Goal: Task Accomplishment & Management: Use online tool/utility

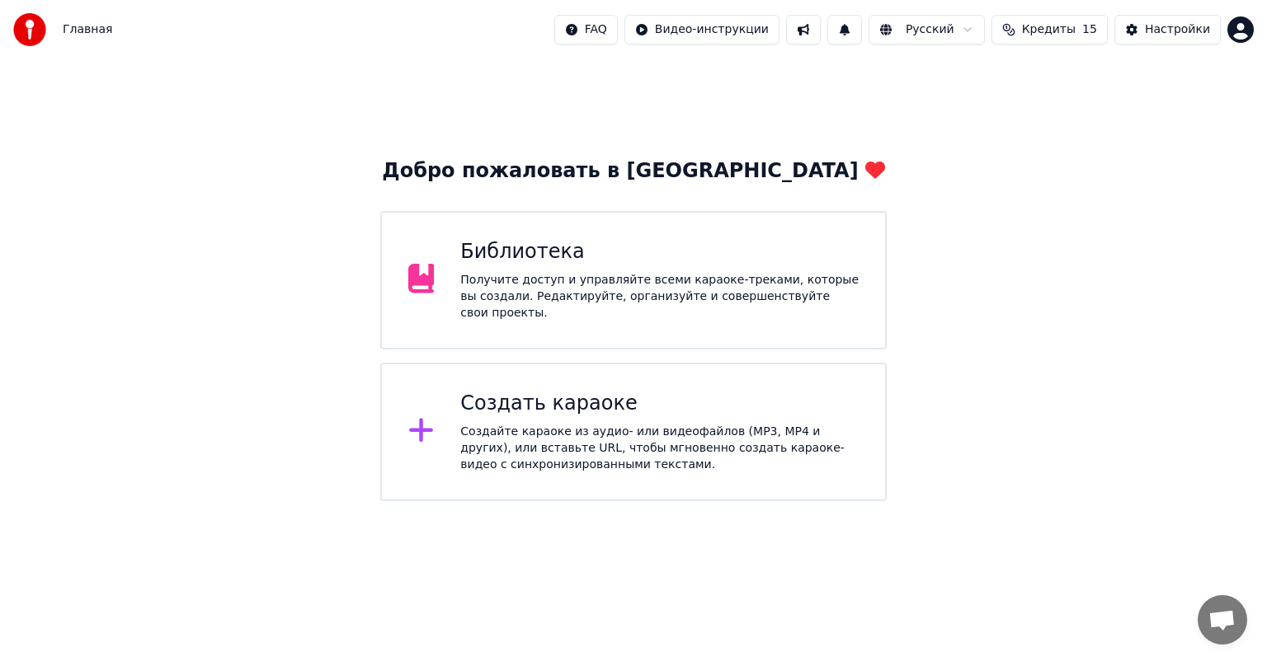
click at [504, 240] on div "Библиотека Получите доступ и управляйте всеми караоке-треками, которые вы созда…" at bounding box center [633, 280] width 506 height 139
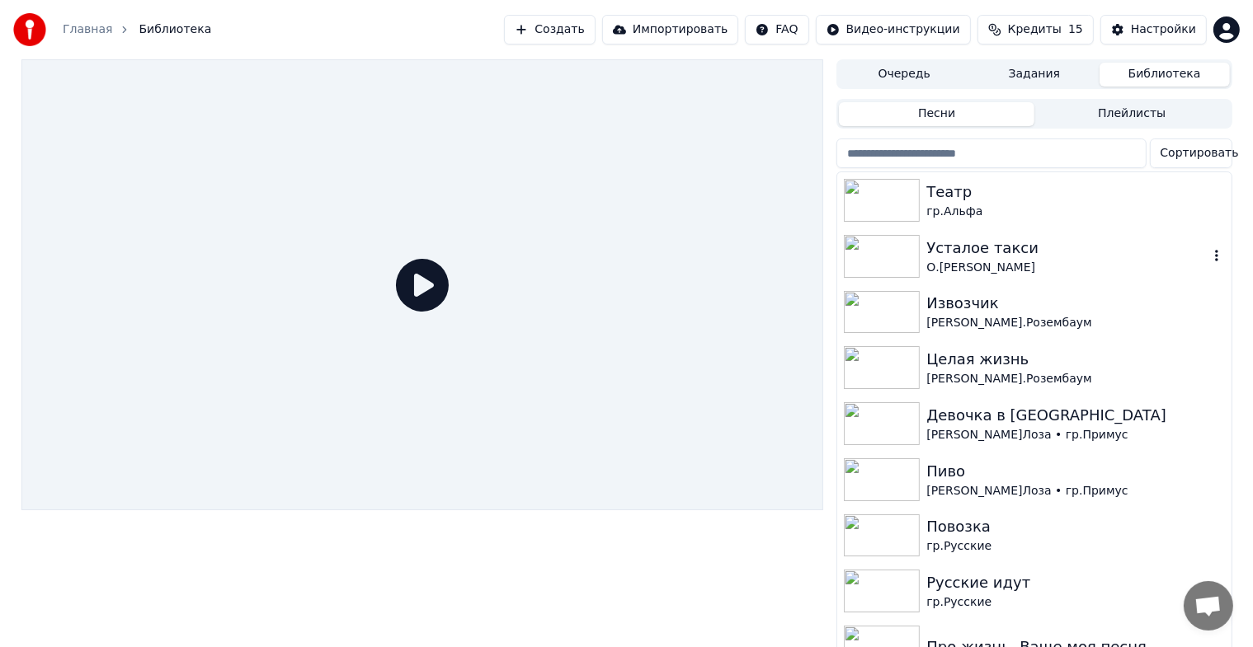
click at [891, 246] on img at bounding box center [882, 256] width 76 height 43
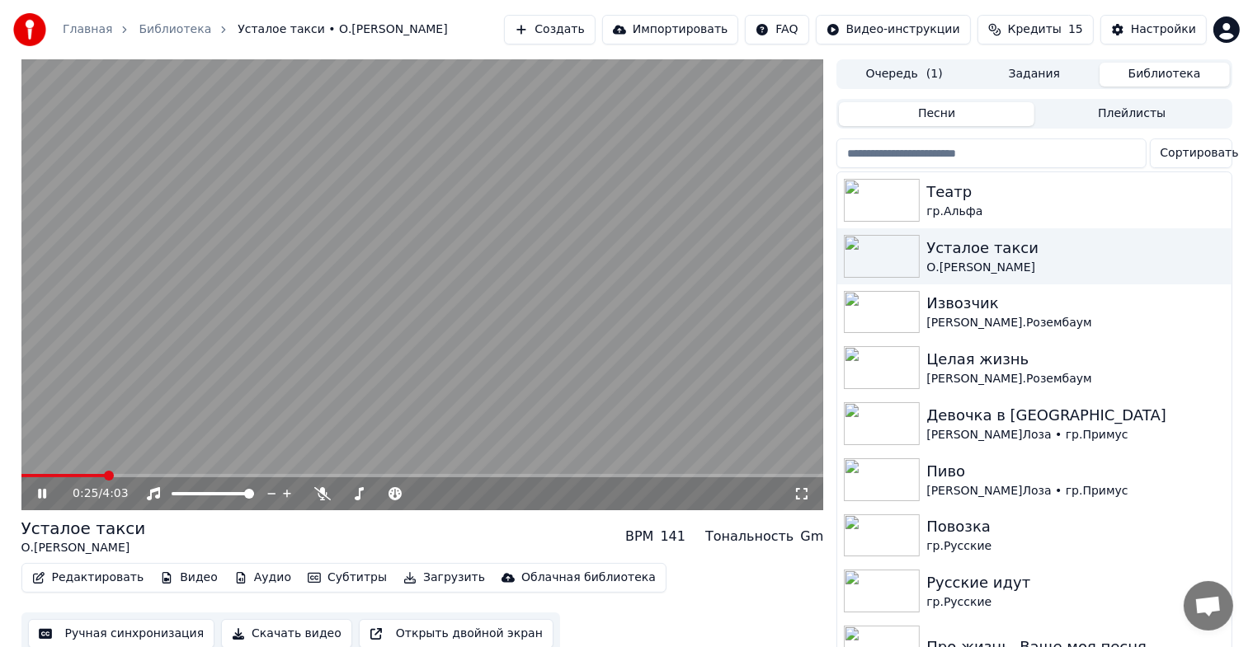
click at [36, 492] on icon at bounding box center [54, 493] width 39 height 13
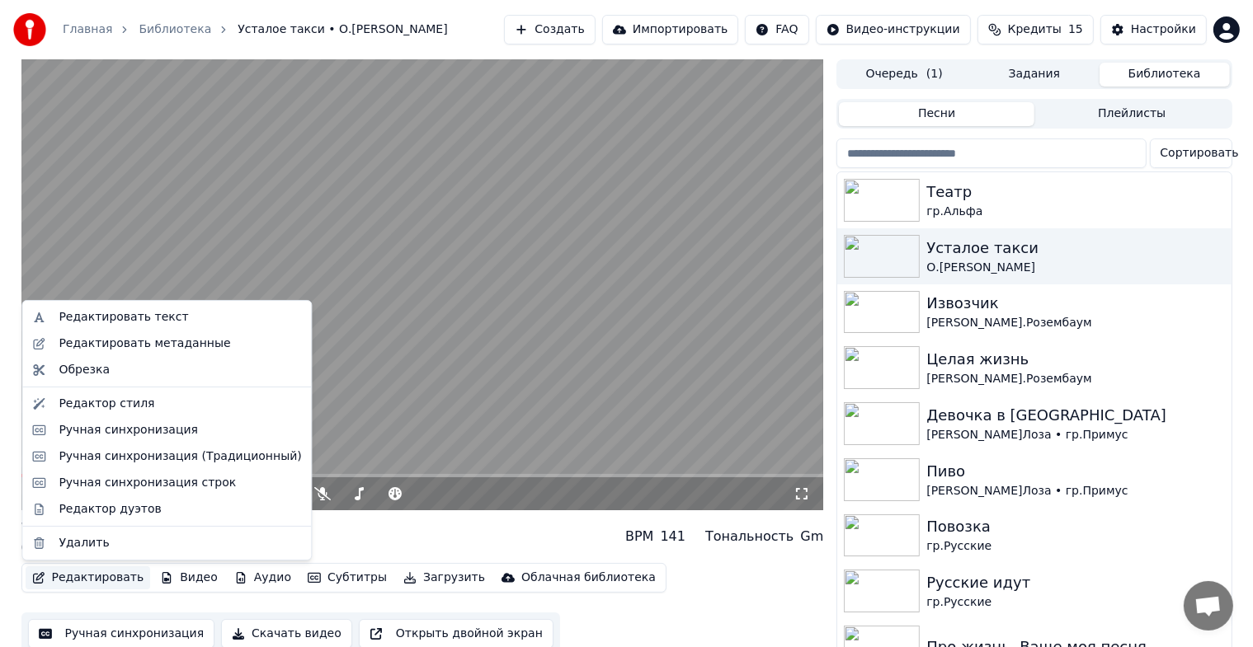
click at [102, 577] on button "Редактировать" at bounding box center [88, 578] width 125 height 23
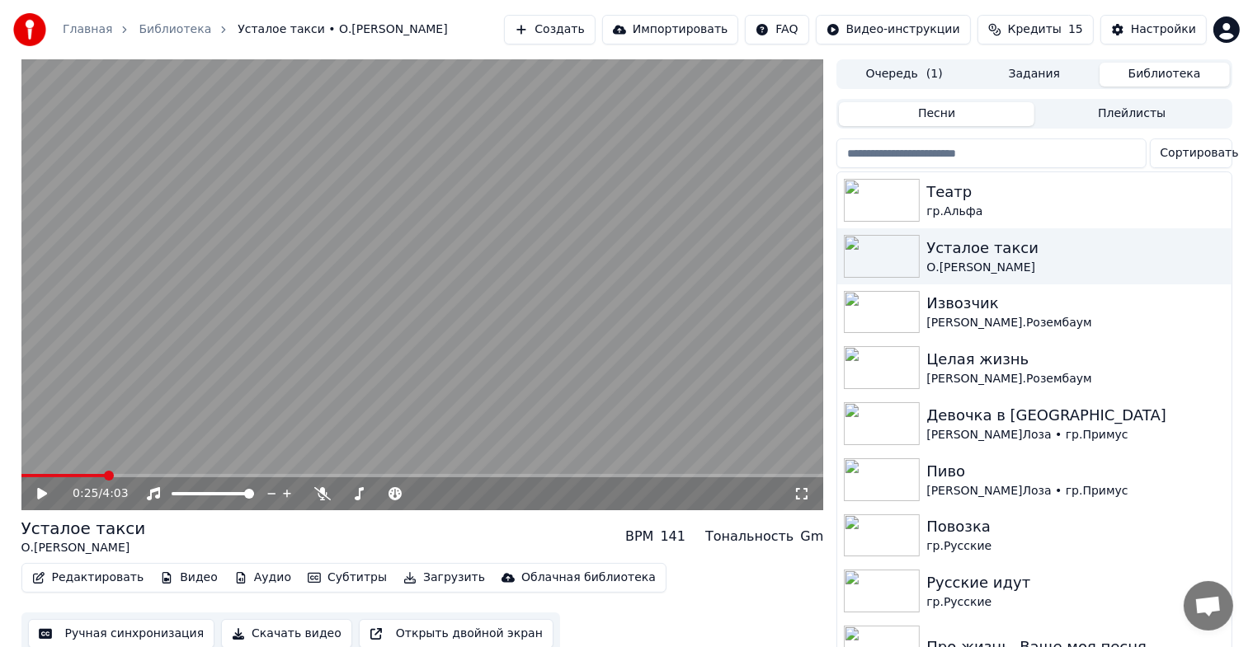
click at [111, 630] on button "Ручная синхронизация" at bounding box center [121, 634] width 187 height 30
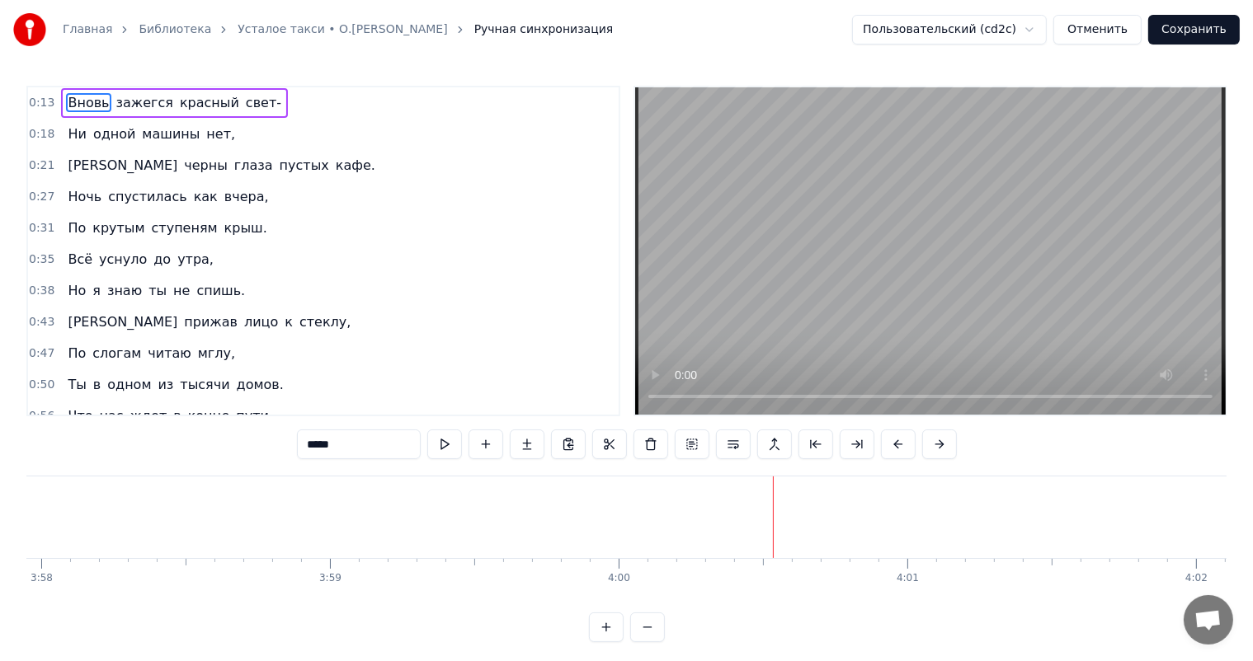
scroll to position [0, 69083]
click at [144, 33] on link "Библиотека" at bounding box center [175, 29] width 73 height 16
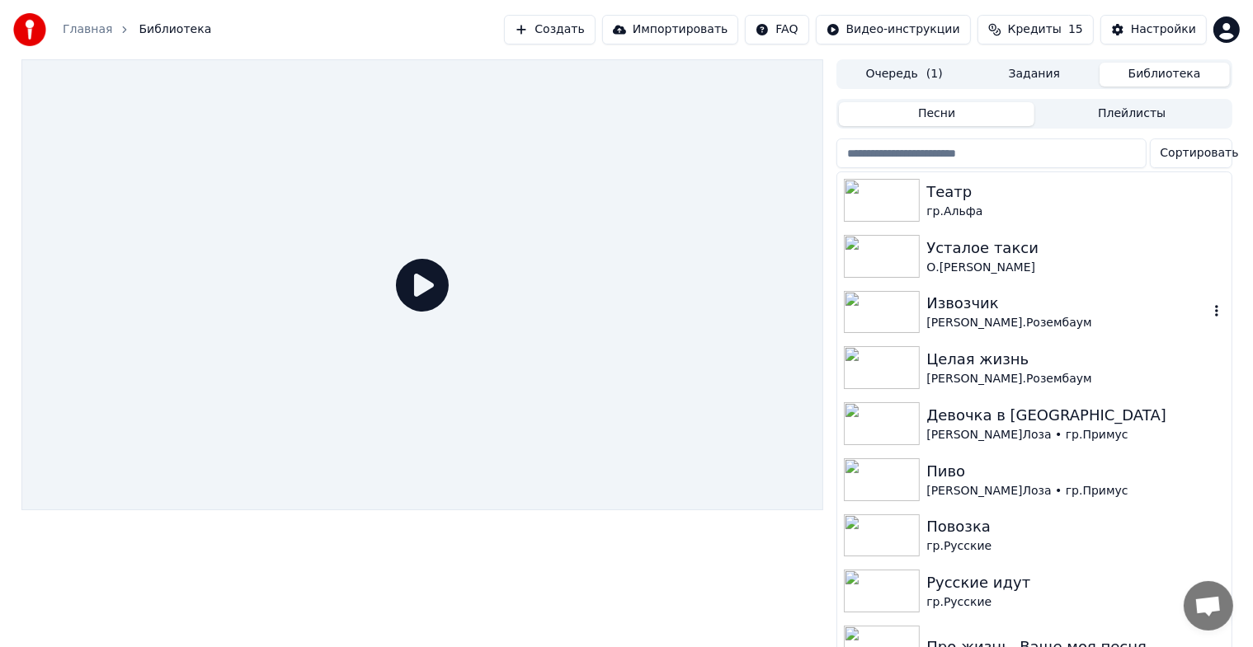
click at [903, 318] on img at bounding box center [882, 312] width 76 height 43
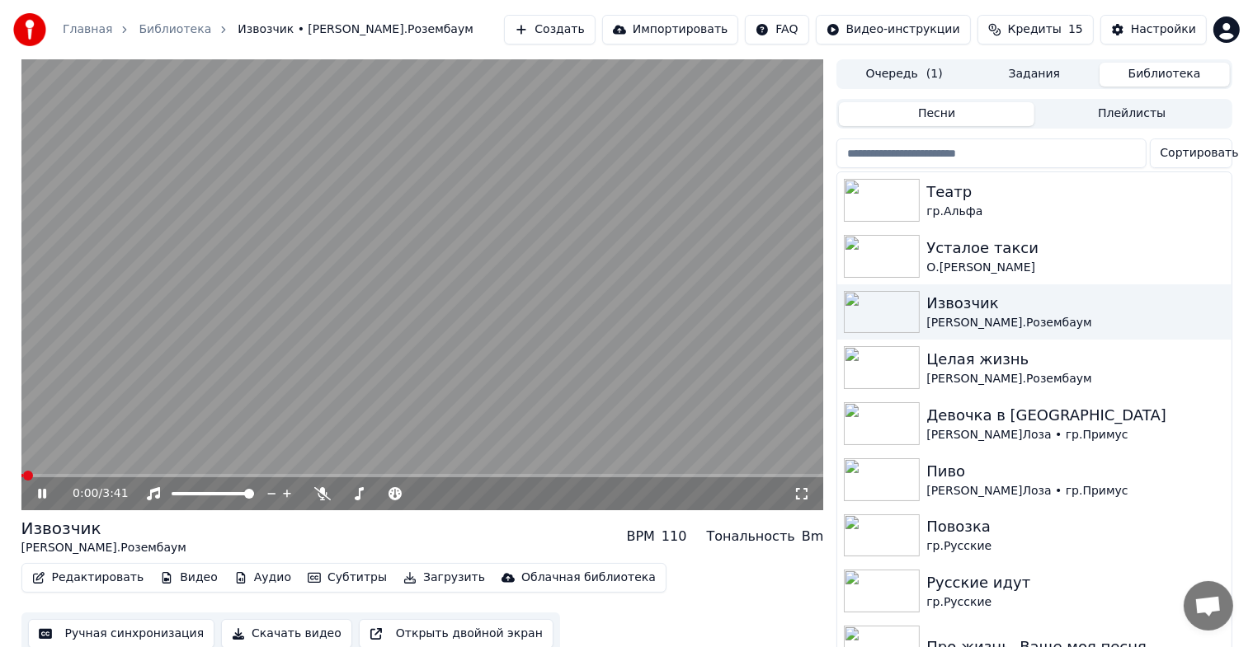
click at [39, 496] on icon at bounding box center [42, 494] width 8 height 10
click at [122, 623] on button "Ручная синхронизация" at bounding box center [121, 634] width 187 height 30
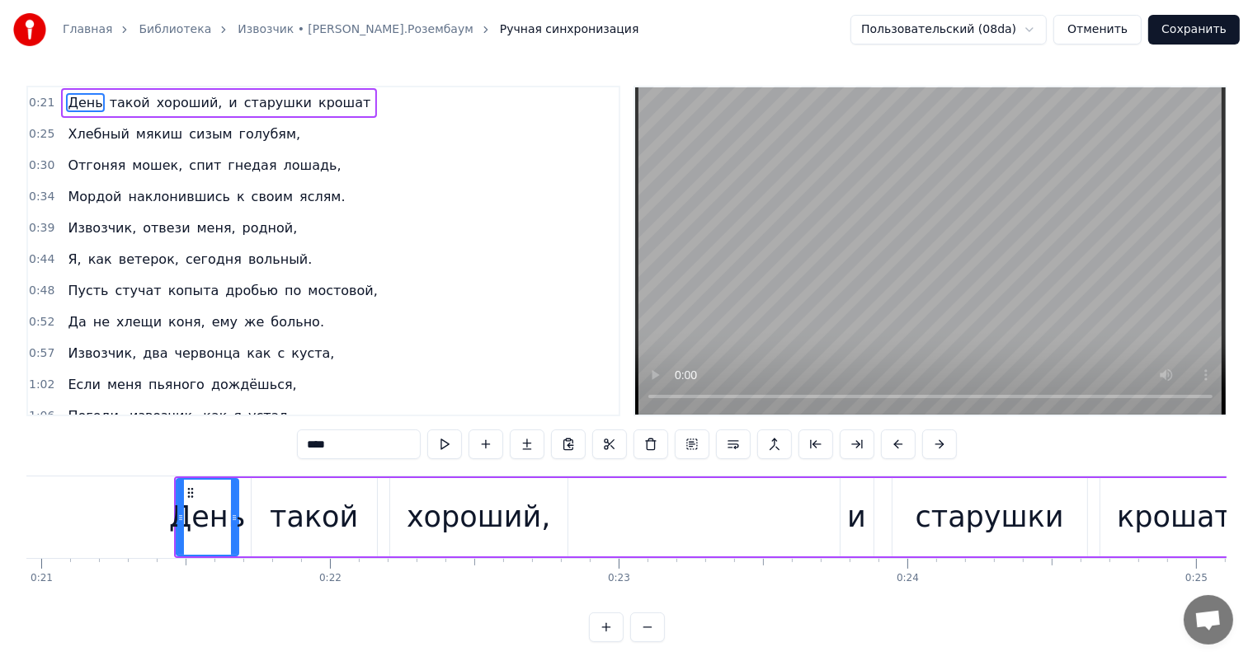
scroll to position [0, 5830]
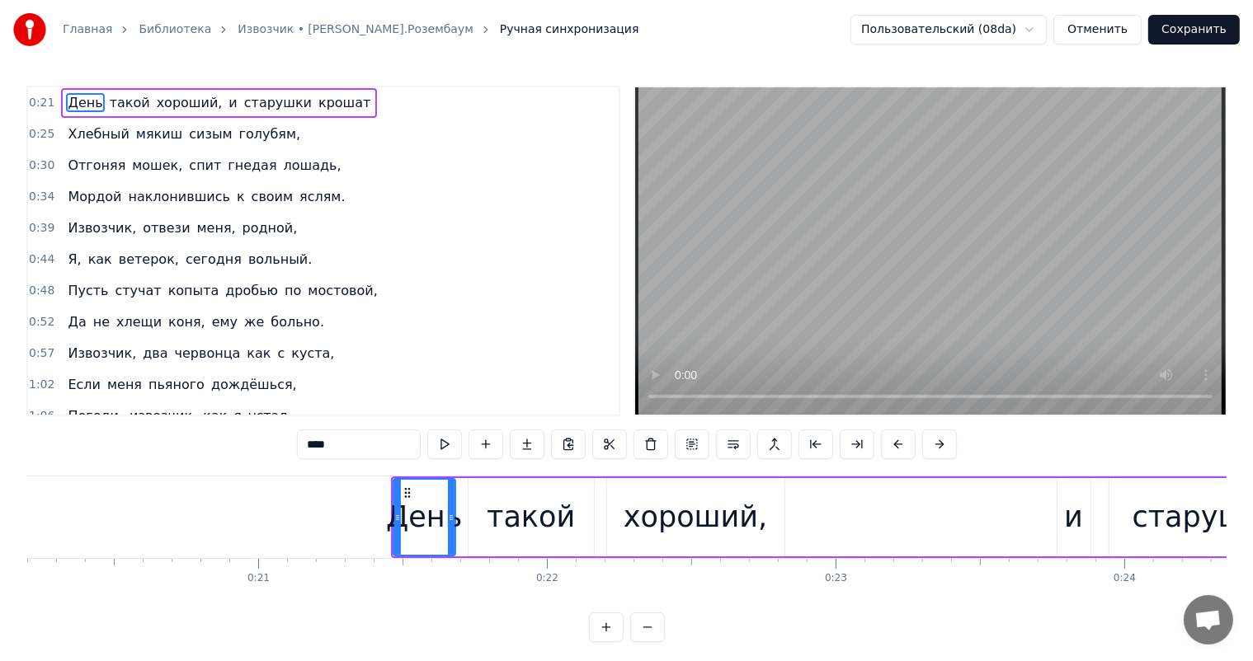
click at [534, 505] on div "такой" at bounding box center [531, 518] width 88 height 44
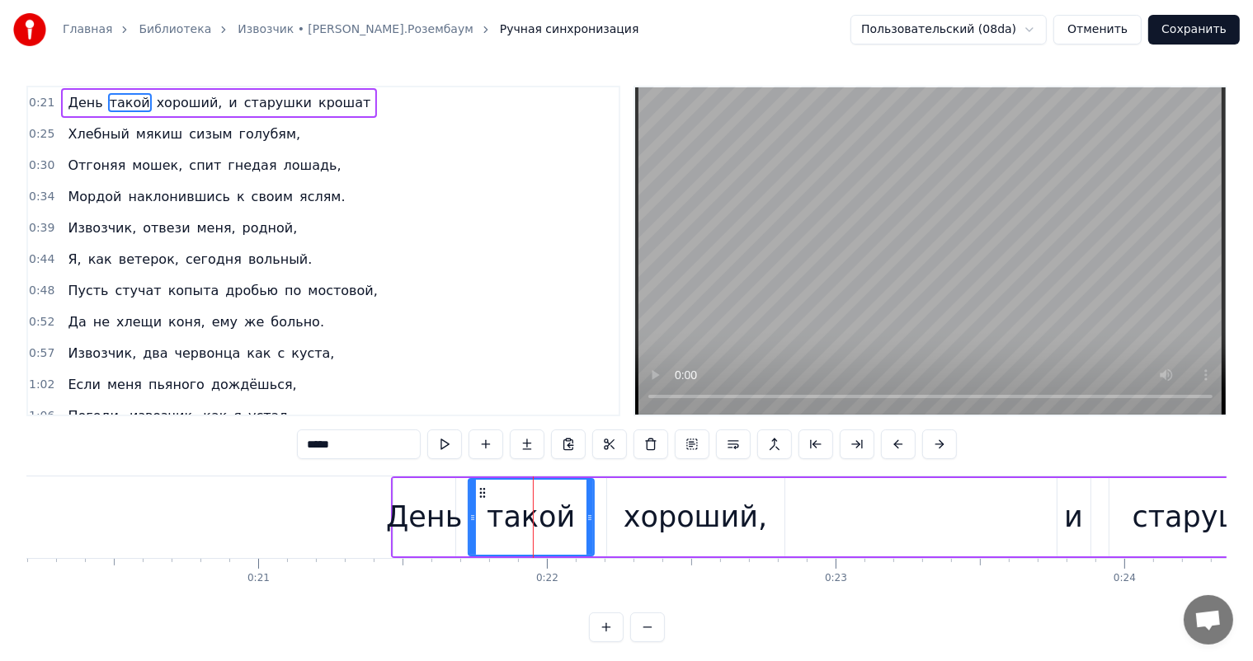
click at [715, 536] on div "хороший," at bounding box center [695, 518] width 144 height 44
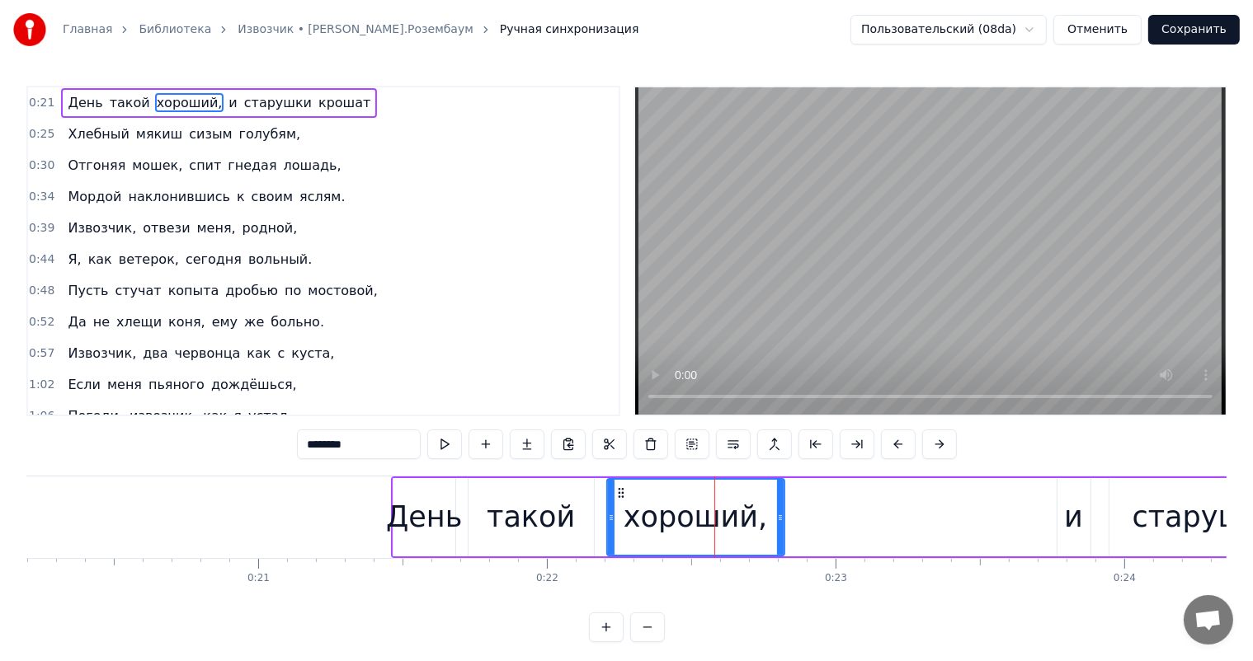
drag, startPoint x: 546, startPoint y: 501, endPoint x: 577, endPoint y: 497, distance: 31.6
click at [550, 501] on div "такой" at bounding box center [531, 518] width 88 height 44
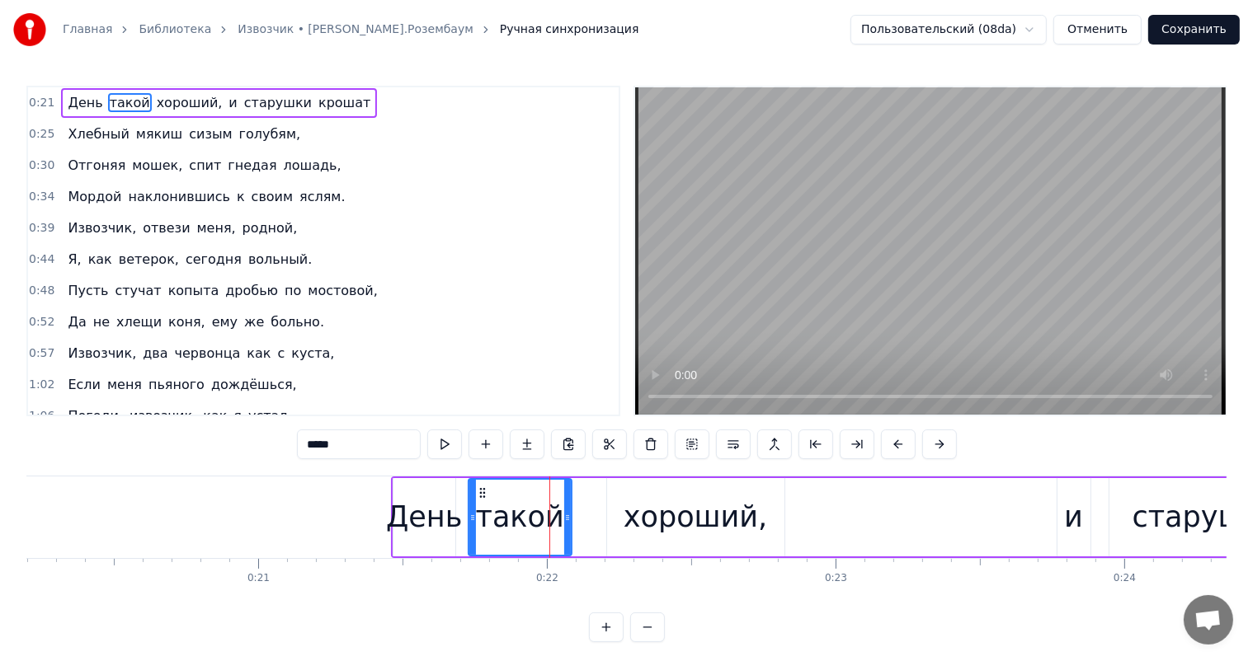
drag, startPoint x: 590, startPoint y: 516, endPoint x: 567, endPoint y: 525, distance: 24.0
click at [567, 525] on div at bounding box center [567, 517] width 7 height 75
click at [682, 508] on div "хороший," at bounding box center [695, 518] width 144 height 44
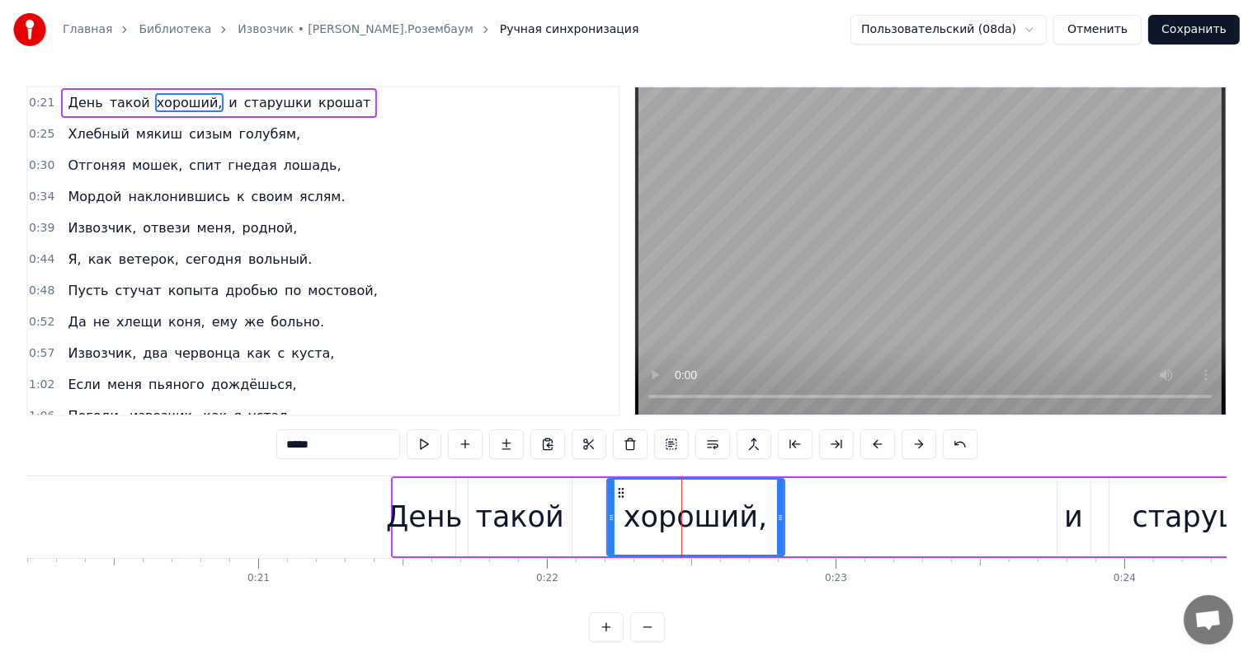
type input "********"
drag, startPoint x: 776, startPoint y: 514, endPoint x: 650, endPoint y: 472, distance: 133.0
click at [756, 521] on icon at bounding box center [759, 517] width 7 height 13
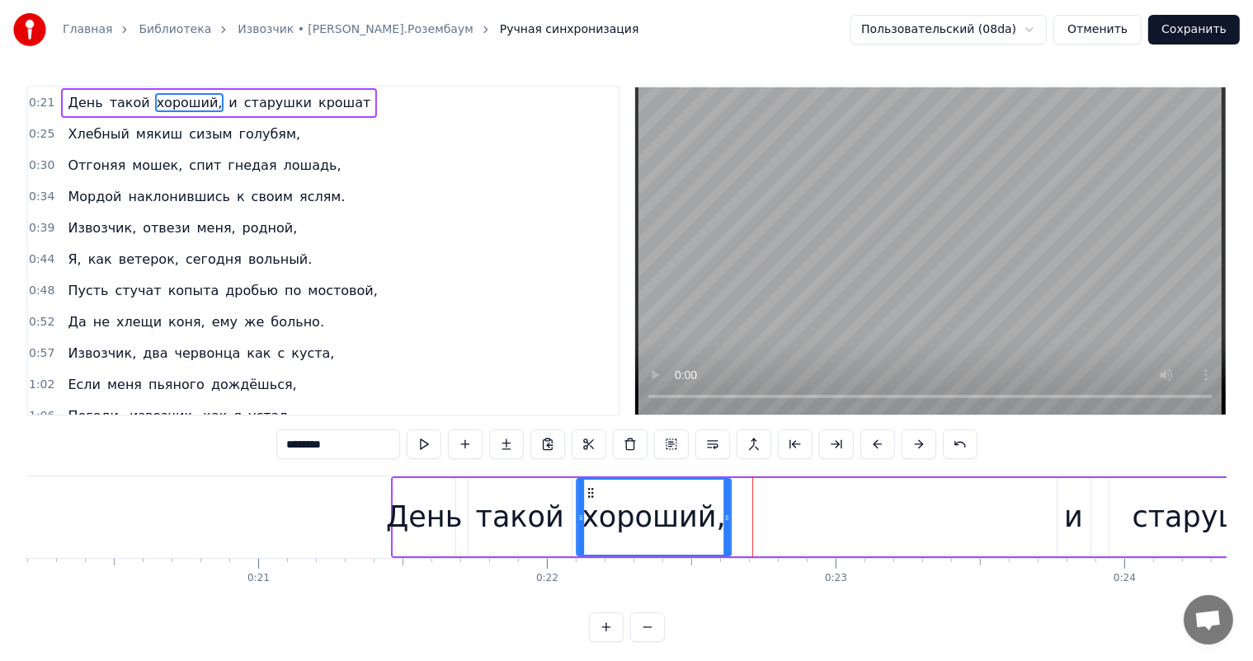
drag, startPoint x: 620, startPoint y: 492, endPoint x: 591, endPoint y: 498, distance: 30.4
click at [591, 498] on icon at bounding box center [590, 493] width 13 height 13
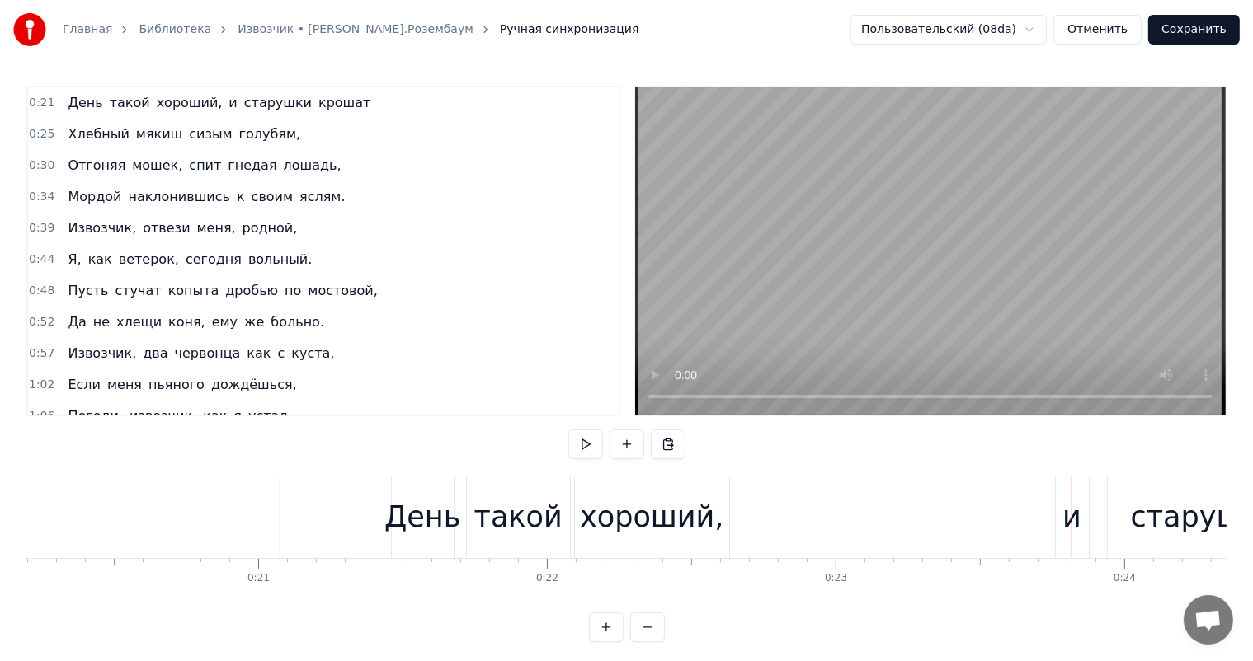
scroll to position [0, 6479]
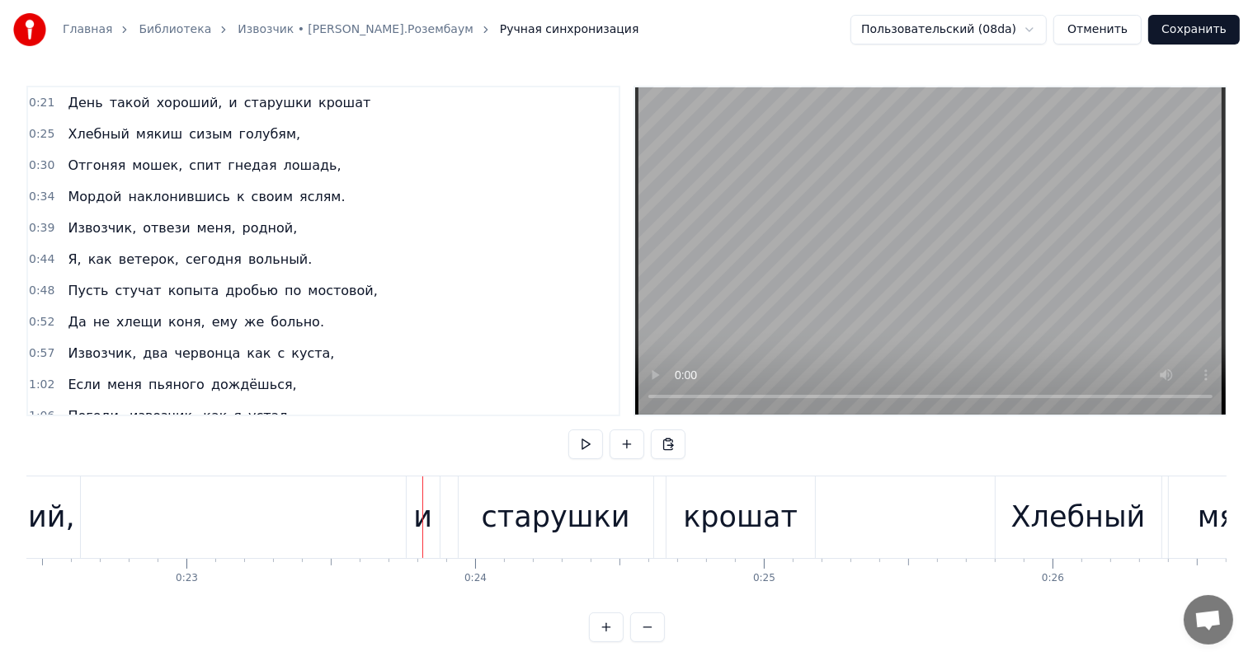
click at [584, 521] on div "старушки" at bounding box center [556, 518] width 148 height 44
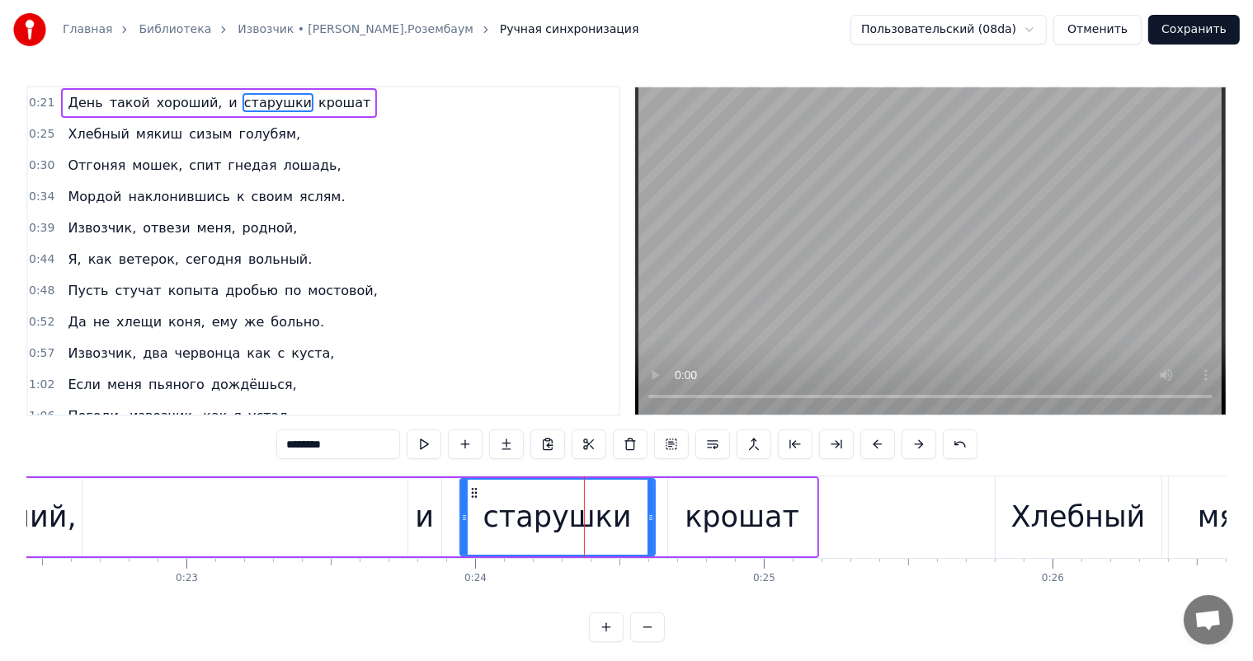
click at [699, 517] on div "крошат" at bounding box center [742, 518] width 115 height 44
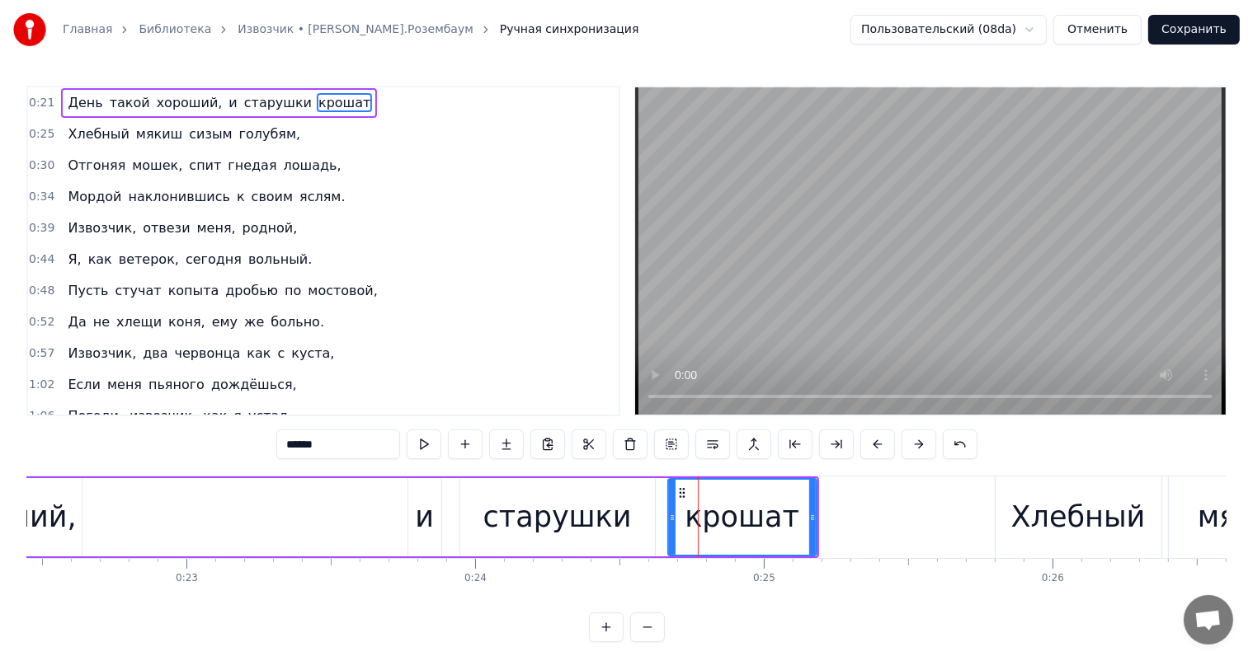
click at [640, 533] on div "старушки" at bounding box center [557, 517] width 195 height 78
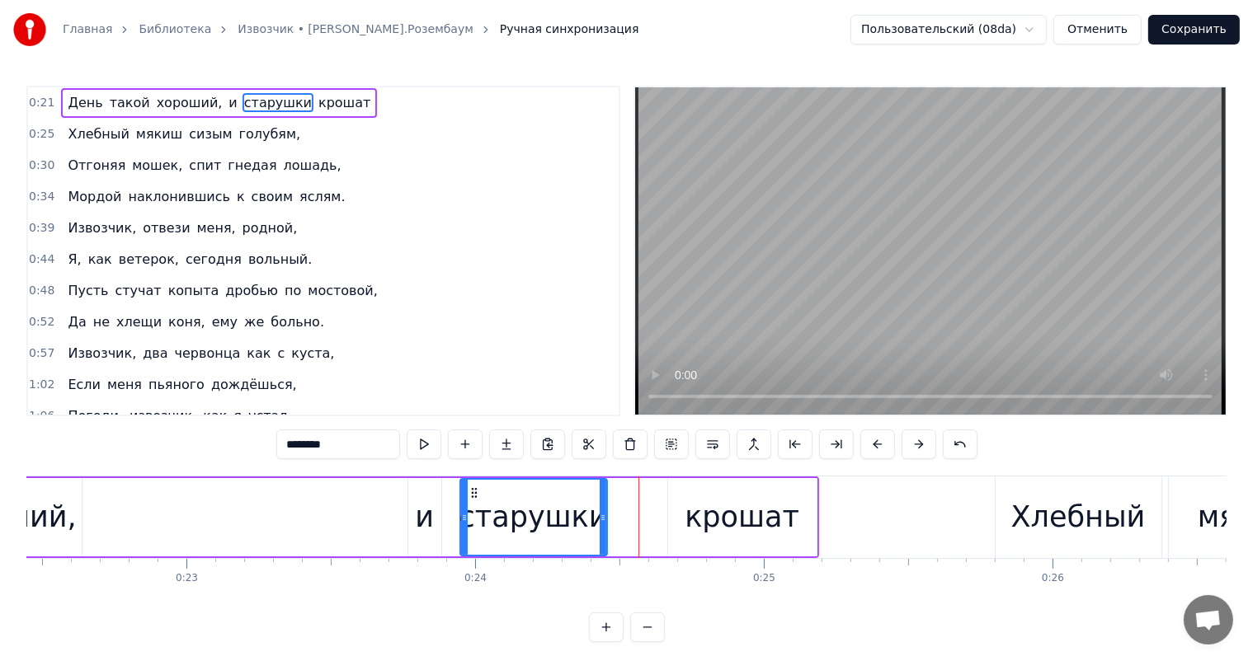
drag, startPoint x: 648, startPoint y: 520, endPoint x: 600, endPoint y: 521, distance: 47.8
click at [600, 521] on icon at bounding box center [603, 517] width 7 height 13
click at [682, 512] on div "крошат" at bounding box center [742, 517] width 148 height 78
type input "******"
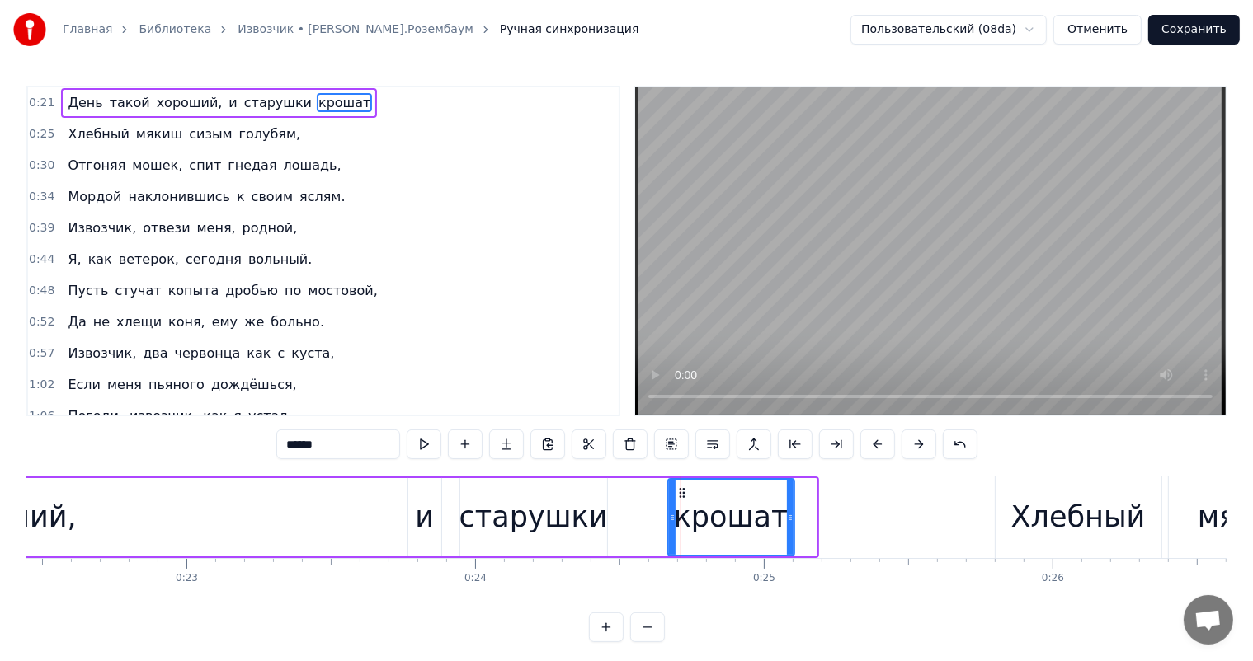
drag, startPoint x: 814, startPoint y: 515, endPoint x: 792, endPoint y: 527, distance: 25.1
click at [792, 527] on div at bounding box center [790, 517] width 7 height 75
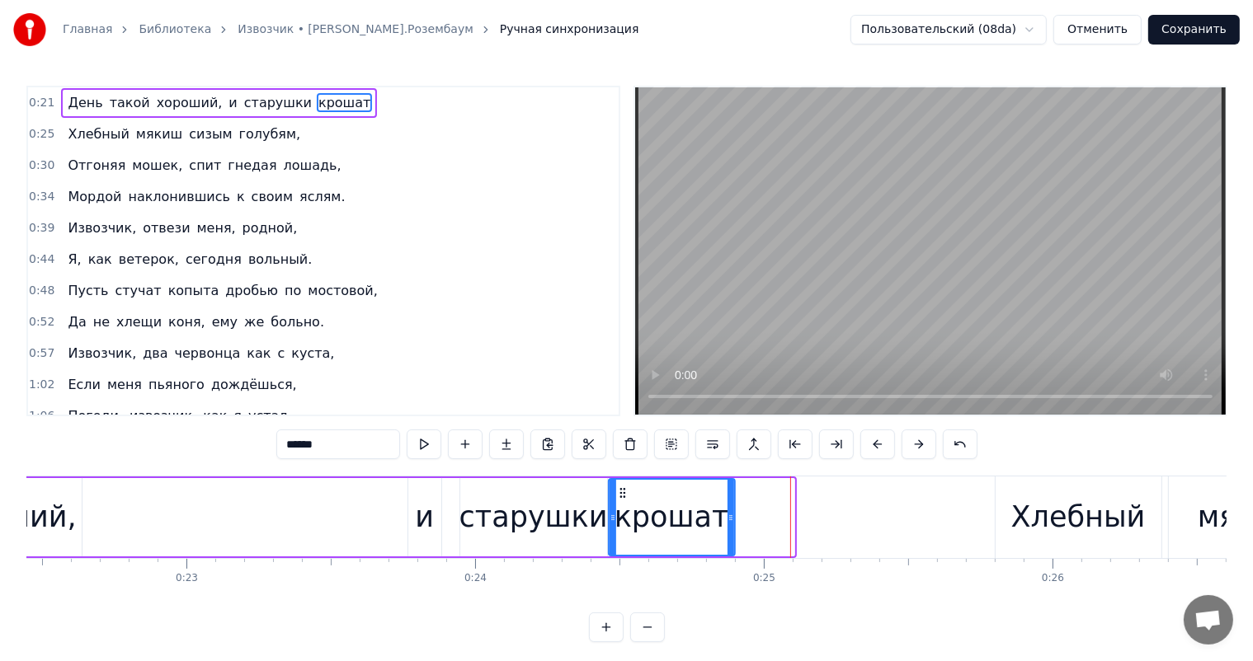
drag, startPoint x: 683, startPoint y: 492, endPoint x: 623, endPoint y: 508, distance: 61.6
click at [623, 508] on div "крошат" at bounding box center [671, 517] width 125 height 75
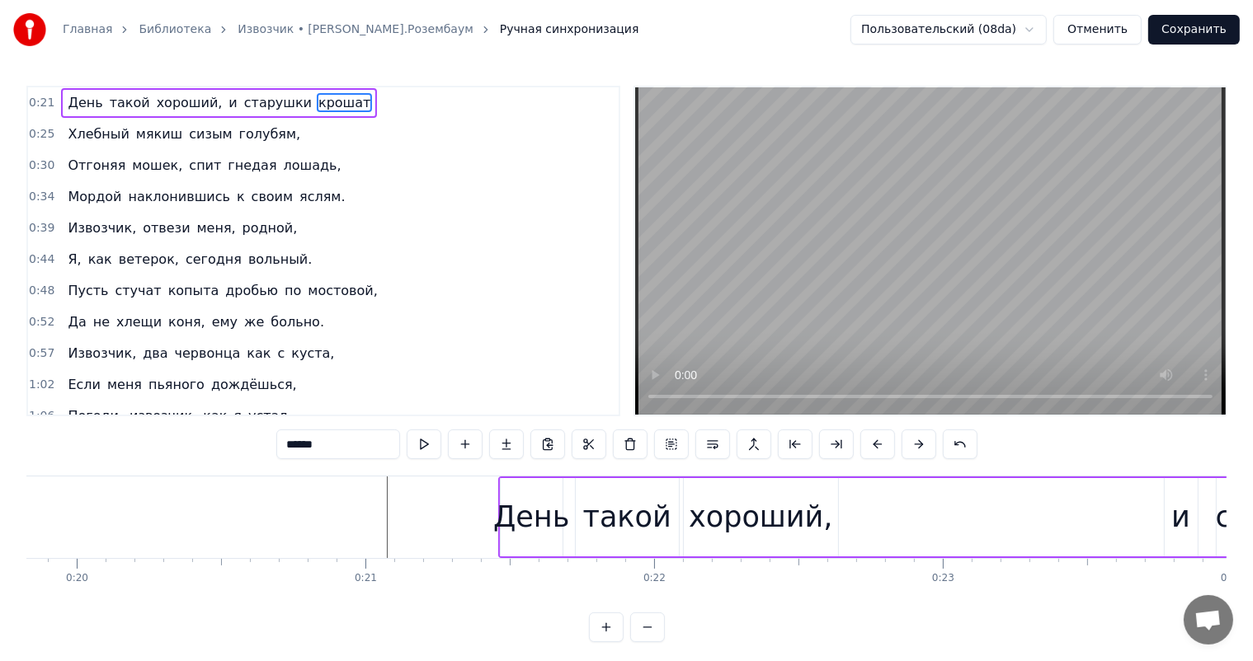
scroll to position [0, 5687]
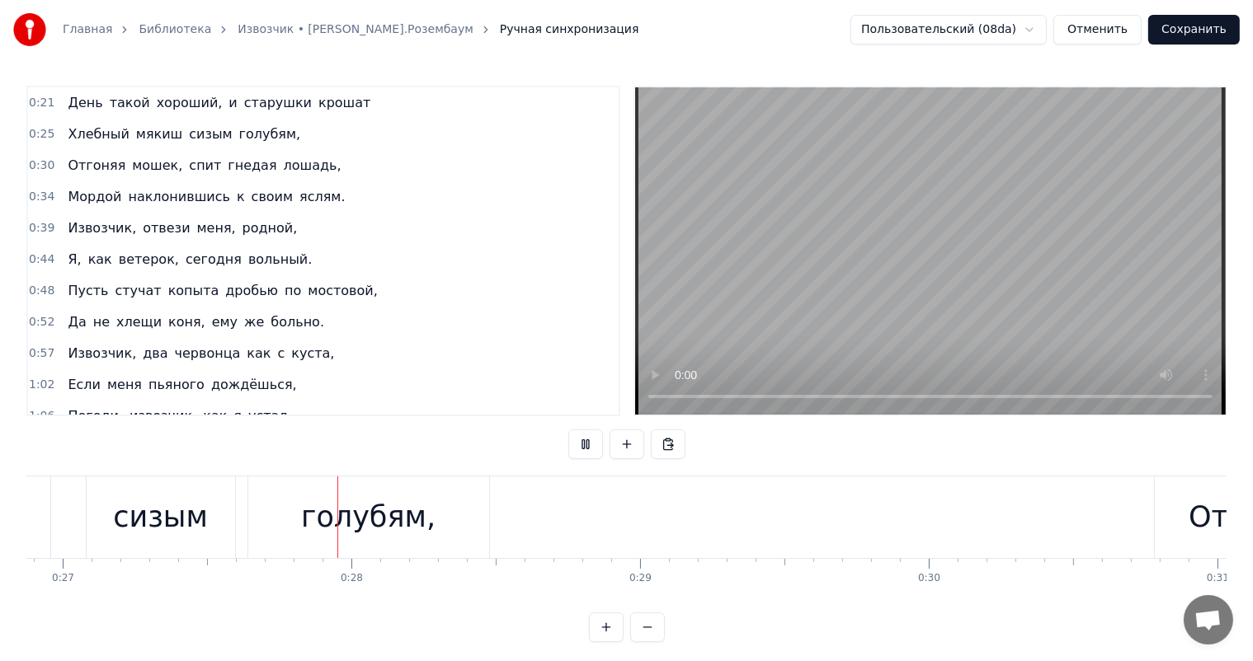
scroll to position [0, 7842]
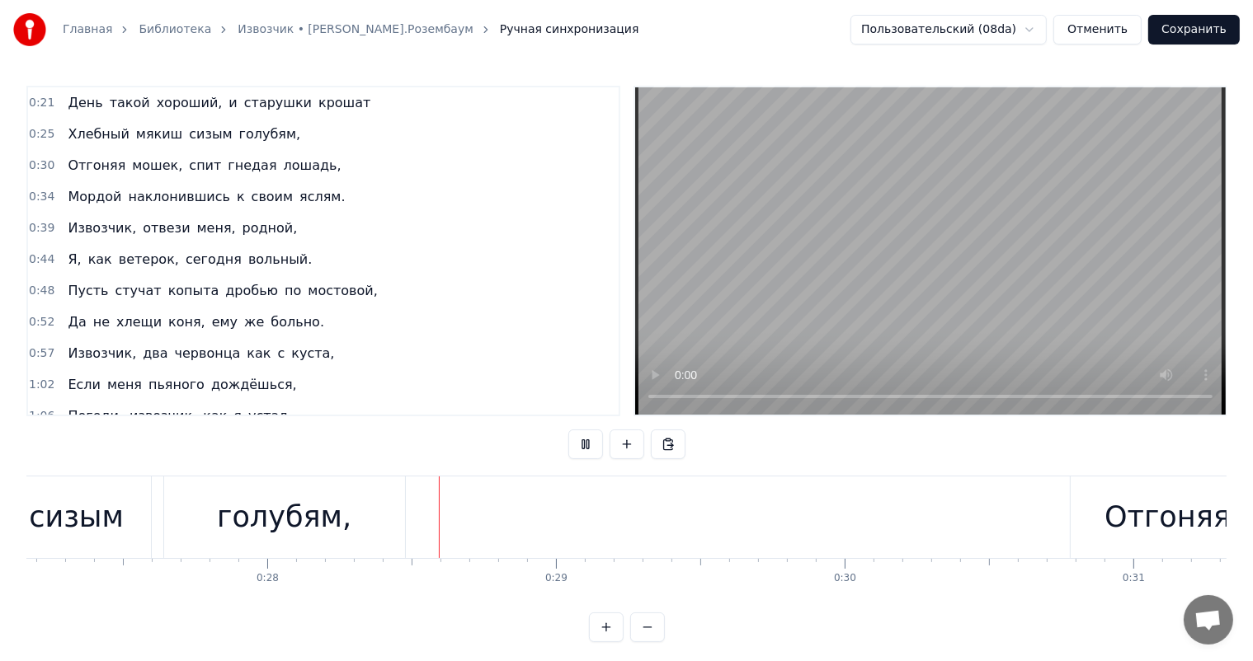
click at [622, 172] on div "0:21 День такой хороший, и старушки крошат 0:25 Хлебный мякиш сизым голубям, 0:…" at bounding box center [626, 251] width 1200 height 331
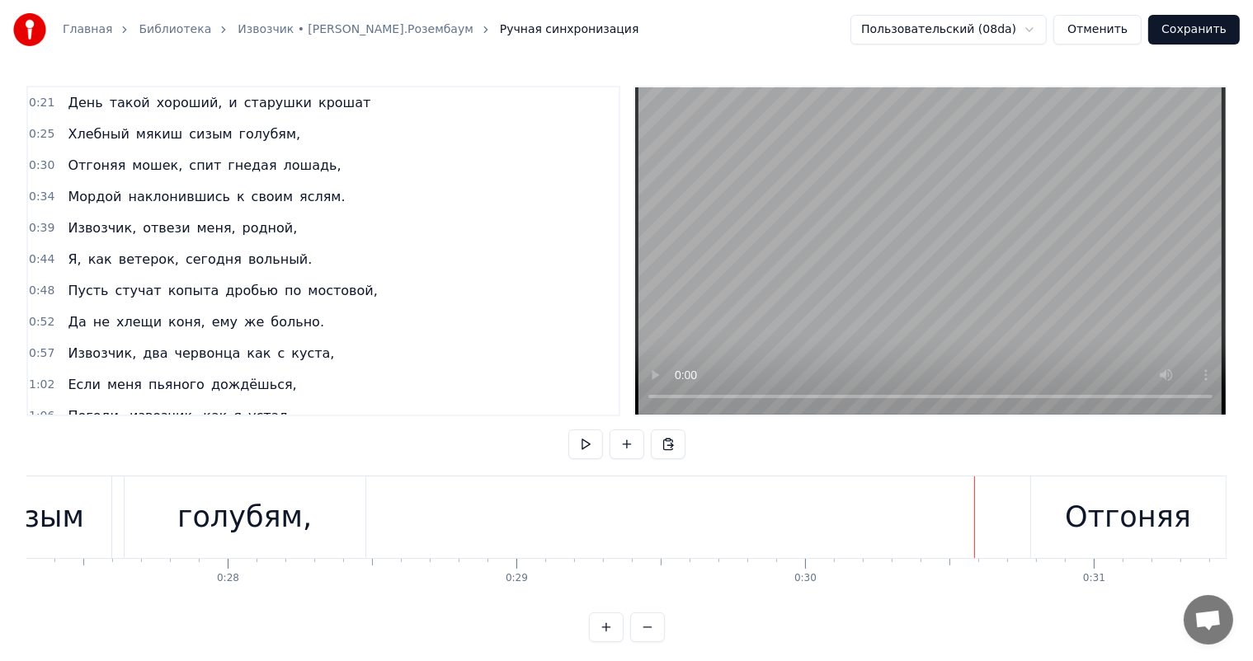
scroll to position [0, 7667]
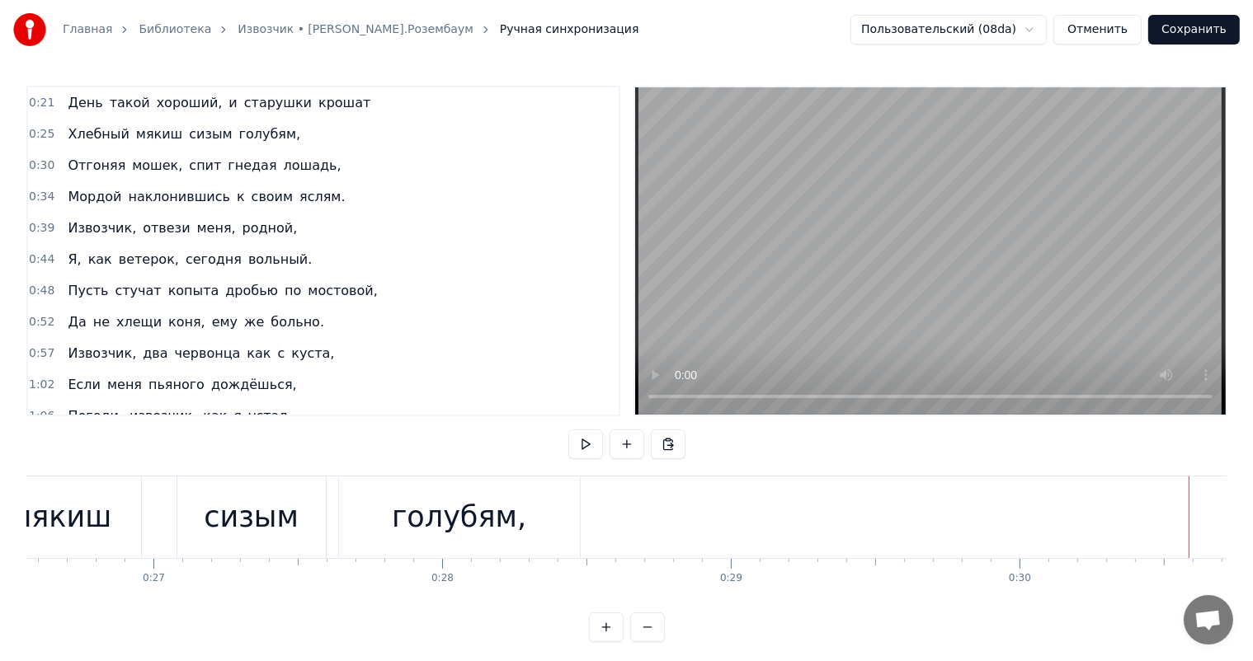
drag, startPoint x: 219, startPoint y: 572, endPoint x: 247, endPoint y: 514, distance: 64.9
click at [247, 513] on div "сизым" at bounding box center [251, 518] width 95 height 44
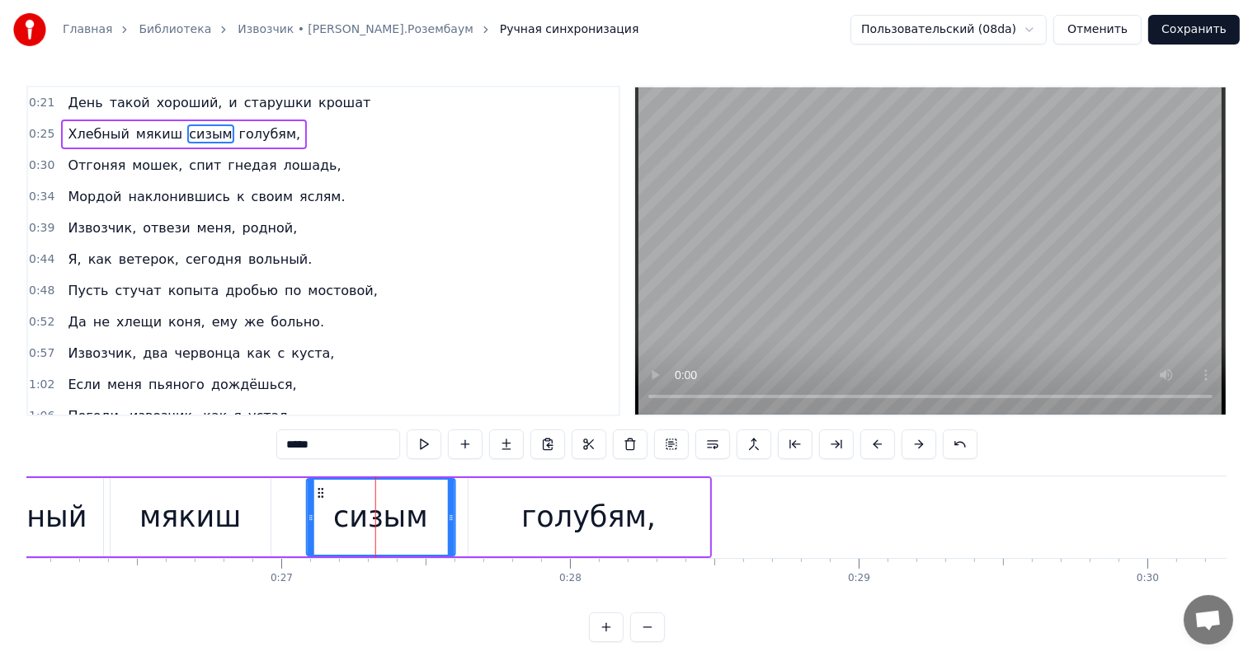
scroll to position [0, 7528]
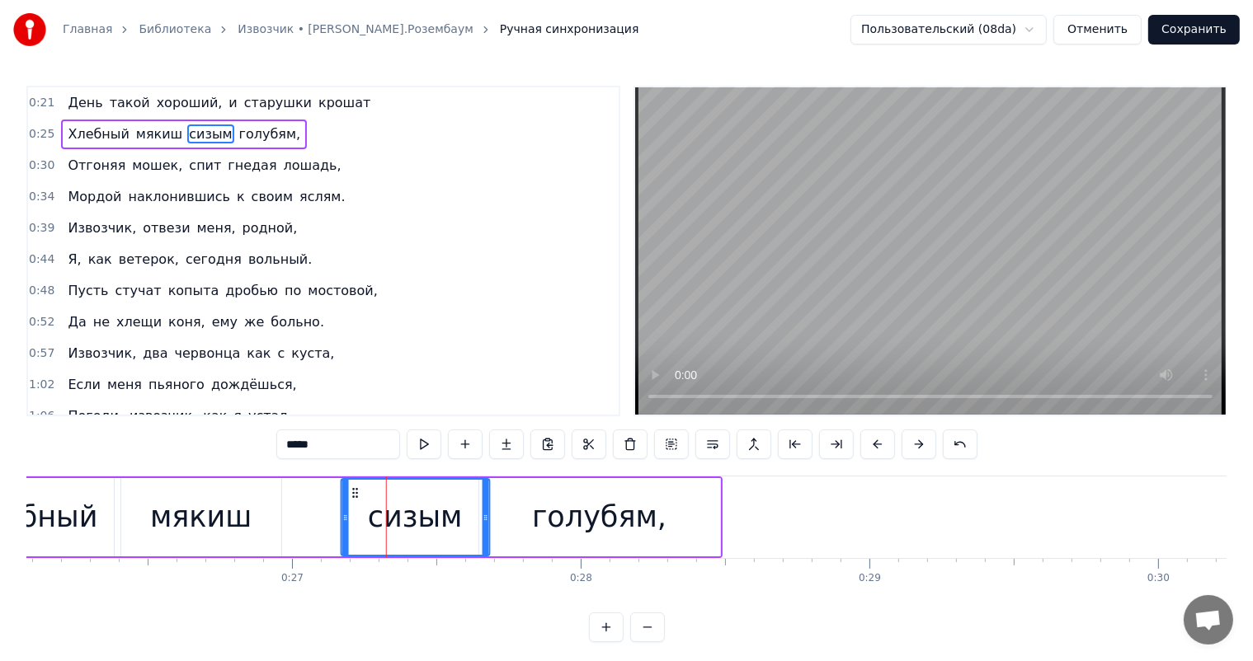
drag, startPoint x: 192, startPoint y: 490, endPoint x: 354, endPoint y: 523, distance: 165.0
click at [354, 523] on div "сизым" at bounding box center [414, 517] width 147 height 75
click at [653, 512] on div "голубям," at bounding box center [599, 517] width 241 height 78
type input "********"
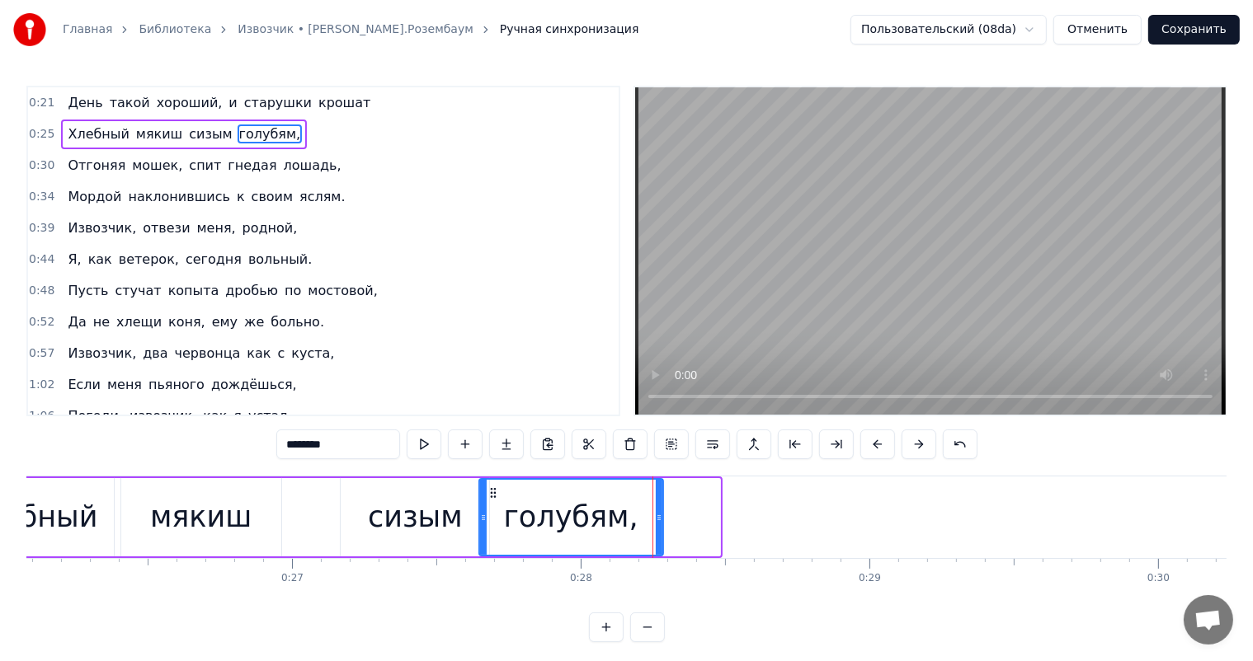
drag, startPoint x: 713, startPoint y: 520, endPoint x: 656, endPoint y: 541, distance: 60.5
click at [656, 541] on div at bounding box center [659, 517] width 7 height 75
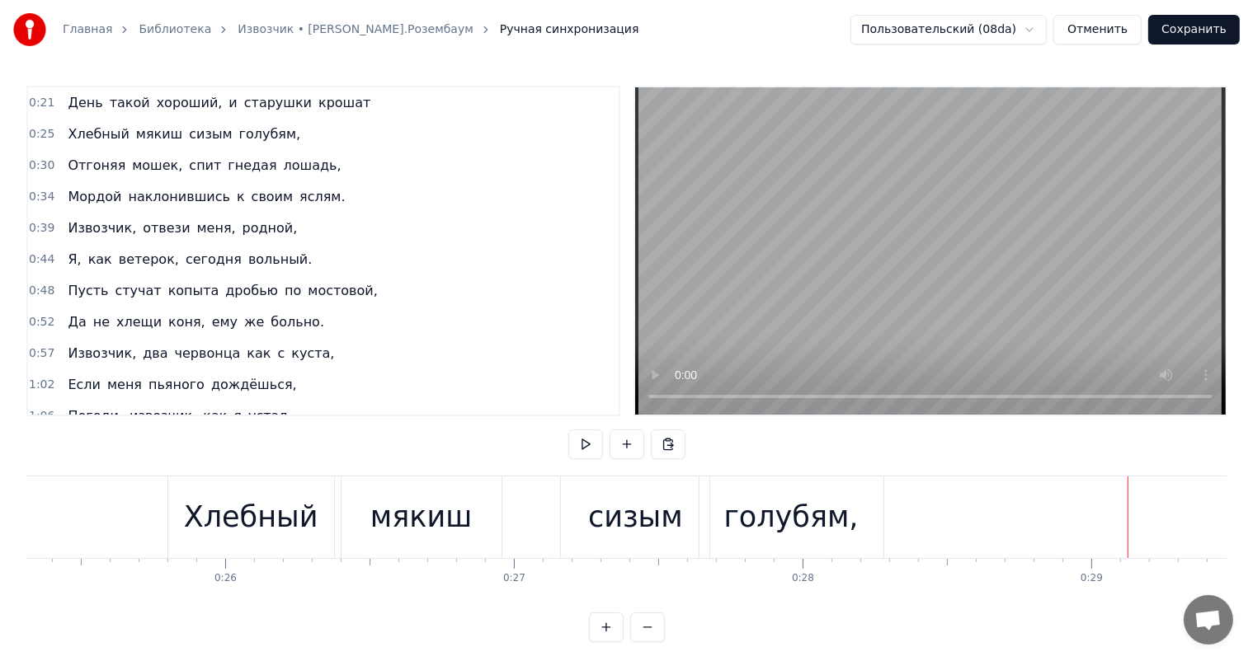
scroll to position [0, 7162]
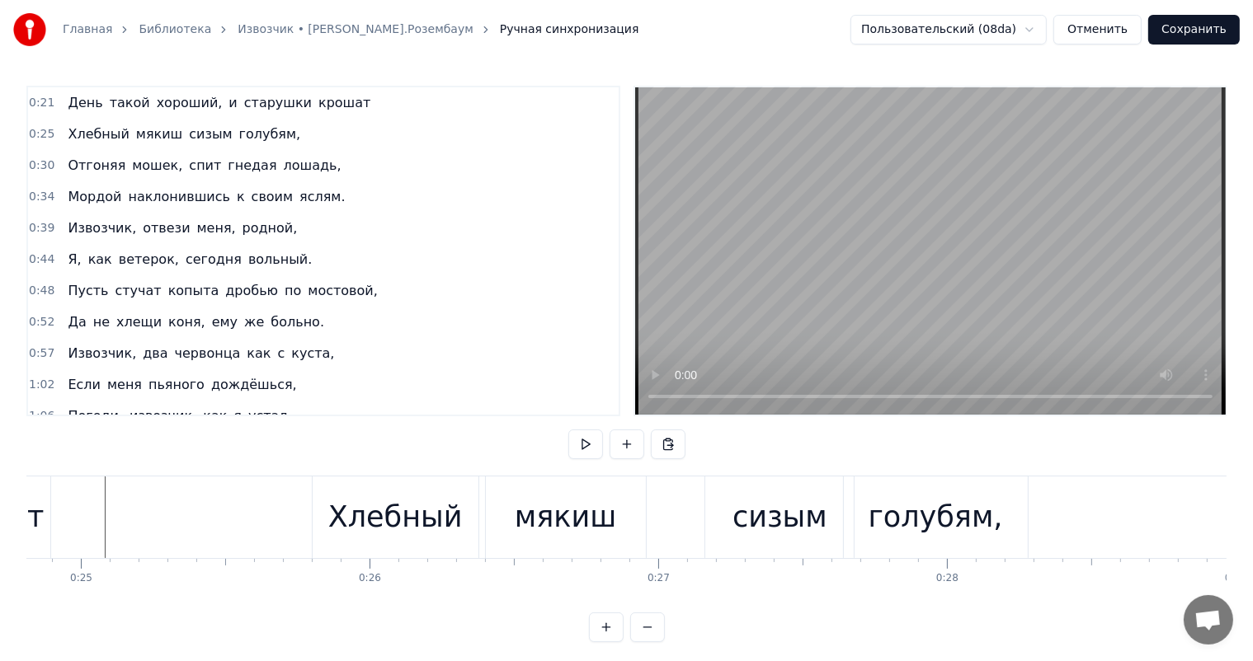
click at [600, 515] on div "мякиш" at bounding box center [565, 518] width 101 height 44
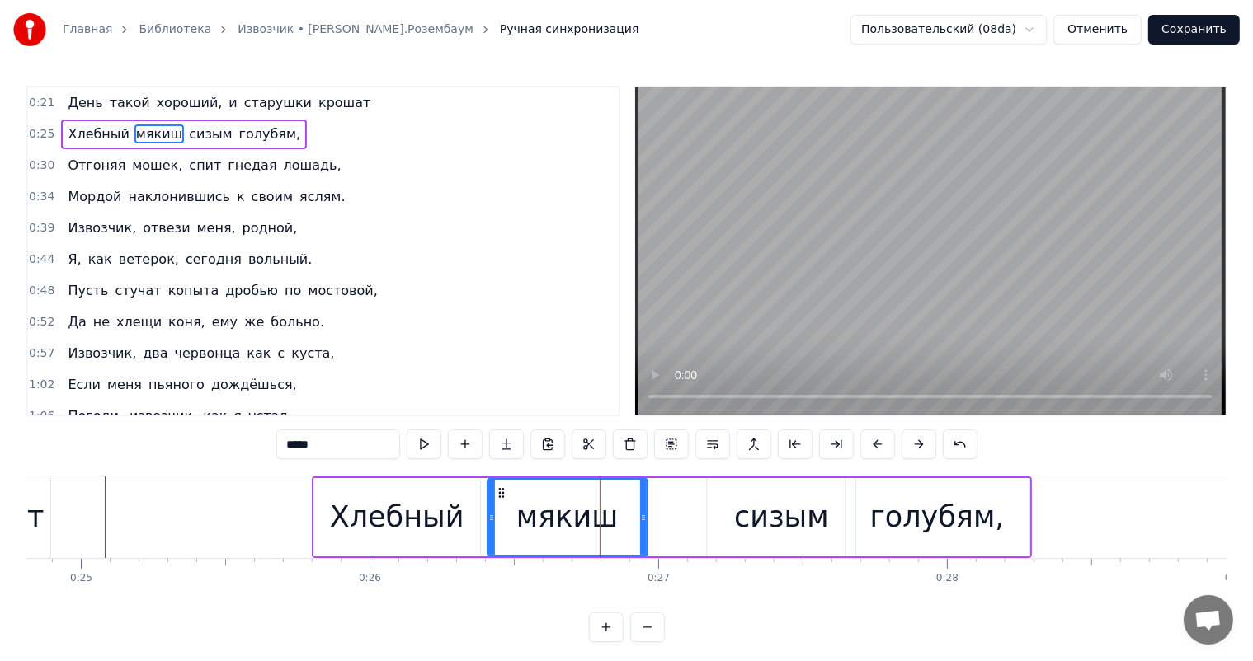
click at [432, 527] on div "Хлебный" at bounding box center [397, 518] width 134 height 44
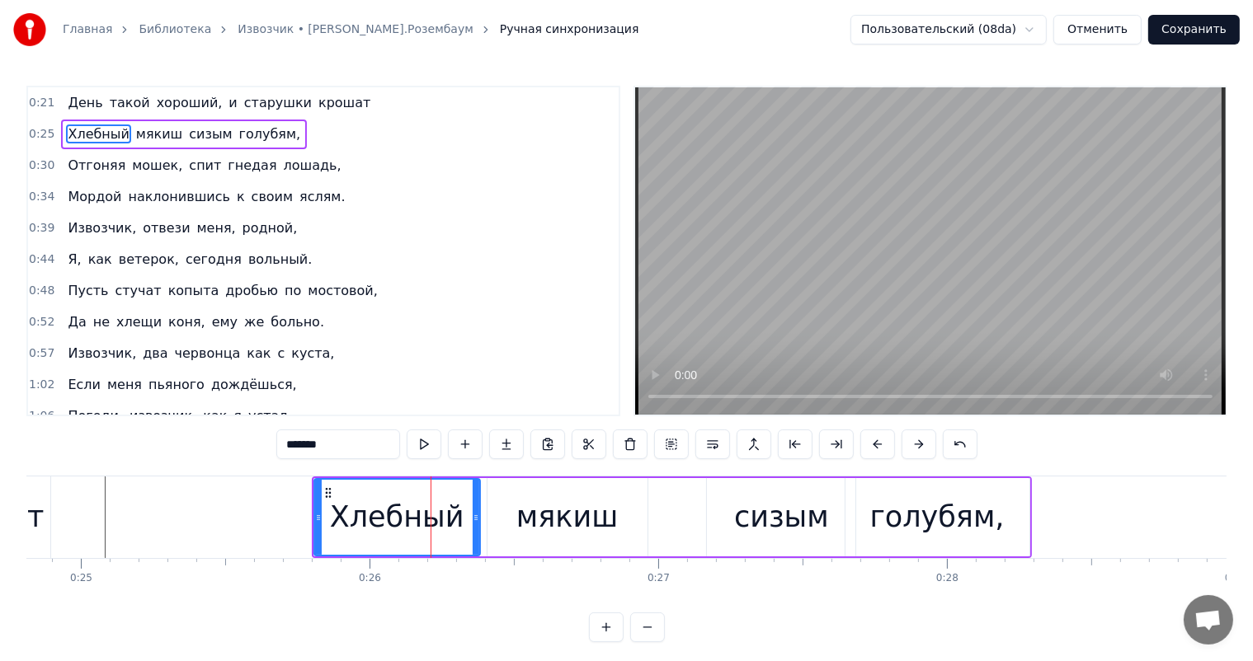
click at [515, 511] on div "мякиш" at bounding box center [567, 517] width 160 height 78
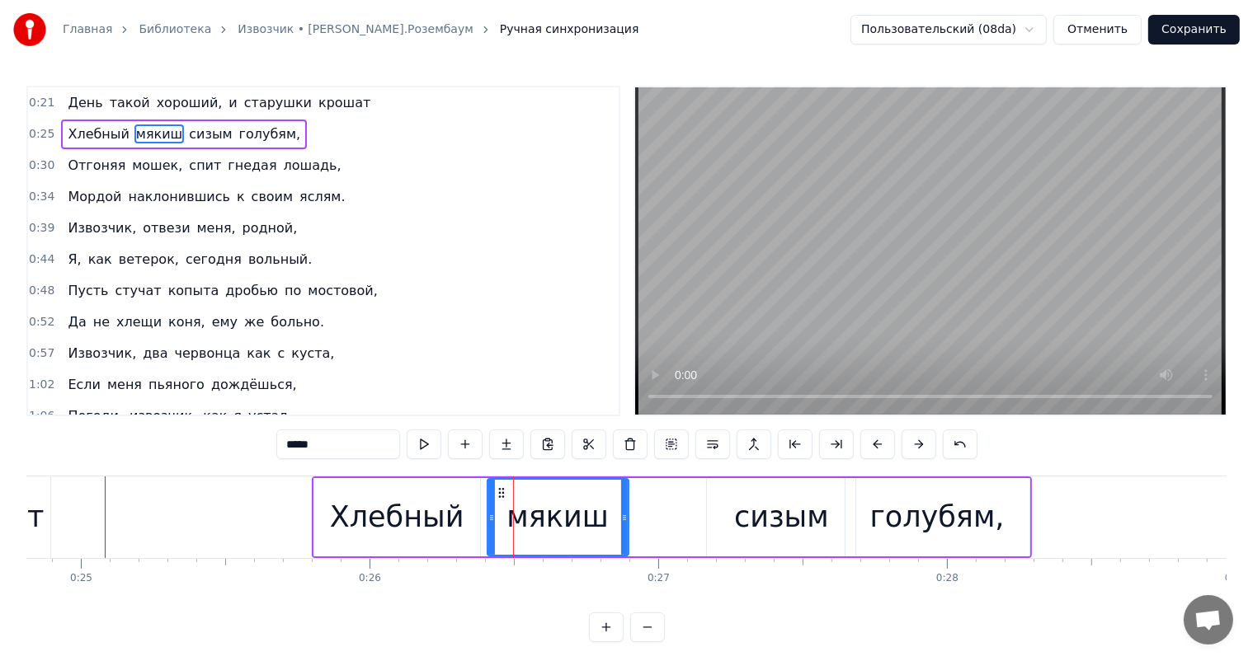
drag, startPoint x: 644, startPoint y: 517, endPoint x: 625, endPoint y: 525, distance: 20.7
click at [625, 525] on div at bounding box center [624, 517] width 7 height 75
drag, startPoint x: 769, startPoint y: 517, endPoint x: 732, endPoint y: 504, distance: 39.4
click at [769, 517] on div "сизым" at bounding box center [781, 518] width 95 height 44
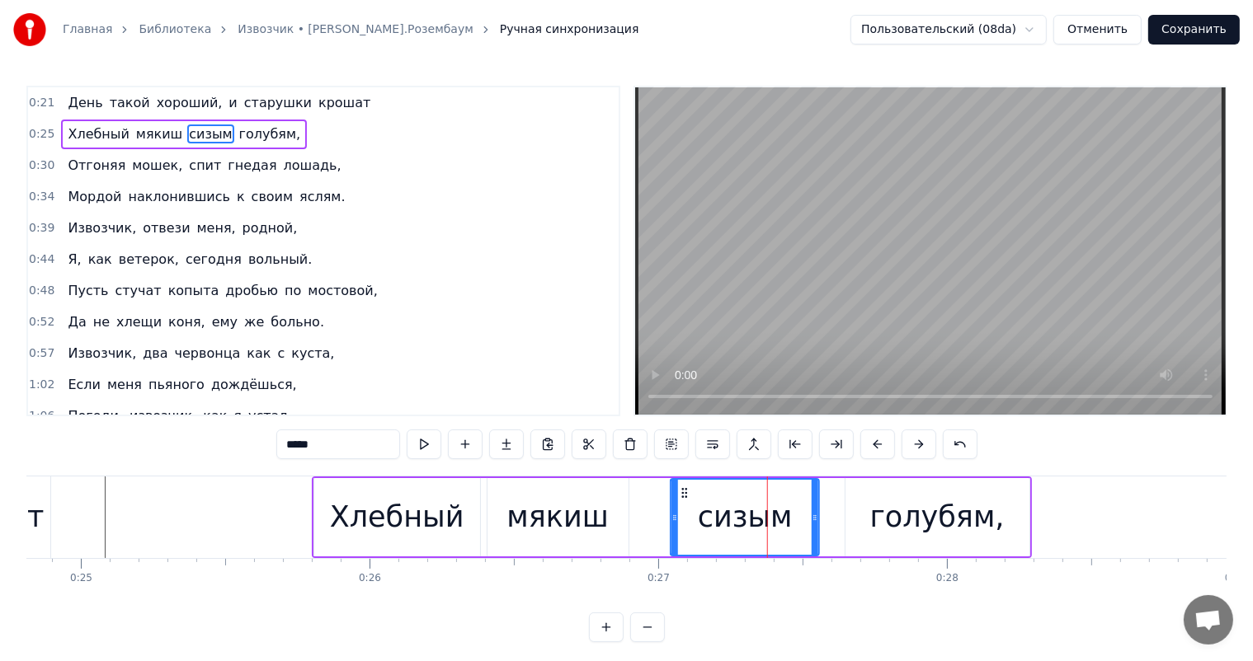
drag, startPoint x: 718, startPoint y: 494, endPoint x: 682, endPoint y: 501, distance: 36.9
click at [682, 501] on div "сизым" at bounding box center [744, 517] width 147 height 75
click at [964, 520] on div "голубям," at bounding box center [937, 518] width 134 height 44
type input "********"
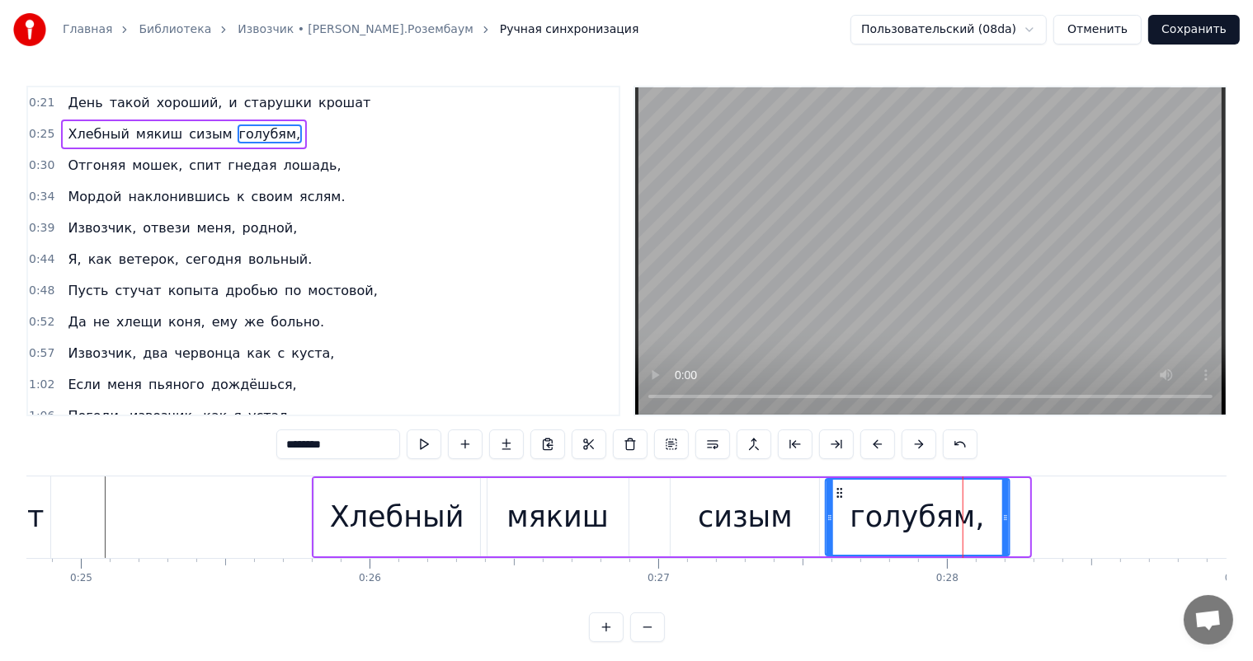
drag, startPoint x: 858, startPoint y: 492, endPoint x: 838, endPoint y: 498, distance: 20.6
click at [838, 498] on icon at bounding box center [839, 493] width 13 height 13
drag, startPoint x: 833, startPoint y: 499, endPoint x: 825, endPoint y: 501, distance: 8.4
click at [825, 501] on div "голубям," at bounding box center [918, 517] width 186 height 78
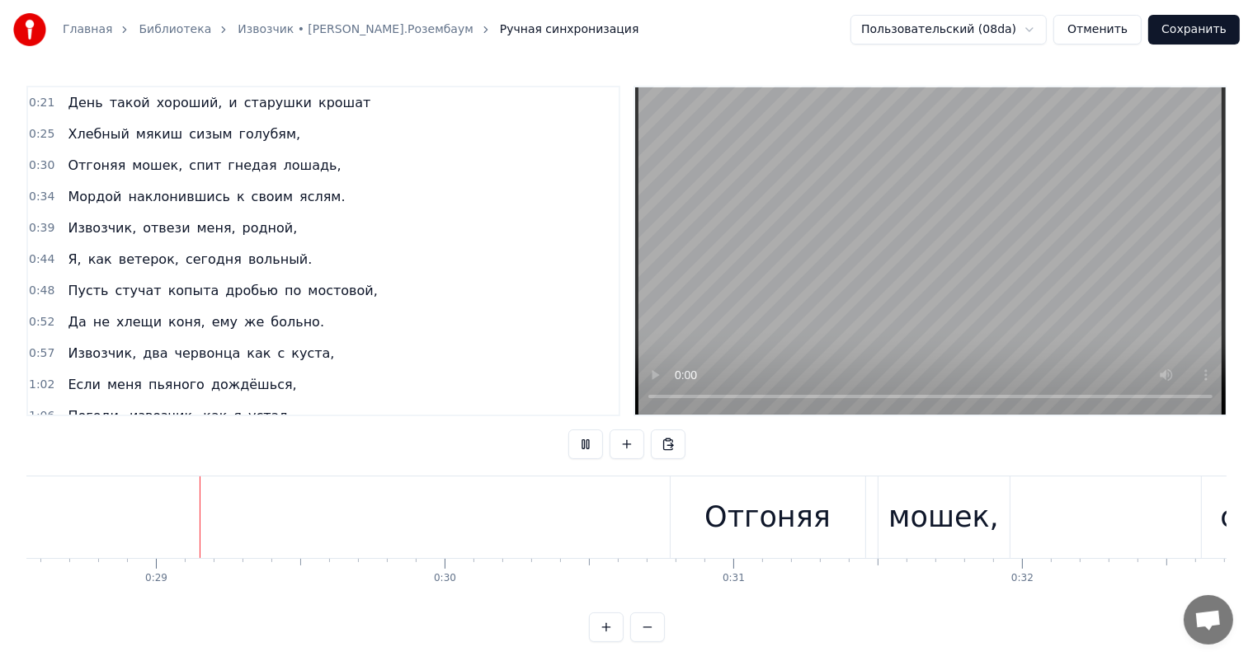
scroll to position [0, 8289]
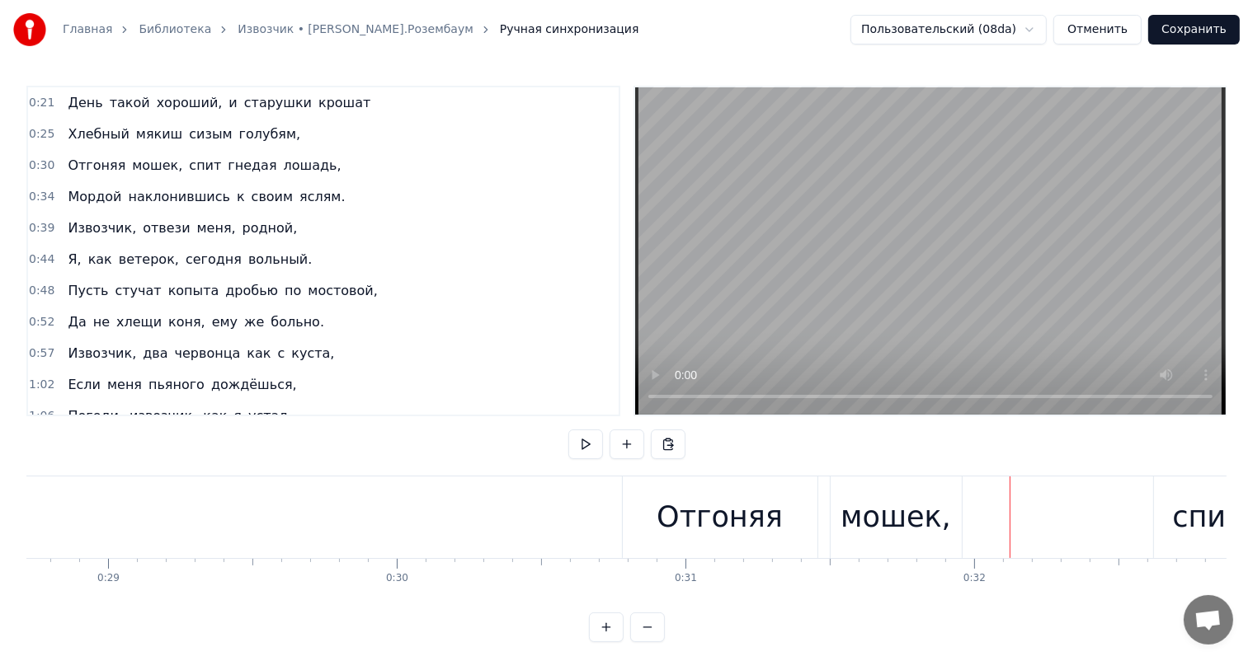
click at [720, 515] on div "Отгоняя" at bounding box center [719, 518] width 126 height 44
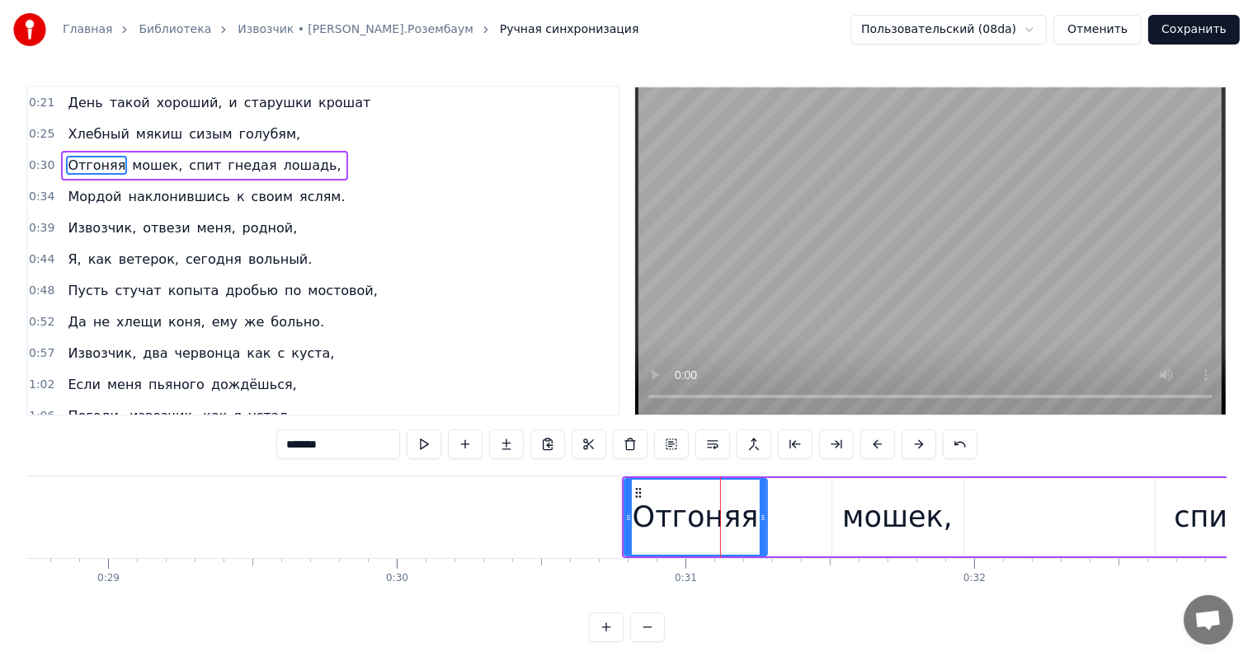
drag, startPoint x: 813, startPoint y: 522, endPoint x: 831, endPoint y: 530, distance: 19.9
click at [765, 528] on div at bounding box center [763, 517] width 7 height 75
click at [845, 521] on div "мошек," at bounding box center [897, 517] width 131 height 78
type input "******"
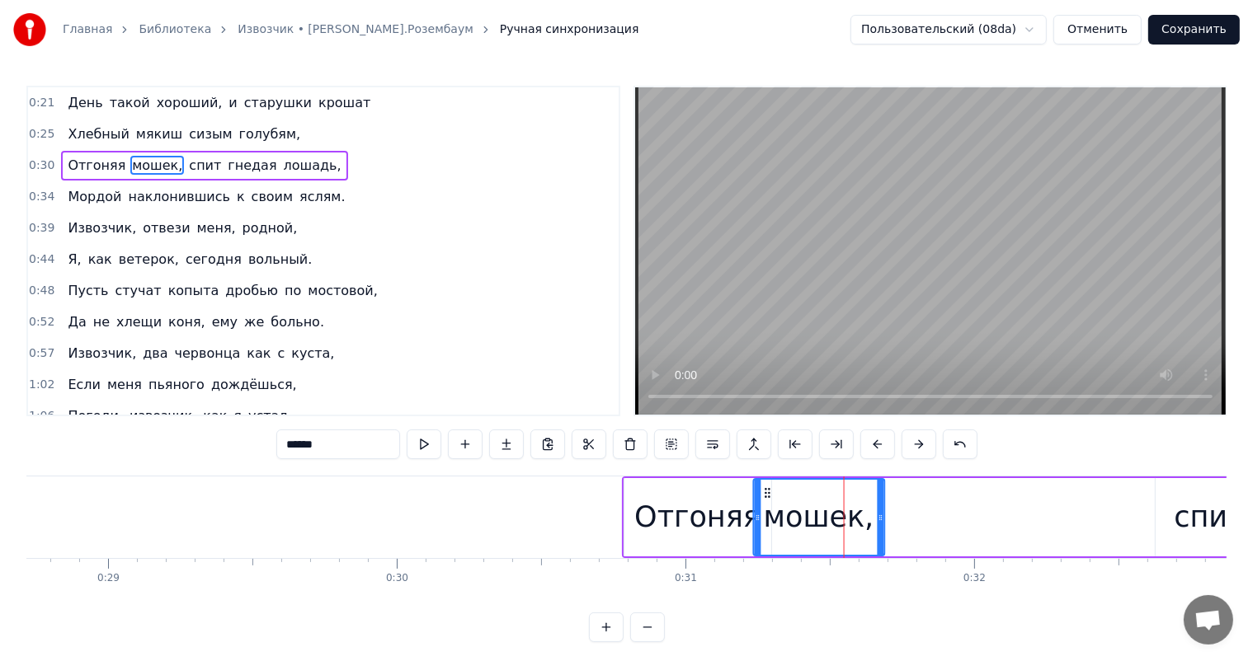
drag, startPoint x: 848, startPoint y: 488, endPoint x: 769, endPoint y: 498, distance: 79.8
click at [769, 498] on div "мошек," at bounding box center [818, 517] width 129 height 75
drag, startPoint x: 878, startPoint y: 518, endPoint x: 857, endPoint y: 525, distance: 21.6
click at [857, 525] on div at bounding box center [859, 517] width 7 height 75
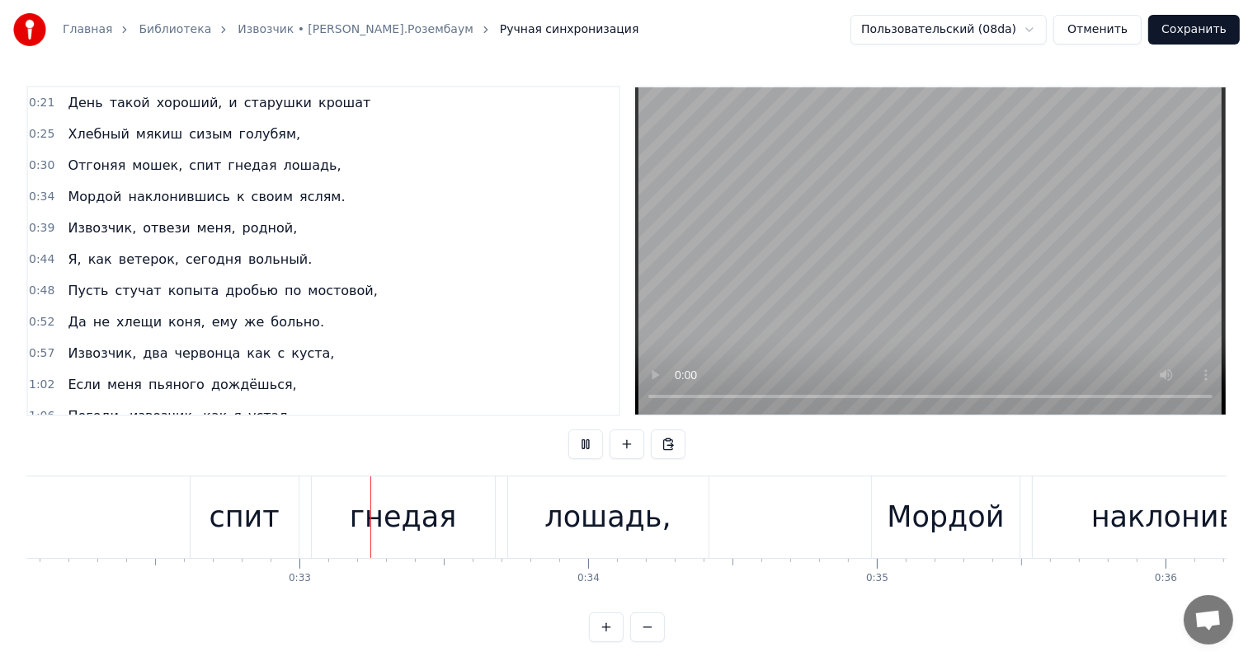
scroll to position [0, 9336]
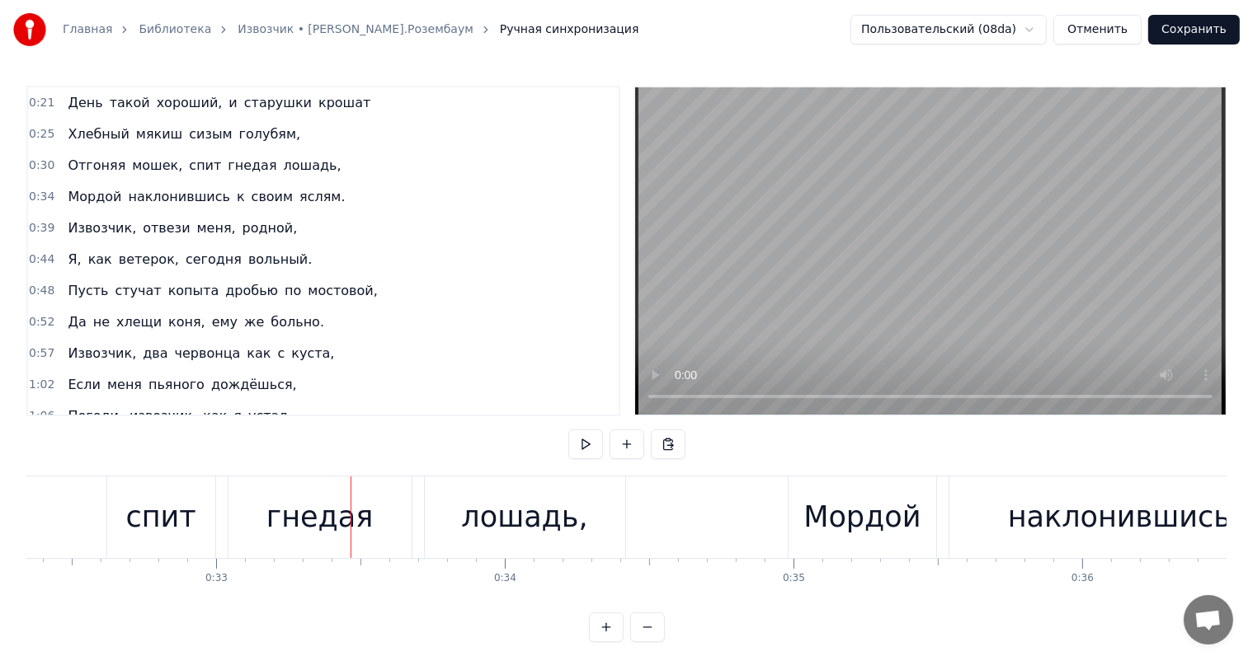
click at [140, 505] on div "спит" at bounding box center [160, 518] width 70 height 44
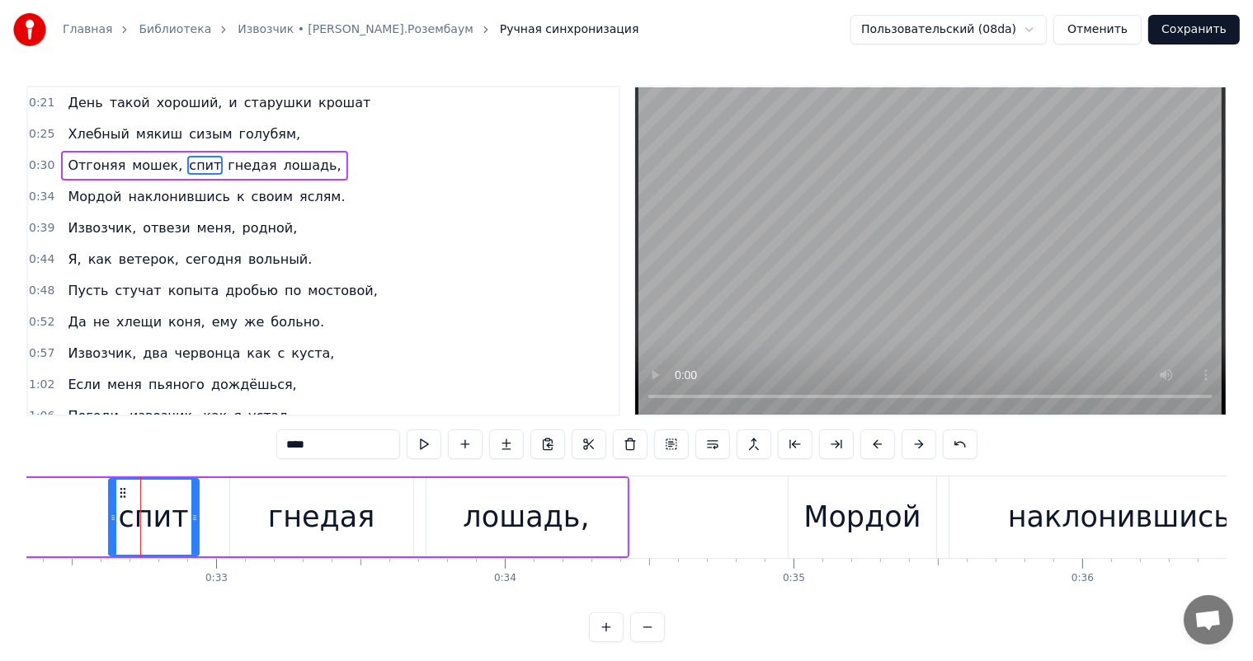
drag, startPoint x: 212, startPoint y: 515, endPoint x: 194, endPoint y: 520, distance: 18.8
click at [194, 520] on icon at bounding box center [194, 517] width 7 height 13
click at [315, 512] on div "гнедая" at bounding box center [321, 518] width 107 height 44
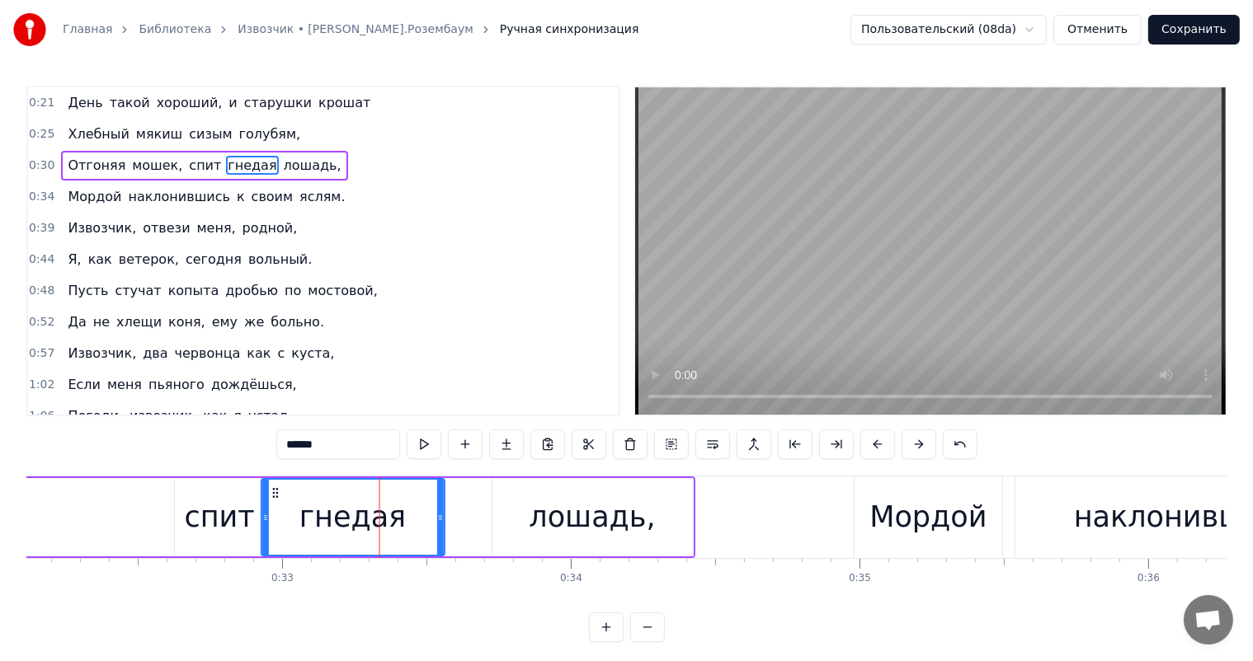
drag, startPoint x: 242, startPoint y: 491, endPoint x: 672, endPoint y: 552, distance: 434.0
click at [271, 502] on div "гнедая" at bounding box center [352, 517] width 181 height 75
drag, startPoint x: 250, startPoint y: 515, endPoint x: 264, endPoint y: 514, distance: 14.0
click at [264, 514] on div "гнедая" at bounding box center [343, 517] width 185 height 78
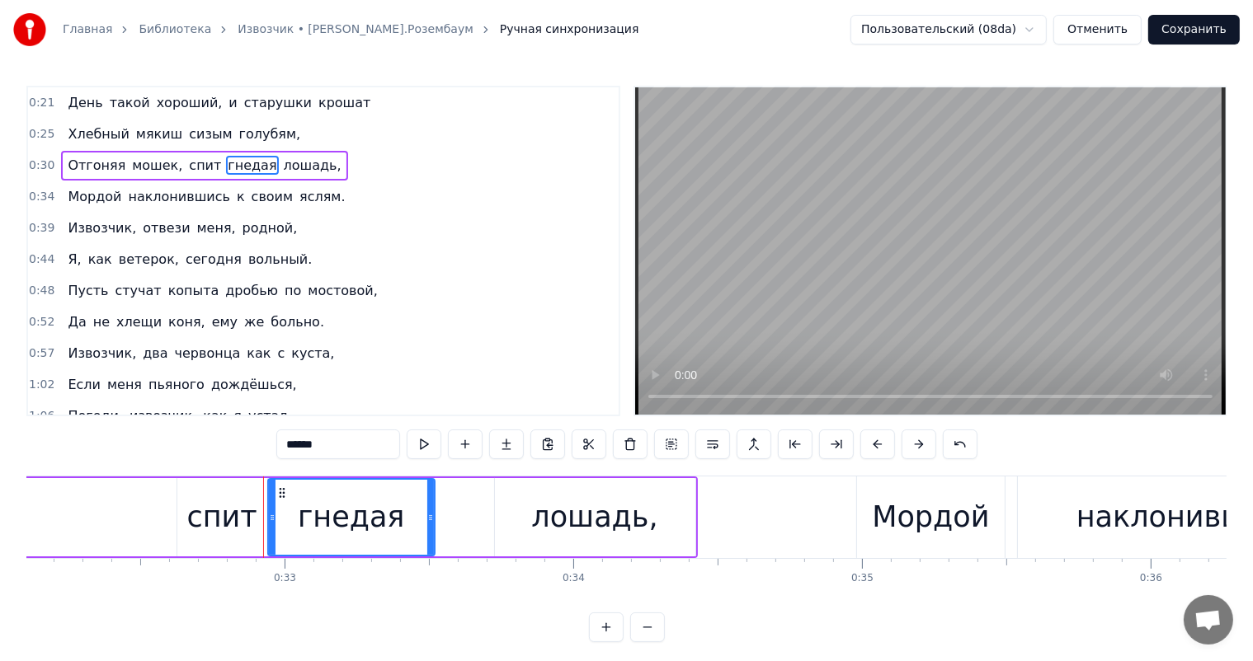
drag, startPoint x: 255, startPoint y: 511, endPoint x: 271, endPoint y: 512, distance: 16.6
click at [271, 512] on icon at bounding box center [272, 517] width 7 height 13
drag, startPoint x: 430, startPoint y: 521, endPoint x: 408, endPoint y: 528, distance: 22.4
click at [408, 528] on div at bounding box center [409, 517] width 7 height 75
click at [570, 515] on div "лошадь," at bounding box center [594, 518] width 126 height 44
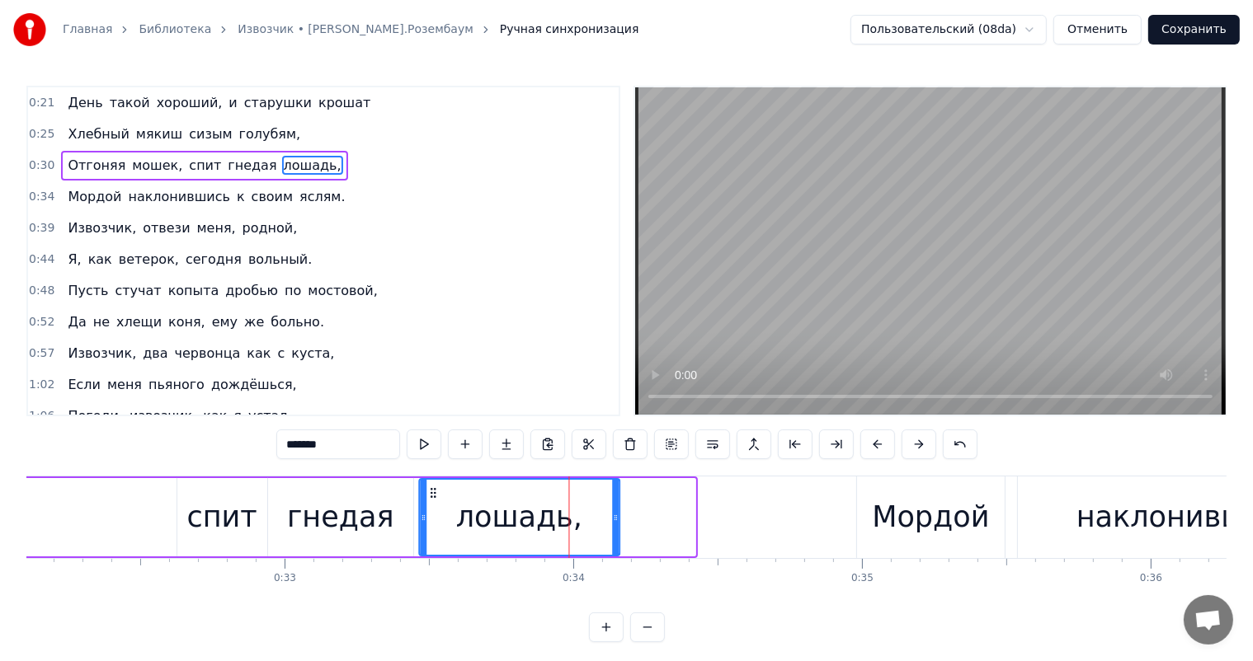
drag, startPoint x: 506, startPoint y: 491, endPoint x: 430, endPoint y: 508, distance: 78.6
click at [430, 508] on div "лошадь," at bounding box center [519, 517] width 199 height 75
click at [439, 504] on div "лошадь," at bounding box center [518, 517] width 199 height 75
click at [375, 511] on div "гнедая" at bounding box center [340, 518] width 107 height 44
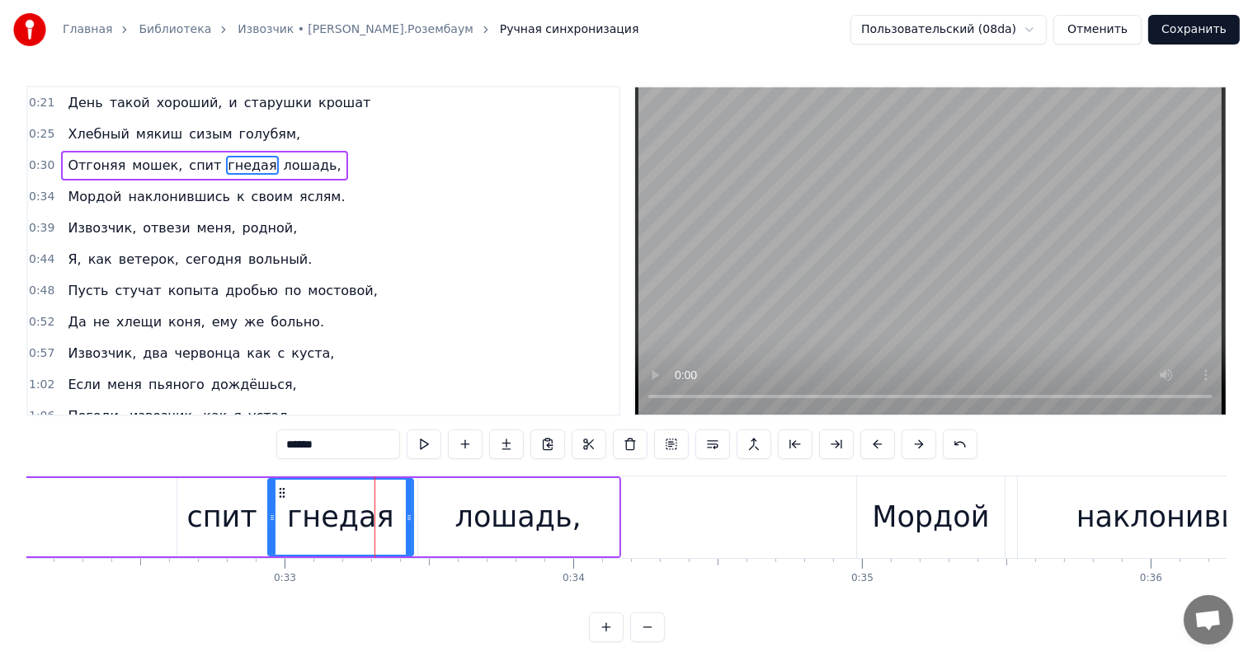
click at [489, 501] on div "лошадь," at bounding box center [518, 518] width 126 height 44
type input "*******"
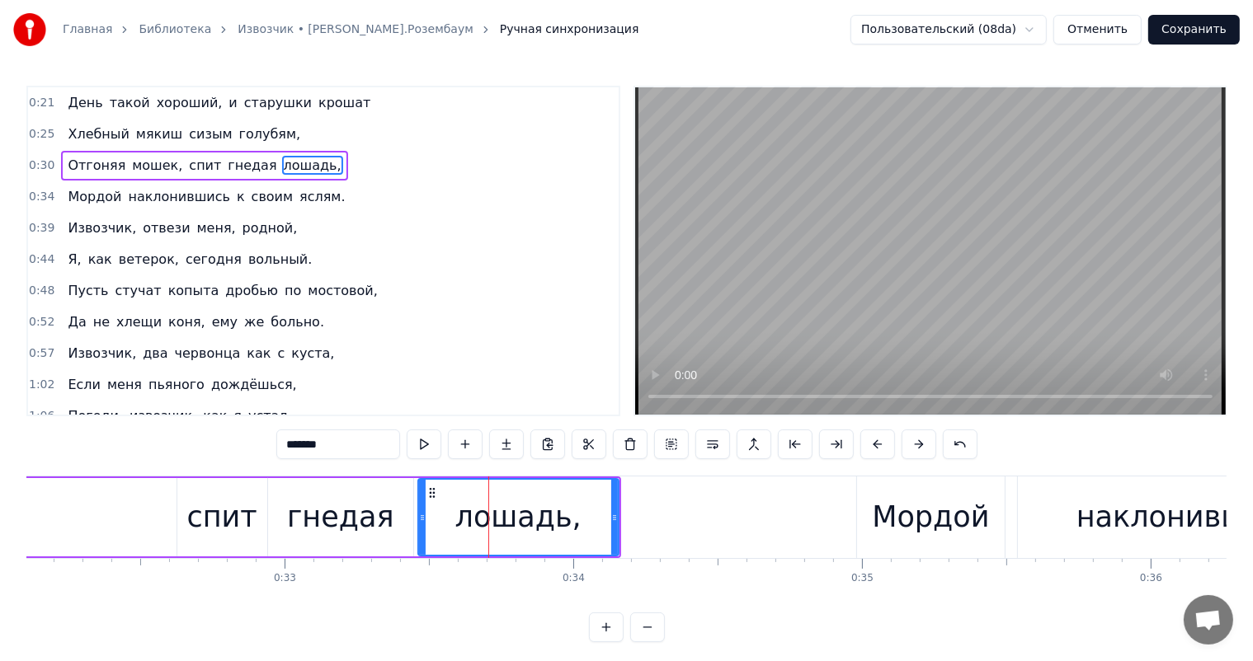
drag, startPoint x: 608, startPoint y: 515, endPoint x: 586, endPoint y: 516, distance: 21.5
click at [581, 520] on div "лошадь," at bounding box center [518, 517] width 199 height 75
drag, startPoint x: 612, startPoint y: 511, endPoint x: 593, endPoint y: 518, distance: 20.1
click at [593, 518] on icon at bounding box center [595, 517] width 7 height 13
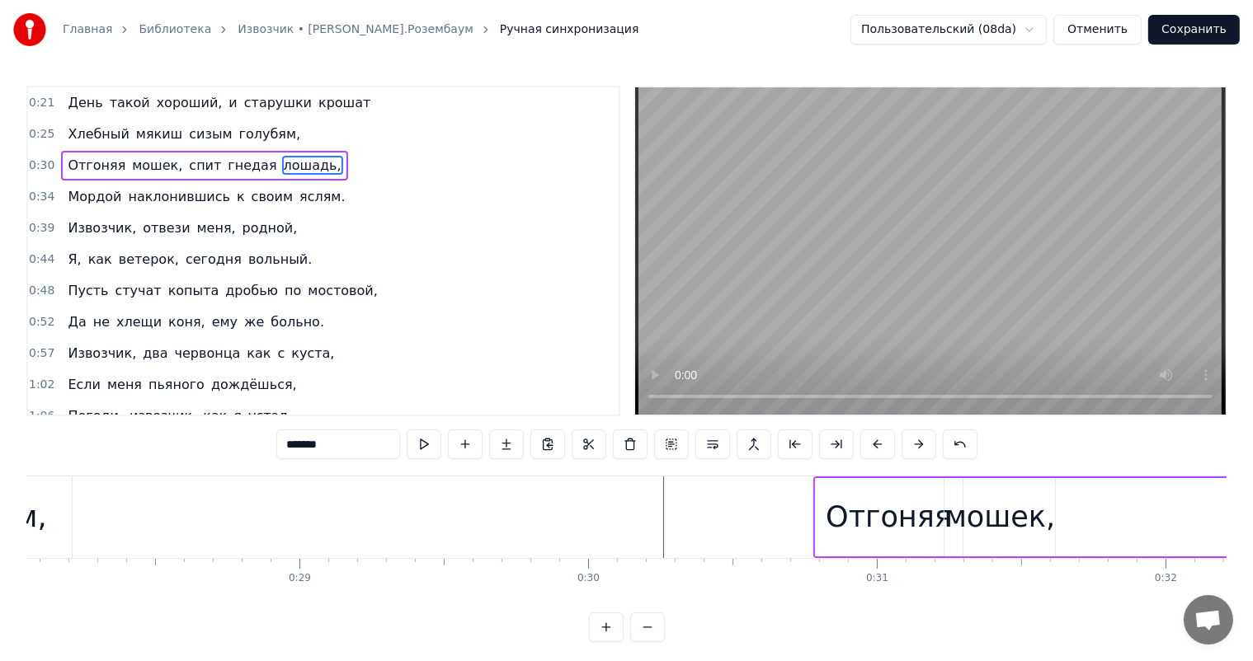
scroll to position [0, 8386]
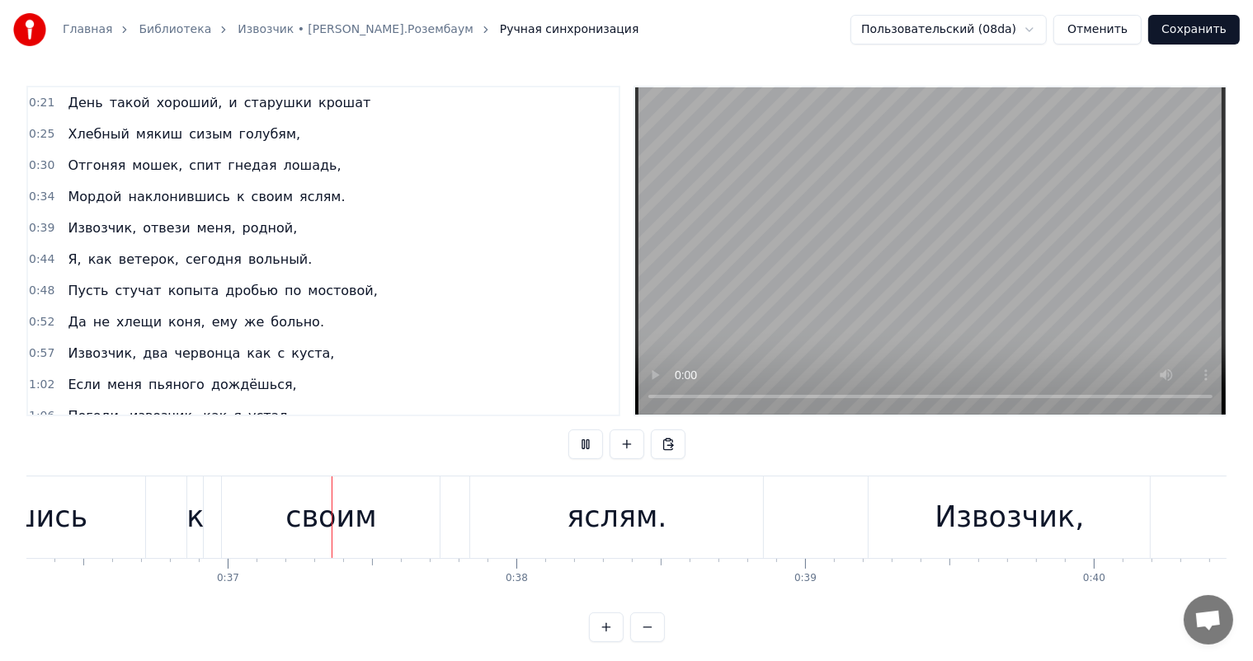
scroll to position [0, 10507]
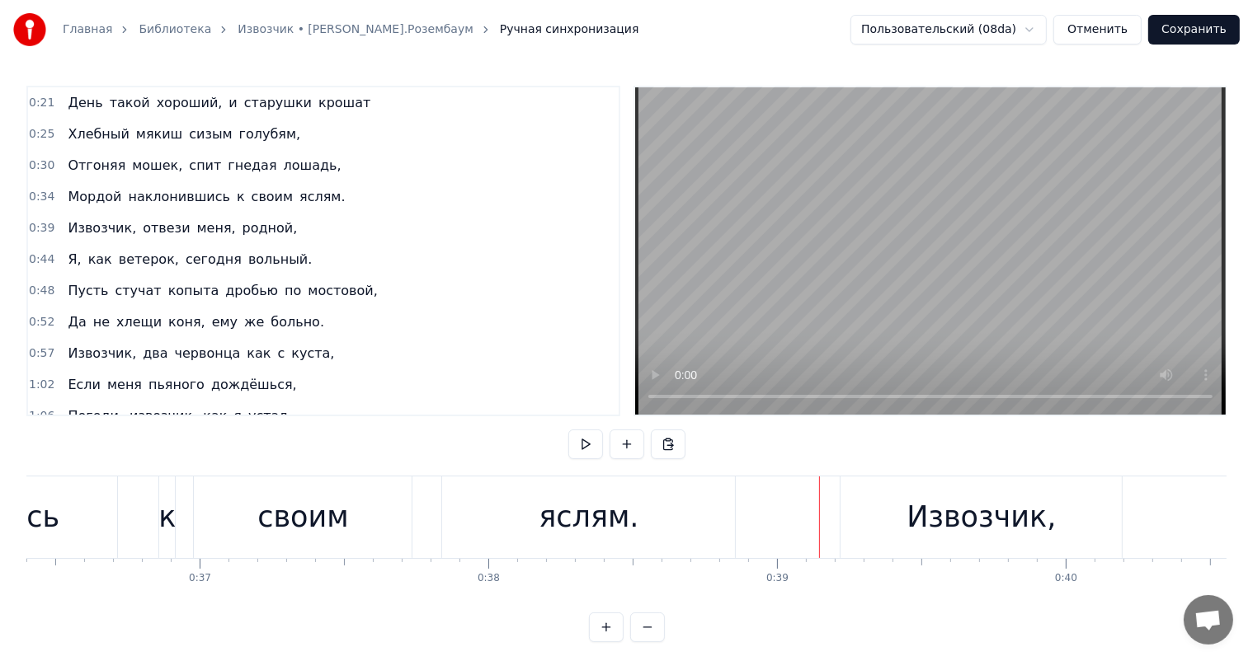
click at [521, 506] on div "яслям." at bounding box center [588, 518] width 293 height 82
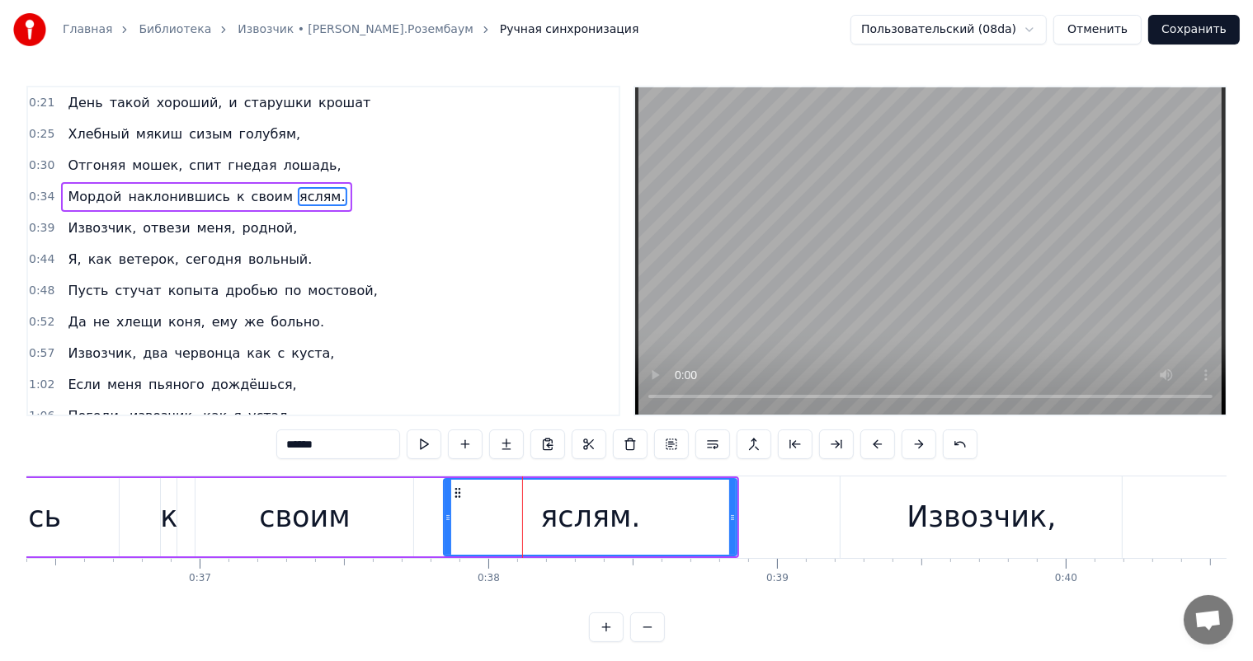
click at [333, 528] on div "своим" at bounding box center [304, 518] width 91 height 44
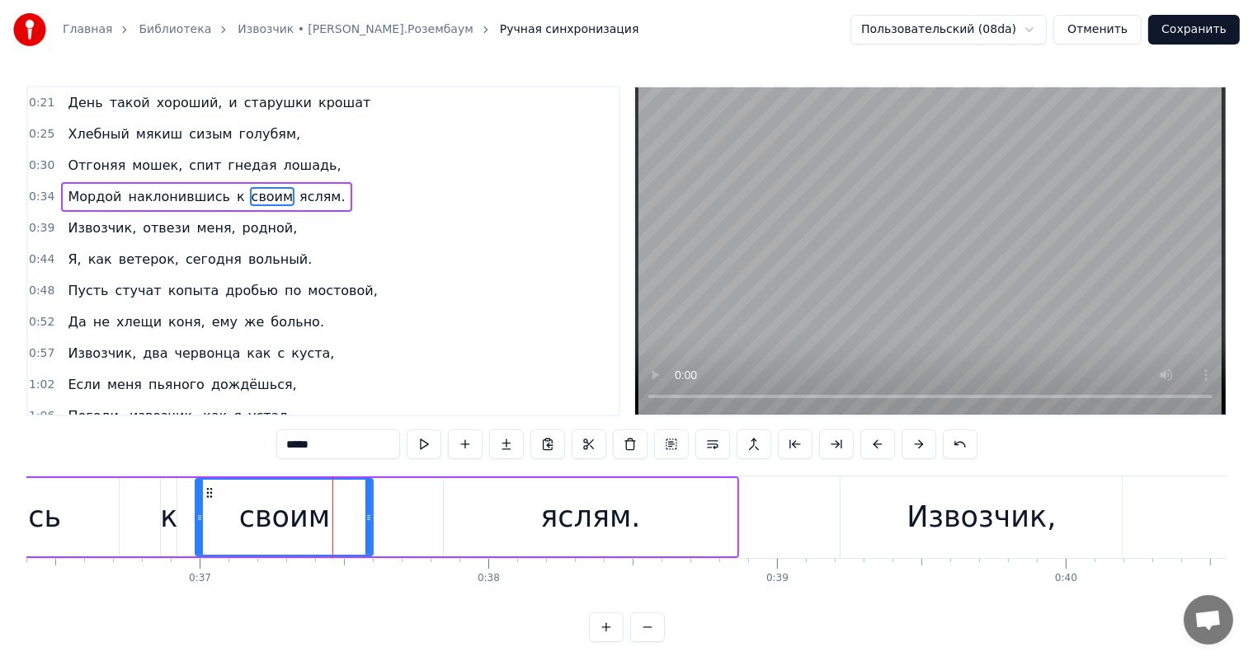
drag, startPoint x: 410, startPoint y: 519, endPoint x: 369, endPoint y: 529, distance: 41.8
click at [369, 529] on div at bounding box center [368, 517] width 7 height 75
drag, startPoint x: 537, startPoint y: 521, endPoint x: 449, endPoint y: 501, distance: 90.6
click at [526, 523] on div "яслям." at bounding box center [590, 517] width 293 height 78
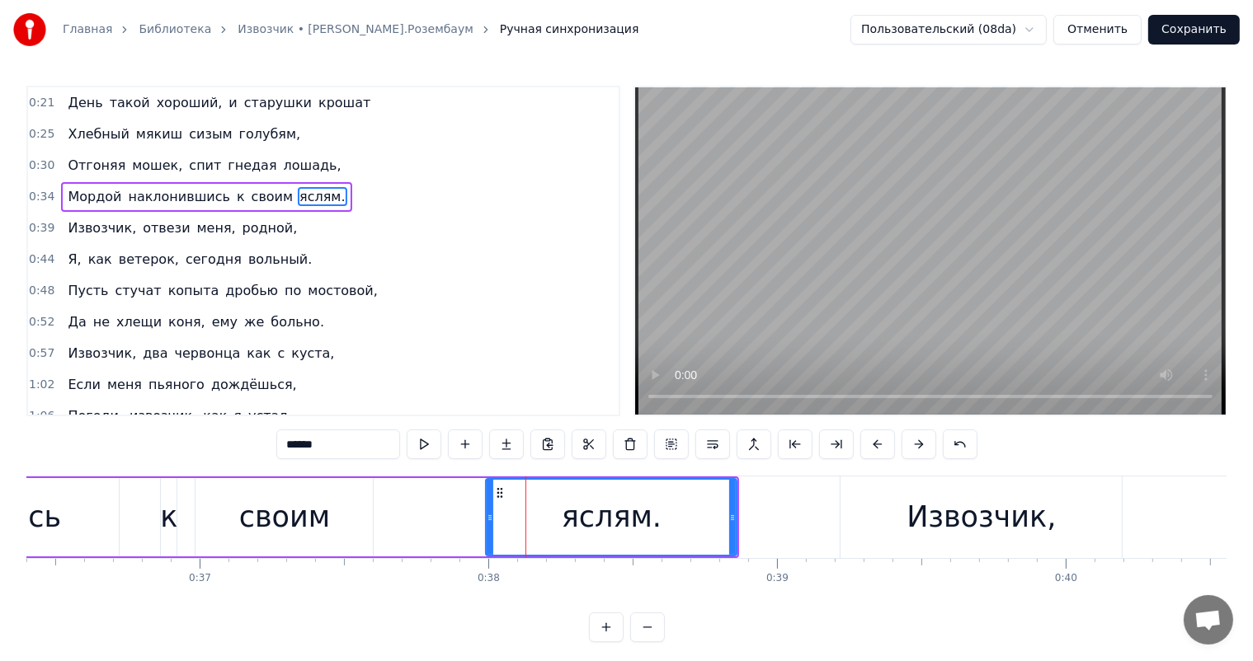
drag, startPoint x: 444, startPoint y: 519, endPoint x: 492, endPoint y: 516, distance: 47.9
click at [492, 516] on icon at bounding box center [490, 517] width 7 height 13
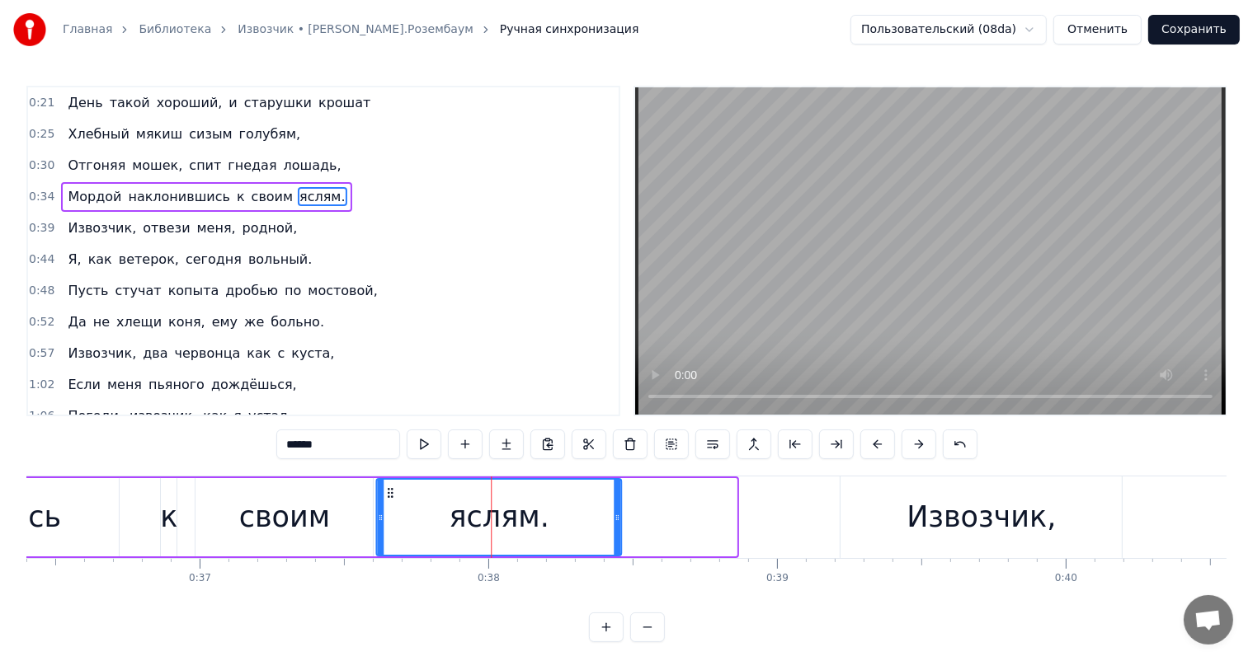
drag, startPoint x: 506, startPoint y: 494, endPoint x: 390, endPoint y: 513, distance: 117.0
click at [390, 513] on div "яслям." at bounding box center [498, 517] width 243 height 75
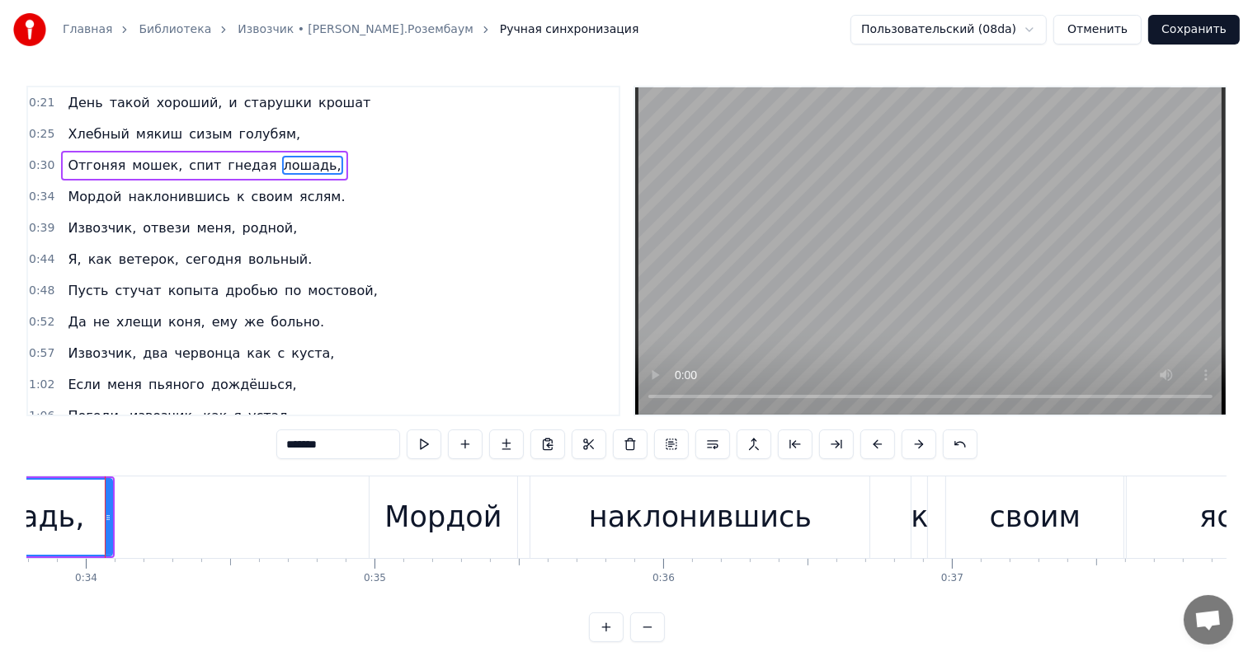
scroll to position [0, 9751]
click at [686, 492] on div "наклонившись" at bounding box center [703, 518] width 339 height 82
type input "**********"
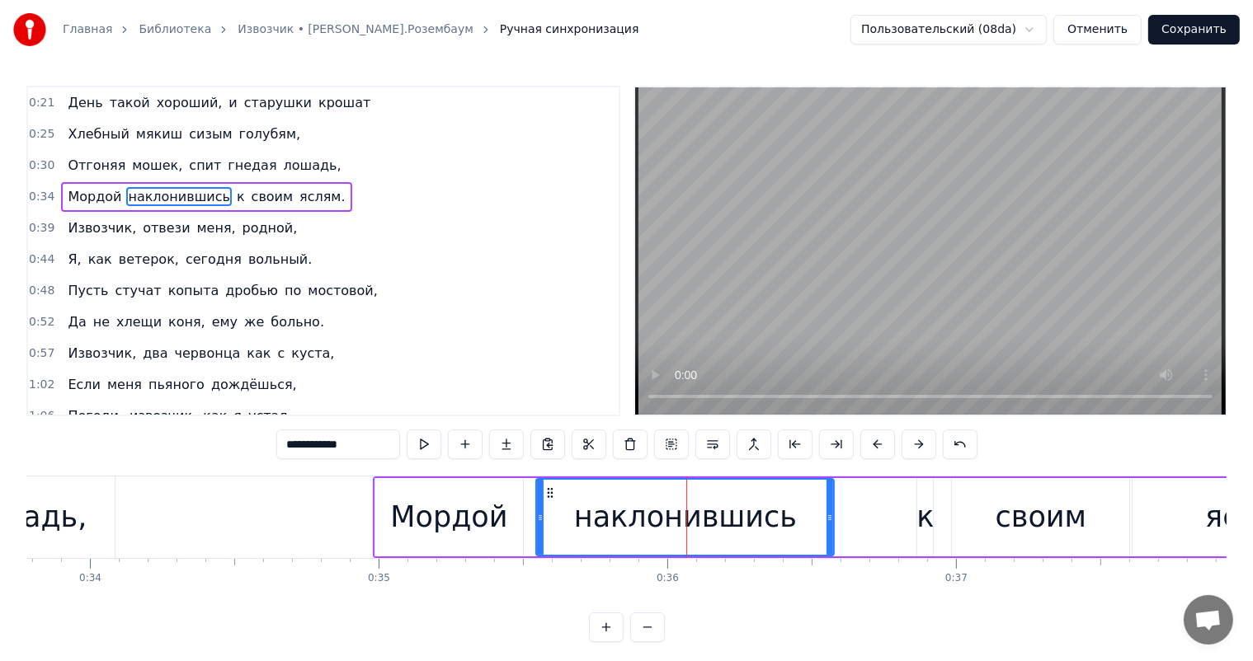
drag, startPoint x: 871, startPoint y: 517, endPoint x: 830, endPoint y: 531, distance: 43.6
click at [830, 531] on div at bounding box center [829, 517] width 7 height 75
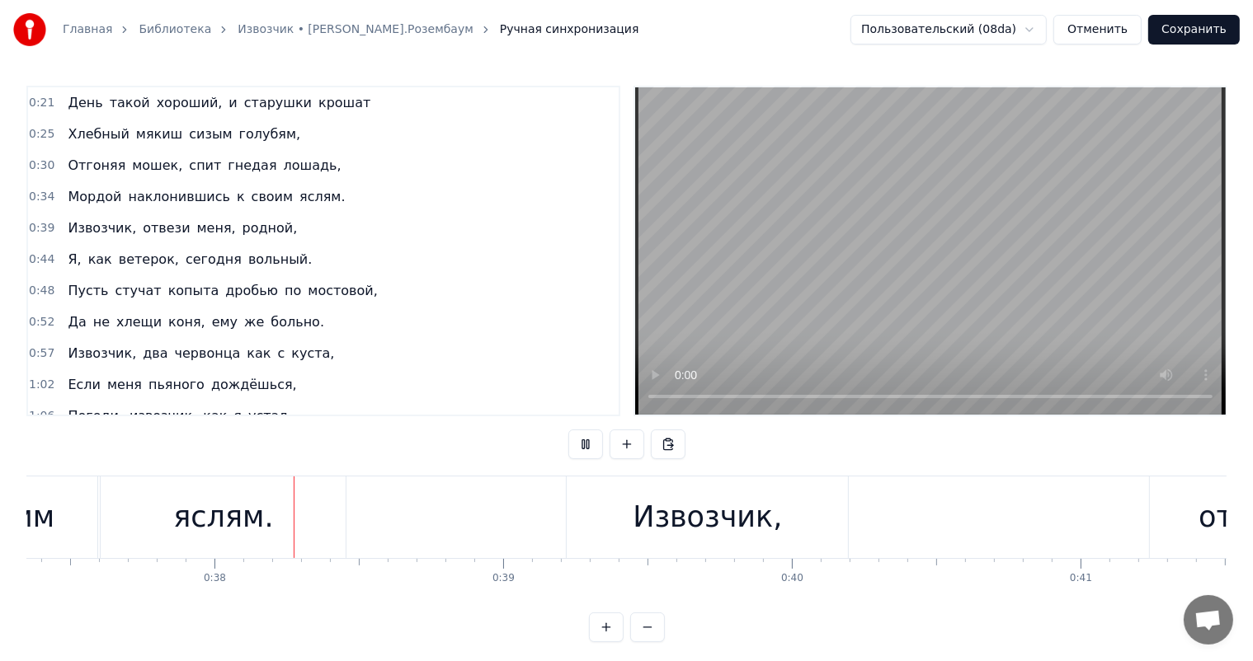
scroll to position [0, 10801]
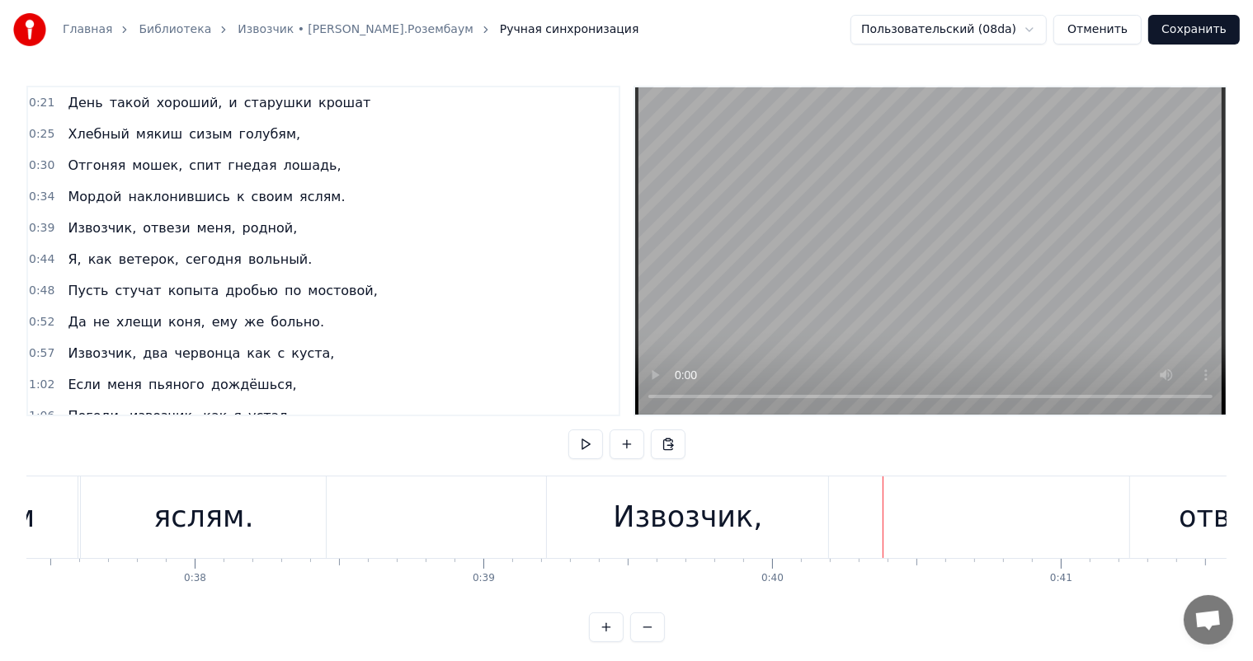
drag, startPoint x: 743, startPoint y: 532, endPoint x: 815, endPoint y: 520, distance: 72.7
click at [752, 532] on div "Извозчик," at bounding box center [687, 518] width 149 height 44
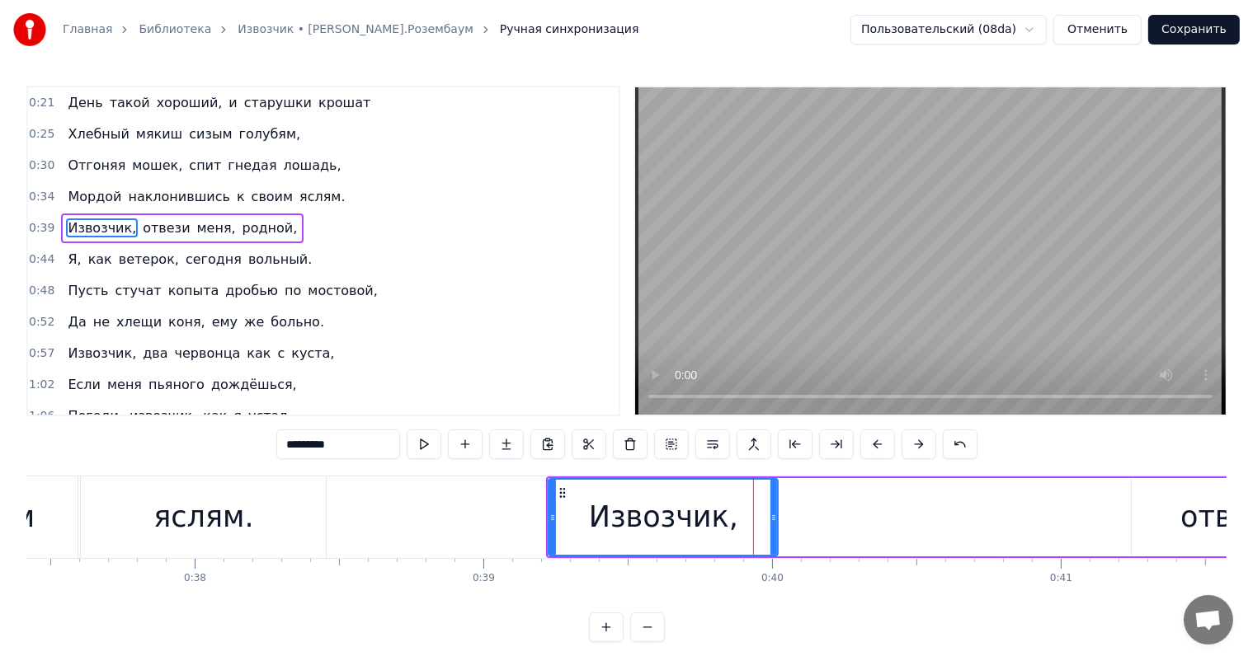
drag, startPoint x: 824, startPoint y: 513, endPoint x: 772, endPoint y: 523, distance: 52.9
click at [772, 523] on icon at bounding box center [773, 517] width 7 height 13
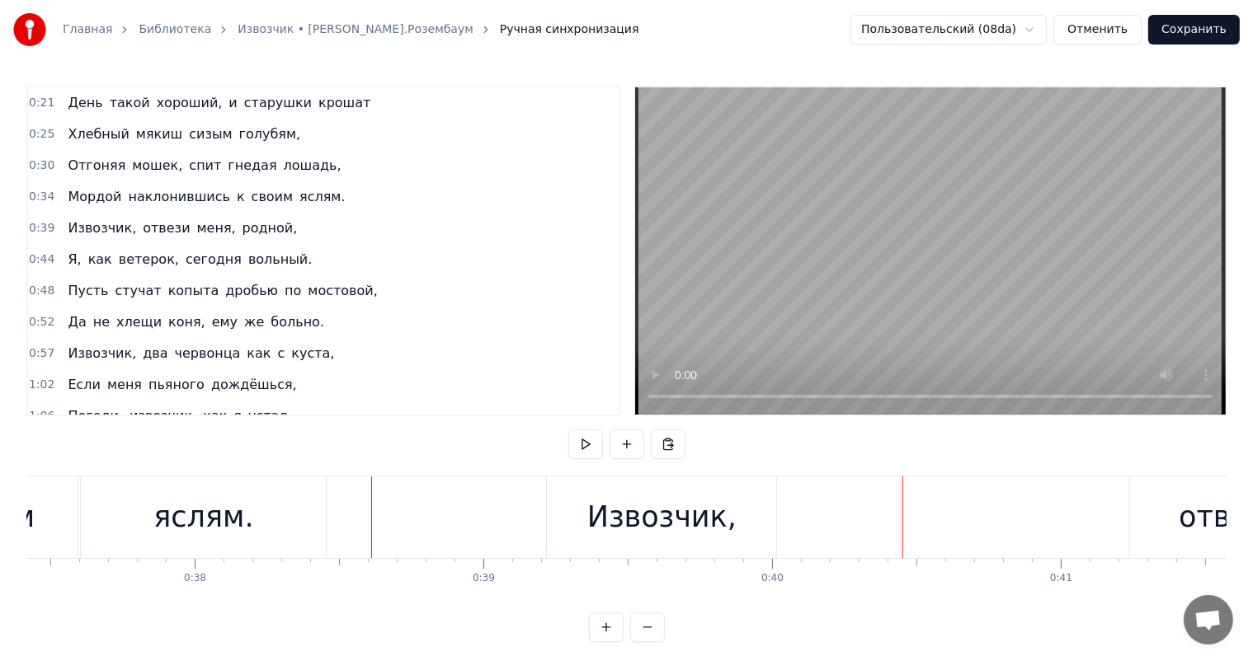
click at [680, 486] on div "Извозчик," at bounding box center [661, 518] width 229 height 82
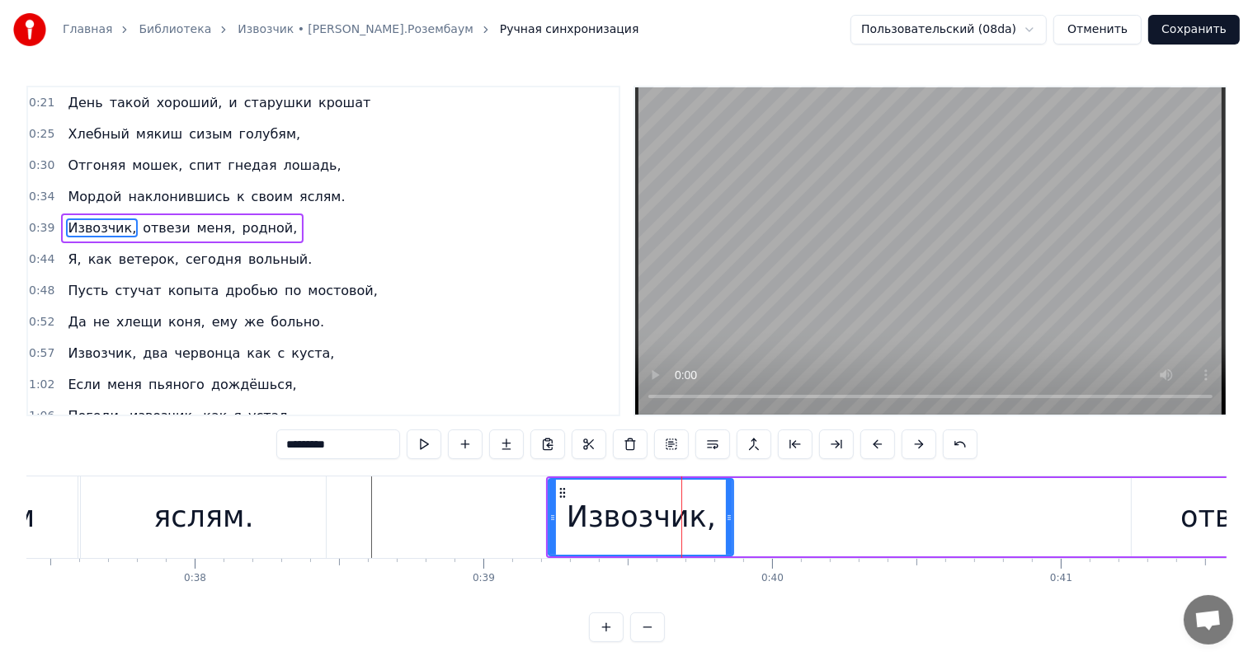
drag, startPoint x: 774, startPoint y: 511, endPoint x: 728, endPoint y: 529, distance: 48.9
click at [728, 529] on div at bounding box center [729, 517] width 7 height 75
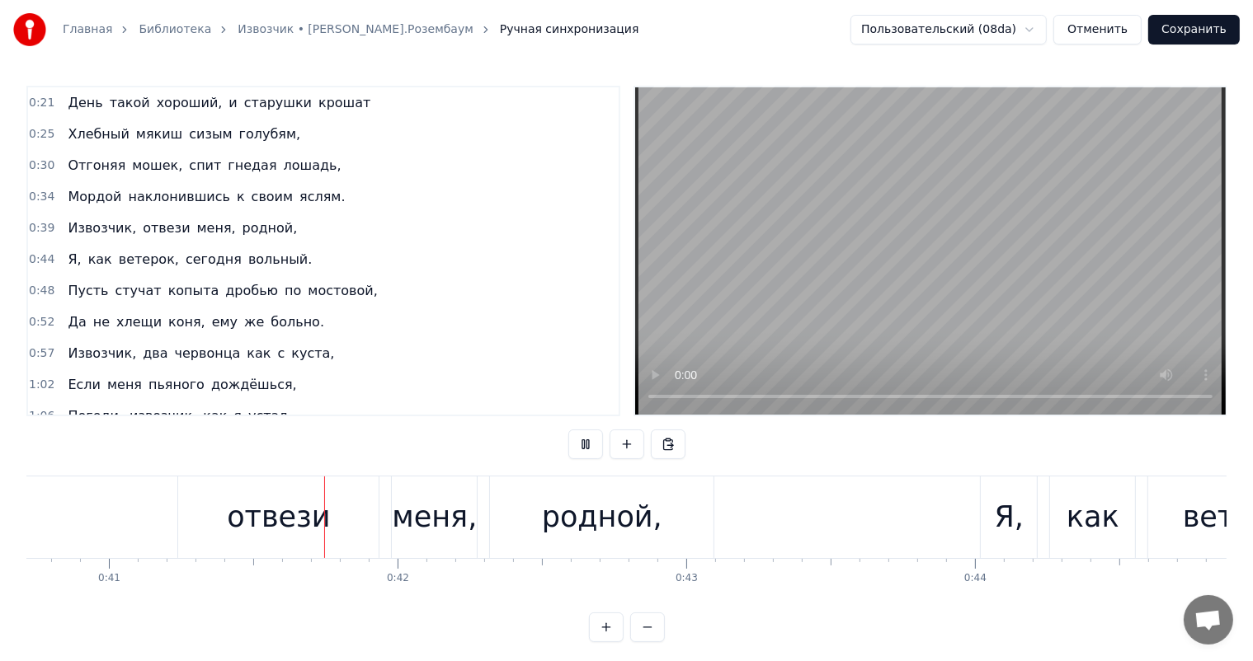
scroll to position [0, 11869]
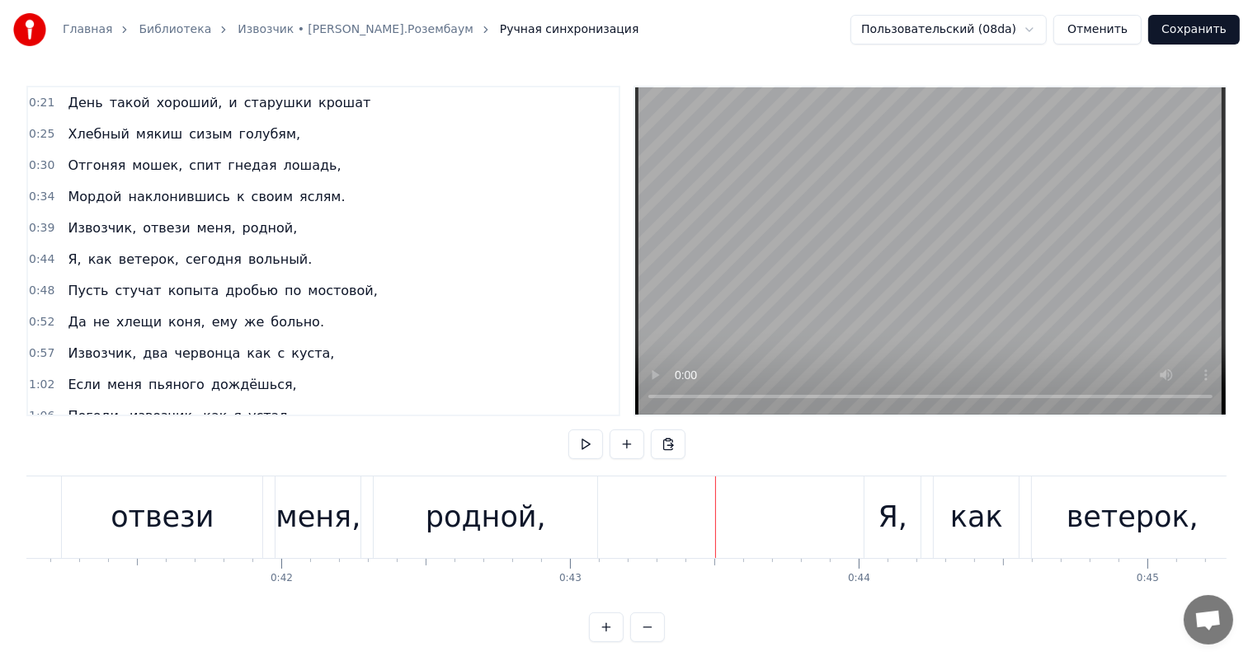
click at [478, 543] on div "родной," at bounding box center [486, 518] width 224 height 82
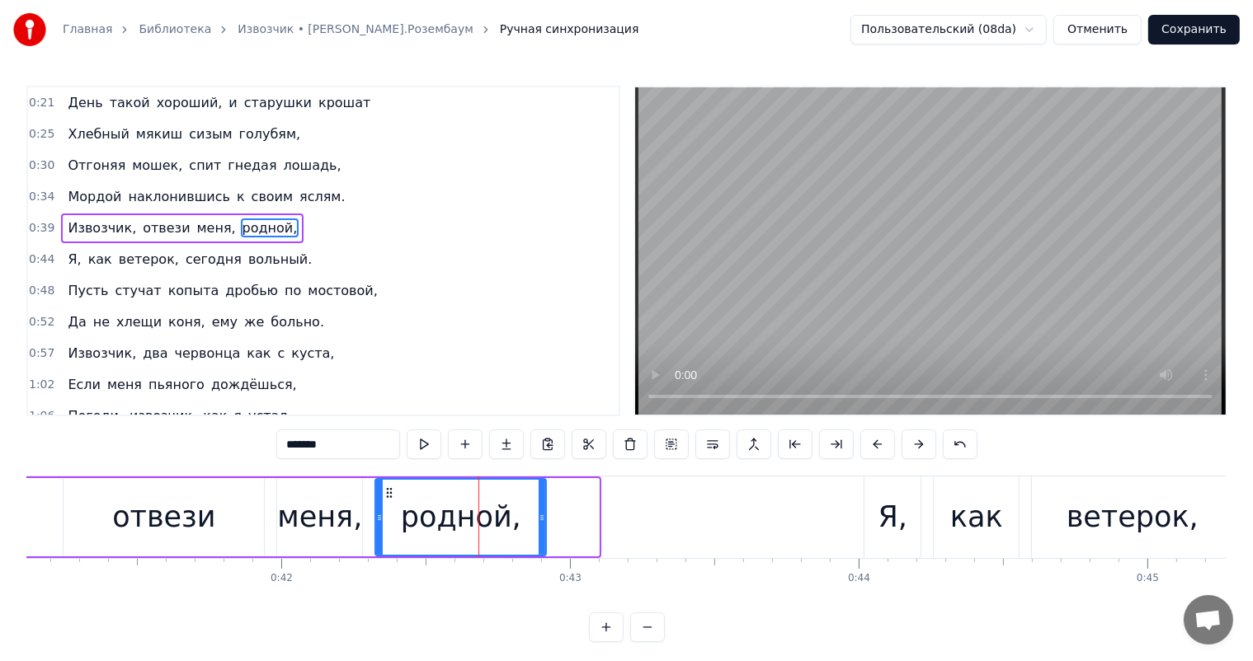
drag, startPoint x: 591, startPoint y: 512, endPoint x: 534, endPoint y: 526, distance: 58.6
click at [539, 526] on div at bounding box center [542, 517] width 7 height 75
click at [346, 534] on div "меня," at bounding box center [319, 518] width 85 height 44
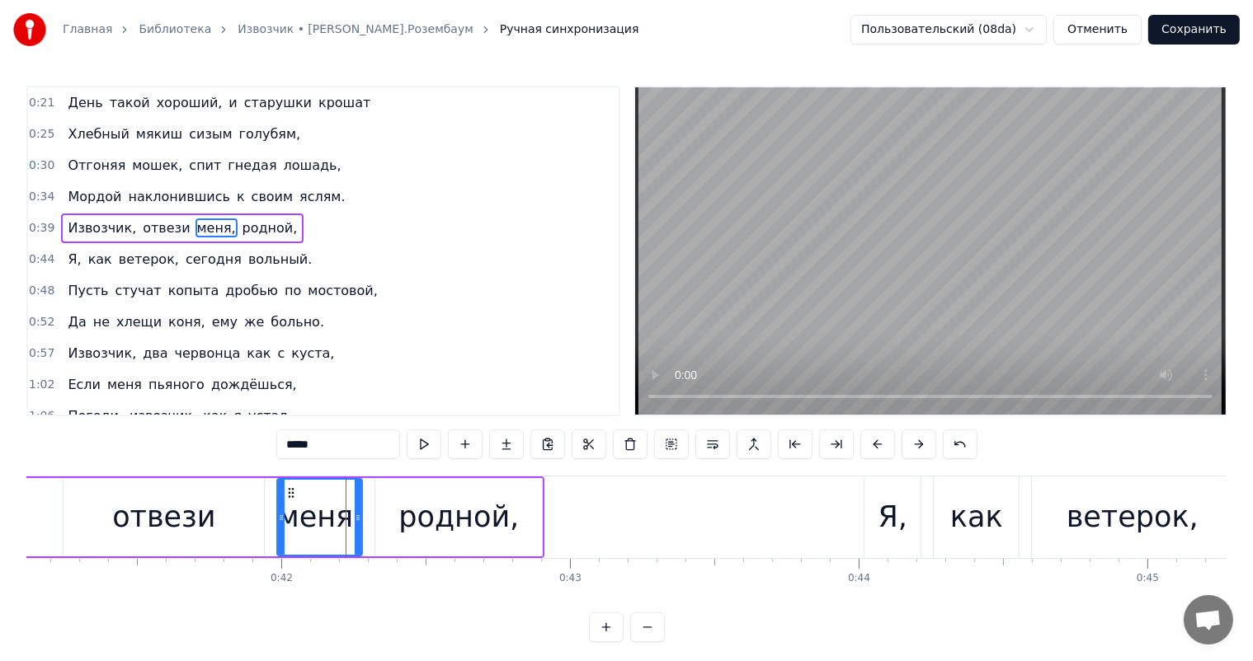
click at [232, 506] on div "отвези" at bounding box center [164, 517] width 200 height 78
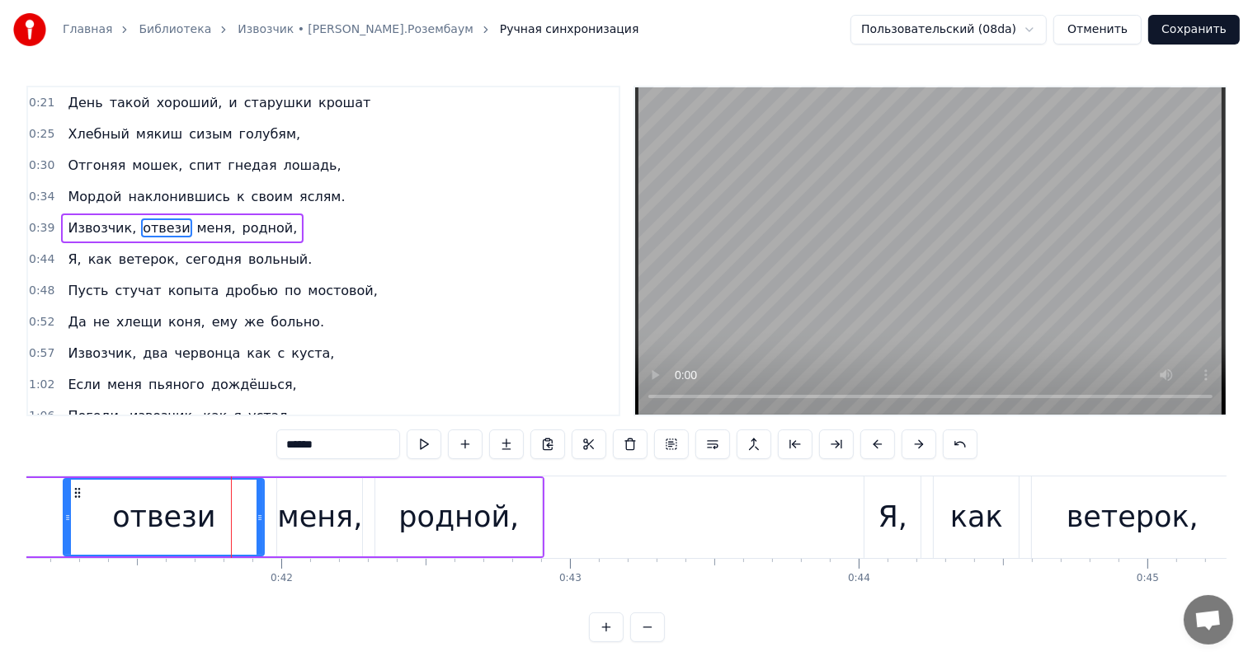
click at [285, 486] on div "меня," at bounding box center [319, 517] width 85 height 78
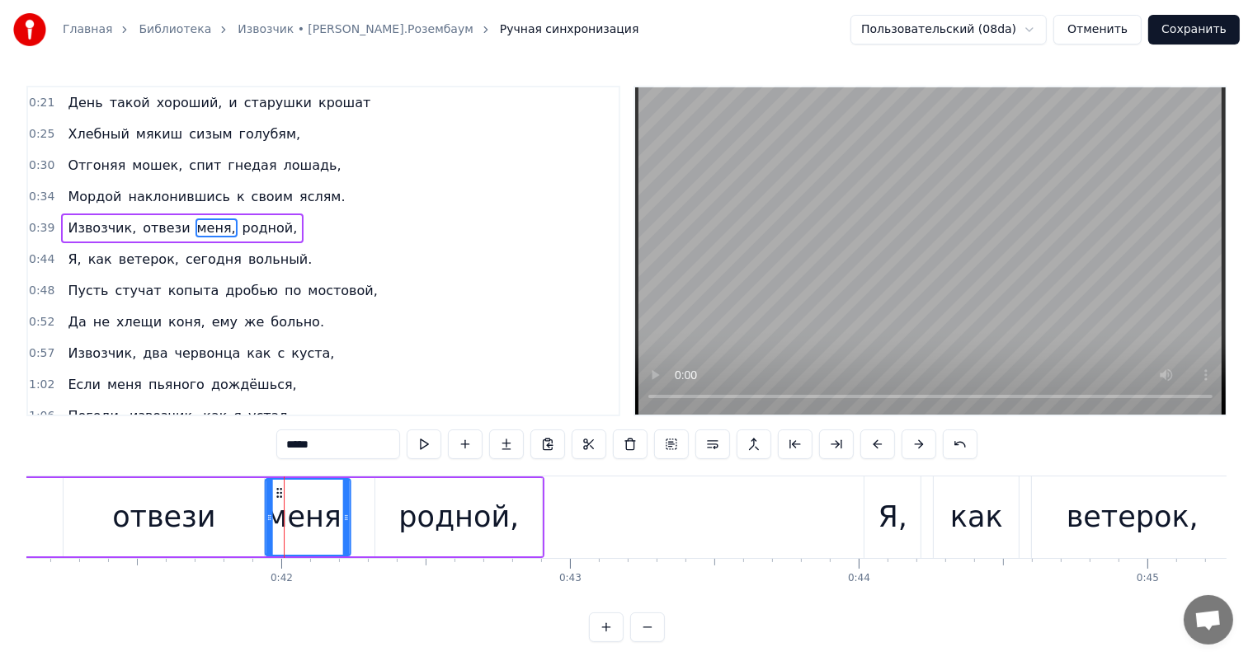
drag, startPoint x: 289, startPoint y: 488, endPoint x: 277, endPoint y: 492, distance: 12.8
click at [277, 492] on icon at bounding box center [279, 493] width 13 height 13
click at [415, 516] on div "родной," at bounding box center [458, 518] width 120 height 44
type input "*******"
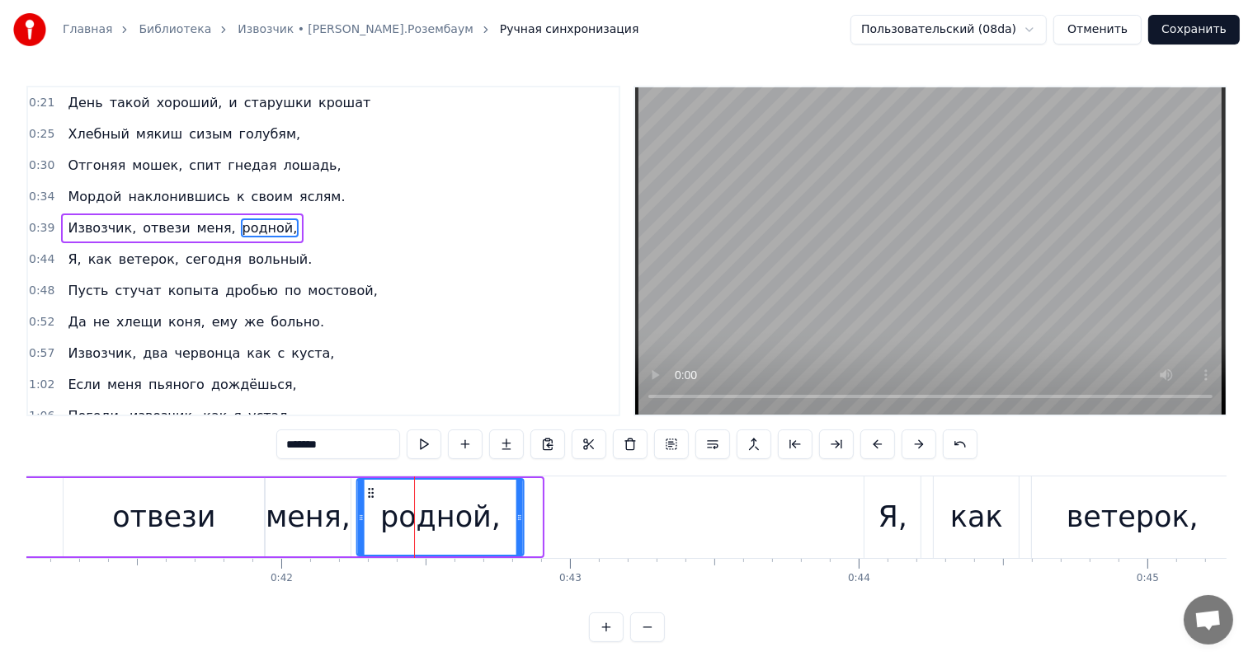
drag, startPoint x: 388, startPoint y: 493, endPoint x: 369, endPoint y: 498, distance: 19.6
click at [369, 498] on icon at bounding box center [371, 493] width 13 height 13
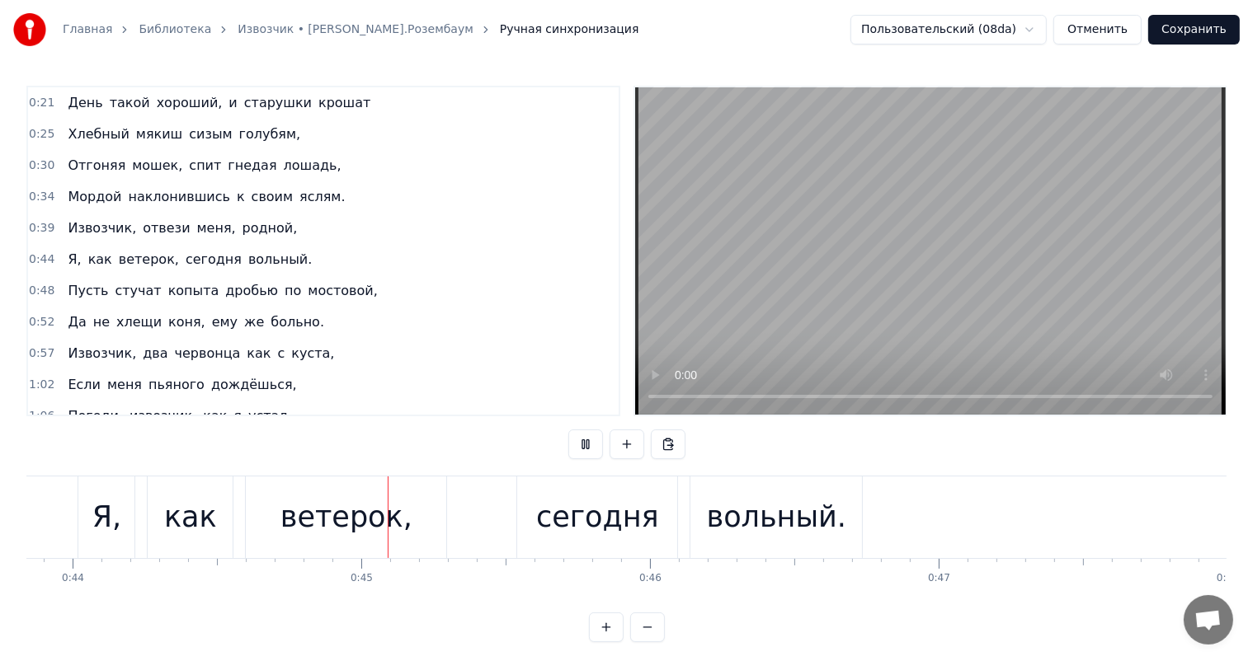
scroll to position [0, 12755]
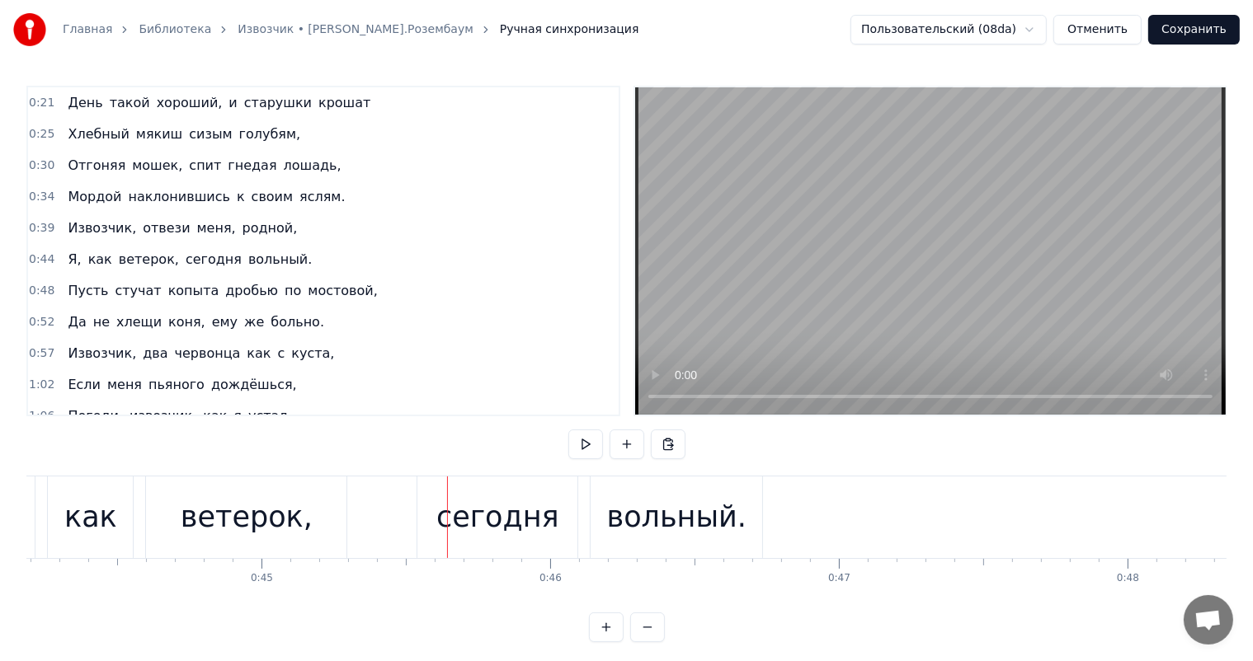
click at [258, 538] on div "ветерок," at bounding box center [247, 518] width 132 height 44
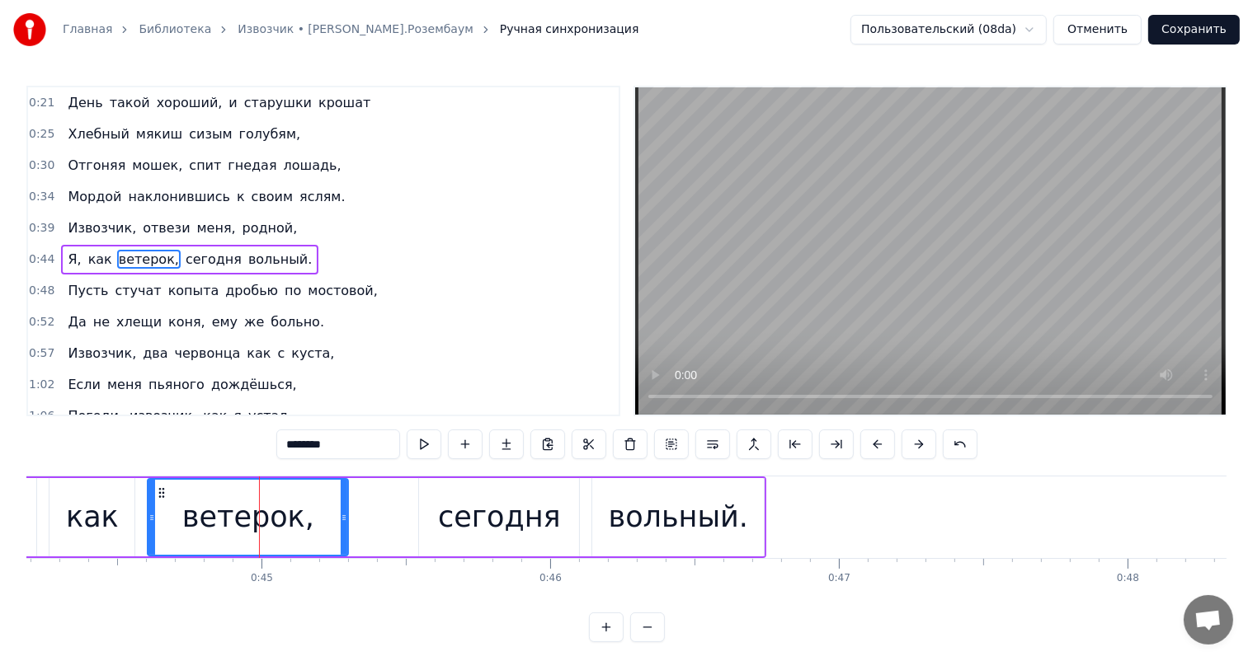
scroll to position [2, 0]
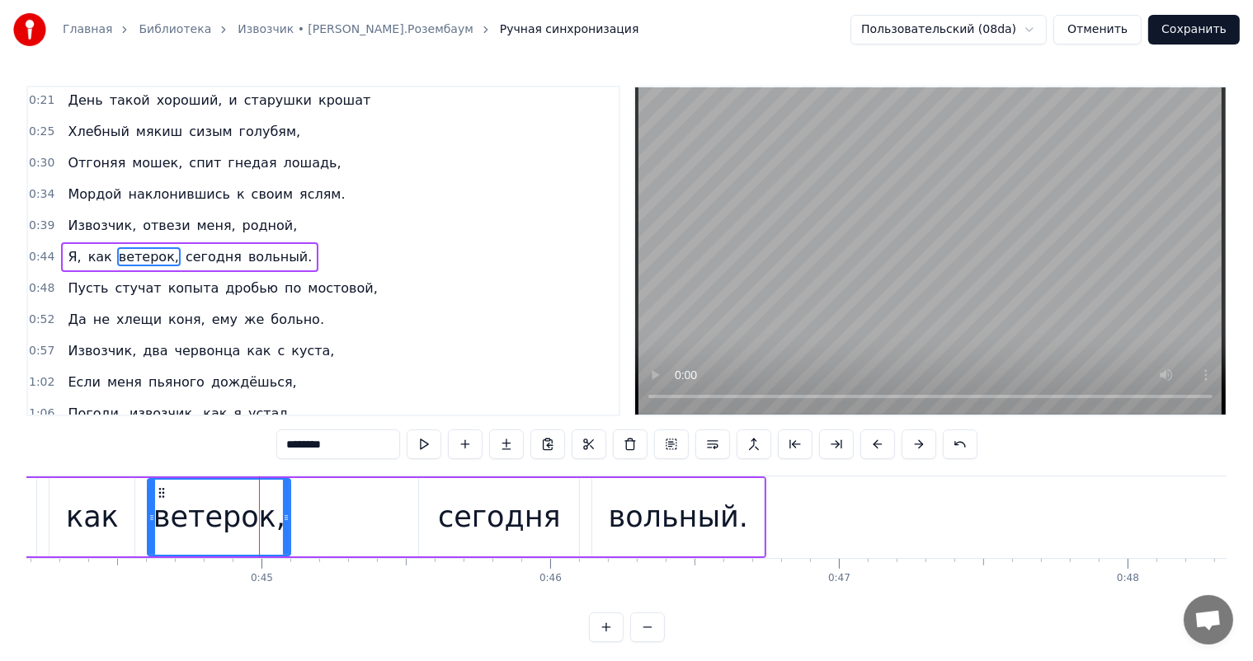
drag, startPoint x: 342, startPoint y: 521, endPoint x: 285, endPoint y: 544, distance: 62.2
click at [285, 544] on div at bounding box center [286, 517] width 7 height 75
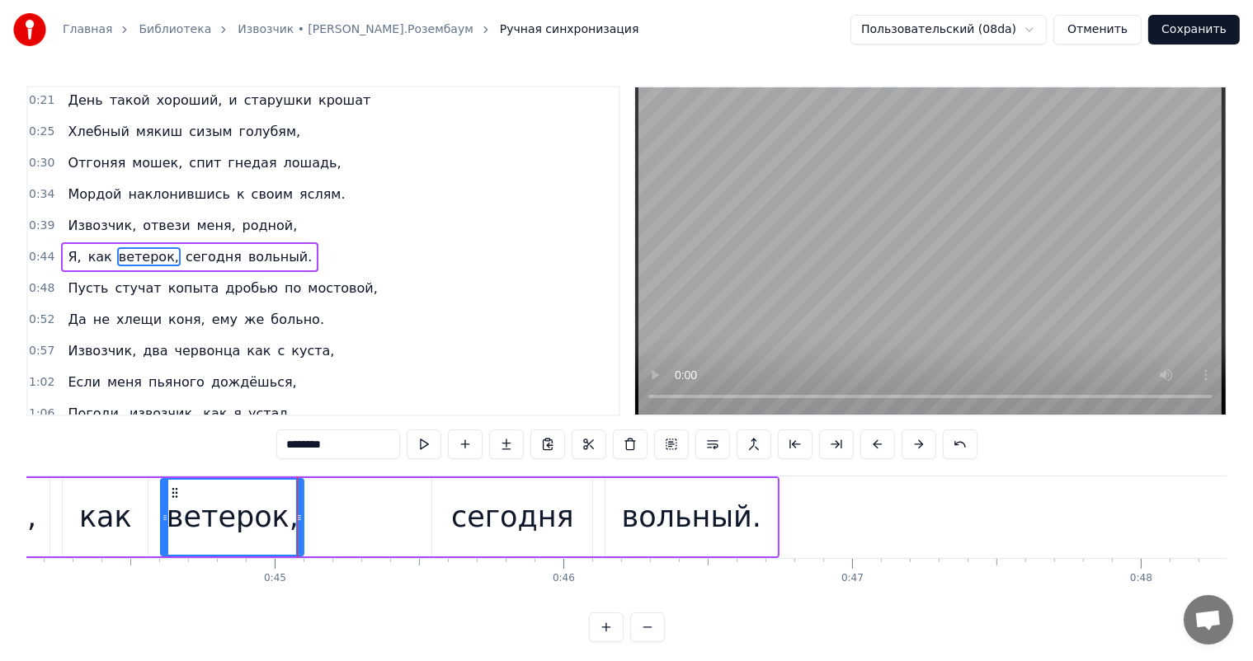
scroll to position [0, 12345]
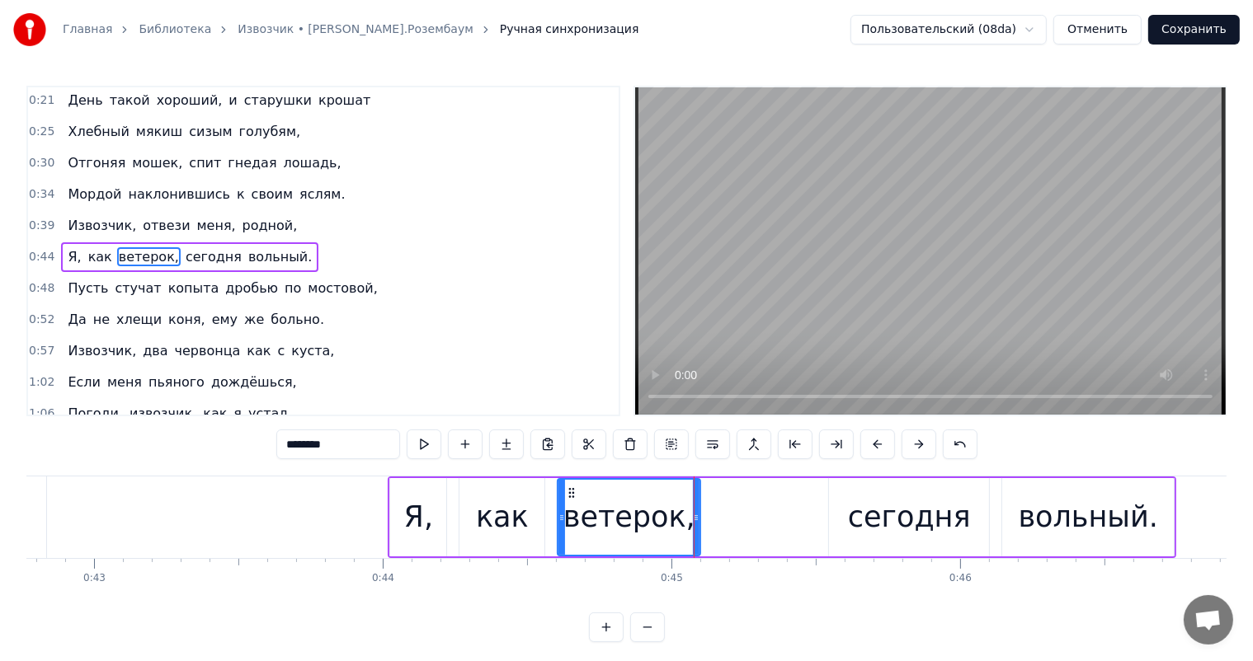
click at [427, 511] on div "Я," at bounding box center [418, 518] width 29 height 44
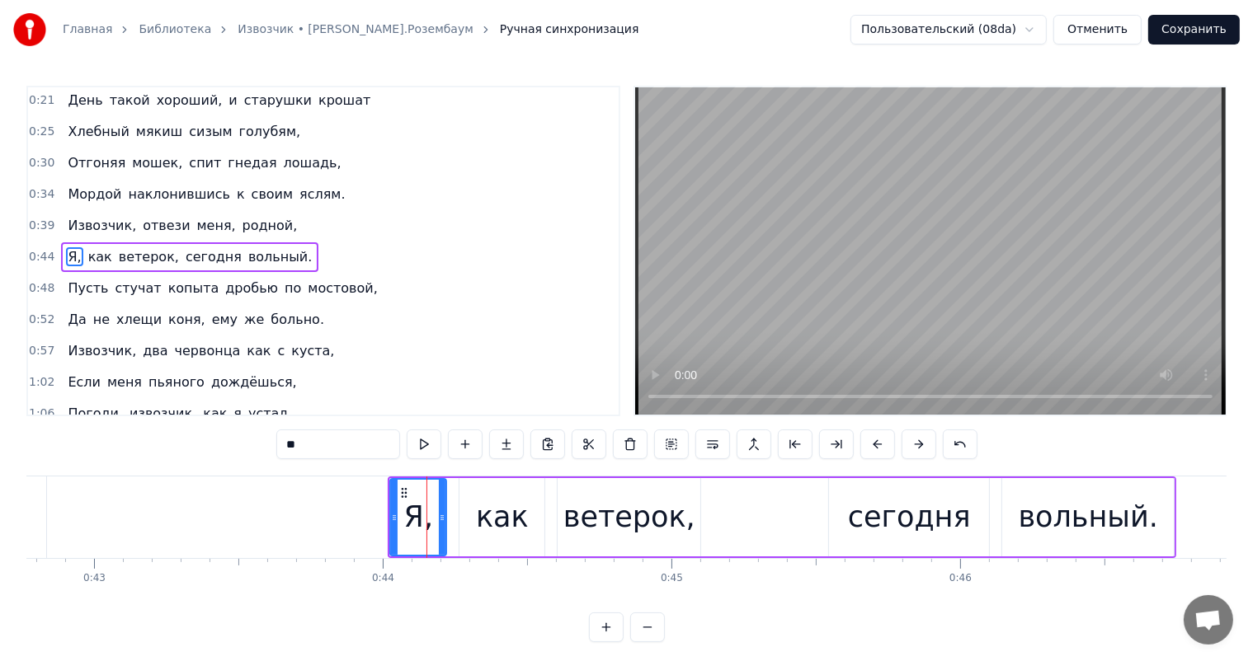
click at [496, 518] on div "как" at bounding box center [502, 518] width 53 height 44
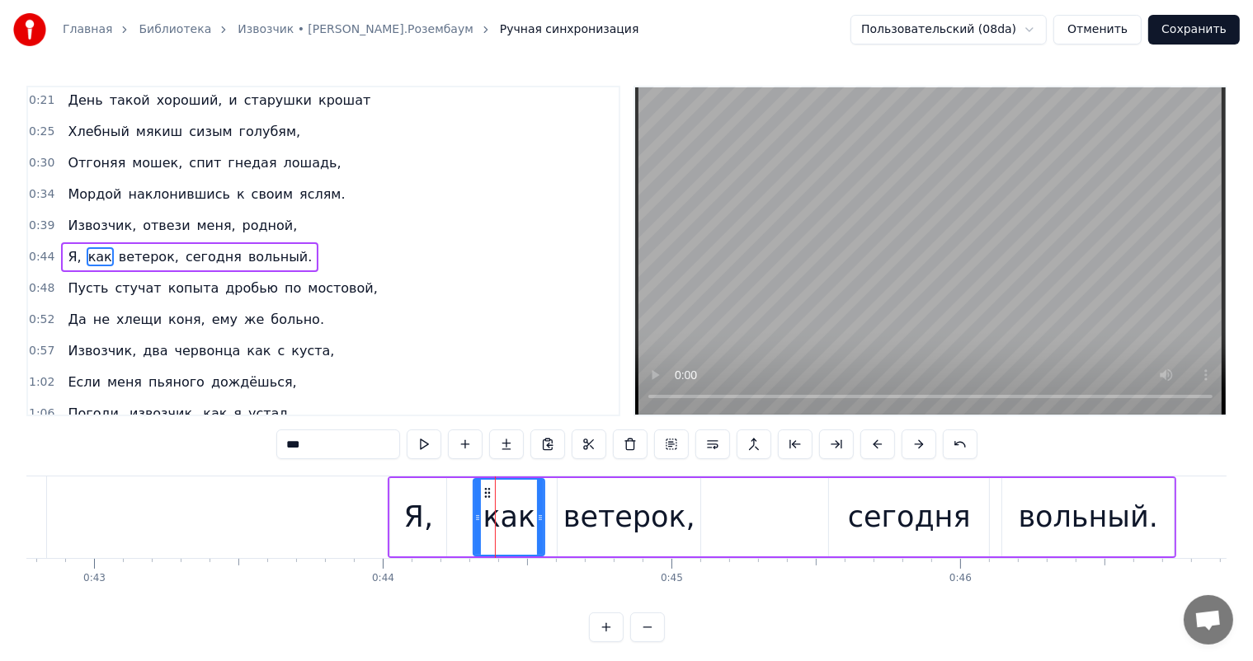
drag, startPoint x: 461, startPoint y: 520, endPoint x: 475, endPoint y: 520, distance: 14.0
click at [475, 520] on icon at bounding box center [477, 517] width 7 height 13
drag, startPoint x: 482, startPoint y: 490, endPoint x: 464, endPoint y: 498, distance: 19.9
click at [464, 498] on icon at bounding box center [469, 493] width 13 height 13
click at [618, 501] on div "ветерок," at bounding box center [629, 518] width 132 height 44
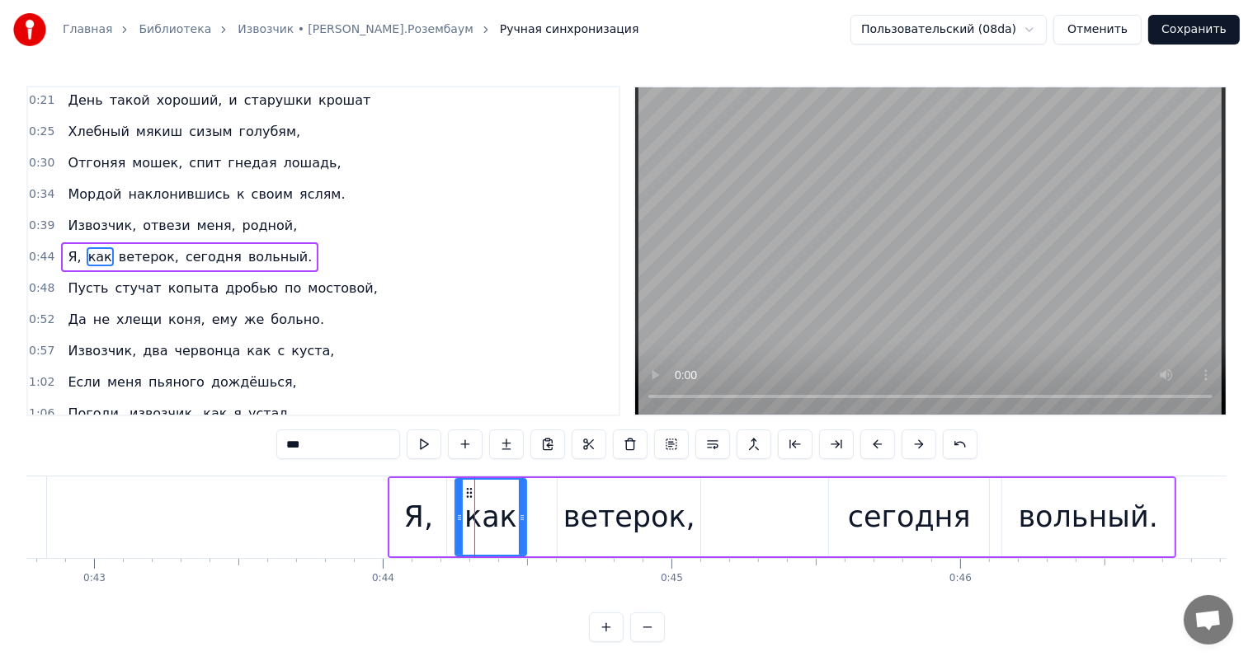
type input "********"
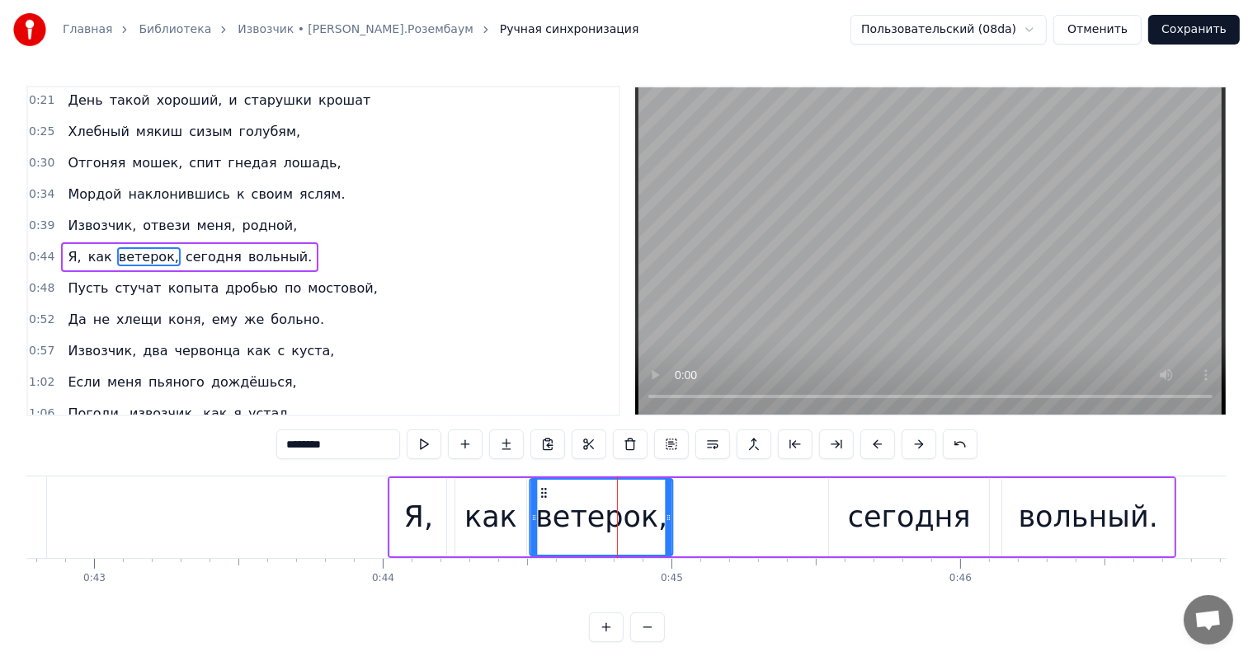
drag, startPoint x: 571, startPoint y: 490, endPoint x: 544, endPoint y: 505, distance: 31.0
click at [544, 505] on div "ветерок," at bounding box center [601, 517] width 141 height 75
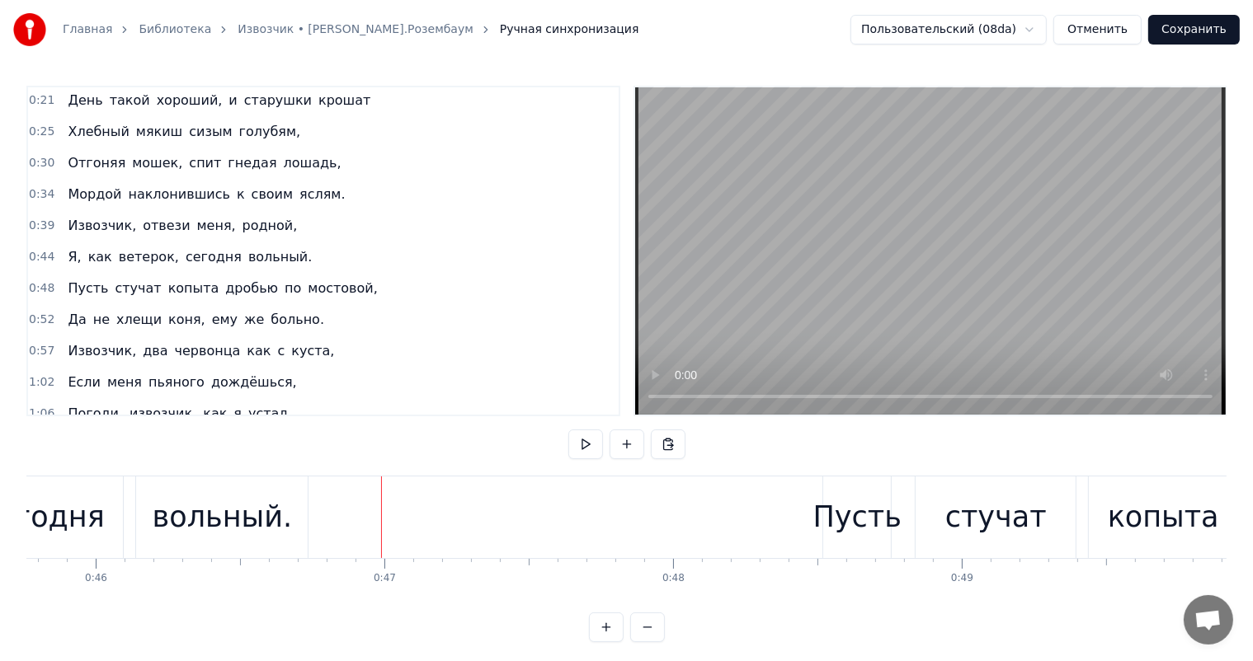
scroll to position [0, 13028]
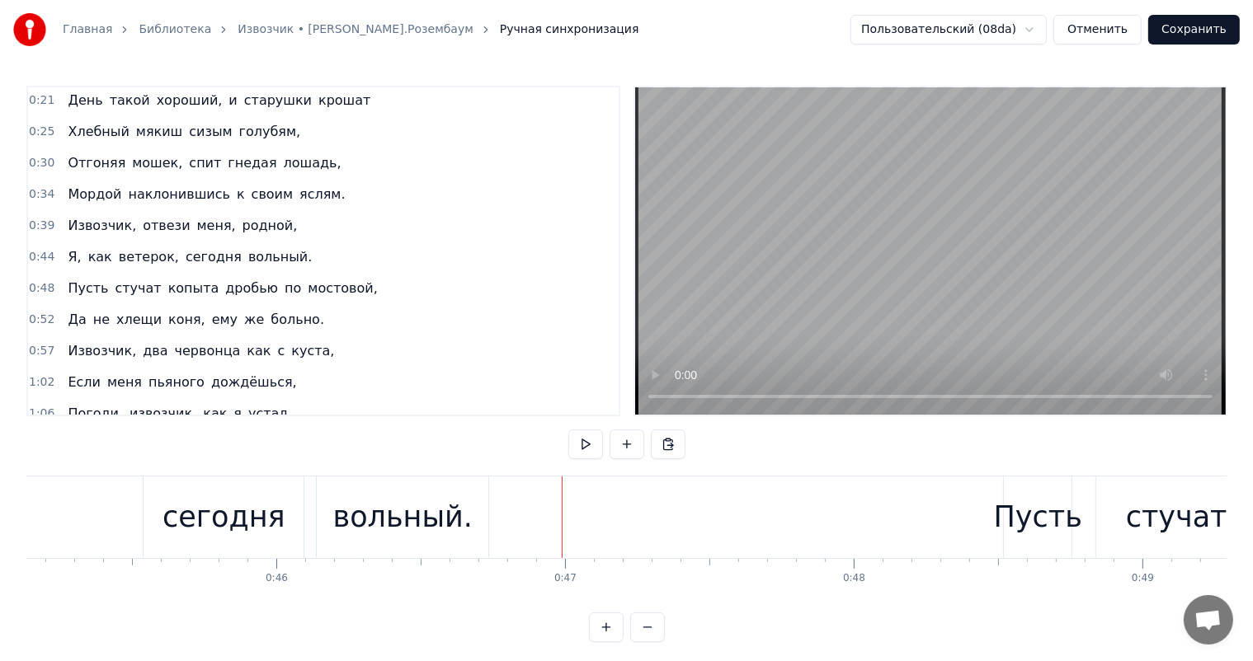
click at [247, 501] on div "сегодня" at bounding box center [223, 518] width 123 height 44
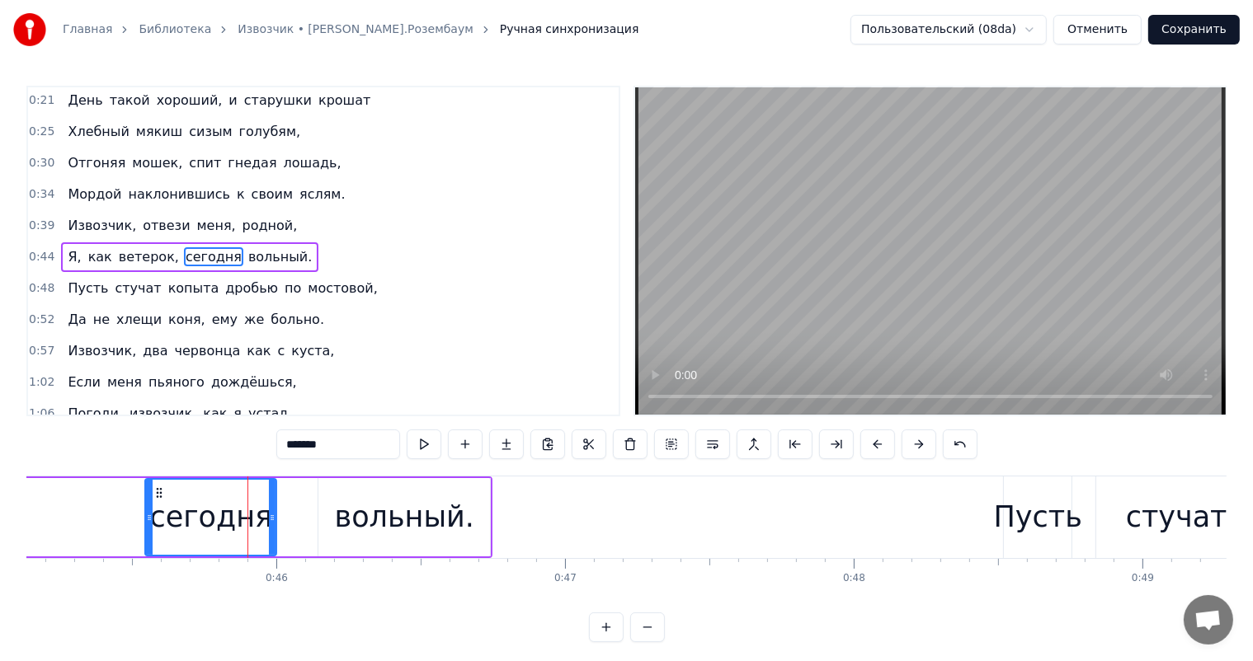
drag, startPoint x: 297, startPoint y: 515, endPoint x: 268, endPoint y: 522, distance: 29.6
click at [269, 522] on icon at bounding box center [272, 517] width 7 height 13
drag, startPoint x: 358, startPoint y: 514, endPoint x: 338, endPoint y: 501, distance: 23.3
click at [358, 512] on div "вольный." at bounding box center [404, 518] width 139 height 44
type input "********"
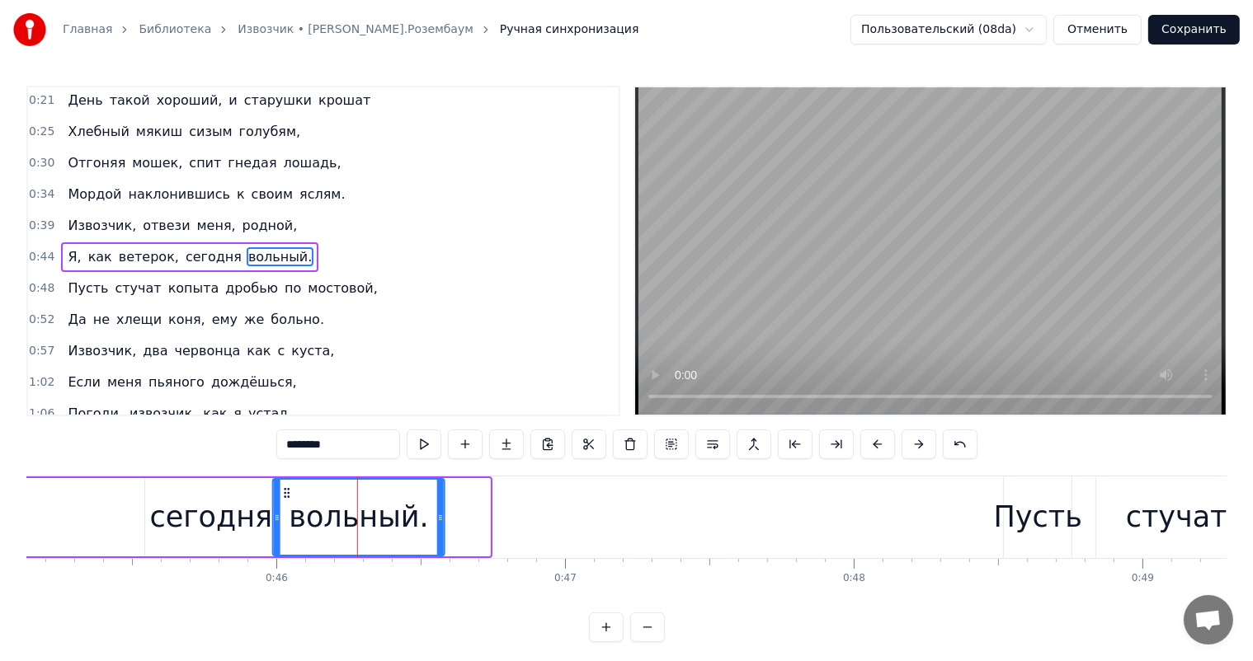
drag, startPoint x: 330, startPoint y: 492, endPoint x: 285, endPoint y: 509, distance: 48.6
click at [285, 509] on div "вольный." at bounding box center [359, 517] width 170 height 75
drag, startPoint x: 439, startPoint y: 515, endPoint x: 412, endPoint y: 534, distance: 32.5
click at [412, 534] on div at bounding box center [414, 517] width 7 height 75
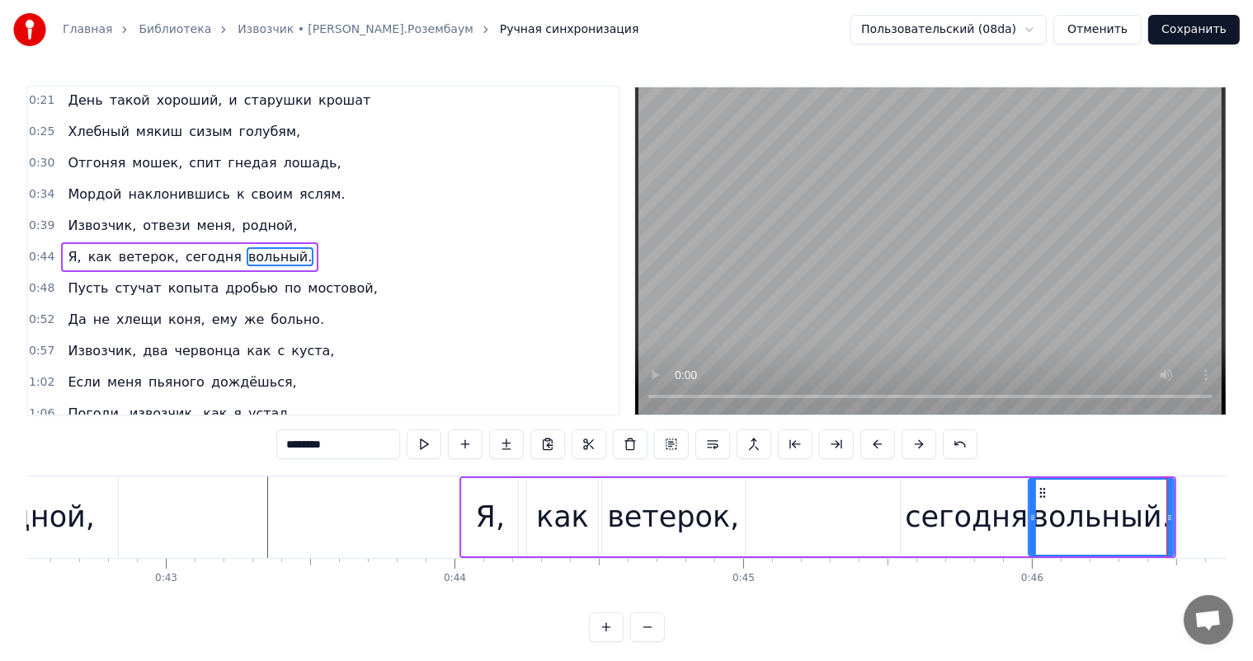
scroll to position [0, 12129]
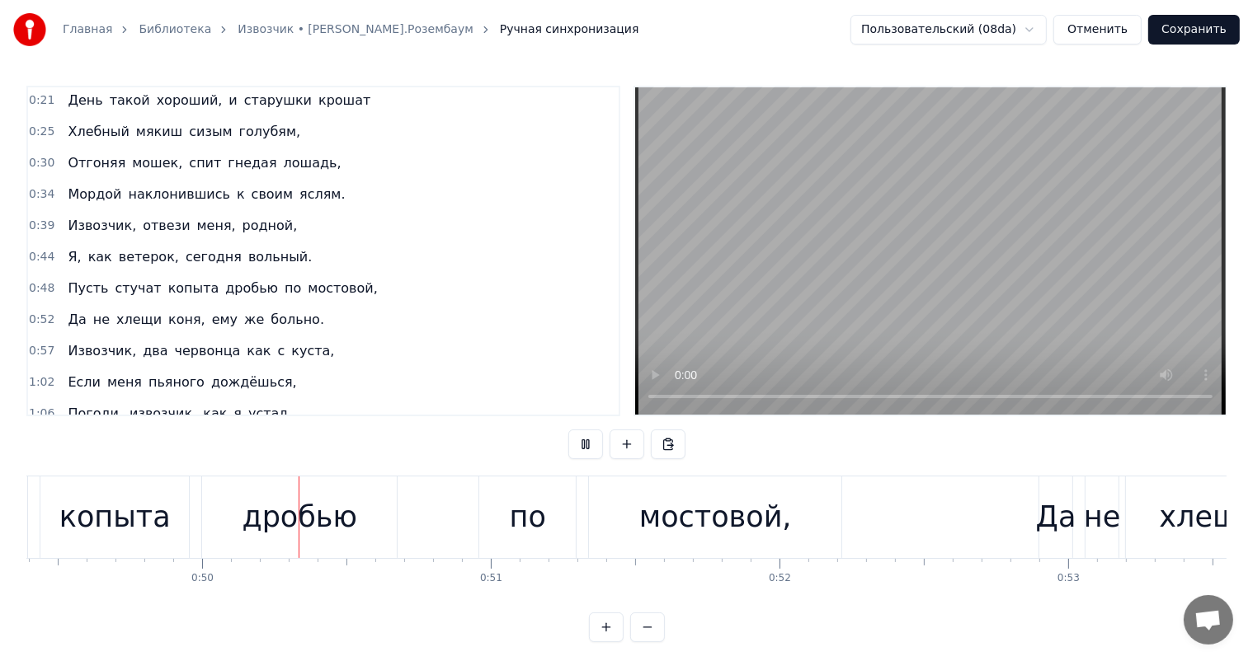
scroll to position [0, 14279]
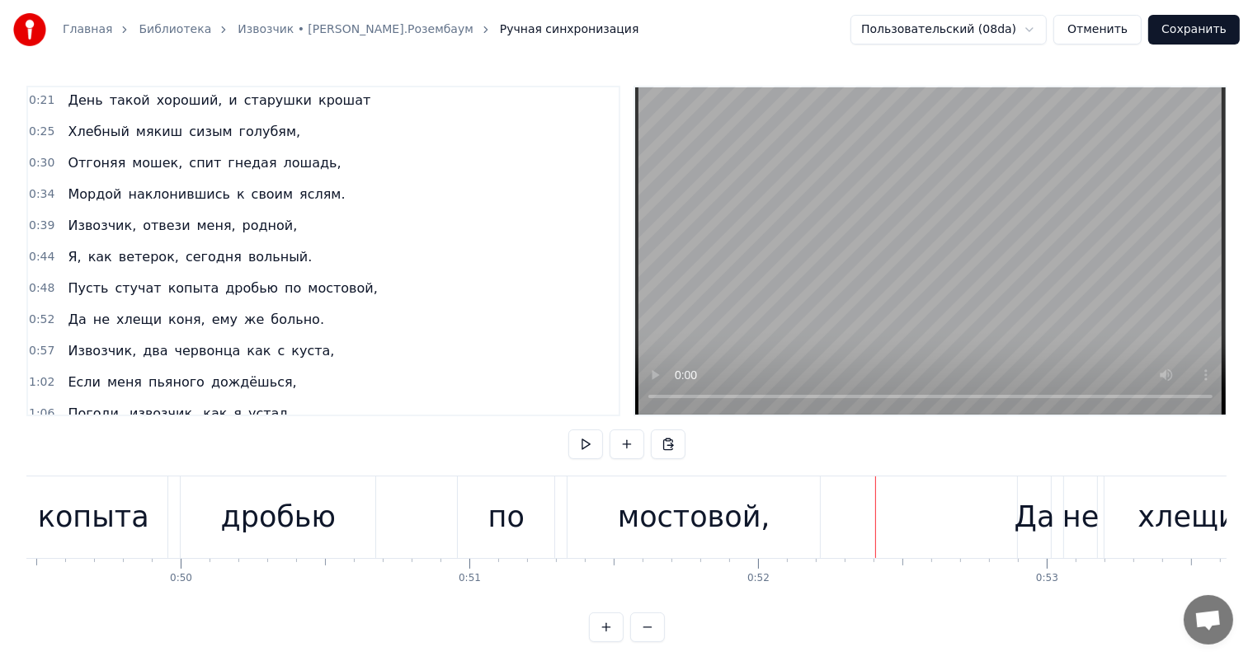
click at [680, 511] on div "мостовой," at bounding box center [694, 518] width 153 height 44
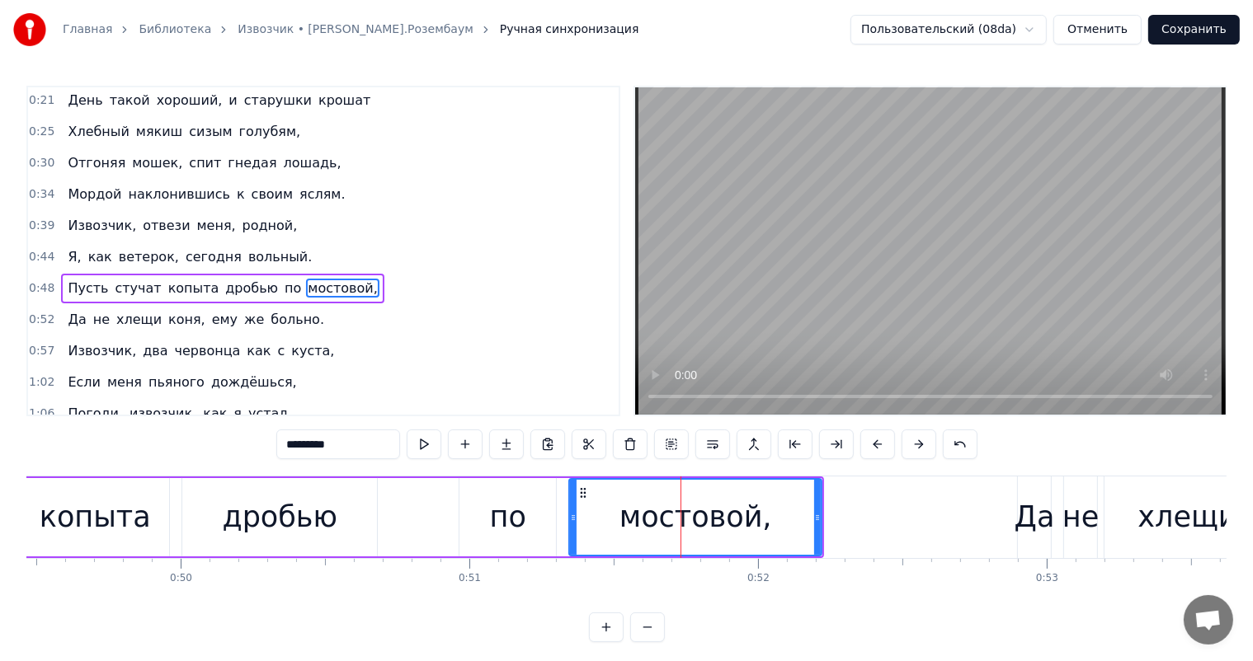
scroll to position [33, 0]
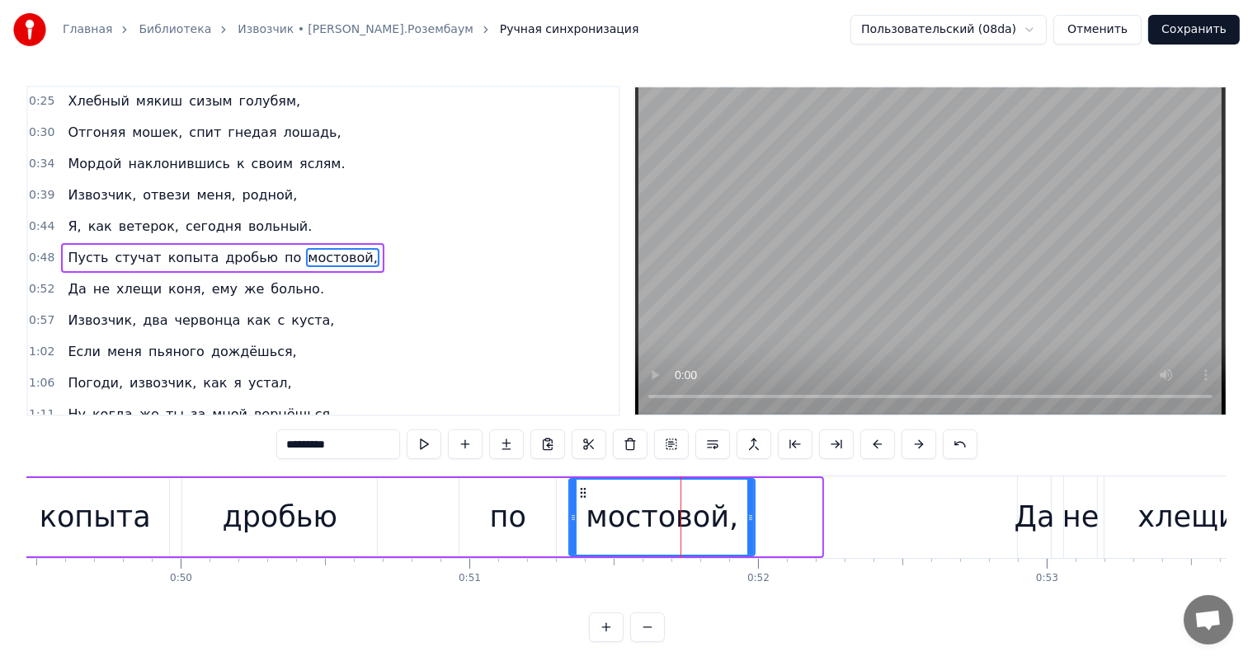
drag, startPoint x: 815, startPoint y: 517, endPoint x: 497, endPoint y: 468, distance: 321.4
click at [748, 524] on div at bounding box center [750, 517] width 7 height 75
click at [494, 515] on div "по" at bounding box center [508, 518] width 36 height 44
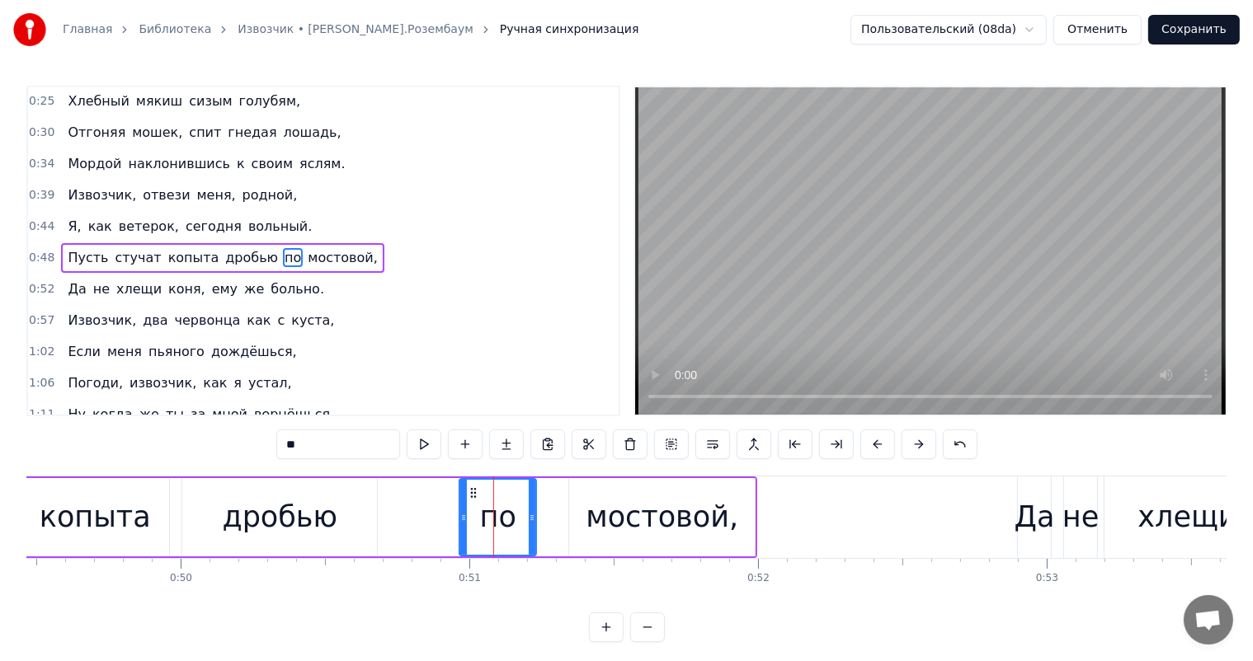
drag, startPoint x: 548, startPoint y: 509, endPoint x: 528, endPoint y: 511, distance: 19.9
click at [529, 511] on div at bounding box center [532, 517] width 7 height 75
click at [632, 482] on div "мостовой," at bounding box center [662, 517] width 186 height 78
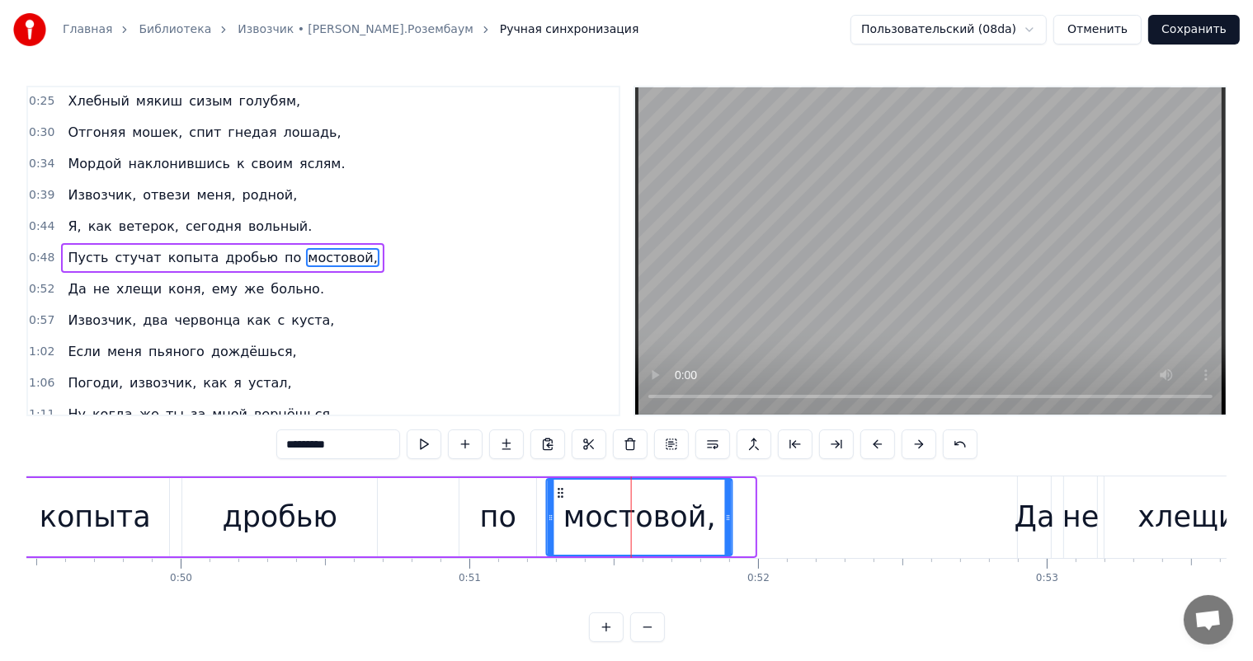
drag, startPoint x: 583, startPoint y: 492, endPoint x: 561, endPoint y: 501, distance: 24.0
click at [561, 501] on div "мостовой," at bounding box center [640, 517] width 184 height 75
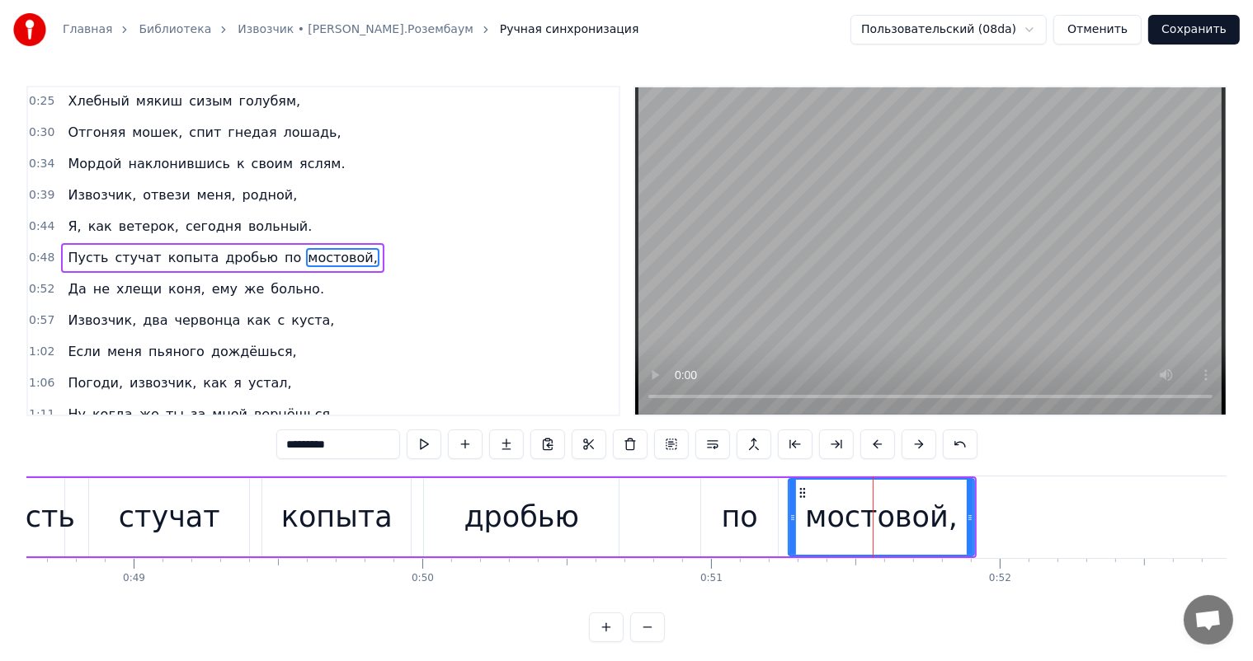
scroll to position [0, 13928]
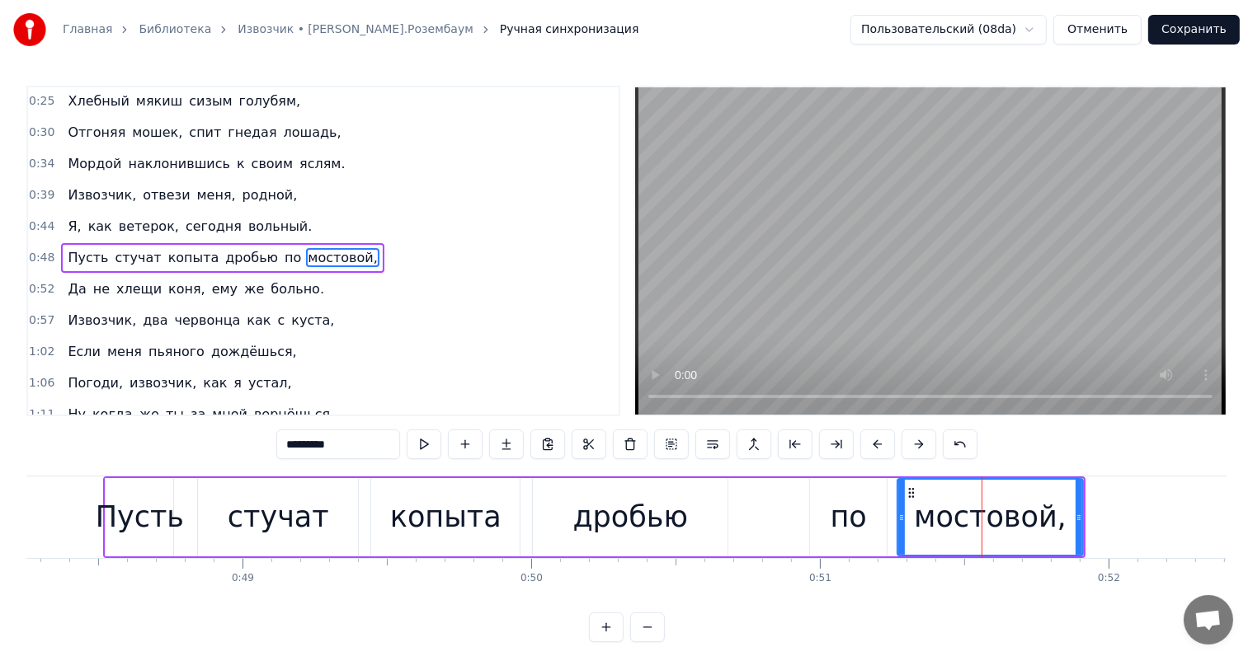
click at [437, 508] on div "копыта" at bounding box center [445, 518] width 111 height 44
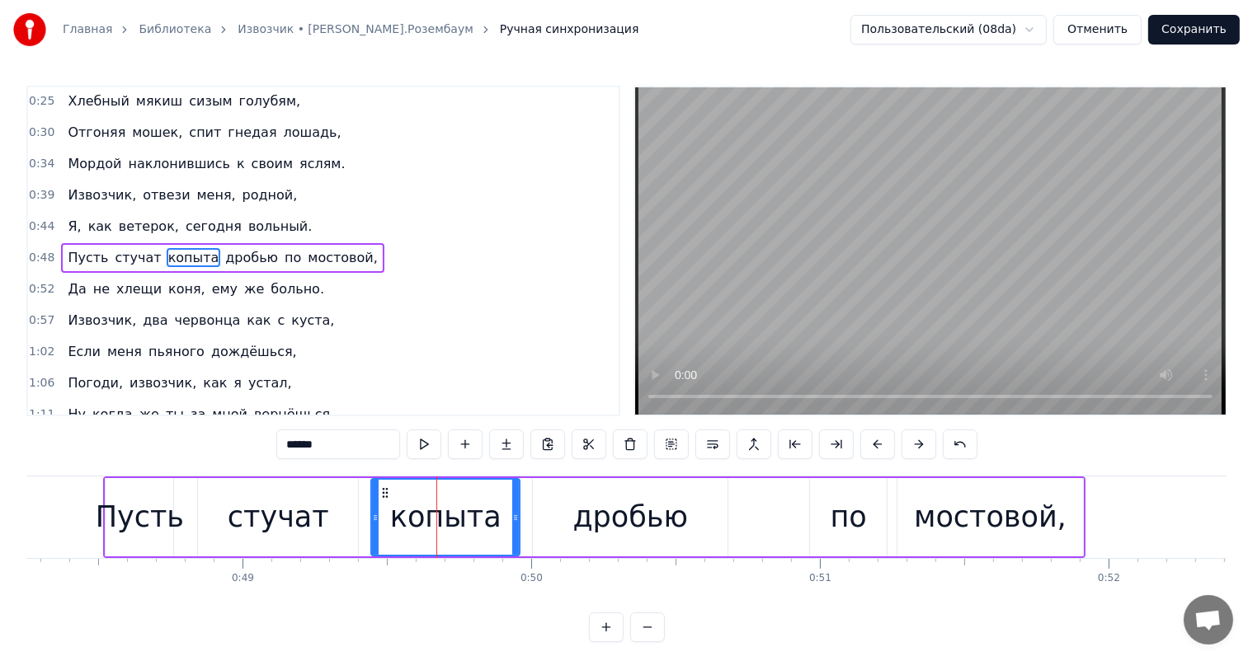
click at [288, 528] on div "стучат" at bounding box center [278, 518] width 101 height 44
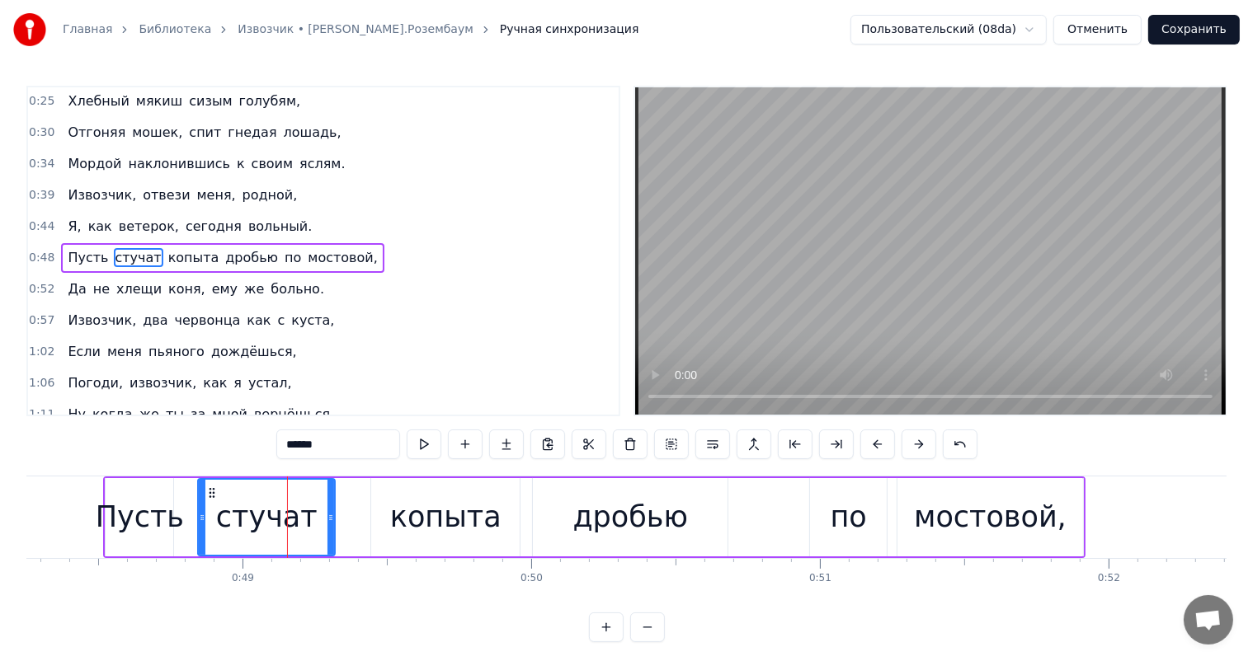
drag, startPoint x: 352, startPoint y: 494, endPoint x: 327, endPoint y: 506, distance: 27.7
click at [327, 506] on div at bounding box center [330, 517] width 7 height 75
click at [443, 500] on div "копыта" at bounding box center [445, 518] width 111 height 44
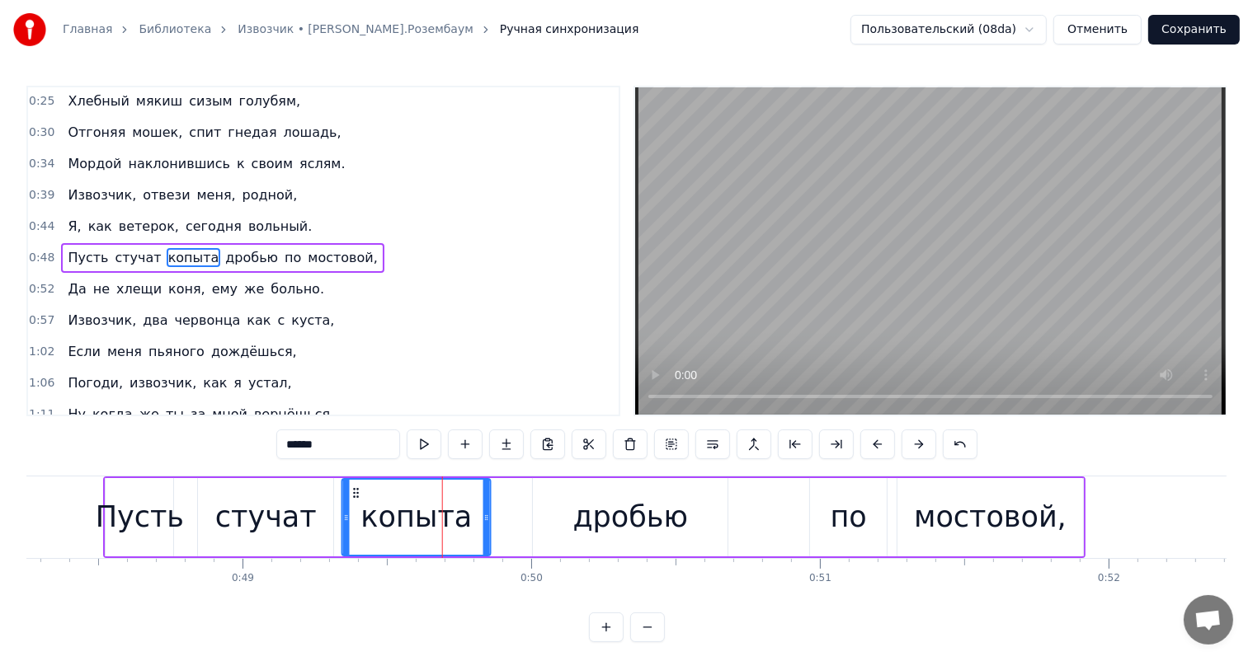
drag, startPoint x: 384, startPoint y: 491, endPoint x: 355, endPoint y: 498, distance: 29.8
click at [355, 498] on div "копыта" at bounding box center [416, 517] width 147 height 75
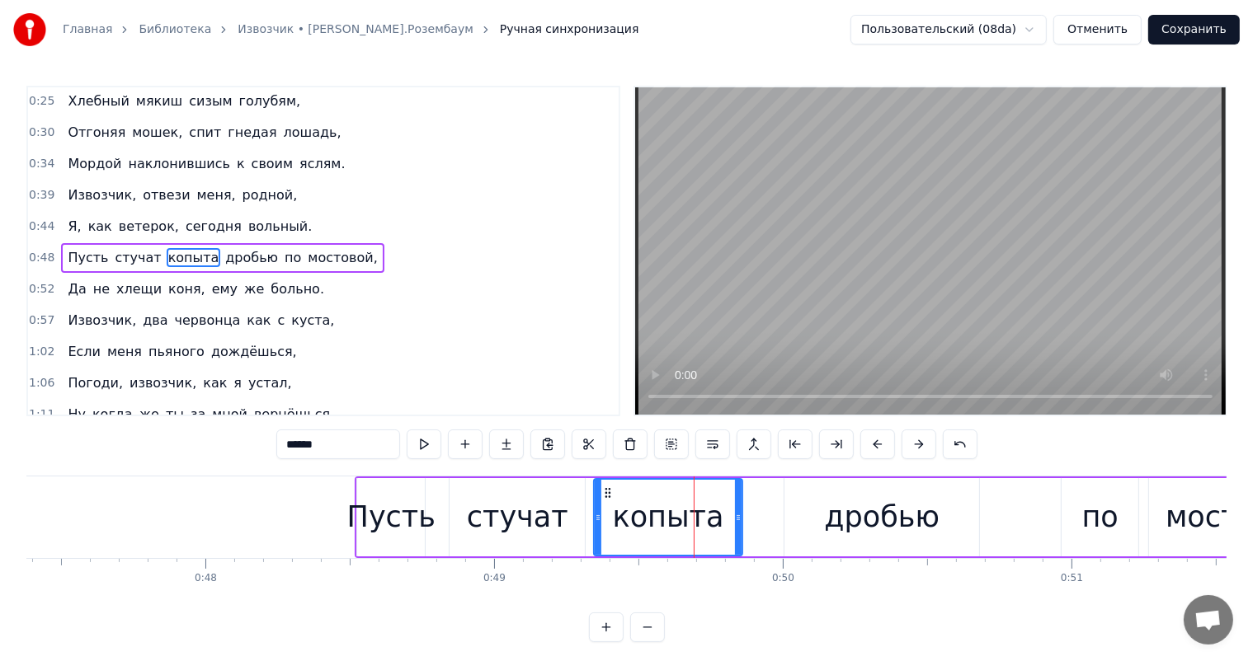
scroll to position [0, 13605]
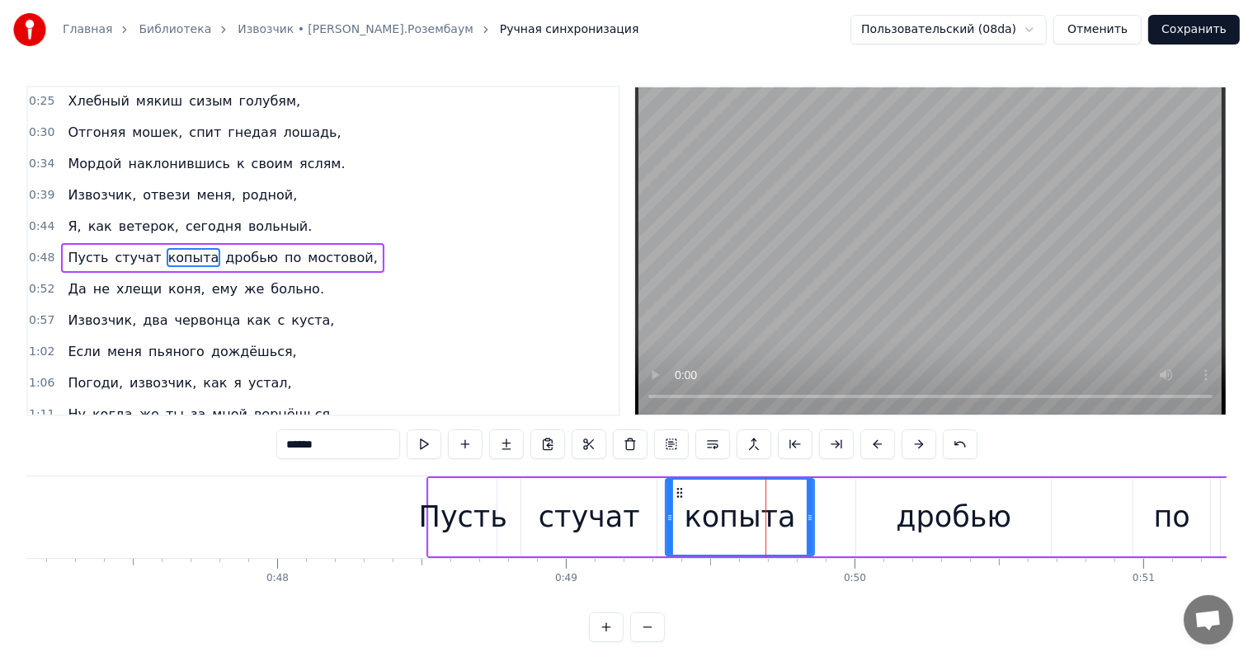
click at [480, 512] on div "Пусть" at bounding box center [463, 518] width 88 height 44
type input "*****"
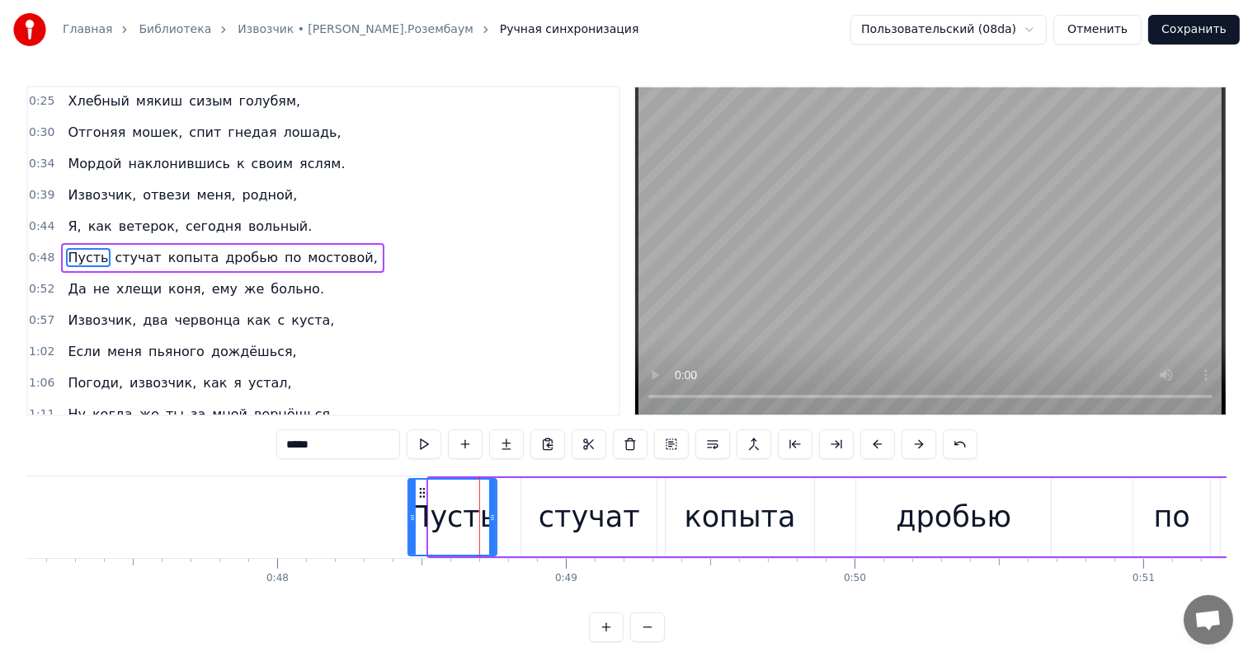
drag, startPoint x: 431, startPoint y: 518, endPoint x: 410, endPoint y: 529, distance: 23.2
click at [410, 529] on div at bounding box center [412, 517] width 7 height 75
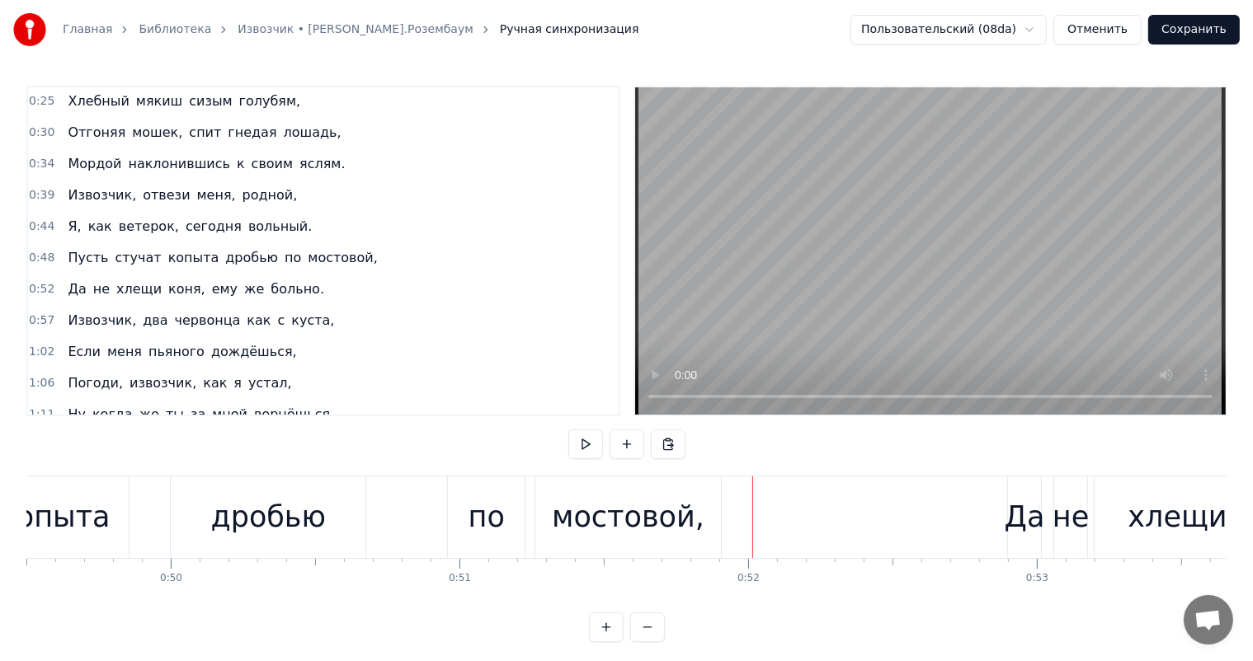
scroll to position [0, 14217]
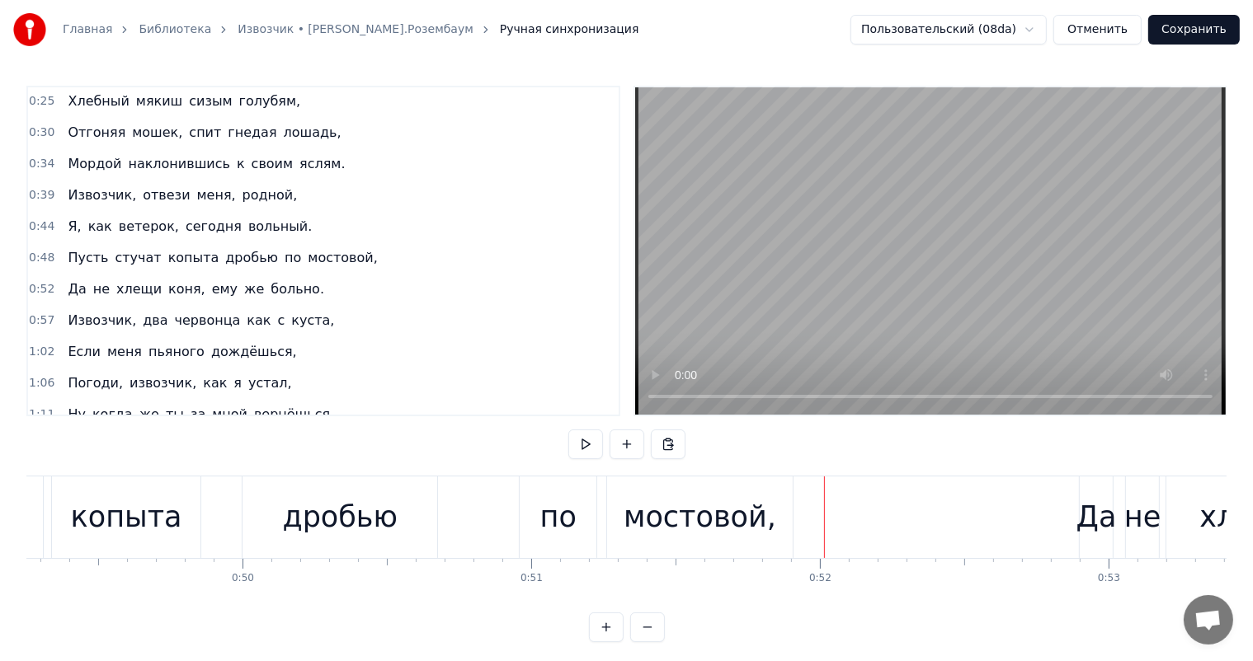
drag, startPoint x: 366, startPoint y: 505, endPoint x: 399, endPoint y: 500, distance: 33.4
click at [367, 505] on div "дробью" at bounding box center [340, 518] width 115 height 44
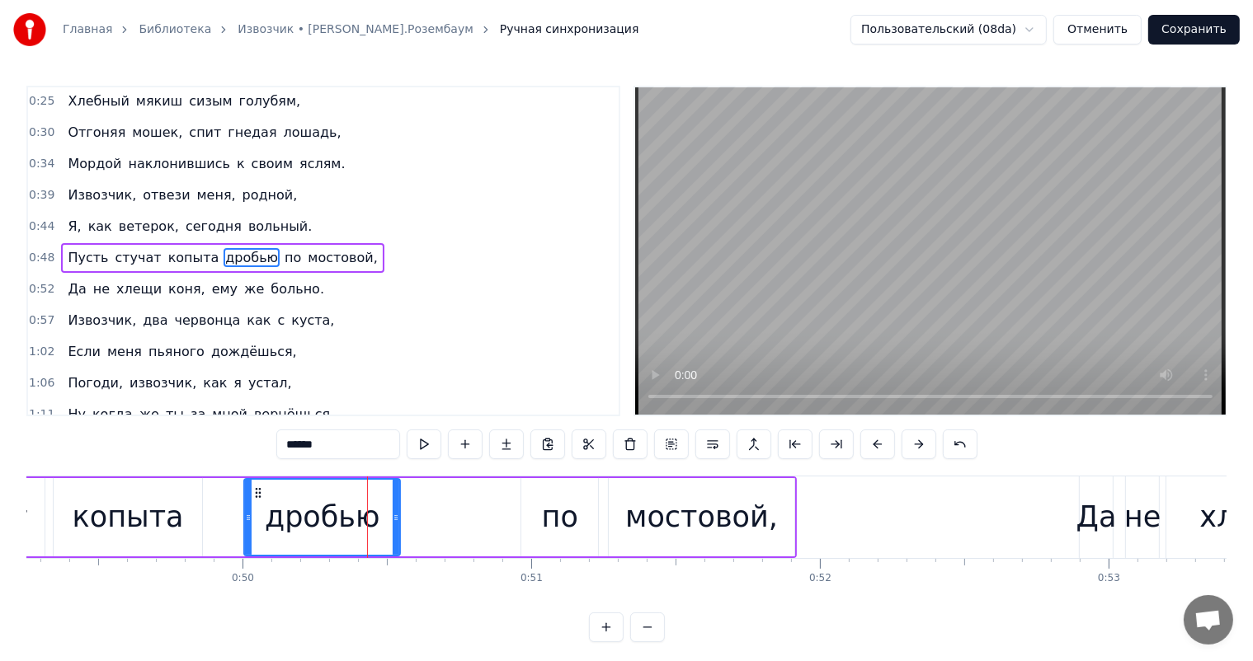
drag, startPoint x: 435, startPoint y: 520, endPoint x: 378, endPoint y: 576, distance: 79.9
click at [397, 531] on div at bounding box center [396, 517] width 7 height 75
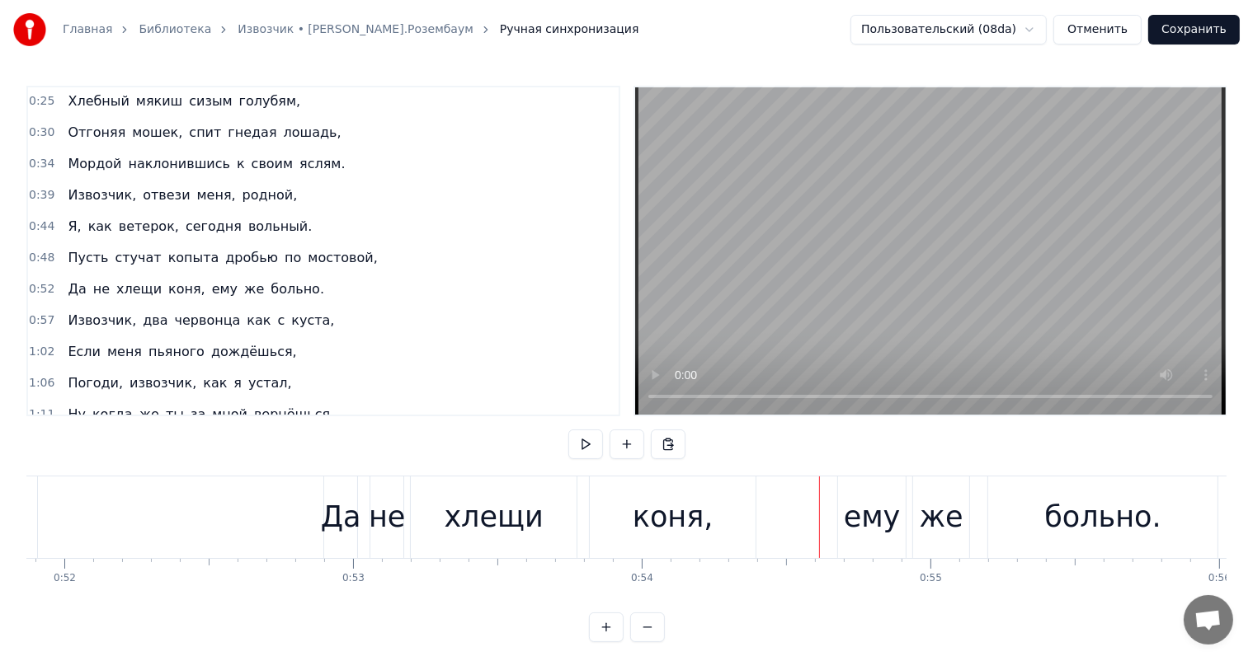
scroll to position [0, 14901]
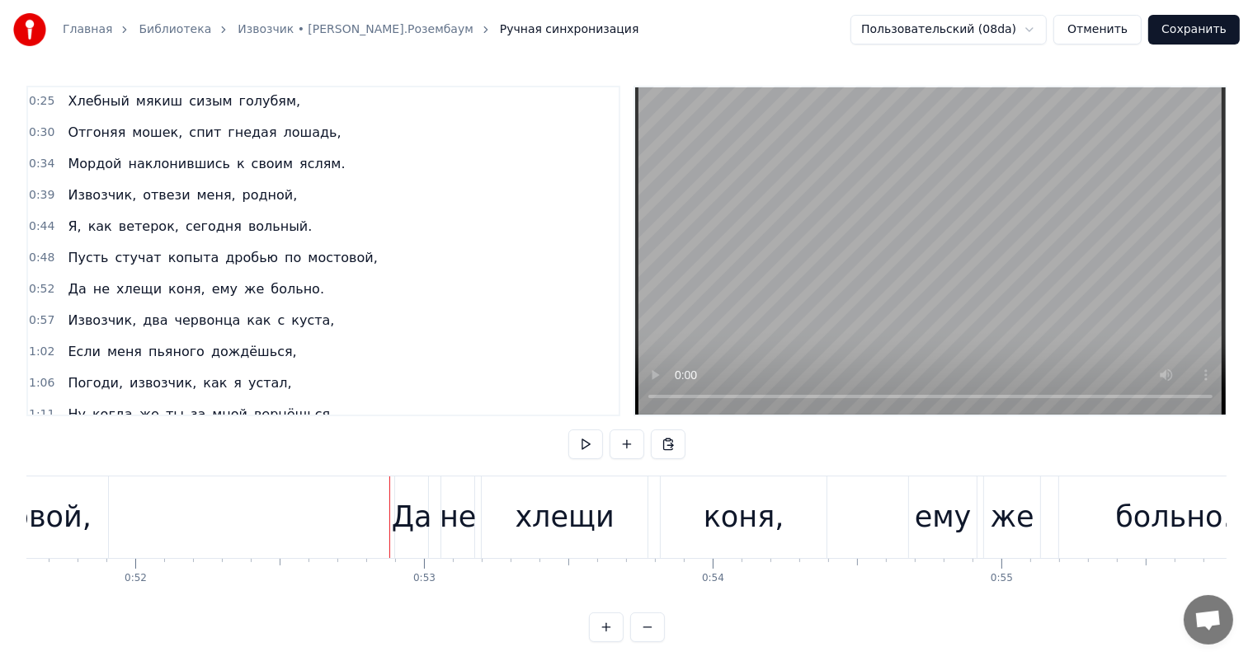
click at [410, 519] on div "Да" at bounding box center [412, 518] width 40 height 44
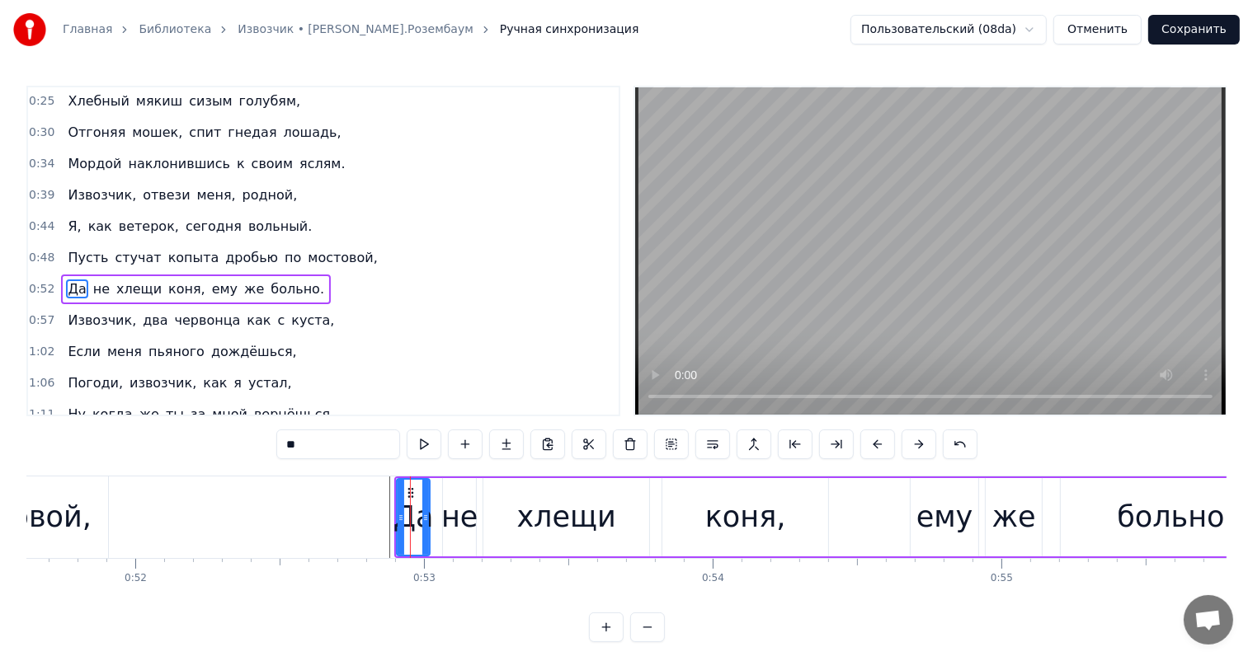
scroll to position [63, 0]
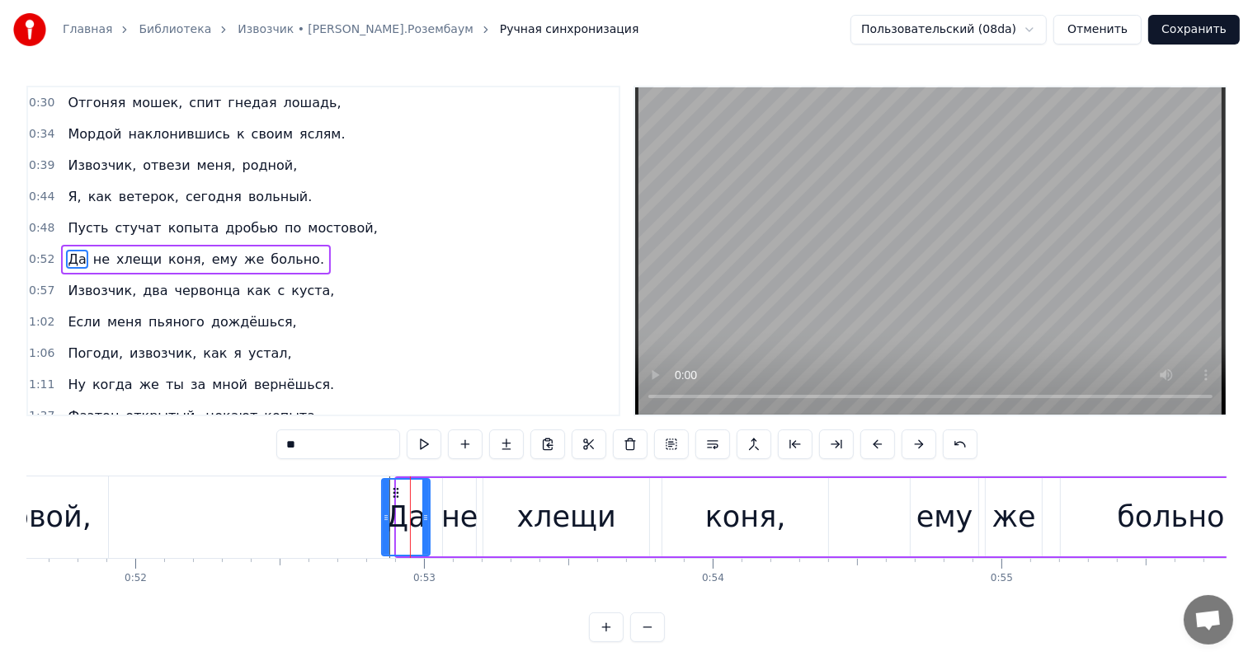
drag, startPoint x: 398, startPoint y: 492, endPoint x: 383, endPoint y: 499, distance: 16.6
click at [383, 499] on div at bounding box center [386, 517] width 7 height 75
drag, startPoint x: 396, startPoint y: 493, endPoint x: 383, endPoint y: 494, distance: 13.2
click at [383, 494] on icon at bounding box center [383, 493] width 13 height 13
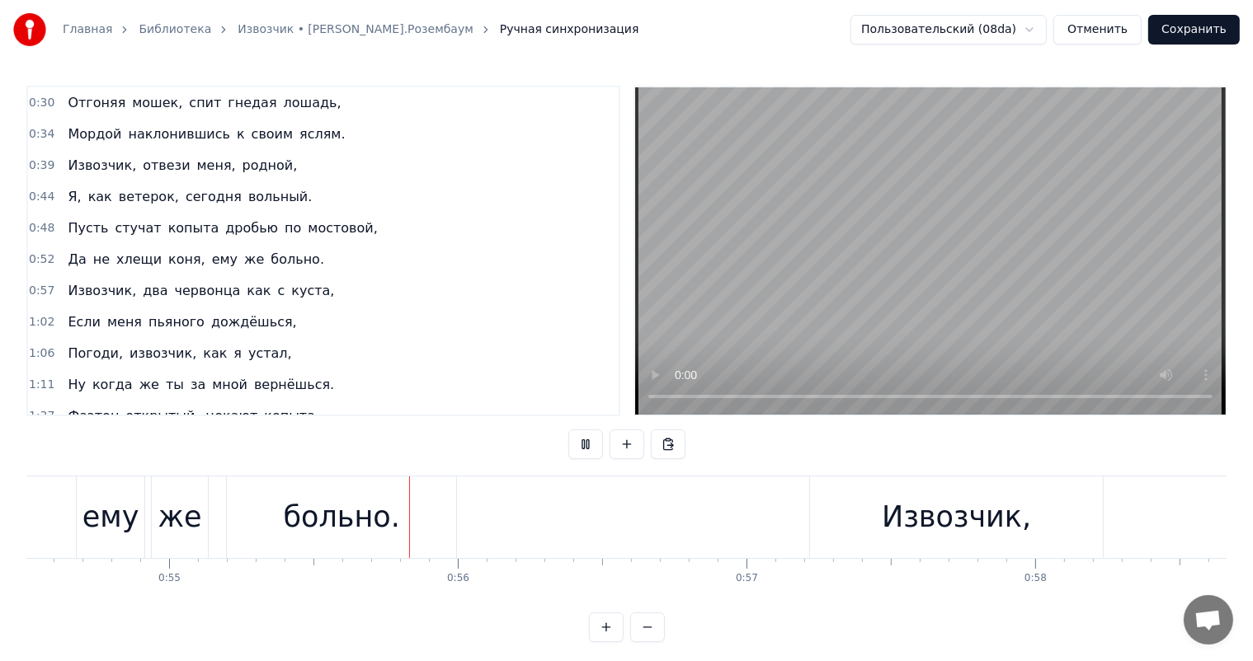
scroll to position [0, 15967]
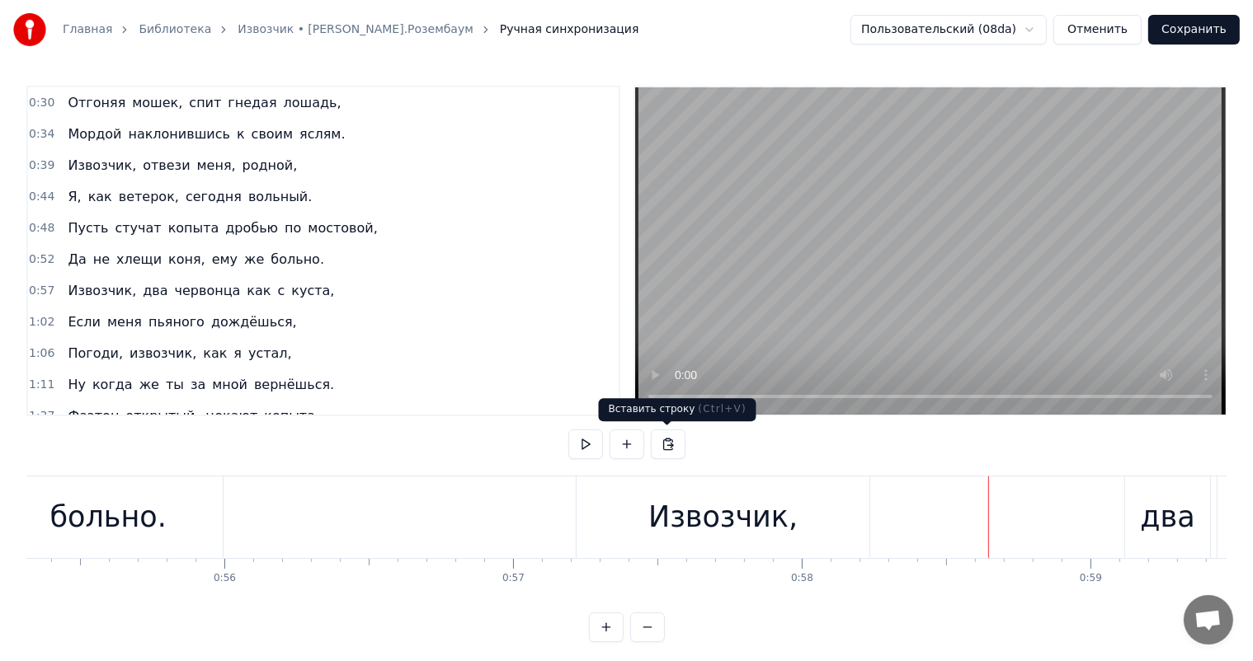
click at [733, 497] on div "Извозчик," at bounding box center [722, 518] width 149 height 44
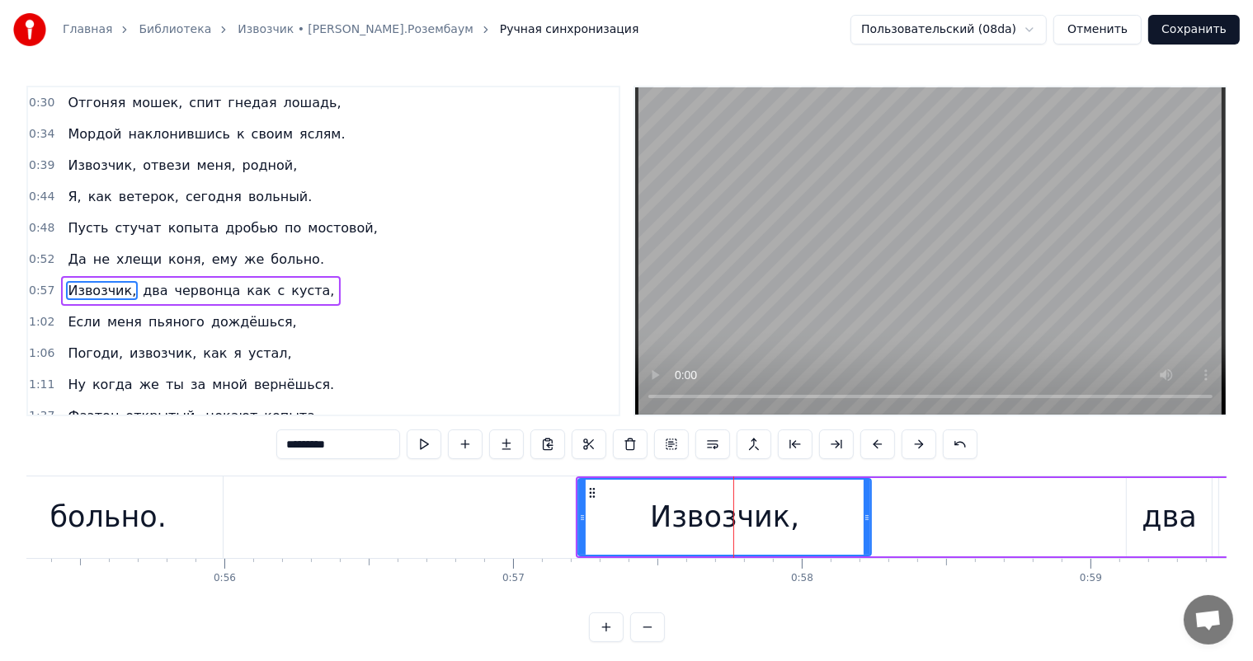
scroll to position [93, 0]
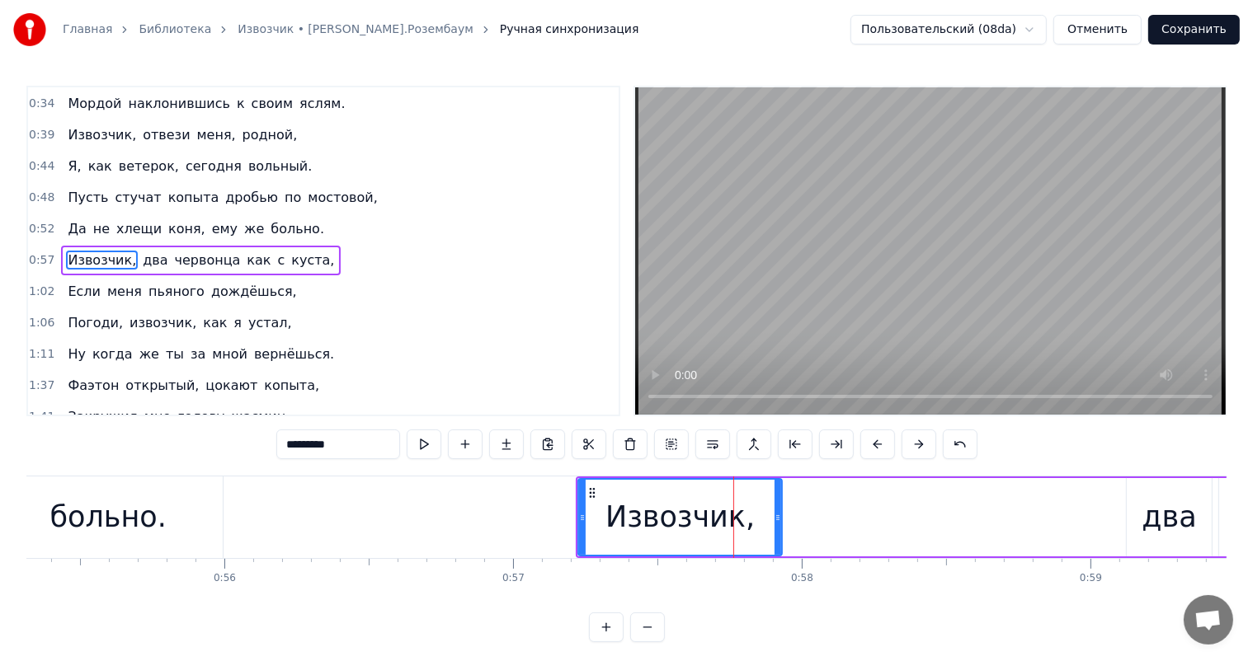
drag, startPoint x: 868, startPoint y: 519, endPoint x: 779, endPoint y: 524, distance: 89.2
click at [779, 524] on div at bounding box center [777, 517] width 7 height 75
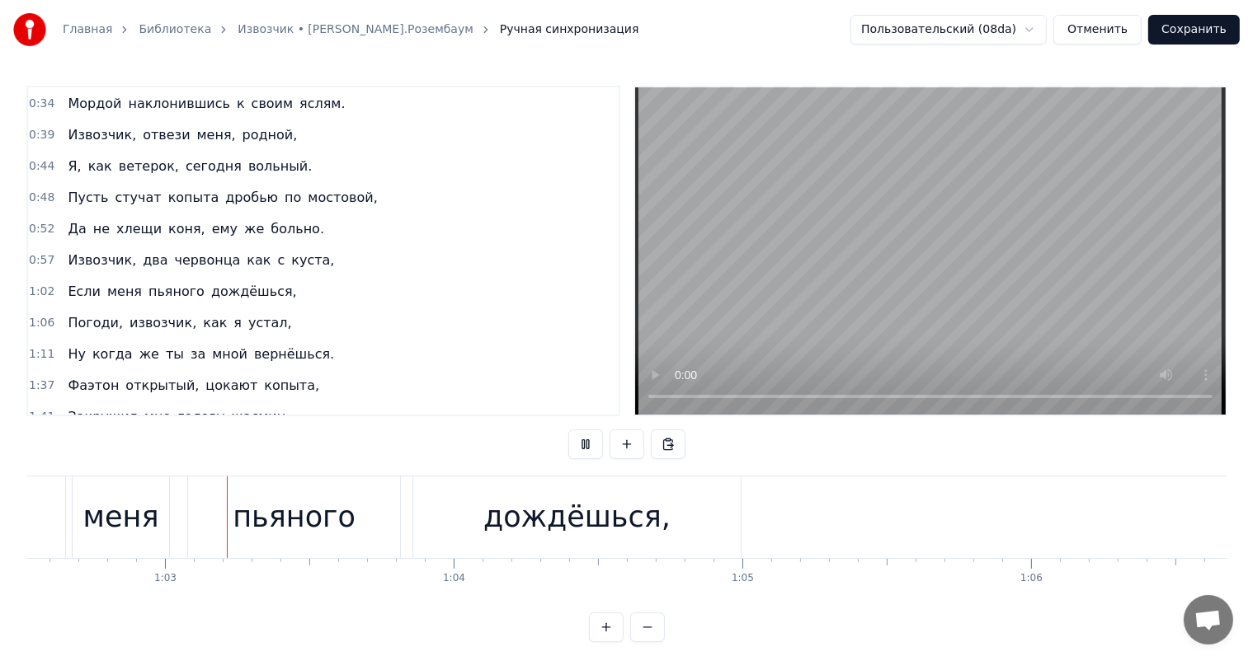
scroll to position [0, 18055]
drag, startPoint x: 622, startPoint y: 516, endPoint x: 432, endPoint y: 518, distance: 189.7
click at [621, 516] on div "дождёшься," at bounding box center [568, 518] width 187 height 44
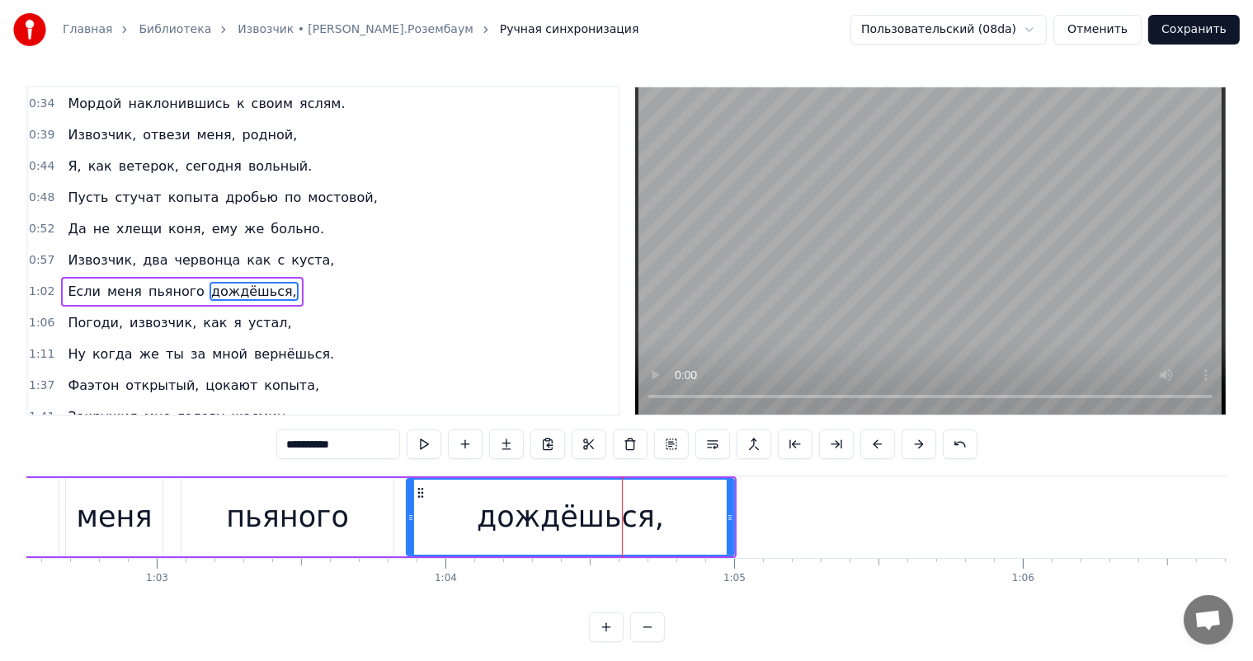
scroll to position [124, 0]
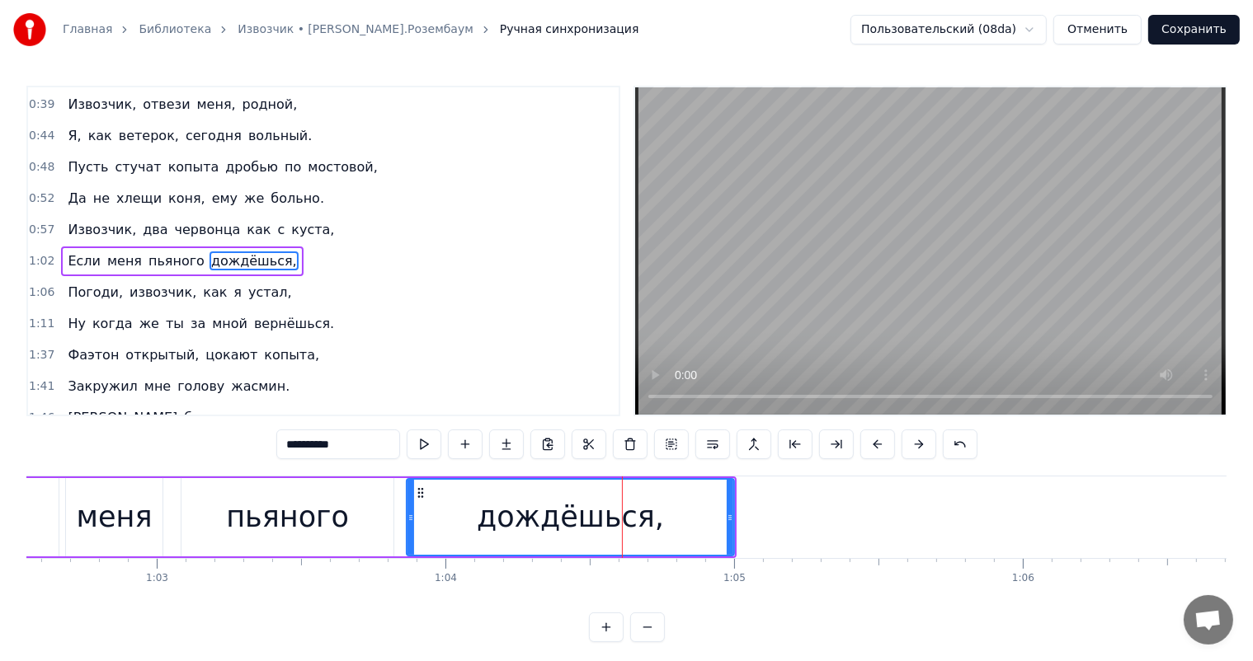
click at [265, 523] on div "пьяного" at bounding box center [287, 518] width 123 height 44
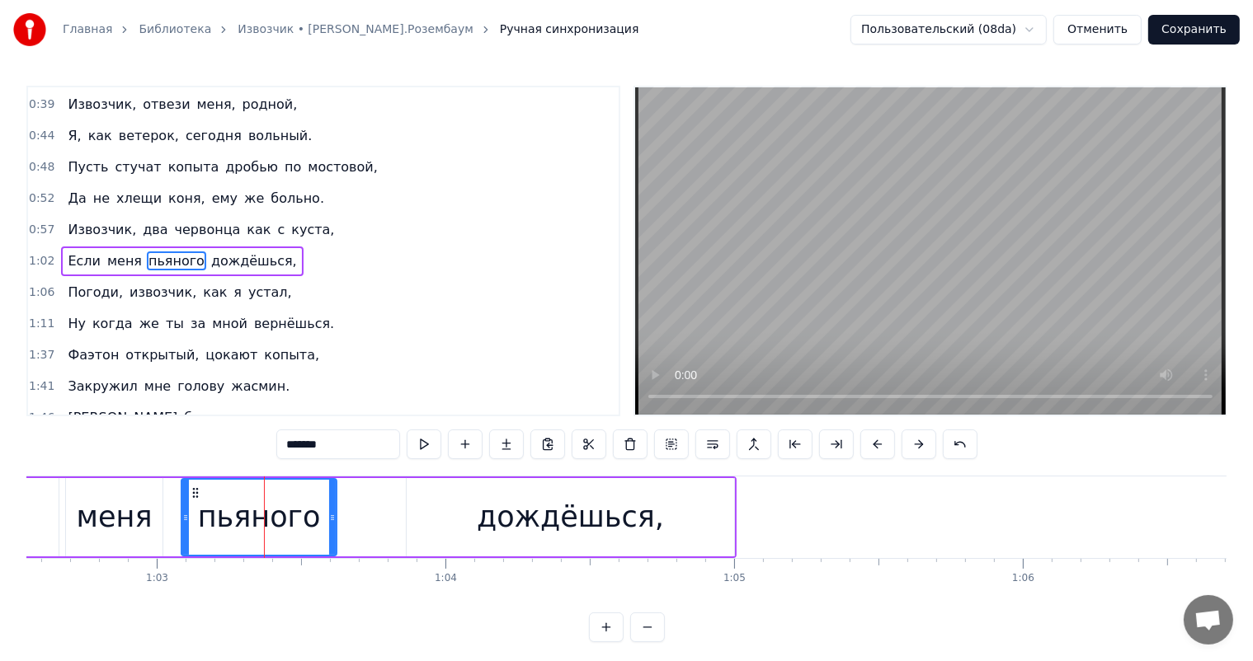
drag, startPoint x: 390, startPoint y: 515, endPoint x: 333, endPoint y: 528, distance: 58.4
click at [333, 528] on div at bounding box center [332, 517] width 7 height 75
click at [558, 534] on div "дождёшься," at bounding box center [570, 518] width 187 height 44
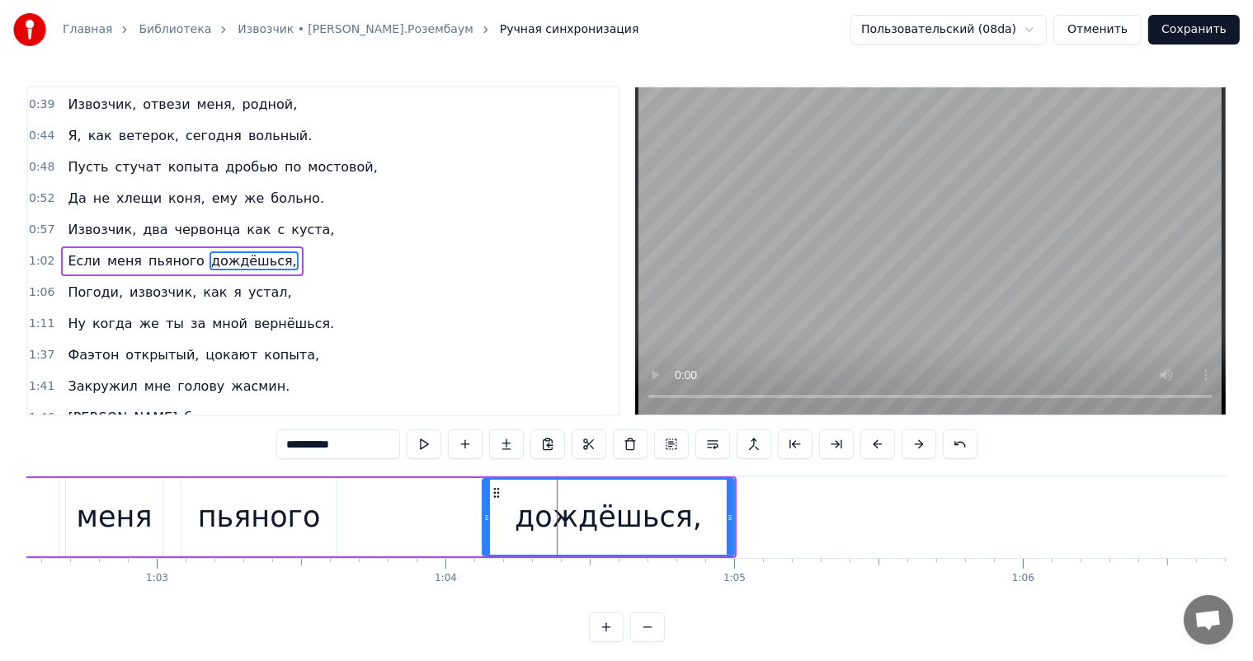
drag, startPoint x: 408, startPoint y: 519, endPoint x: 484, endPoint y: 515, distance: 76.0
click at [484, 515] on icon at bounding box center [486, 517] width 7 height 13
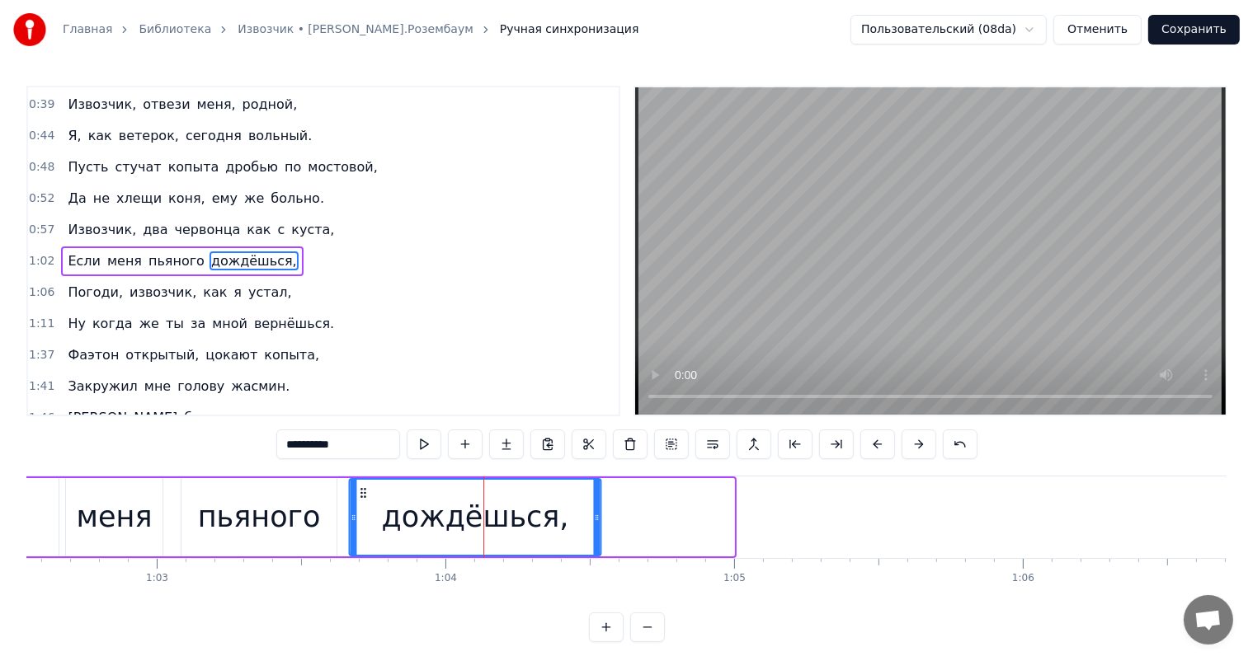
drag, startPoint x: 491, startPoint y: 494, endPoint x: 357, endPoint y: 497, distance: 133.6
click at [357, 497] on icon at bounding box center [362, 493] width 13 height 13
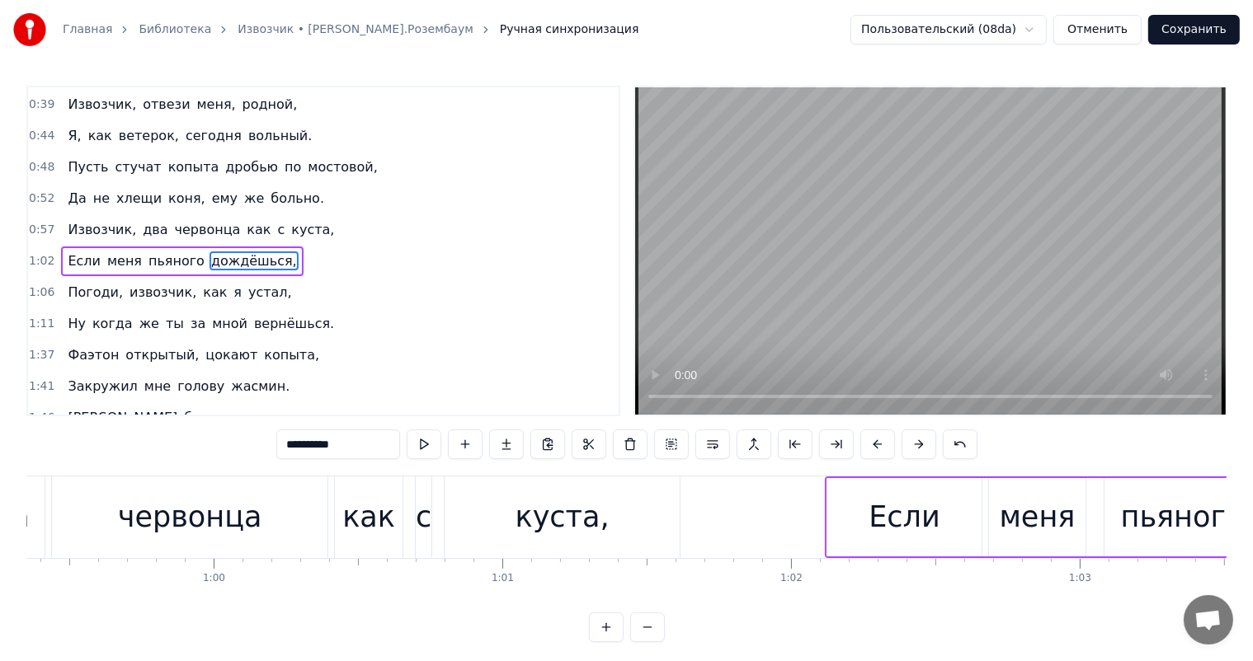
click at [72, 520] on div "червонца" at bounding box center [189, 518] width 275 height 82
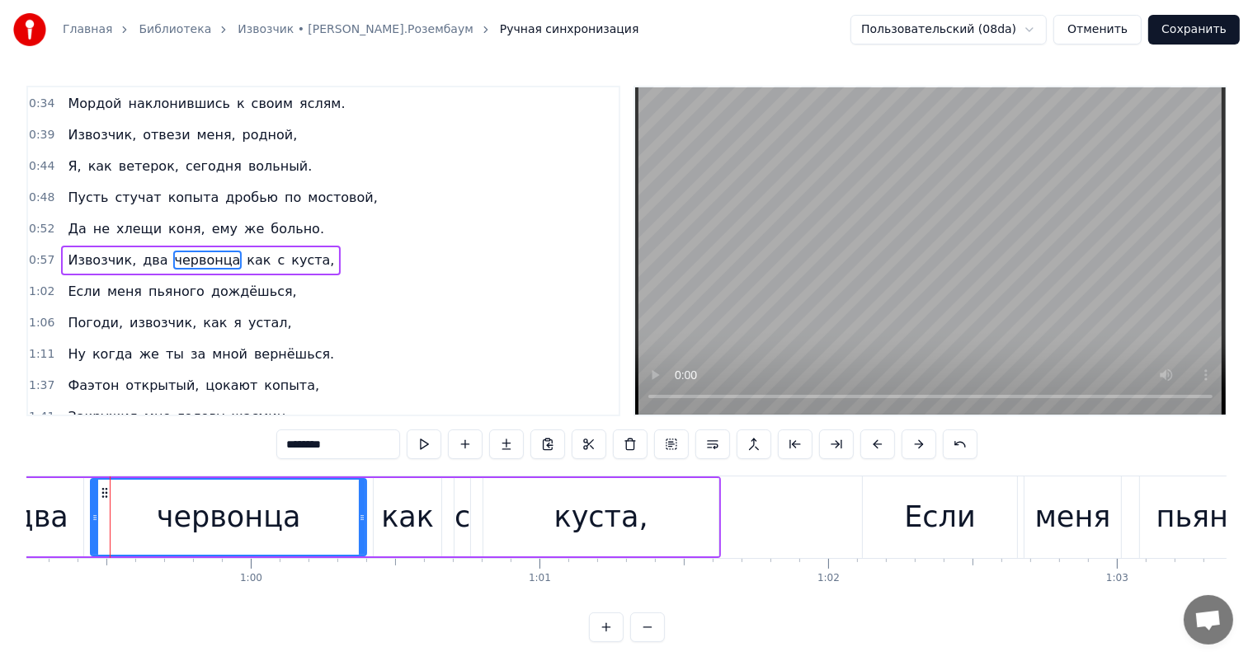
scroll to position [0, 17095]
drag, startPoint x: 360, startPoint y: 518, endPoint x: 323, endPoint y: 525, distance: 37.7
click at [323, 525] on div at bounding box center [325, 517] width 7 height 75
click at [407, 514] on div "как" at bounding box center [407, 518] width 53 height 44
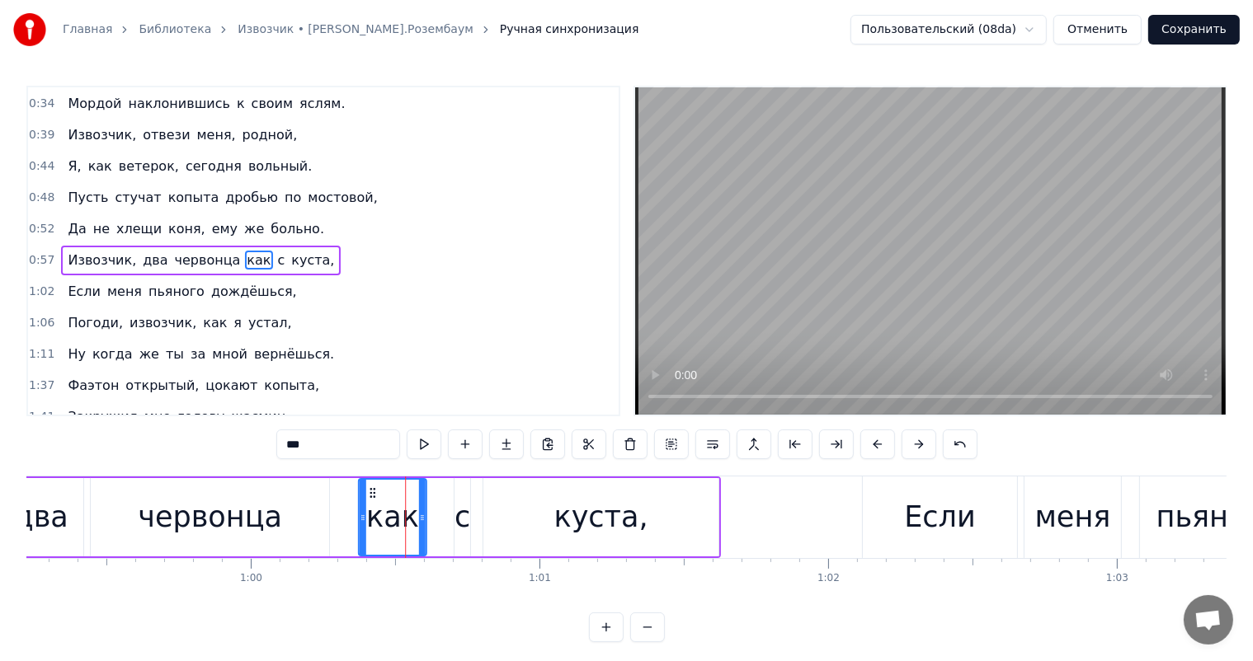
drag, startPoint x: 390, startPoint y: 495, endPoint x: 375, endPoint y: 495, distance: 14.8
click at [375, 495] on icon at bounding box center [372, 493] width 13 height 13
click at [463, 492] on div "с" at bounding box center [462, 517] width 16 height 78
type input "*"
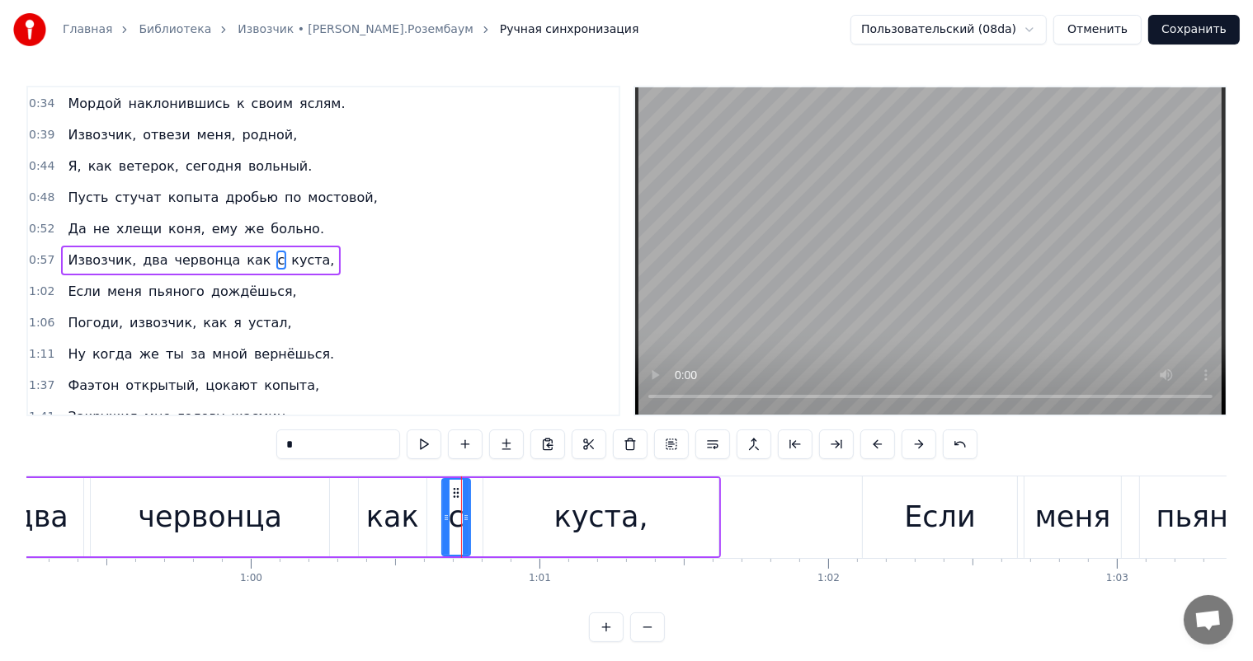
drag, startPoint x: 456, startPoint y: 499, endPoint x: 444, endPoint y: 501, distance: 12.6
click at [444, 501] on div at bounding box center [446, 517] width 7 height 75
drag, startPoint x: 455, startPoint y: 491, endPoint x: 445, endPoint y: 492, distance: 9.9
click at [445, 492] on icon at bounding box center [446, 493] width 13 height 13
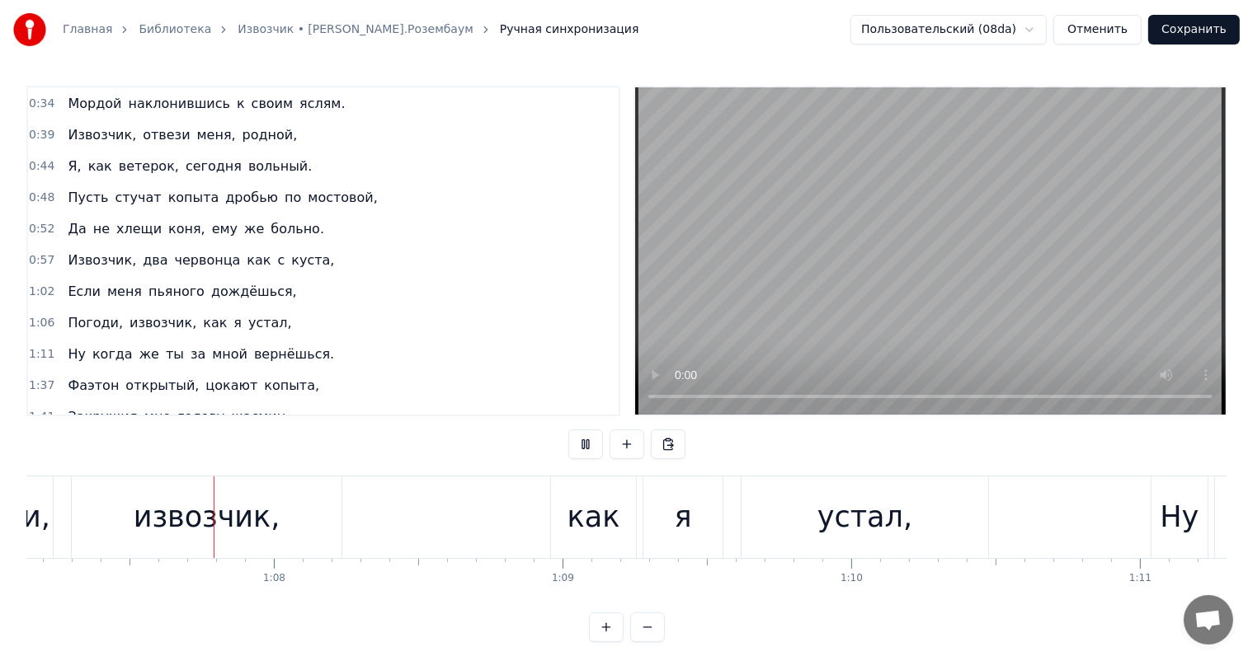
scroll to position [0, 19387]
drag, startPoint x: 169, startPoint y: 518, endPoint x: 304, endPoint y: 531, distance: 135.1
click at [172, 518] on div "извозчик," at bounding box center [201, 518] width 147 height 44
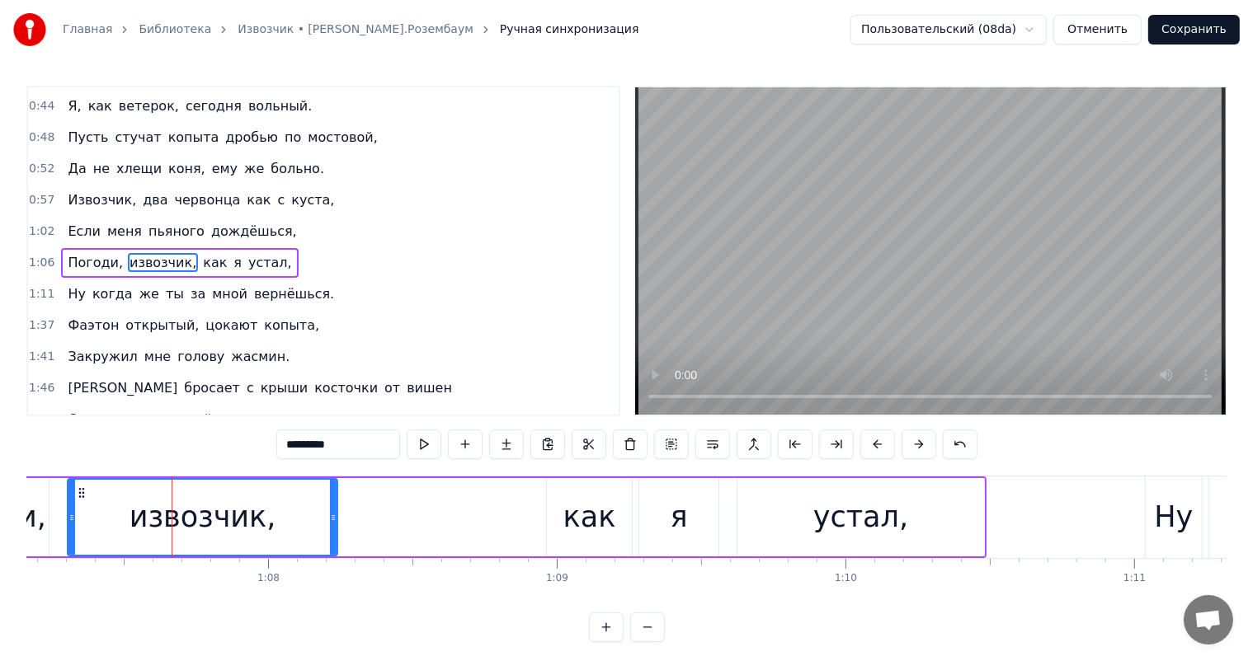
scroll to position [154, 0]
drag, startPoint x: 334, startPoint y: 511, endPoint x: 366, endPoint y: 581, distance: 76.4
click at [249, 528] on div at bounding box center [248, 517] width 7 height 75
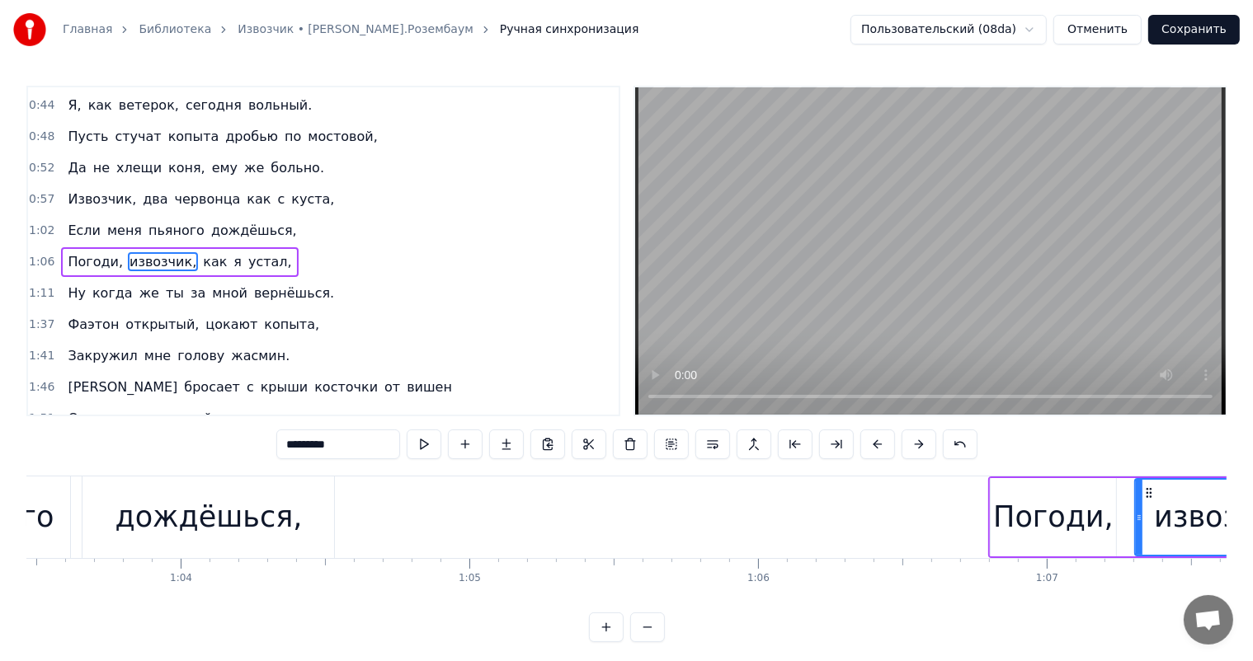
scroll to position [0, 19112]
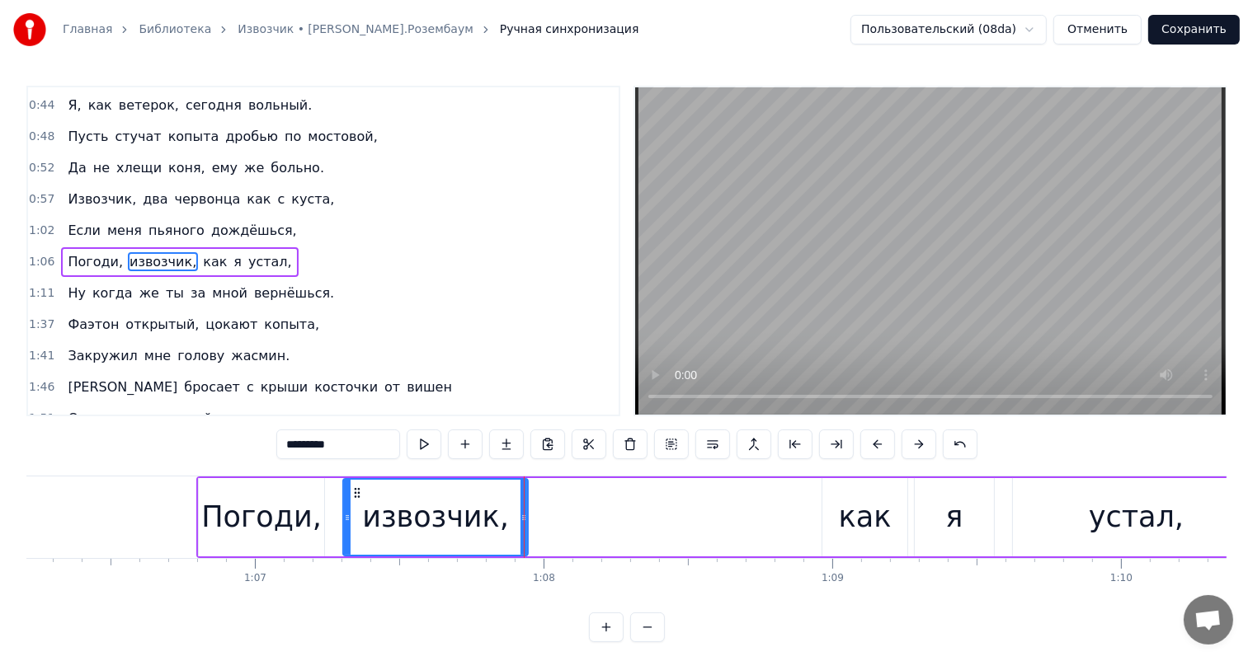
click at [284, 517] on div "Погоди," at bounding box center [261, 518] width 120 height 44
type input "*******"
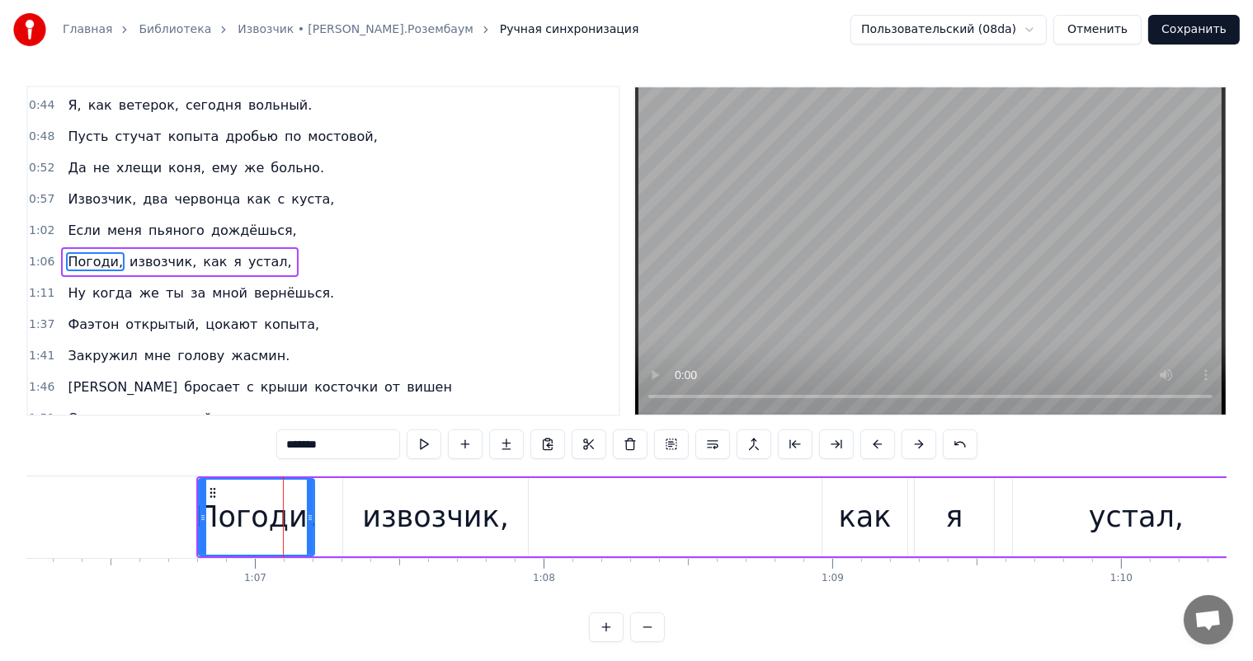
drag, startPoint x: 319, startPoint y: 518, endPoint x: 309, endPoint y: 518, distance: 9.9
click at [309, 518] on icon at bounding box center [310, 517] width 7 height 13
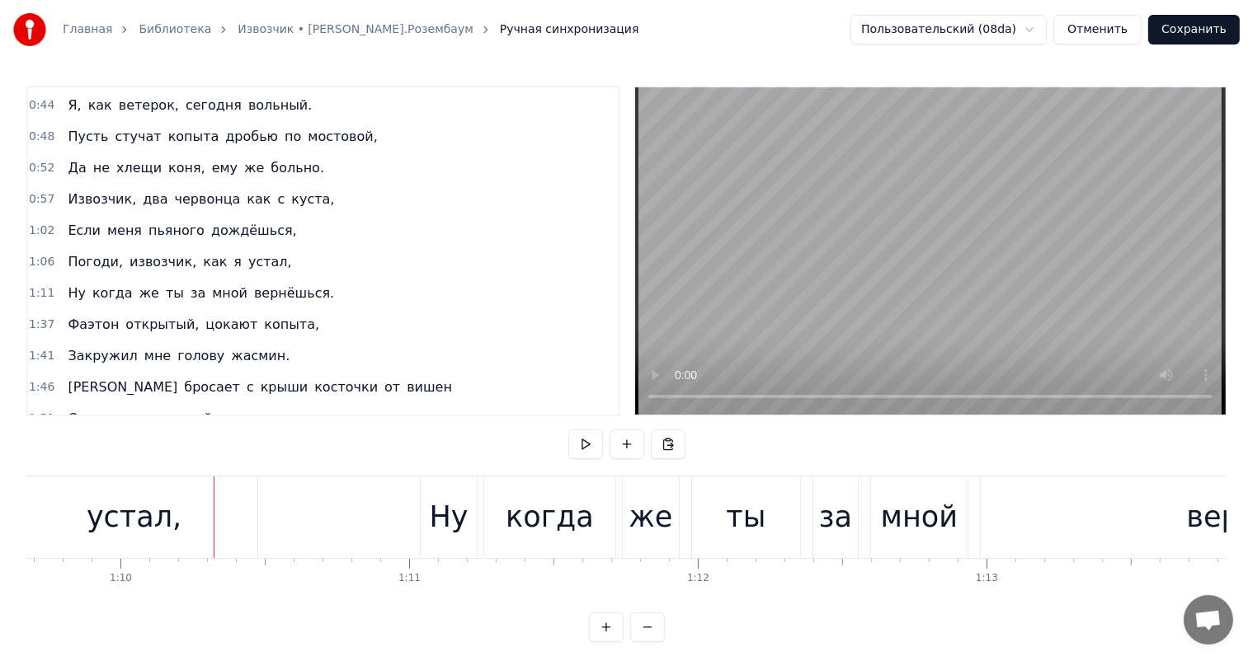
scroll to position [0, 20143]
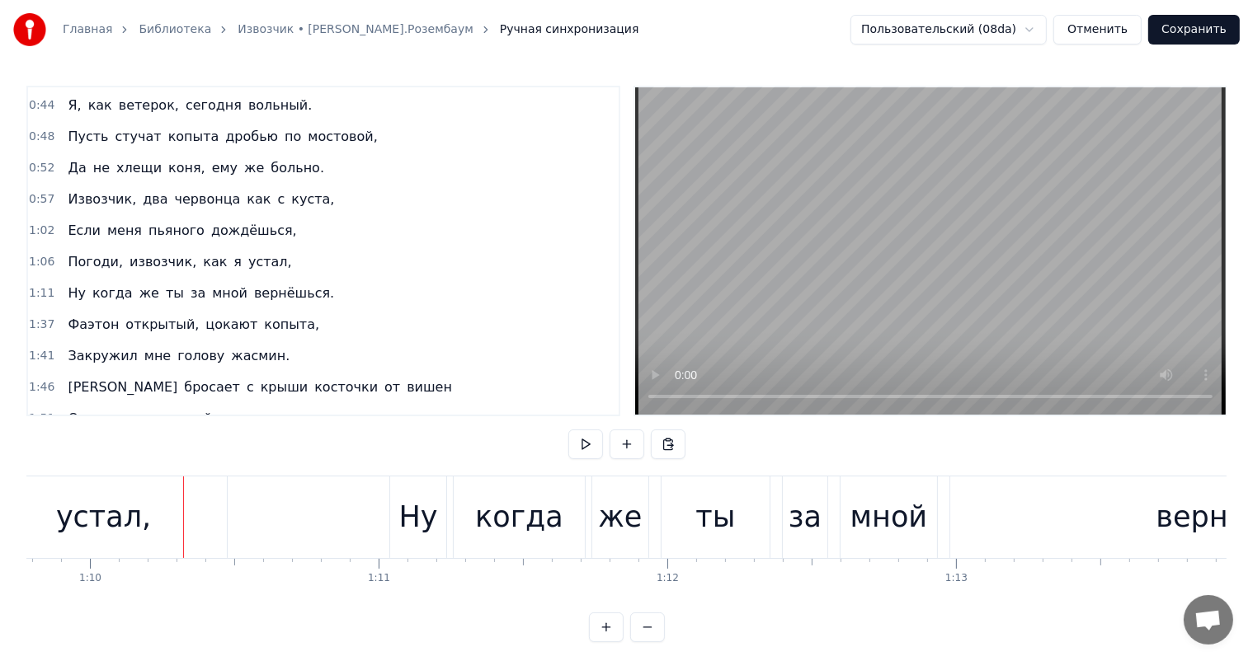
click at [97, 511] on div "устал," at bounding box center [103, 518] width 95 height 44
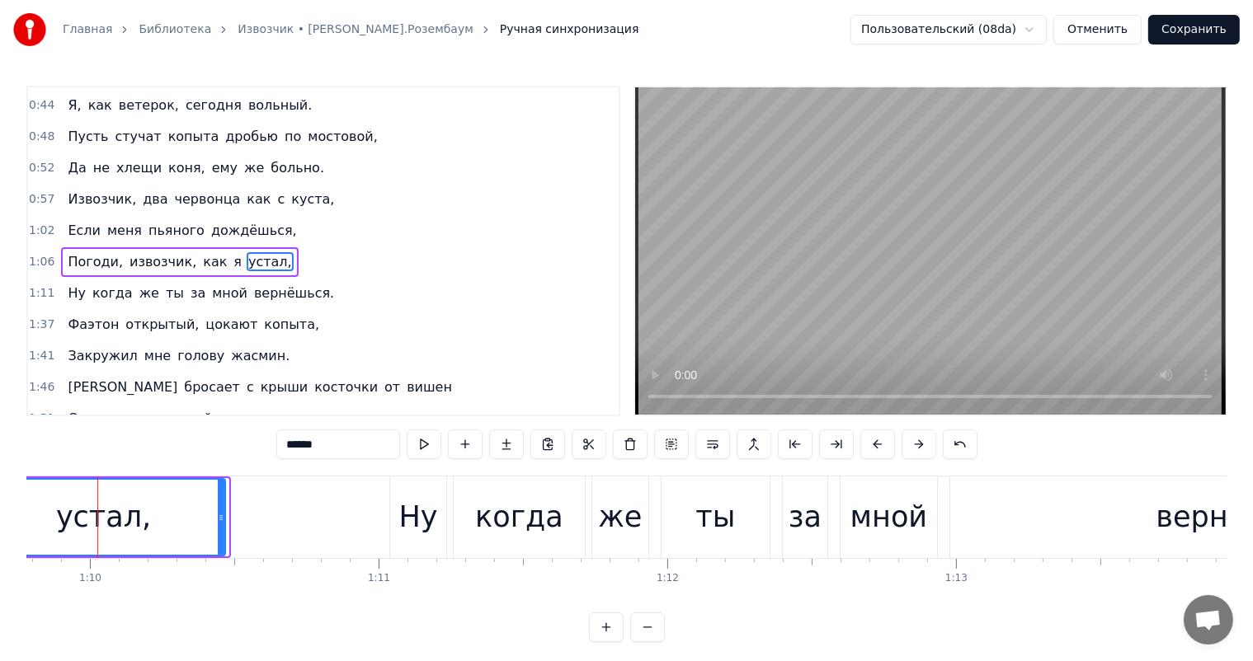
scroll to position [0, 20130]
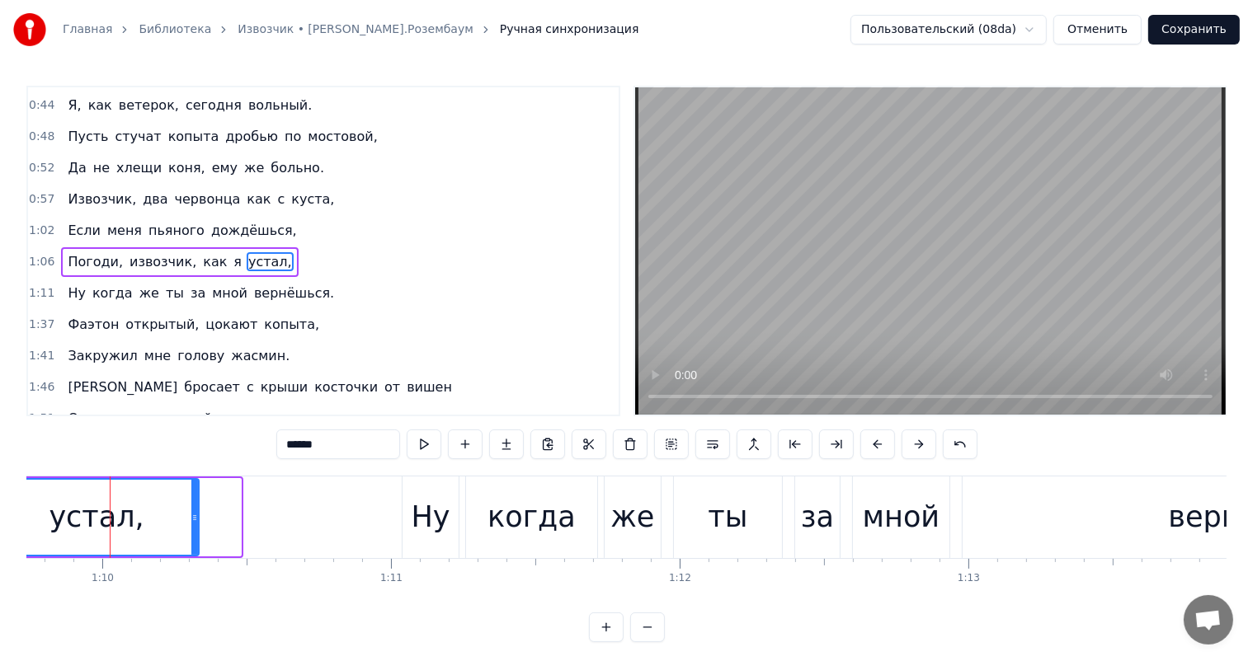
drag, startPoint x: 224, startPoint y: 511, endPoint x: 182, endPoint y: 521, distance: 43.2
click at [182, 521] on div "устал," at bounding box center [96, 517] width 203 height 75
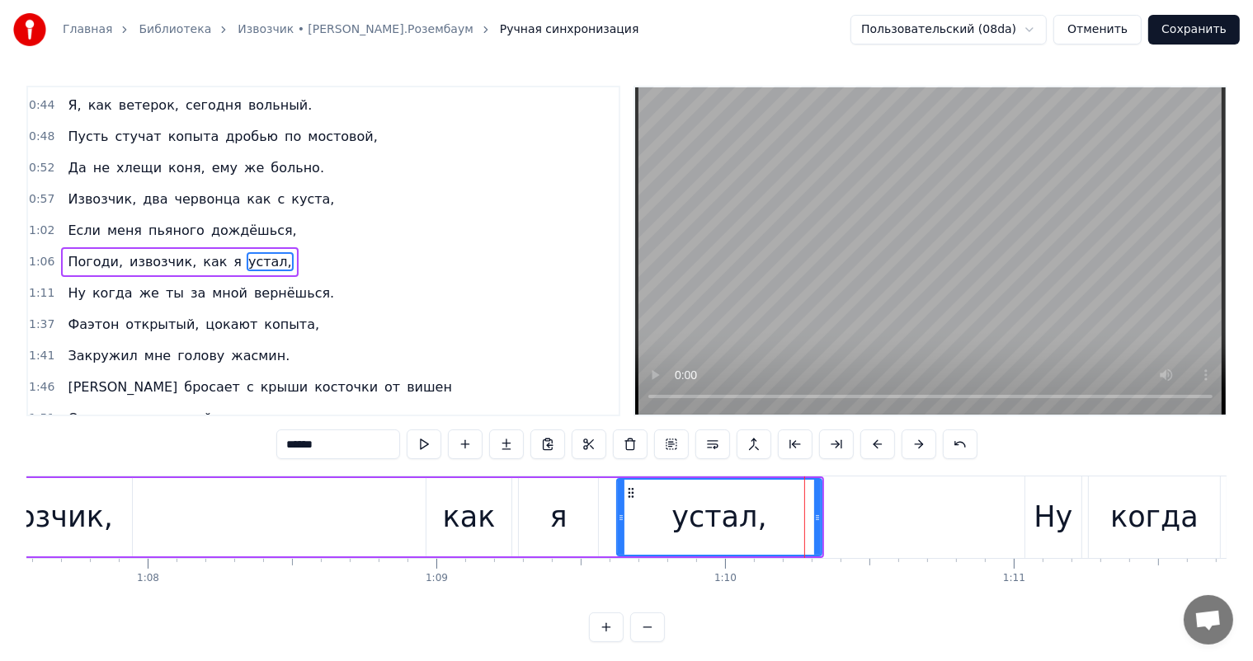
scroll to position [0, 18500]
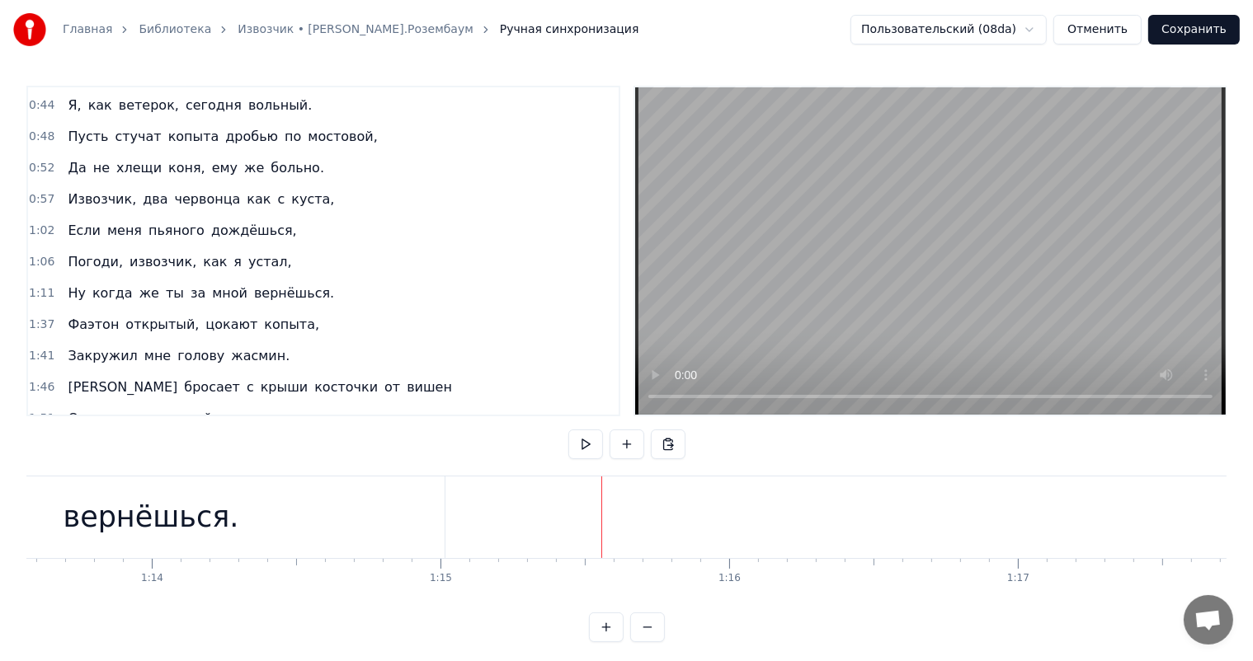
scroll to position [0, 21127]
drag, startPoint x: 267, startPoint y: 515, endPoint x: 404, endPoint y: 507, distance: 137.2
click at [267, 516] on div "вернёшься." at bounding box center [260, 518] width 176 height 44
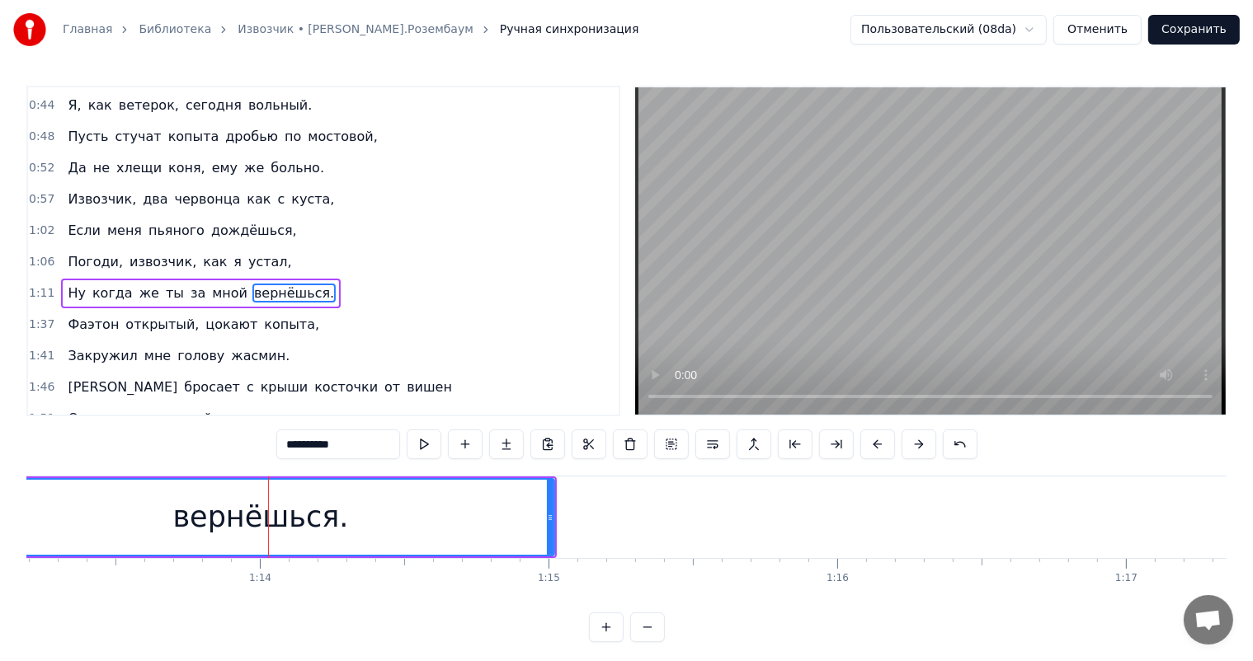
scroll to position [185, 0]
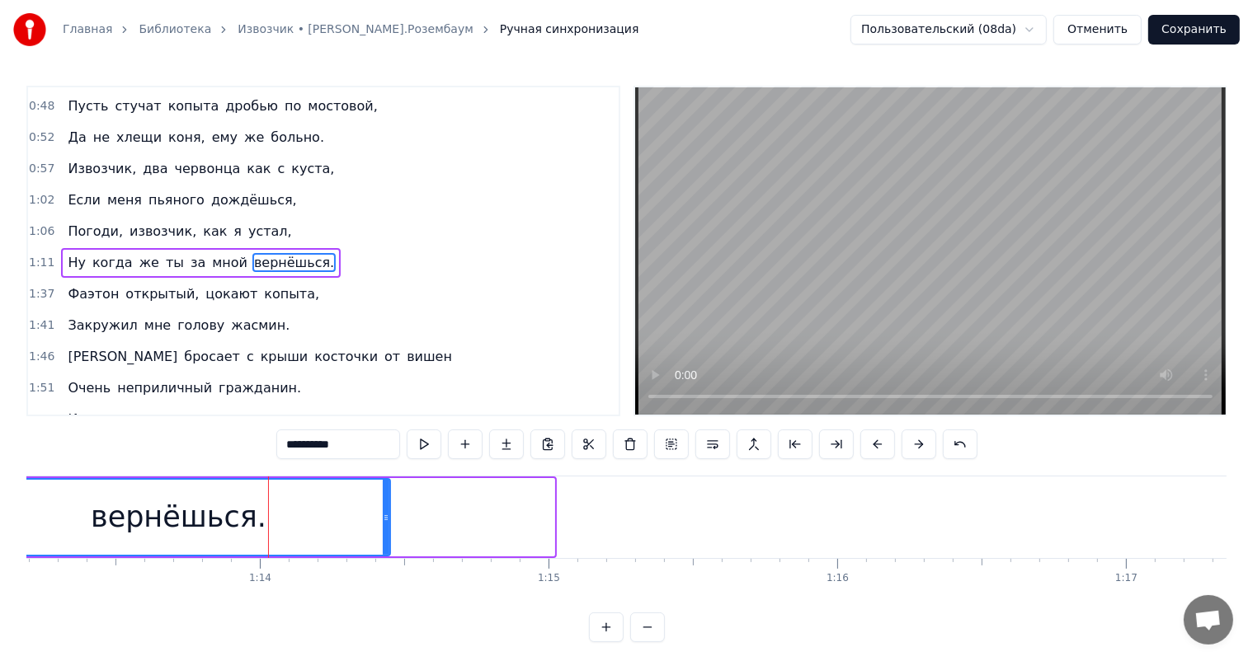
drag, startPoint x: 548, startPoint y: 512, endPoint x: 384, endPoint y: 520, distance: 164.3
click at [384, 520] on icon at bounding box center [386, 517] width 7 height 13
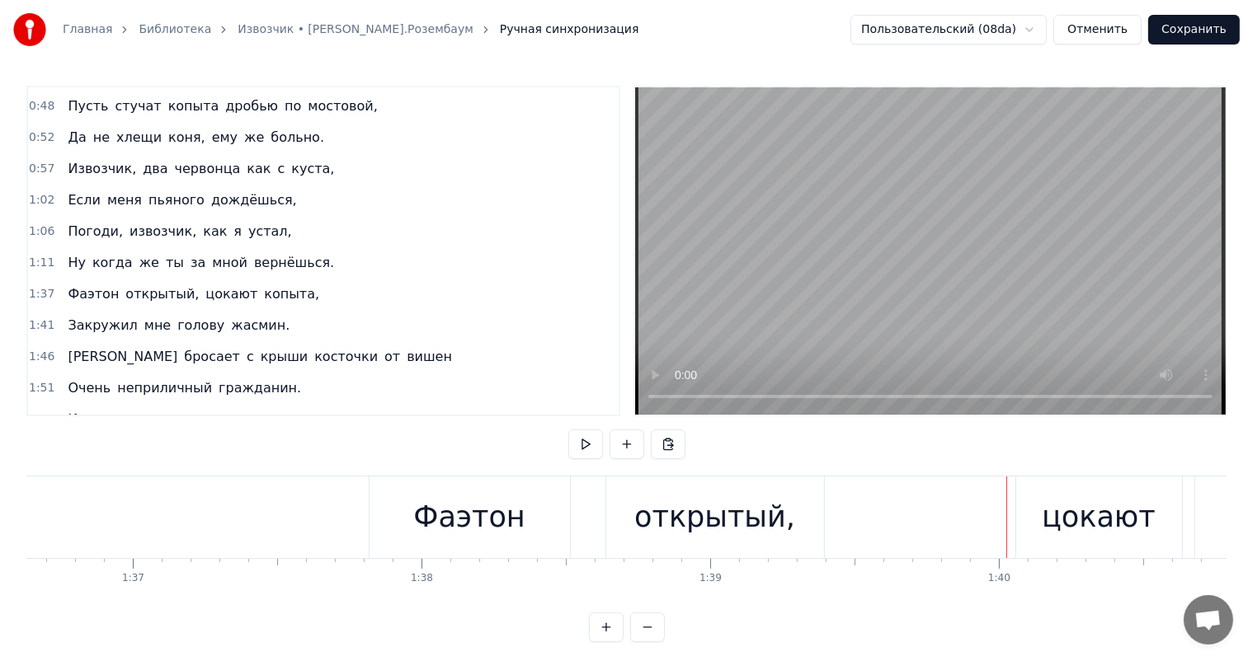
scroll to position [0, 27750]
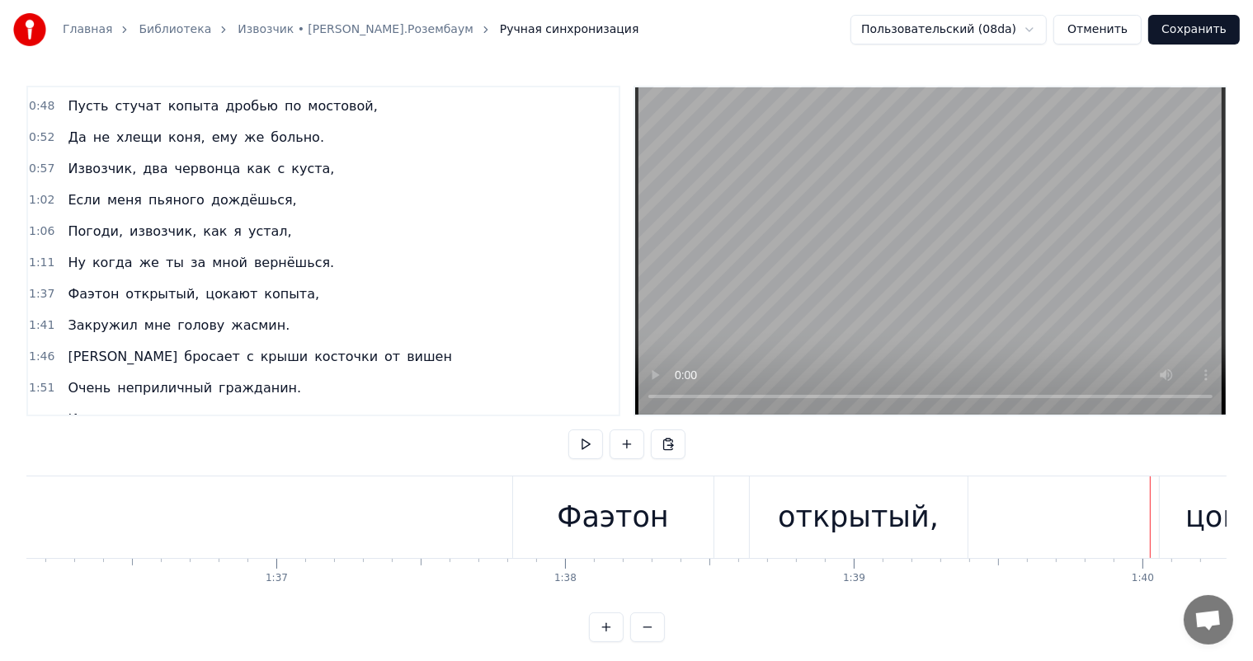
click at [650, 529] on div "Фаэтон" at bounding box center [612, 518] width 111 height 44
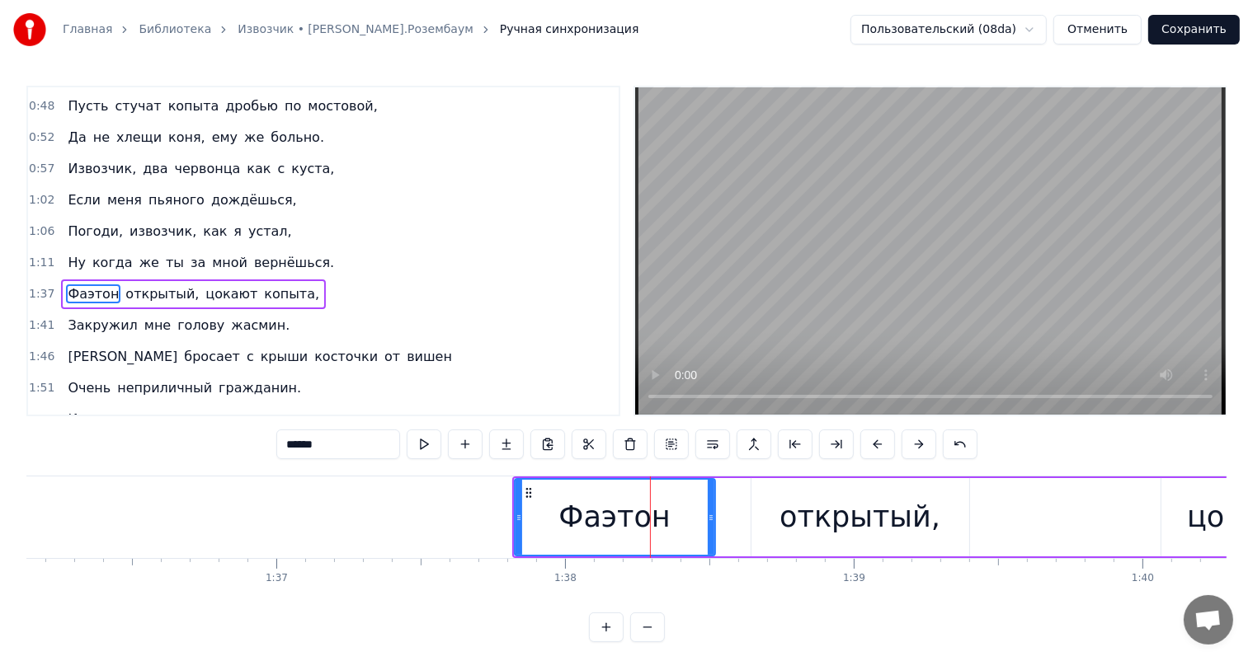
scroll to position [214, 0]
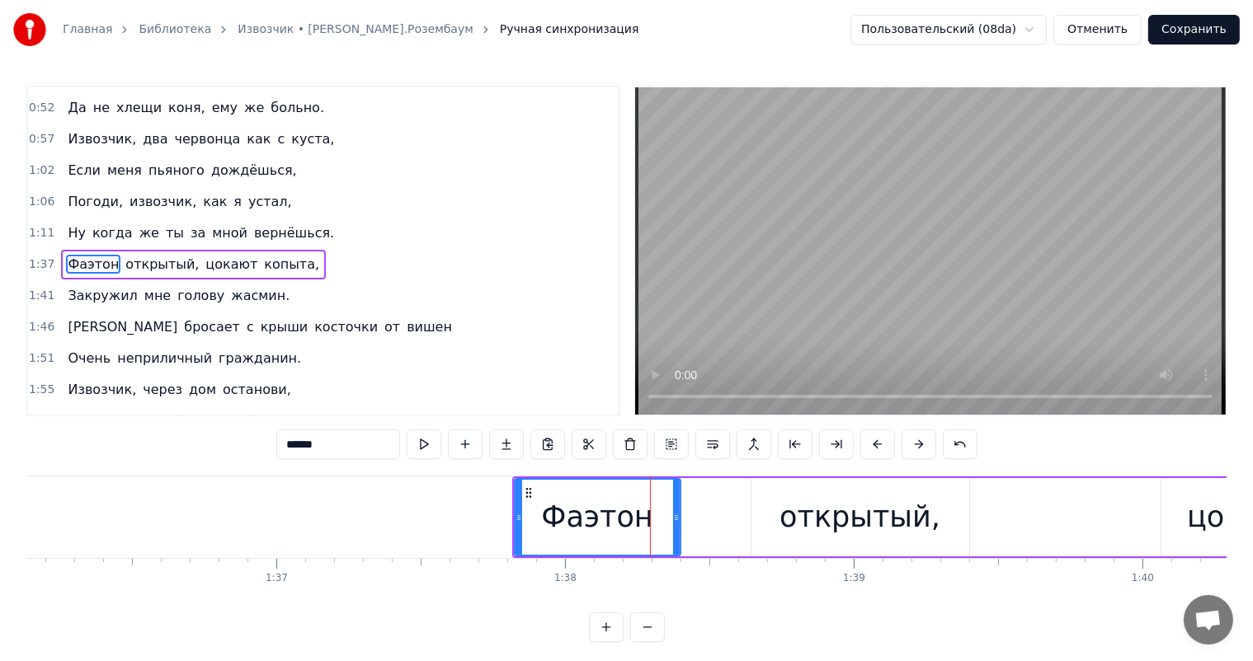
drag, startPoint x: 708, startPoint y: 518, endPoint x: 758, endPoint y: 518, distance: 49.5
click at [674, 530] on div at bounding box center [676, 517] width 7 height 75
click at [851, 518] on div "открытый," at bounding box center [859, 518] width 161 height 44
type input "*********"
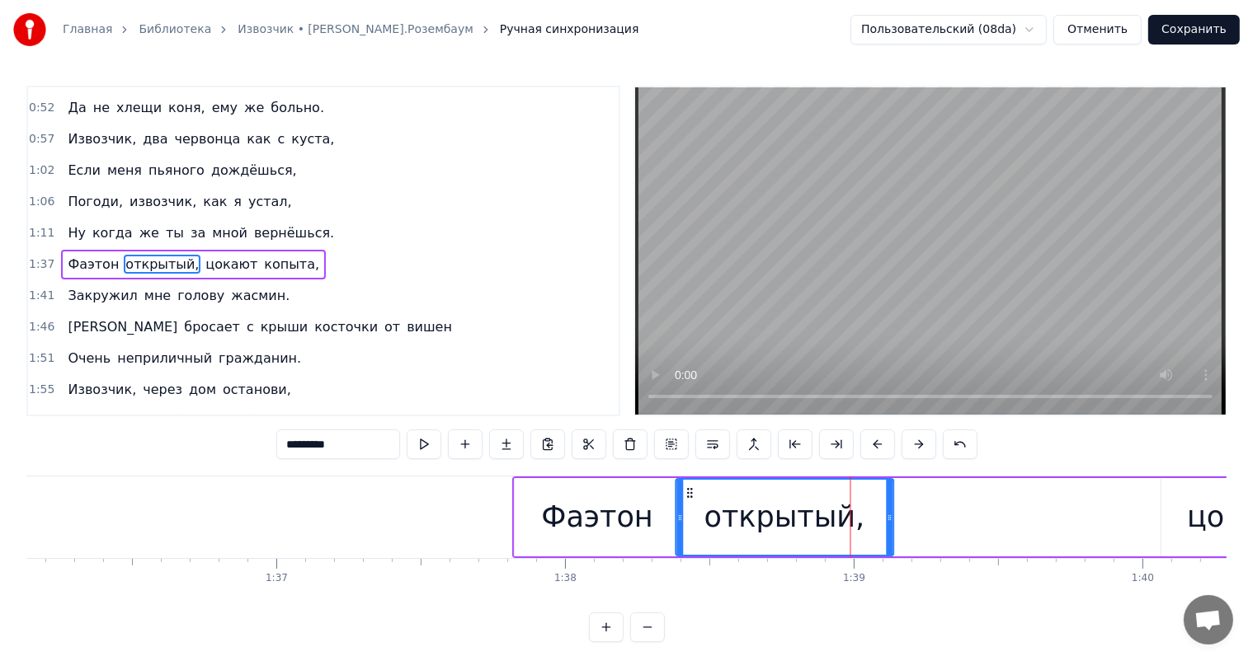
drag, startPoint x: 756, startPoint y: 490, endPoint x: 687, endPoint y: 496, distance: 69.5
click at [687, 496] on icon at bounding box center [689, 493] width 13 height 13
drag, startPoint x: 886, startPoint y: 516, endPoint x: 846, endPoint y: 531, distance: 42.3
click at [846, 531] on div at bounding box center [849, 517] width 7 height 75
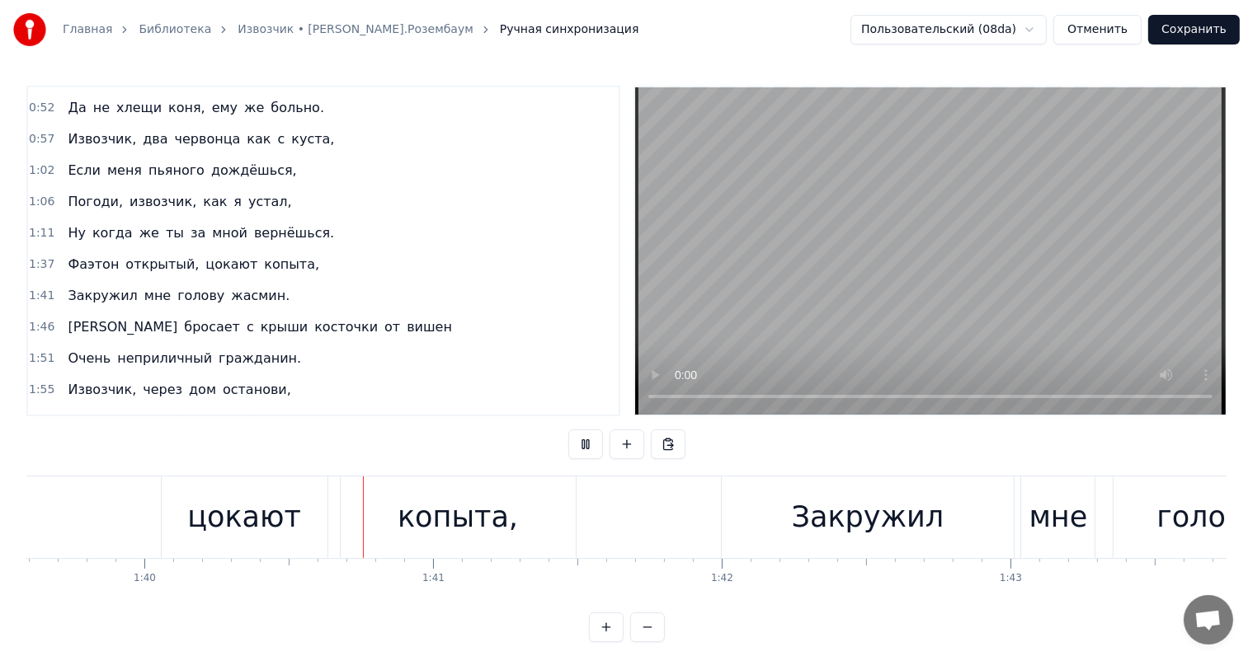
scroll to position [0, 28820]
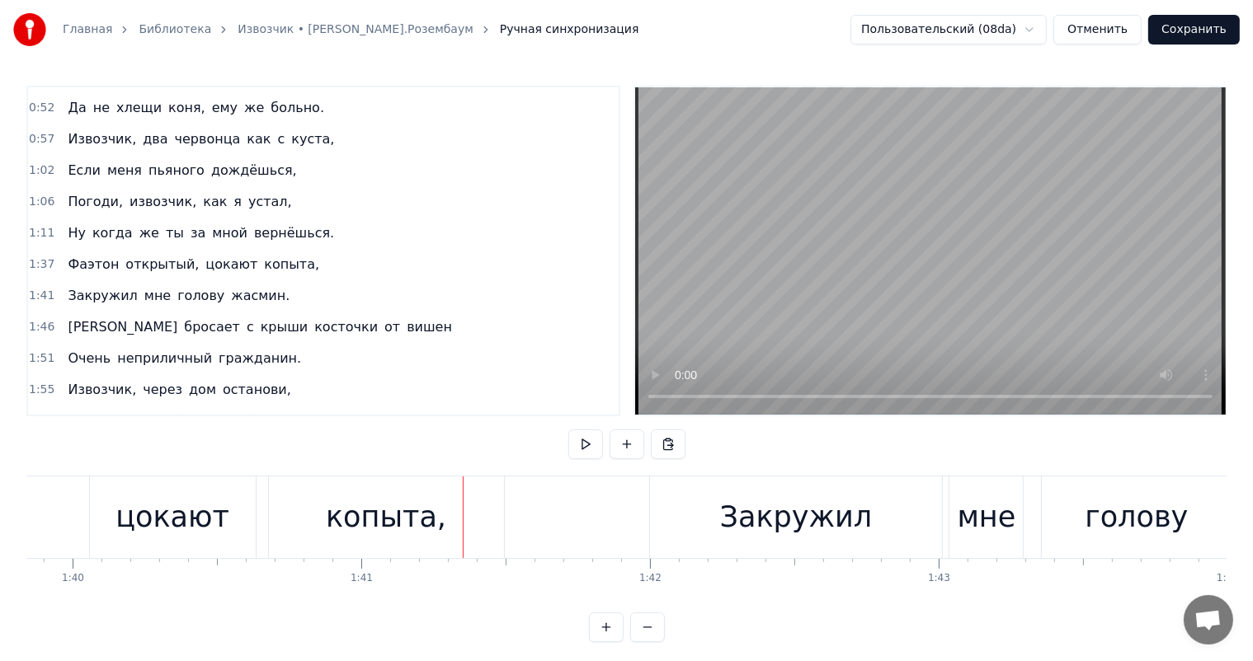
click at [454, 517] on div "копыта," at bounding box center [386, 518] width 235 height 82
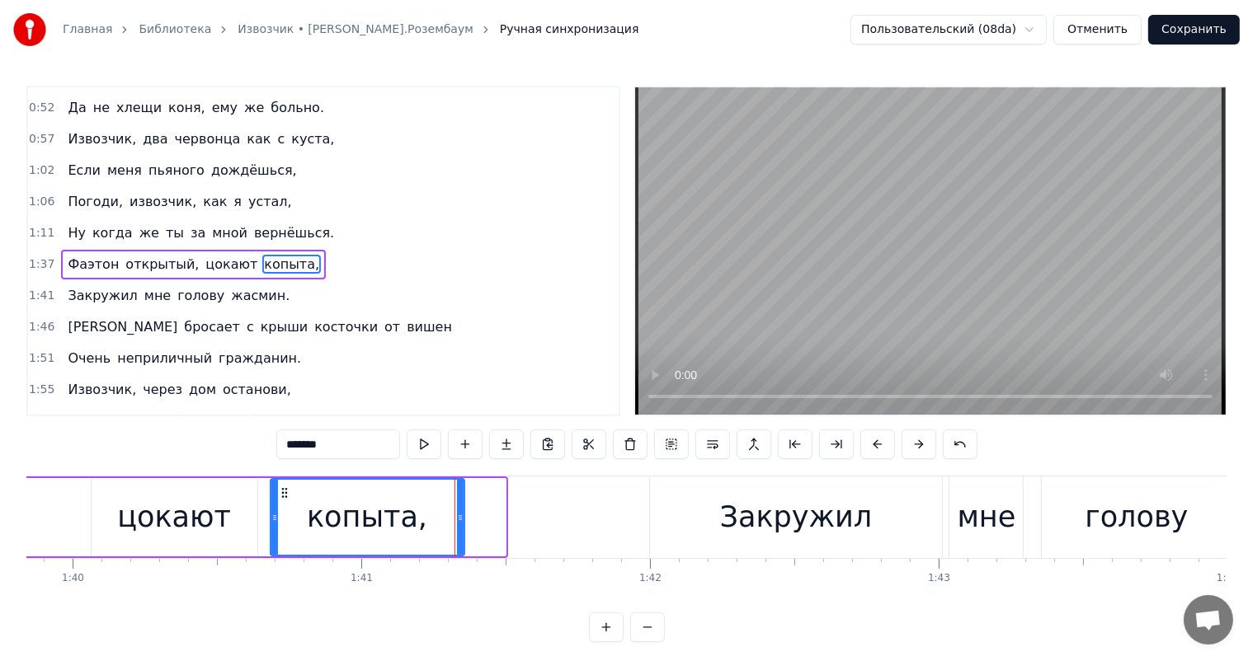
drag, startPoint x: 498, startPoint y: 520, endPoint x: 457, endPoint y: 525, distance: 41.5
click at [457, 525] on div at bounding box center [460, 517] width 7 height 75
click at [221, 514] on div "цокают" at bounding box center [174, 518] width 114 height 44
type input "******"
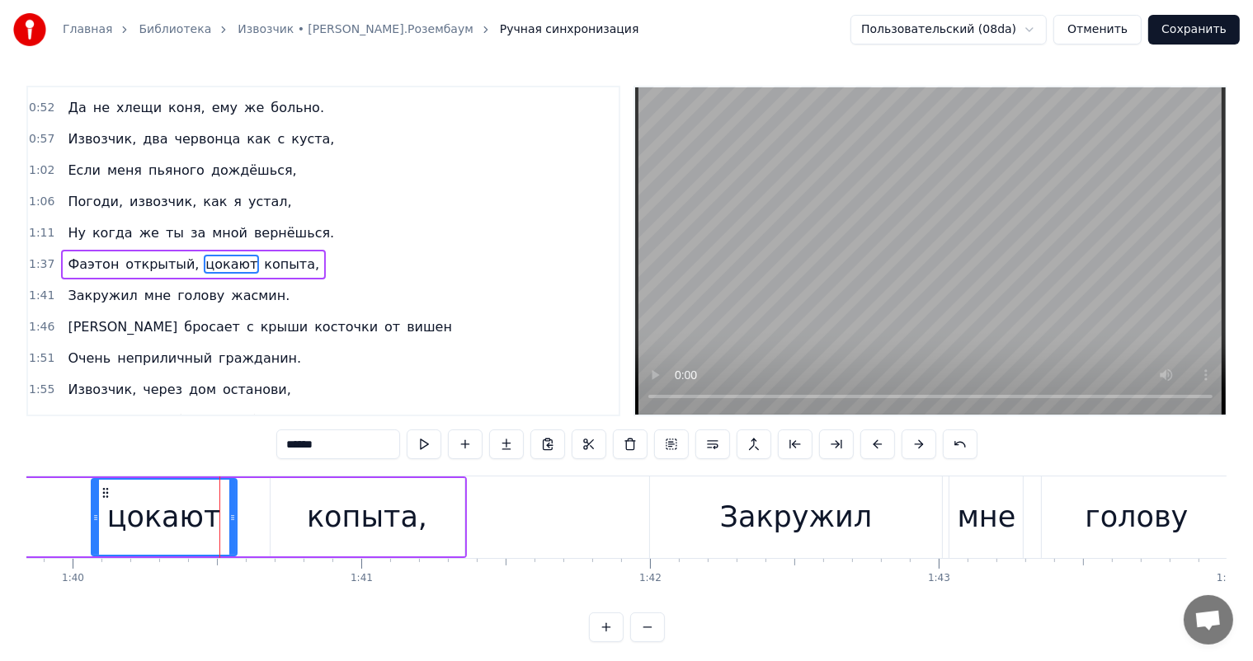
drag, startPoint x: 252, startPoint y: 509, endPoint x: 231, endPoint y: 517, distance: 22.2
click at [231, 517] on div at bounding box center [232, 517] width 7 height 75
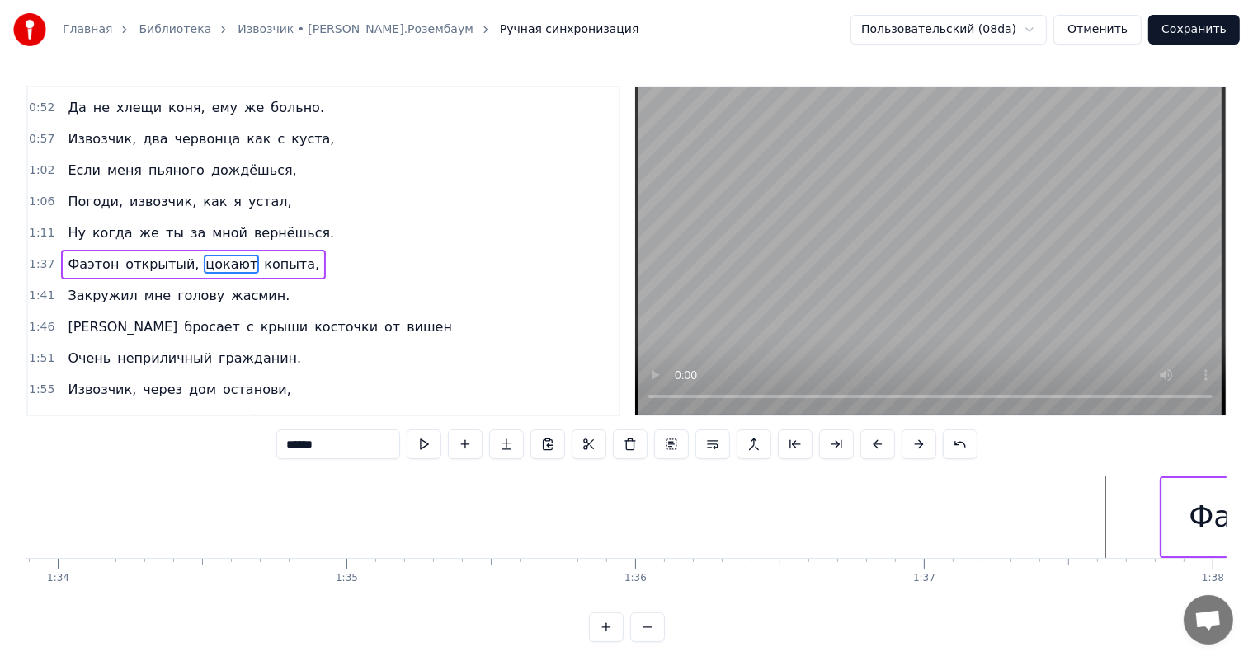
scroll to position [0, 27030]
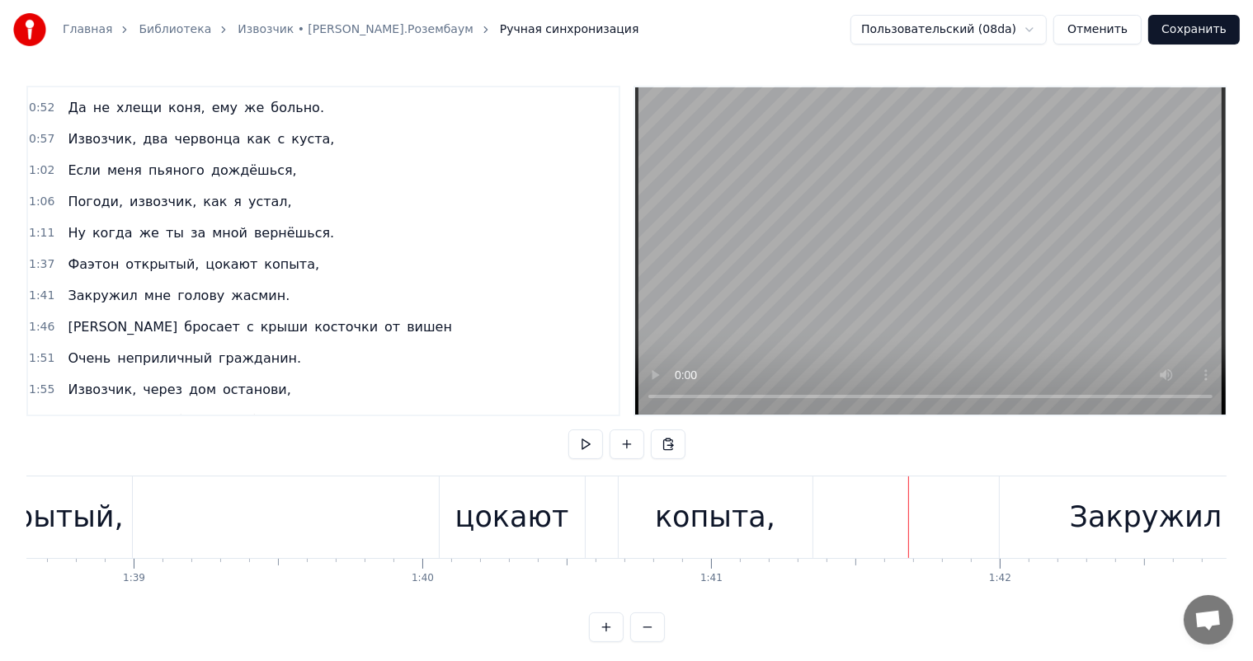
scroll to position [0, 28434]
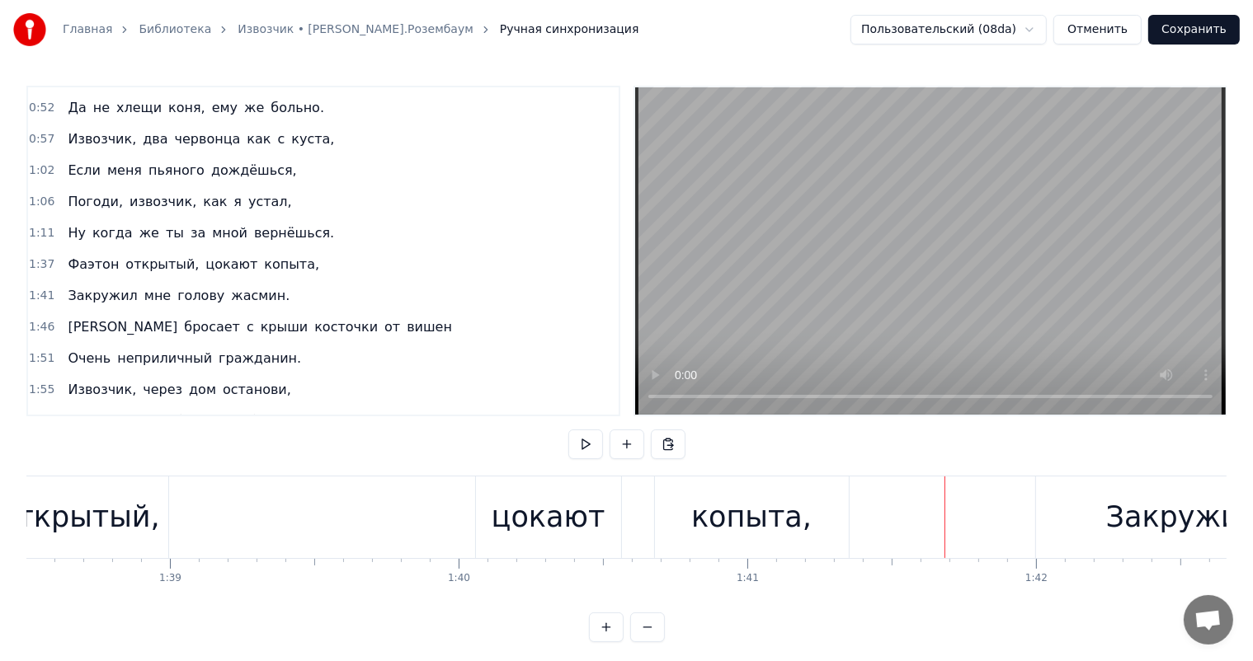
click at [599, 531] on div "цокают" at bounding box center [548, 518] width 145 height 82
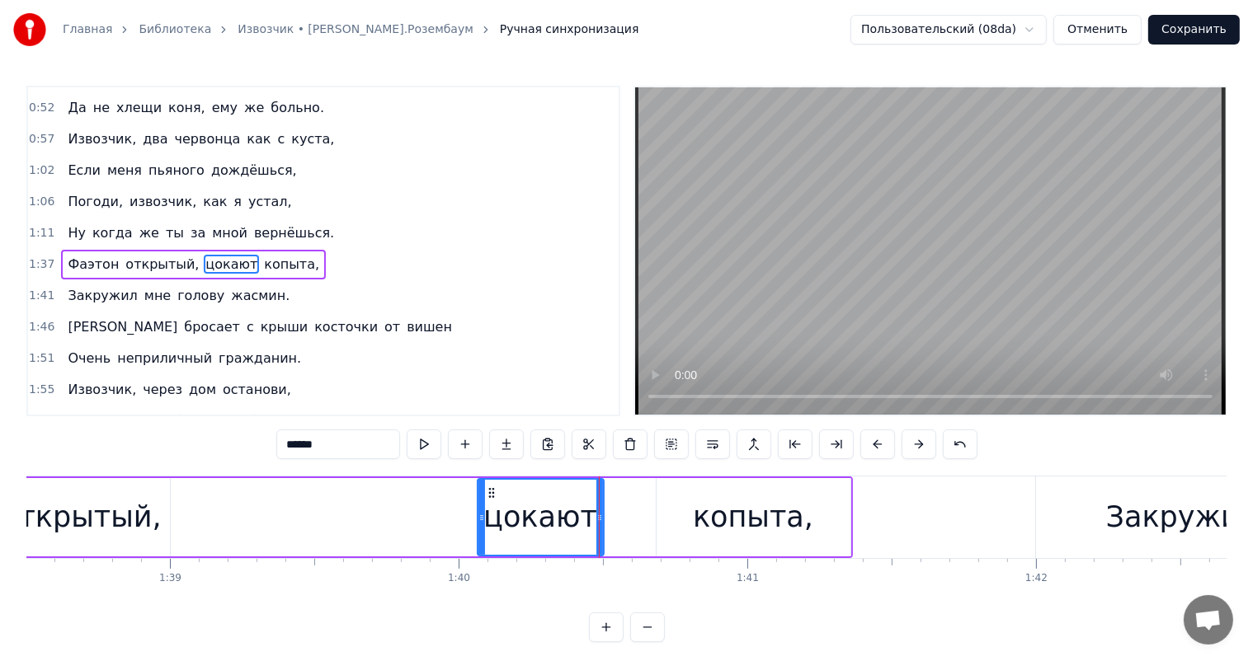
drag, startPoint x: 618, startPoint y: 520, endPoint x: 599, endPoint y: 525, distance: 19.8
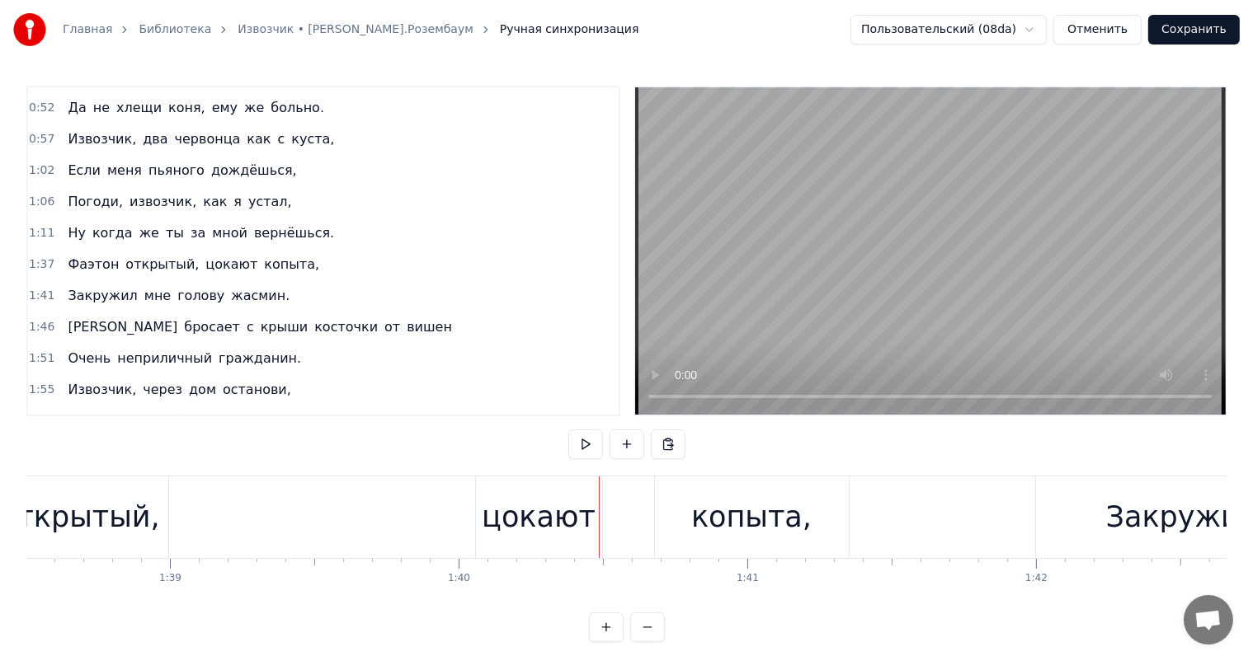
drag, startPoint x: 731, startPoint y: 517, endPoint x: 663, endPoint y: 501, distance: 69.4
click at [726, 517] on div "копыта," at bounding box center [751, 518] width 120 height 44
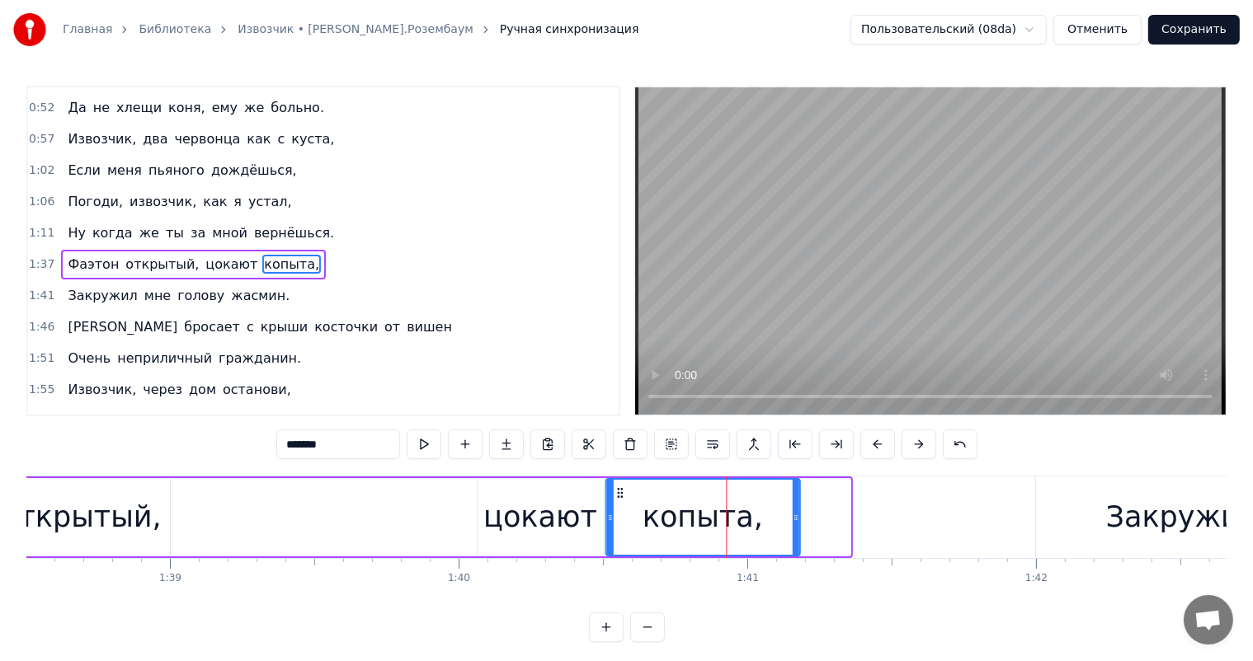
drag, startPoint x: 675, startPoint y: 492, endPoint x: 624, endPoint y: 505, distance: 52.8
click at [624, 505] on div "копыта," at bounding box center [702, 517] width 192 height 75
drag, startPoint x: 794, startPoint y: 520, endPoint x: 288, endPoint y: 431, distance: 514.2
click at [769, 527] on div at bounding box center [771, 517] width 7 height 75
click at [145, 510] on div "открытый," at bounding box center [81, 518] width 161 height 44
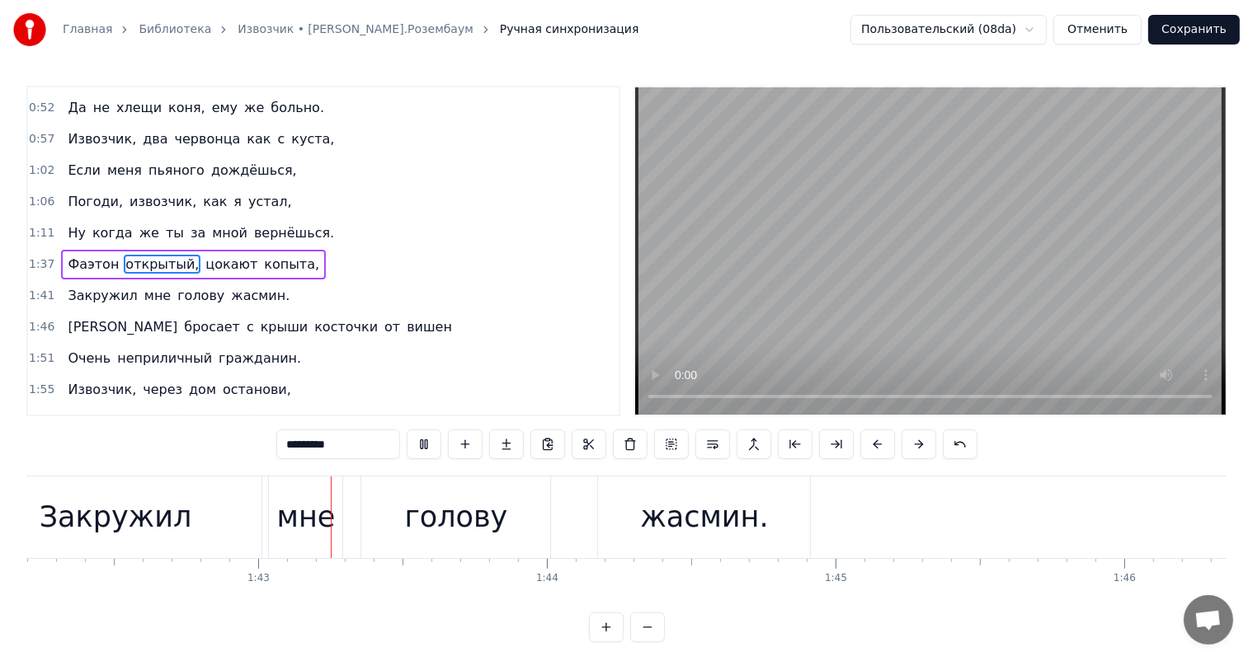
scroll to position [0, 29530]
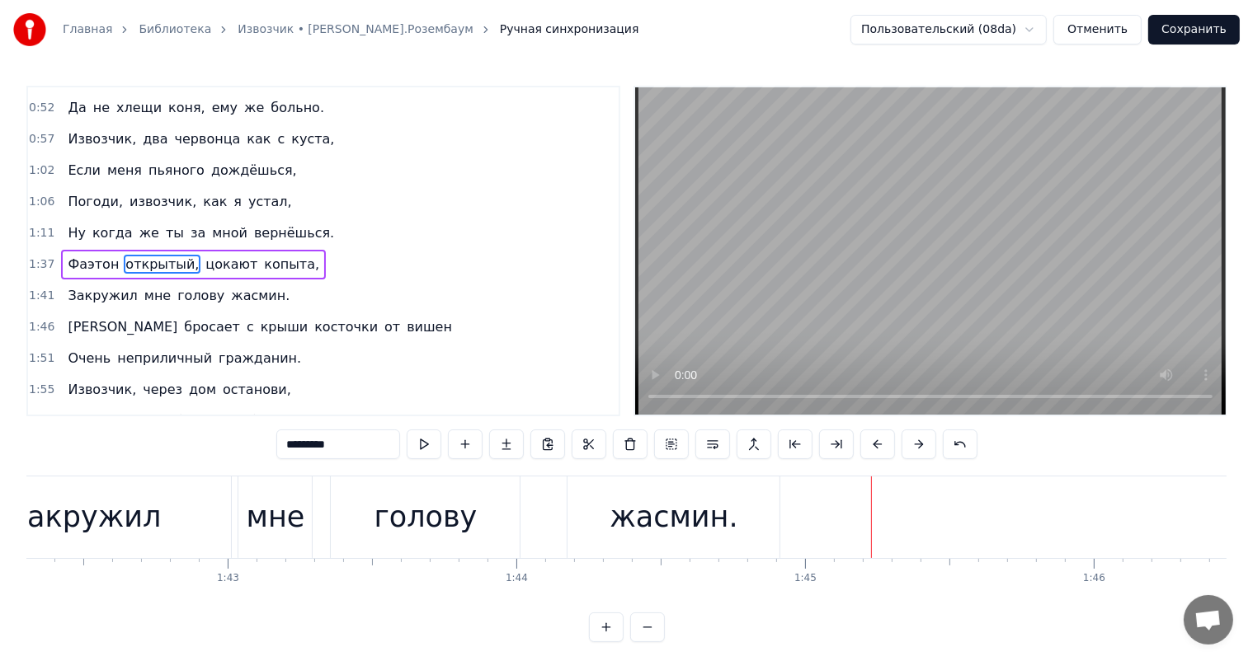
click at [689, 521] on div "жасмин." at bounding box center [673, 518] width 128 height 44
type input "*******"
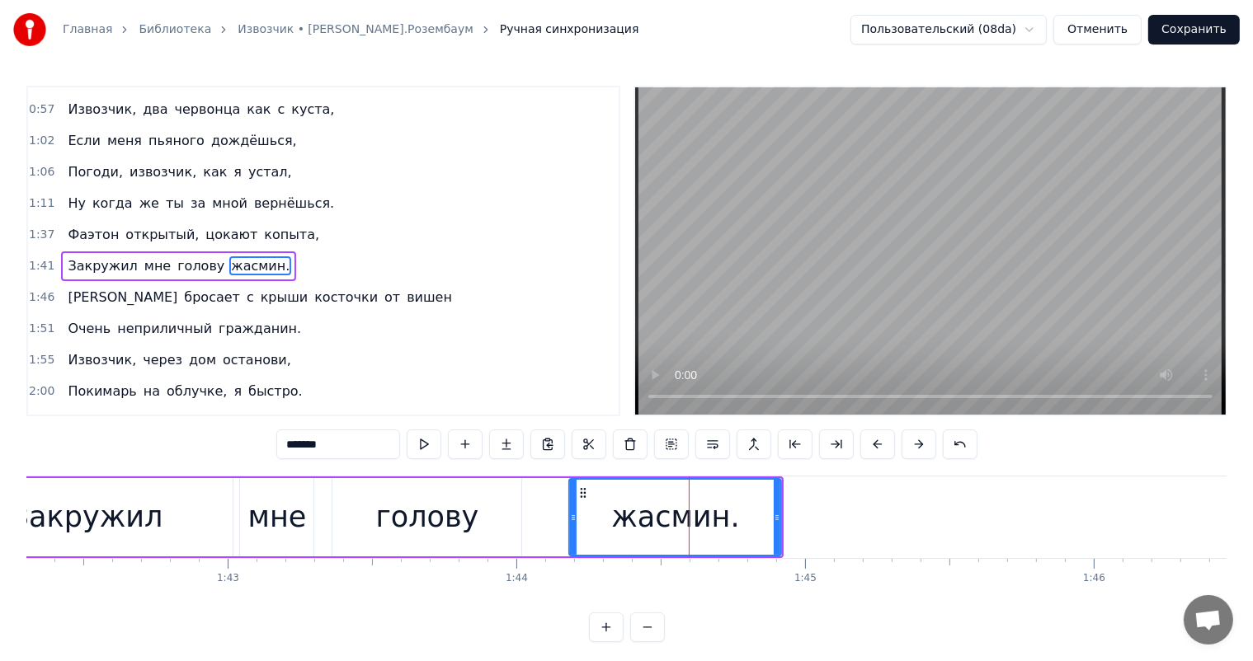
scroll to position [245, 0]
drag, startPoint x: 776, startPoint y: 514, endPoint x: 751, endPoint y: 520, distance: 26.2
click at [751, 520] on icon at bounding box center [754, 517] width 7 height 13
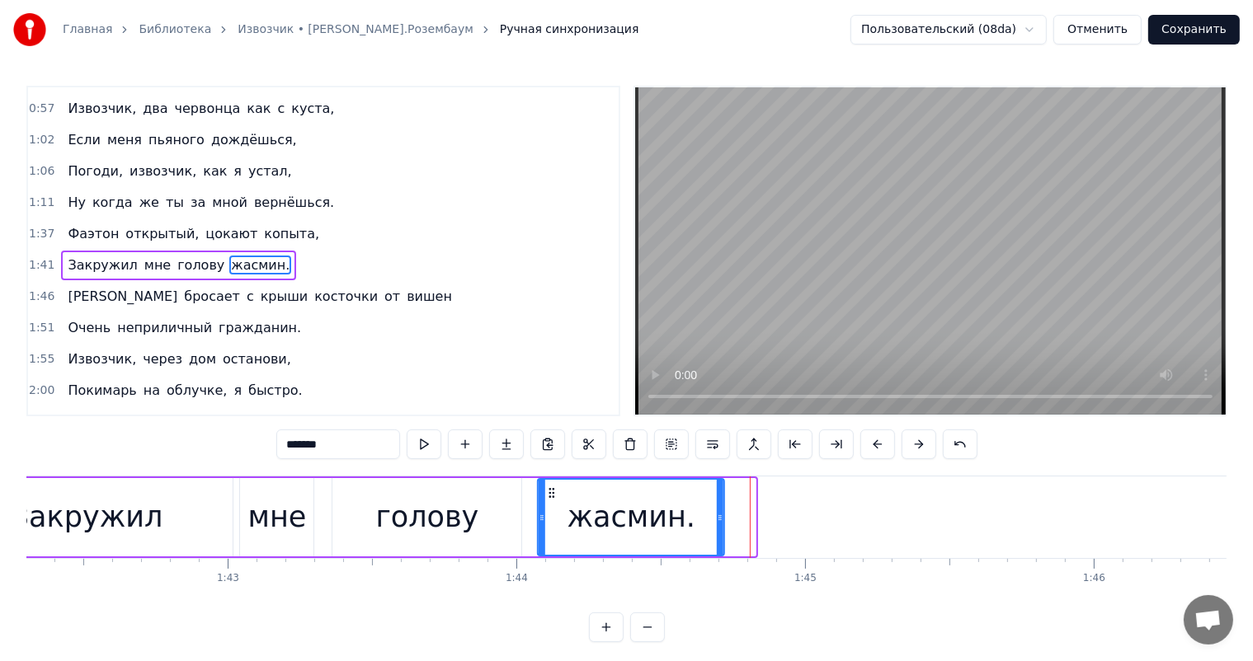
drag, startPoint x: 570, startPoint y: 495, endPoint x: 554, endPoint y: 501, distance: 16.7
click at [554, 501] on div "жасмин." at bounding box center [631, 517] width 185 height 75
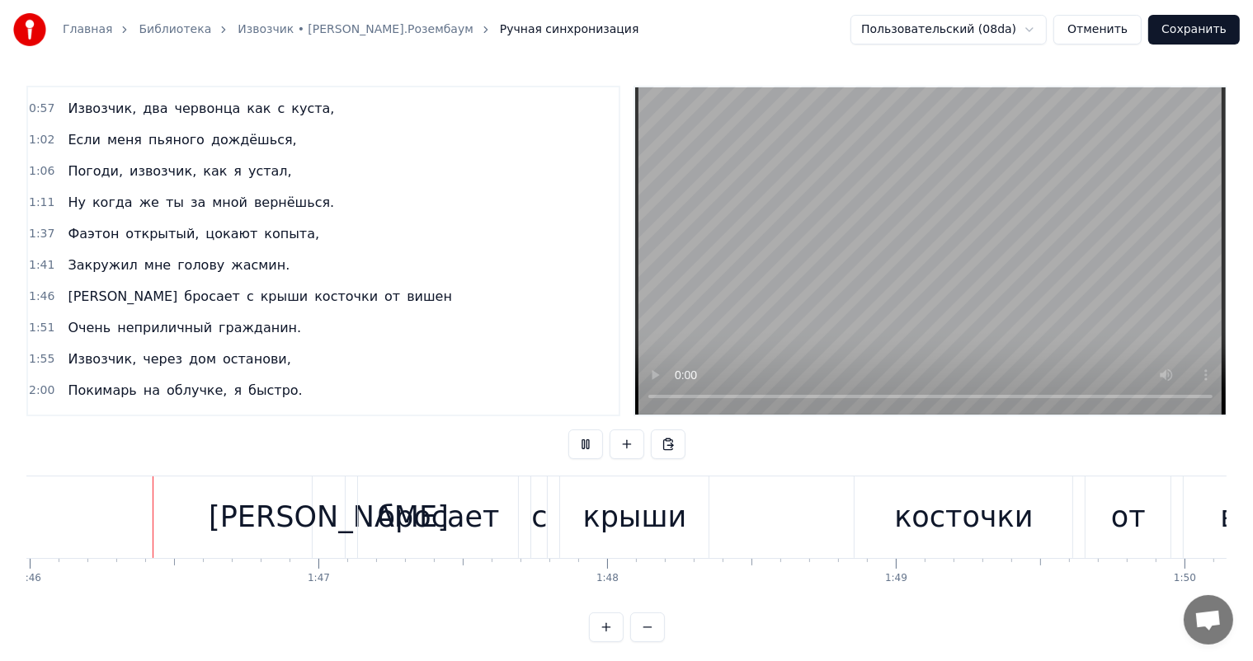
scroll to position [0, 30637]
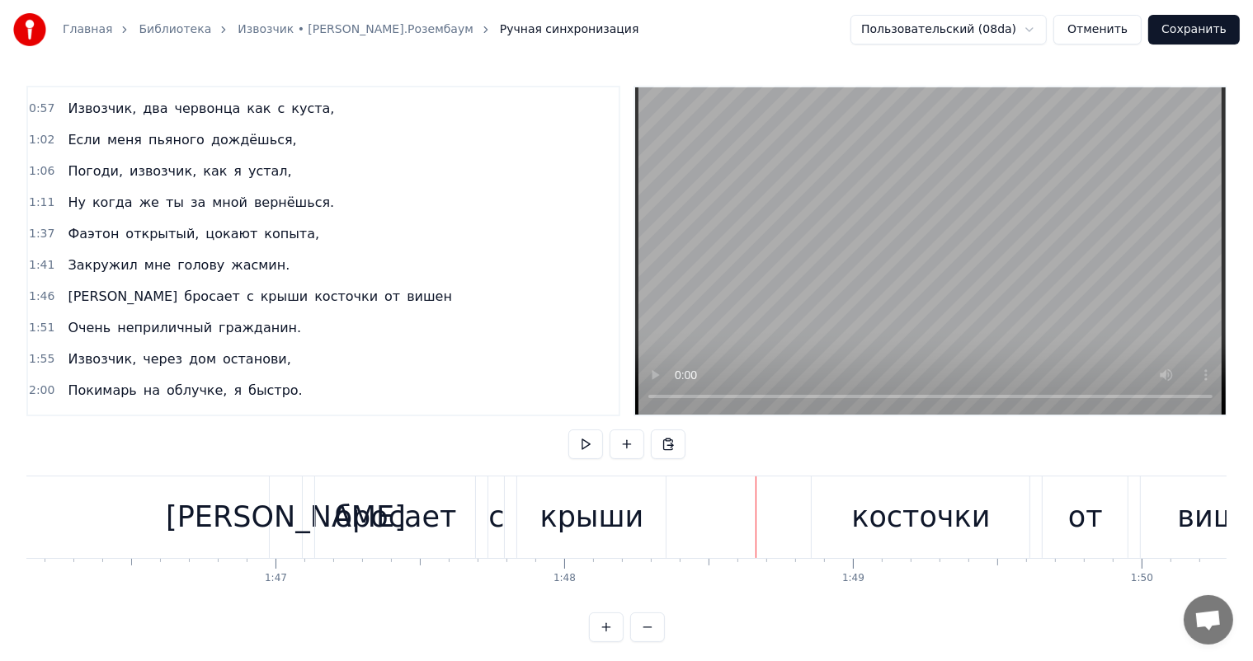
click at [431, 508] on div "бросает" at bounding box center [396, 518] width 122 height 44
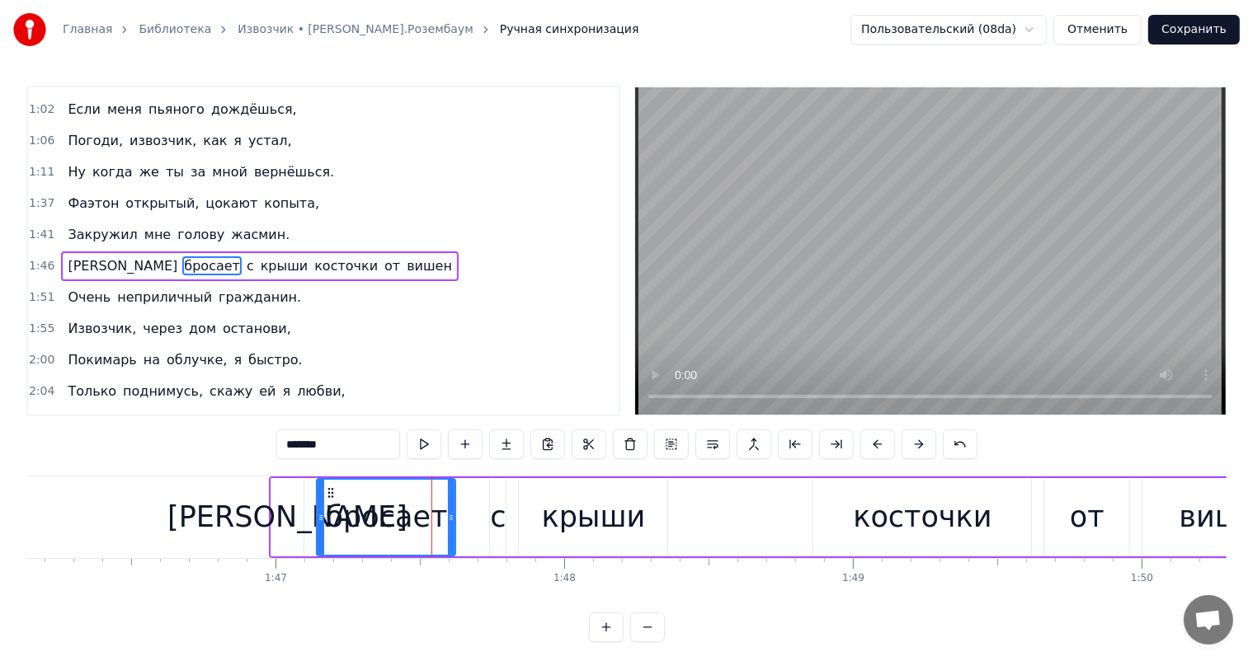
drag, startPoint x: 470, startPoint y: 505, endPoint x: 449, endPoint y: 510, distance: 22.0
click at [449, 510] on div at bounding box center [451, 517] width 7 height 75
drag, startPoint x: 521, startPoint y: 520, endPoint x: 512, endPoint y: 518, distance: 9.4
click at [519, 520] on div "крыши" at bounding box center [593, 517] width 148 height 78
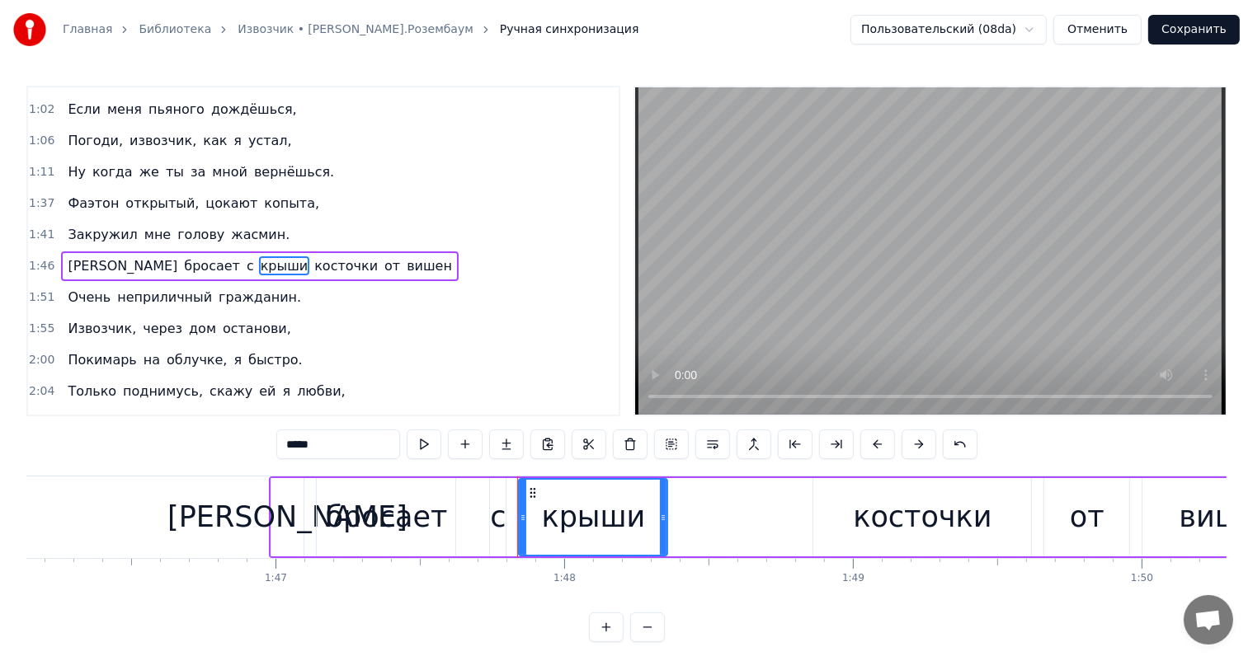
click at [496, 518] on div "с" at bounding box center [498, 518] width 16 height 44
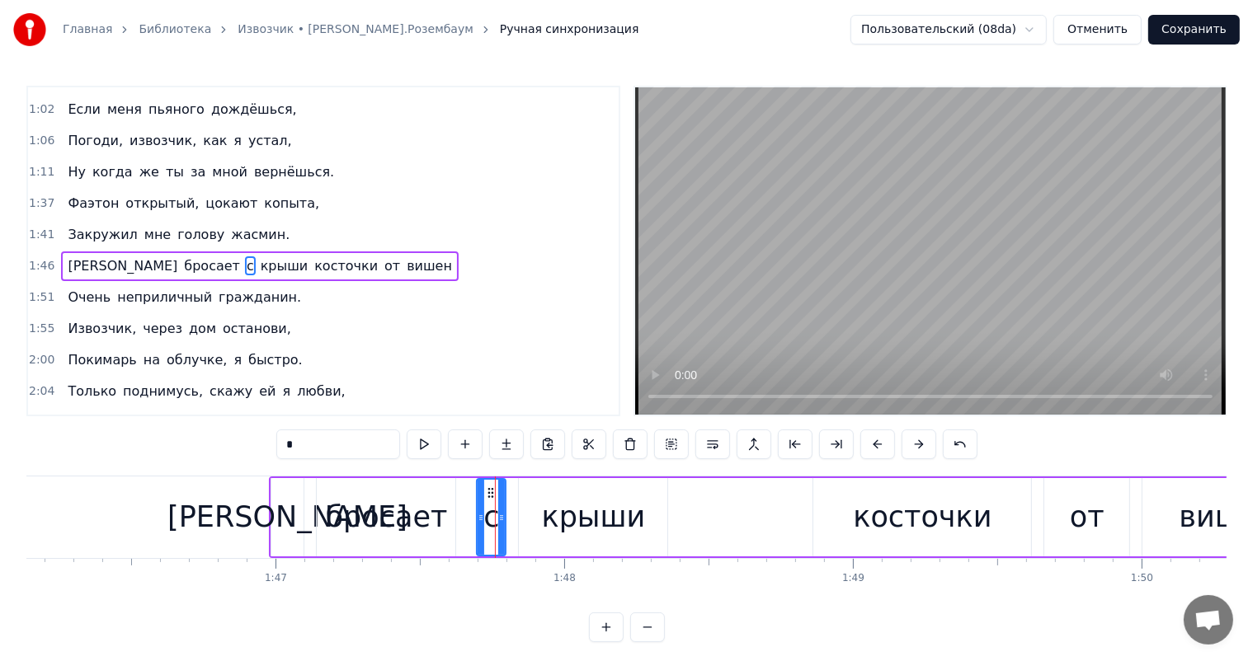
drag, startPoint x: 492, startPoint y: 488, endPoint x: 478, endPoint y: 492, distance: 13.6
click at [478, 492] on div at bounding box center [481, 517] width 7 height 75
drag, startPoint x: 487, startPoint y: 492, endPoint x: 471, endPoint y: 496, distance: 16.4
click at [471, 496] on icon at bounding box center [474, 493] width 13 height 13
click at [556, 511] on div "крыши" at bounding box center [594, 518] width 104 height 44
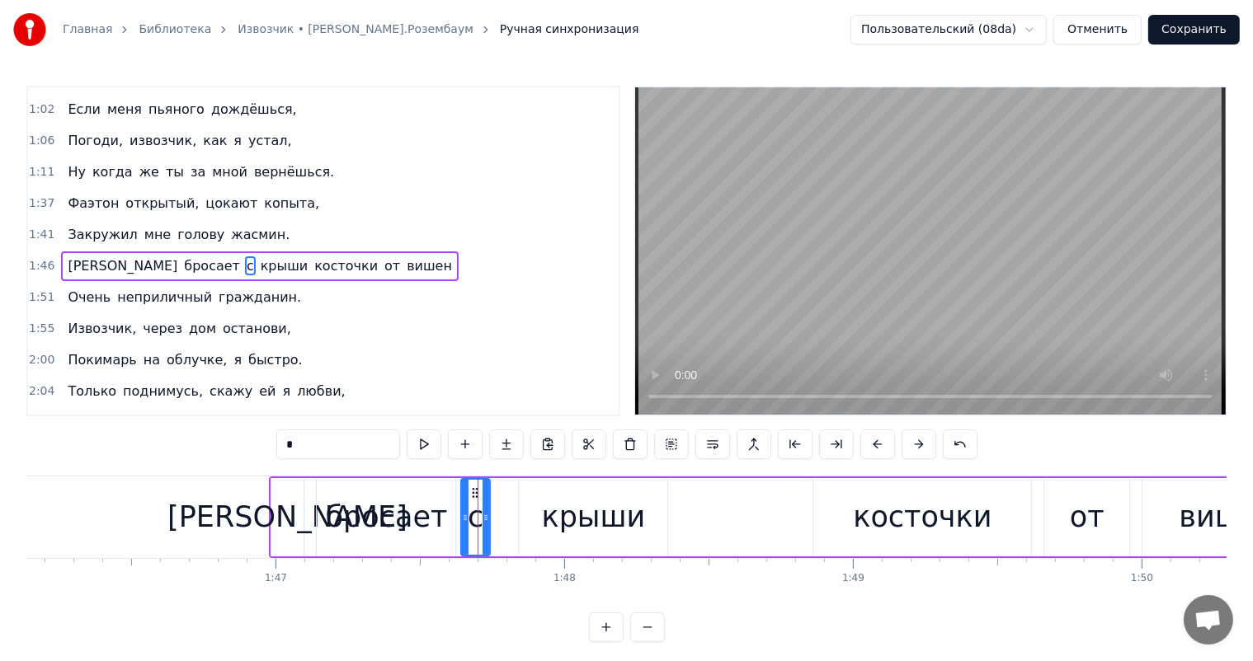
type input "*****"
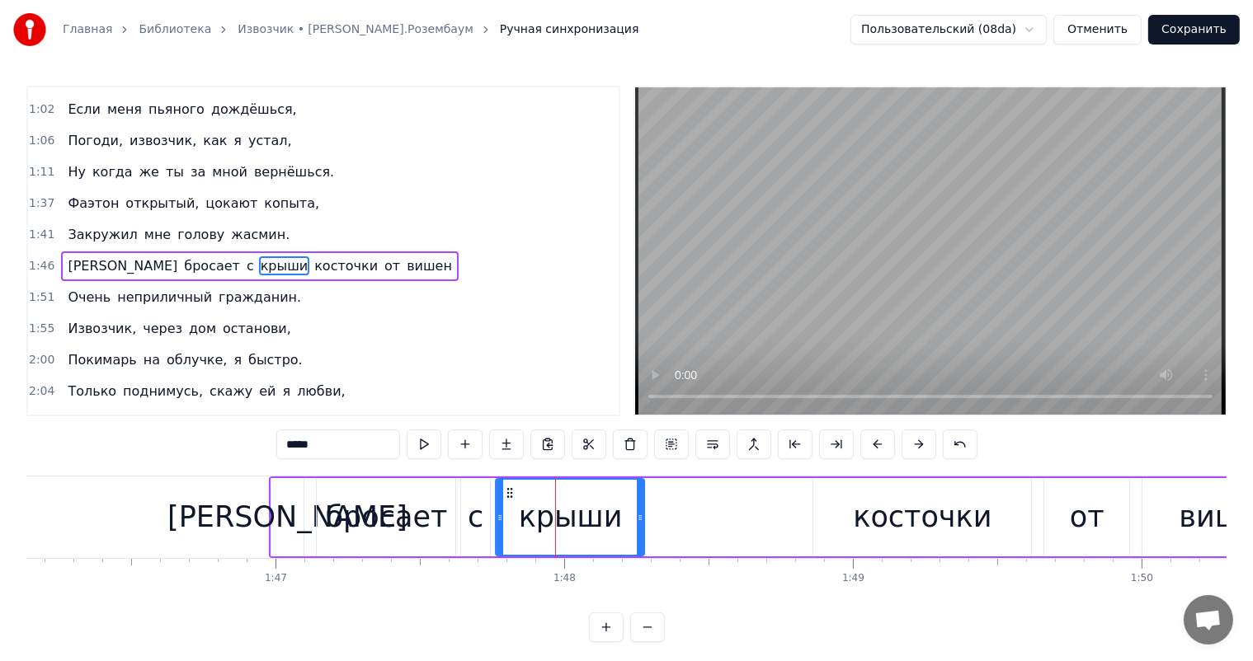
drag, startPoint x: 534, startPoint y: 494, endPoint x: 511, endPoint y: 498, distance: 23.5
click at [511, 498] on icon at bounding box center [509, 493] width 13 height 13
drag, startPoint x: 640, startPoint y: 511, endPoint x: 613, endPoint y: 518, distance: 28.0
click at [613, 518] on icon at bounding box center [612, 517] width 7 height 13
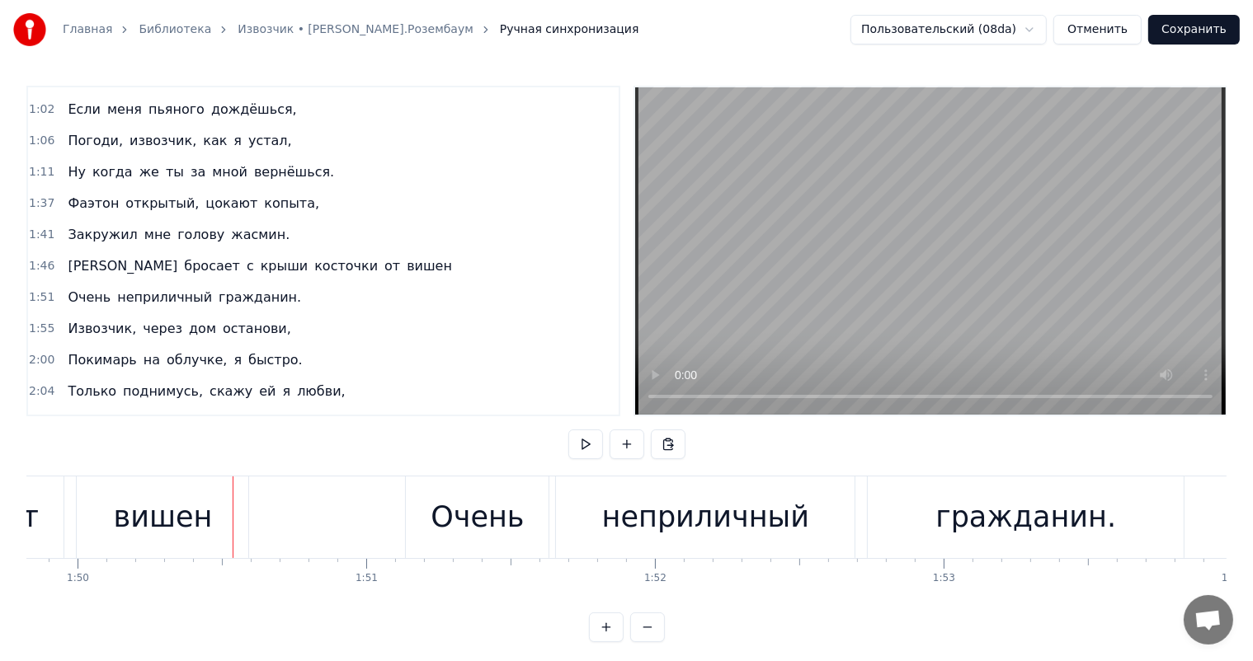
scroll to position [0, 31205]
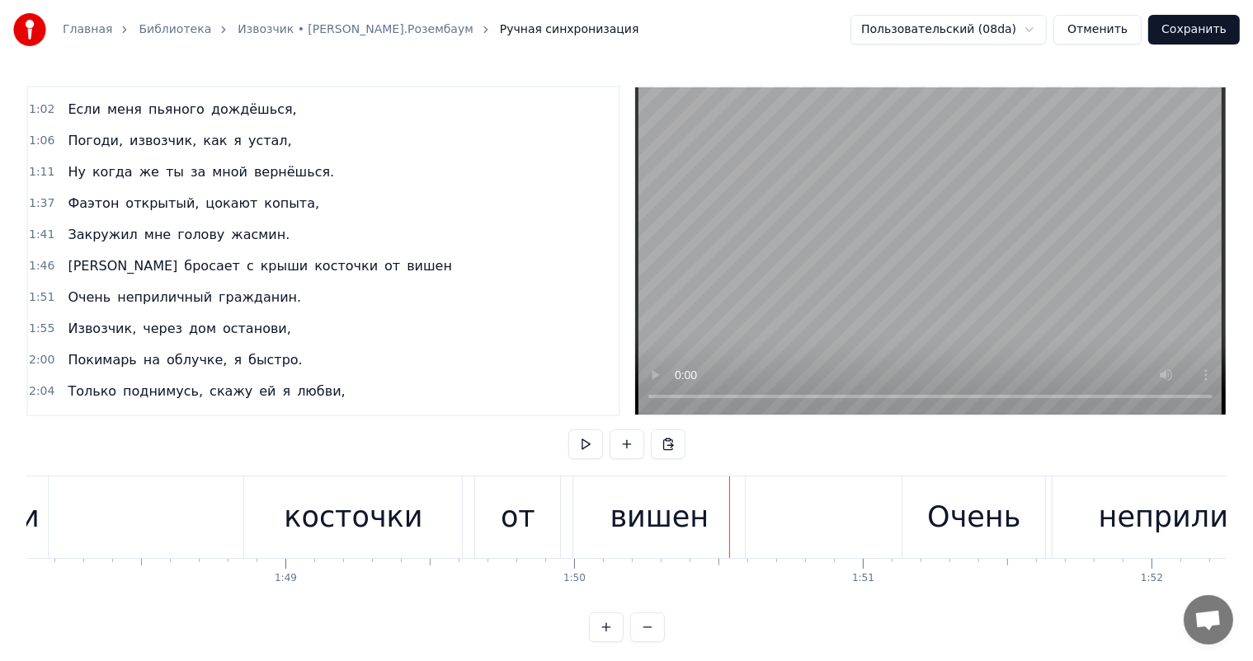
click at [368, 531] on div "косточки" at bounding box center [353, 518] width 139 height 44
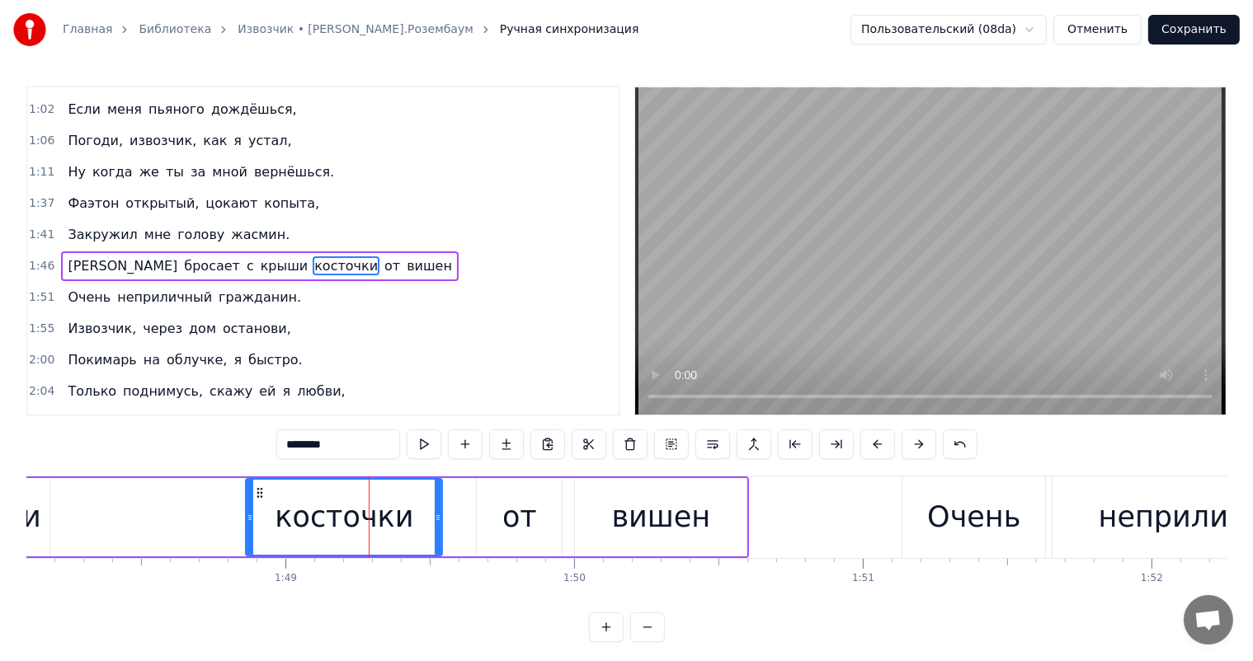
drag, startPoint x: 459, startPoint y: 515, endPoint x: 438, endPoint y: 523, distance: 23.0
click at [438, 523] on icon at bounding box center [438, 517] width 7 height 13
click at [429, 518] on div "День такой хороший, и старушки крошат Хлебный мякиш сизым голубям, Отгоняя моше…" at bounding box center [807, 517] width 63971 height 82
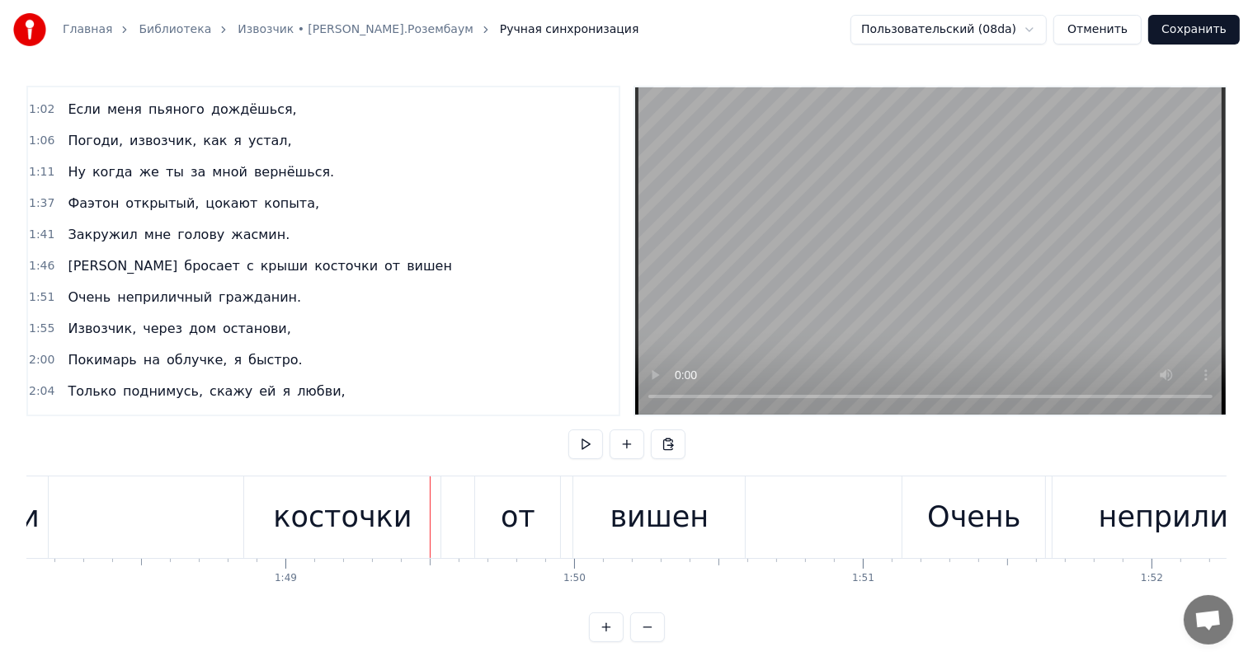
click at [341, 514] on div "косточки" at bounding box center [342, 518] width 139 height 44
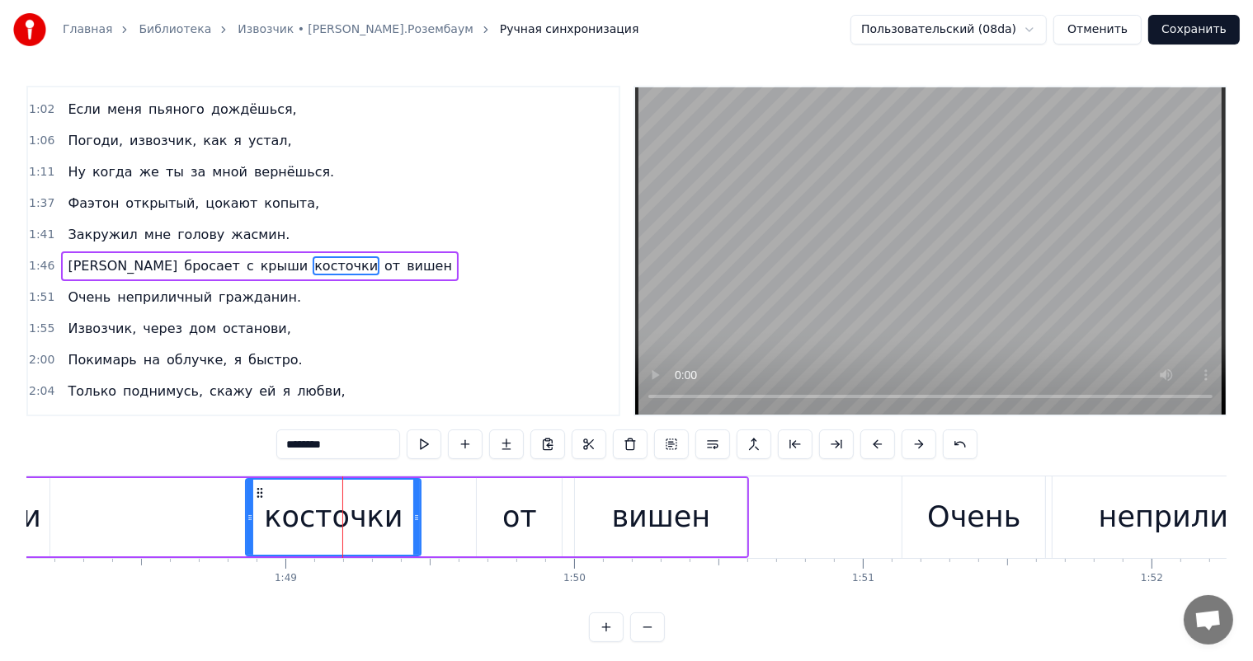
drag, startPoint x: 438, startPoint y: 506, endPoint x: 416, endPoint y: 515, distance: 23.3
click at [416, 515] on div at bounding box center [416, 517] width 7 height 75
click at [518, 511] on div "от" at bounding box center [519, 518] width 35 height 44
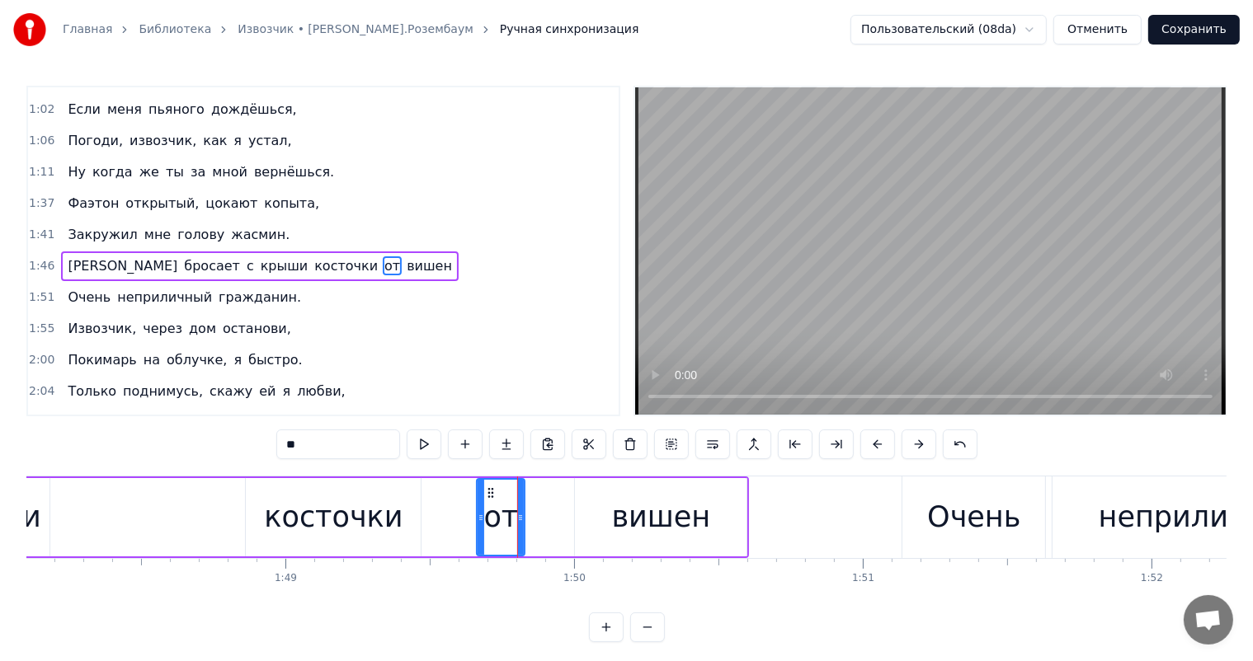
drag, startPoint x: 558, startPoint y: 515, endPoint x: 520, endPoint y: 528, distance: 39.4
click at [520, 528] on div at bounding box center [520, 517] width 7 height 75
click at [468, 500] on div "от" at bounding box center [484, 517] width 46 height 75
click at [664, 514] on div "вишен" at bounding box center [661, 518] width 99 height 44
type input "*****"
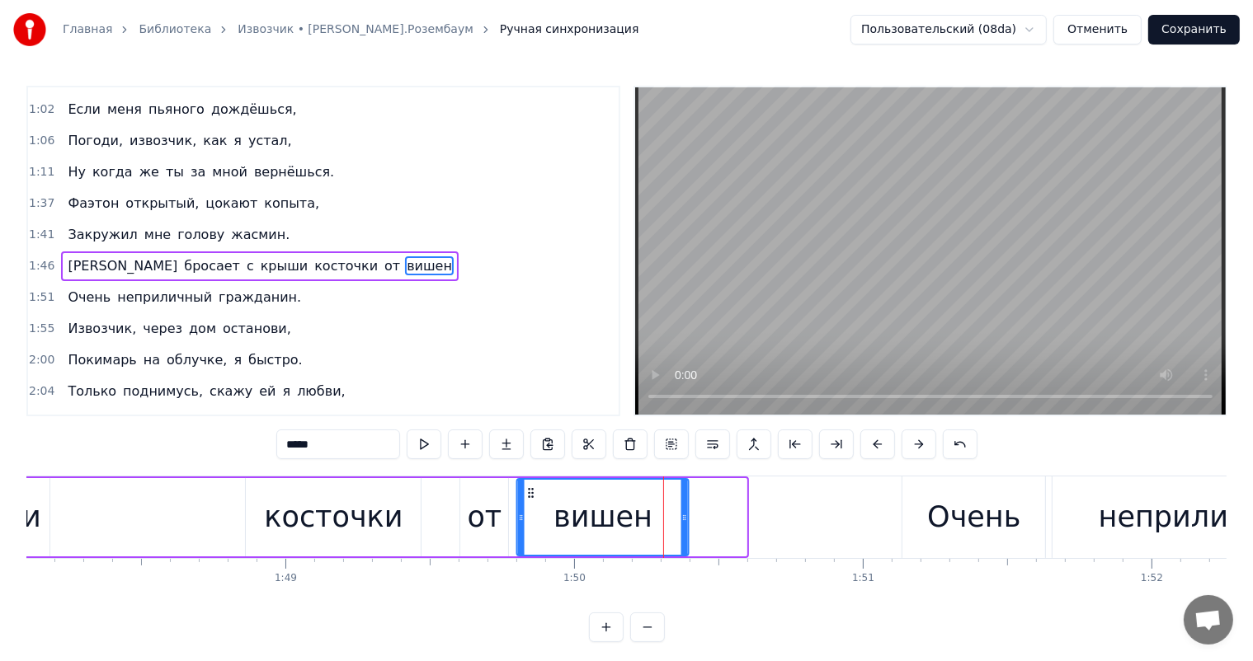
drag, startPoint x: 586, startPoint y: 496, endPoint x: 528, endPoint y: 505, distance: 59.3
click at [528, 505] on div "вишен" at bounding box center [603, 517] width 170 height 75
drag, startPoint x: 70, startPoint y: 520, endPoint x: 96, endPoint y: 511, distance: 27.1
click at [76, 516] on div "И бросает с крыши косточки от вишен" at bounding box center [196, 518] width 991 height 82
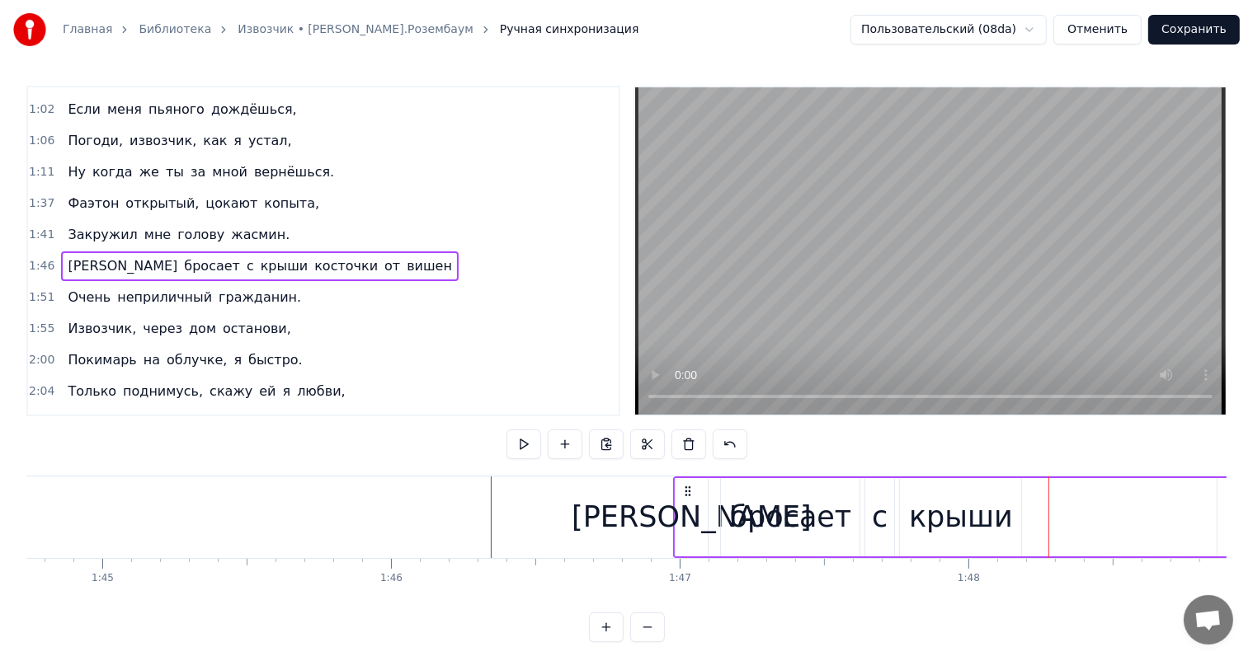
scroll to position [0, 30090]
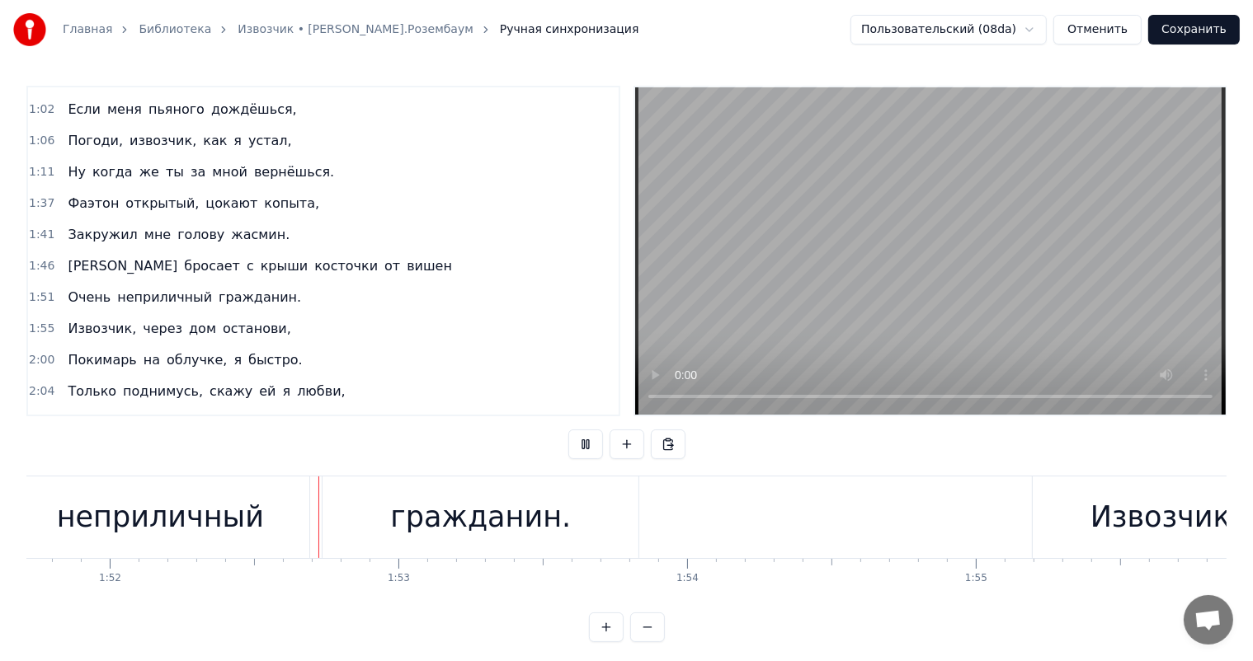
scroll to position [0, 32257]
click at [254, 523] on div "неприличный" at bounding box center [149, 518] width 299 height 82
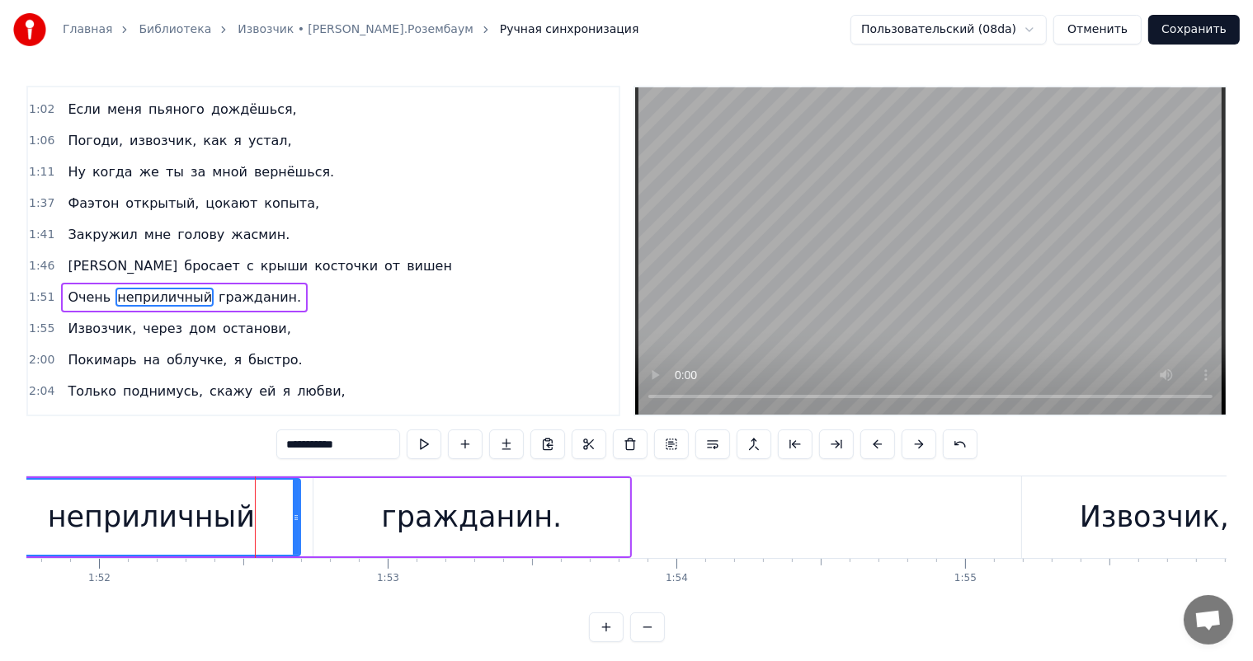
scroll to position [306, 0]
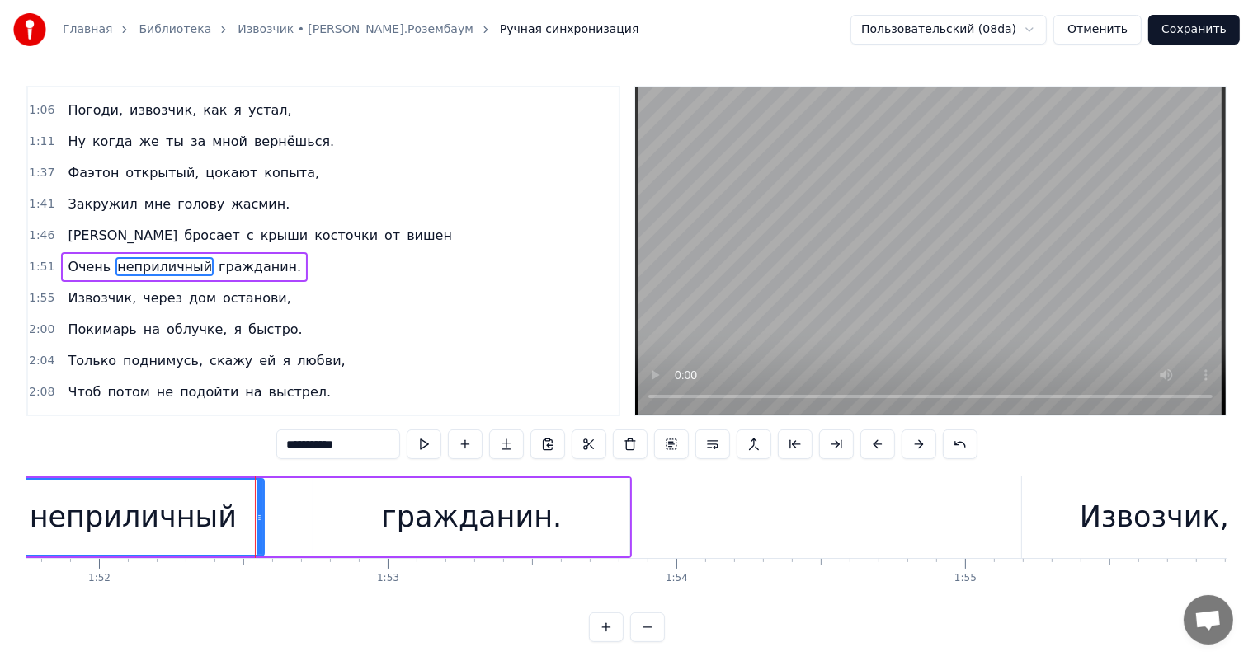
drag, startPoint x: 297, startPoint y: 513, endPoint x: 261, endPoint y: 531, distance: 40.6
click at [261, 531] on div at bounding box center [259, 517] width 7 height 75
click at [478, 526] on div "гражданин." at bounding box center [471, 518] width 181 height 44
type input "**********"
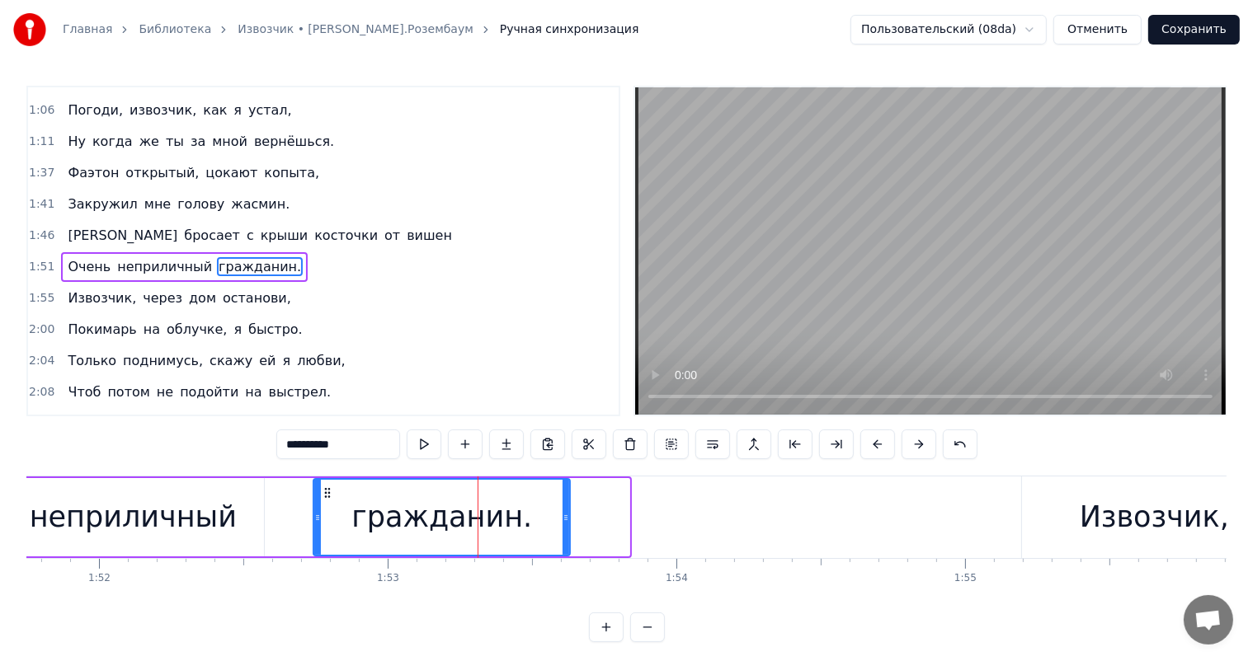
drag, startPoint x: 623, startPoint y: 518, endPoint x: 564, endPoint y: 539, distance: 63.1
click at [564, 539] on div at bounding box center [565, 517] width 7 height 75
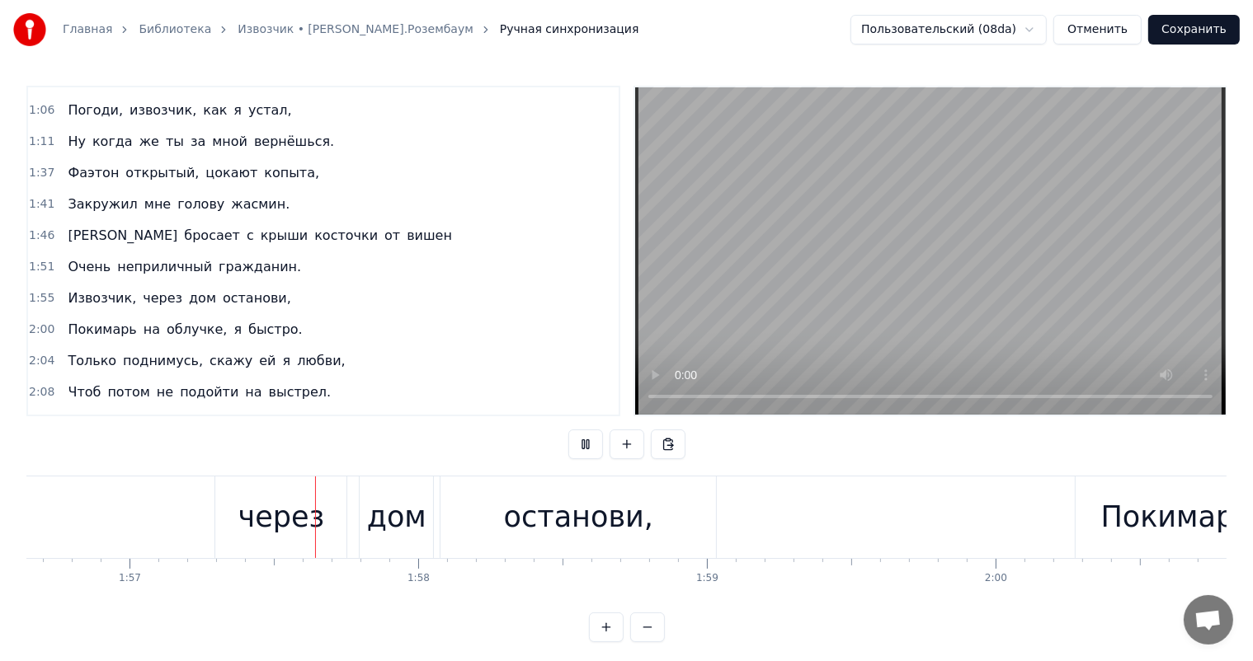
scroll to position [0, 33671]
click at [599, 548] on div "останови," at bounding box center [577, 518] width 275 height 82
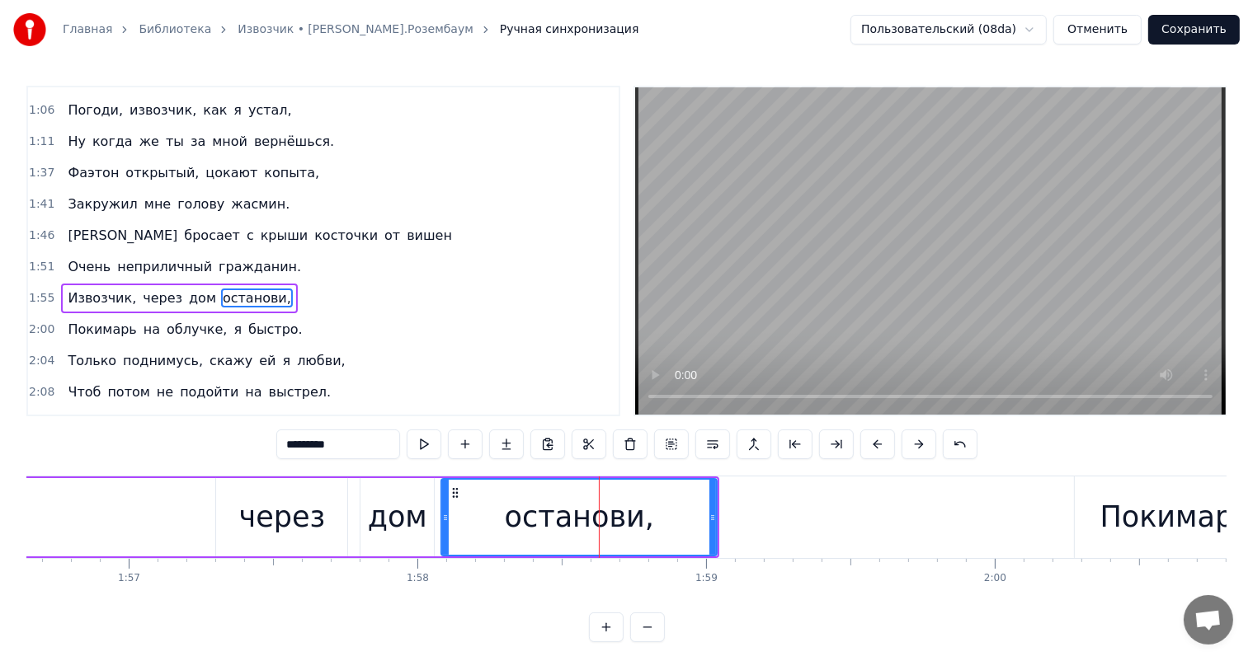
scroll to position [336, 0]
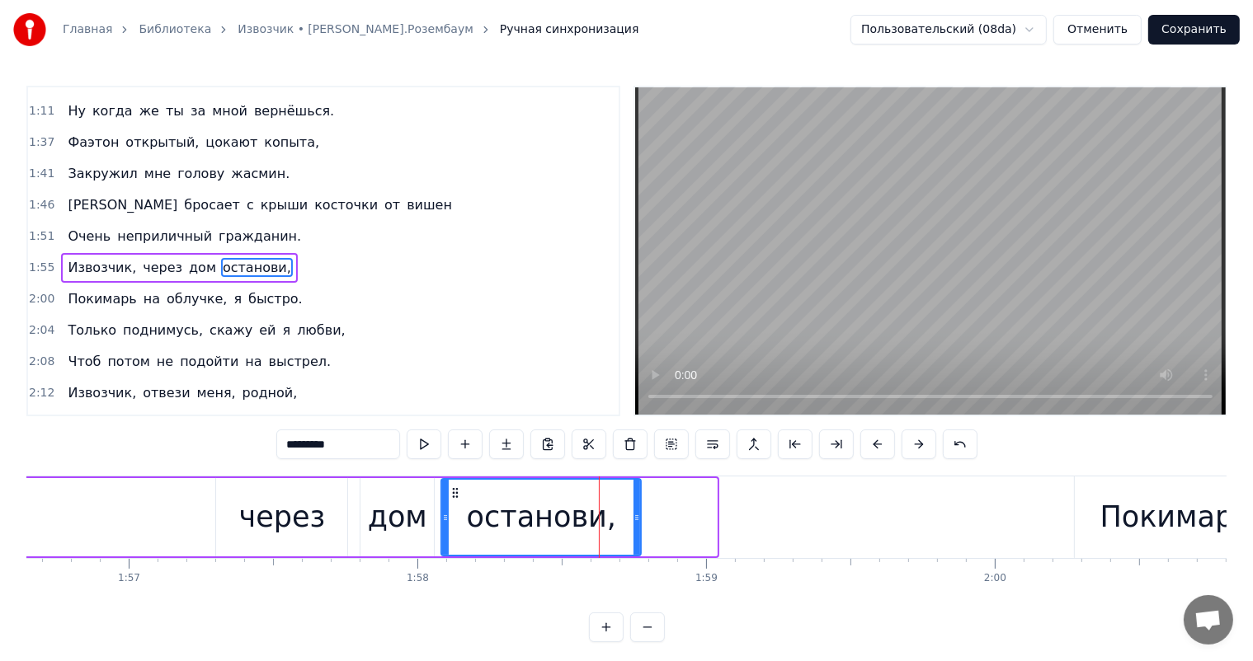
drag, startPoint x: 713, startPoint y: 516, endPoint x: 637, endPoint y: 525, distance: 76.3
click at [637, 525] on div at bounding box center [636, 517] width 7 height 75
drag, startPoint x: 638, startPoint y: 516, endPoint x: 647, endPoint y: 515, distance: 9.1
click at [647, 515] on icon at bounding box center [645, 517] width 7 height 13
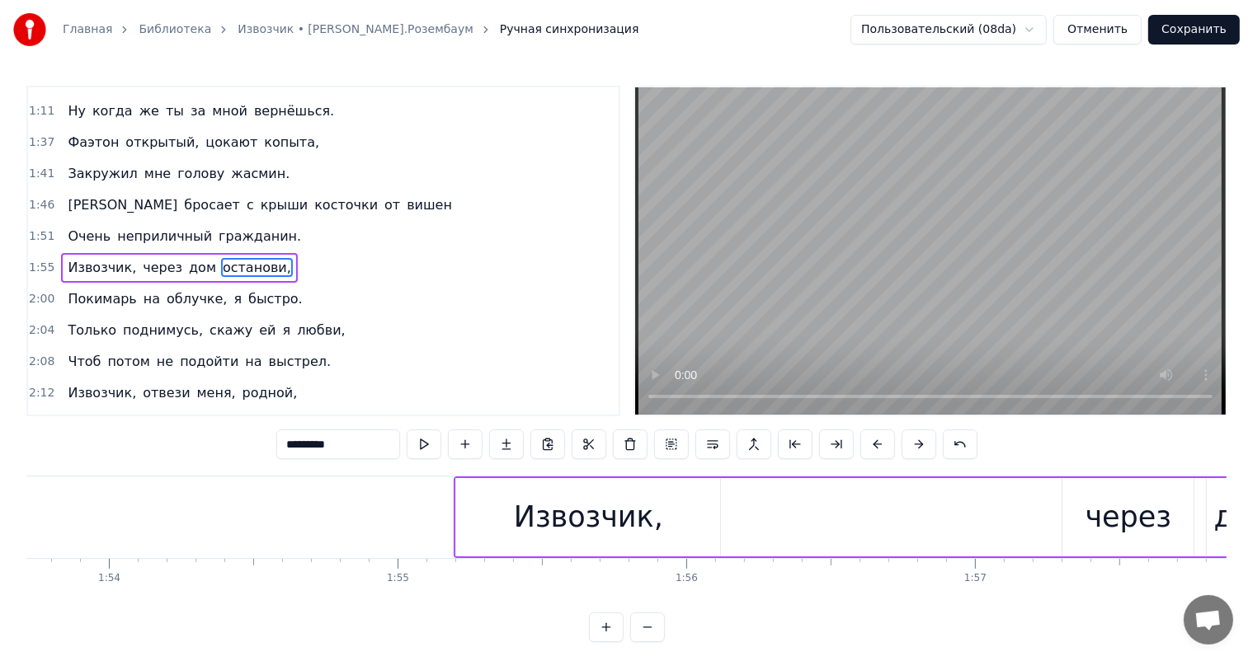
scroll to position [0, 32753]
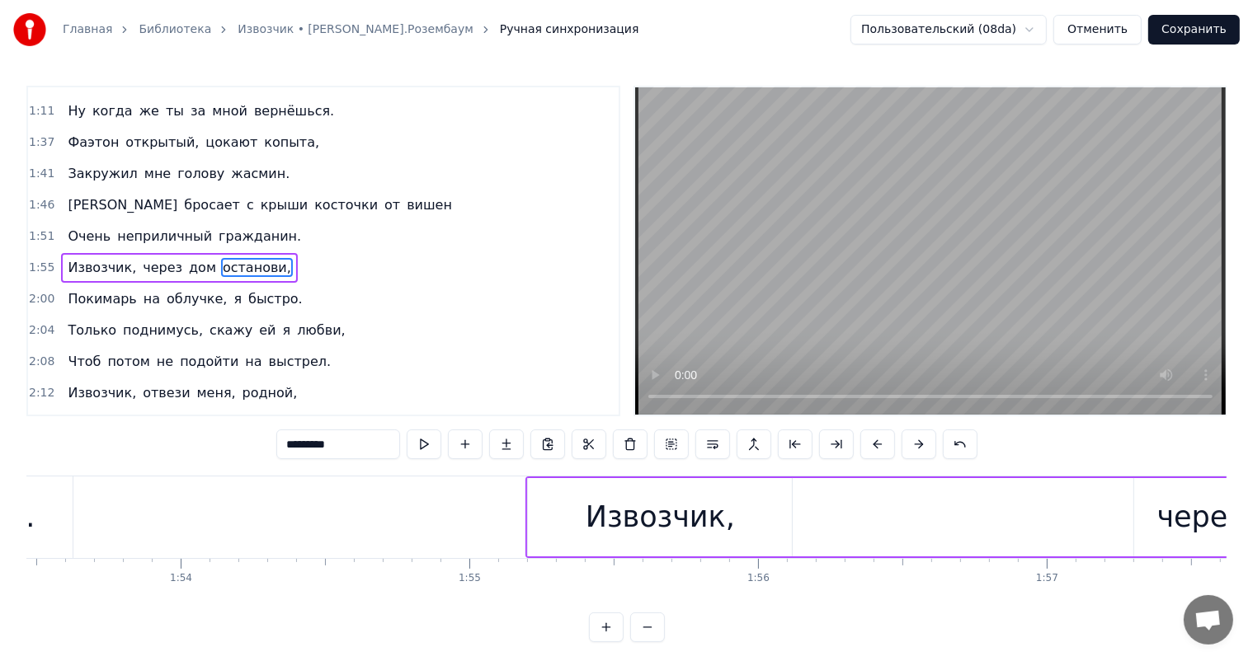
click at [677, 525] on div "Извозчик," at bounding box center [660, 518] width 149 height 44
type input "*********"
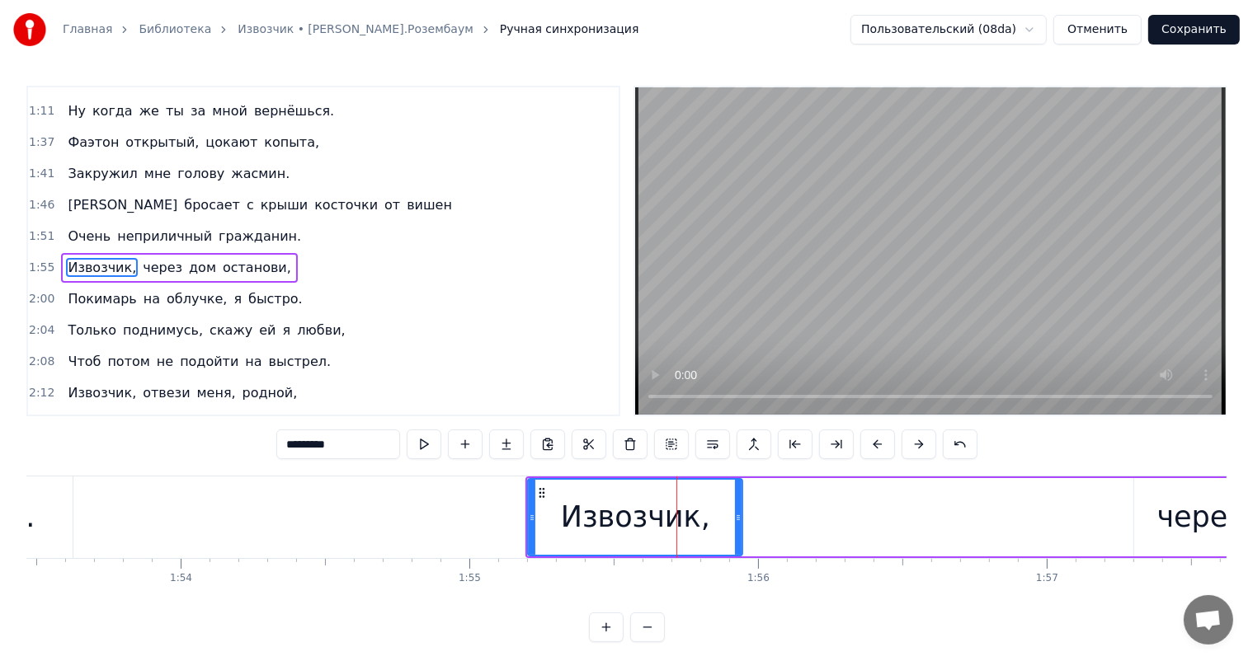
drag, startPoint x: 788, startPoint y: 516, endPoint x: 739, endPoint y: 525, distance: 50.3
click at [739, 525] on div at bounding box center [738, 517] width 7 height 75
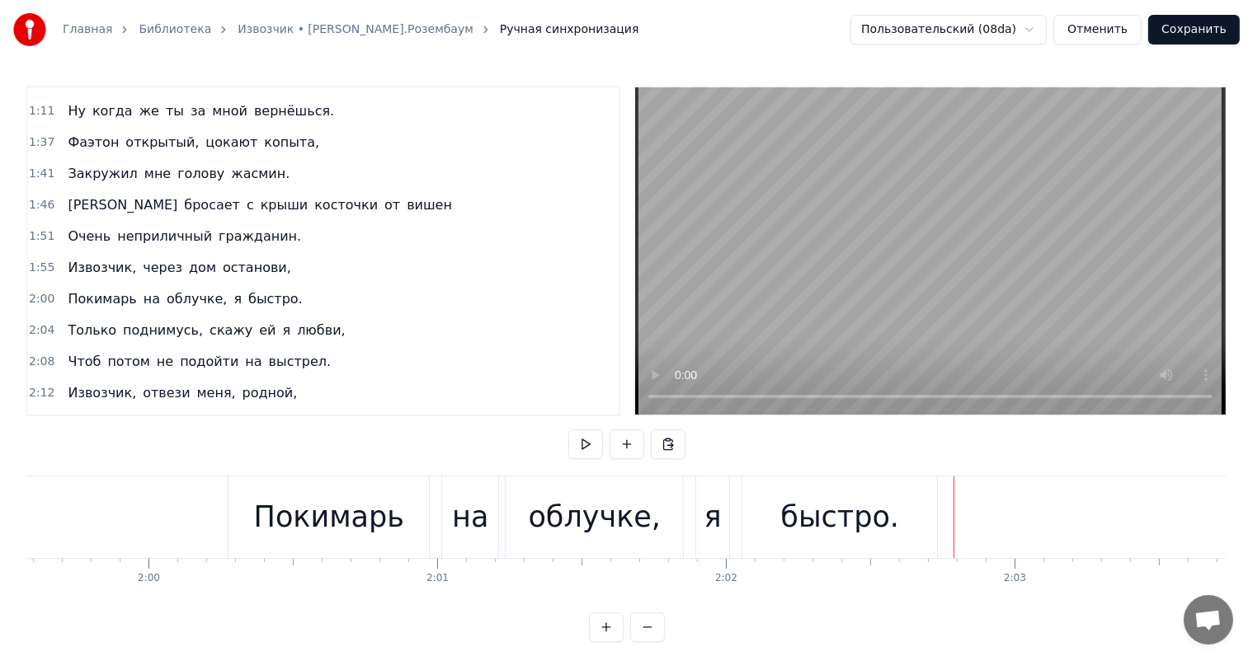
scroll to position [0, 34408]
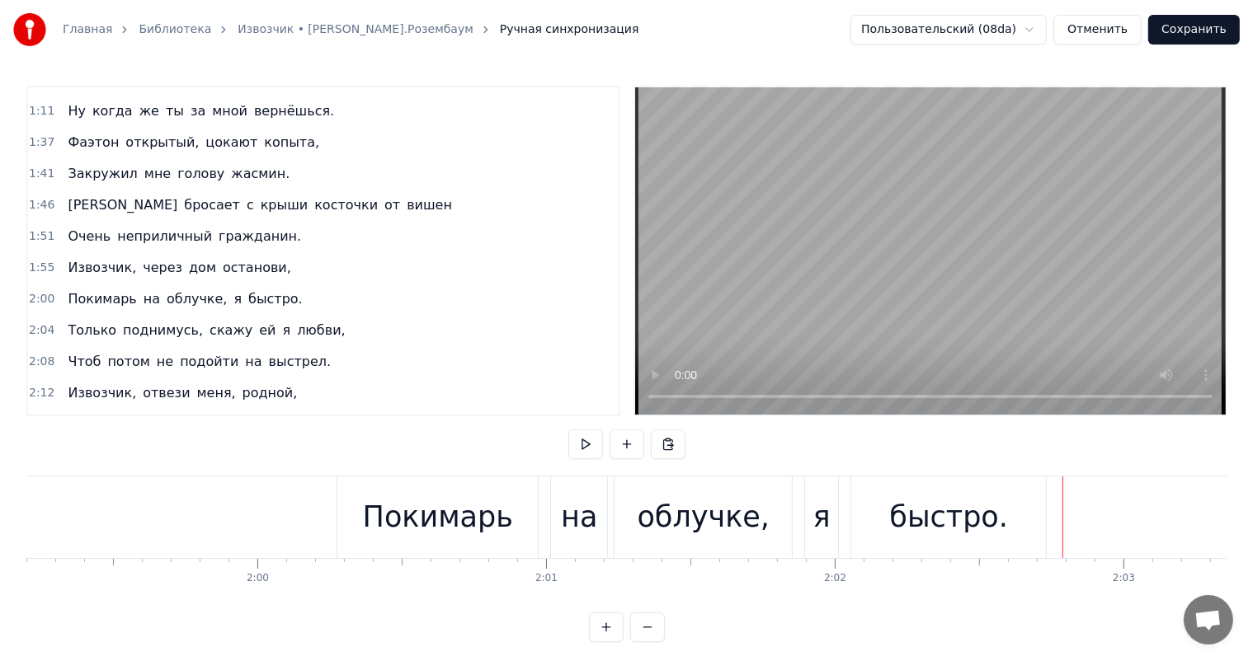
click at [462, 535] on div "Покимарь" at bounding box center [438, 518] width 150 height 44
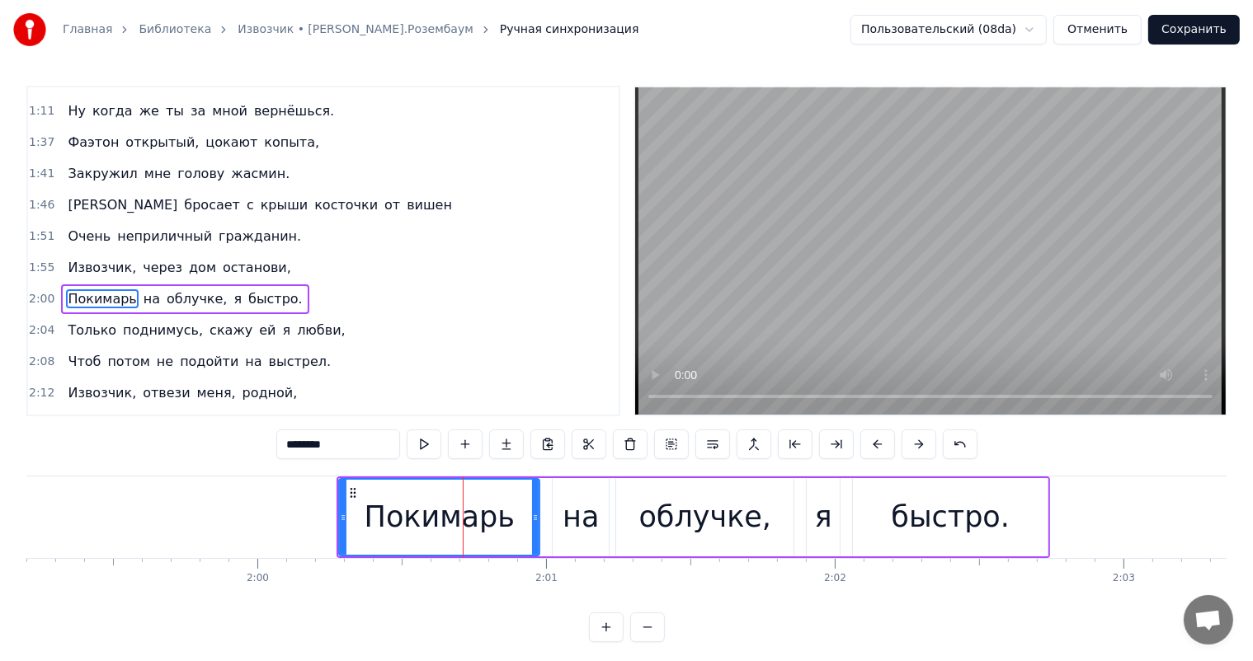
scroll to position [366, 0]
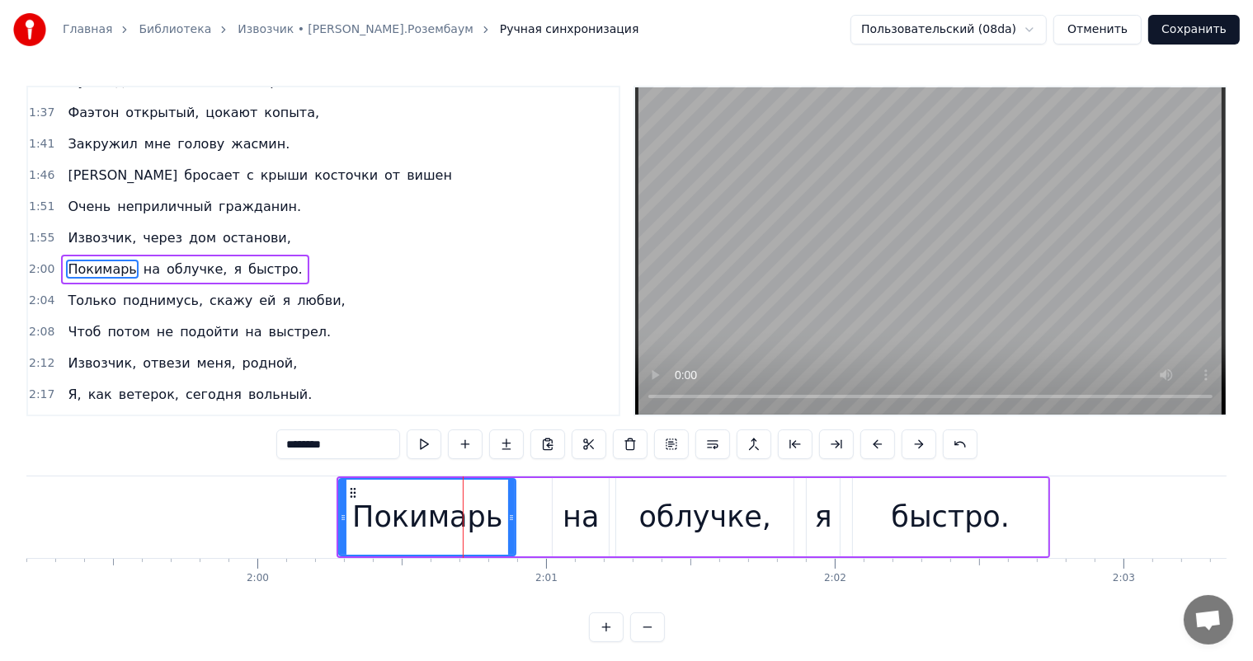
drag, startPoint x: 532, startPoint y: 513, endPoint x: 508, endPoint y: 516, distance: 24.1
click at [508, 516] on icon at bounding box center [511, 517] width 7 height 13
click at [591, 515] on div "на" at bounding box center [580, 518] width 36 height 44
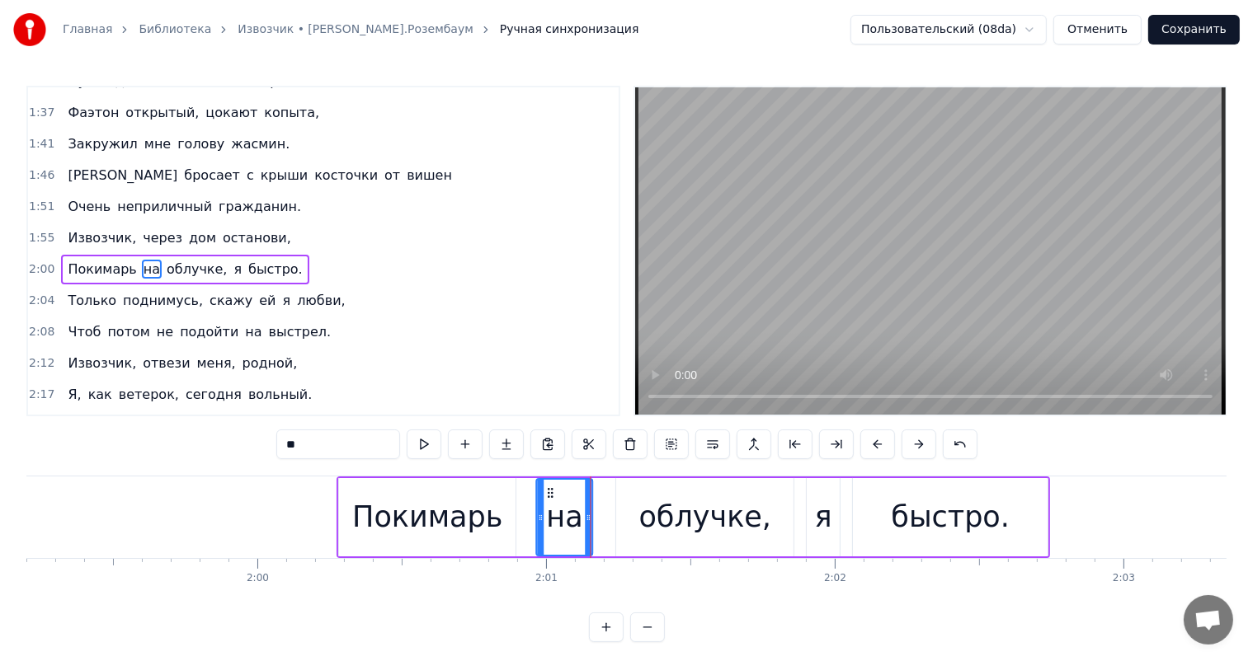
drag, startPoint x: 565, startPoint y: 493, endPoint x: 549, endPoint y: 495, distance: 15.8
click at [549, 495] on icon at bounding box center [550, 493] width 13 height 13
click at [721, 507] on div "облучке," at bounding box center [704, 518] width 133 height 44
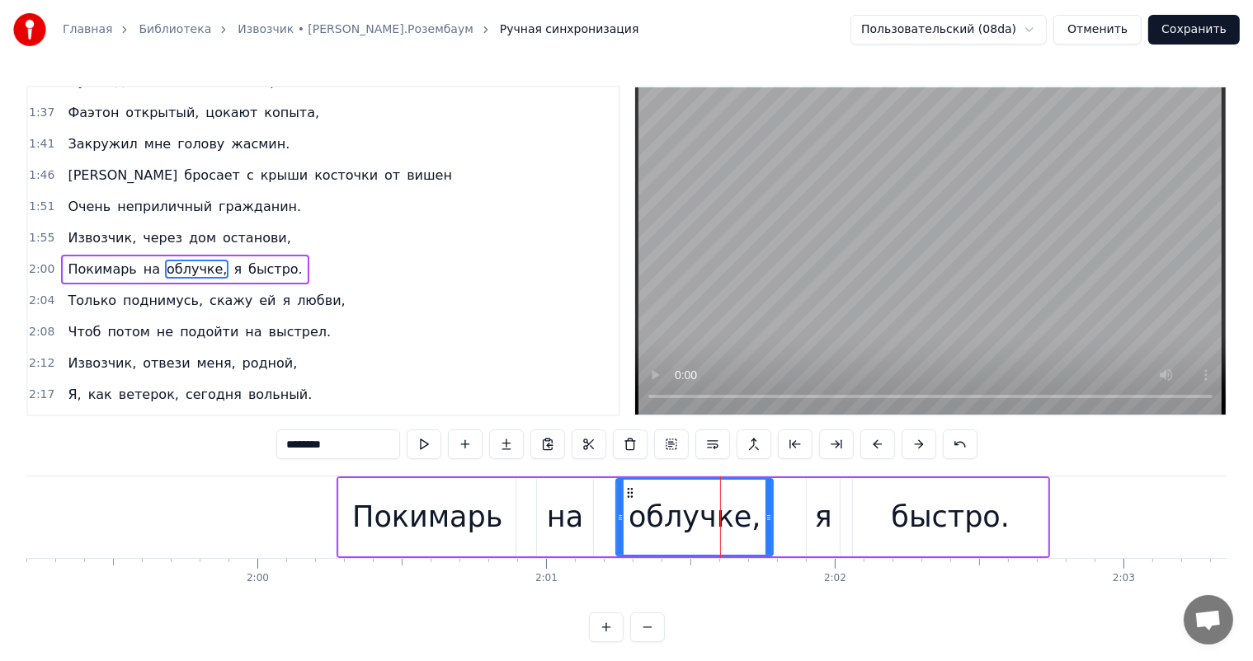
drag, startPoint x: 786, startPoint y: 511, endPoint x: 765, endPoint y: 516, distance: 21.2
click at [765, 516] on icon at bounding box center [768, 517] width 7 height 13
drag, startPoint x: 627, startPoint y: 492, endPoint x: 611, endPoint y: 498, distance: 16.7
click at [611, 498] on div "облучке," at bounding box center [678, 517] width 155 height 75
click at [821, 515] on div "я" at bounding box center [823, 518] width 17 height 44
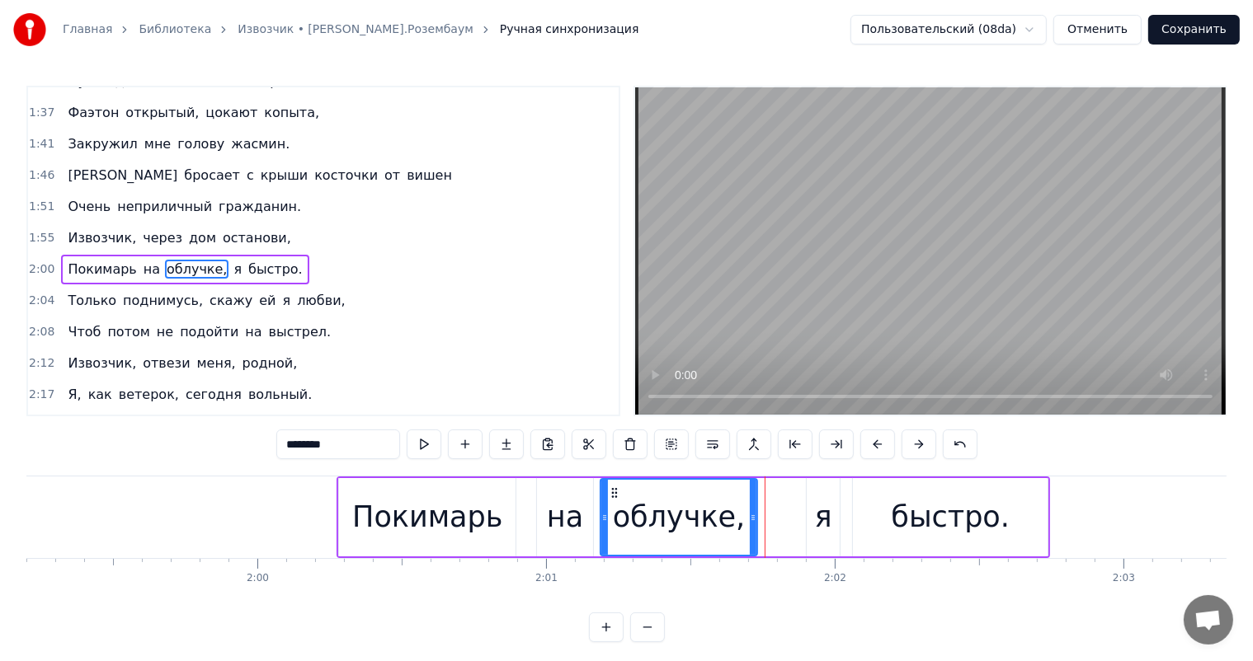
type input "*"
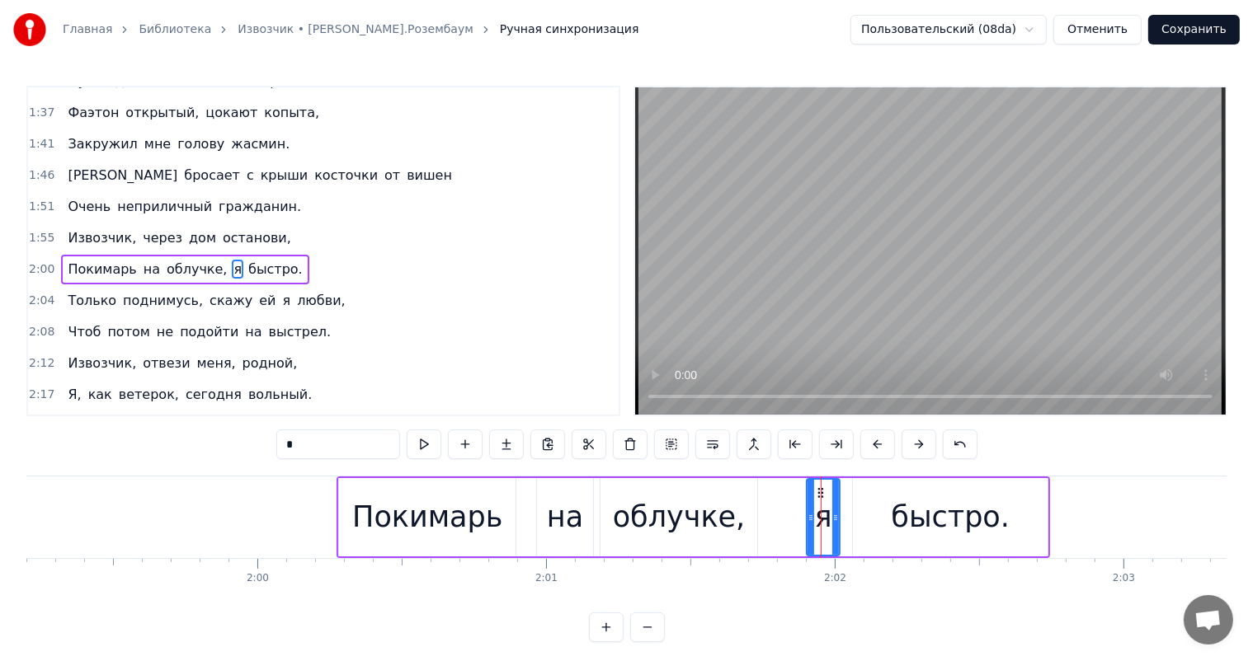
drag, startPoint x: 820, startPoint y: 494, endPoint x: 795, endPoint y: 493, distance: 24.8
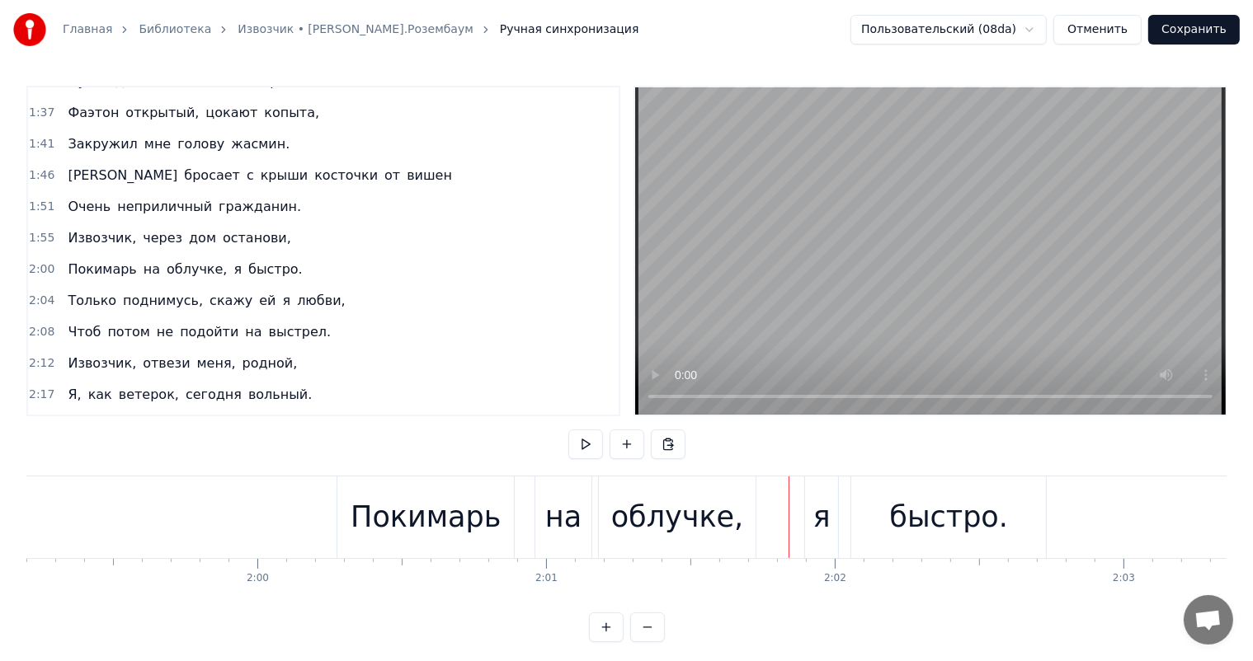
click at [821, 496] on div "я" at bounding box center [821, 518] width 17 height 44
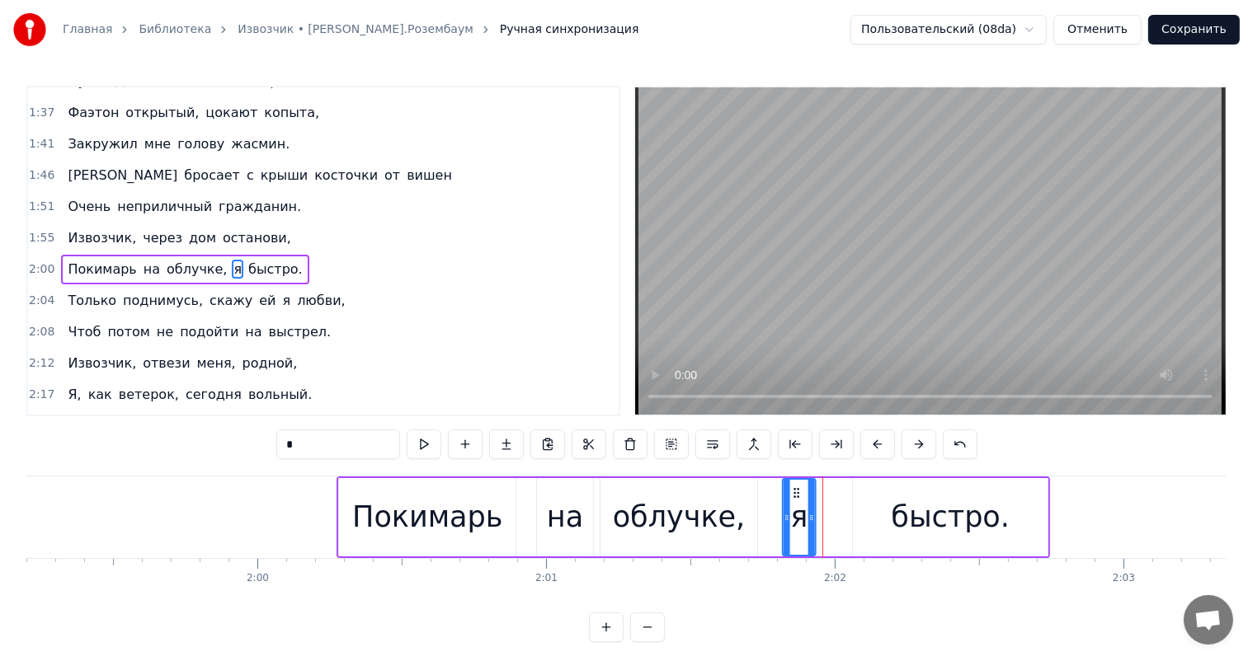
drag, startPoint x: 818, startPoint y: 491, endPoint x: 794, endPoint y: 496, distance: 24.4
click at [794, 496] on icon at bounding box center [796, 493] width 13 height 13
click at [897, 508] on div "быстро." at bounding box center [950, 518] width 119 height 44
type input "*******"
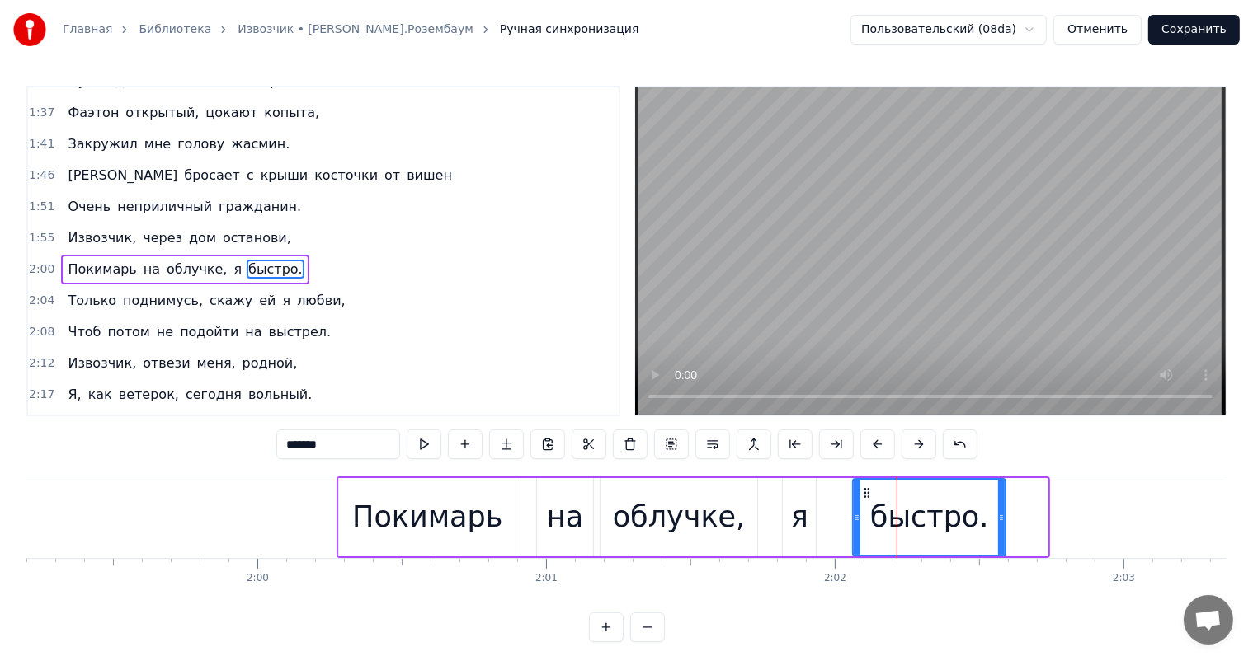
drag, startPoint x: 1042, startPoint y: 520, endPoint x: 801, endPoint y: 478, distance: 245.4
click at [1000, 528] on div at bounding box center [1001, 517] width 7 height 75
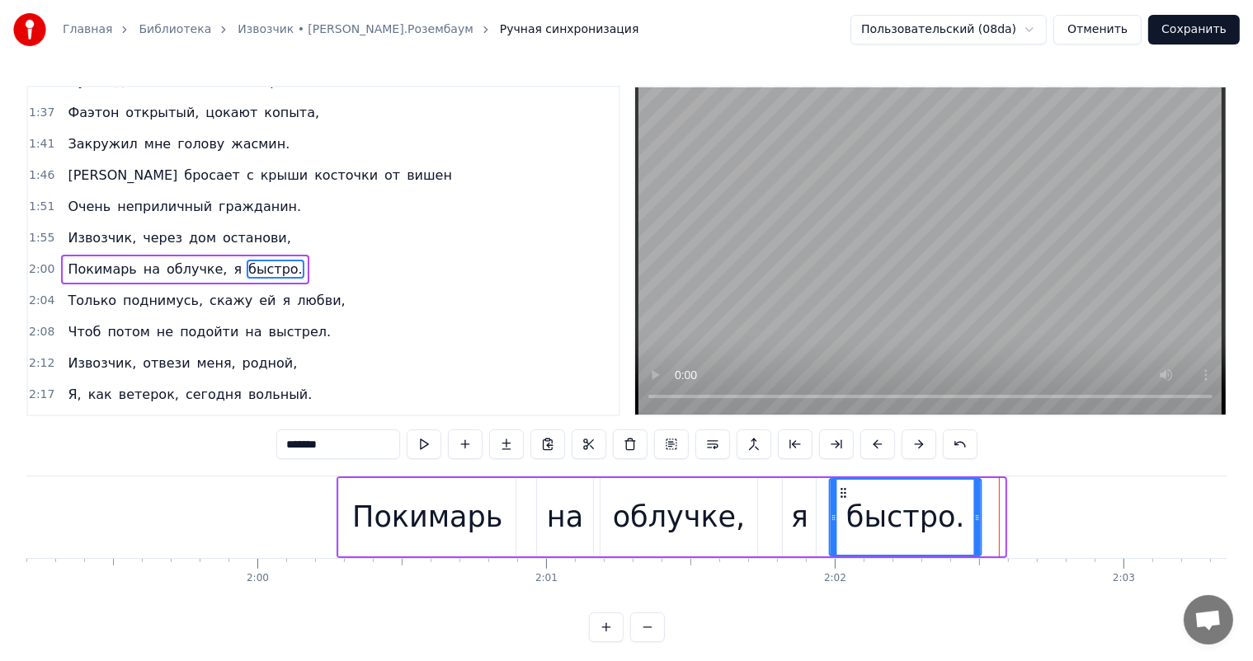
drag, startPoint x: 864, startPoint y: 491, endPoint x: 841, endPoint y: 494, distance: 23.3
click at [841, 494] on icon at bounding box center [843, 493] width 13 height 13
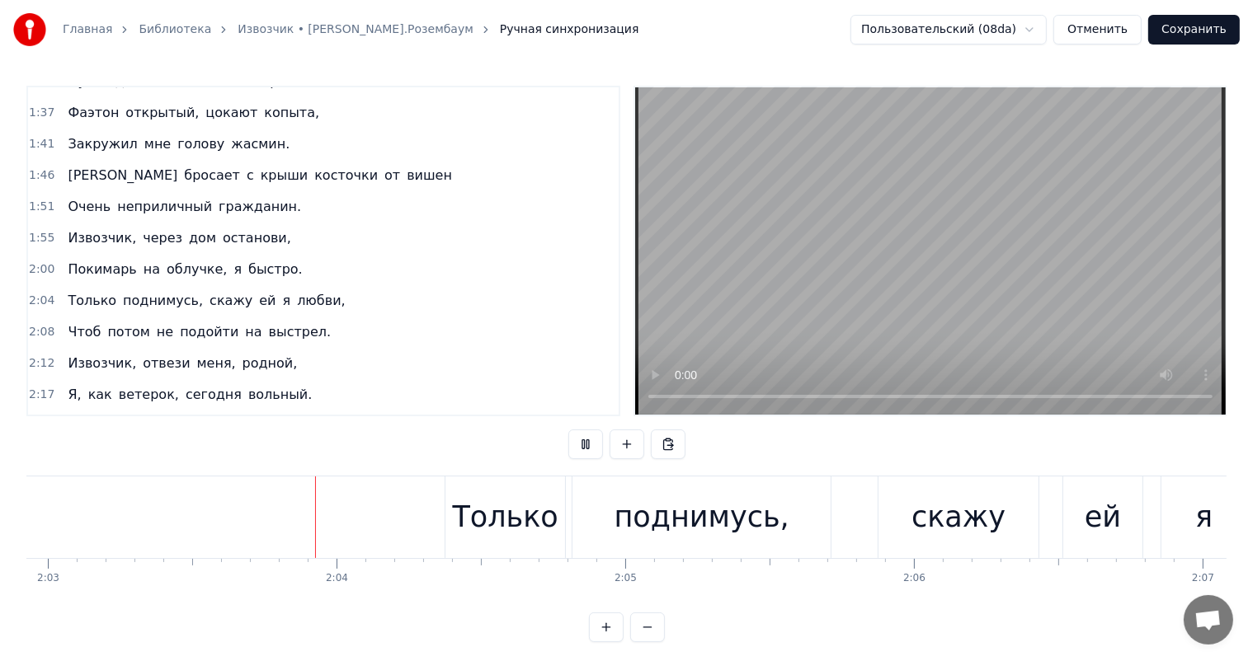
scroll to position [0, 35502]
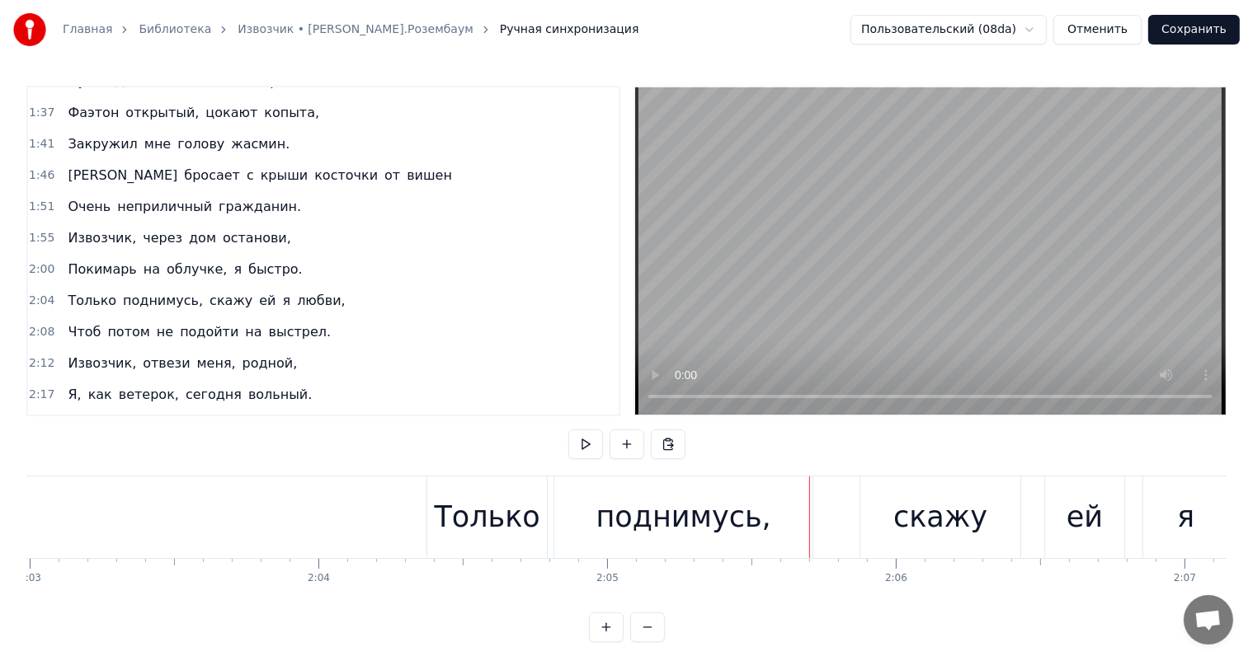
click at [464, 520] on div "Только" at bounding box center [488, 518] width 106 height 44
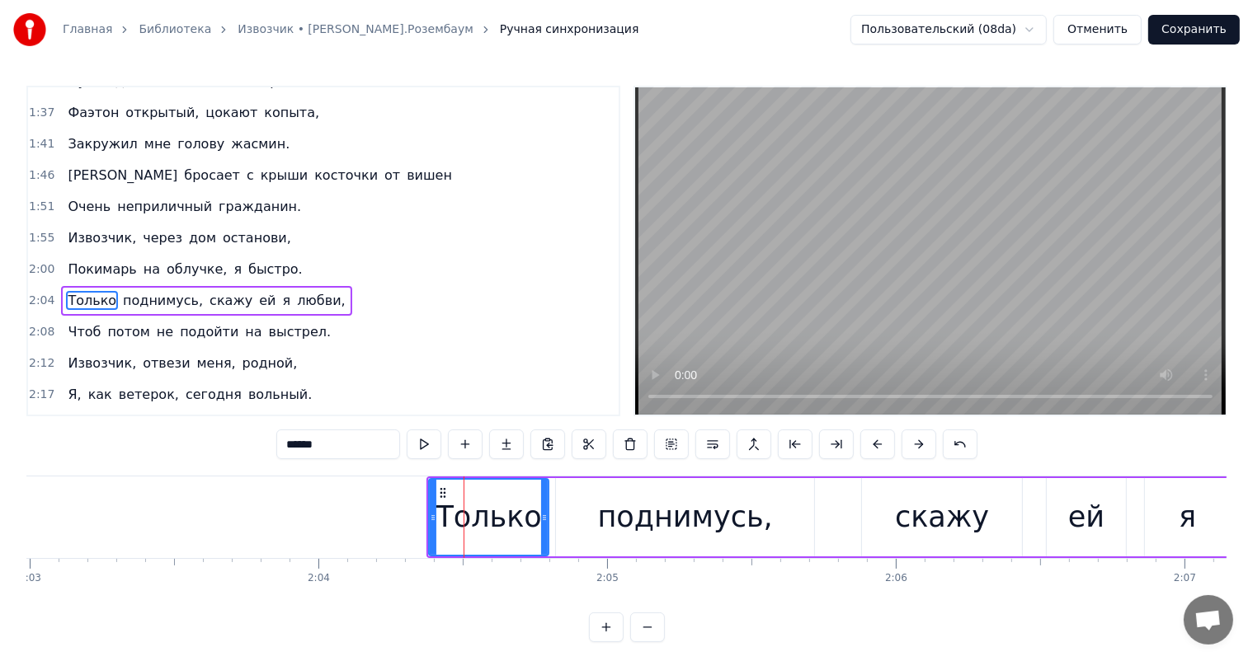
scroll to position [397, 0]
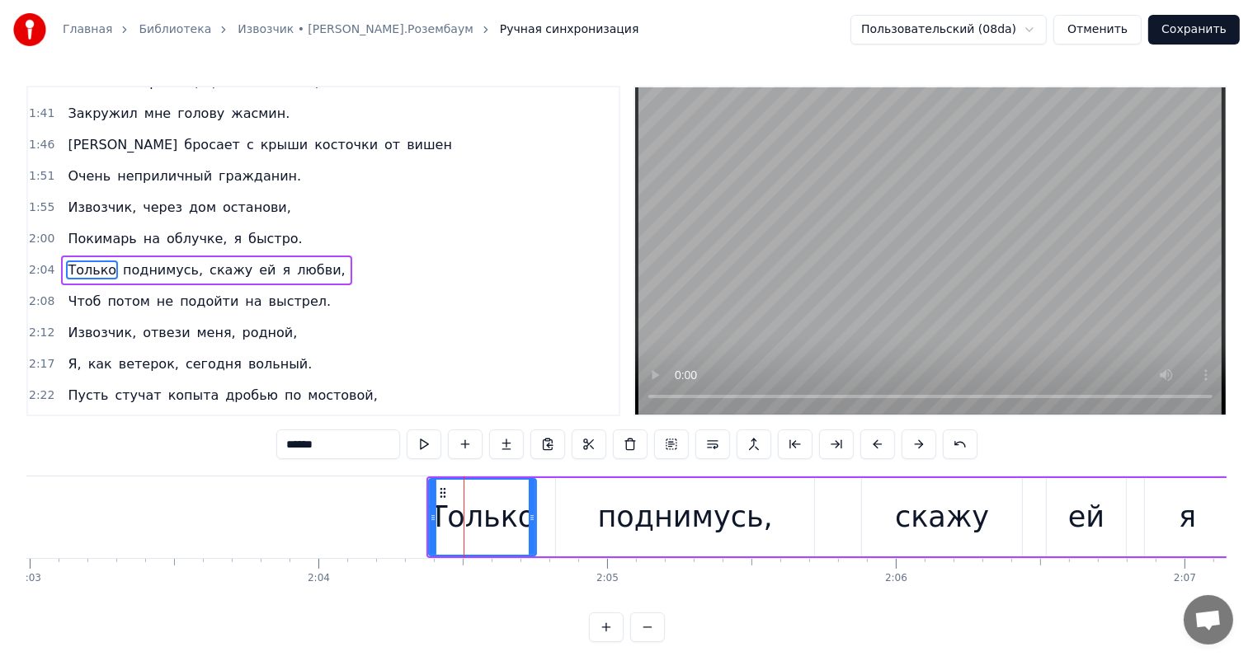
drag, startPoint x: 545, startPoint y: 515, endPoint x: 533, endPoint y: 516, distance: 12.5
click at [533, 516] on icon at bounding box center [532, 517] width 7 height 13
drag, startPoint x: 629, startPoint y: 515, endPoint x: 817, endPoint y: 513, distance: 188.0
click at [630, 515] on div "поднимусь," at bounding box center [685, 518] width 175 height 44
type input "**********"
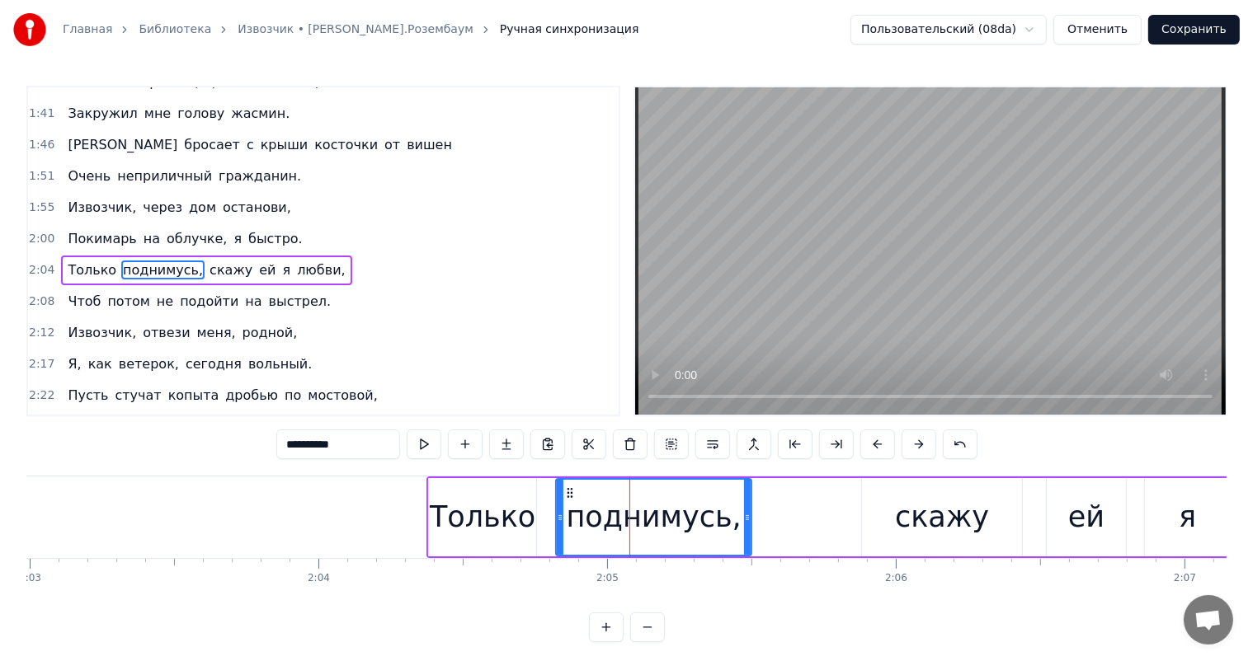
drag, startPoint x: 809, startPoint y: 516, endPoint x: 416, endPoint y: 564, distance: 396.3
click at [746, 536] on div at bounding box center [747, 517] width 7 height 75
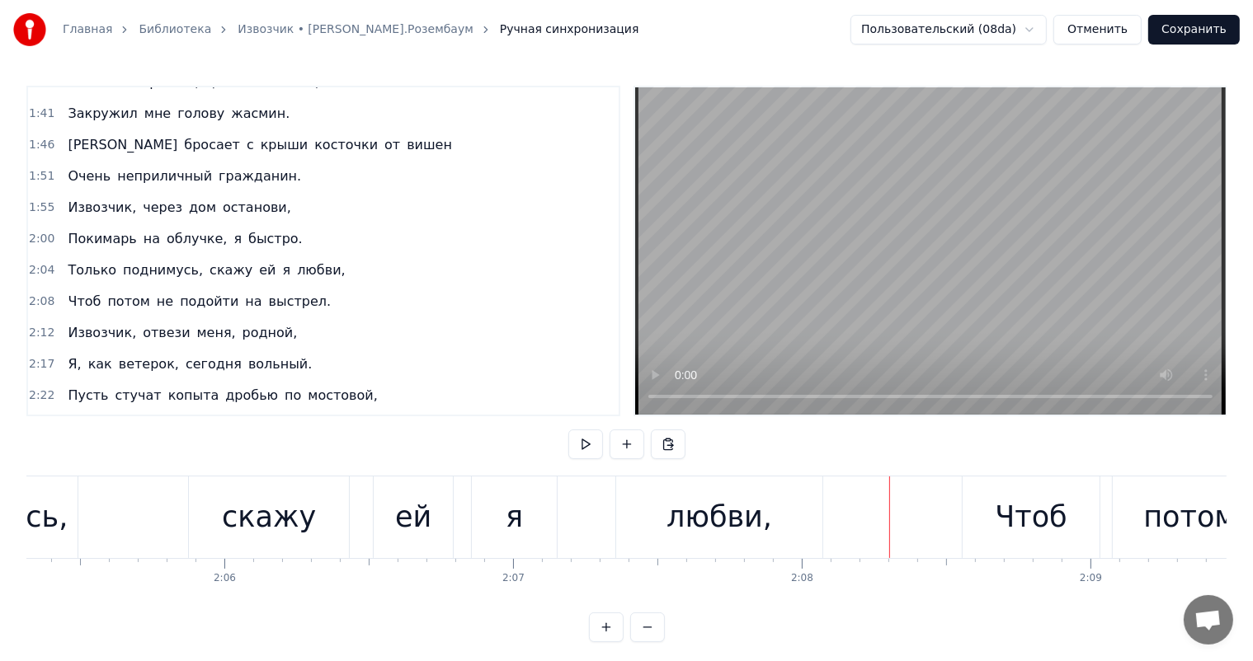
scroll to position [0, 36064]
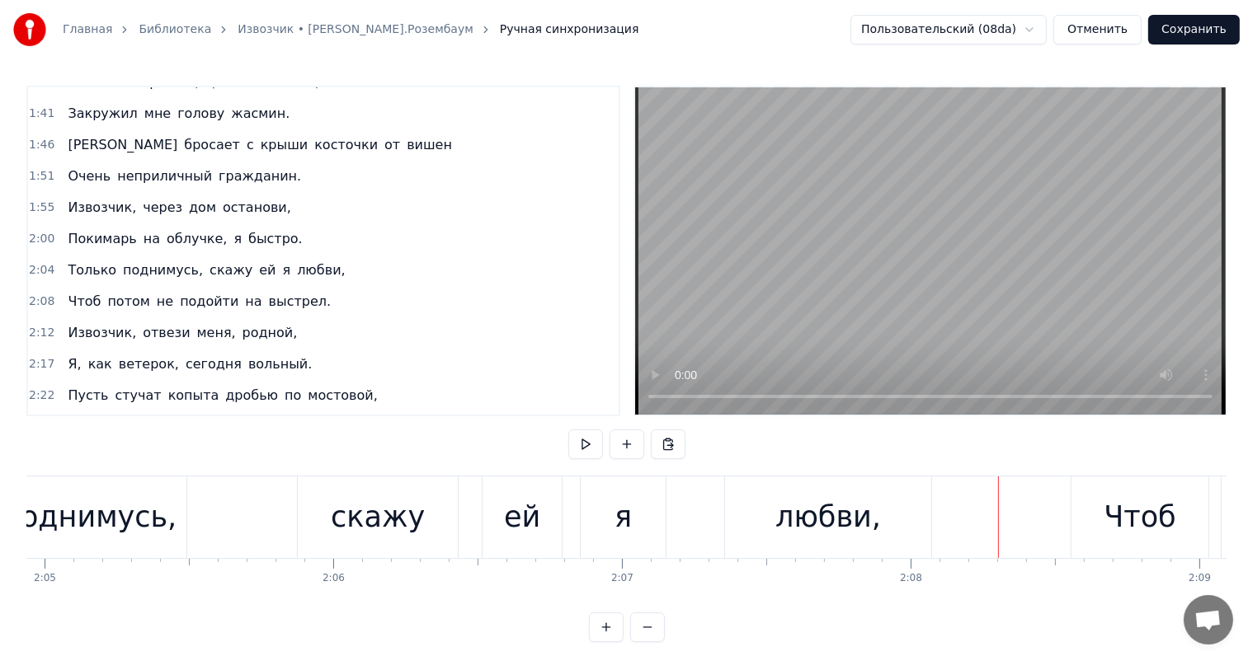
click at [515, 501] on div "ей" at bounding box center [522, 518] width 36 height 44
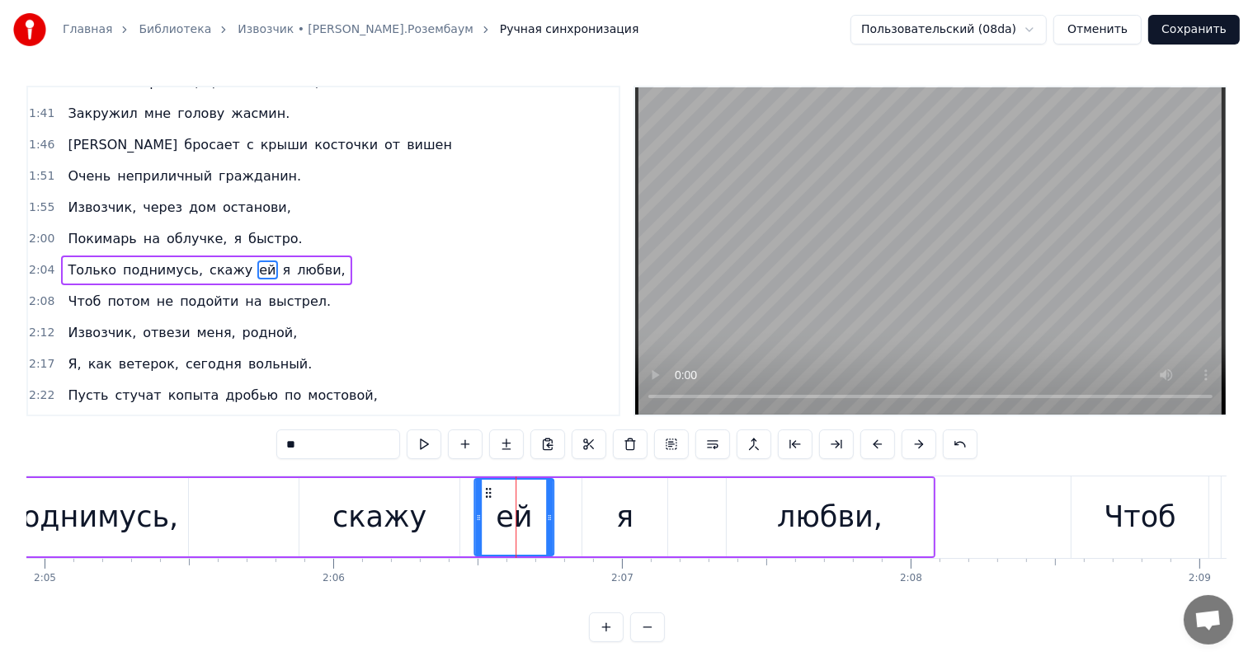
drag, startPoint x: 497, startPoint y: 487, endPoint x: 487, endPoint y: 485, distance: 11.0
click at [487, 487] on icon at bounding box center [488, 493] width 13 height 13
click at [614, 490] on div "я" at bounding box center [624, 517] width 85 height 78
type input "*"
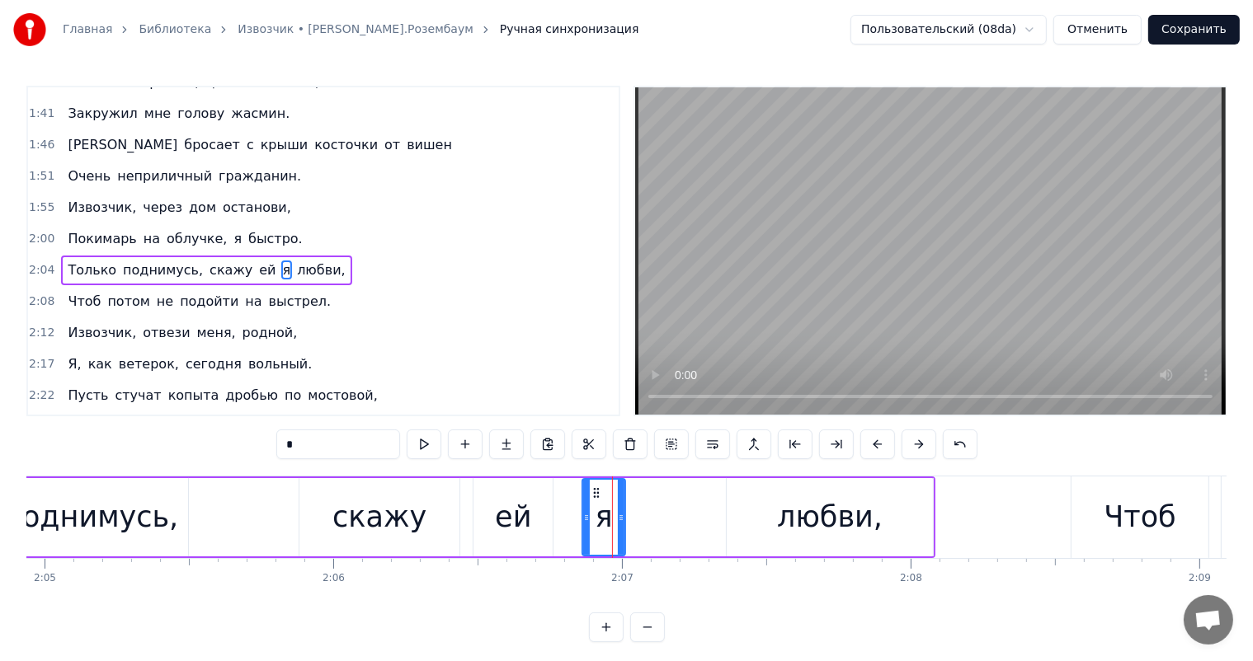
drag, startPoint x: 666, startPoint y: 515, endPoint x: 623, endPoint y: 526, distance: 43.4
click at [623, 526] on div at bounding box center [621, 517] width 7 height 75
click at [722, 502] on div "Только поднимусь, скажу ей я любви," at bounding box center [399, 518] width 1071 height 82
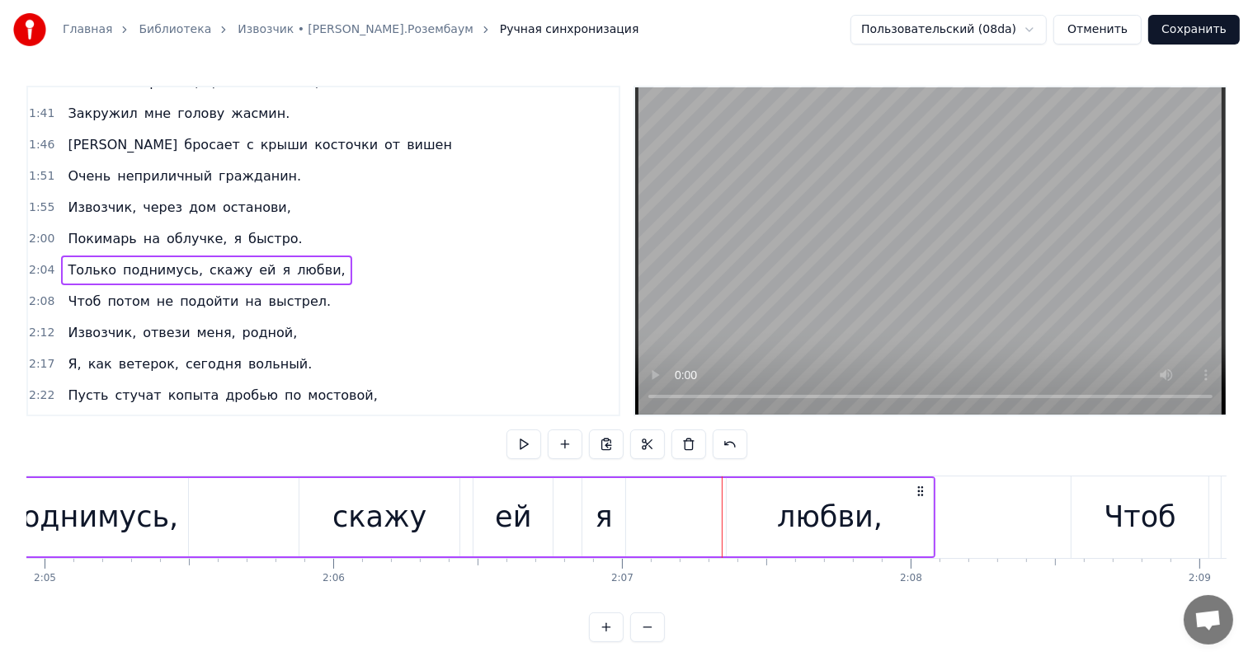
click at [617, 516] on div "я" at bounding box center [603, 517] width 43 height 78
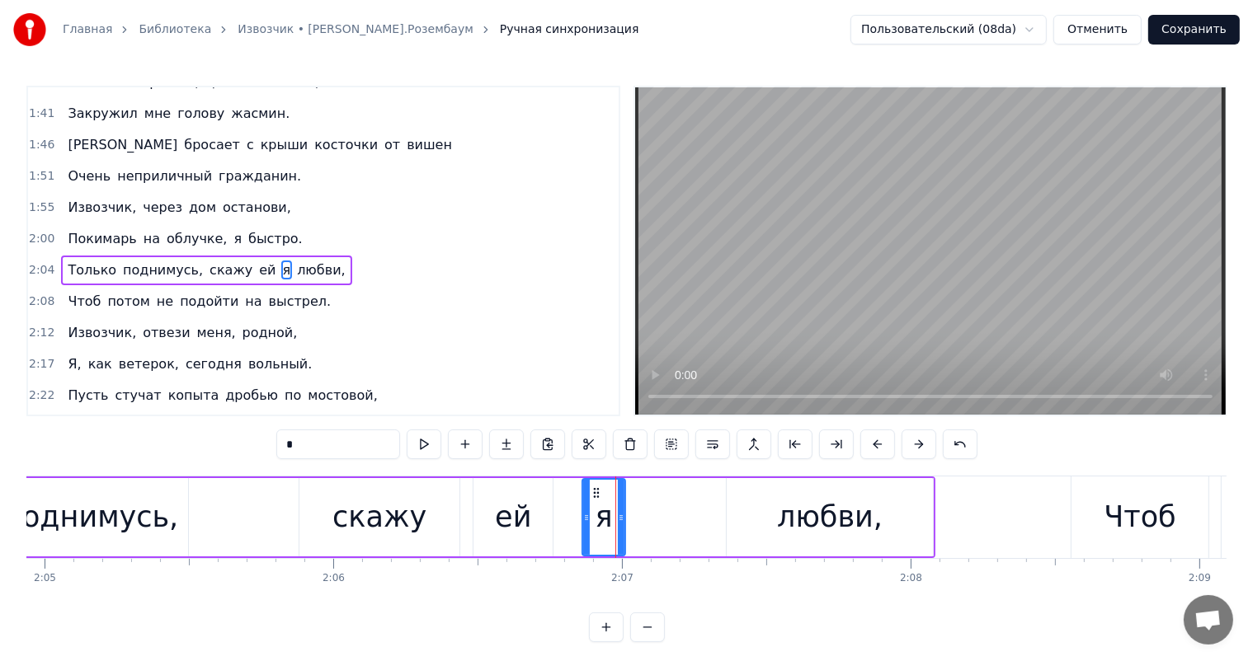
click at [786, 504] on div "любви," at bounding box center [830, 518] width 106 height 44
type input "******"
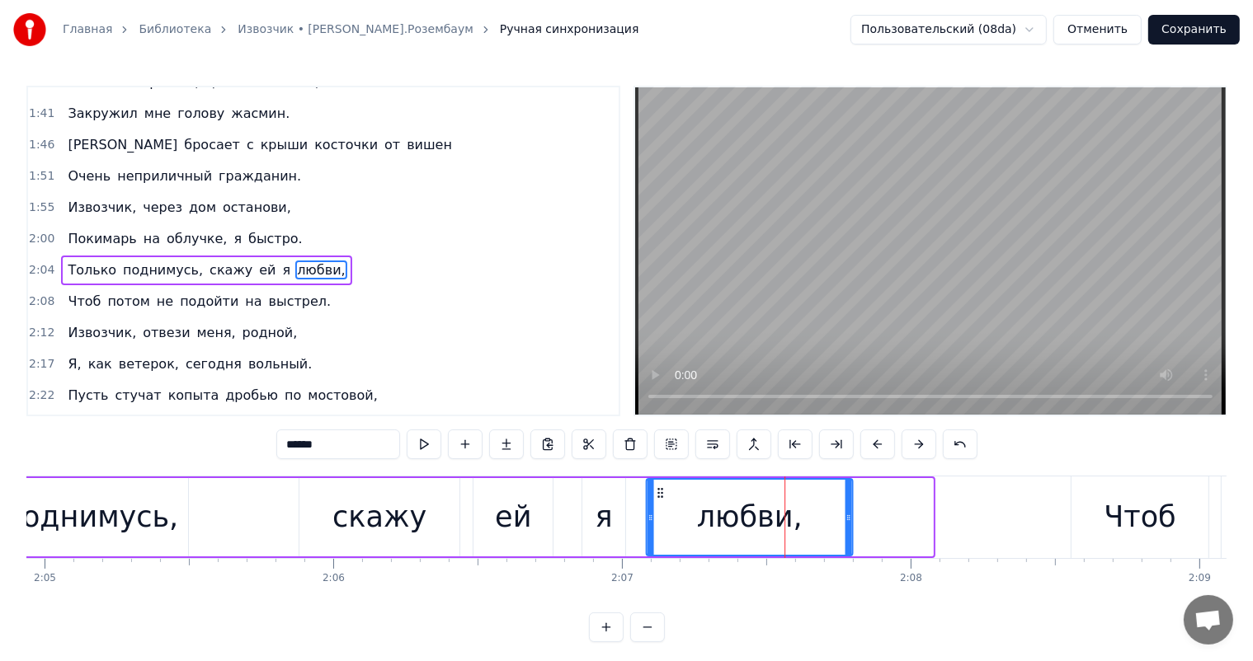
drag, startPoint x: 741, startPoint y: 492, endPoint x: 660, endPoint y: 514, distance: 83.8
click at [660, 514] on div "любви," at bounding box center [749, 517] width 205 height 75
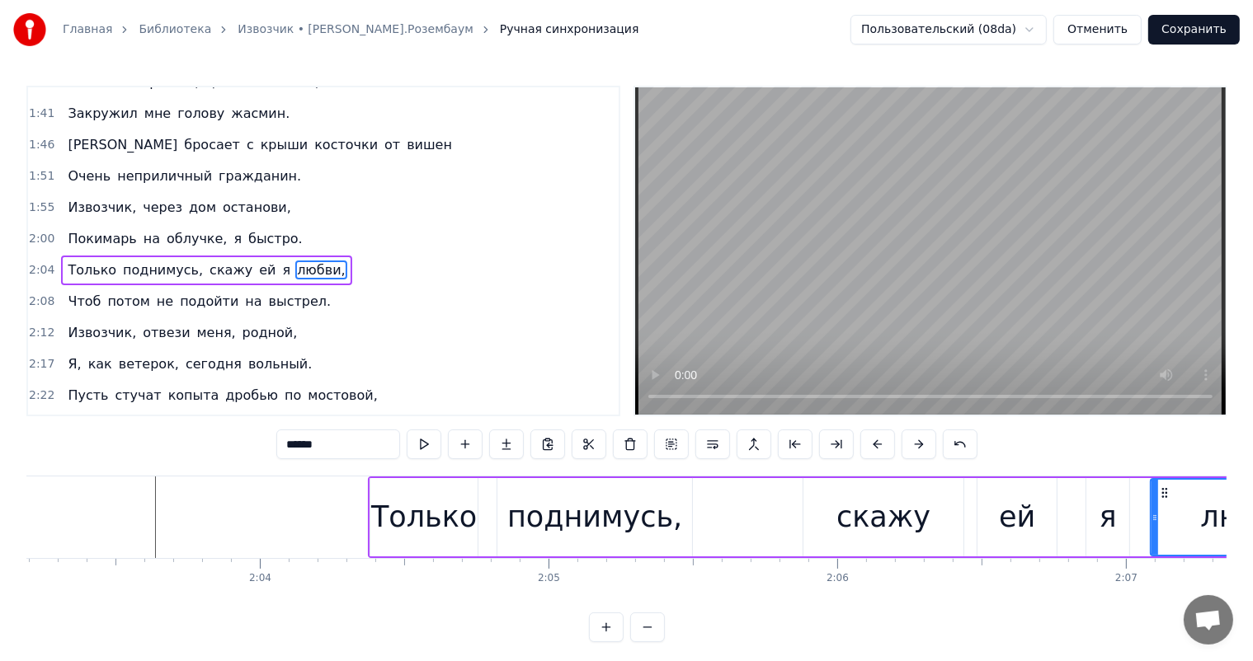
scroll to position [0, 35200]
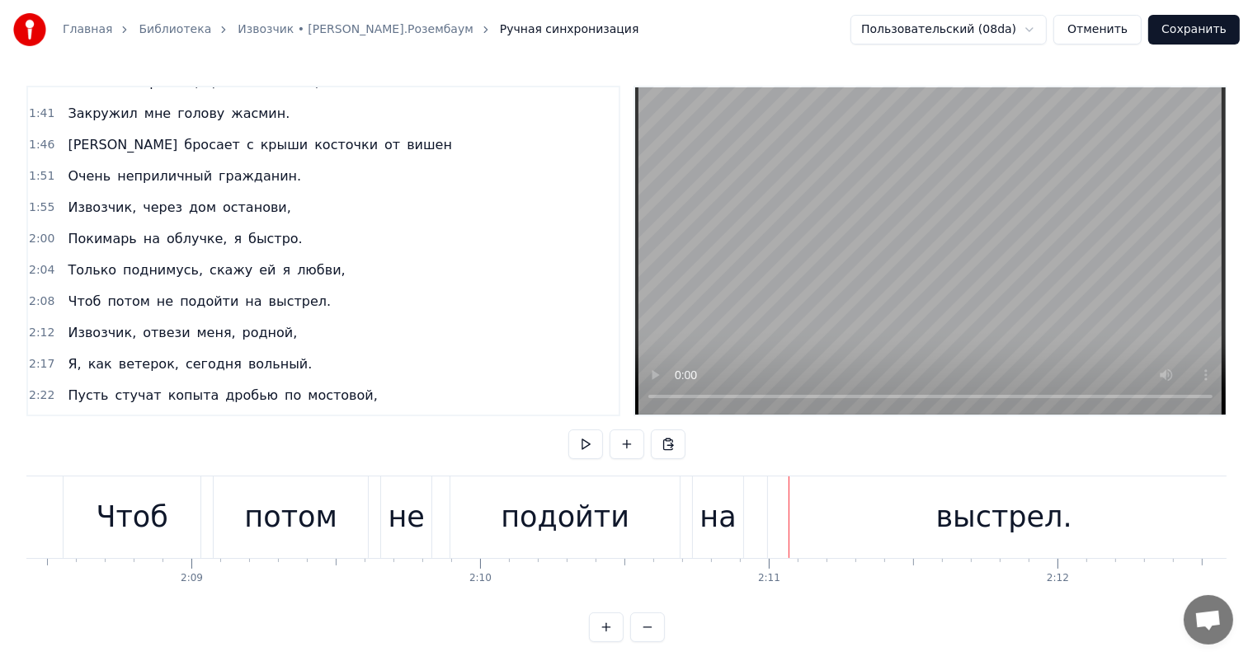
scroll to position [0, 36748]
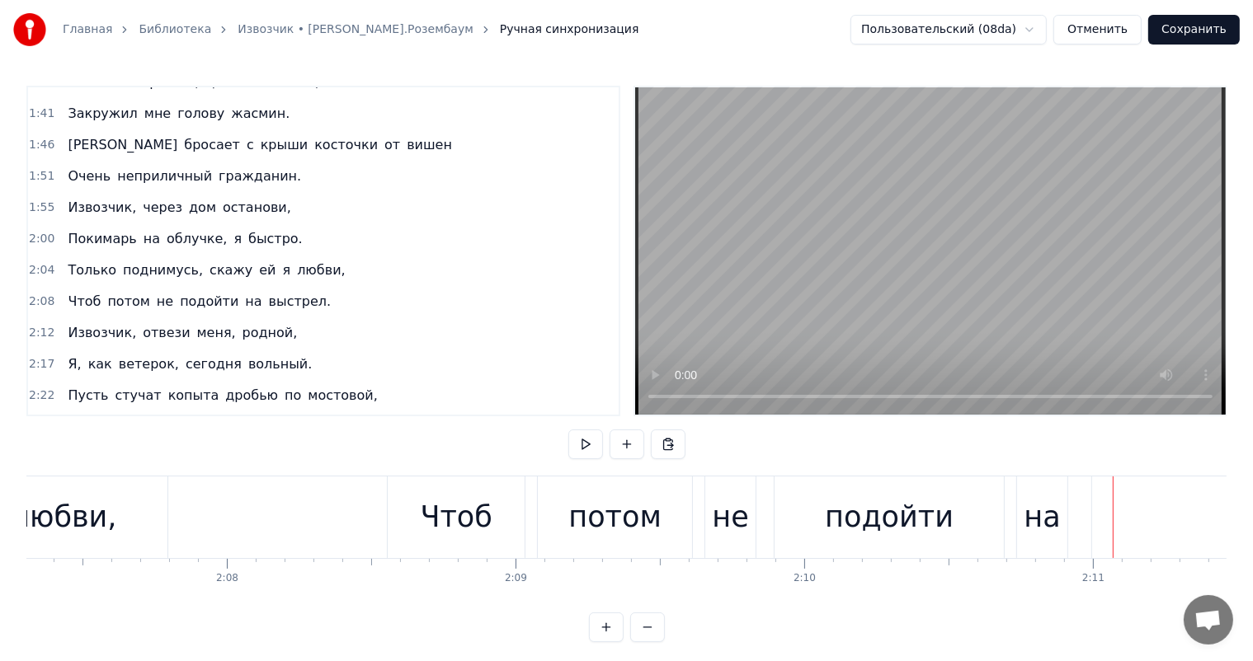
click at [490, 538] on div "Чтоб" at bounding box center [456, 518] width 137 height 82
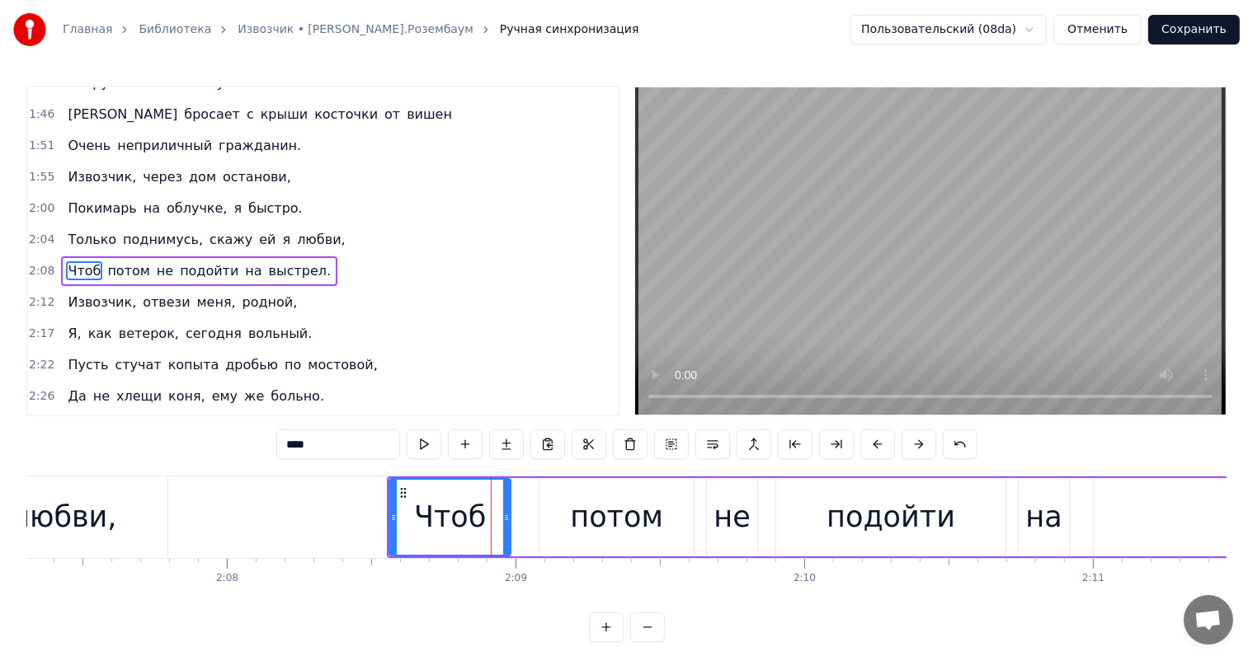
drag, startPoint x: 522, startPoint y: 517, endPoint x: 506, endPoint y: 521, distance: 16.2
click at [506, 521] on icon at bounding box center [506, 517] width 7 height 13
click at [586, 515] on div "потом" at bounding box center [616, 518] width 93 height 44
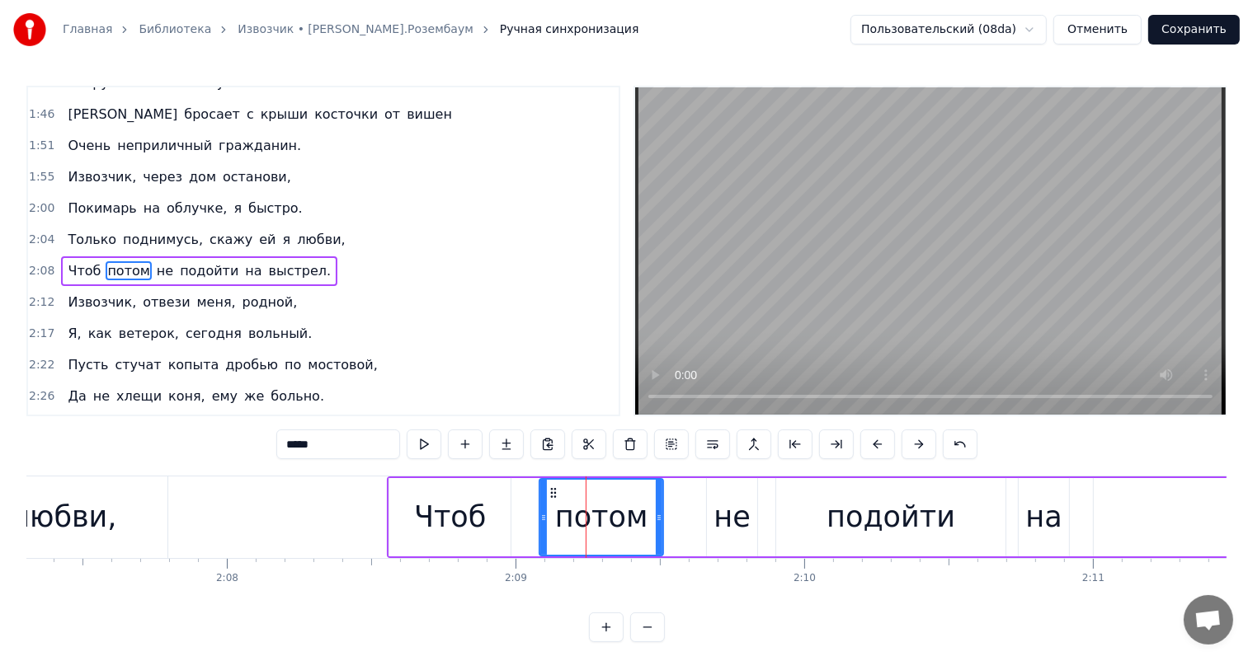
drag, startPoint x: 689, startPoint y: 511, endPoint x: 658, endPoint y: 534, distance: 38.3
click at [658, 534] on div at bounding box center [659, 517] width 7 height 75
drag, startPoint x: 553, startPoint y: 492, endPoint x: 544, endPoint y: 492, distance: 9.1
click at [544, 492] on icon at bounding box center [544, 493] width 13 height 13
click at [734, 507] on div "не" at bounding box center [731, 518] width 36 height 44
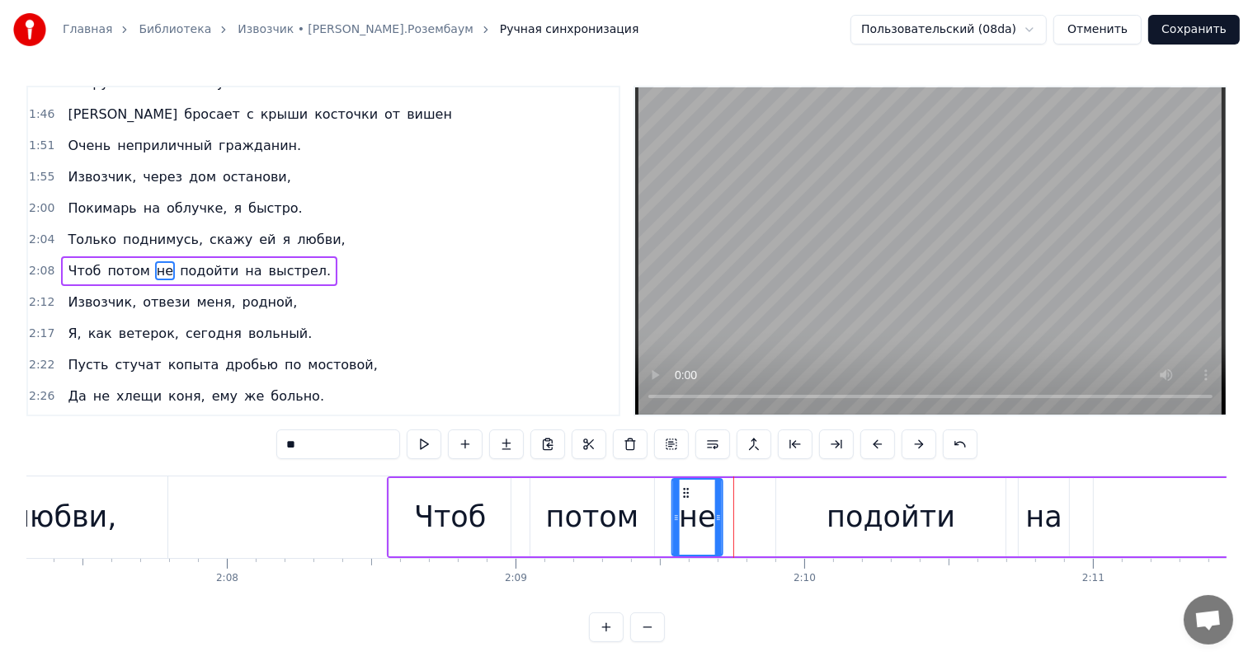
drag, startPoint x: 718, startPoint y: 490, endPoint x: 683, endPoint y: 501, distance: 37.3
click at [683, 501] on div "не" at bounding box center [697, 517] width 49 height 75
click at [833, 495] on div "подойти" at bounding box center [890, 517] width 229 height 78
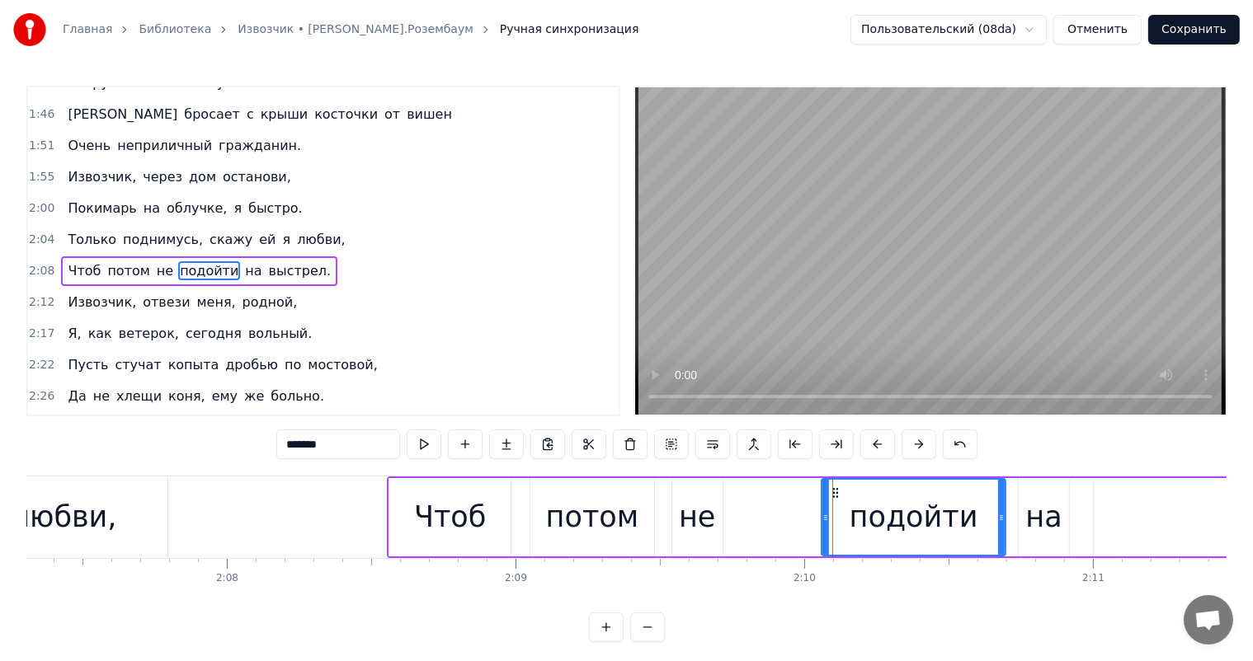
drag, startPoint x: 776, startPoint y: 519, endPoint x: 821, endPoint y: 522, distance: 45.5
click at [822, 522] on icon at bounding box center [825, 517] width 7 height 13
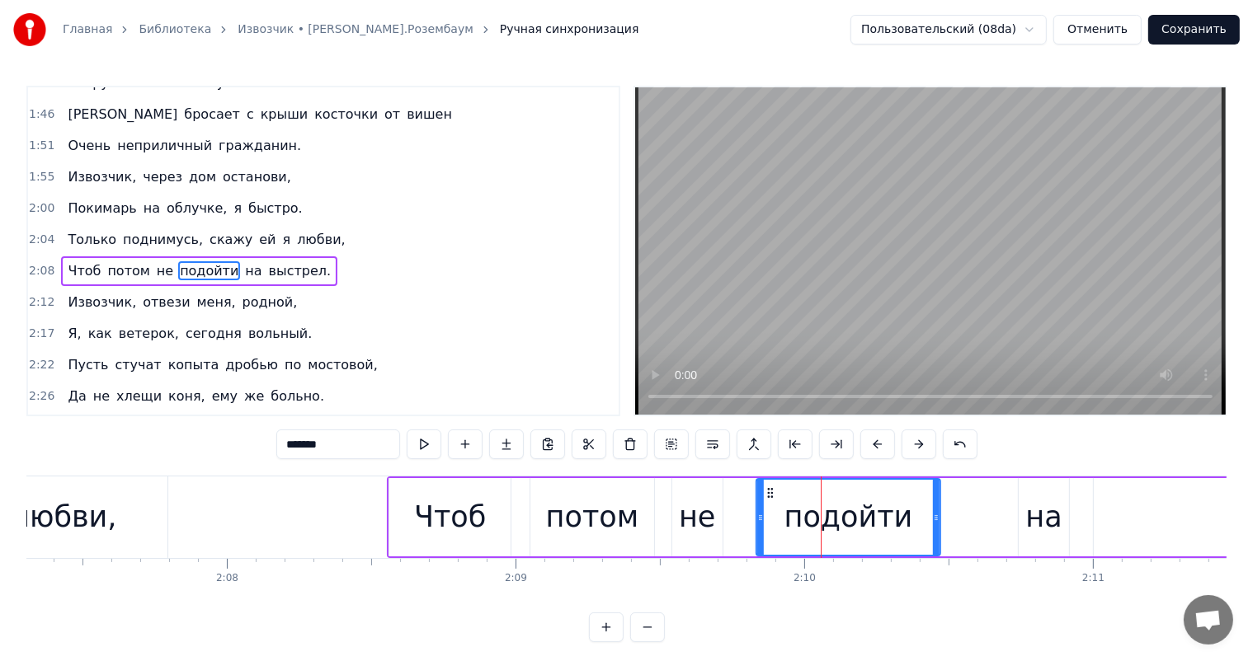
drag, startPoint x: 835, startPoint y: 492, endPoint x: 769, endPoint y: 501, distance: 66.5
click at [769, 501] on div "подойти" at bounding box center [848, 517] width 182 height 75
click at [1018, 506] on div "на" at bounding box center [1044, 517] width 52 height 78
type input "**"
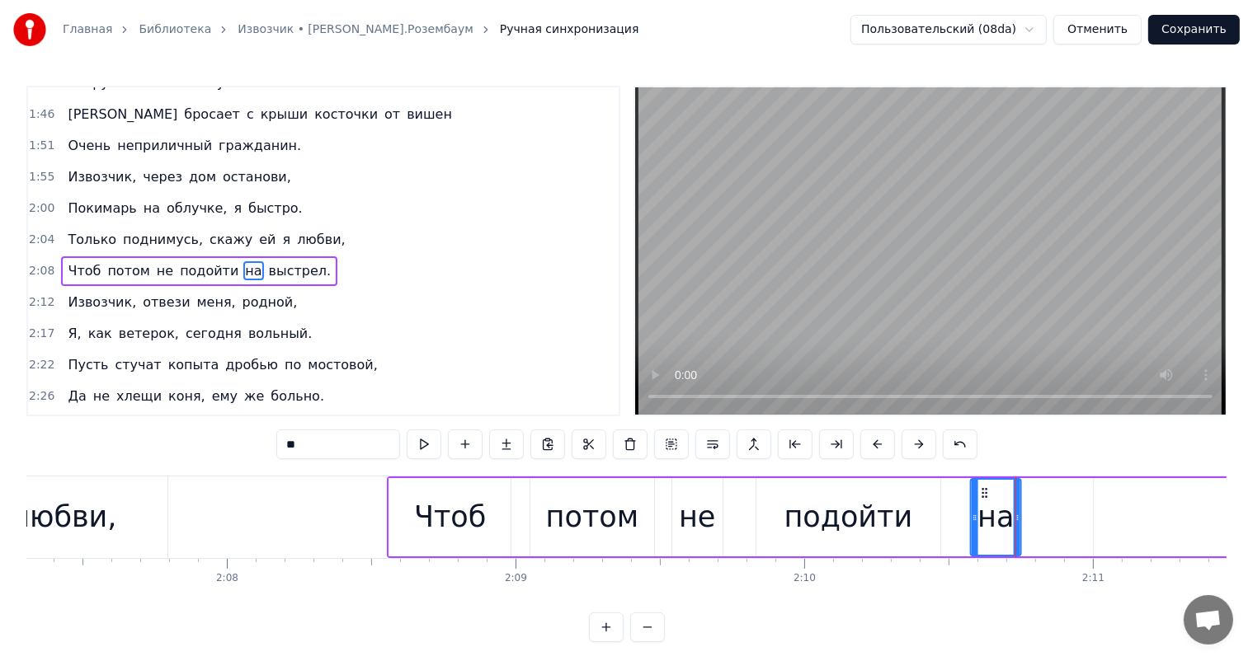
drag, startPoint x: 1033, startPoint y: 492, endPoint x: 855, endPoint y: 554, distance: 188.1
click at [984, 495] on icon at bounding box center [984, 493] width 13 height 13
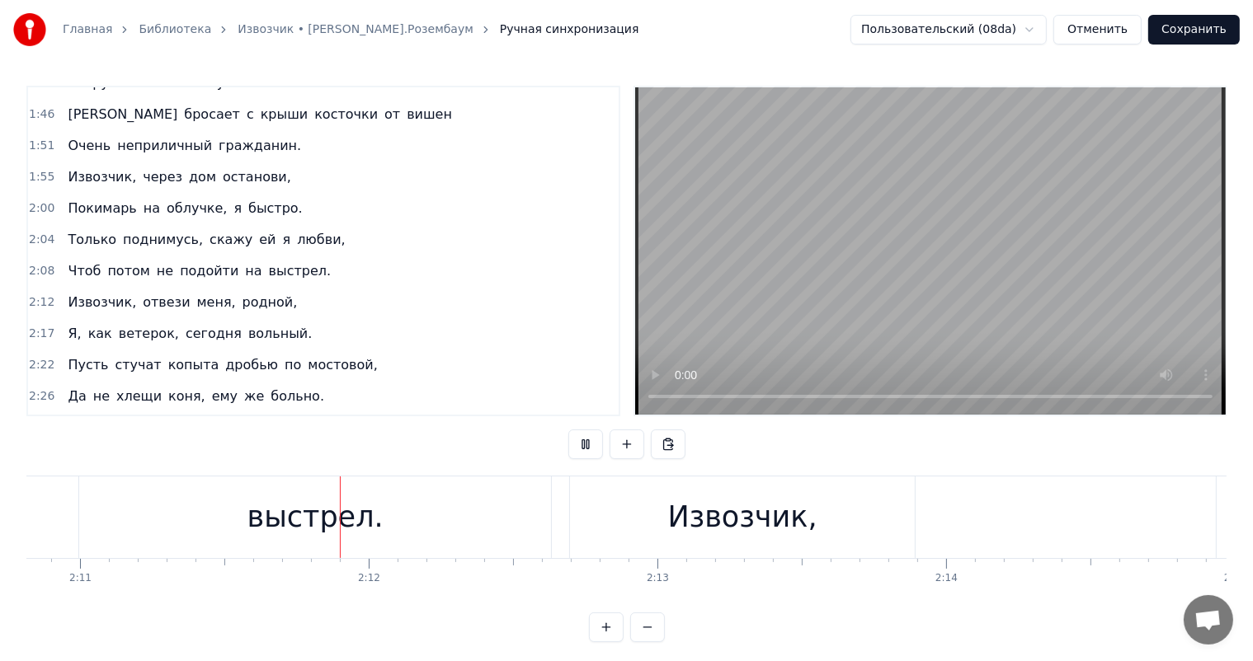
scroll to position [0, 37812]
drag, startPoint x: 419, startPoint y: 508, endPoint x: 477, endPoint y: 502, distance: 58.0
click at [420, 508] on div "выстрел." at bounding box center [264, 518] width 472 height 82
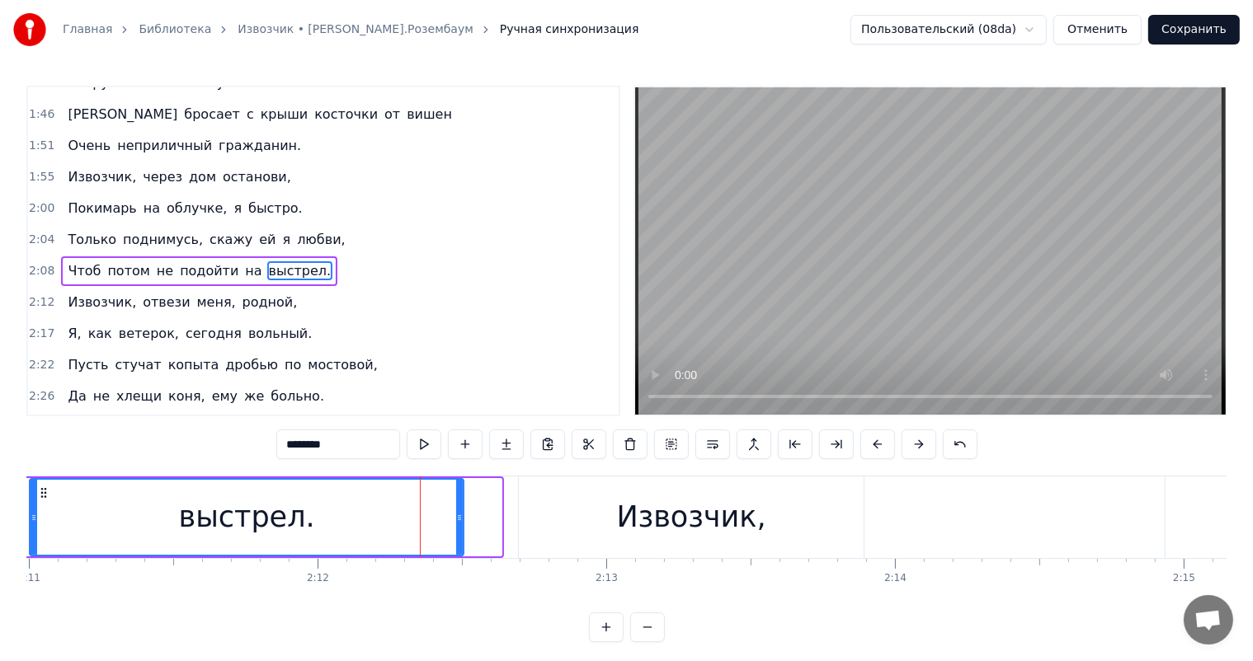
drag, startPoint x: 496, startPoint y: 515, endPoint x: 458, endPoint y: 521, distance: 38.4
click at [458, 521] on icon at bounding box center [459, 517] width 7 height 13
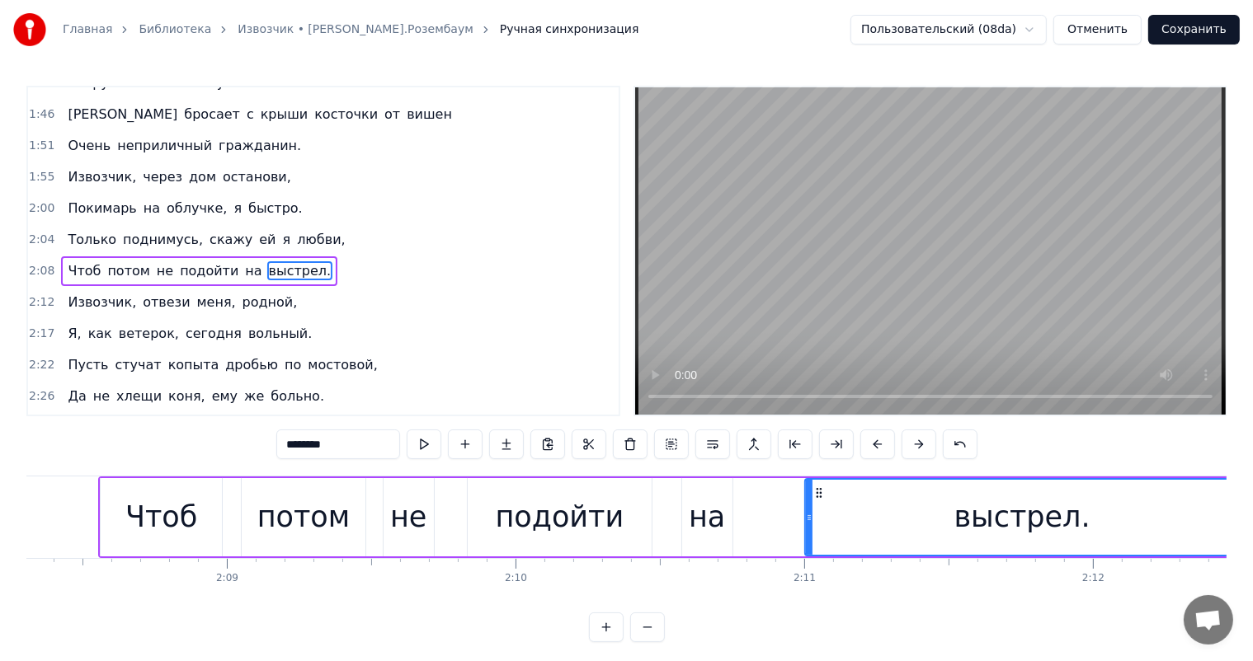
scroll to position [0, 36928]
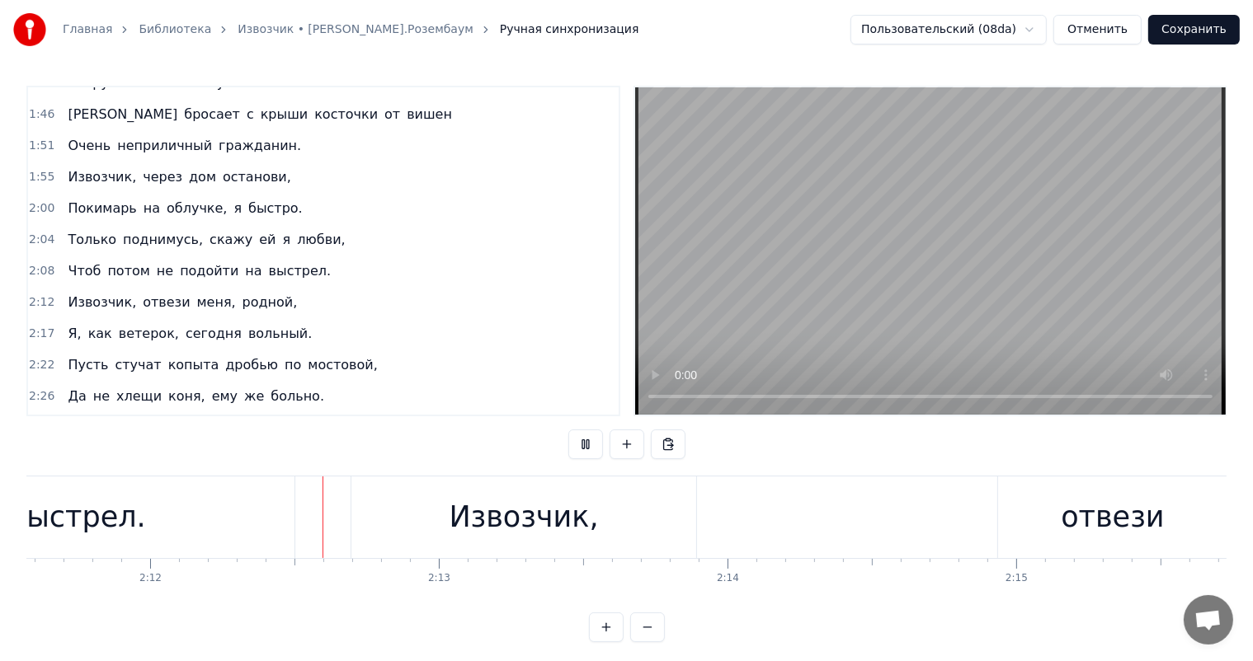
scroll to position [0, 38000]
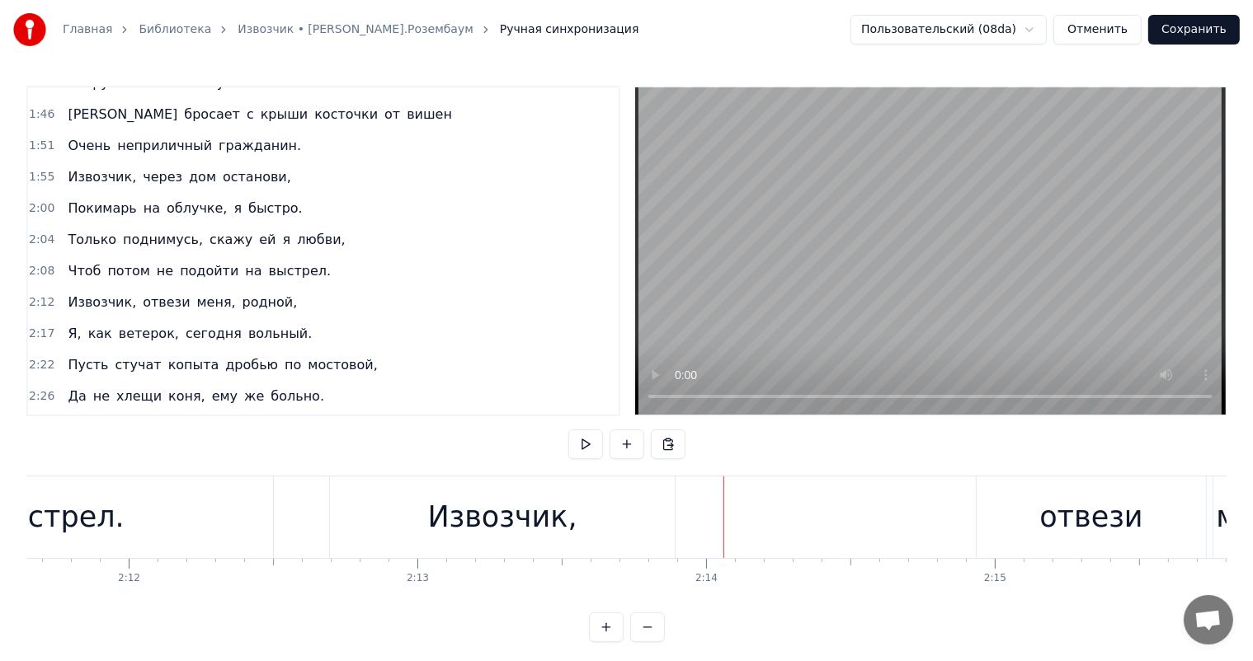
drag, startPoint x: 541, startPoint y: 516, endPoint x: 634, endPoint y: 515, distance: 93.2
click at [545, 518] on div "Извозчик," at bounding box center [502, 518] width 149 height 44
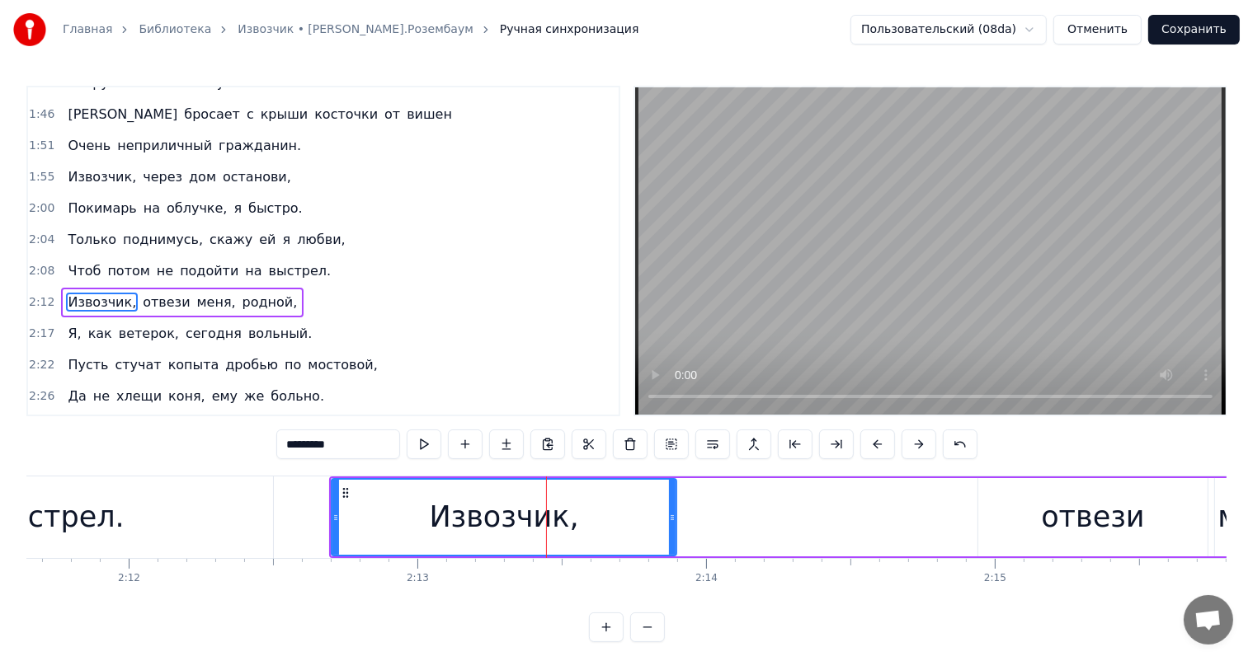
scroll to position [458, 0]
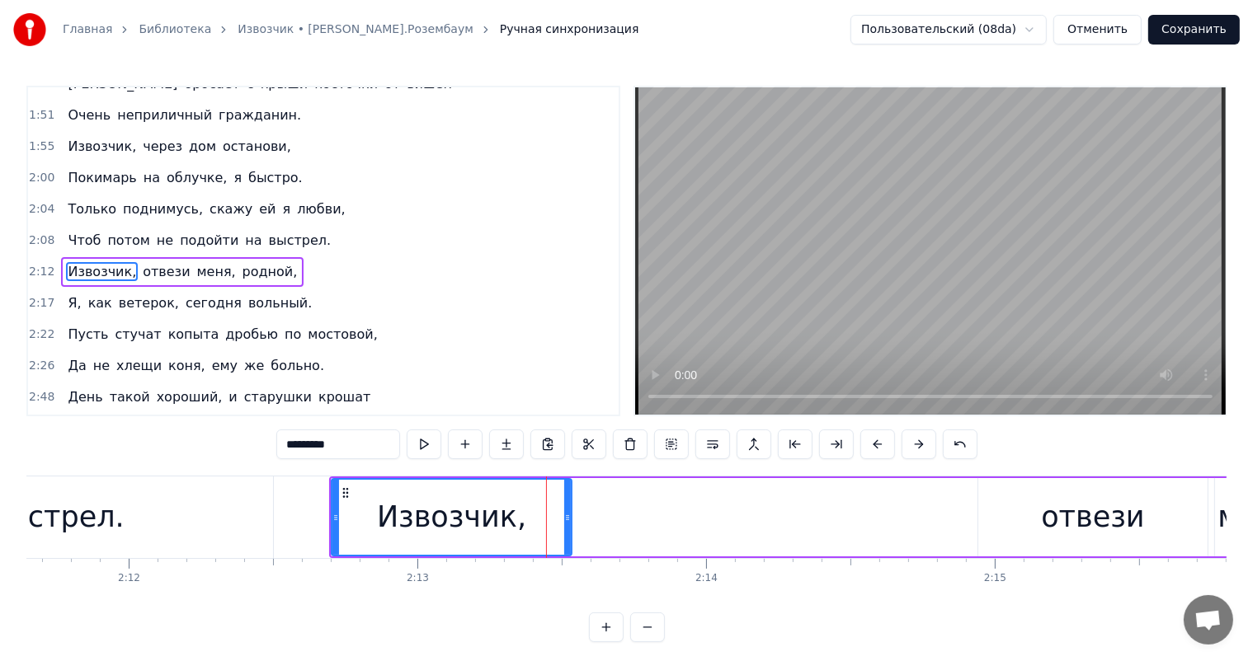
drag, startPoint x: 672, startPoint y: 512, endPoint x: 567, endPoint y: 525, distance: 105.6
click at [567, 525] on div at bounding box center [567, 517] width 7 height 75
click at [158, 515] on div "выстрел." at bounding box center [56, 518] width 434 height 82
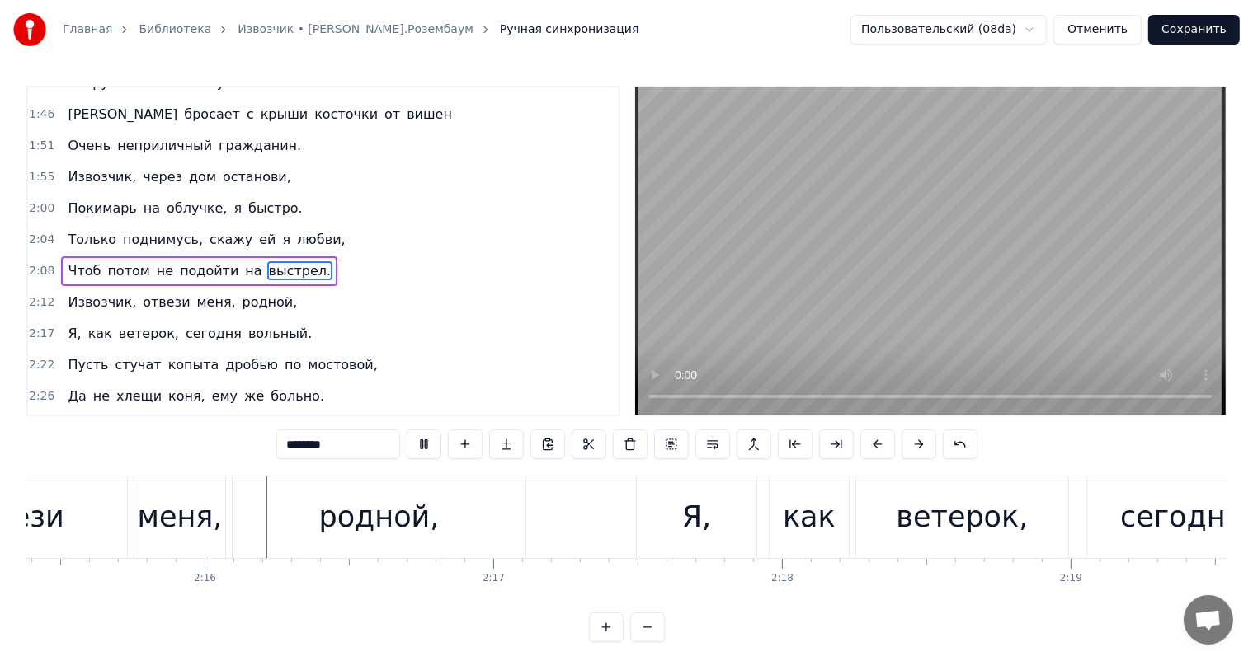
scroll to position [0, 39153]
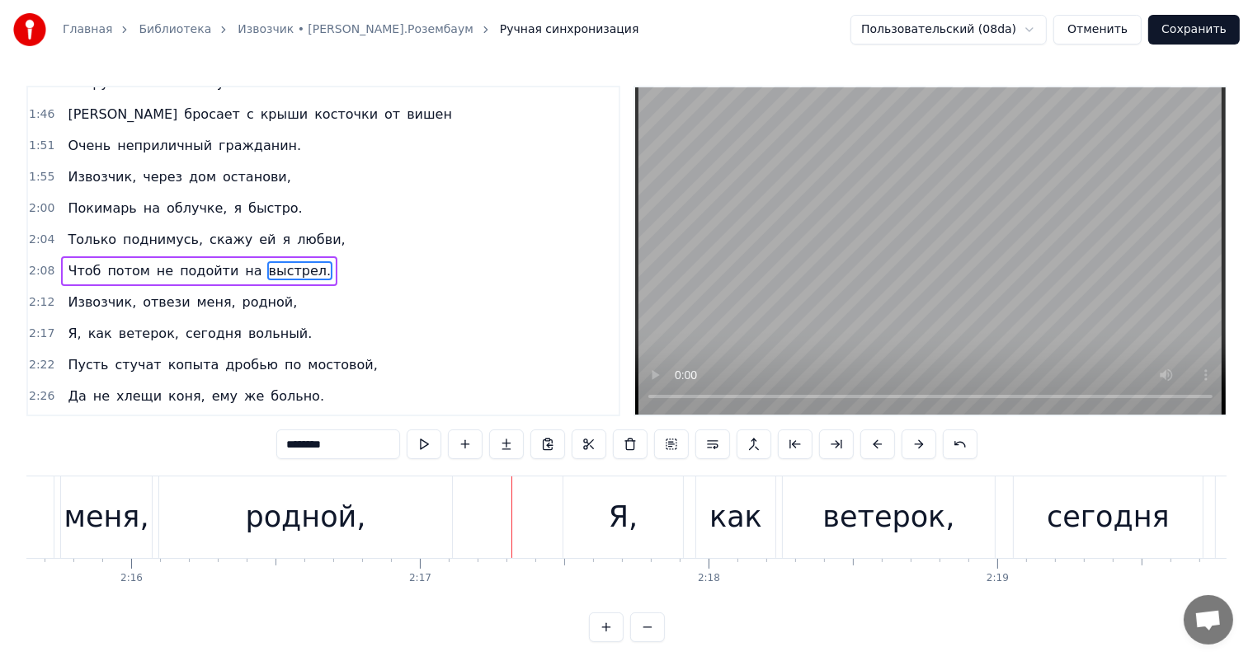
click at [357, 515] on div "родной," at bounding box center [306, 518] width 120 height 44
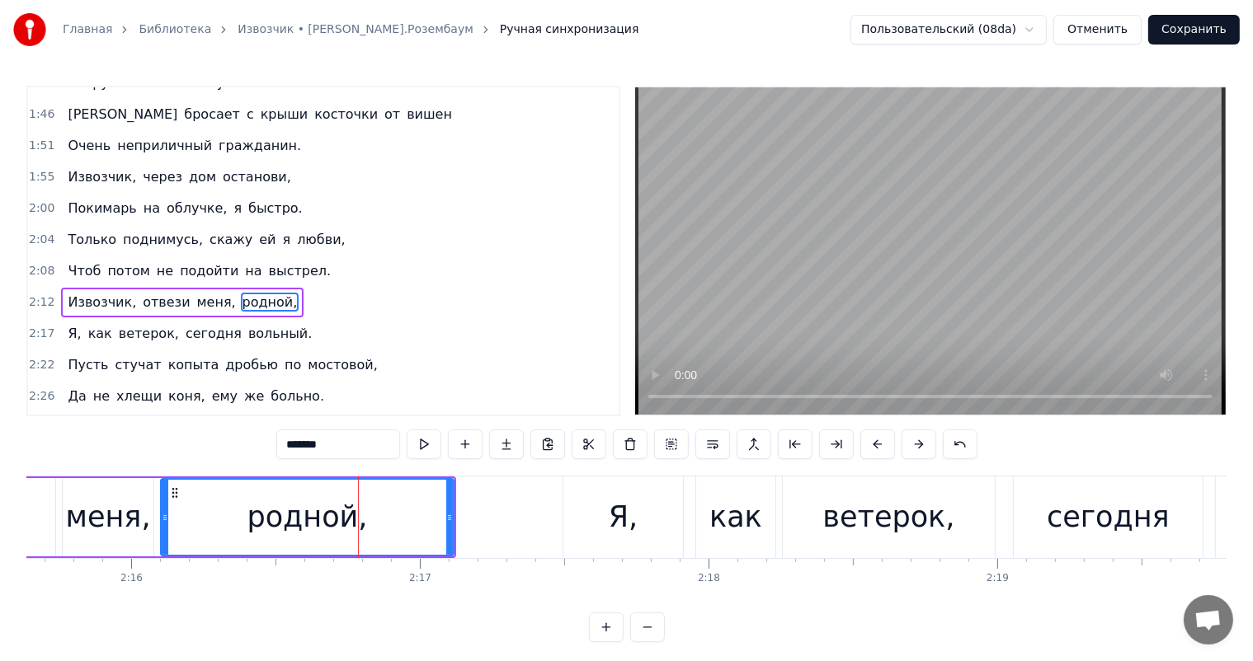
scroll to position [458, 0]
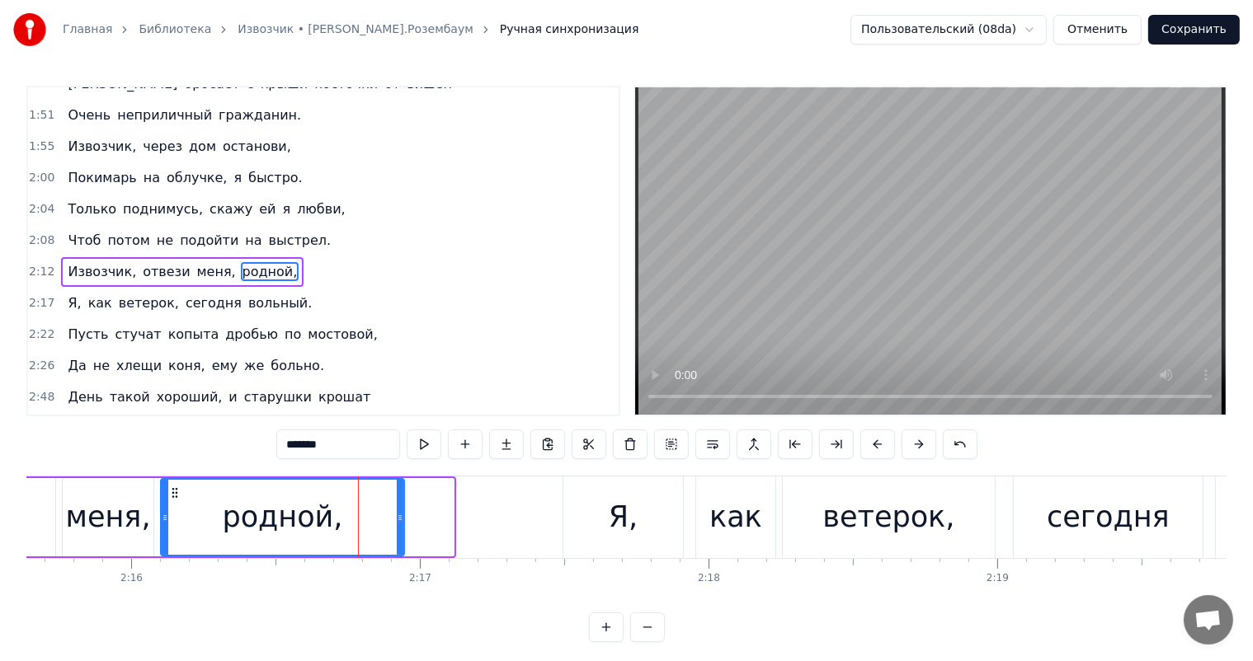
drag, startPoint x: 449, startPoint y: 510, endPoint x: 399, endPoint y: 523, distance: 51.2
click at [399, 523] on div at bounding box center [400, 517] width 7 height 75
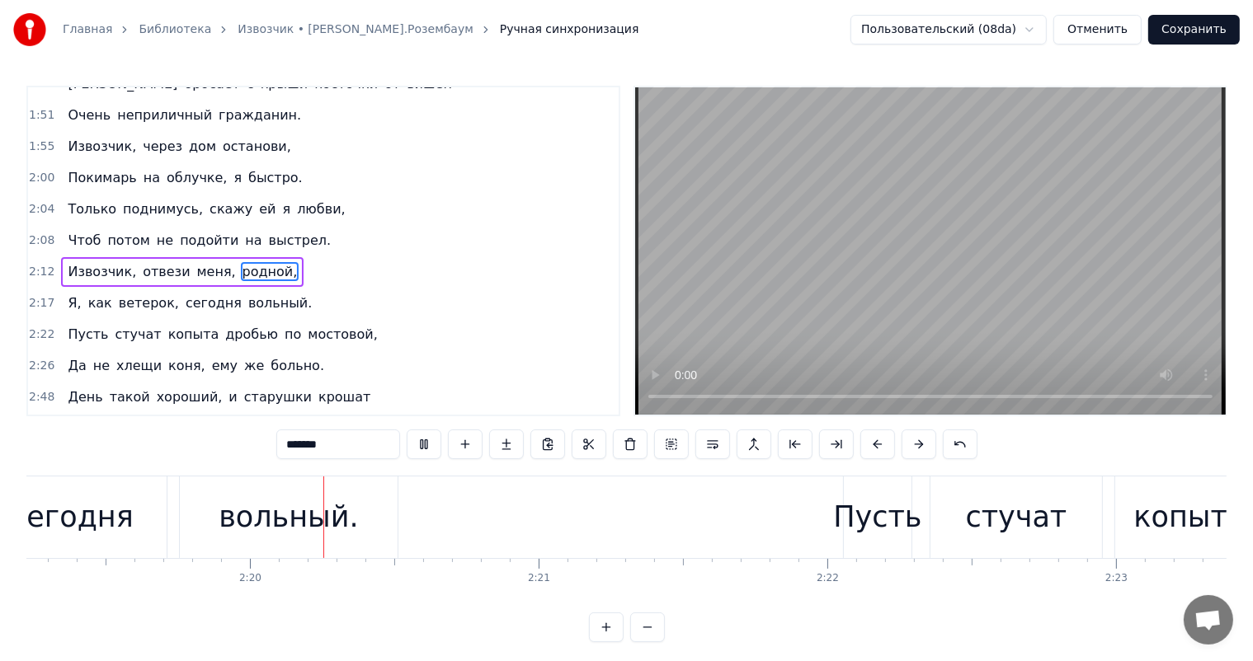
scroll to position [0, 40211]
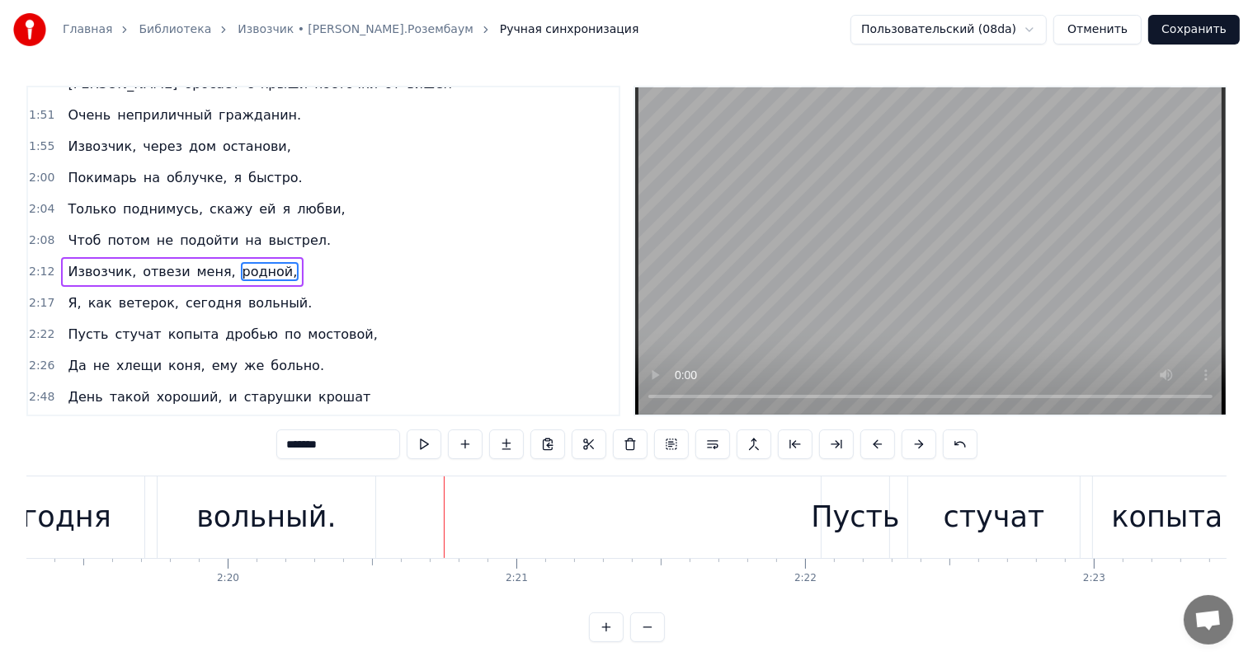
click at [296, 494] on div "вольный." at bounding box center [267, 518] width 218 height 82
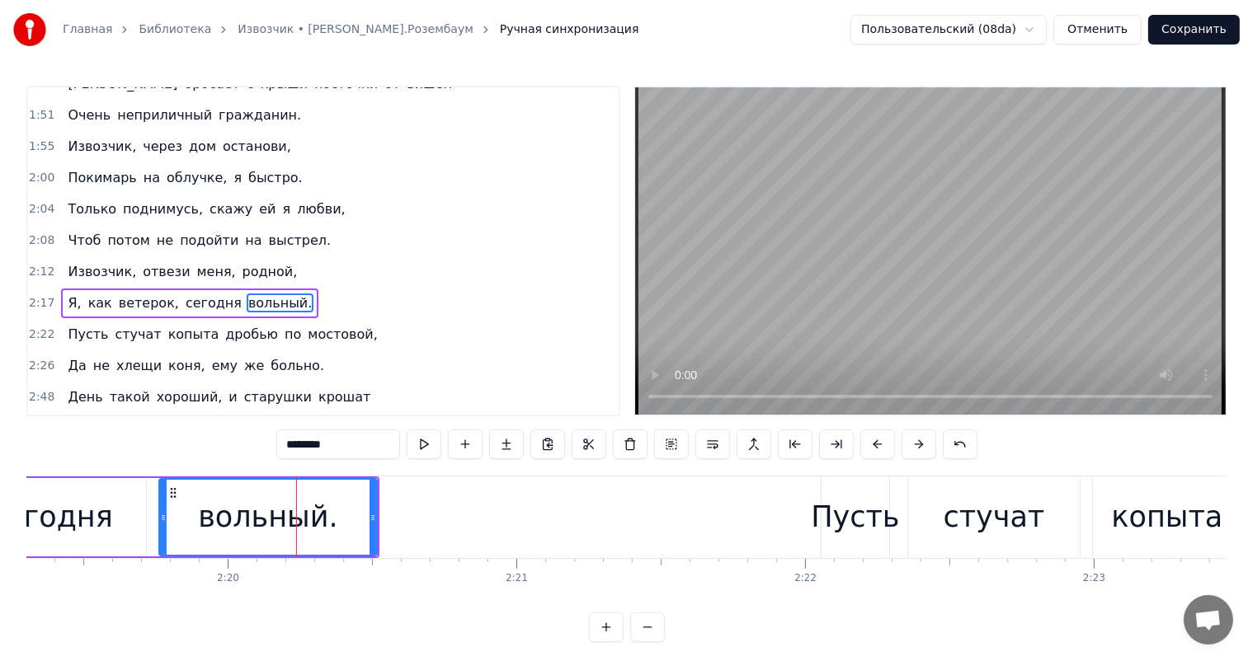
scroll to position [488, 0]
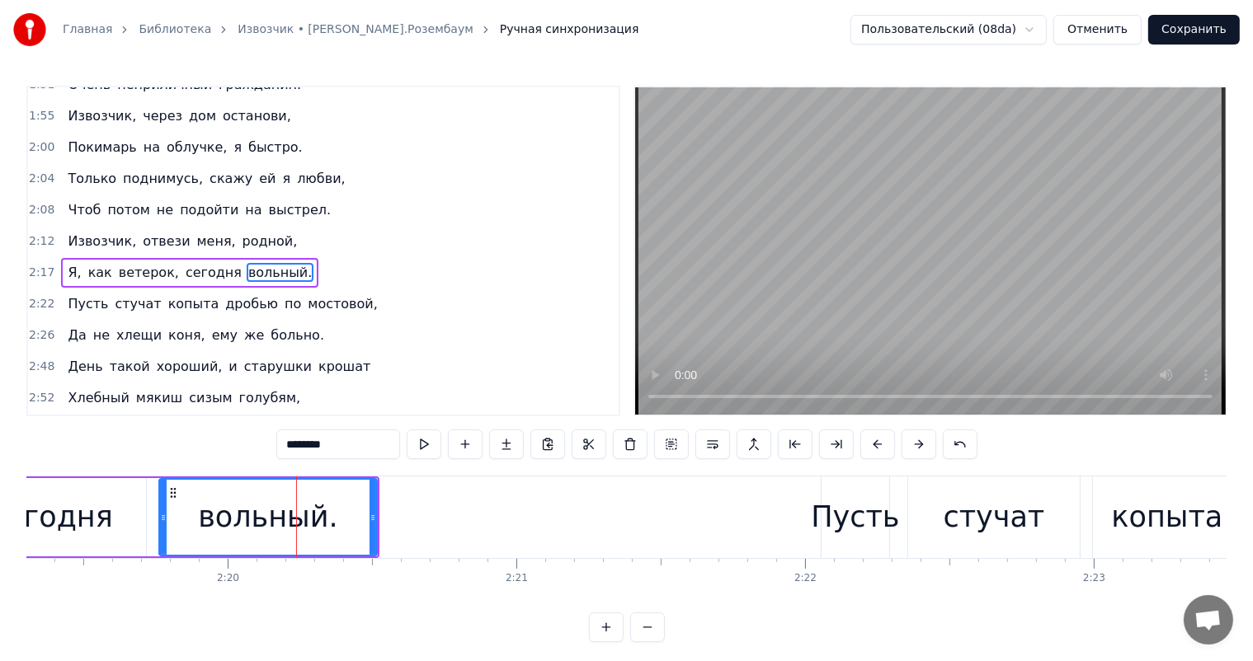
click at [120, 551] on div "сегодня" at bounding box center [51, 517] width 189 height 78
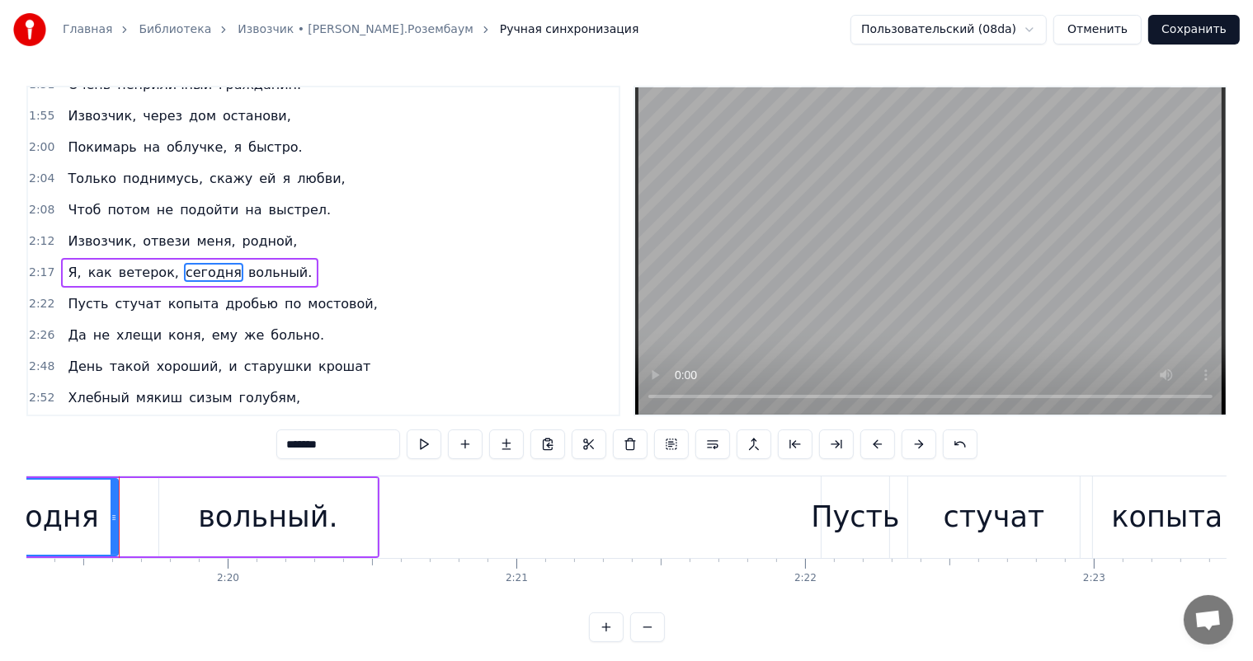
drag, startPoint x: 144, startPoint y: 511, endPoint x: 186, endPoint y: 519, distance: 43.5
click at [115, 525] on div at bounding box center [114, 517] width 7 height 75
click at [254, 511] on div "вольный." at bounding box center [267, 518] width 139 height 44
type input "********"
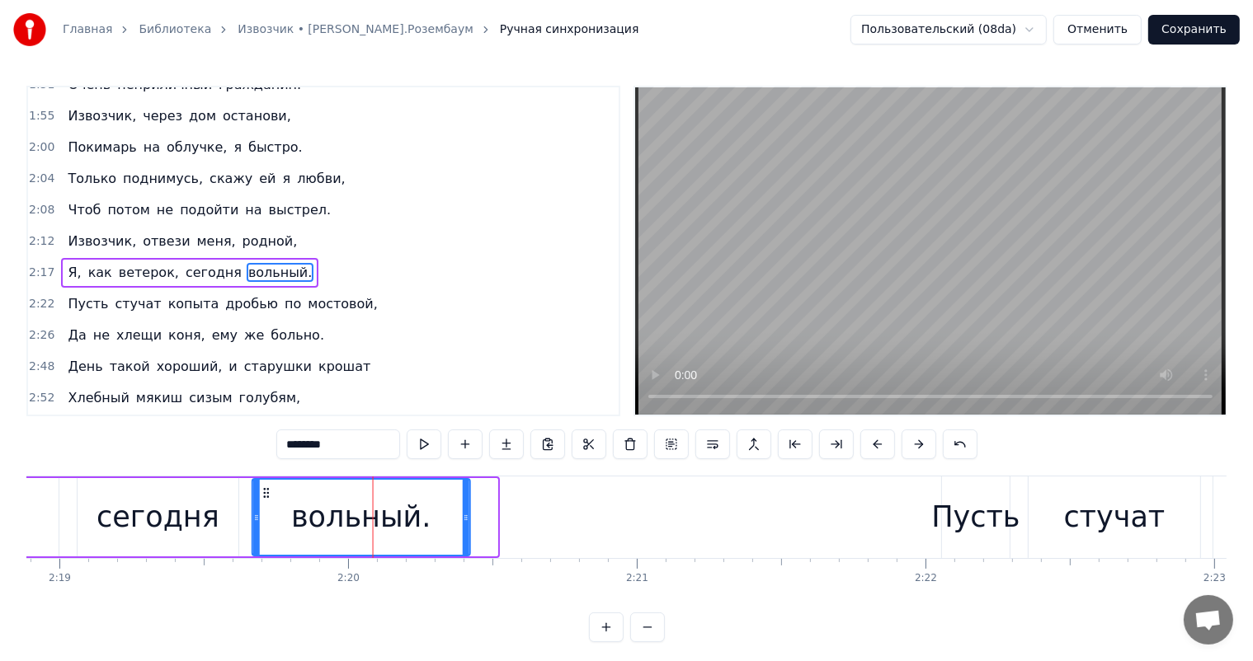
scroll to position [0, 40079]
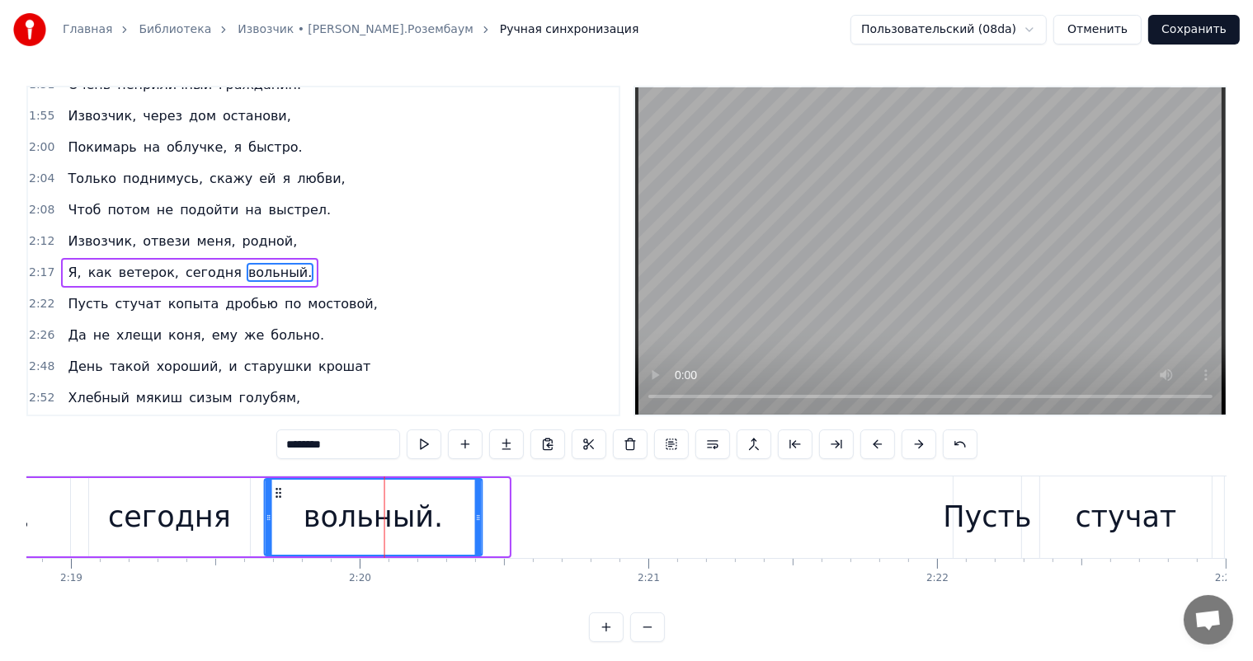
drag, startPoint x: 172, startPoint y: 487, endPoint x: 295, endPoint y: 513, distance: 126.3
click at [276, 513] on div "вольный." at bounding box center [374, 517] width 216 height 75
drag, startPoint x: 479, startPoint y: 515, endPoint x: 443, endPoint y: 527, distance: 38.3
click at [443, 527] on div at bounding box center [443, 517] width 7 height 75
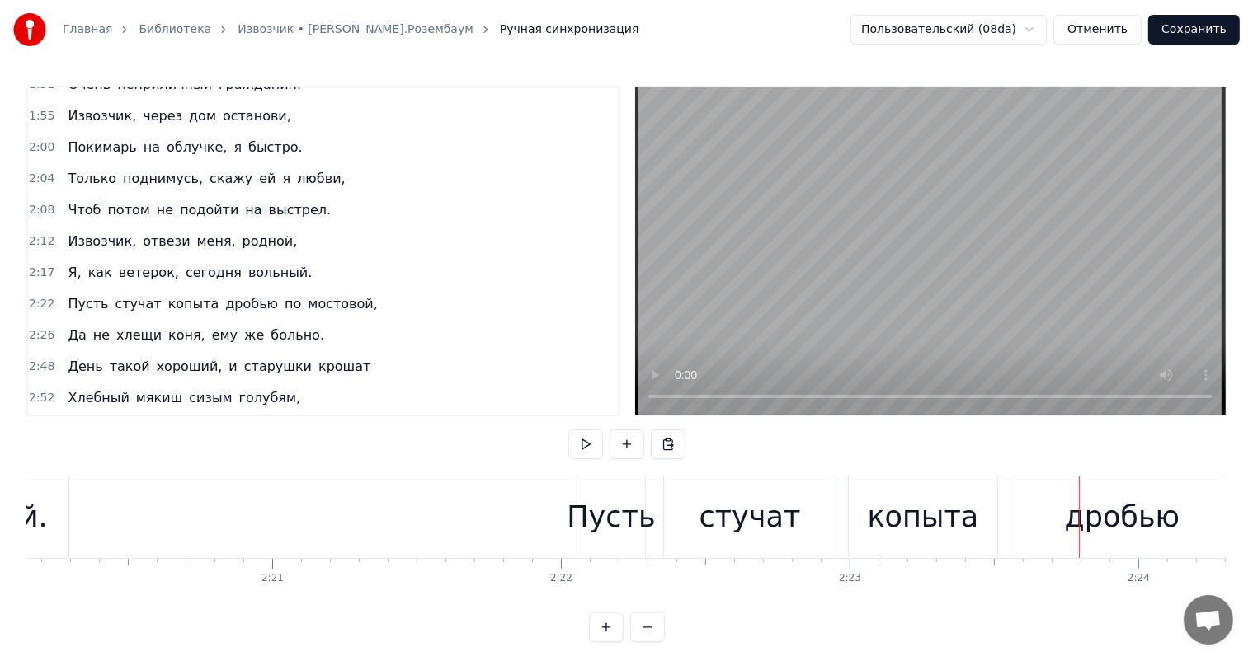
scroll to position [0, 40527]
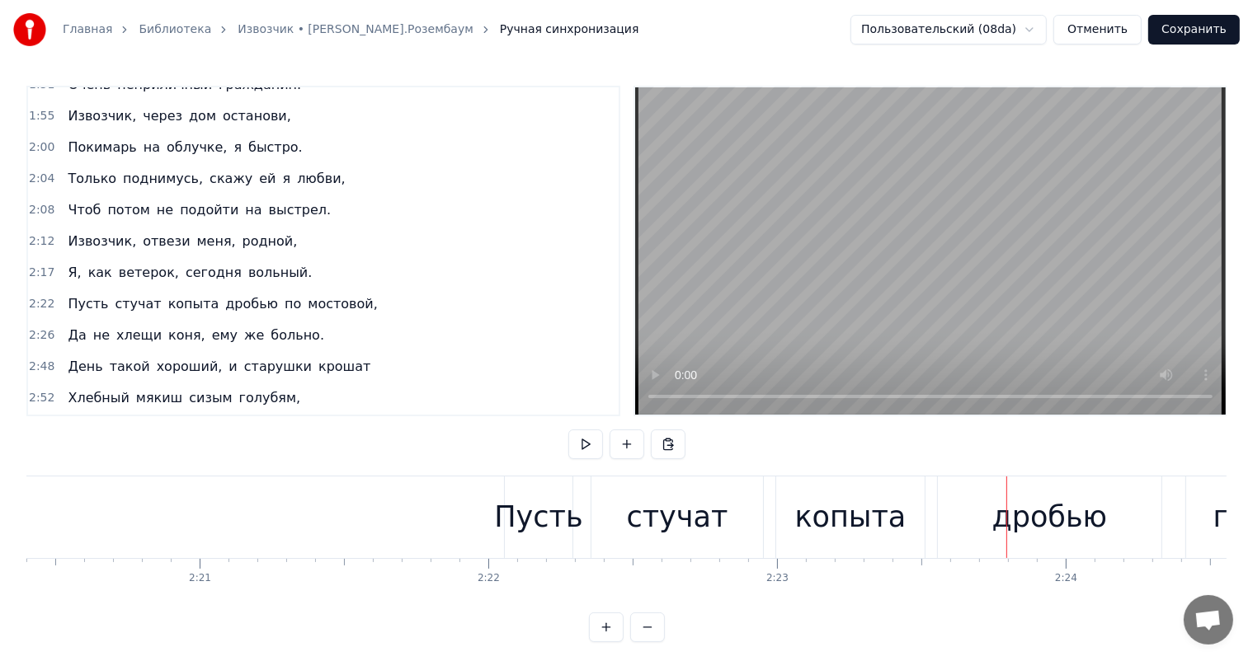
click at [720, 520] on div "стучат" at bounding box center [677, 518] width 172 height 82
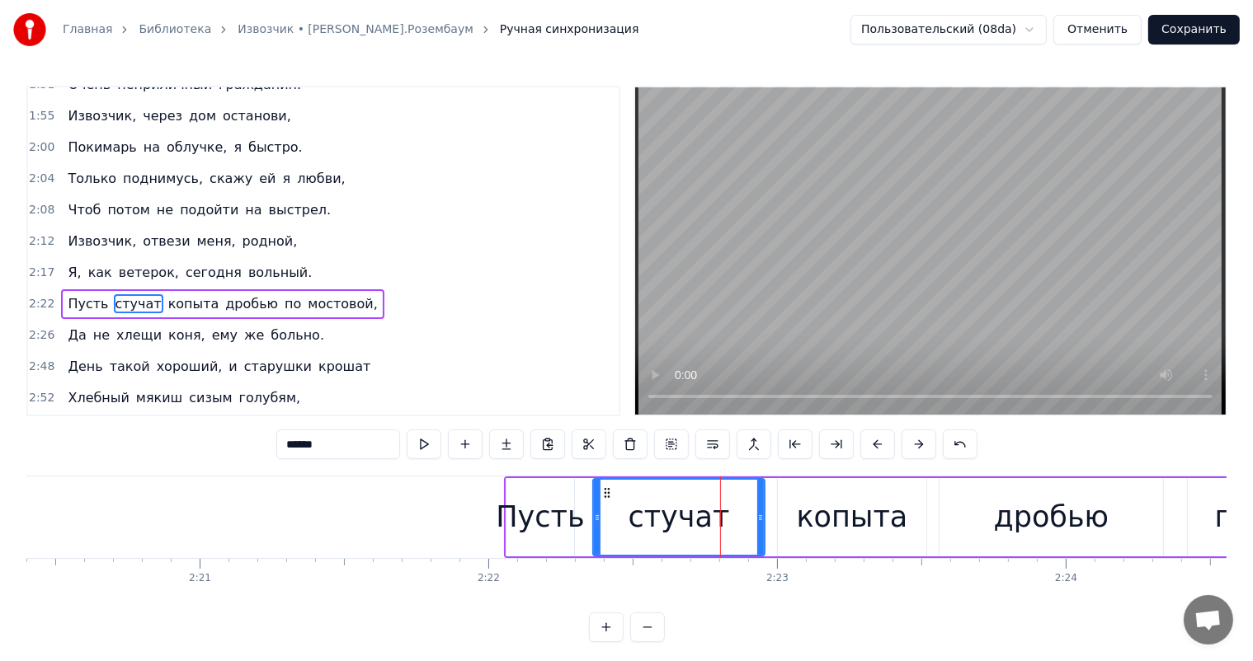
scroll to position [518, 0]
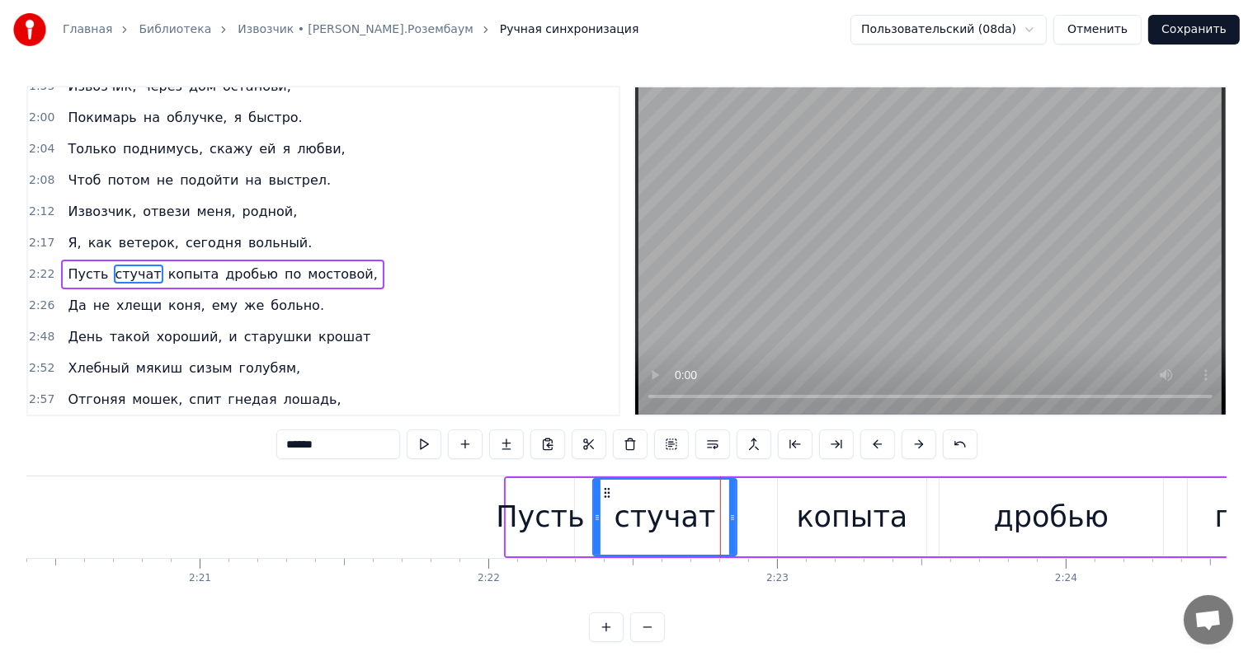
drag, startPoint x: 760, startPoint y: 513, endPoint x: 732, endPoint y: 524, distance: 30.0
click at [732, 524] on div at bounding box center [732, 517] width 7 height 75
drag, startPoint x: 813, startPoint y: 511, endPoint x: 807, endPoint y: 492, distance: 19.3
click at [813, 510] on div "копыта" at bounding box center [852, 518] width 111 height 44
type input "******"
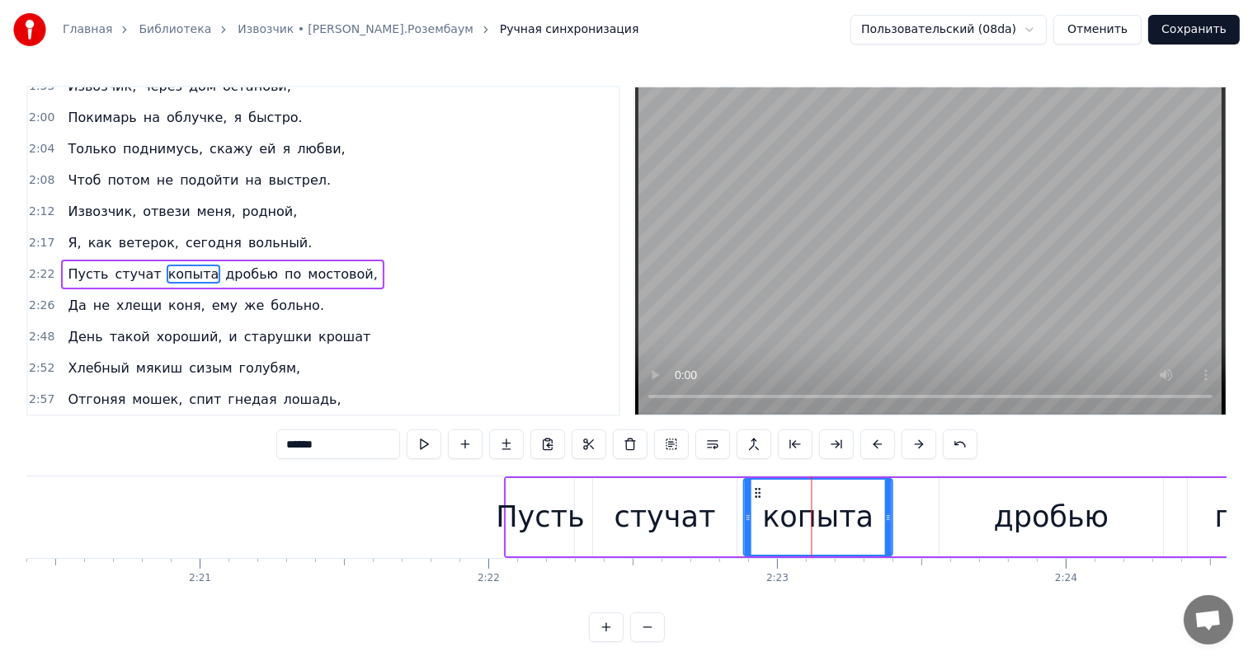
drag, startPoint x: 792, startPoint y: 495, endPoint x: 758, endPoint y: 501, distance: 34.3
click at [758, 501] on div "копыта" at bounding box center [818, 517] width 147 height 75
drag, startPoint x: 891, startPoint y: 515, endPoint x: 874, endPoint y: 528, distance: 21.1
click at [875, 528] on div at bounding box center [878, 517] width 7 height 75
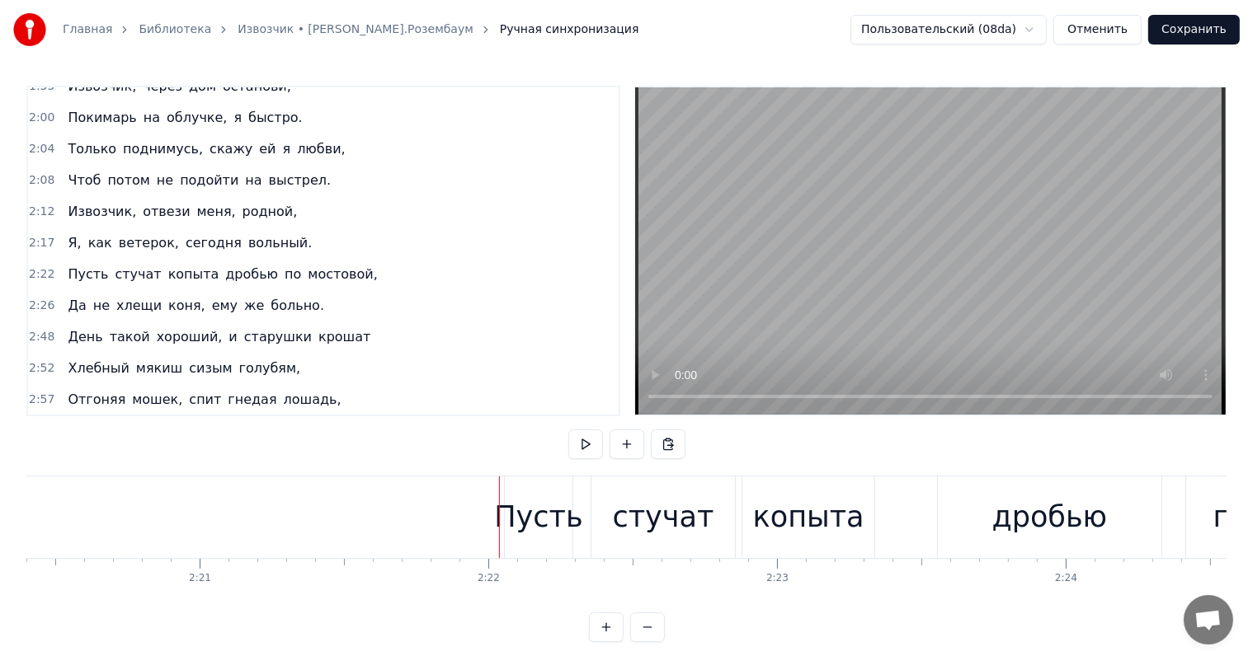
click at [517, 515] on div "Пусть" at bounding box center [538, 518] width 88 height 44
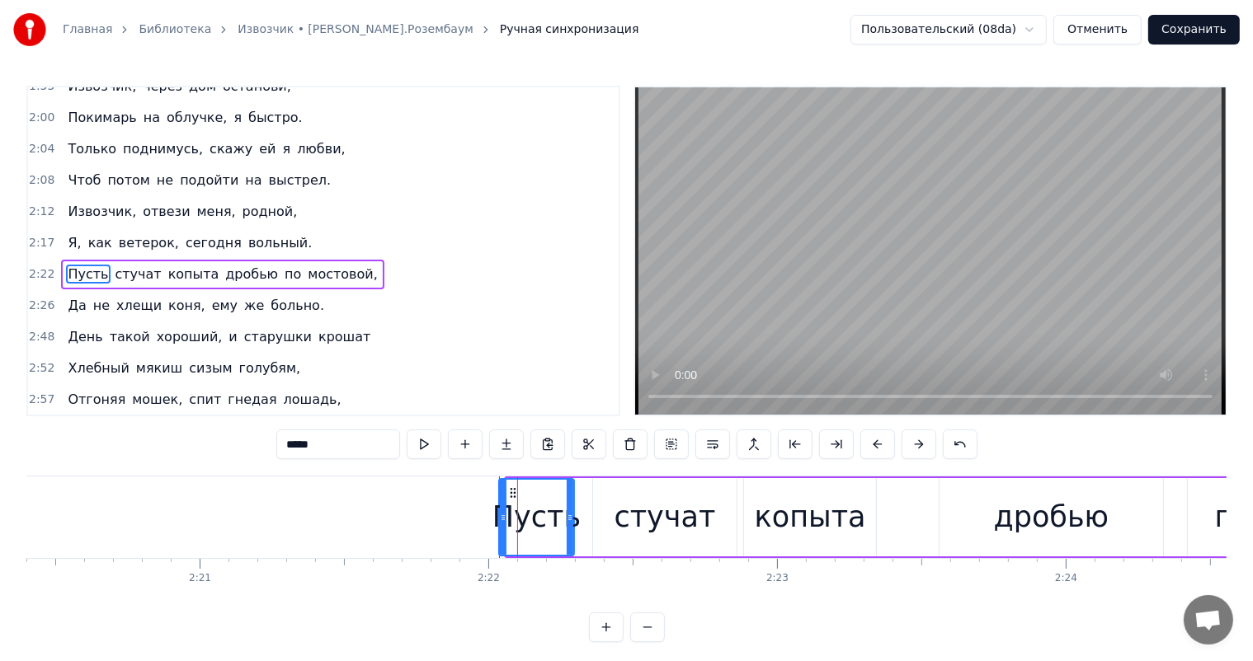
drag, startPoint x: 508, startPoint y: 511, endPoint x: 501, endPoint y: 515, distance: 8.5
click at [501, 515] on icon at bounding box center [503, 517] width 7 height 13
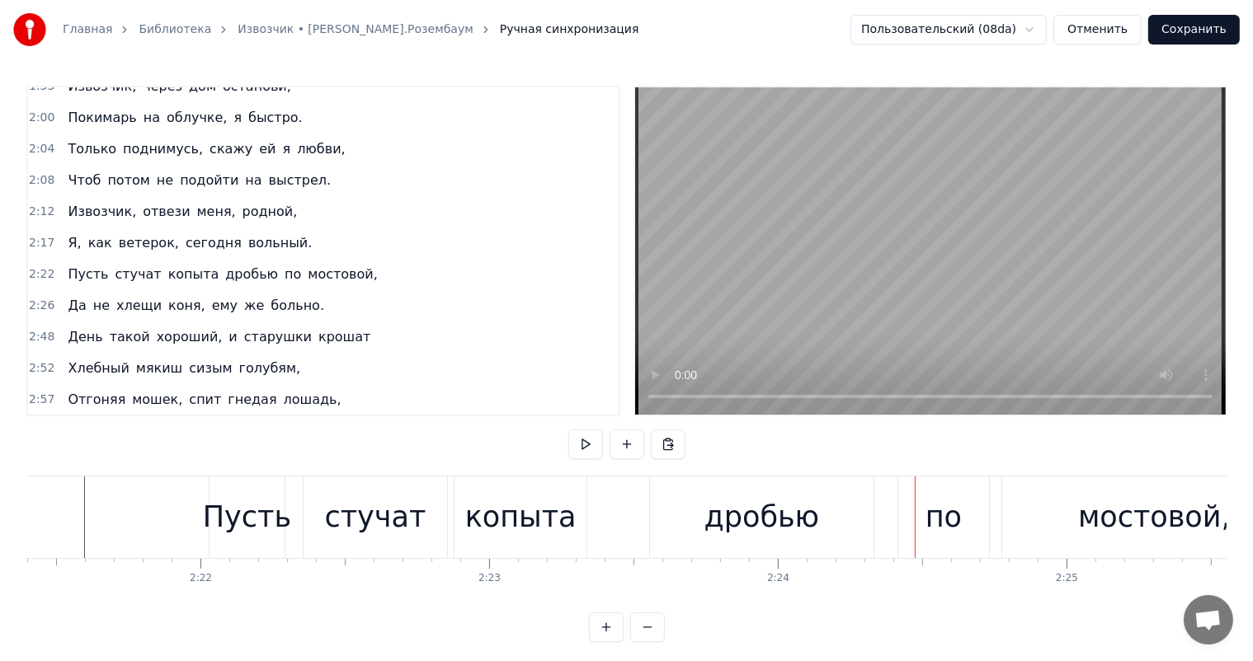
scroll to position [0, 40599]
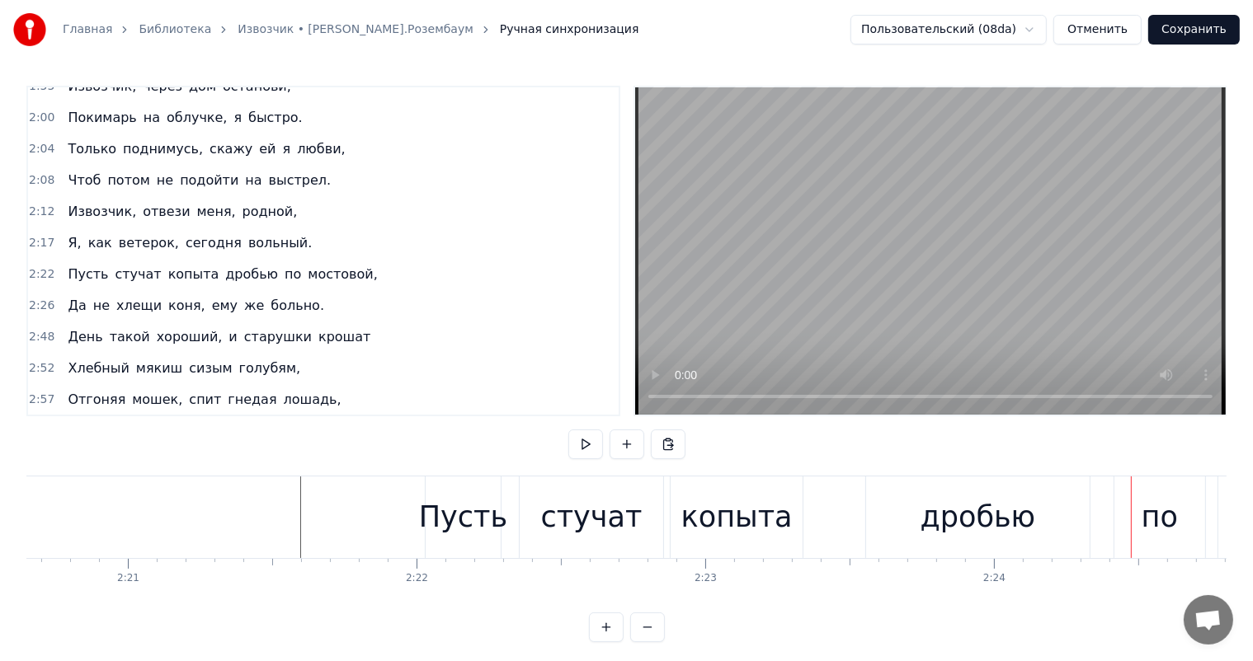
click at [934, 520] on div "дробью" at bounding box center [977, 518] width 115 height 44
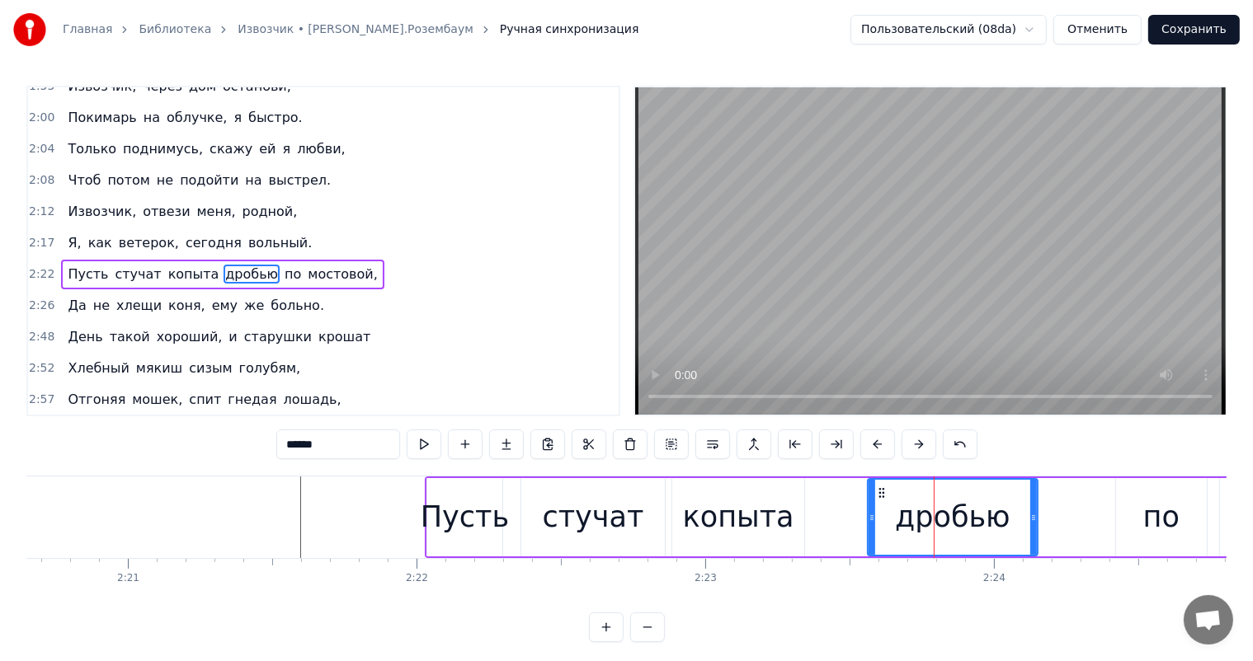
drag, startPoint x: 1087, startPoint y: 515, endPoint x: 1033, endPoint y: 528, distance: 55.2
click at [1033, 528] on div at bounding box center [1033, 517] width 7 height 75
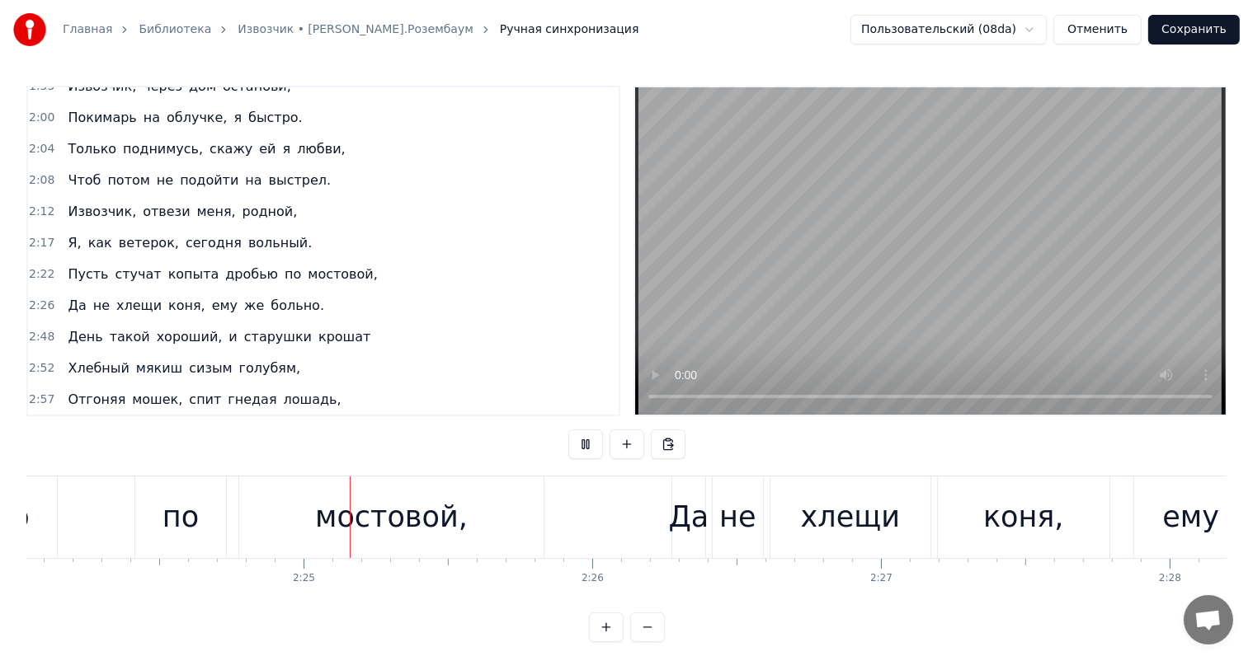
scroll to position [0, 41638]
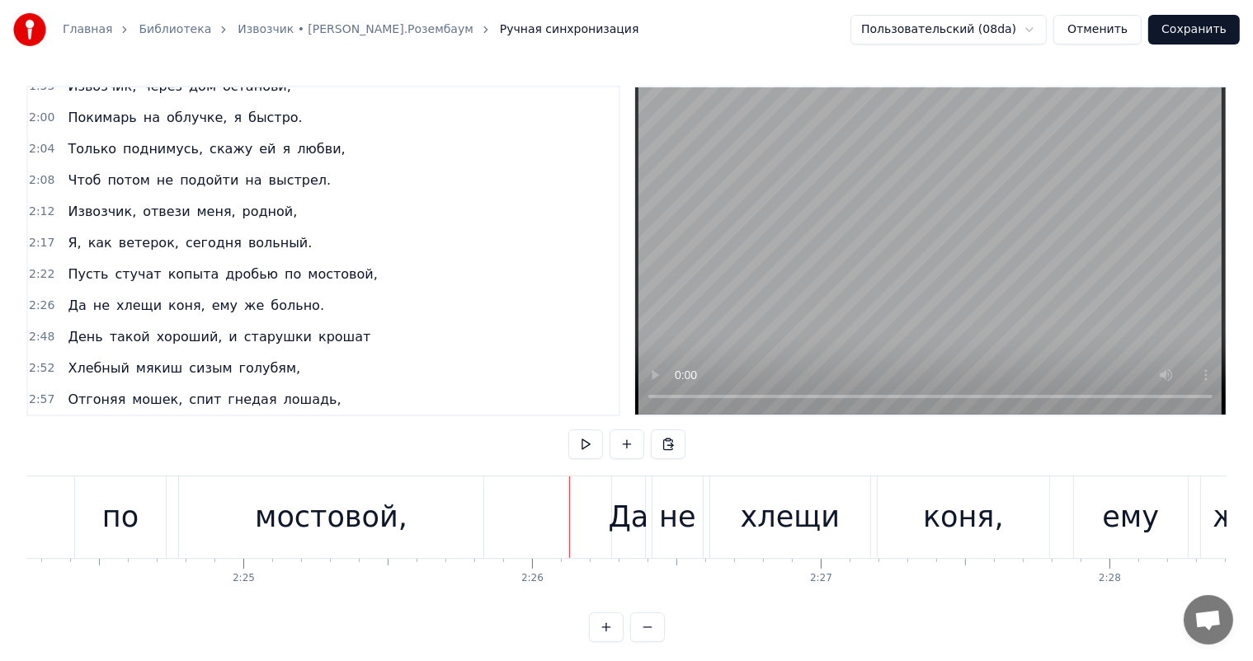
click at [396, 510] on div "мостовой," at bounding box center [331, 518] width 153 height 44
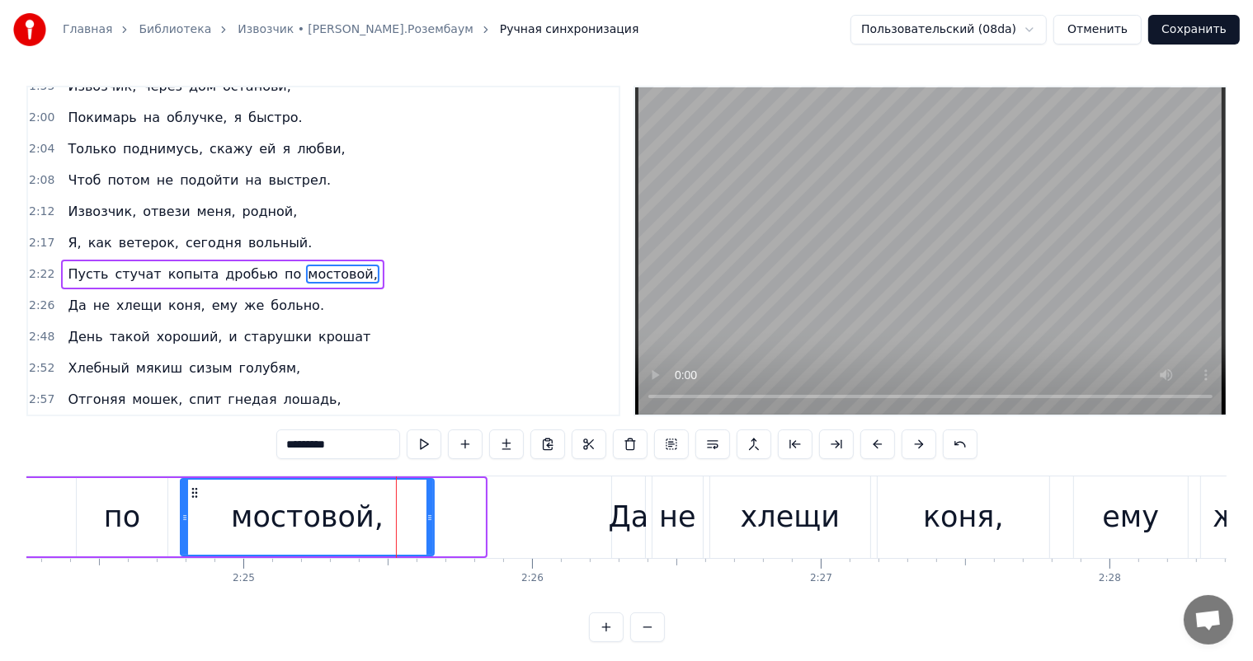
drag, startPoint x: 480, startPoint y: 519, endPoint x: 429, endPoint y: 524, distance: 51.4
click at [429, 524] on div at bounding box center [429, 517] width 7 height 75
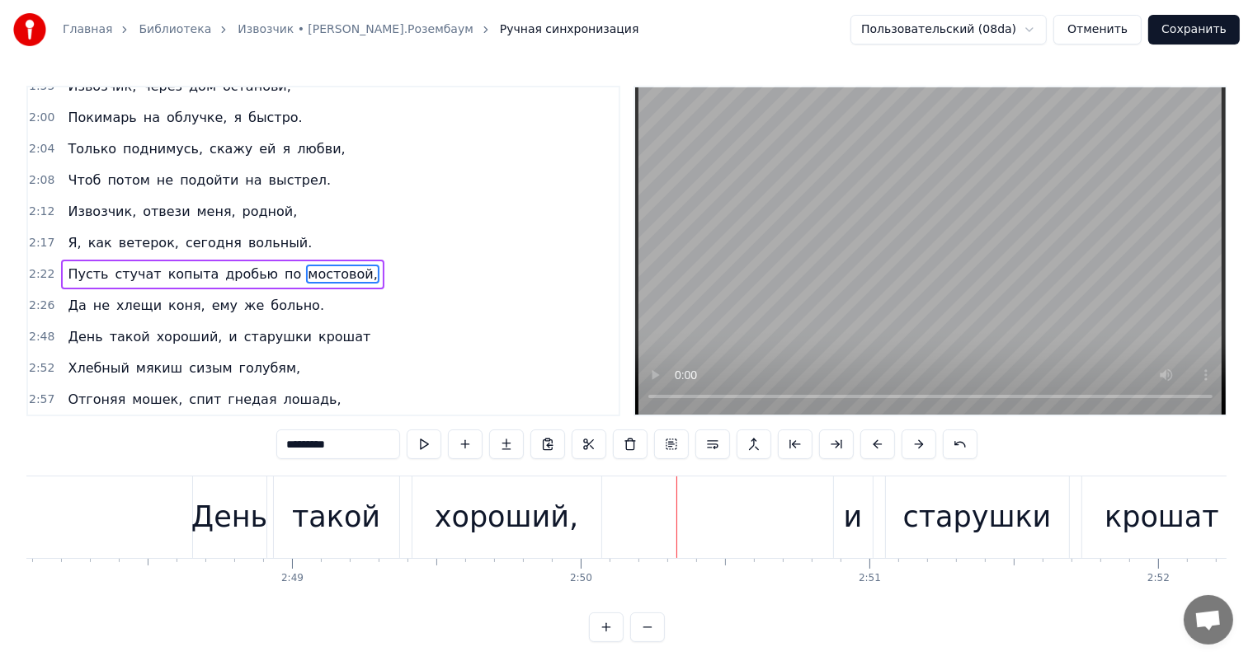
scroll to position [0, 48301]
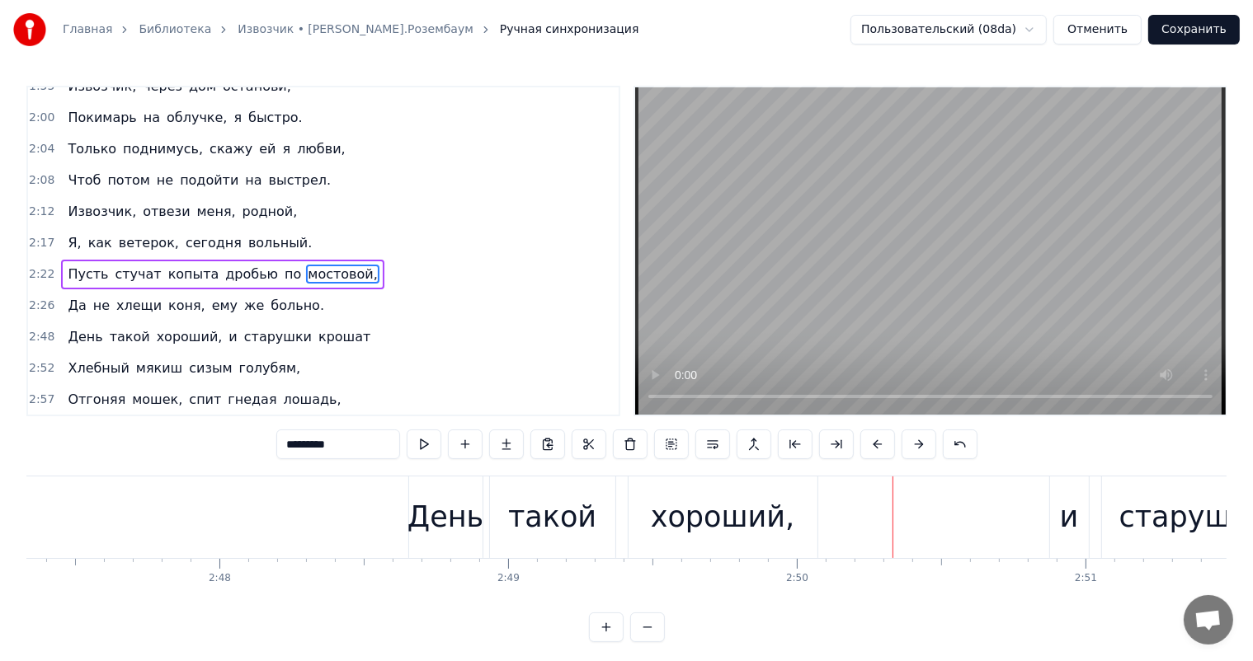
click at [746, 528] on div "хороший," at bounding box center [723, 518] width 144 height 44
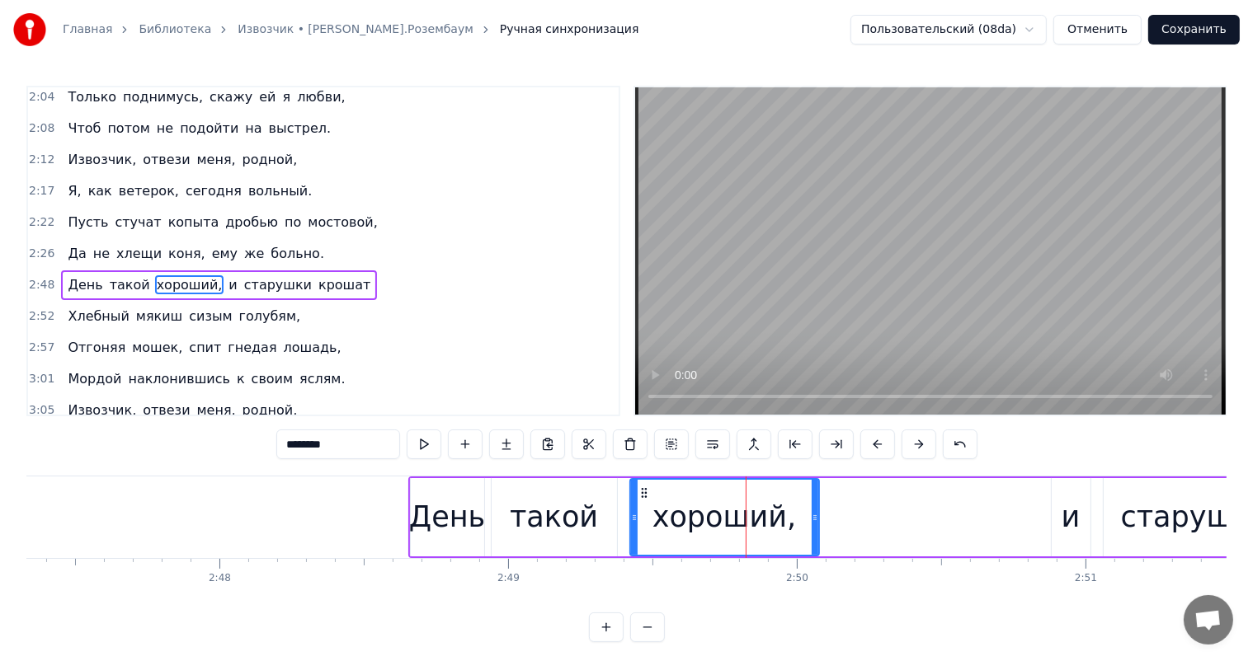
scroll to position [579, 0]
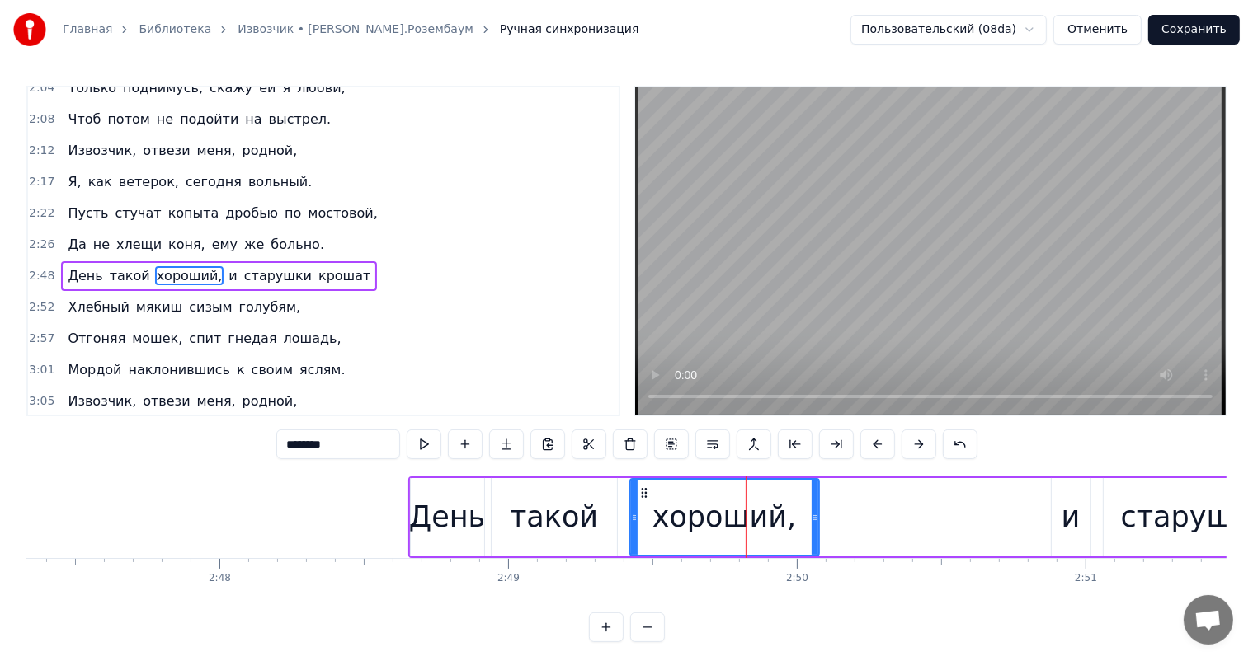
click at [463, 525] on div "День" at bounding box center [447, 518] width 76 height 44
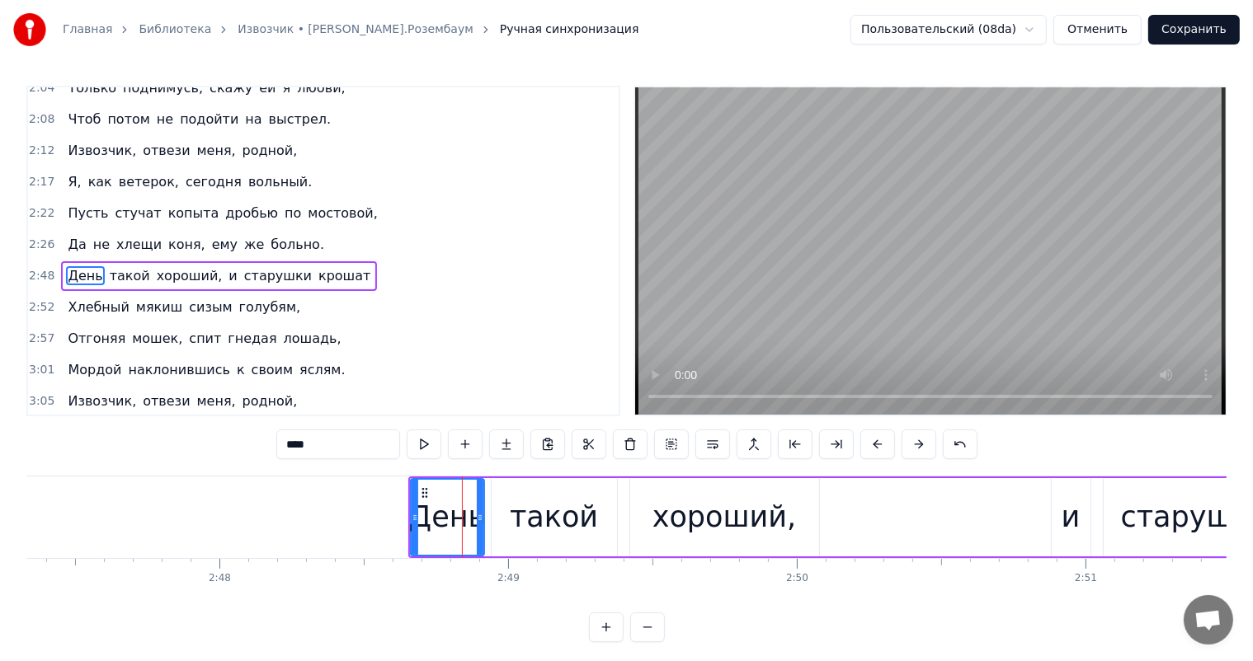
click at [584, 512] on div "такой" at bounding box center [554, 518] width 88 height 44
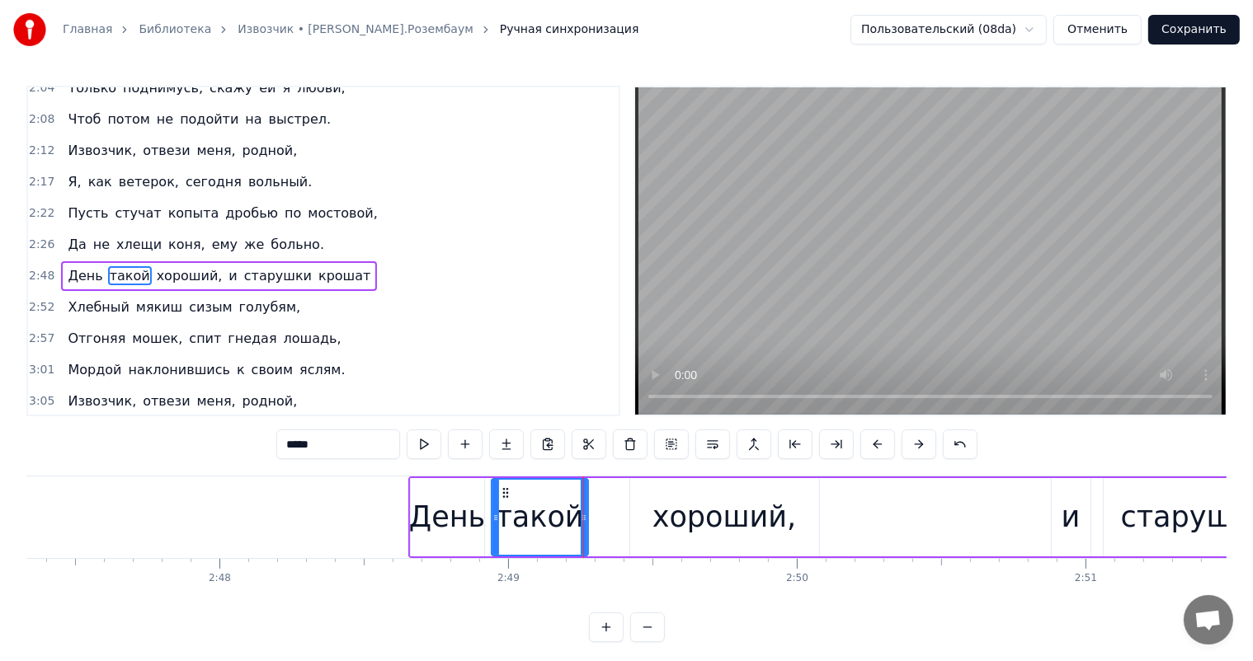
drag, startPoint x: 614, startPoint y: 520, endPoint x: 585, endPoint y: 525, distance: 29.2
click at [585, 525] on div at bounding box center [584, 517] width 7 height 75
click at [699, 498] on div "хороший," at bounding box center [724, 518] width 144 height 44
type input "********"
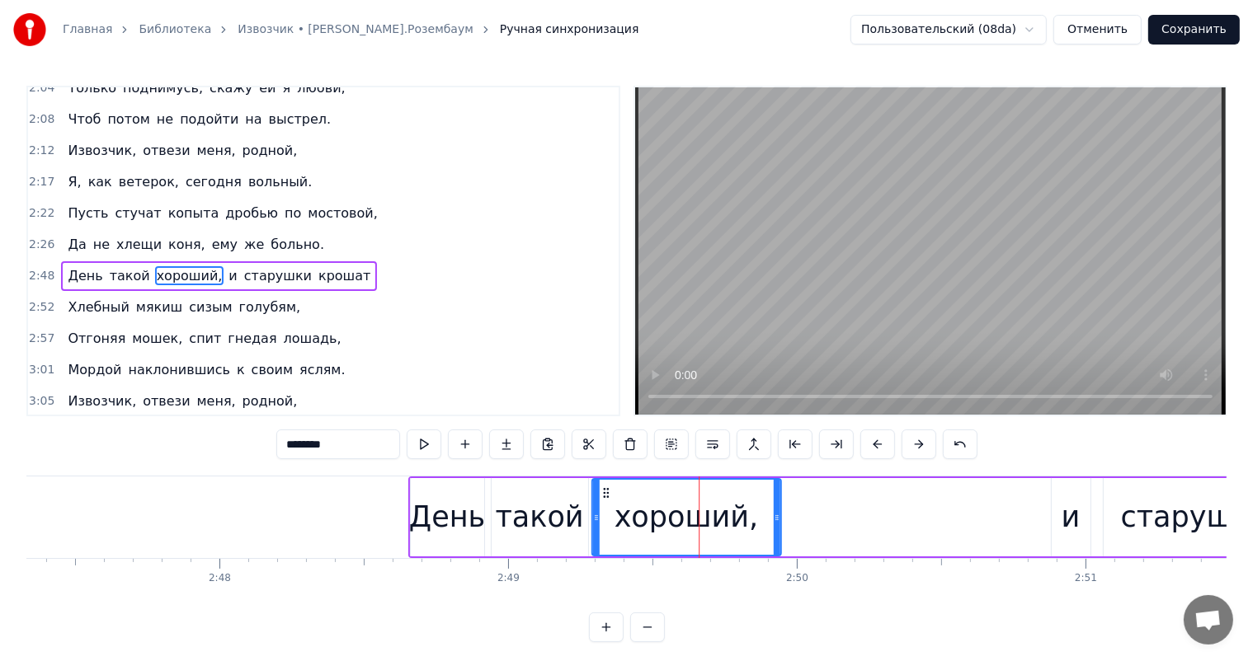
drag, startPoint x: 638, startPoint y: 488, endPoint x: 600, endPoint y: 506, distance: 41.7
click at [600, 506] on div "хороший," at bounding box center [685, 517] width 187 height 75
drag, startPoint x: 774, startPoint y: 516, endPoint x: 753, endPoint y: 521, distance: 22.0
click at [753, 521] on icon at bounding box center [754, 517] width 7 height 13
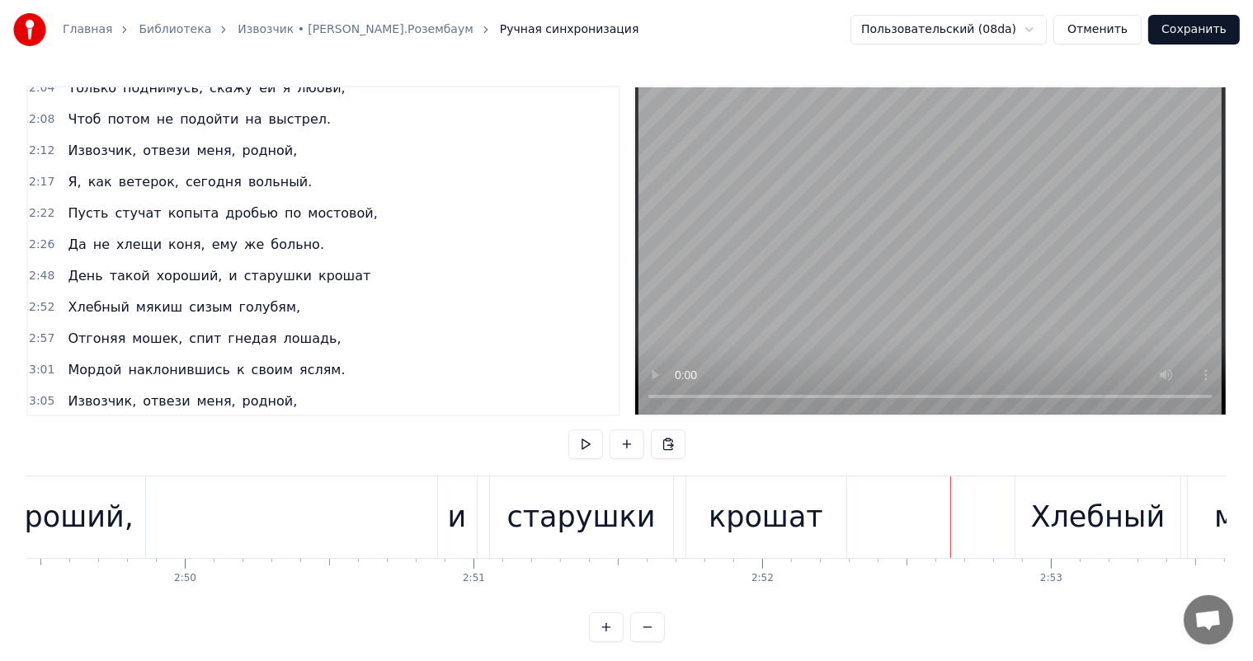
scroll to position [0, 48770]
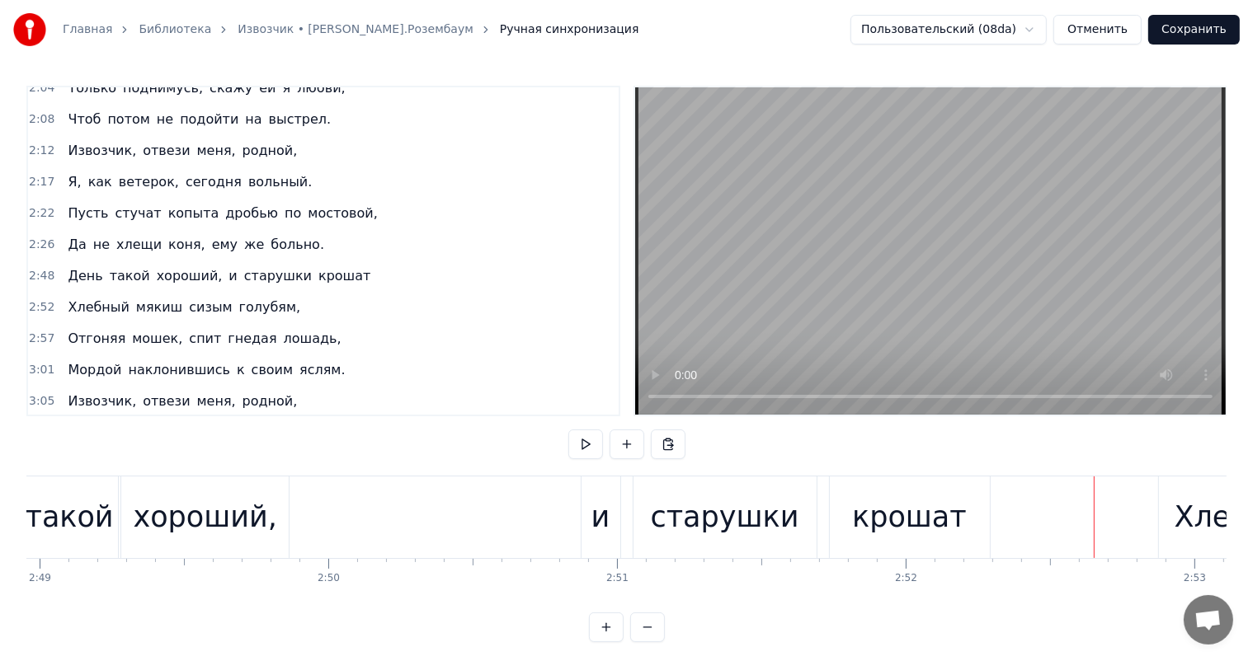
click at [734, 501] on div "старушки" at bounding box center [725, 518] width 148 height 44
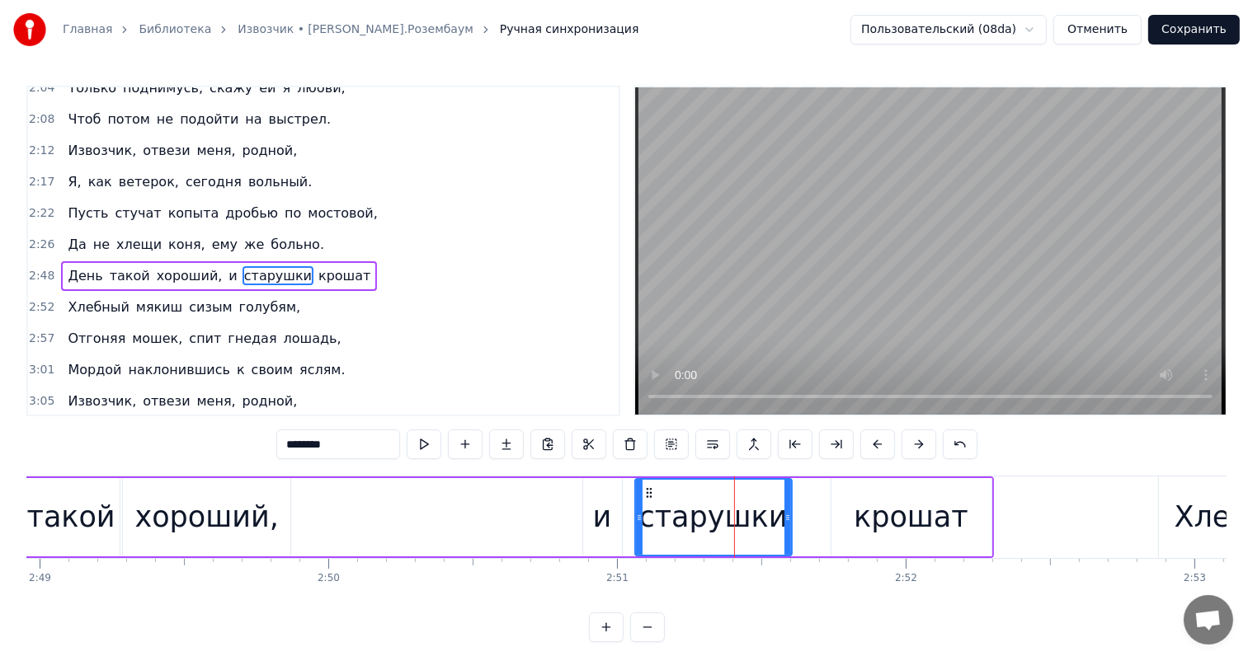
drag, startPoint x: 812, startPoint y: 515, endPoint x: 784, endPoint y: 530, distance: 31.0
click at [784, 528] on div at bounding box center [787, 517] width 7 height 75
click at [866, 500] on div "крошат" at bounding box center [911, 518] width 115 height 44
type input "******"
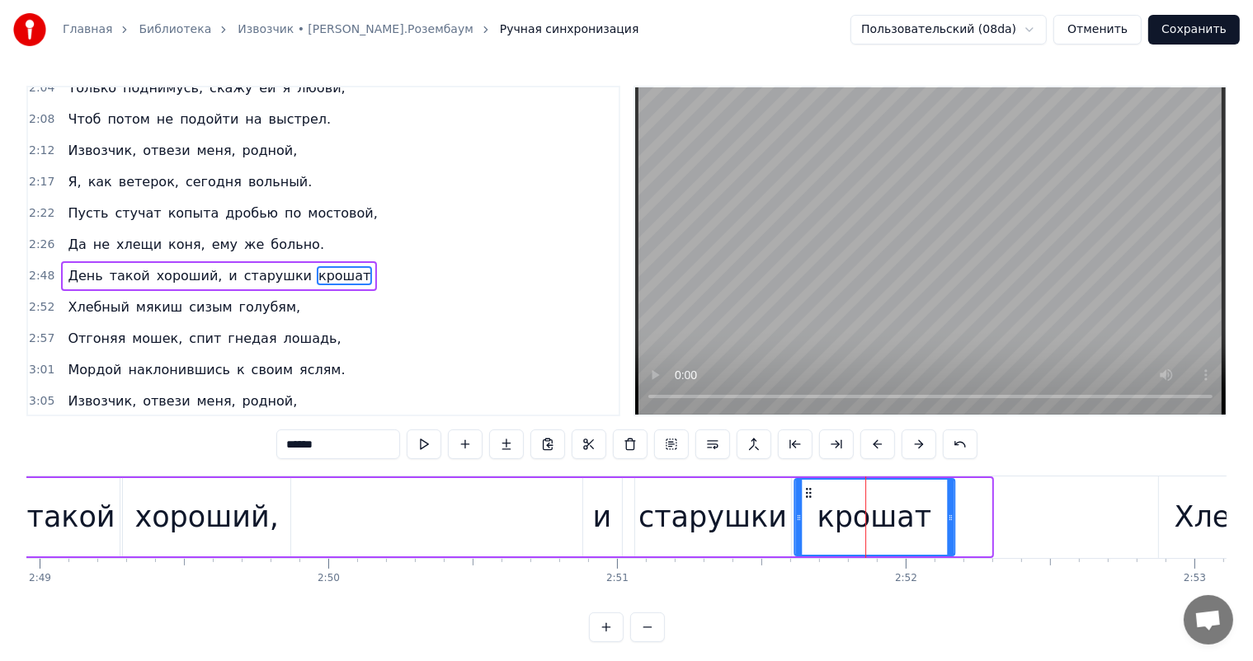
drag, startPoint x: 846, startPoint y: 487, endPoint x: 809, endPoint y: 499, distance: 38.9
click at [809, 499] on div "крошат" at bounding box center [874, 517] width 158 height 75
drag, startPoint x: 953, startPoint y: 518, endPoint x: 934, endPoint y: 533, distance: 24.1
click at [934, 533] on div at bounding box center [931, 517] width 7 height 75
click at [419, 526] on div "День такой хороший, и старушки крошат" at bounding box center [439, 518] width 998 height 82
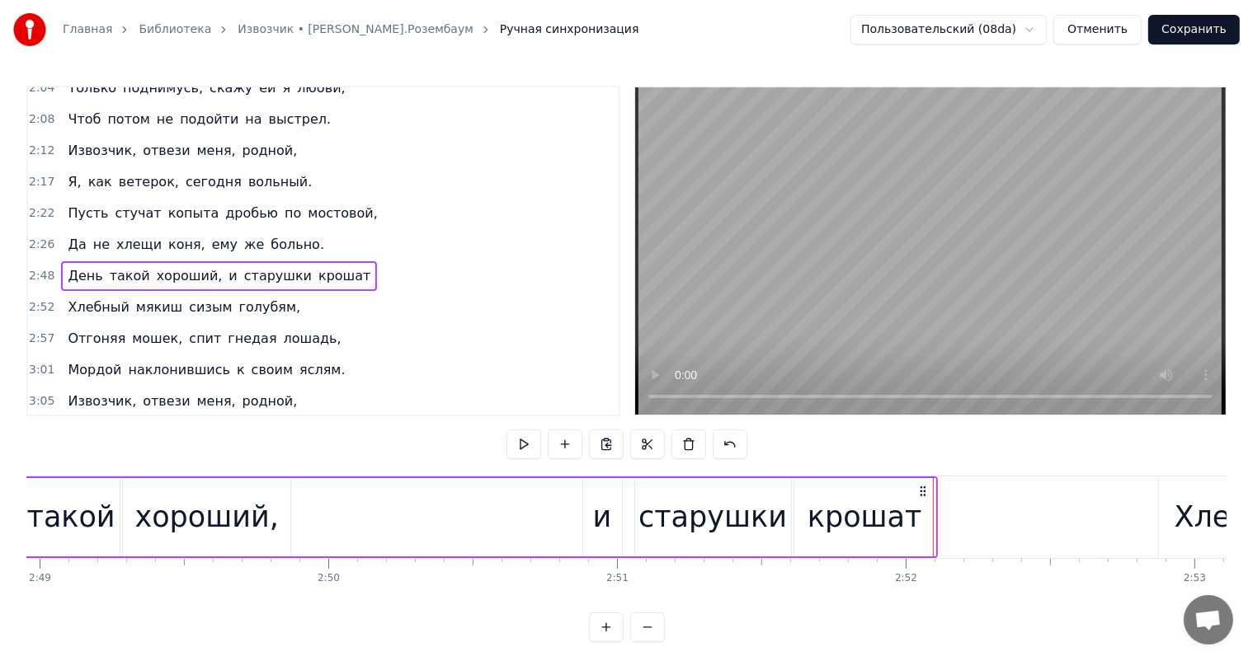
click at [468, 515] on div "День такой хороший, и старушки крошат" at bounding box center [439, 518] width 998 height 82
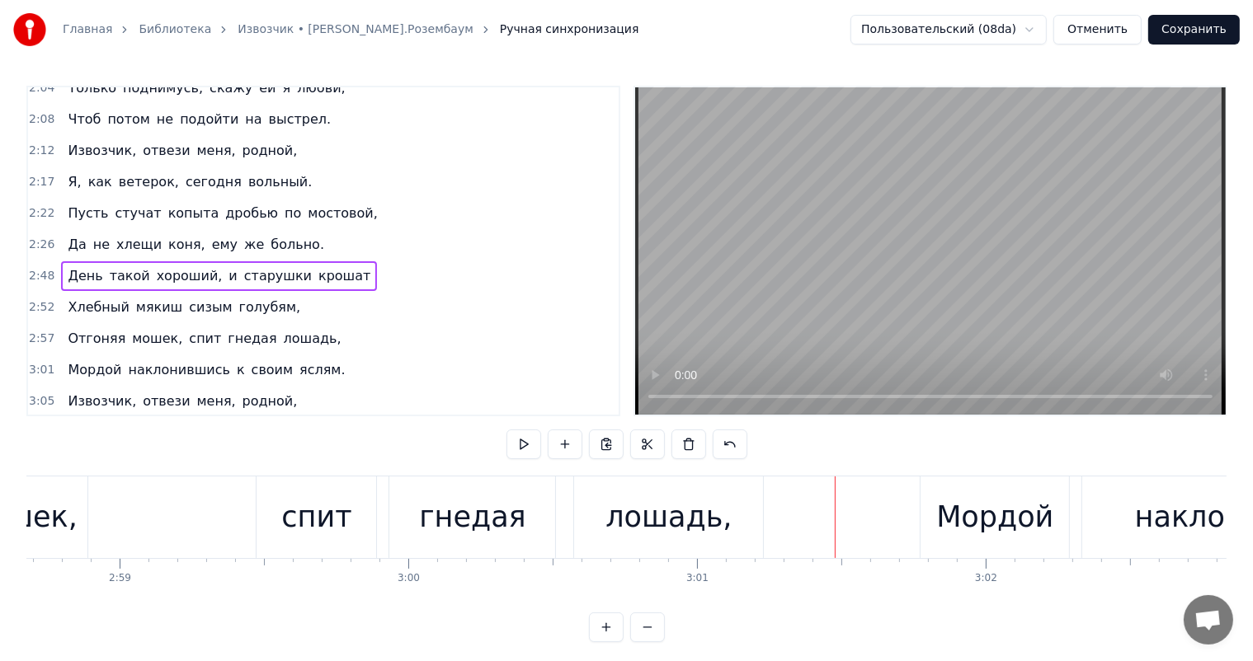
scroll to position [0, 51325]
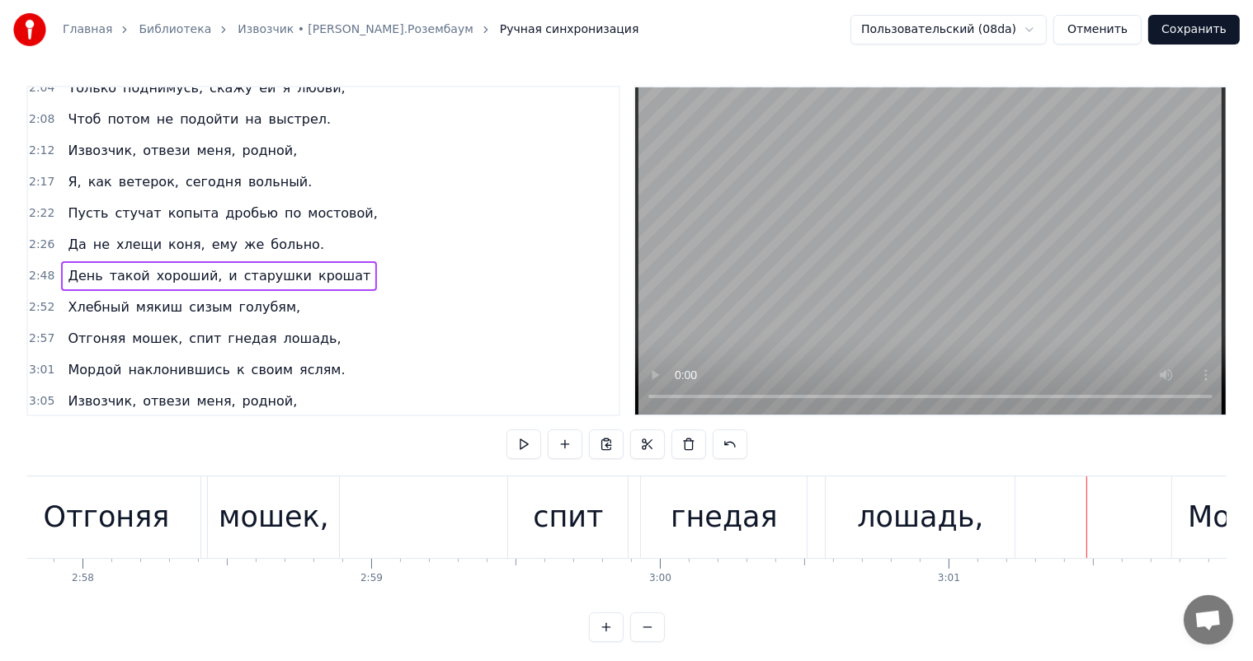
drag, startPoint x: 525, startPoint y: 492, endPoint x: 537, endPoint y: 499, distance: 13.7
click at [528, 496] on div "спит" at bounding box center [568, 518] width 120 height 82
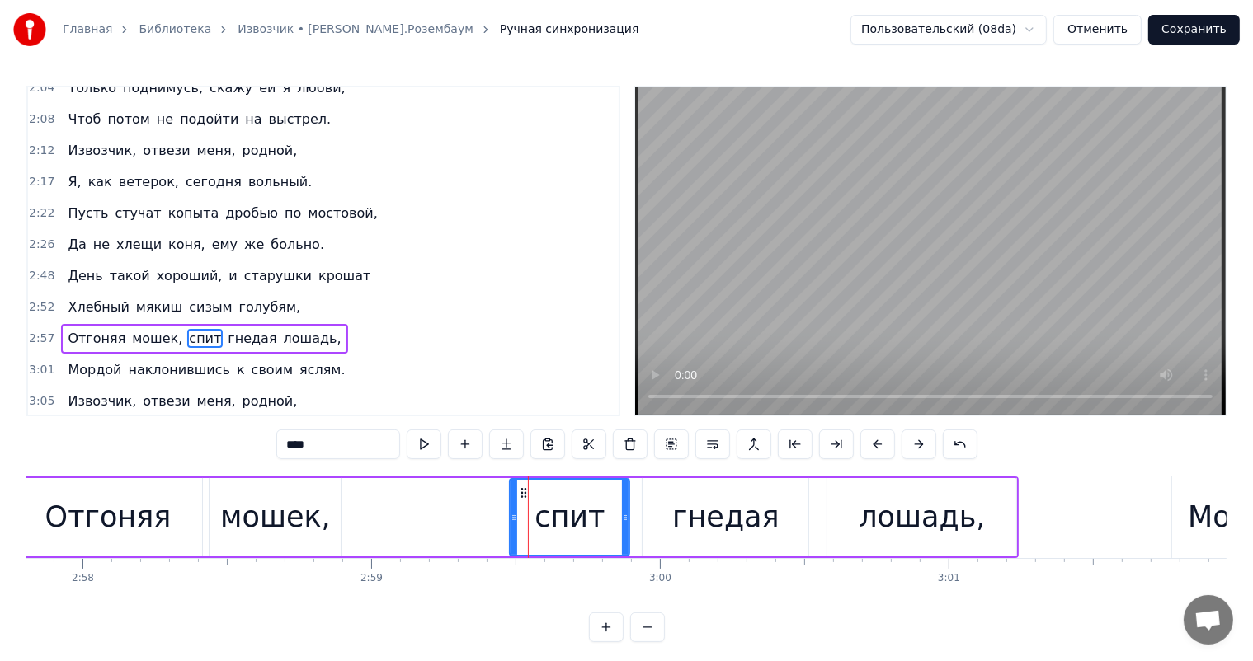
scroll to position [640, 0]
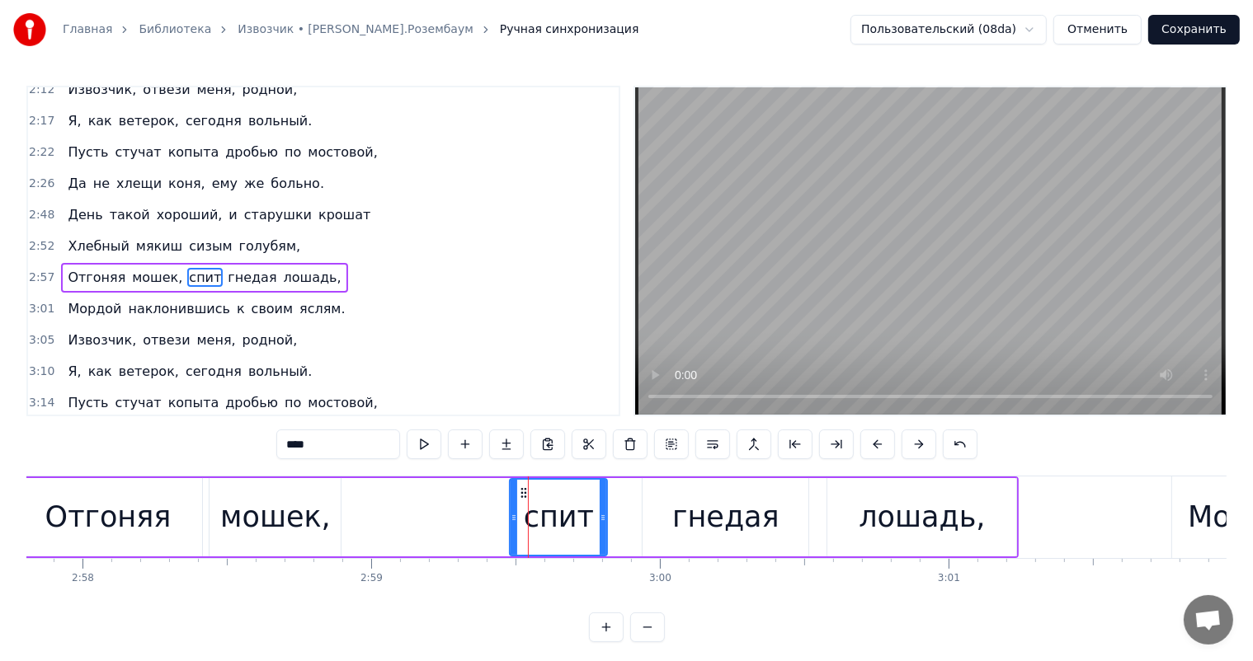
drag, startPoint x: 623, startPoint y: 511, endPoint x: 603, endPoint y: 524, distance: 23.3
click at [603, 524] on div at bounding box center [603, 517] width 7 height 75
drag, startPoint x: 715, startPoint y: 502, endPoint x: 671, endPoint y: 499, distance: 44.7
click at [713, 502] on div "гнедая" at bounding box center [725, 518] width 107 height 44
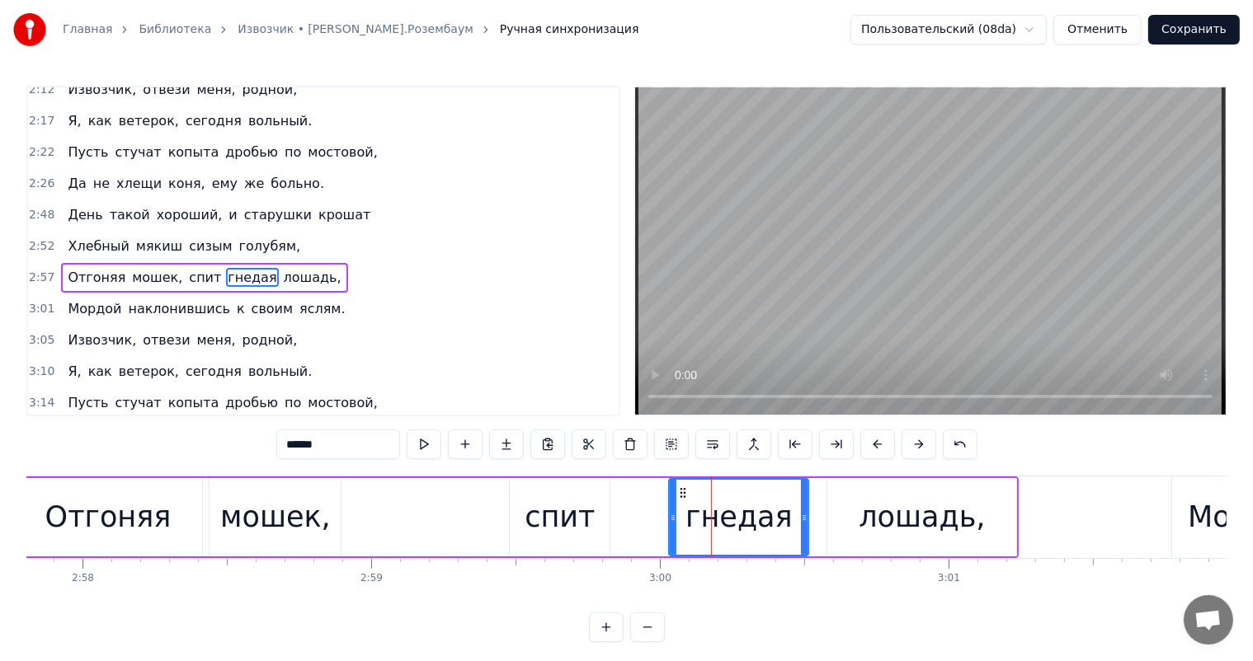
drag, startPoint x: 649, startPoint y: 520, endPoint x: 673, endPoint y: 505, distance: 28.6
click at [673, 515] on icon at bounding box center [673, 517] width 7 height 13
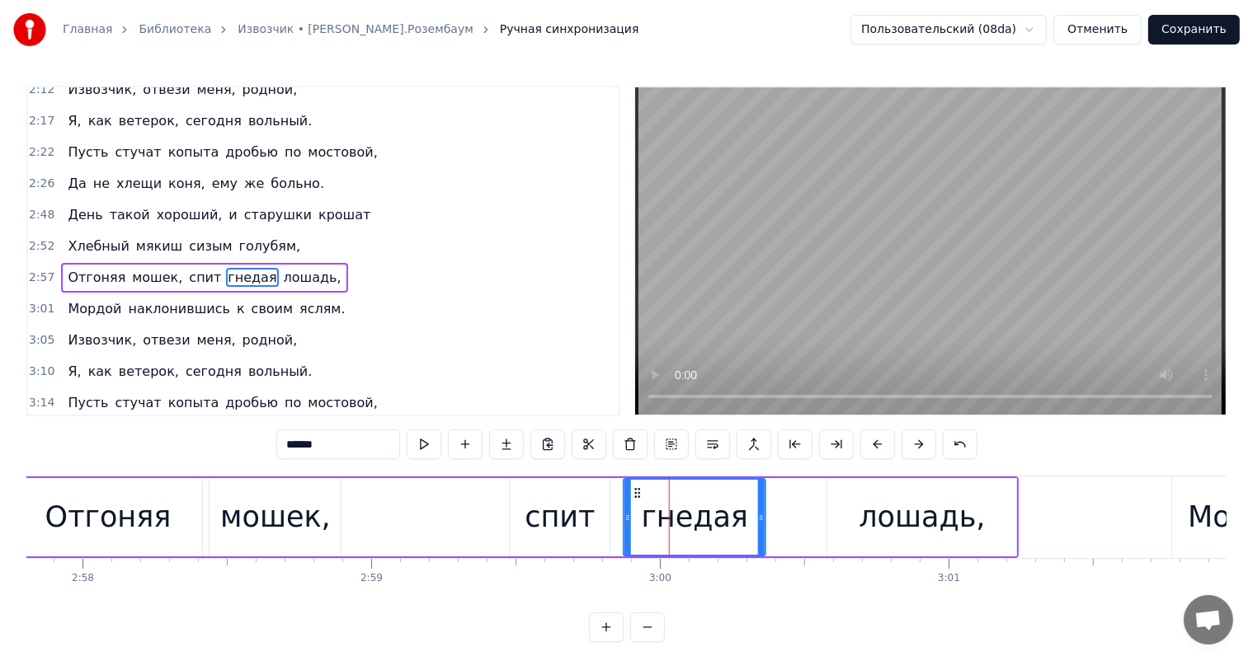
drag, startPoint x: 679, startPoint y: 492, endPoint x: 636, endPoint y: 501, distance: 43.8
click at [636, 501] on div "гнедая" at bounding box center [694, 517] width 140 height 75
click at [857, 488] on div "лошадь," at bounding box center [921, 517] width 189 height 78
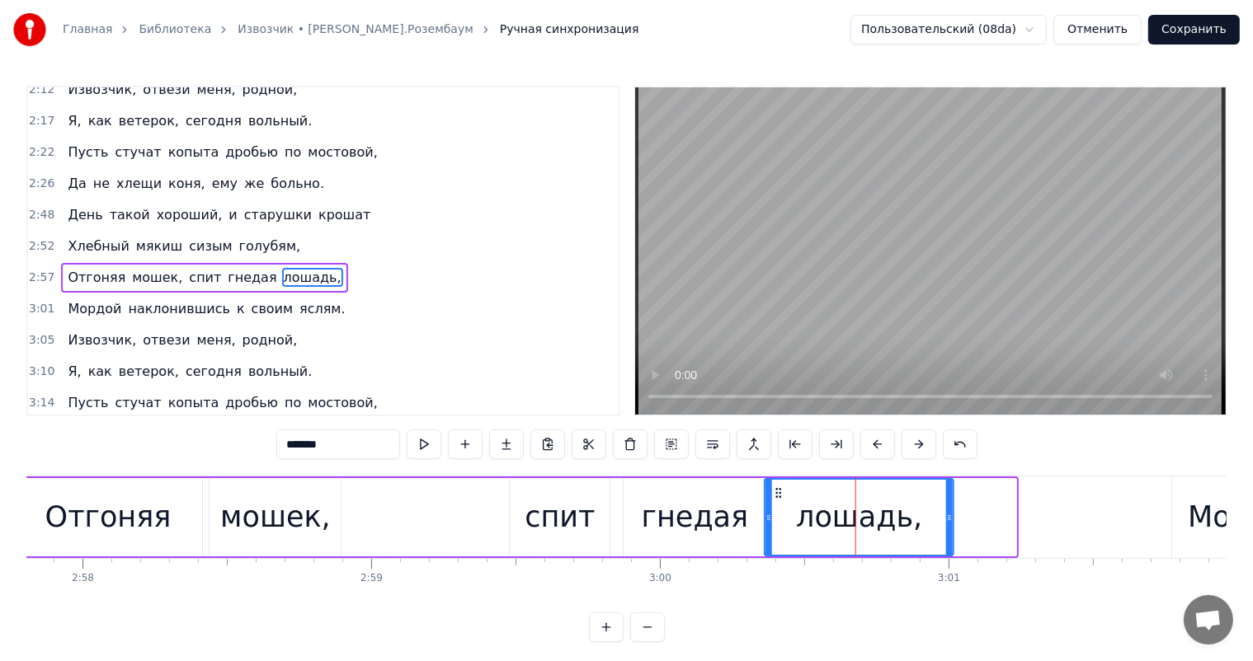
drag, startPoint x: 837, startPoint y: 492, endPoint x: 775, endPoint y: 503, distance: 62.9
click at [775, 503] on div "лошадь," at bounding box center [858, 517] width 187 height 75
drag, startPoint x: 953, startPoint y: 513, endPoint x: 426, endPoint y: 561, distance: 529.2
click at [926, 525] on div at bounding box center [929, 517] width 7 height 75
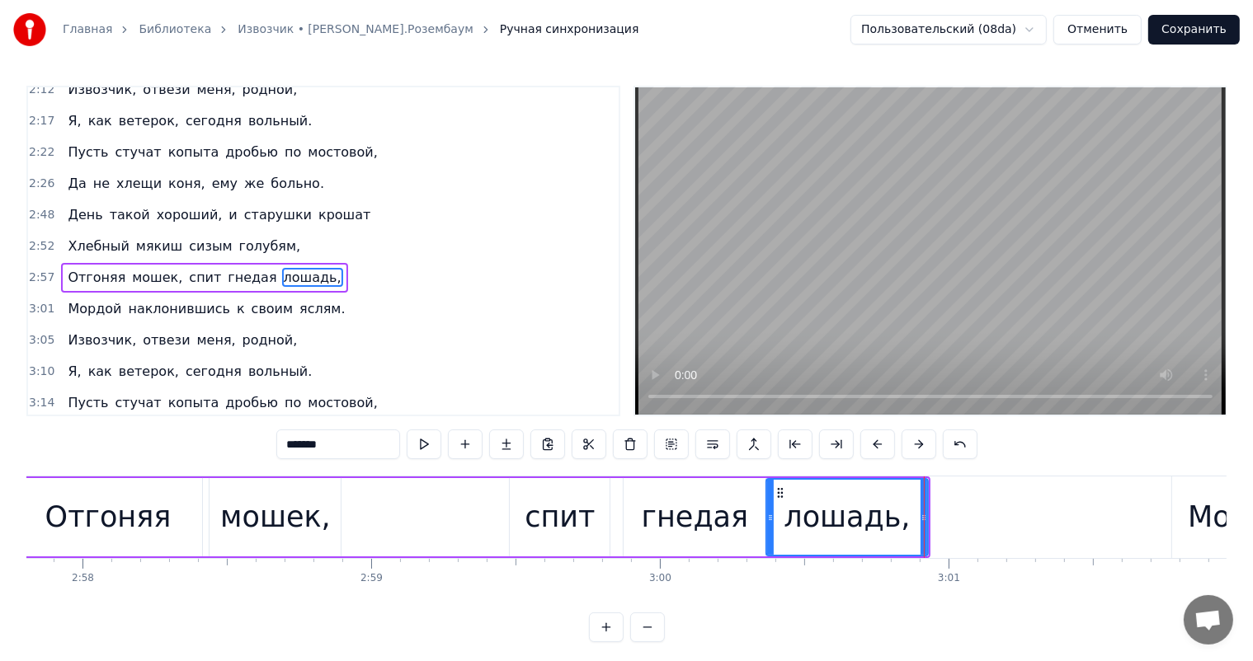
click at [334, 518] on div "мошек," at bounding box center [274, 517] width 131 height 78
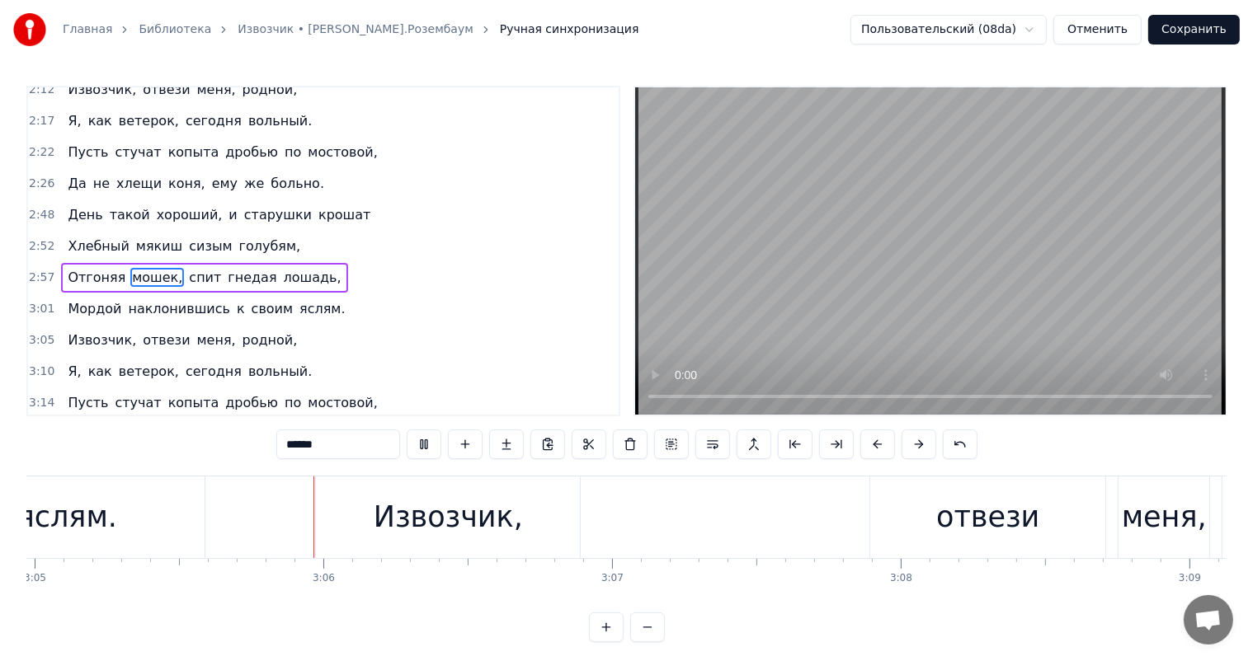
scroll to position [0, 53459]
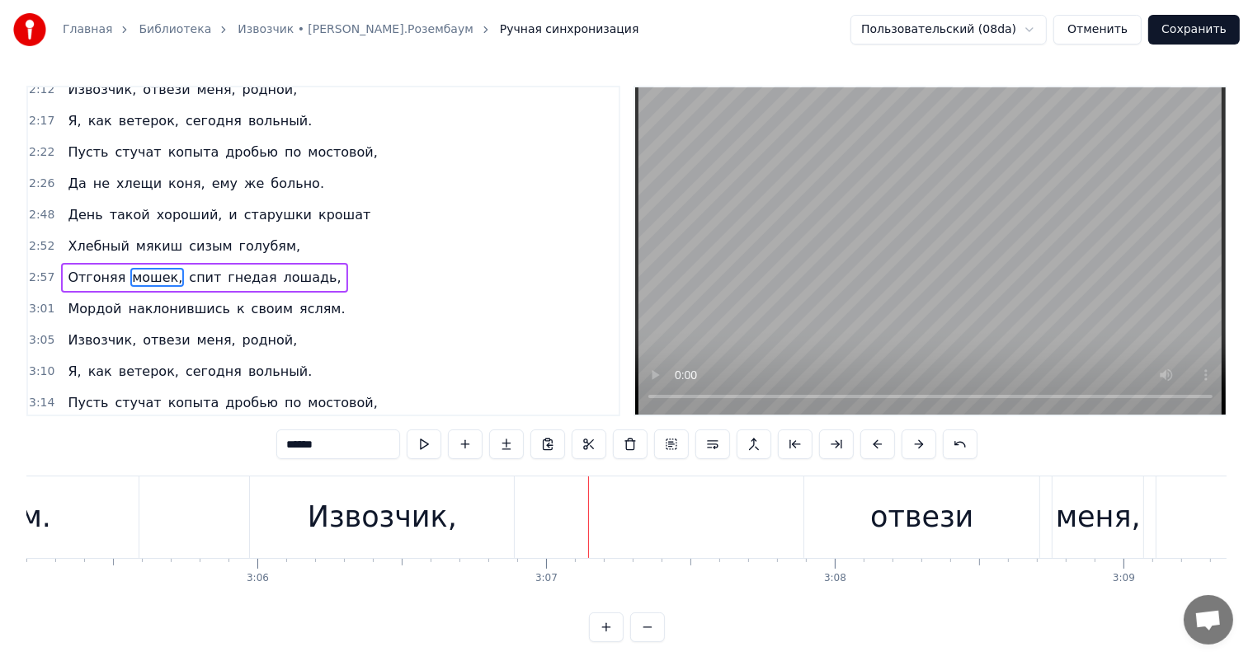
click at [507, 508] on div "Извозчик," at bounding box center [382, 518] width 264 height 82
type input "*********"
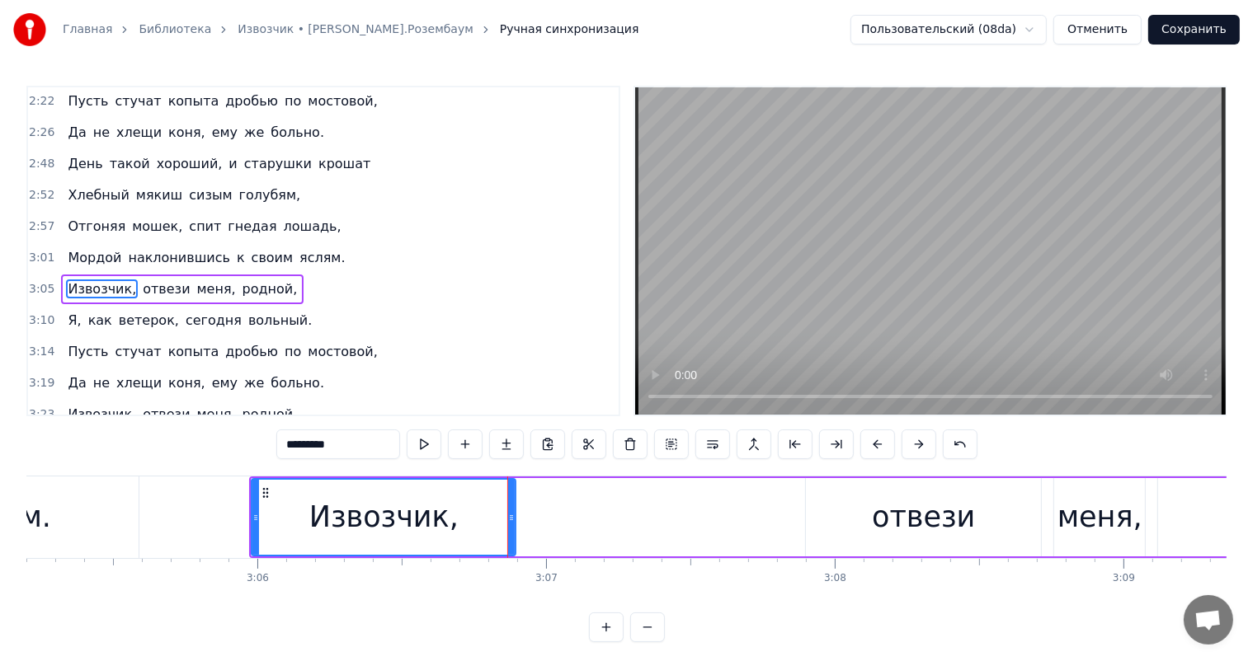
scroll to position [700, 0]
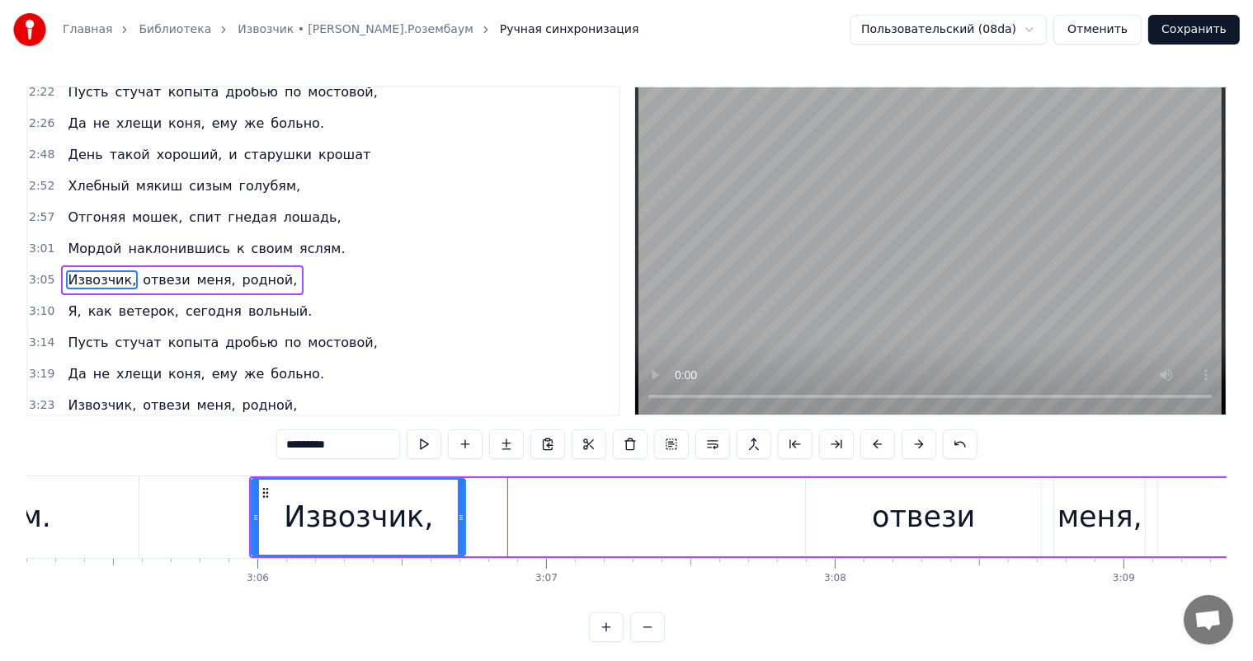
drag, startPoint x: 511, startPoint y: 516, endPoint x: 461, endPoint y: 521, distance: 50.6
click at [461, 521] on icon at bounding box center [461, 517] width 7 height 13
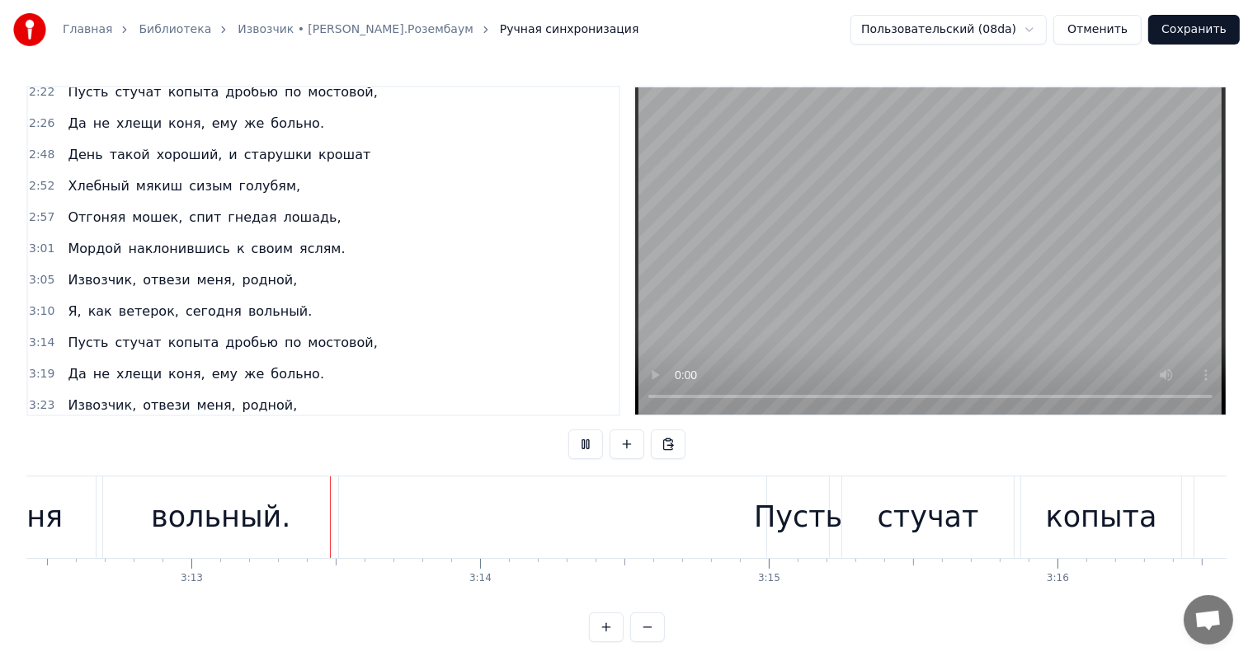
scroll to position [0, 55613]
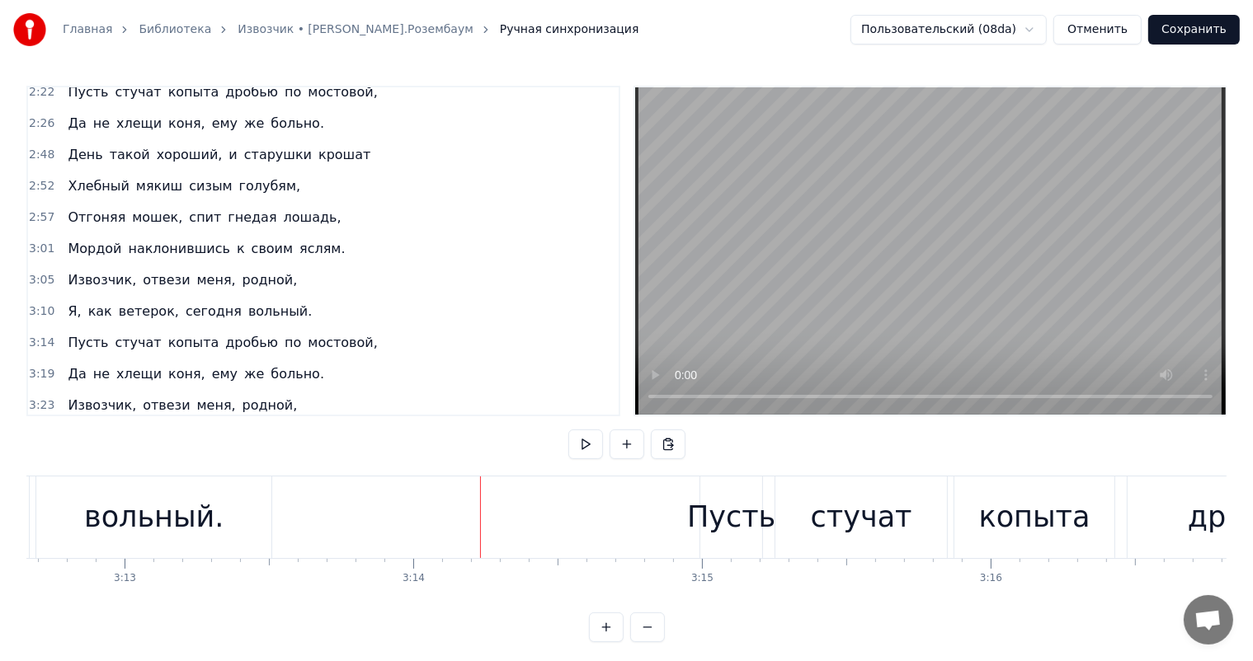
click at [239, 521] on div "вольный." at bounding box center [153, 518] width 235 height 82
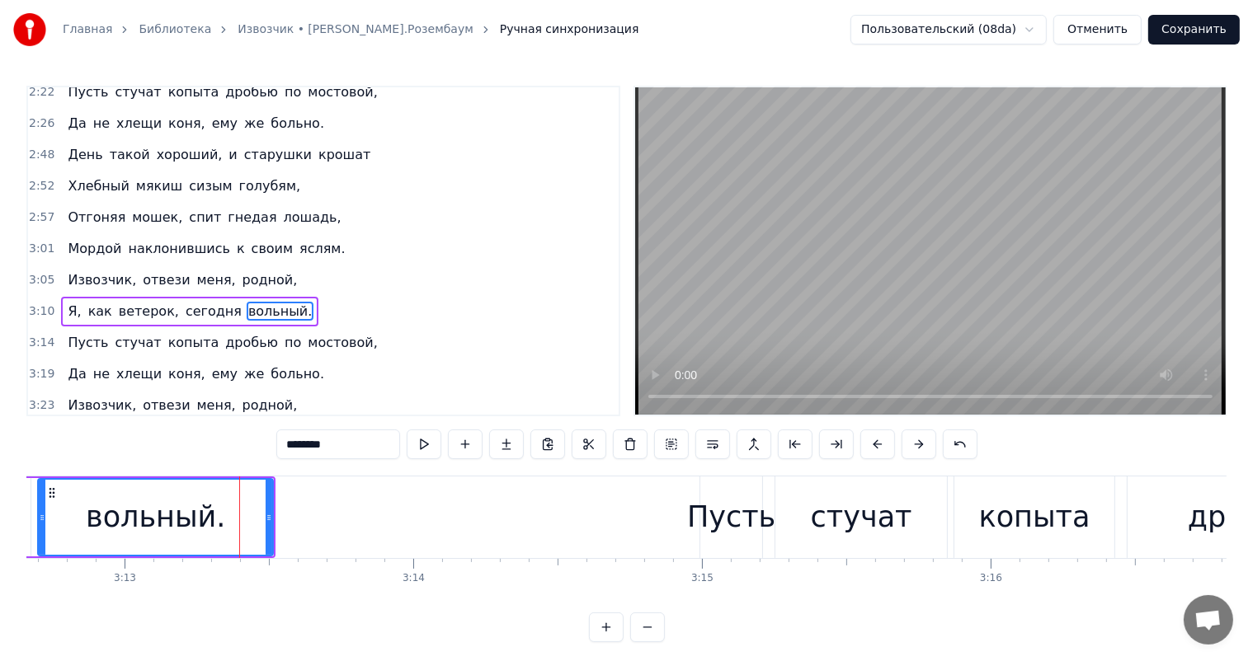
scroll to position [731, 0]
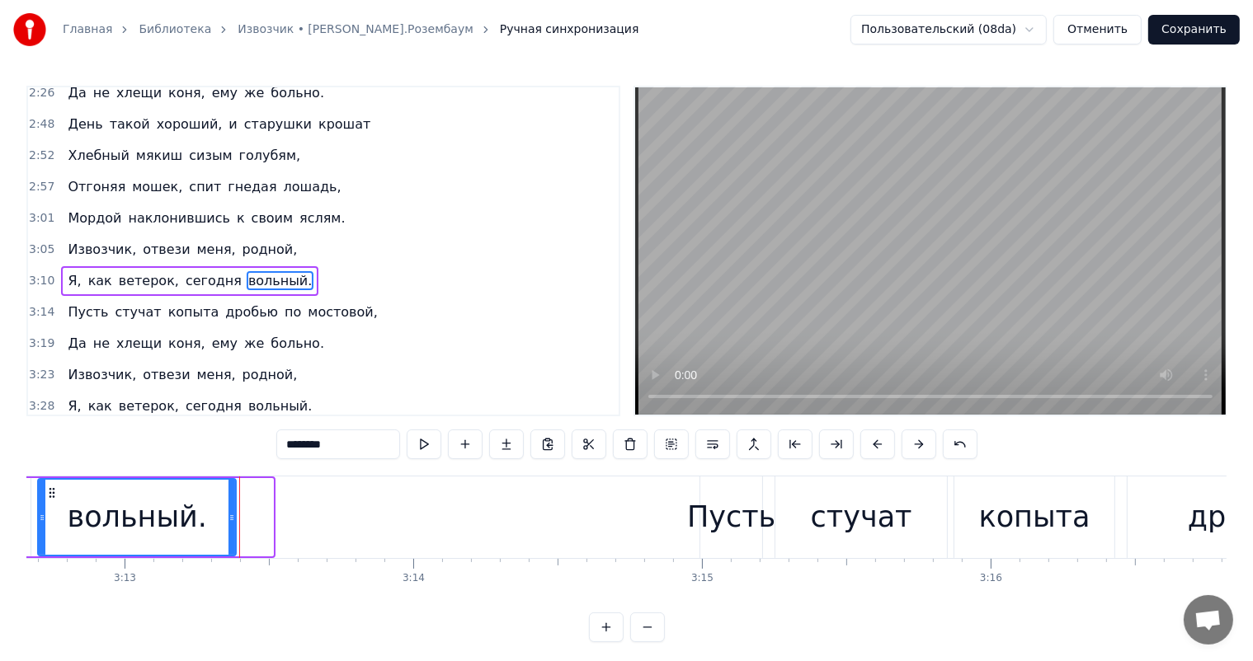
drag, startPoint x: 271, startPoint y: 514, endPoint x: 234, endPoint y: 531, distance: 41.0
click at [234, 531] on div at bounding box center [231, 517] width 7 height 75
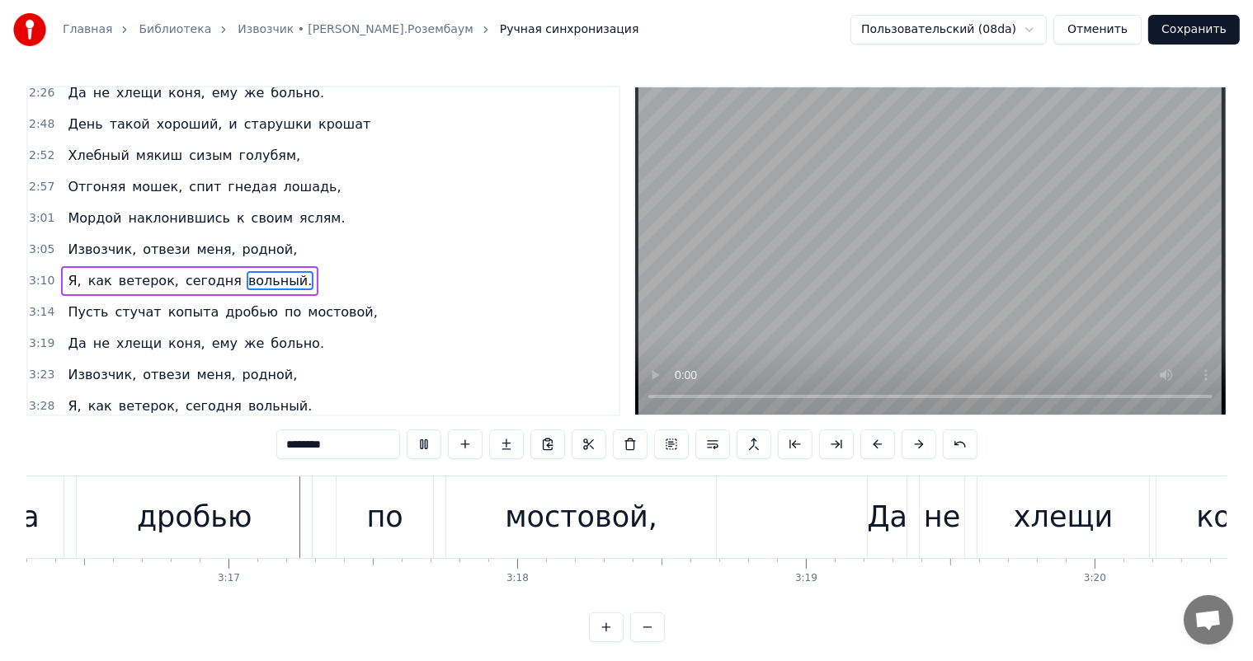
scroll to position [0, 56734]
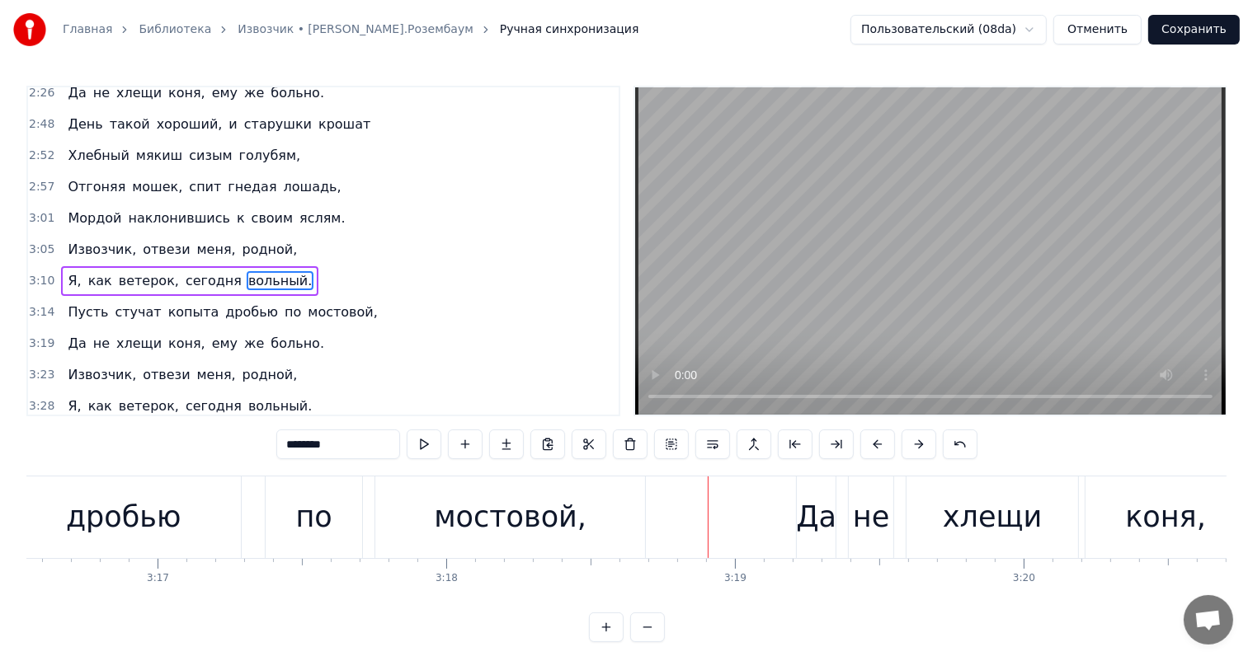
click at [225, 506] on div "дробью" at bounding box center [123, 518] width 235 height 82
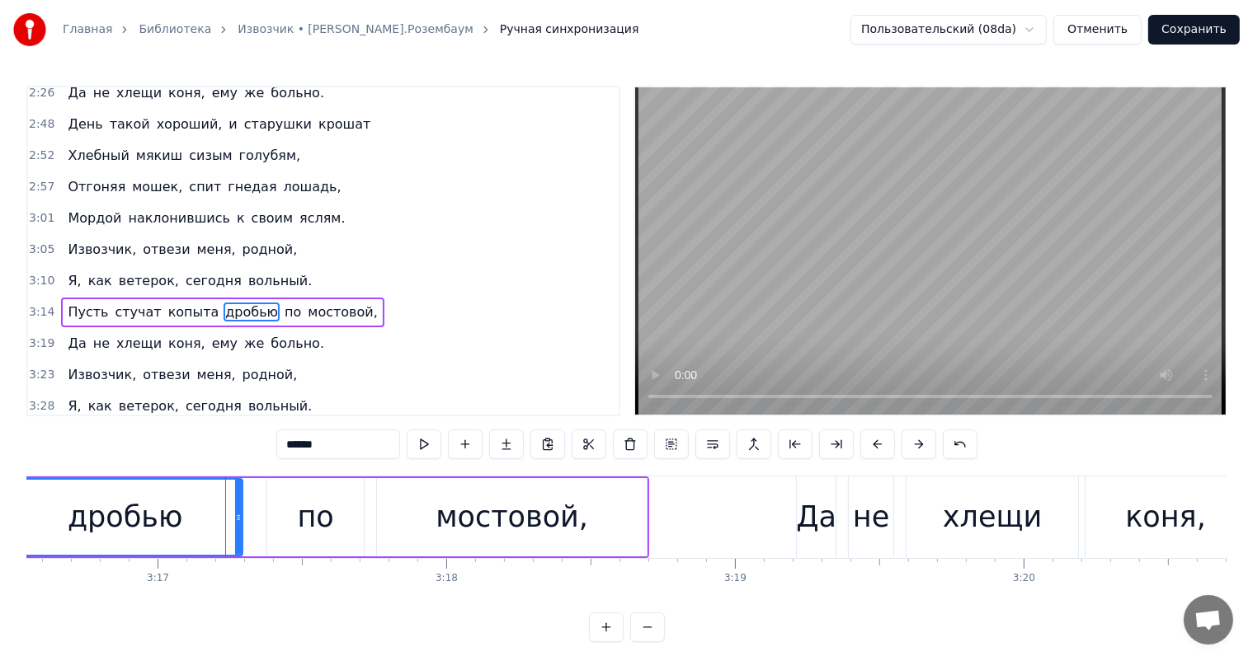
scroll to position [761, 0]
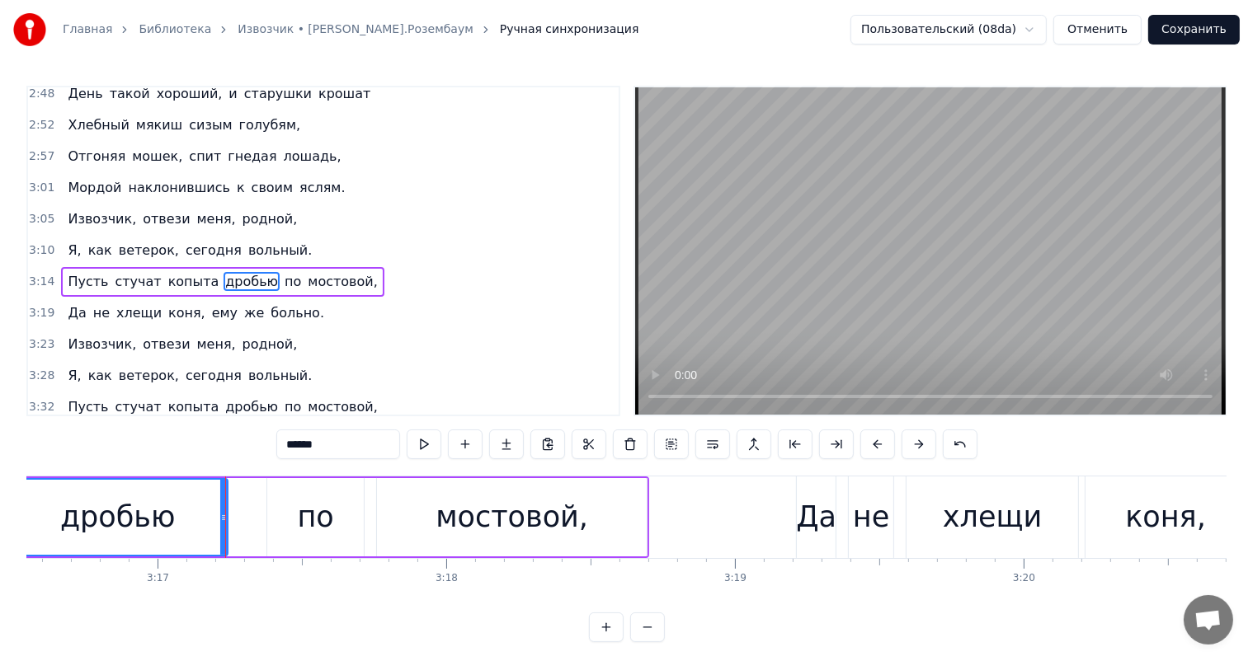
drag, startPoint x: 236, startPoint y: 508, endPoint x: 221, endPoint y: 519, distance: 18.3
click at [221, 519] on div at bounding box center [223, 517] width 7 height 75
click at [335, 508] on div "по" at bounding box center [315, 517] width 96 height 78
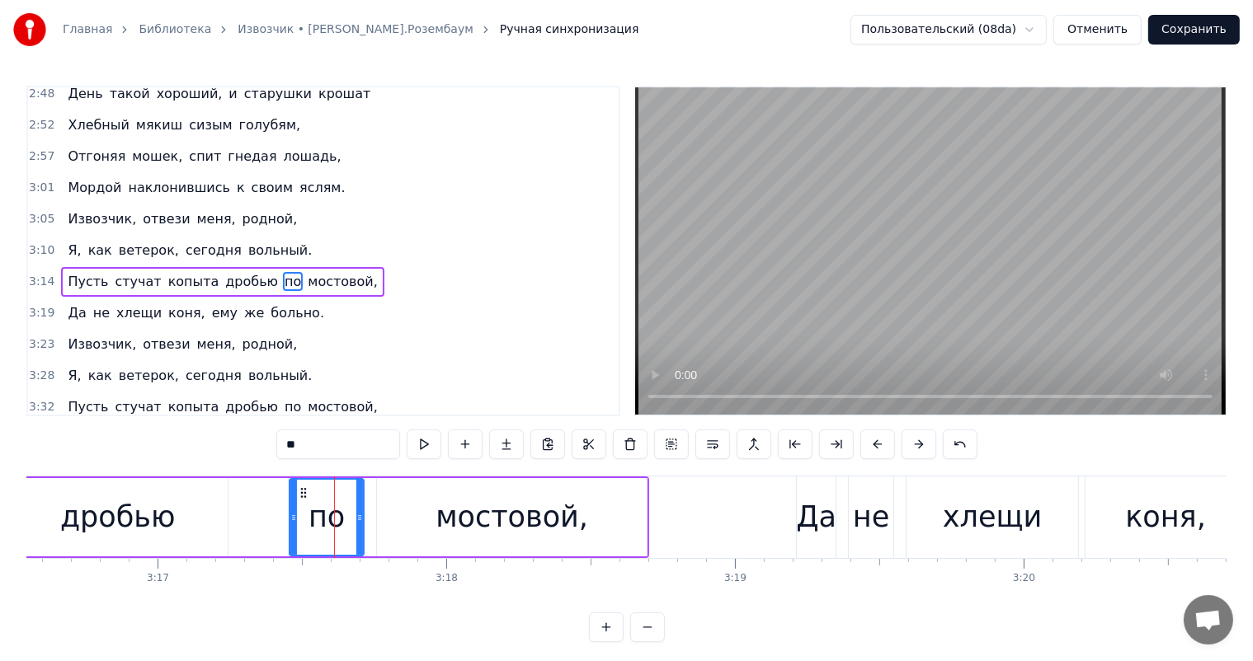
drag, startPoint x: 268, startPoint y: 524, endPoint x: 287, endPoint y: 501, distance: 29.3
click at [290, 528] on div at bounding box center [293, 517] width 7 height 75
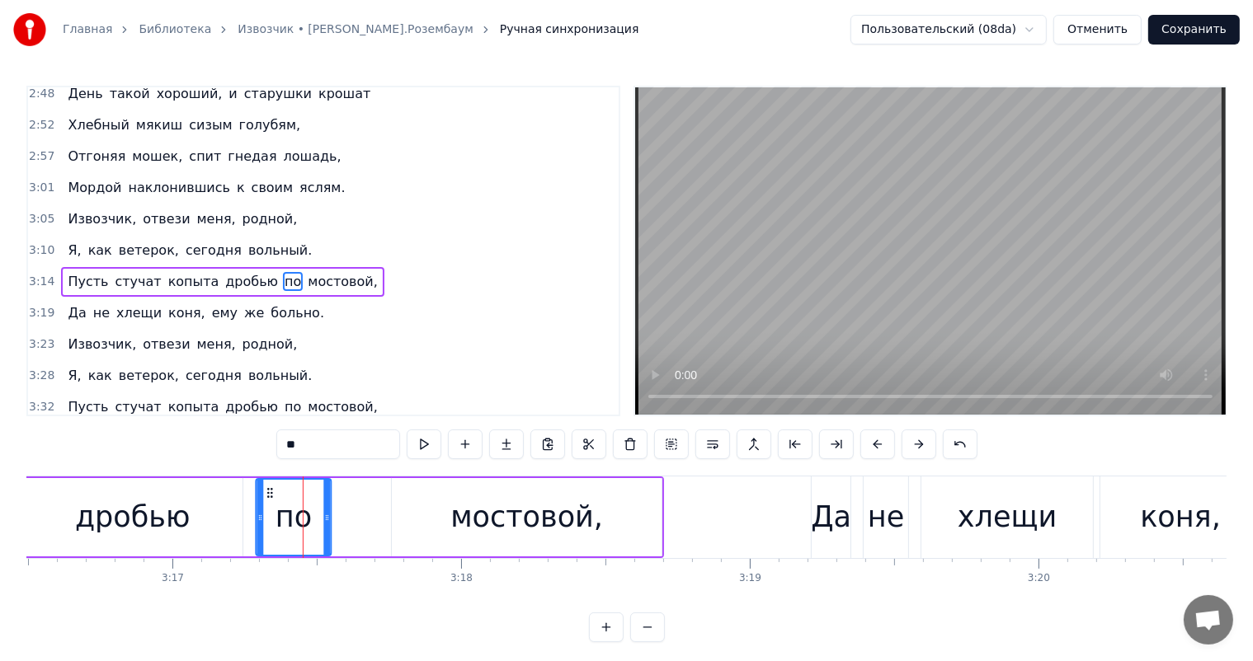
drag, startPoint x: 300, startPoint y: 495, endPoint x: 264, endPoint y: 497, distance: 36.4
click at [264, 497] on icon at bounding box center [270, 493] width 13 height 13
click at [527, 519] on div "мостовой," at bounding box center [530, 518] width 153 height 44
type input "*********"
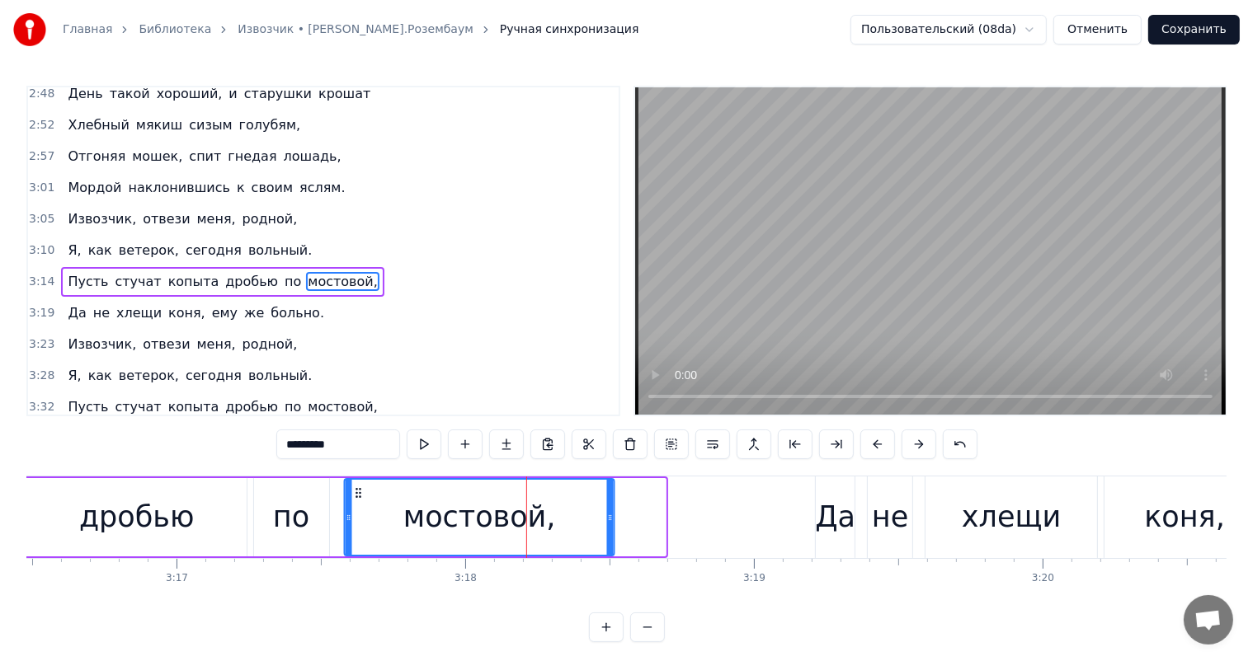
drag, startPoint x: 407, startPoint y: 495, endPoint x: 356, endPoint y: 507, distance: 52.6
click at [356, 507] on div "мостовой," at bounding box center [480, 517] width 268 height 75
drag, startPoint x: 608, startPoint y: 511, endPoint x: 487, endPoint y: 656, distance: 188.0
click at [574, 521] on icon at bounding box center [576, 517] width 7 height 13
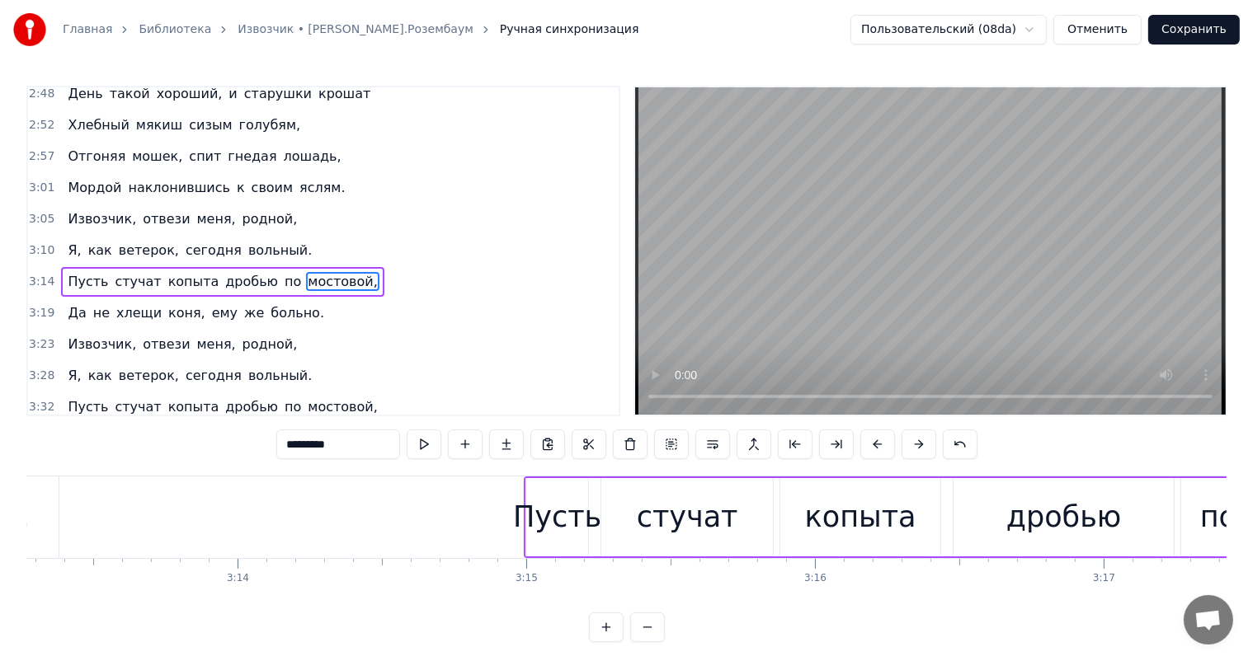
scroll to position [0, 55680]
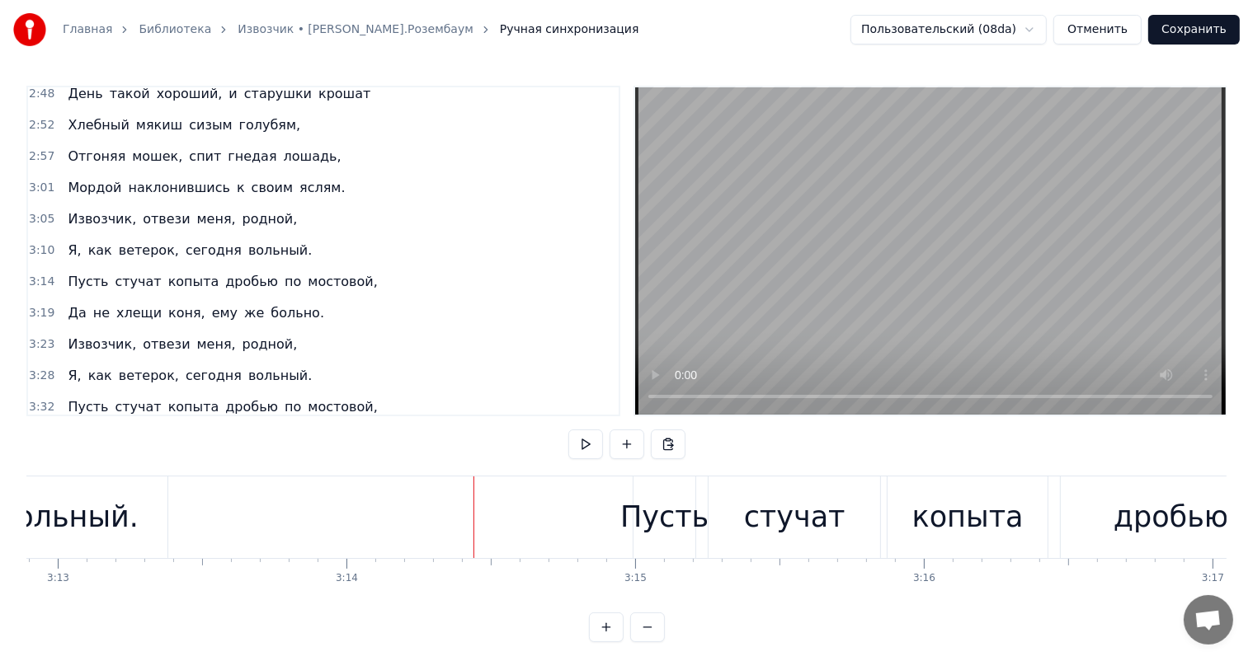
click at [665, 520] on div "Пусть" at bounding box center [664, 518] width 88 height 44
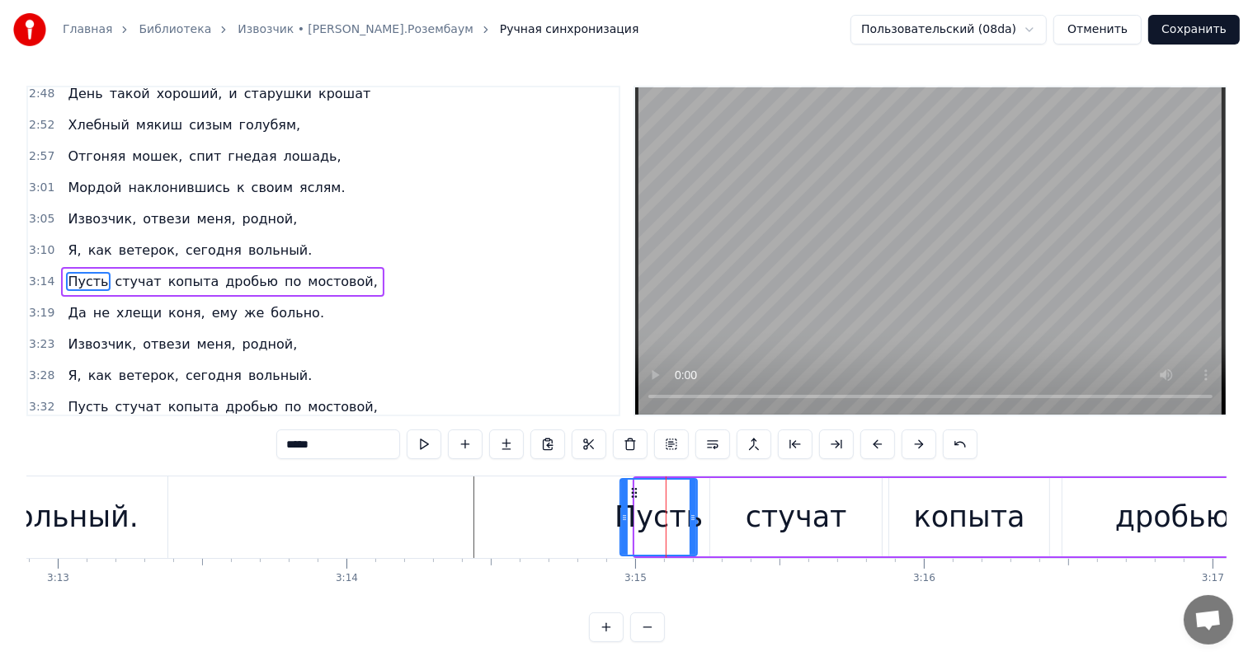
drag, startPoint x: 635, startPoint y: 517, endPoint x: 620, endPoint y: 524, distance: 16.2
click at [621, 524] on div at bounding box center [624, 517] width 7 height 75
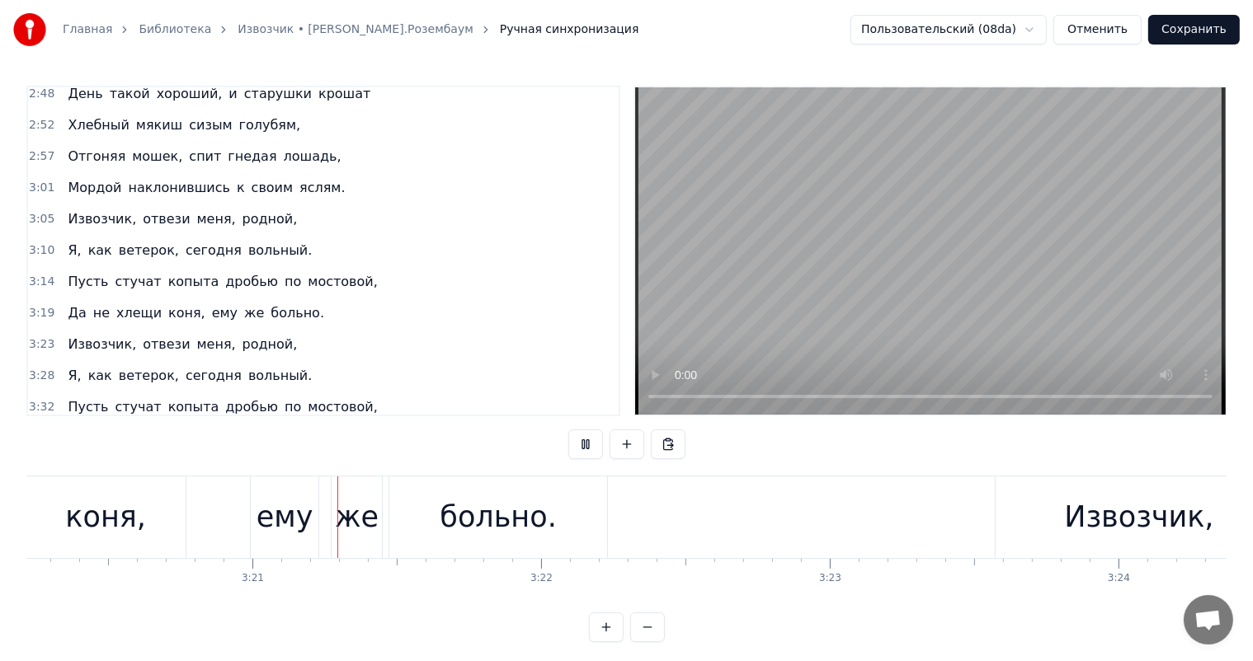
scroll to position [0, 57807]
click at [459, 516] on div "больно." at bounding box center [484, 518] width 116 height 44
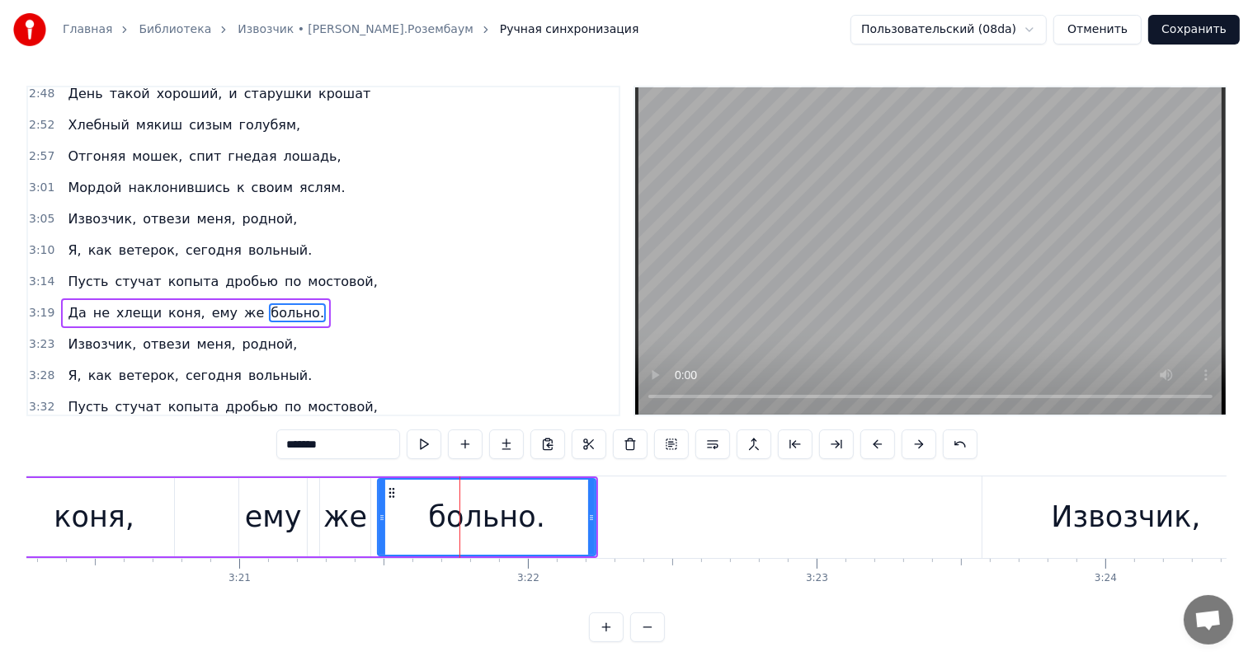
scroll to position [765, 0]
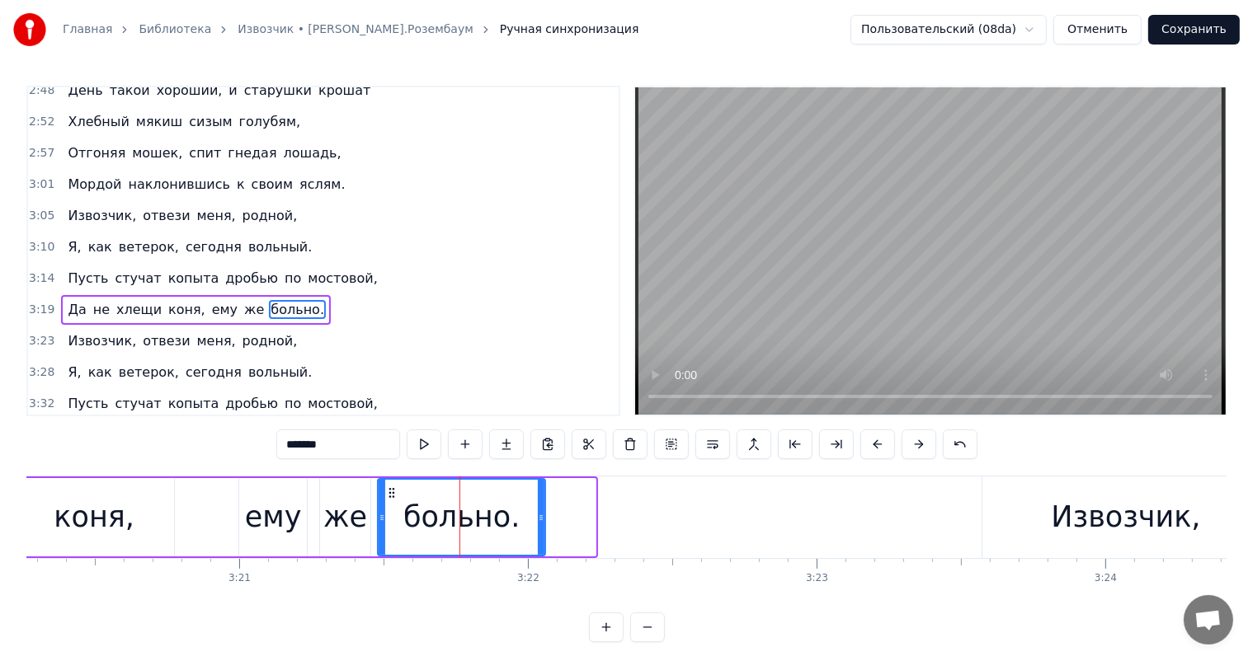
drag, startPoint x: 589, startPoint y: 520, endPoint x: 539, endPoint y: 532, distance: 51.6
click at [539, 532] on div at bounding box center [541, 517] width 7 height 75
click at [186, 533] on div "Да не хлещи коня, ему же больно." at bounding box center [135, 518] width 825 height 82
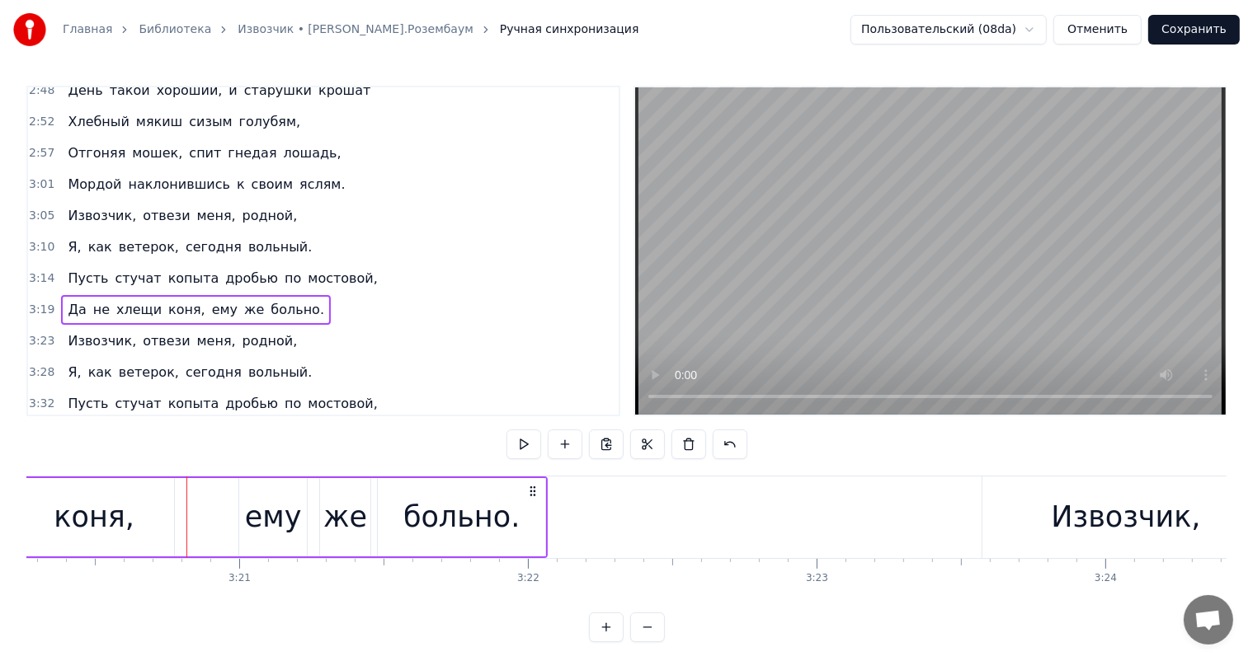
click at [84, 500] on div "коня," at bounding box center [94, 518] width 81 height 44
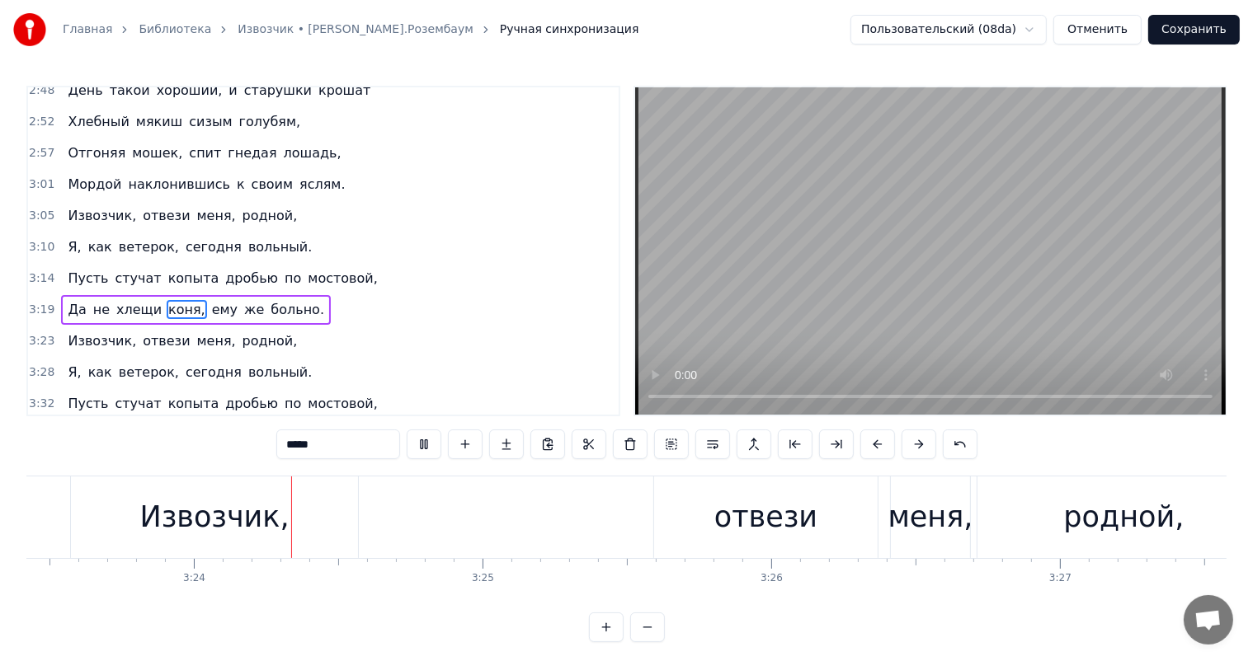
scroll to position [0, 58820]
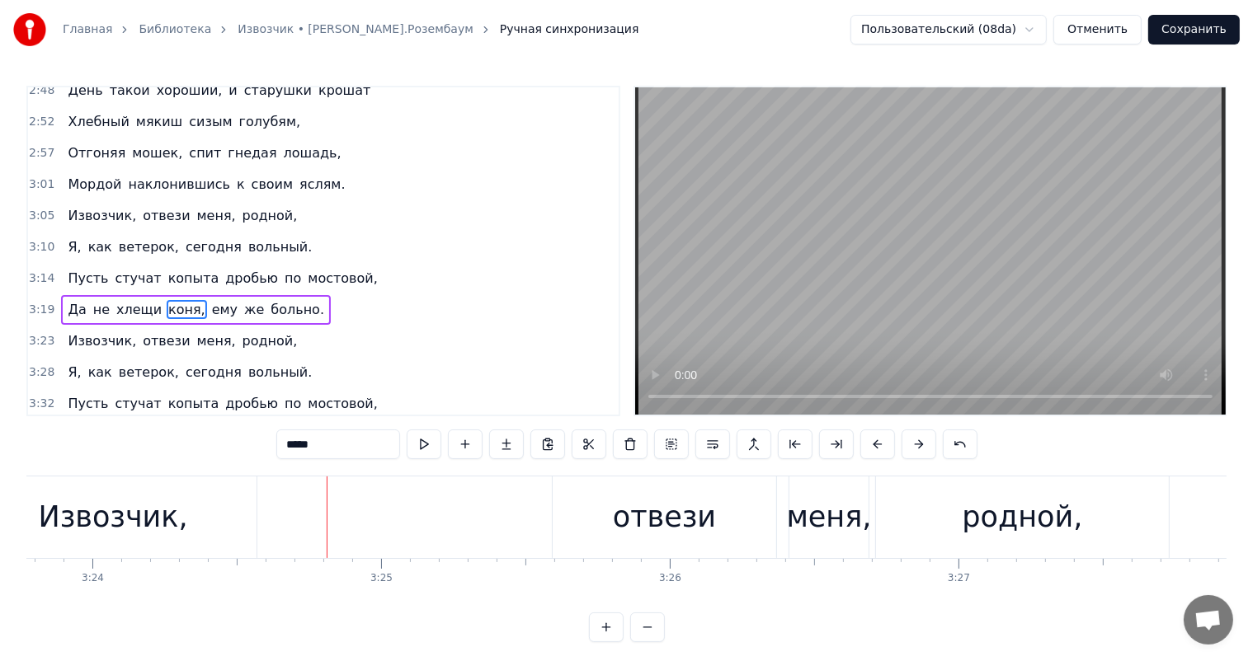
drag, startPoint x: 166, startPoint y: 544, endPoint x: 218, endPoint y: 531, distance: 53.6
click at [168, 544] on div "Извозчик," at bounding box center [112, 518] width 287 height 82
type input "*********"
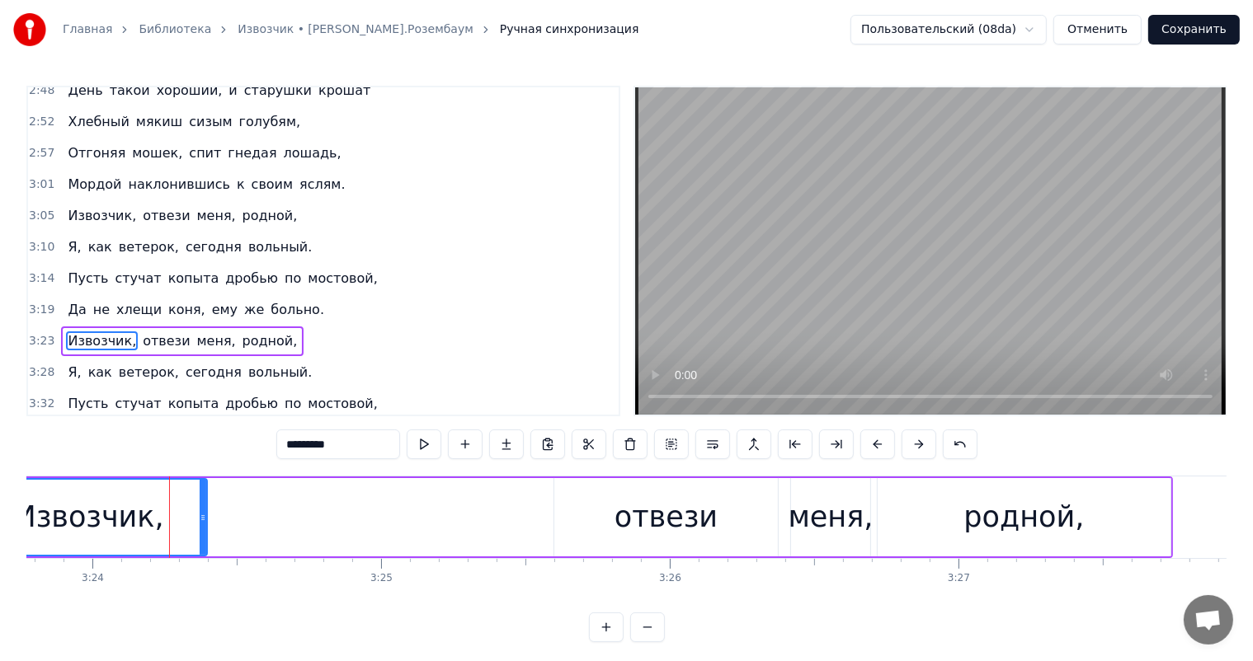
drag, startPoint x: 254, startPoint y: 515, endPoint x: 206, endPoint y: 537, distance: 52.8
click at [202, 528] on div at bounding box center [203, 517] width 7 height 75
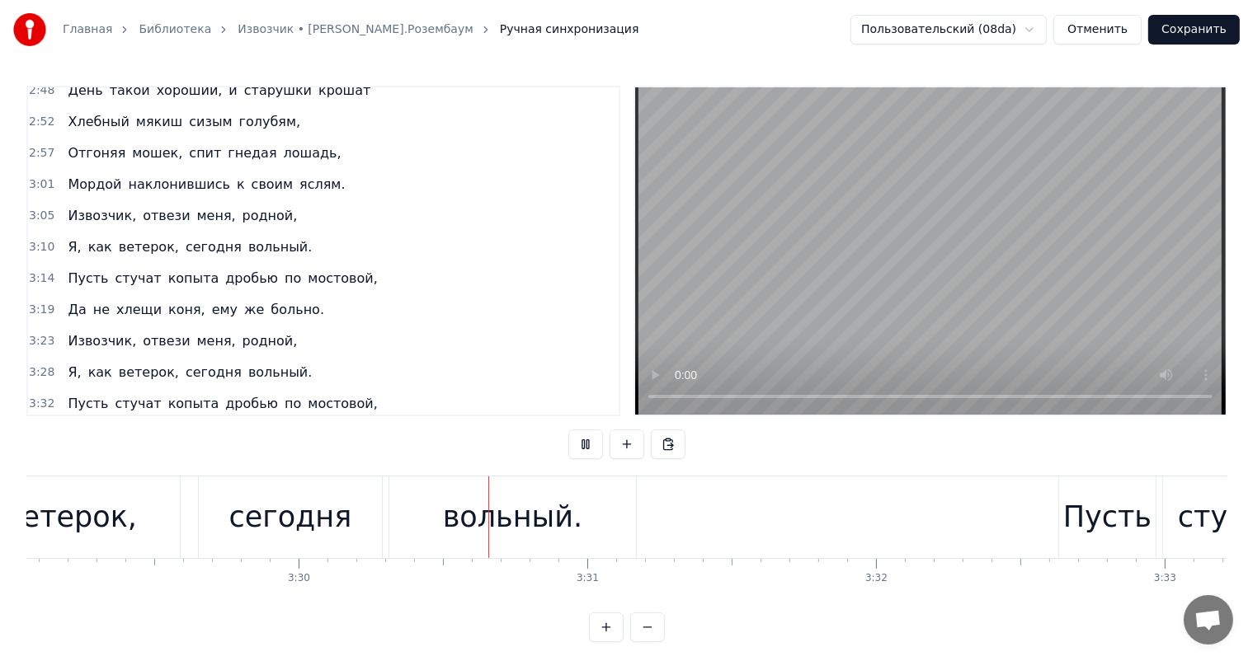
scroll to position [0, 60531]
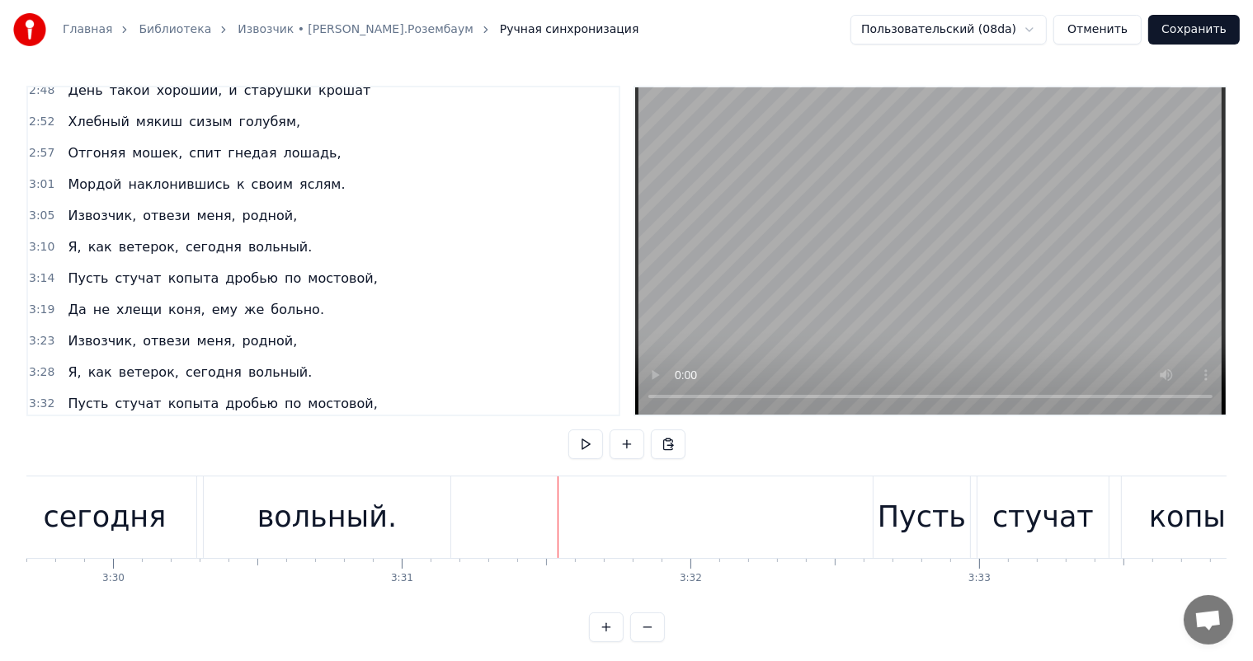
drag, startPoint x: 365, startPoint y: 475, endPoint x: 426, endPoint y: 516, distance: 73.7
click at [416, 509] on div "вольный." at bounding box center [327, 518] width 247 height 82
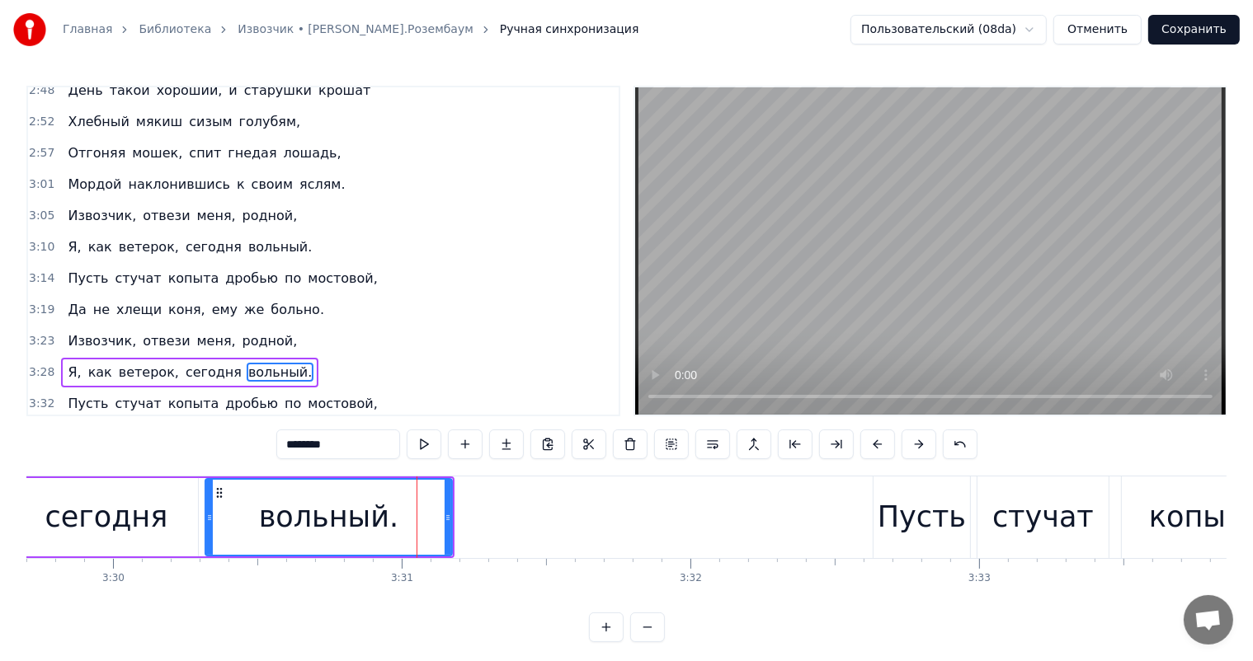
scroll to position [7, 0]
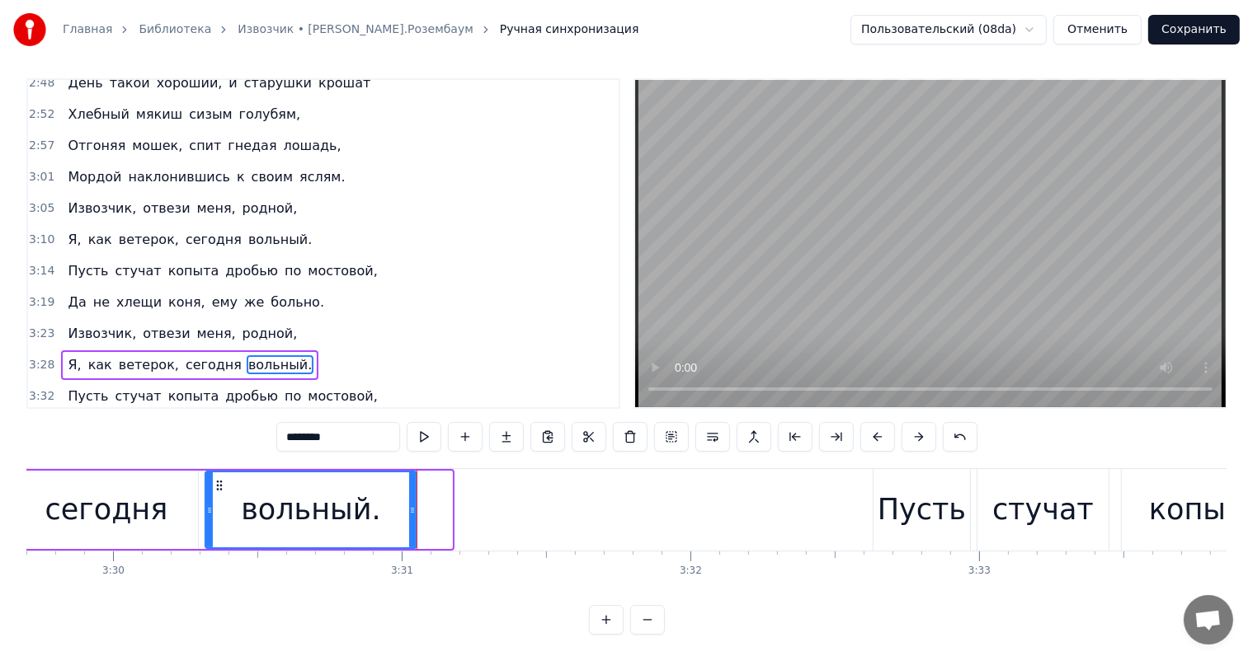
drag, startPoint x: 447, startPoint y: 511, endPoint x: 412, endPoint y: 515, distance: 35.6
click at [412, 515] on icon at bounding box center [412, 510] width 7 height 13
click at [365, 514] on div "вольный." at bounding box center [310, 510] width 139 height 44
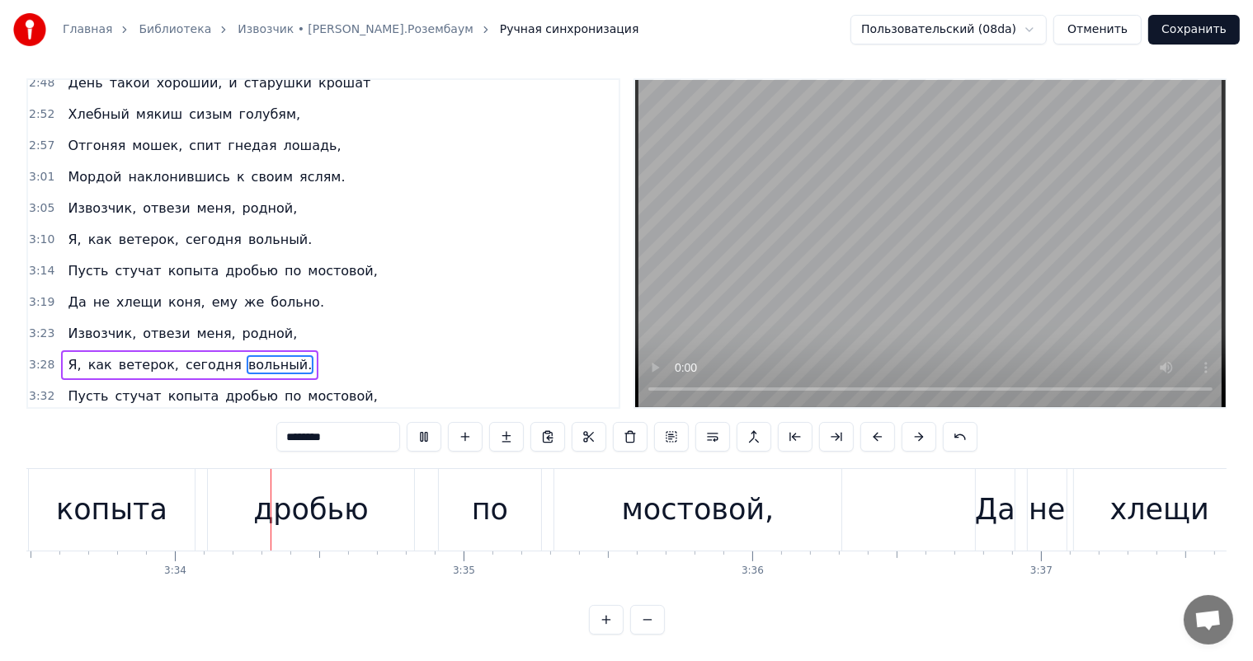
scroll to position [0, 61628]
drag, startPoint x: 319, startPoint y: 506, endPoint x: 435, endPoint y: 505, distance: 116.3
click at [322, 506] on div "дробью" at bounding box center [306, 510] width 115 height 44
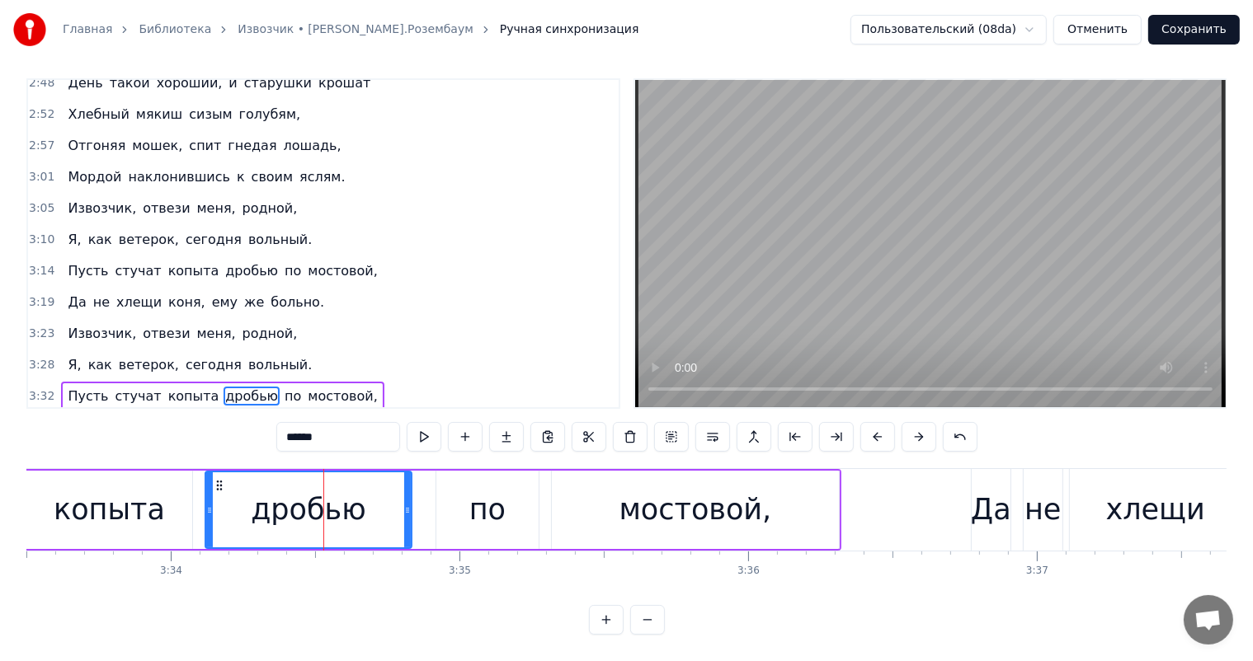
scroll to position [21, 0]
drag, startPoint x: 402, startPoint y: 495, endPoint x: 359, endPoint y: 503, distance: 44.5
click at [359, 503] on div "дробью" at bounding box center [286, 510] width 161 height 75
click at [481, 488] on div "по" at bounding box center [487, 510] width 36 height 44
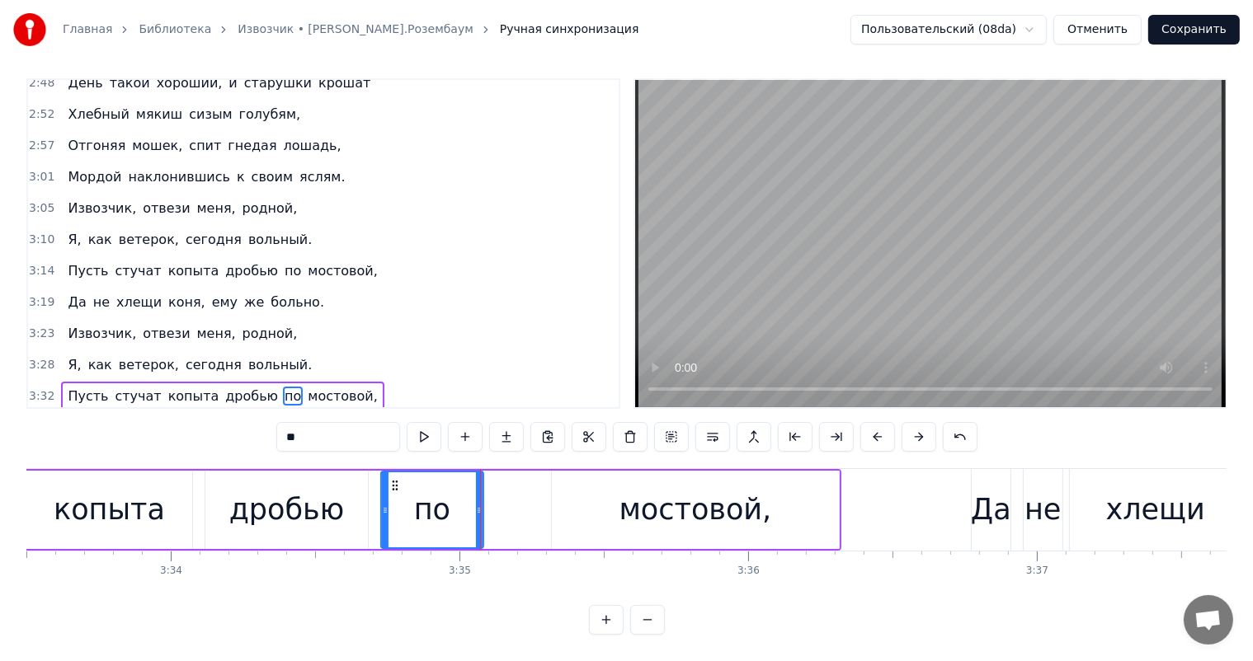
drag, startPoint x: 454, startPoint y: 471, endPoint x: 399, endPoint y: 482, distance: 56.3
click at [399, 482] on div "по" at bounding box center [432, 510] width 101 height 75
drag, startPoint x: 478, startPoint y: 497, endPoint x: 464, endPoint y: 496, distance: 13.3
click at [464, 504] on icon at bounding box center [466, 510] width 7 height 13
click at [634, 496] on div "мостовой," at bounding box center [695, 510] width 153 height 44
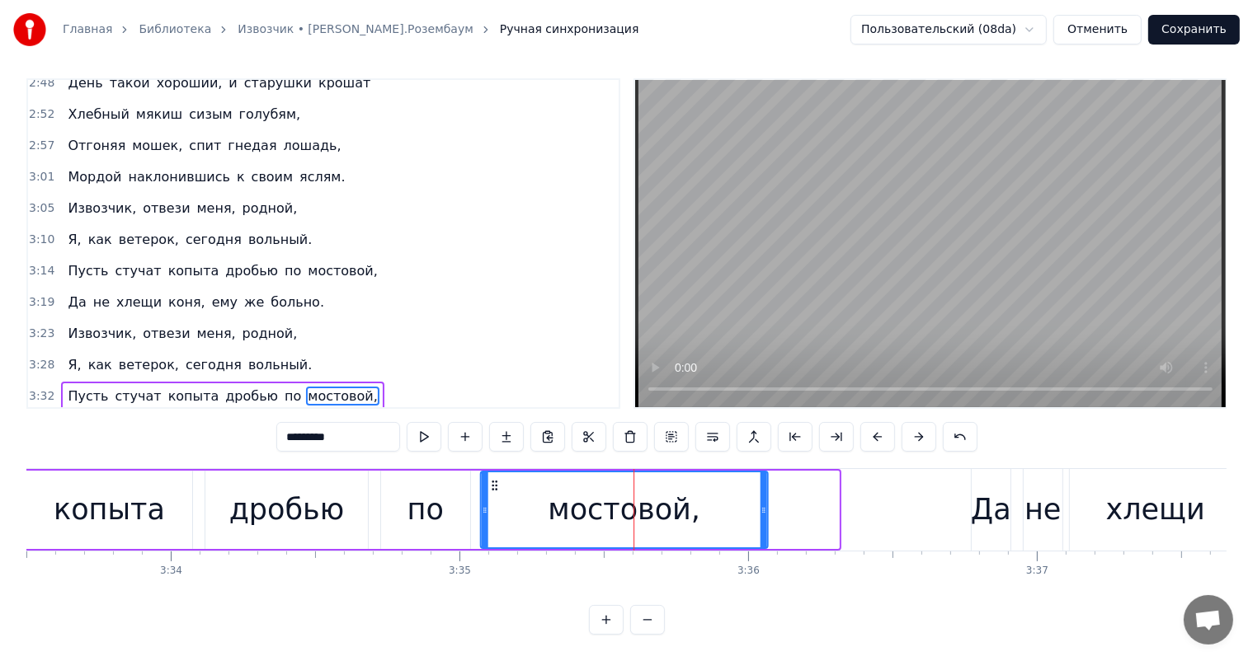
drag, startPoint x: 554, startPoint y: 476, endPoint x: 494, endPoint y: 482, distance: 60.6
click at [494, 482] on div "мостовой," at bounding box center [624, 510] width 285 height 75
drag, startPoint x: 765, startPoint y: 492, endPoint x: 710, endPoint y: 508, distance: 56.9
click at [710, 508] on div at bounding box center [709, 510] width 7 height 75
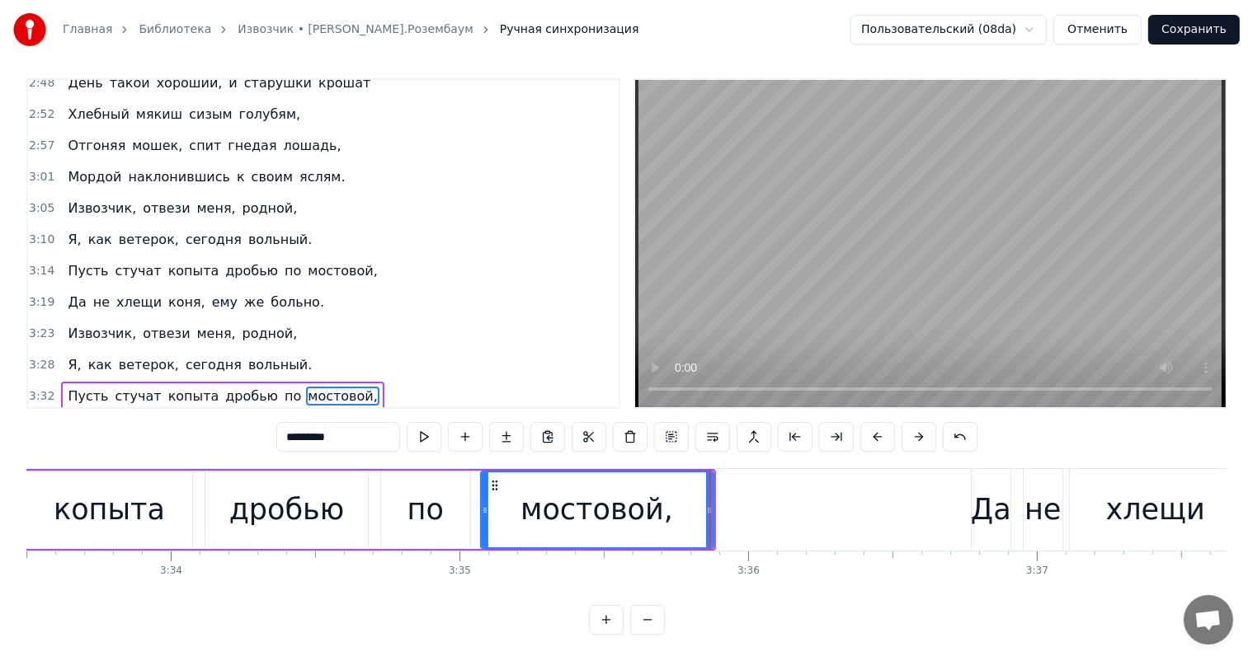
click at [50, 494] on div "копыта" at bounding box center [109, 510] width 166 height 78
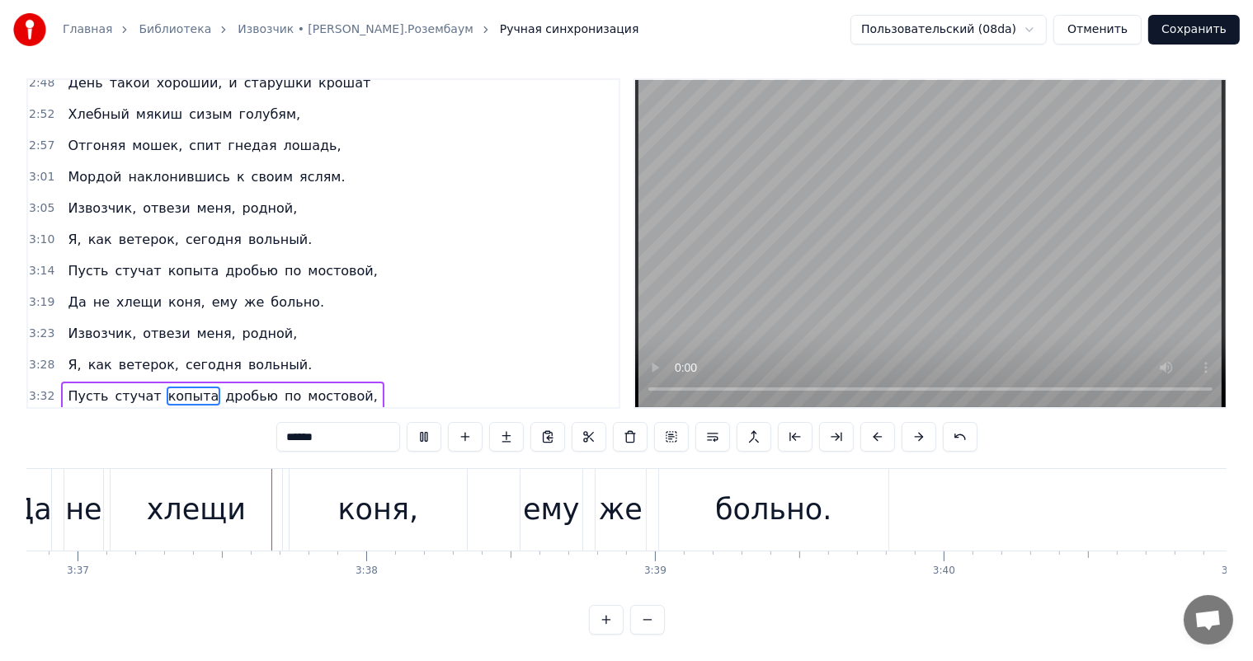
scroll to position [0, 62620]
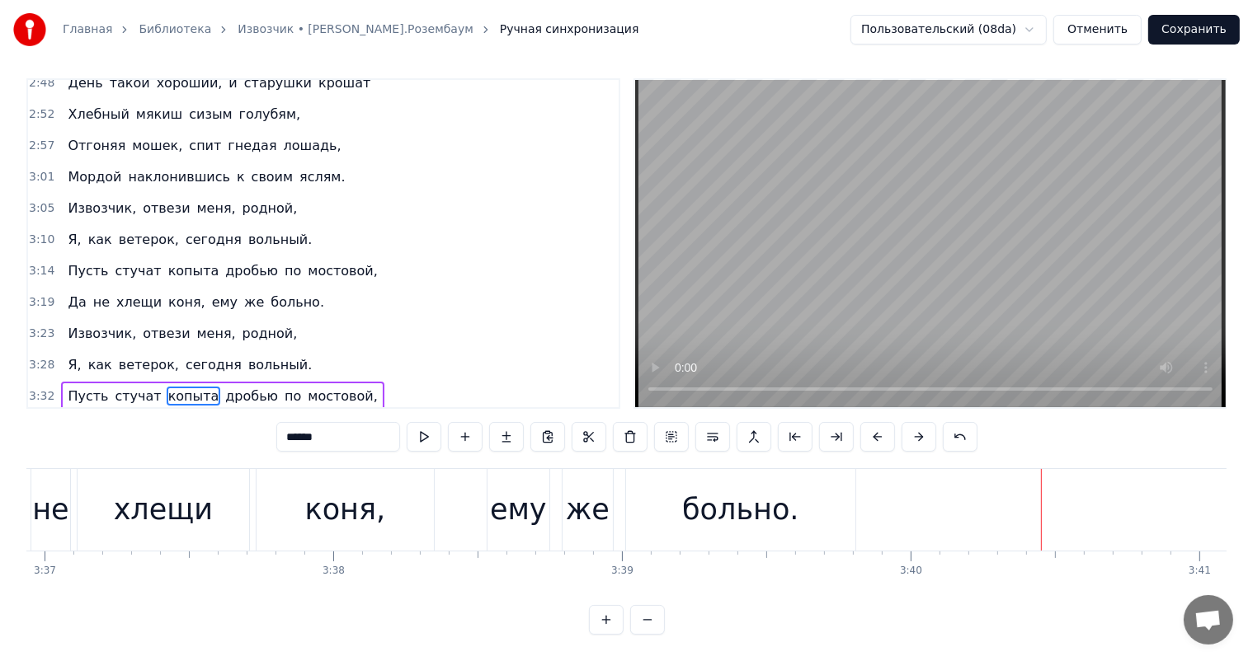
click at [734, 488] on div "больно." at bounding box center [740, 510] width 116 height 44
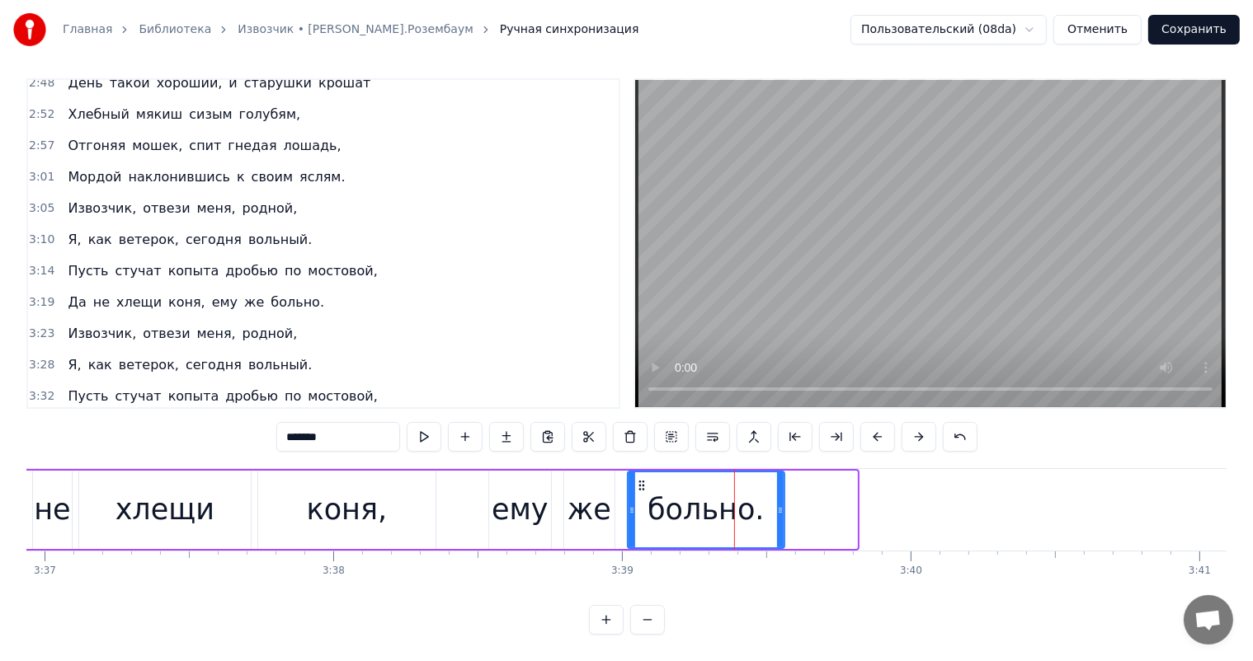
drag, startPoint x: 852, startPoint y: 498, endPoint x: 565, endPoint y: 515, distance: 287.5
click at [778, 511] on div at bounding box center [780, 510] width 7 height 75
click at [581, 502] on div "же" at bounding box center [589, 510] width 44 height 44
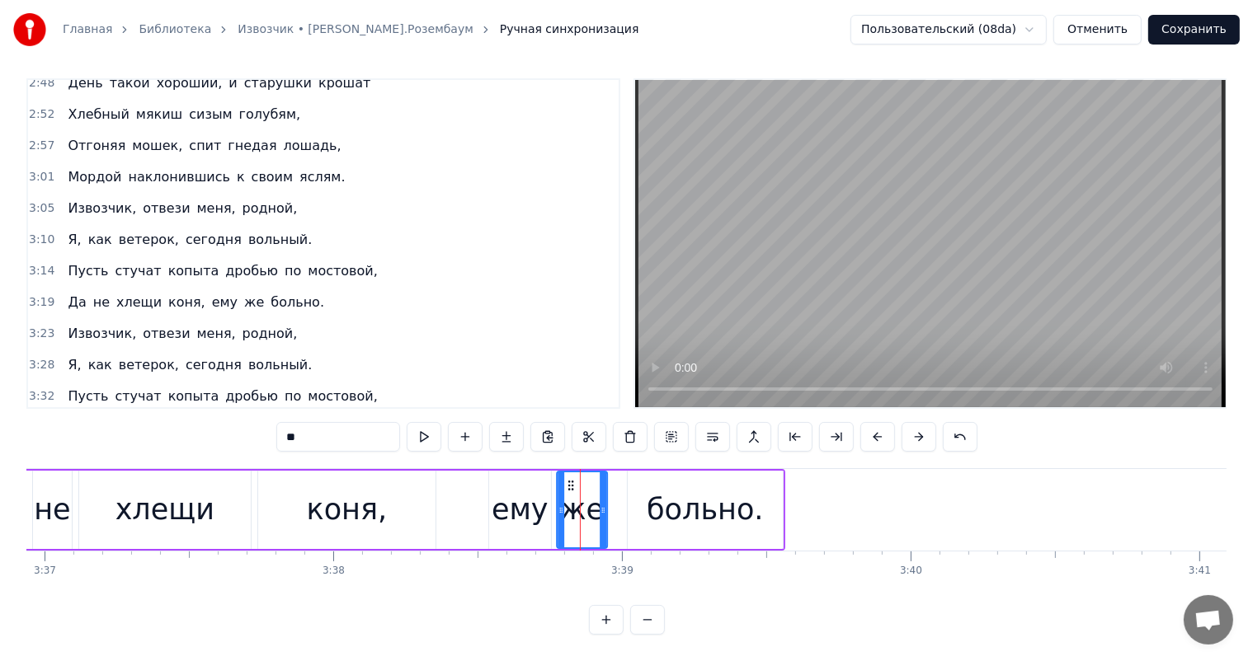
click at [569, 479] on icon at bounding box center [570, 485] width 13 height 13
click at [513, 491] on div "ему" at bounding box center [520, 510] width 57 height 44
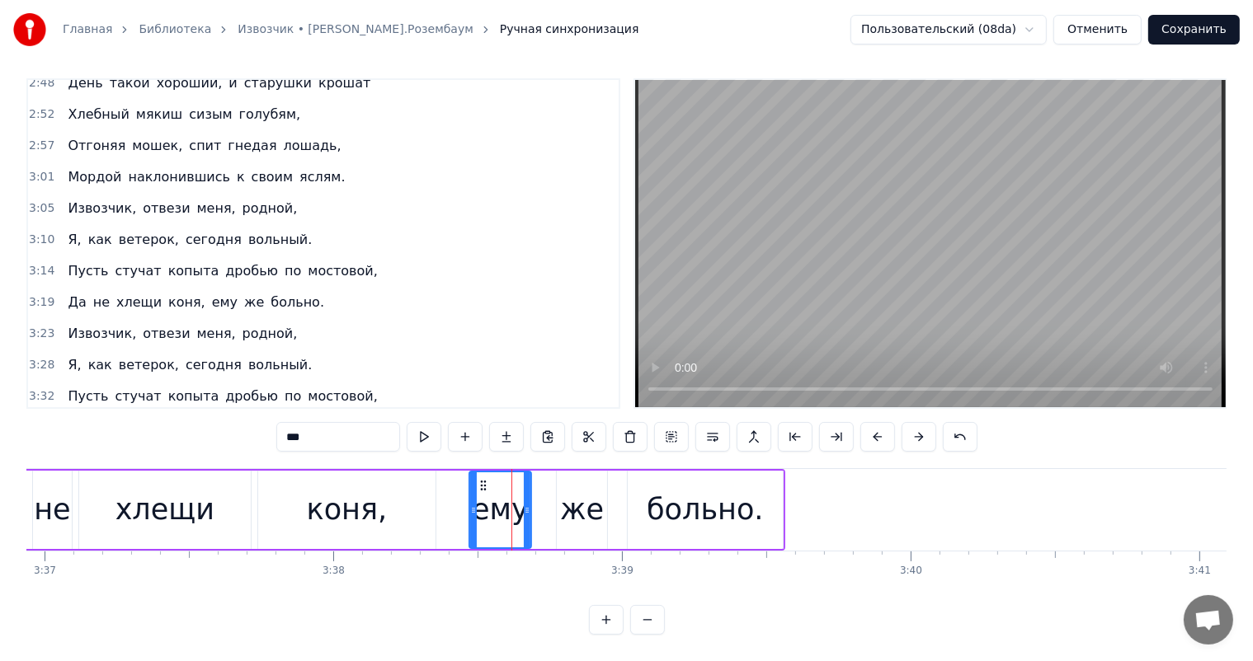
drag, startPoint x: 501, startPoint y: 468, endPoint x: 482, endPoint y: 468, distance: 19.8
click at [482, 479] on icon at bounding box center [483, 485] width 13 height 13
click at [43, 488] on div "не" at bounding box center [52, 510] width 36 height 44
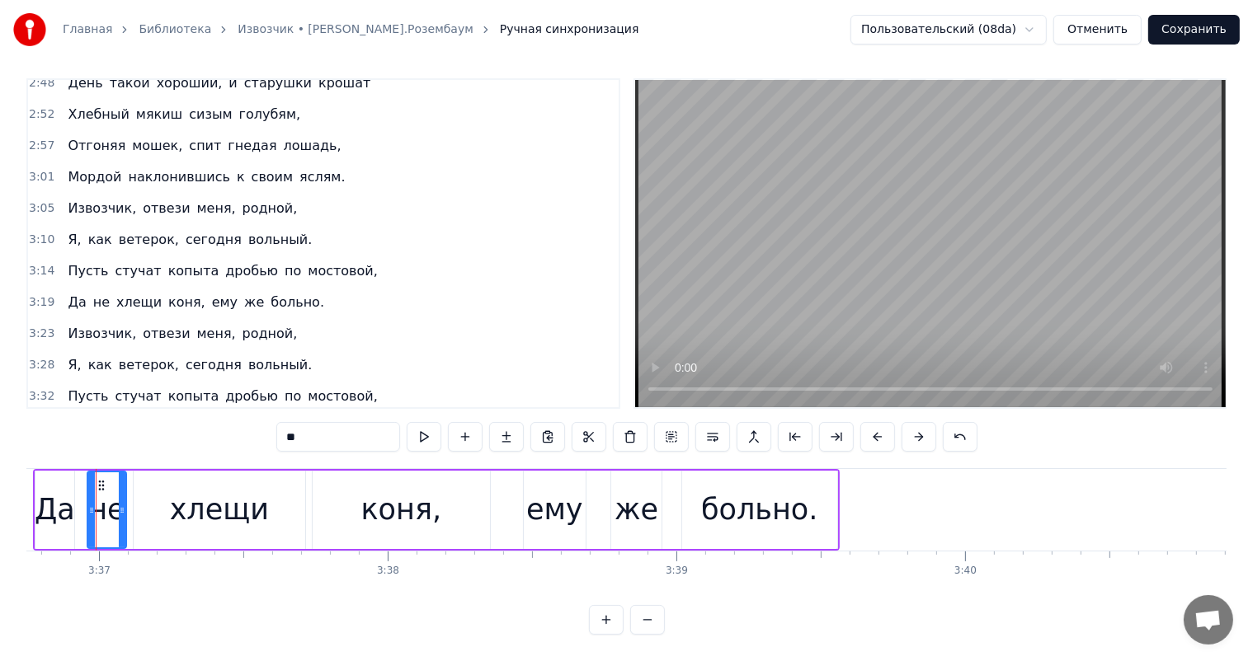
scroll to position [0, 62553]
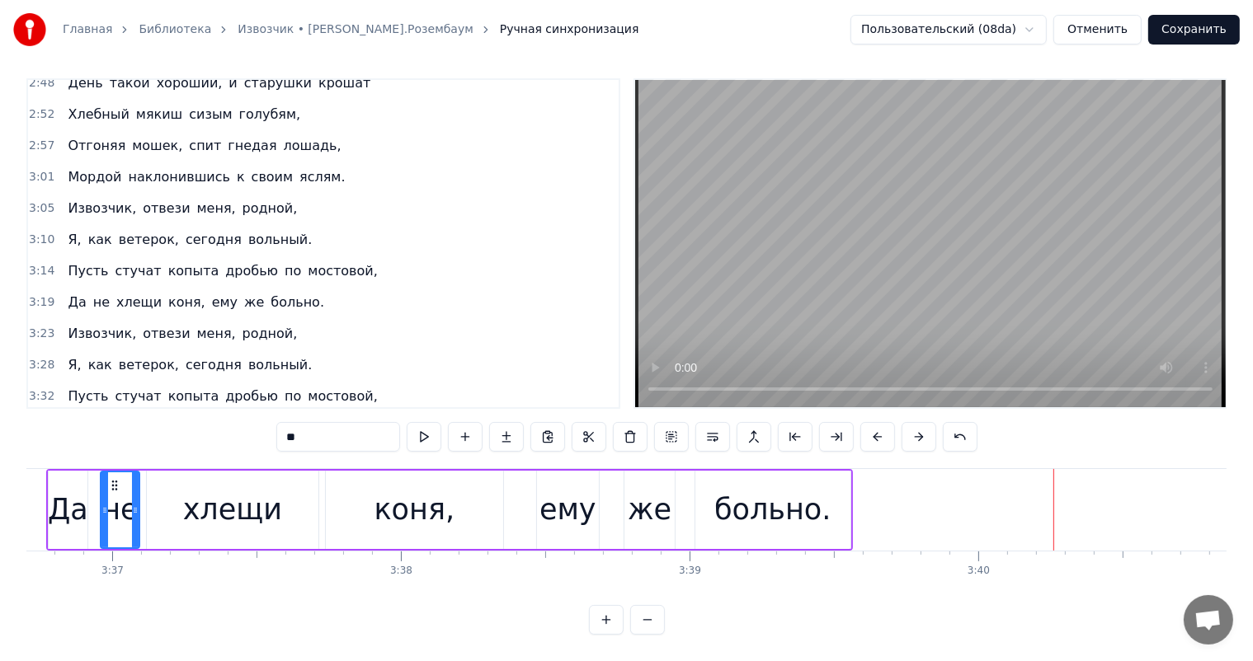
click at [452, 478] on div "коня," at bounding box center [414, 510] width 177 height 78
type input "*****"
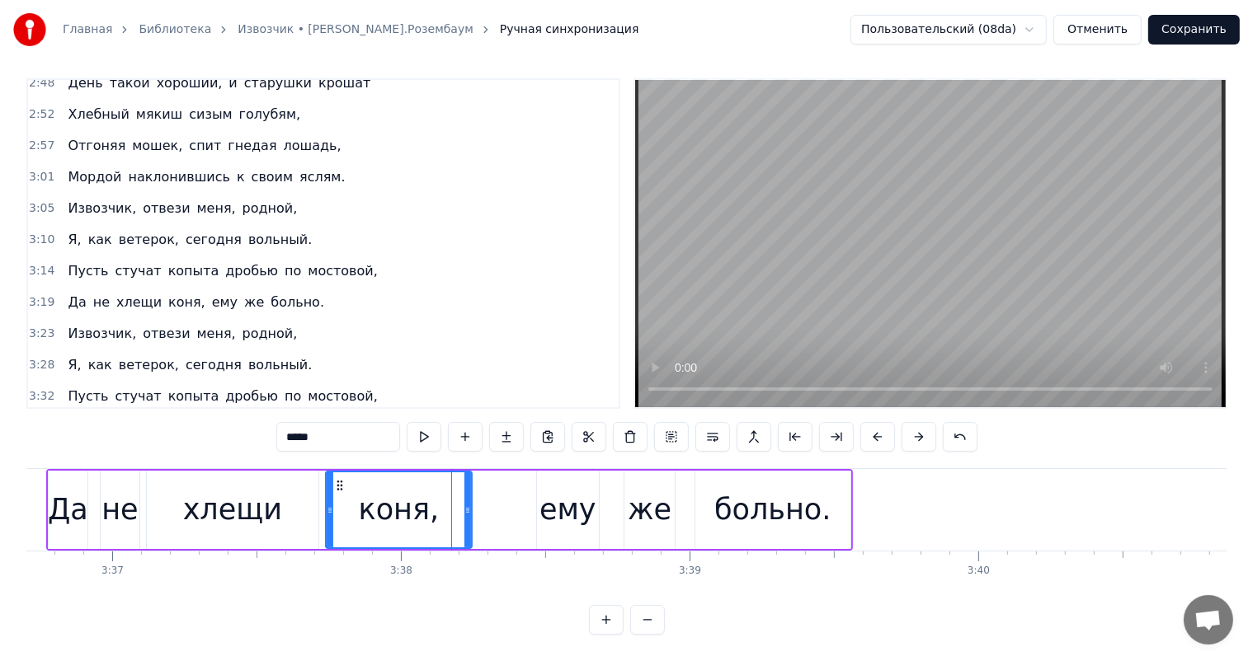
drag, startPoint x: 498, startPoint y: 496, endPoint x: 467, endPoint y: 499, distance: 31.5
click at [467, 504] on icon at bounding box center [467, 510] width 7 height 13
click at [15, 481] on div "Главная Библиотека Извозчик • [PERSON_NAME].Розембаум Ручная синхронизация Поль…" at bounding box center [626, 314] width 1253 height 642
click at [7, 491] on div "Главная Библиотека Извозчик • [PERSON_NAME].Розембаум Ручная синхронизация Поль…" at bounding box center [626, 314] width 1253 height 642
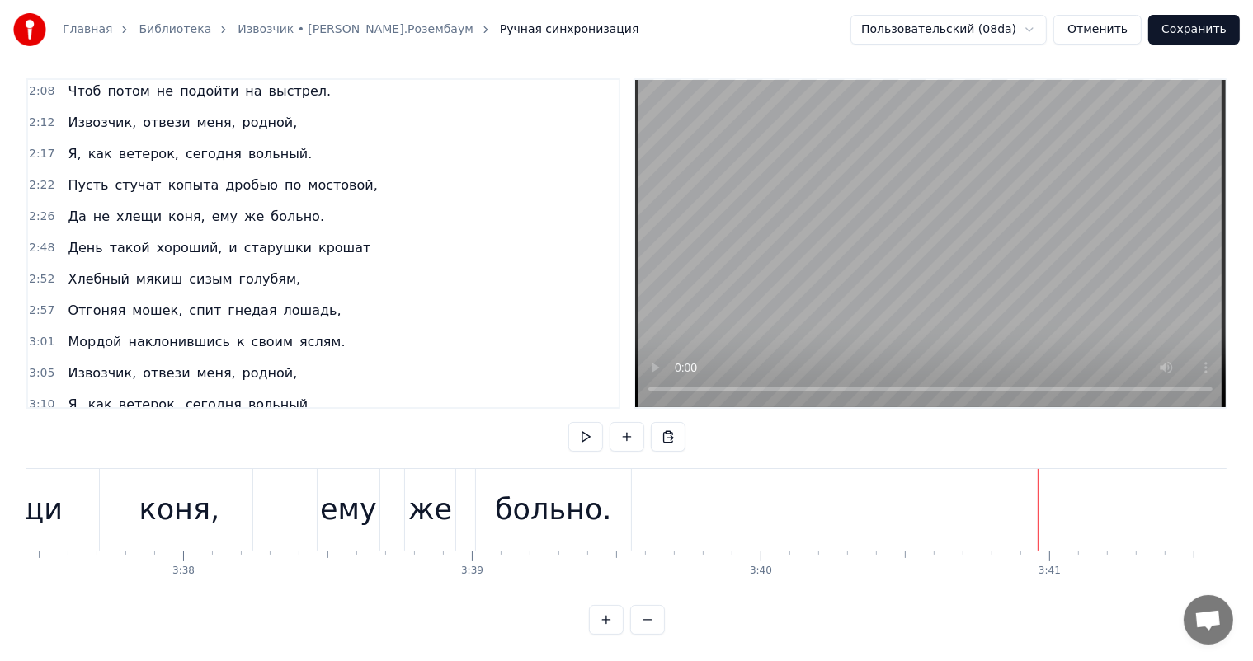
scroll to position [435, 0]
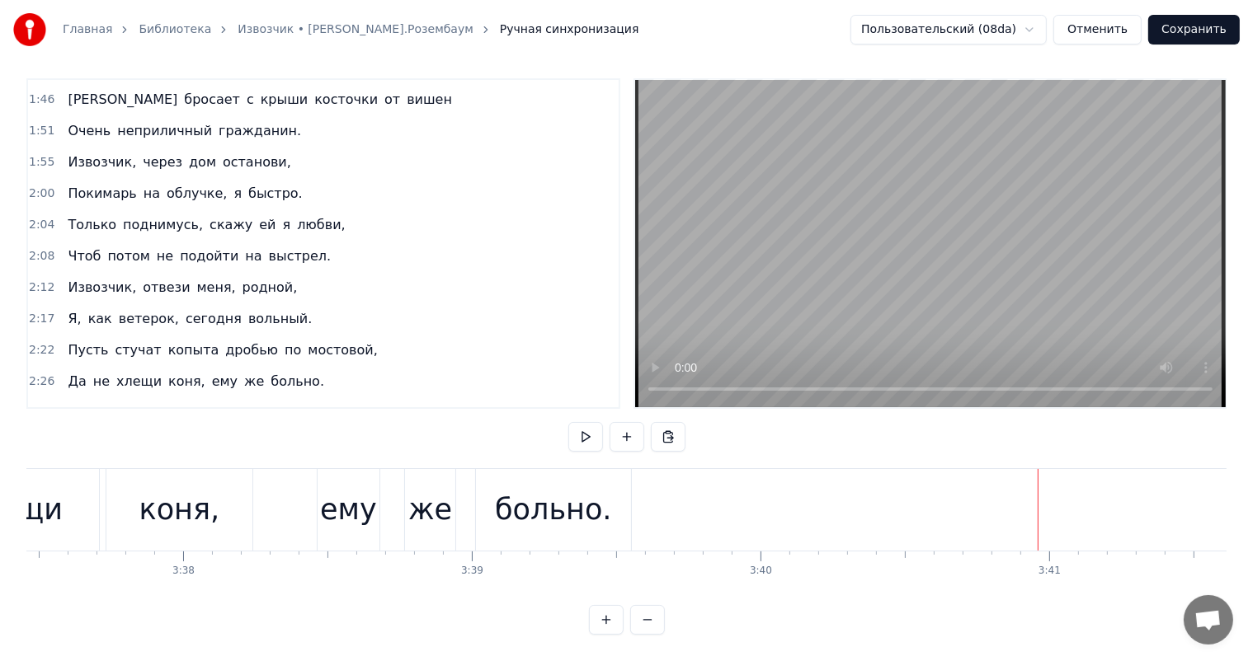
click at [295, 215] on span "любви," at bounding box center [320, 224] width 51 height 19
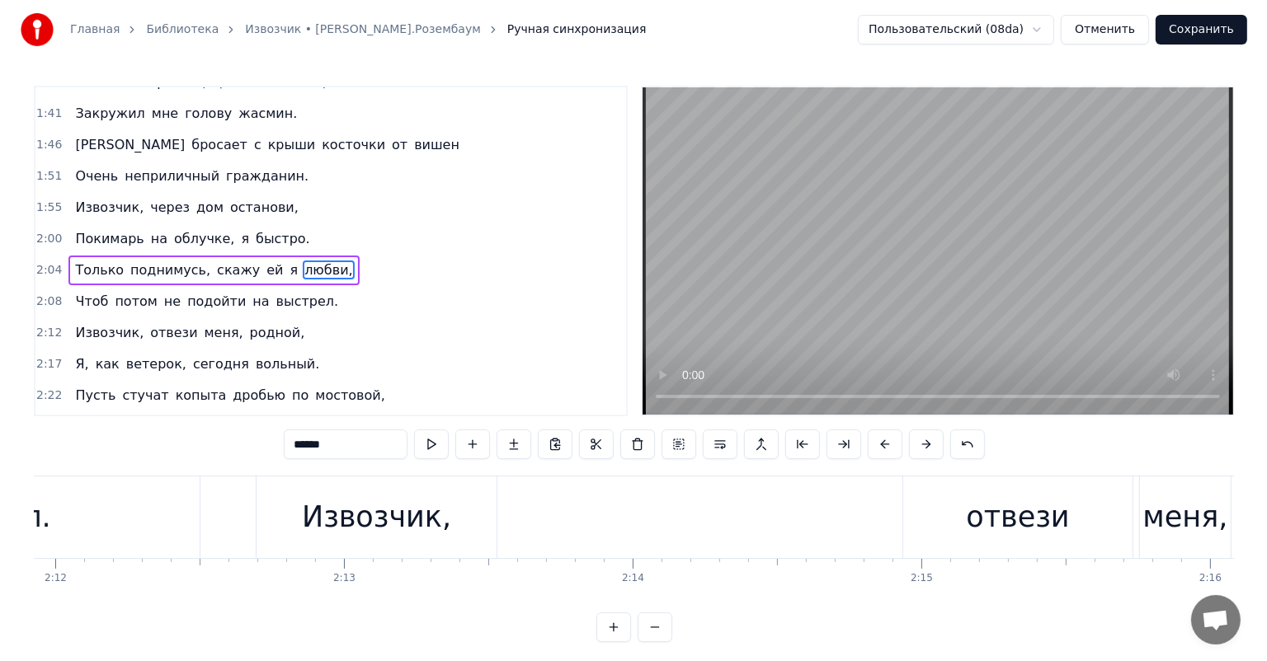
scroll to position [0, 36598]
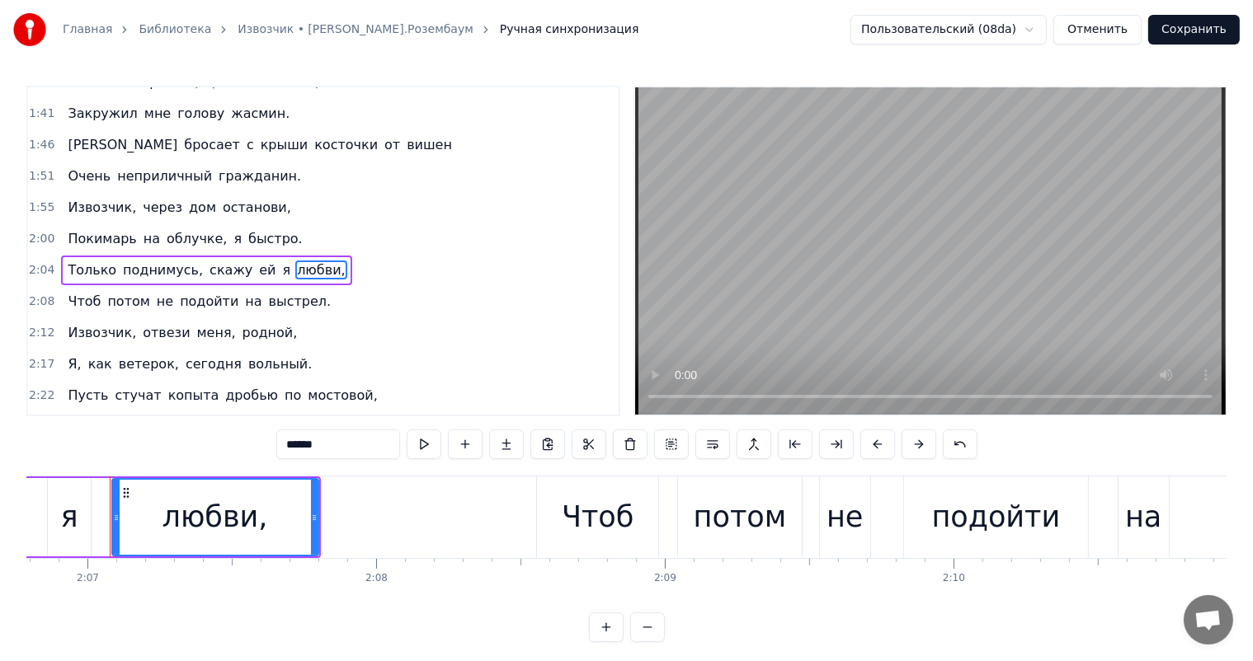
click at [1206, 30] on button "Сохранить" at bounding box center [1194, 30] width 92 height 30
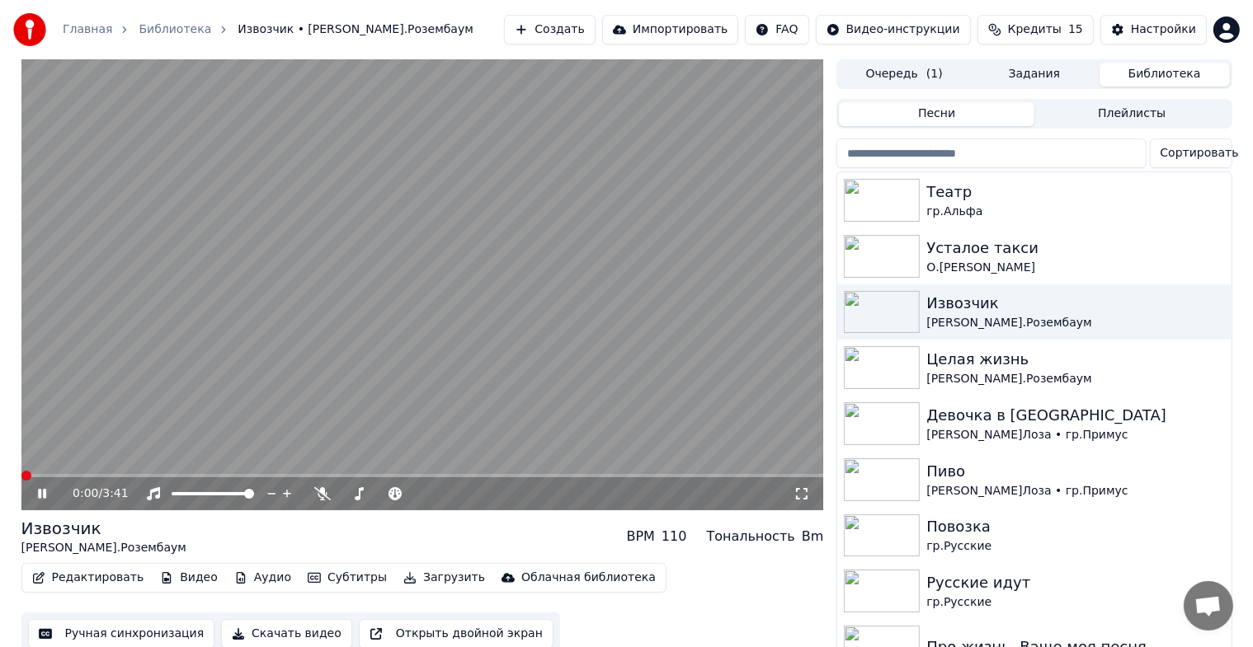
click at [42, 492] on icon at bounding box center [54, 493] width 39 height 13
click at [89, 579] on button "Редактировать" at bounding box center [88, 578] width 125 height 23
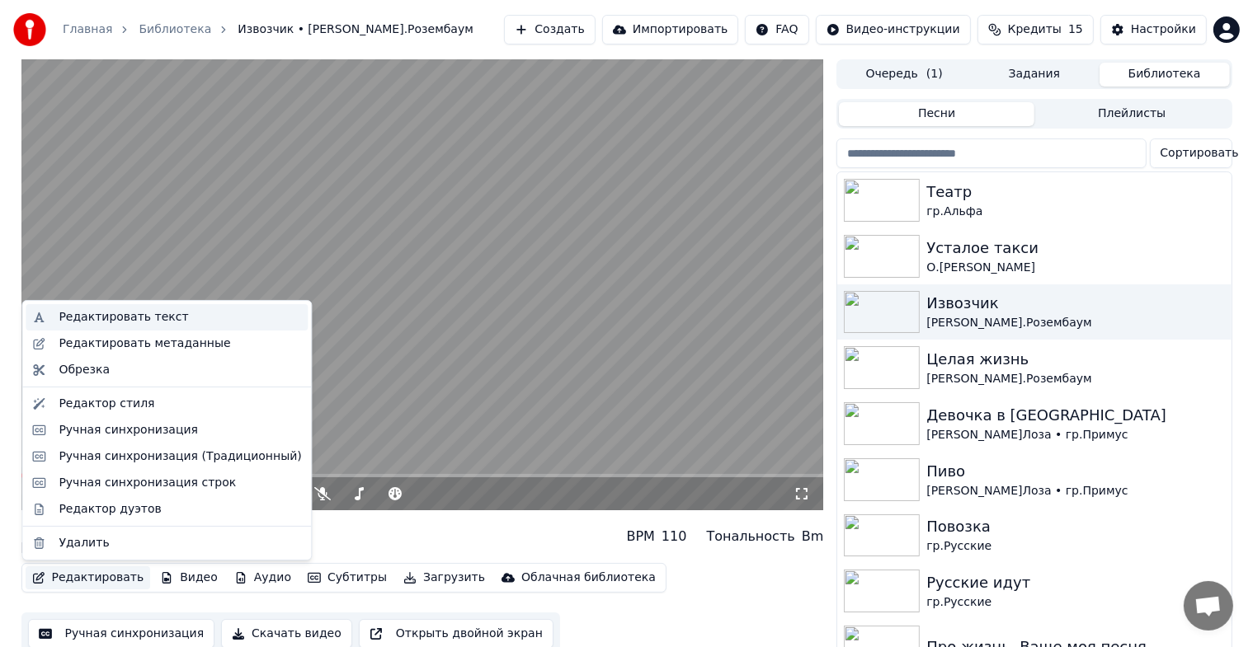
click at [115, 313] on div "Редактировать текст" at bounding box center [123, 317] width 129 height 16
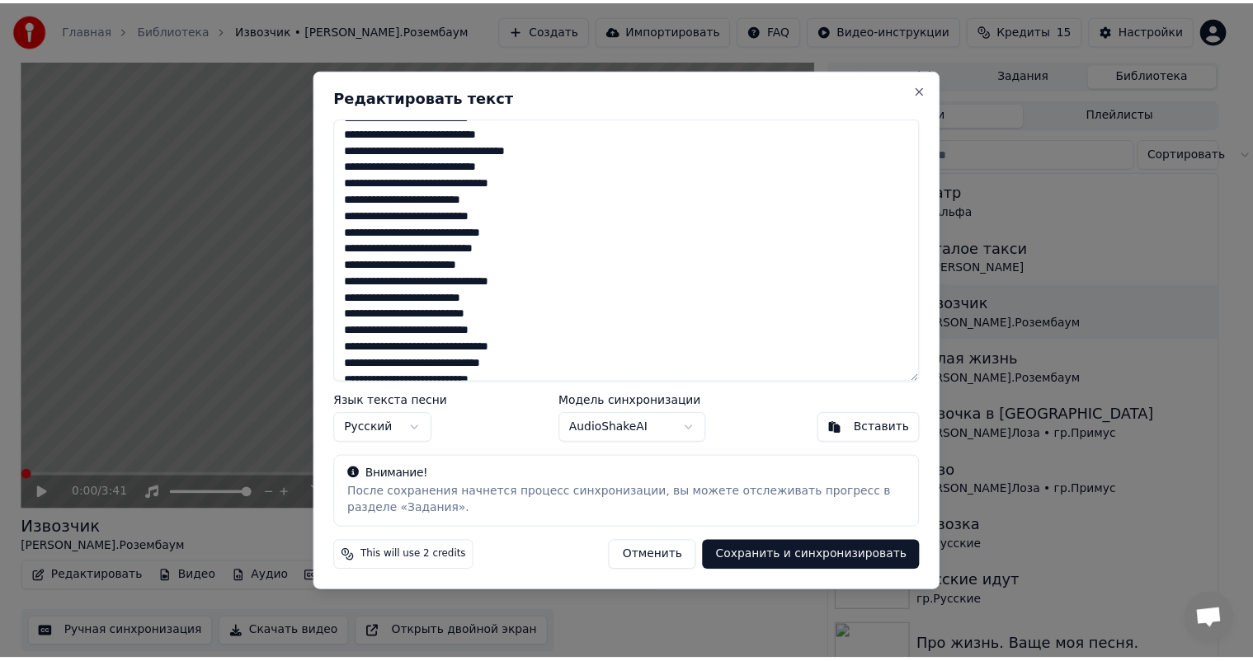
scroll to position [165, 0]
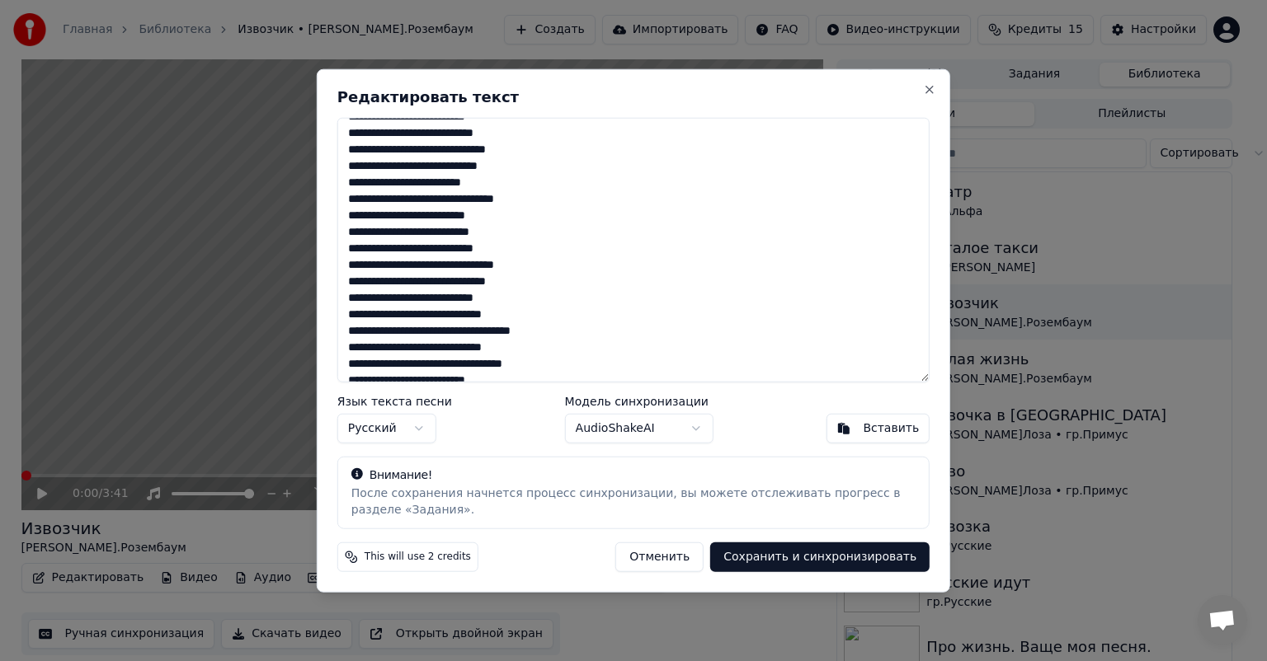
click at [510, 264] on textarea at bounding box center [633, 250] width 592 height 265
type textarea "**********"
click at [693, 426] on body "Главная Библиотека Извозчик • [PERSON_NAME].Розембаум Создать Импортировать FAQ…" at bounding box center [626, 330] width 1253 height 661
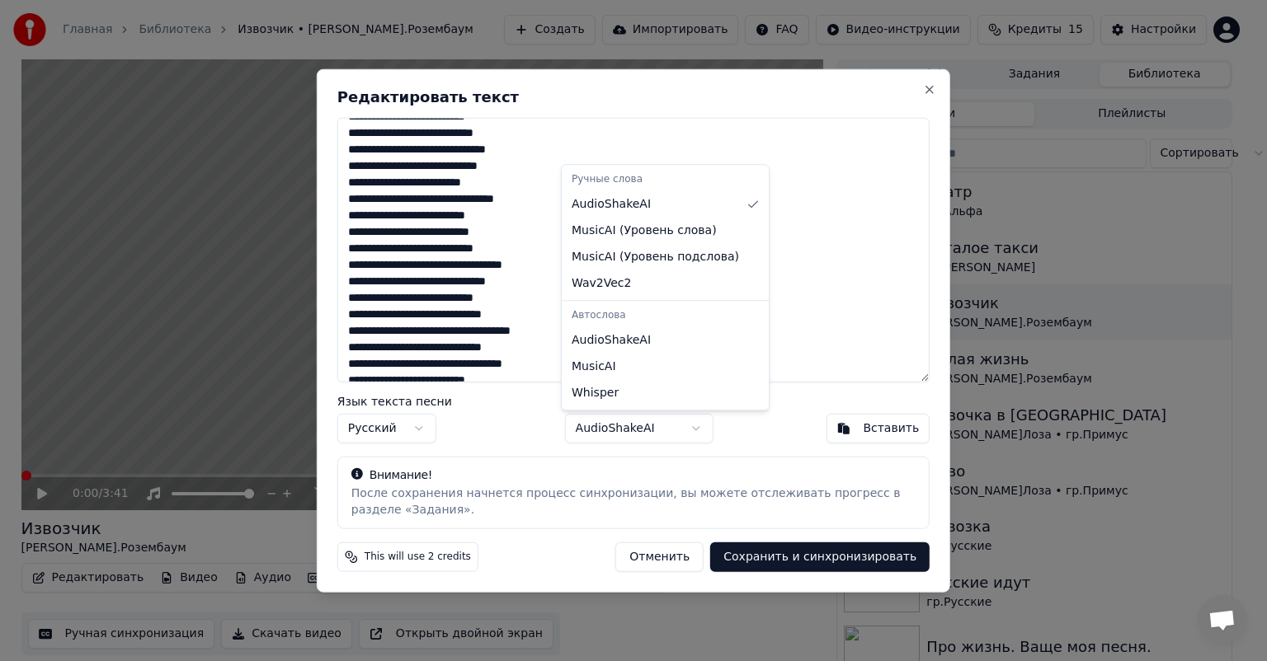
click at [693, 426] on body "Главная Библиотека Извозчик • [PERSON_NAME].Розембаум Создать Импортировать FAQ…" at bounding box center [626, 330] width 1253 height 661
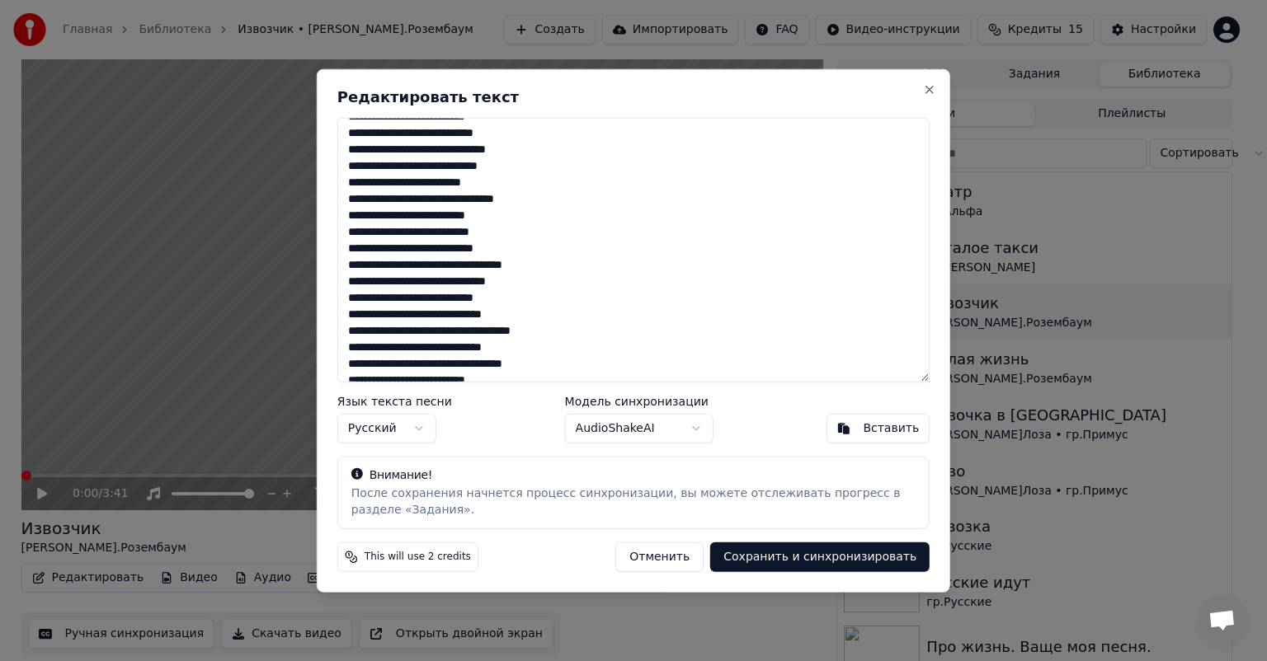
click at [801, 553] on button "Сохранить и синхронизировать" at bounding box center [819, 557] width 219 height 30
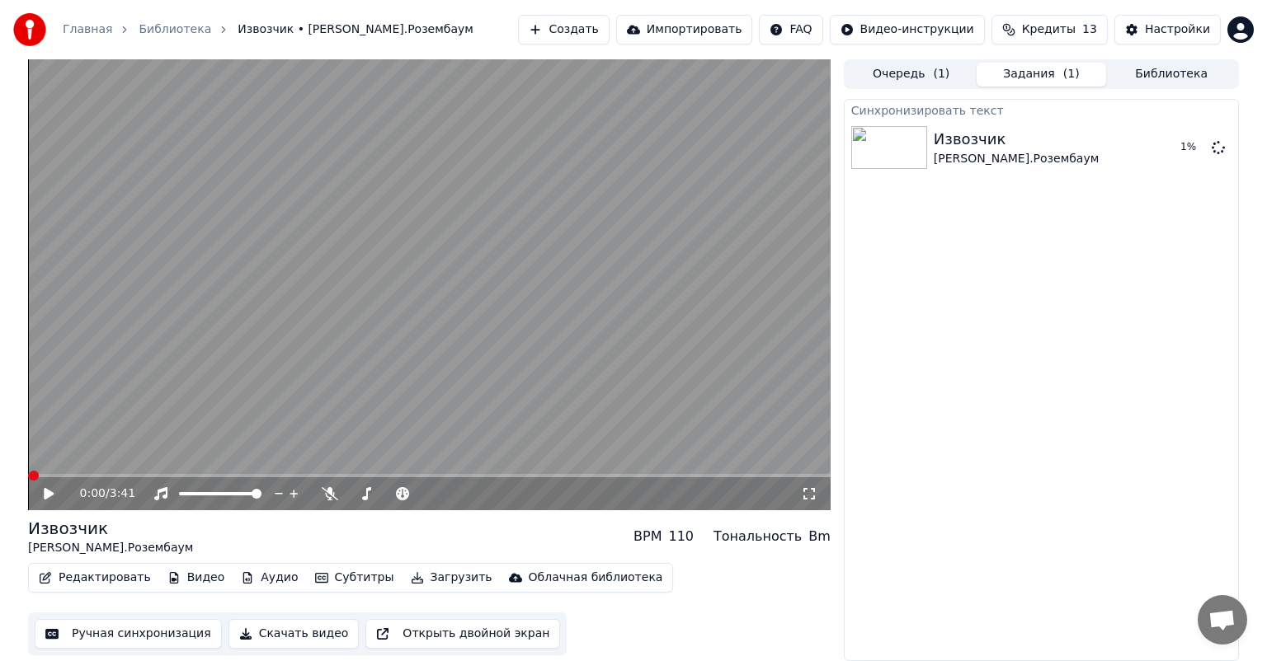
click at [148, 644] on button "Ручная синхронизация" at bounding box center [128, 634] width 187 height 30
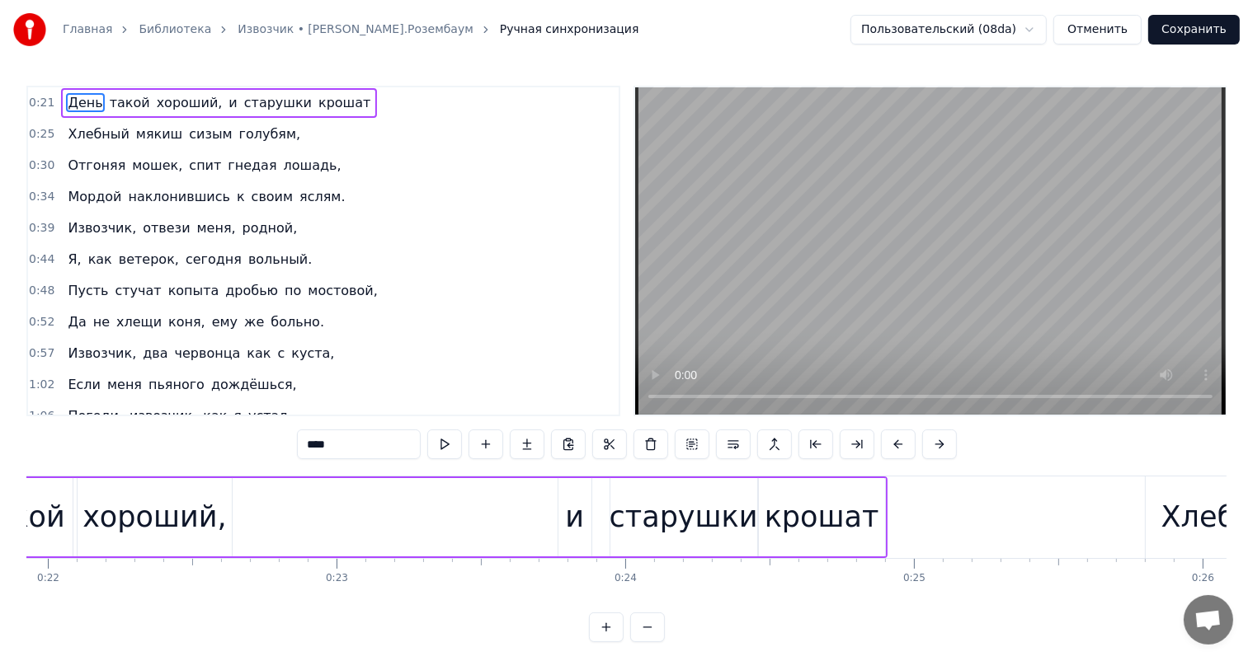
scroll to position [0, 6111]
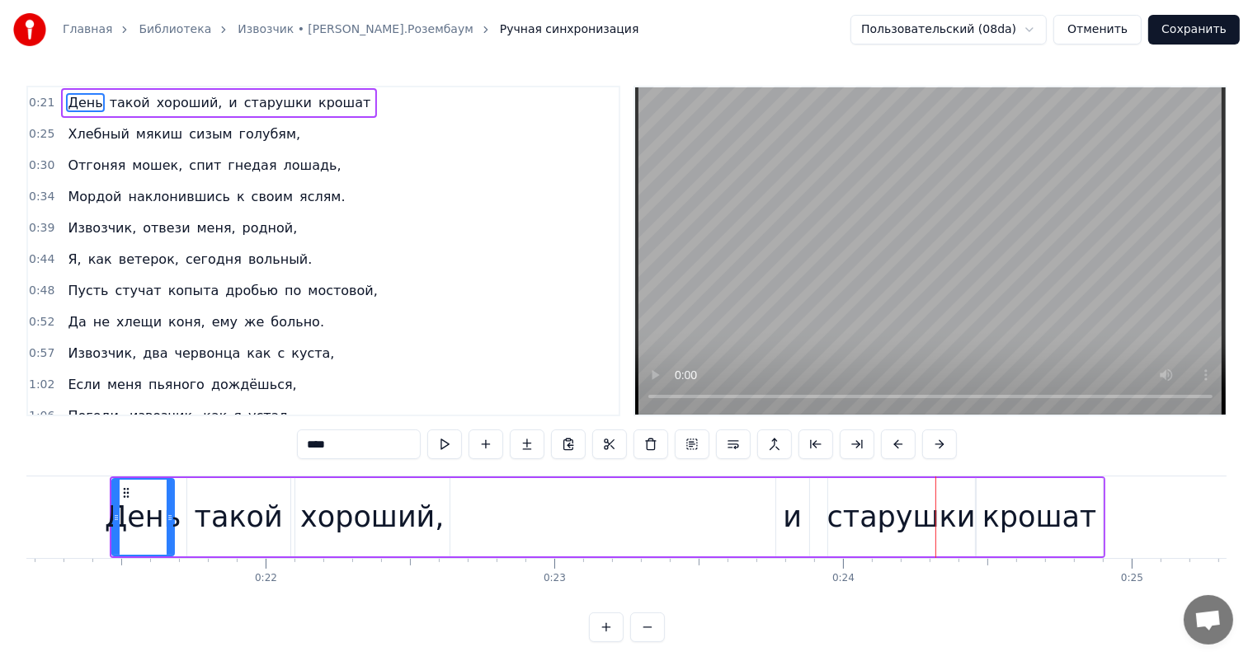
click at [1191, 32] on button "Сохранить" at bounding box center [1194, 30] width 92 height 30
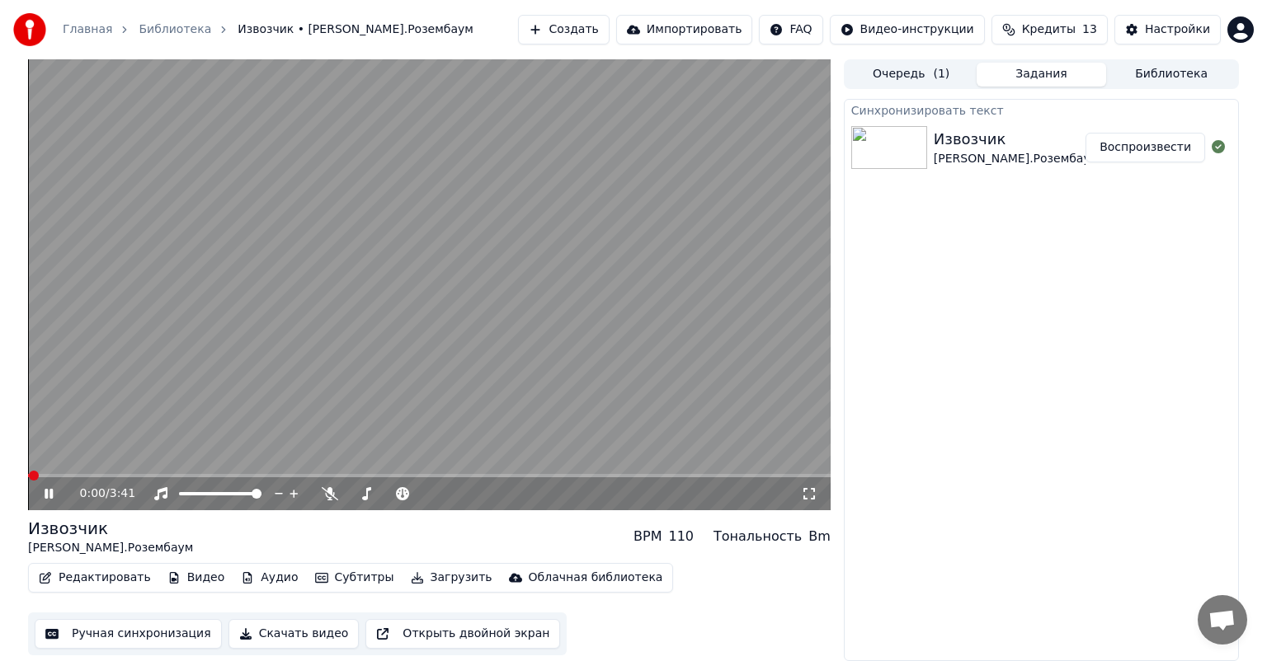
click at [46, 495] on icon at bounding box center [49, 494] width 8 height 10
click at [108, 579] on button "Редактировать" at bounding box center [94, 578] width 125 height 23
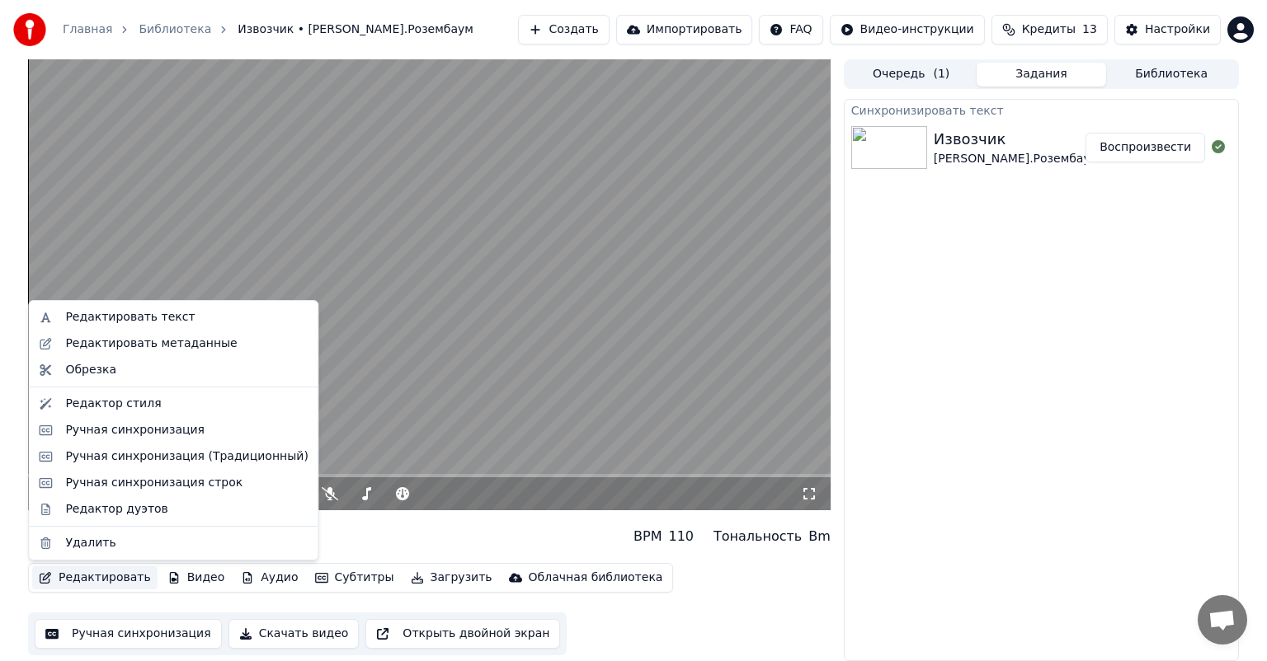
click at [953, 268] on div "Синхронизировать текст Извозчик [PERSON_NAME].Розембаум Воспроизвести" at bounding box center [1041, 380] width 395 height 562
click at [125, 577] on button "Редактировать" at bounding box center [94, 578] width 125 height 23
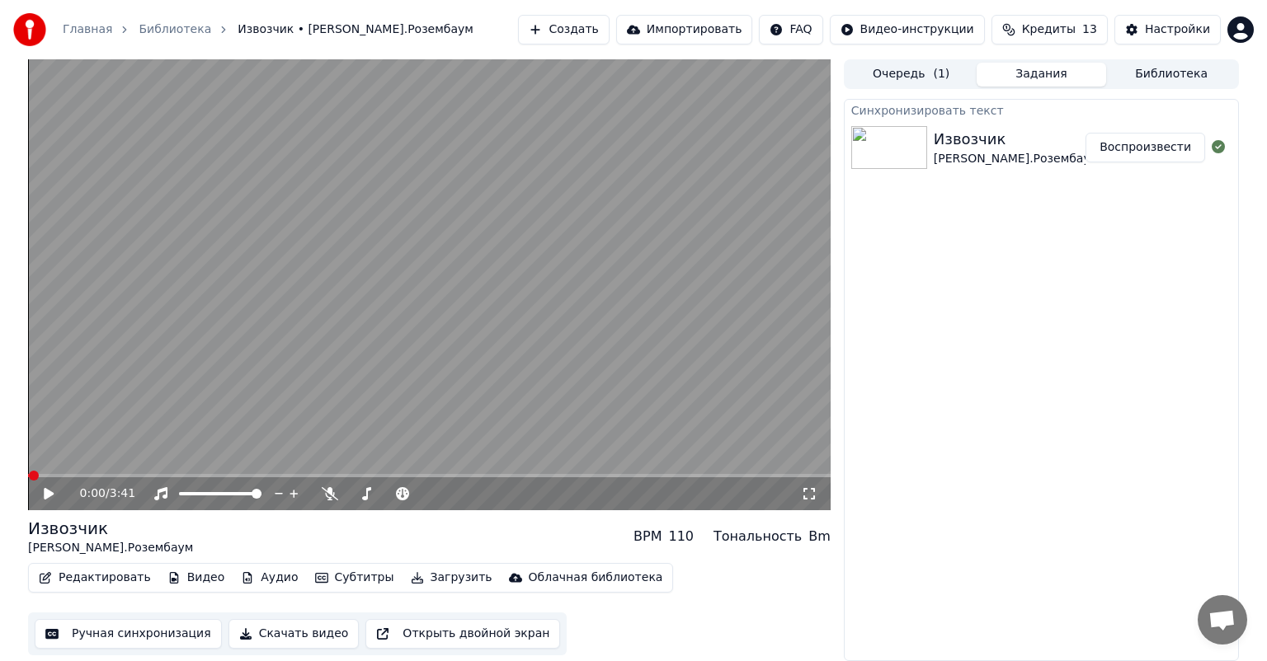
click at [150, 628] on button "Ручная синхронизация" at bounding box center [128, 634] width 187 height 30
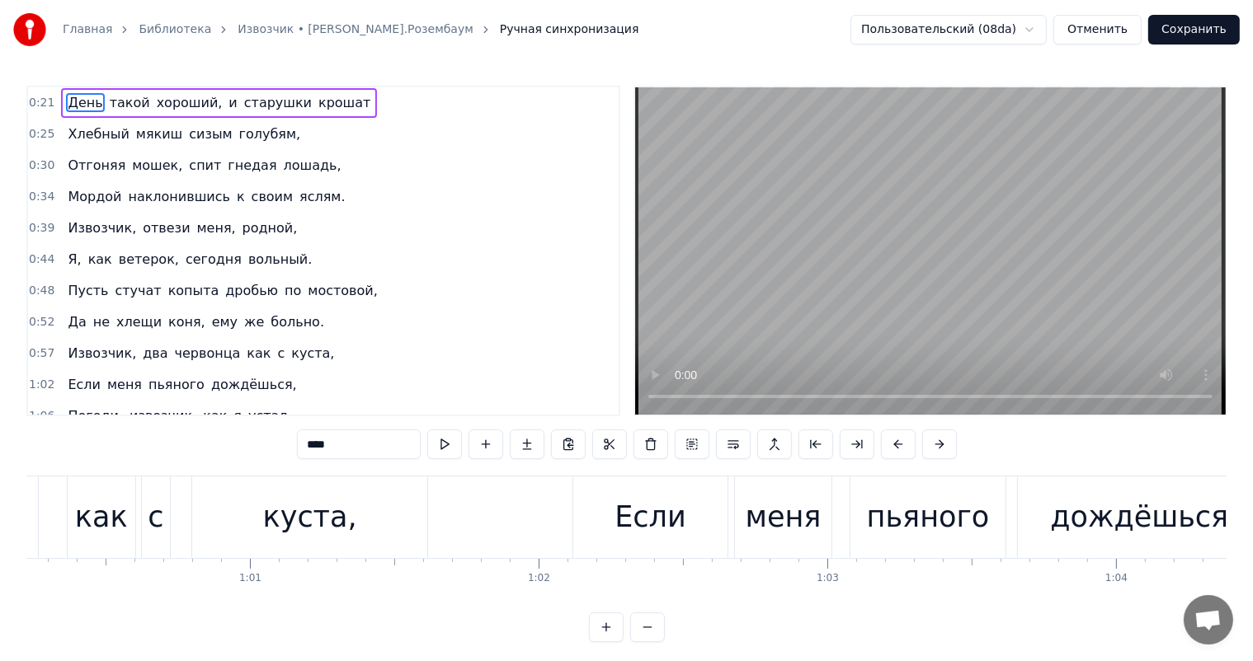
scroll to position [0, 17420]
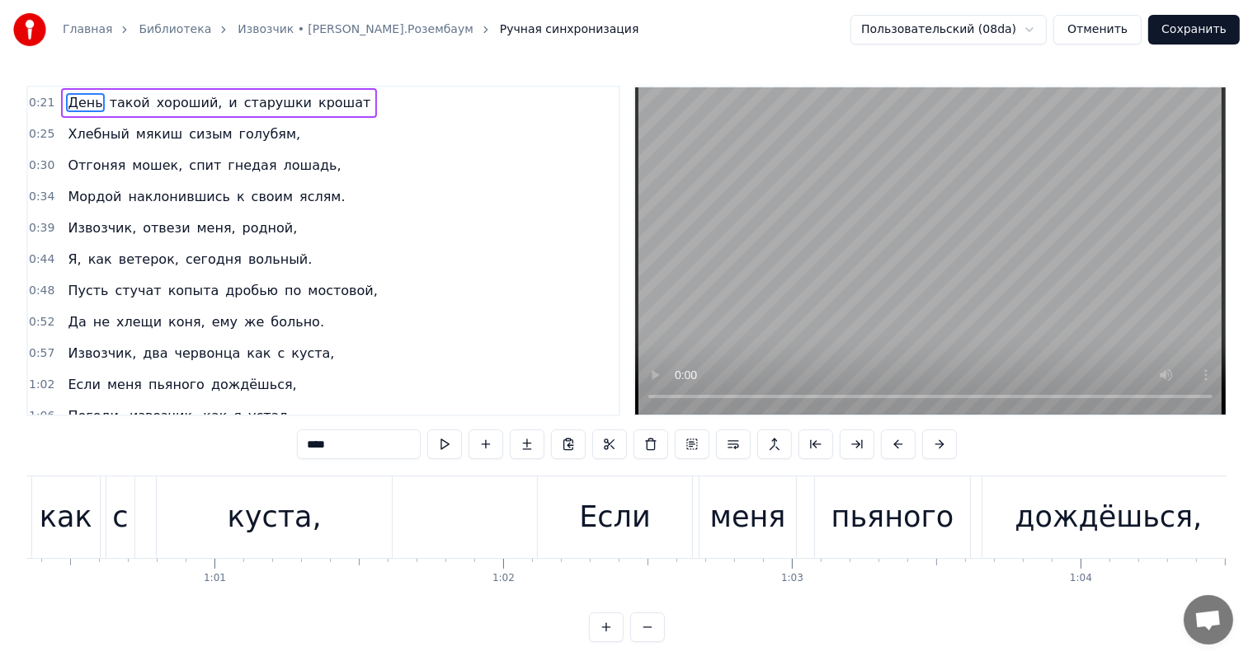
click at [317, 482] on div "куста," at bounding box center [274, 518] width 235 height 82
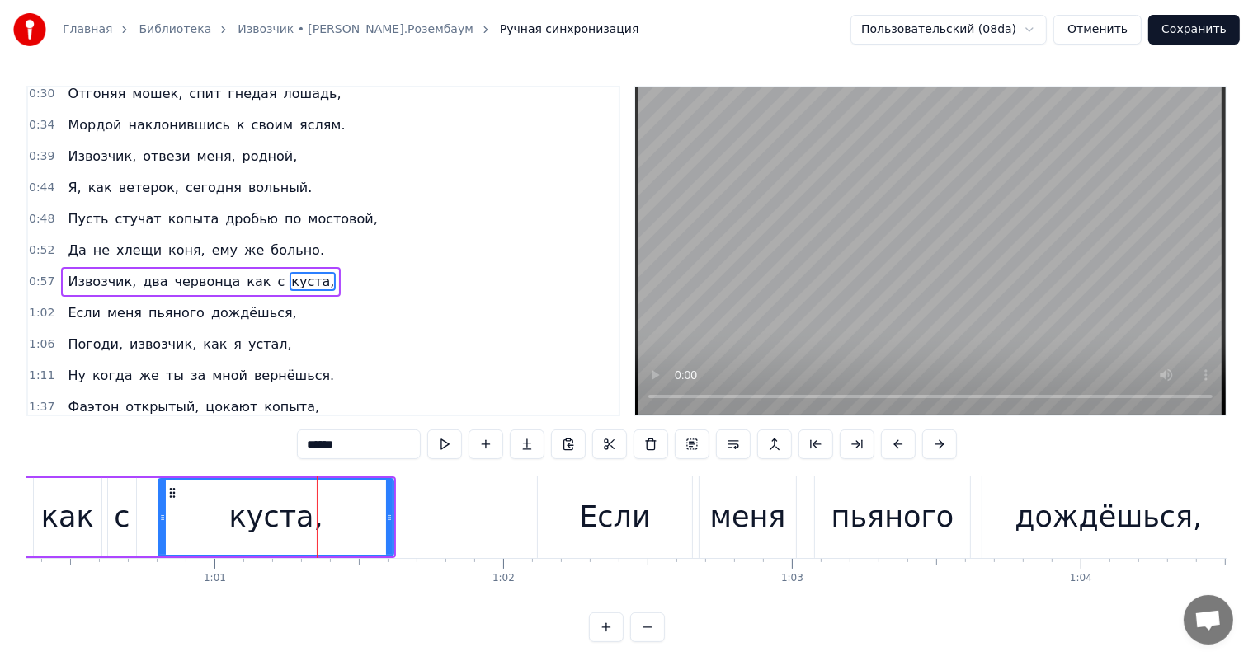
scroll to position [93, 0]
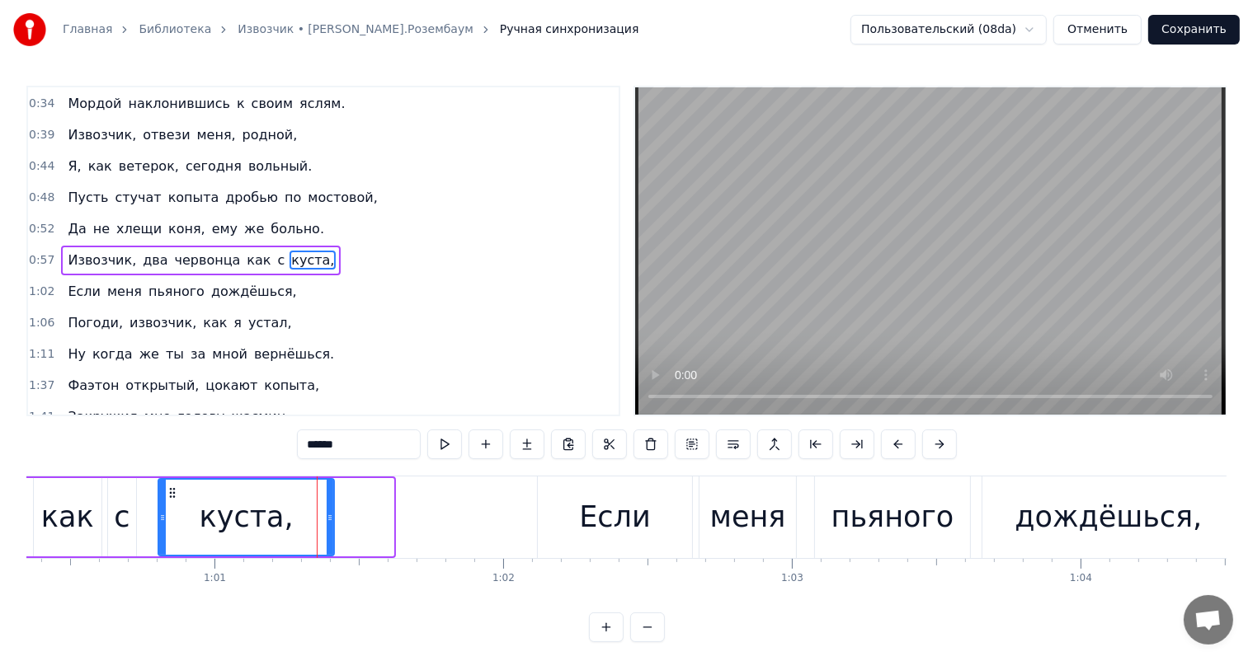
drag, startPoint x: 388, startPoint y: 515, endPoint x: 328, endPoint y: 521, distance: 59.7
click at [328, 521] on icon at bounding box center [330, 517] width 7 height 13
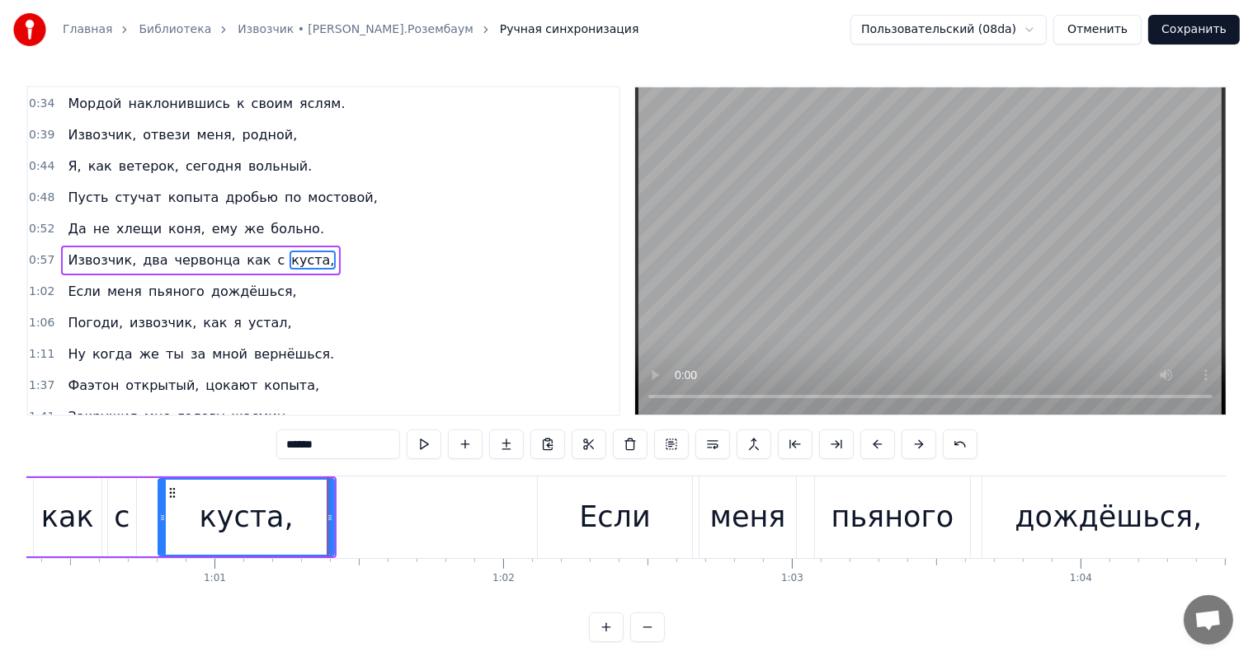
click at [38, 496] on div "как" at bounding box center [68, 517] width 68 height 78
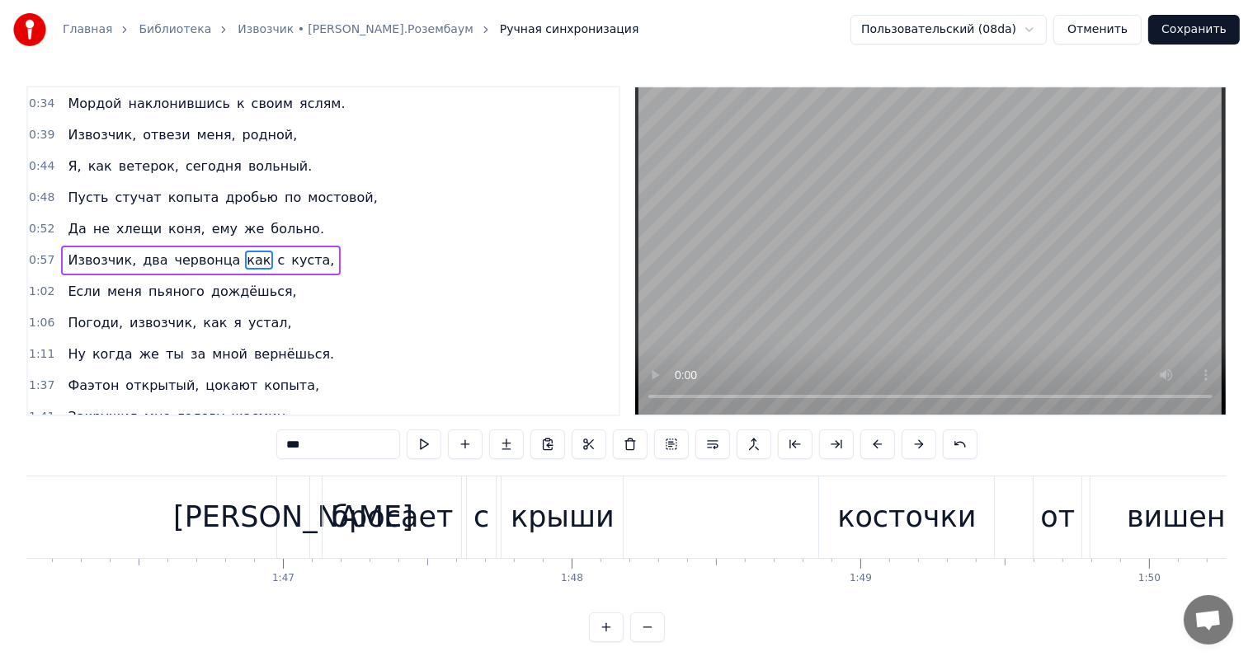
scroll to position [0, 30594]
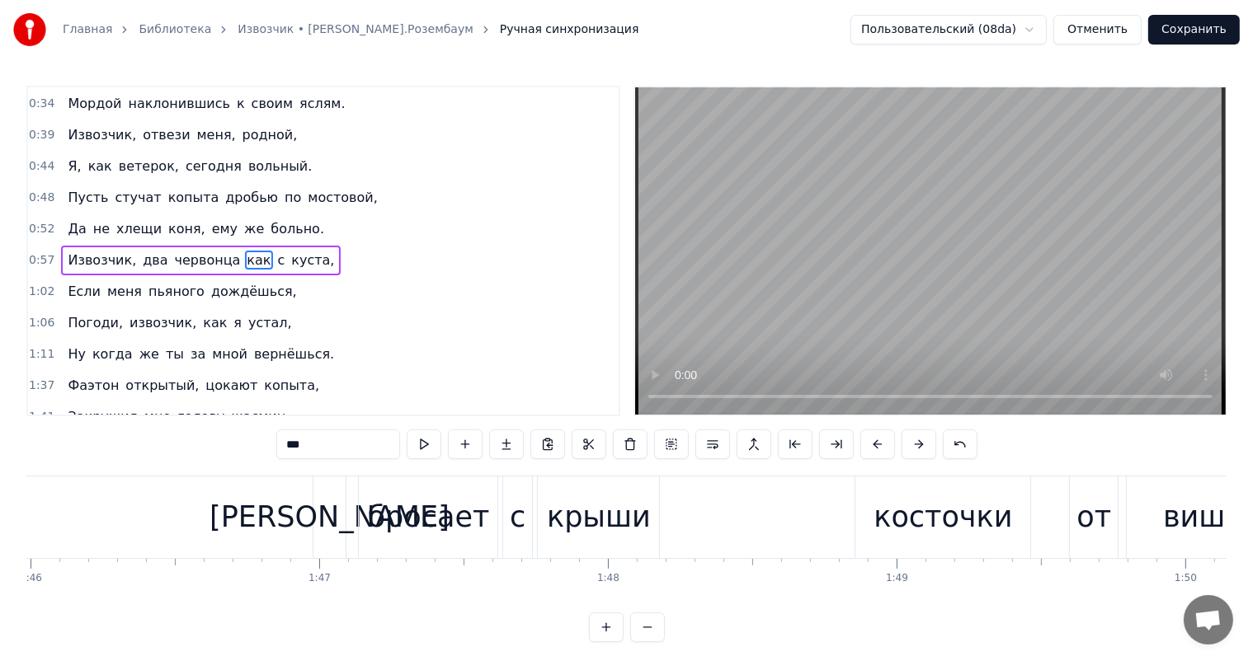
click at [488, 506] on div "бросает" at bounding box center [428, 518] width 139 height 82
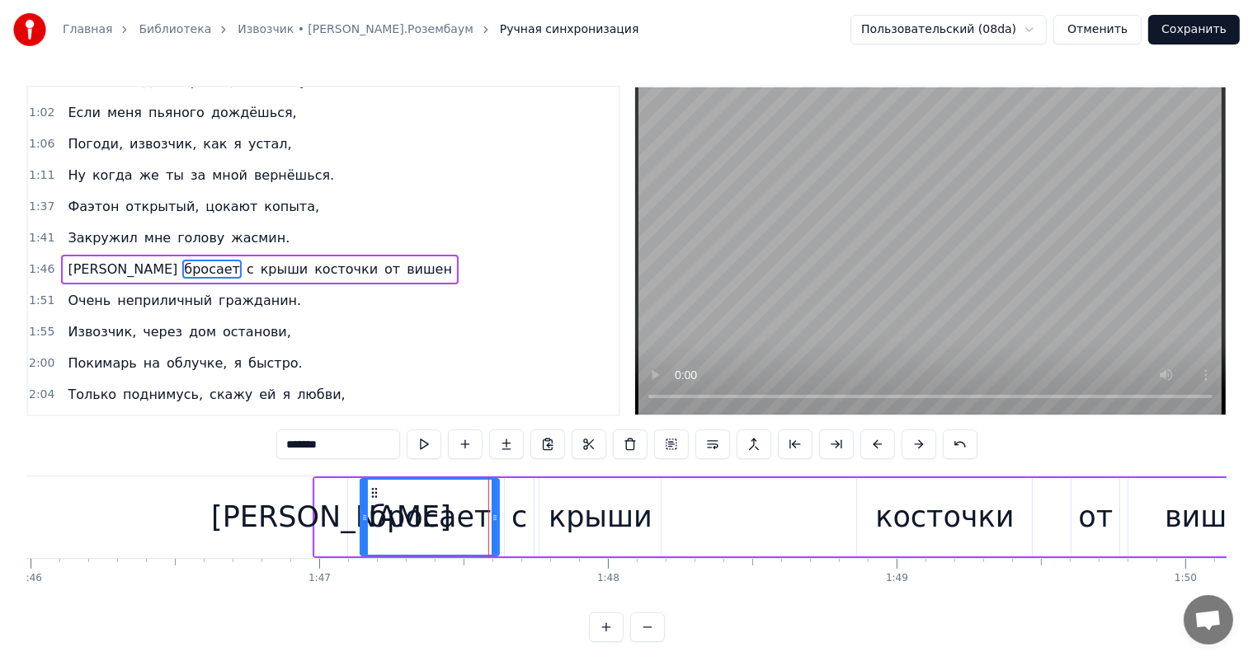
scroll to position [275, 0]
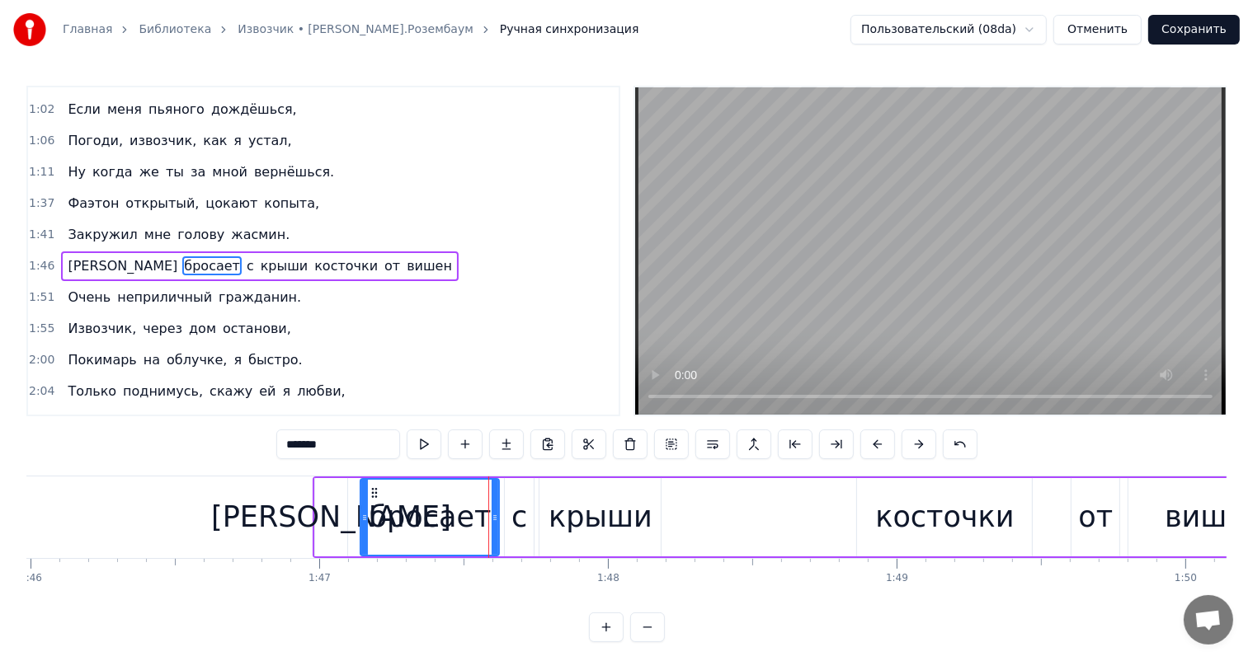
click at [528, 509] on div "с" at bounding box center [519, 517] width 29 height 78
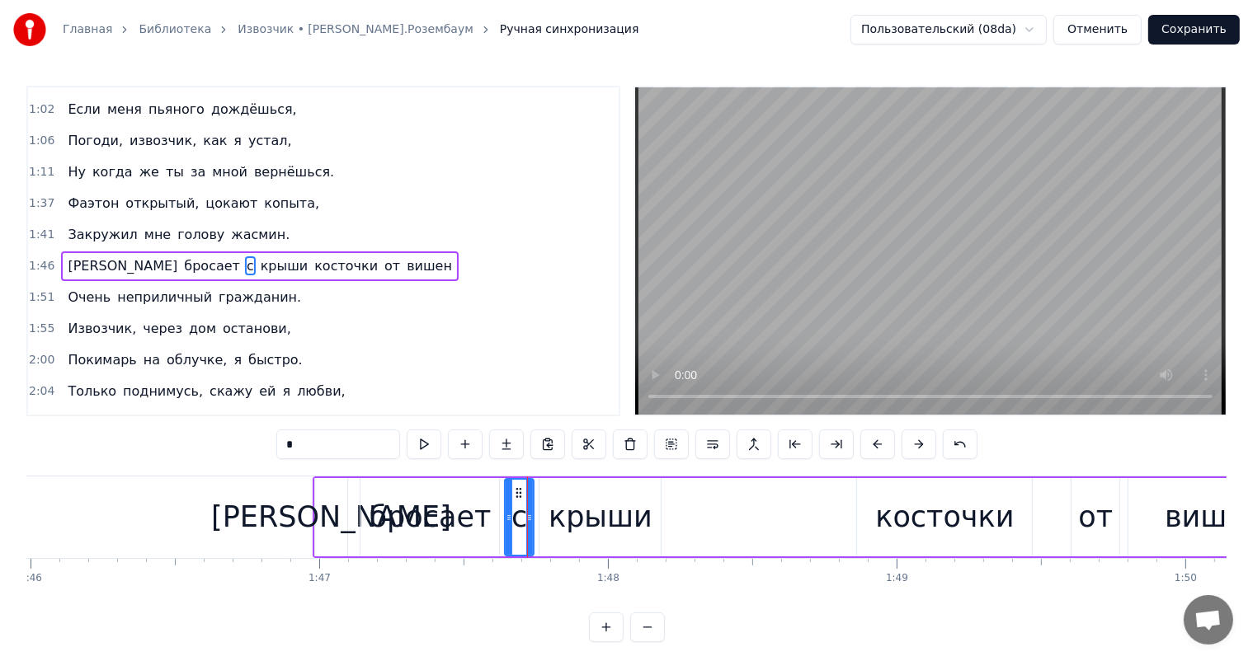
click at [587, 515] on div "крыши" at bounding box center [600, 518] width 104 height 44
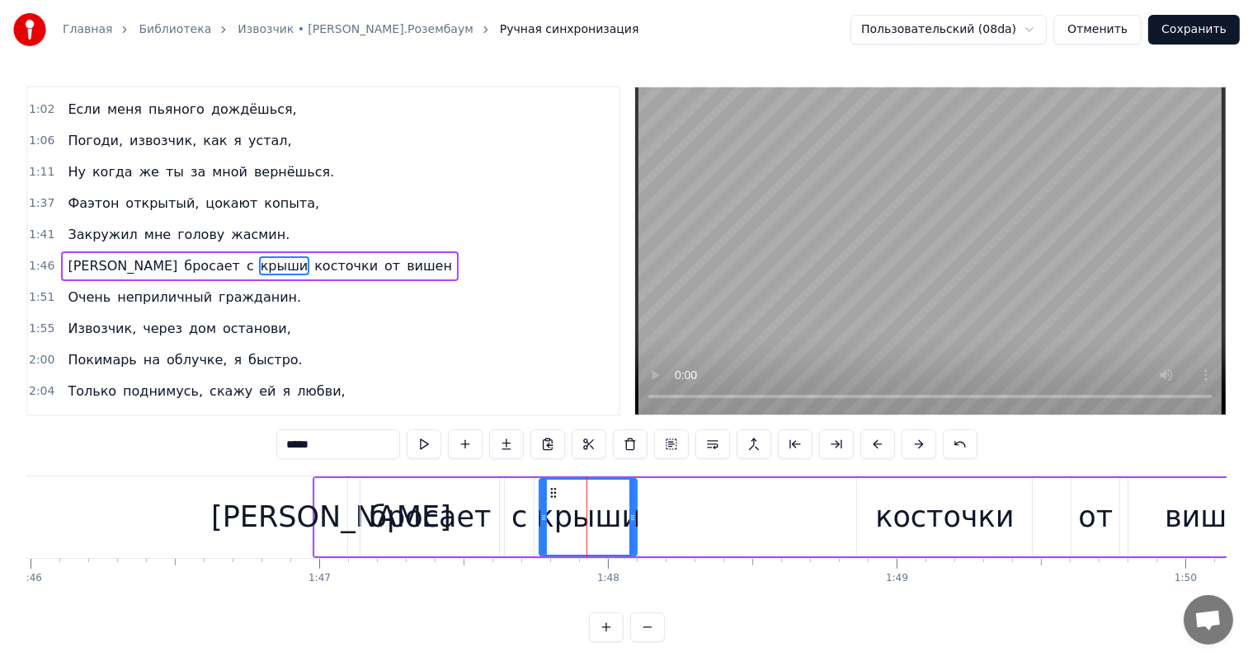
drag, startPoint x: 658, startPoint y: 515, endPoint x: 634, endPoint y: 521, distance: 24.8
click at [634, 521] on icon at bounding box center [632, 517] width 7 height 13
click at [514, 518] on div "с" at bounding box center [519, 518] width 16 height 44
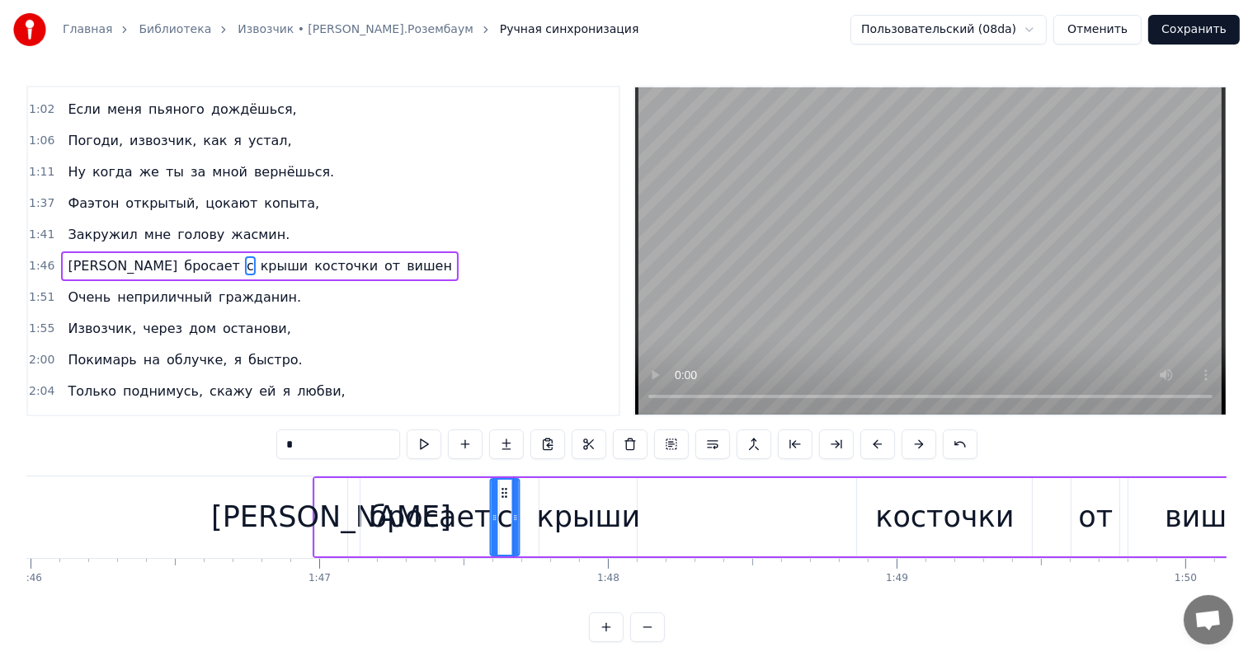
drag, startPoint x: 515, startPoint y: 488, endPoint x: 501, endPoint y: 487, distance: 14.1
click at [501, 487] on icon at bounding box center [504, 493] width 13 height 13
click at [426, 501] on div "бросает" at bounding box center [430, 518] width 122 height 44
type input "*******"
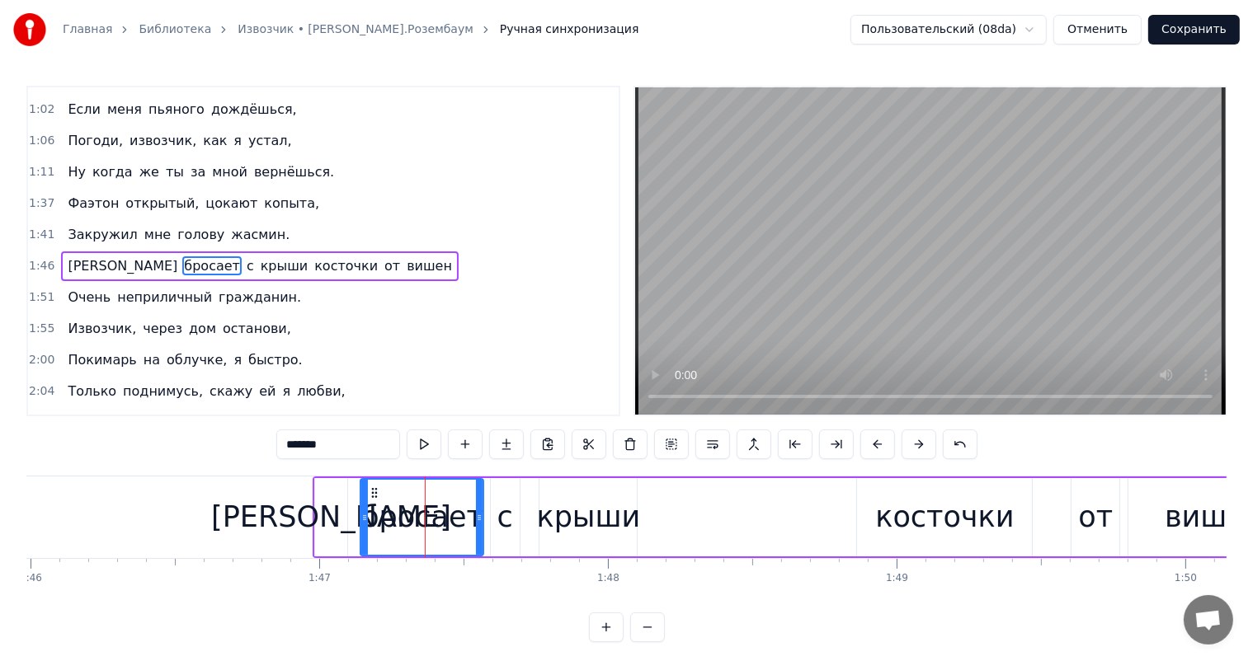
drag, startPoint x: 495, startPoint y: 519, endPoint x: 479, endPoint y: 519, distance: 15.7
click at [480, 520] on circle at bounding box center [480, 520] width 1 height 1
drag, startPoint x: 375, startPoint y: 491, endPoint x: 365, endPoint y: 491, distance: 9.9
click at [365, 491] on icon at bounding box center [364, 493] width 13 height 13
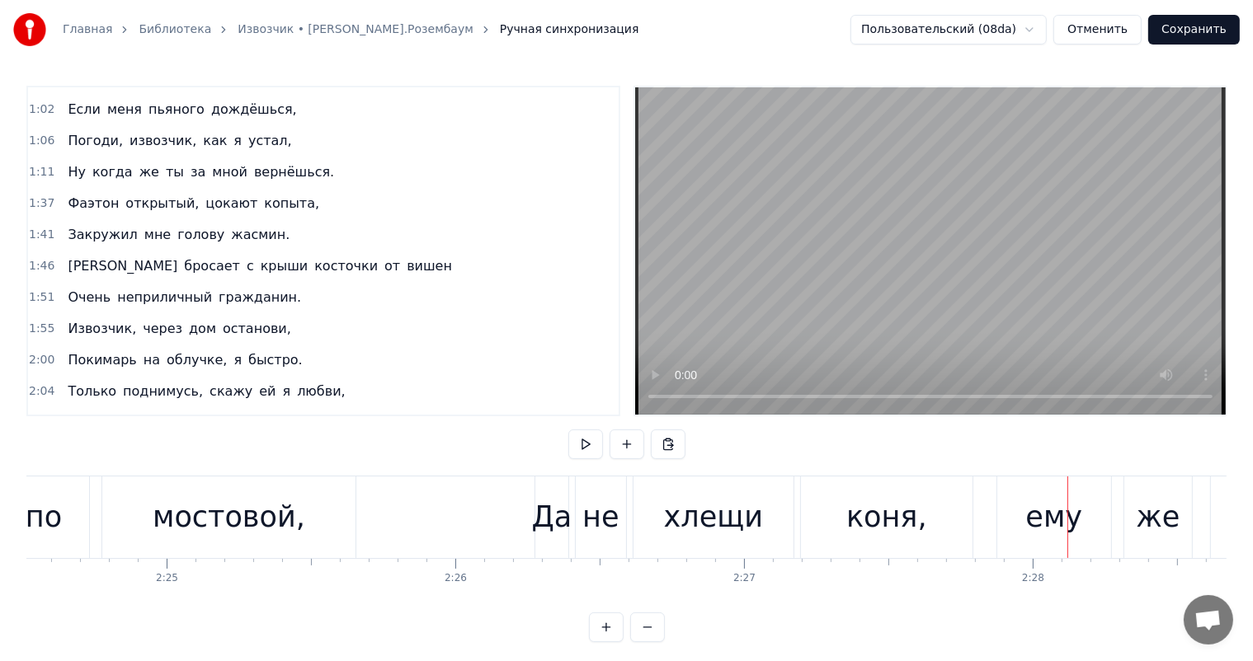
scroll to position [0, 41571]
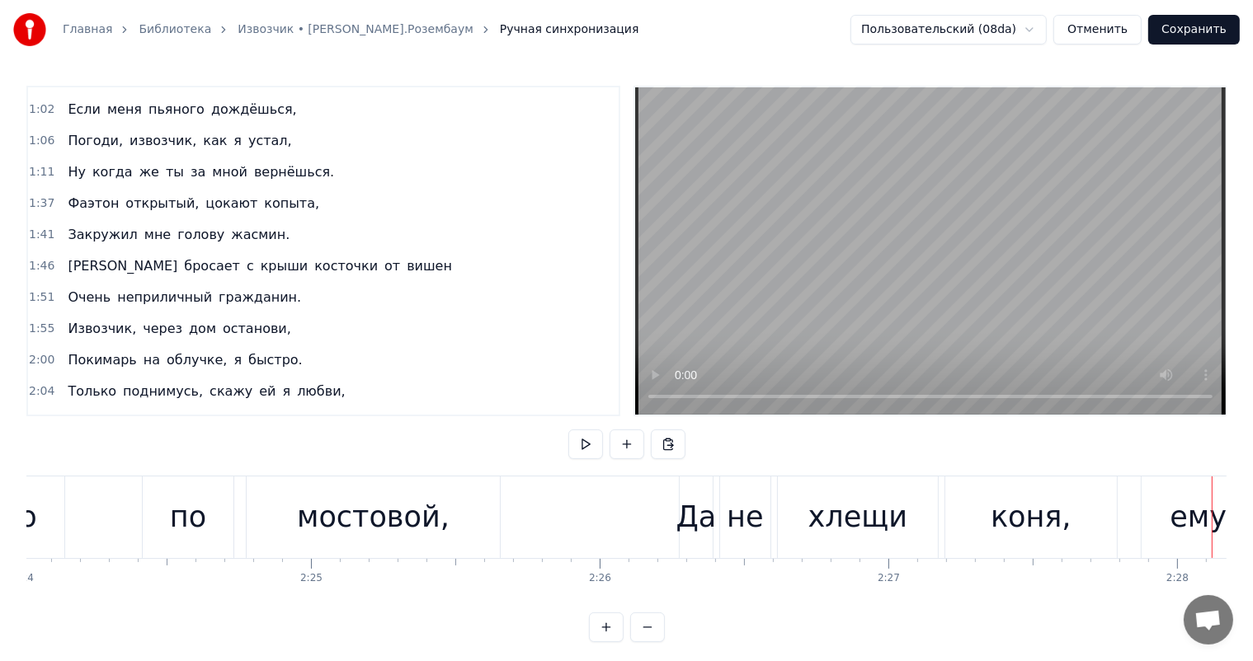
click at [214, 382] on span "скажу" at bounding box center [231, 391] width 46 height 19
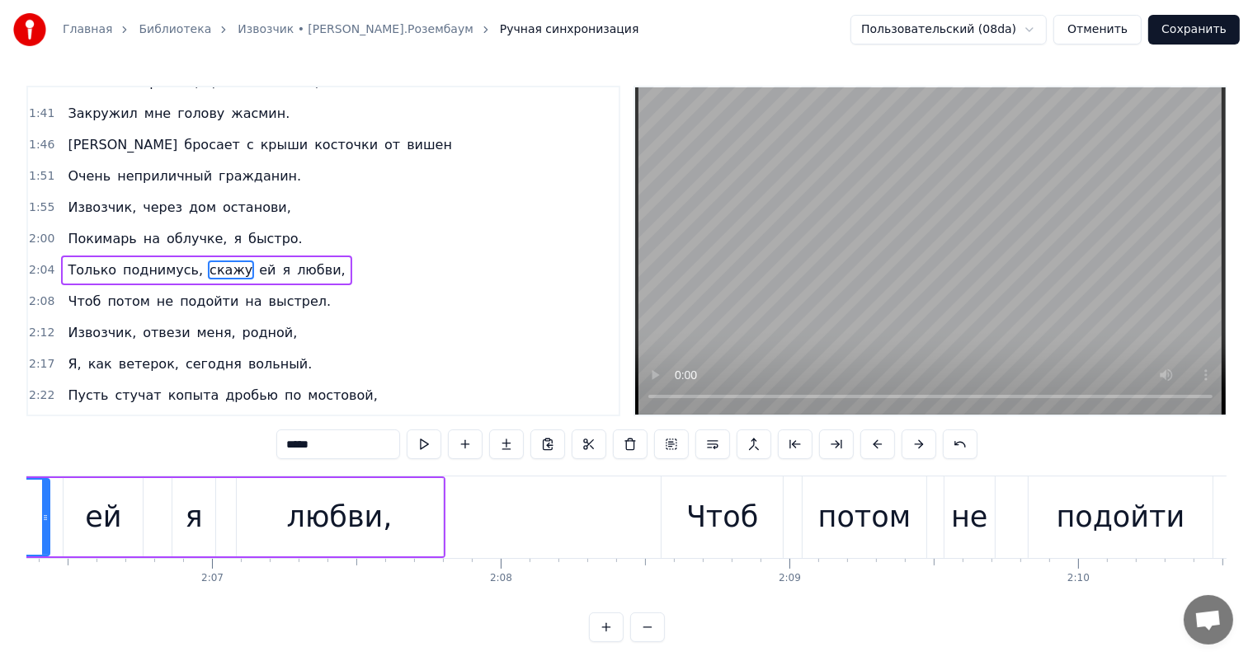
scroll to position [0, 36252]
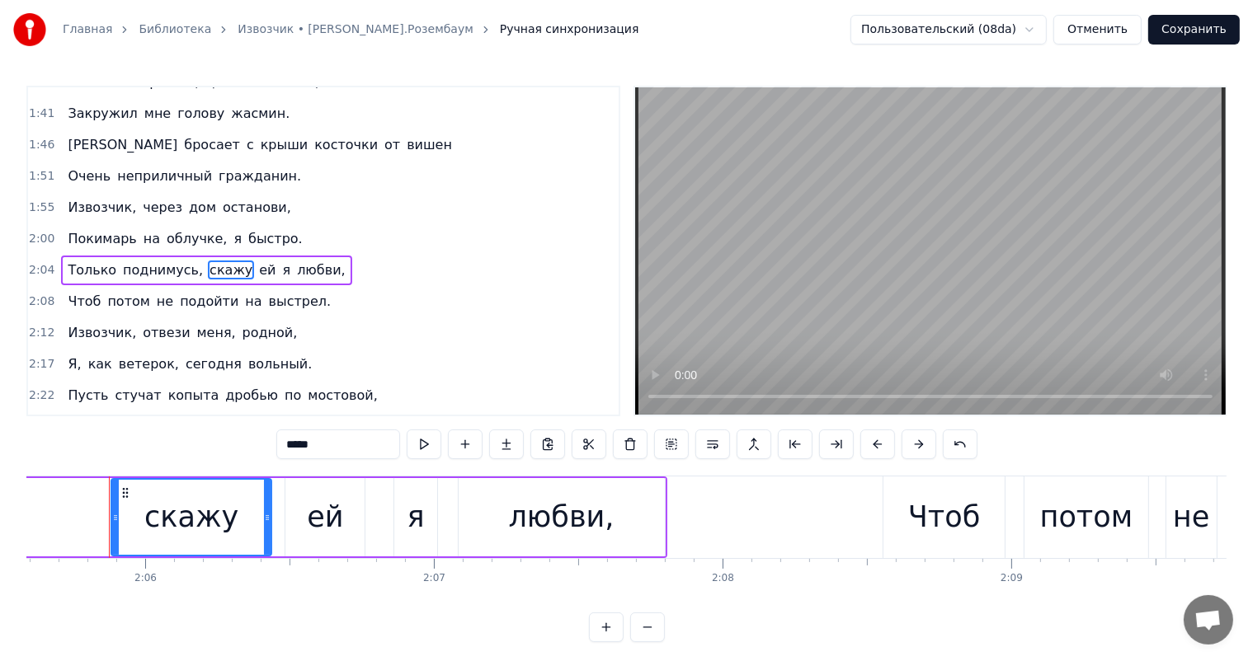
click at [31, 521] on div "Только поднимусь, скажу ей я любви," at bounding box center [171, 518] width 991 height 82
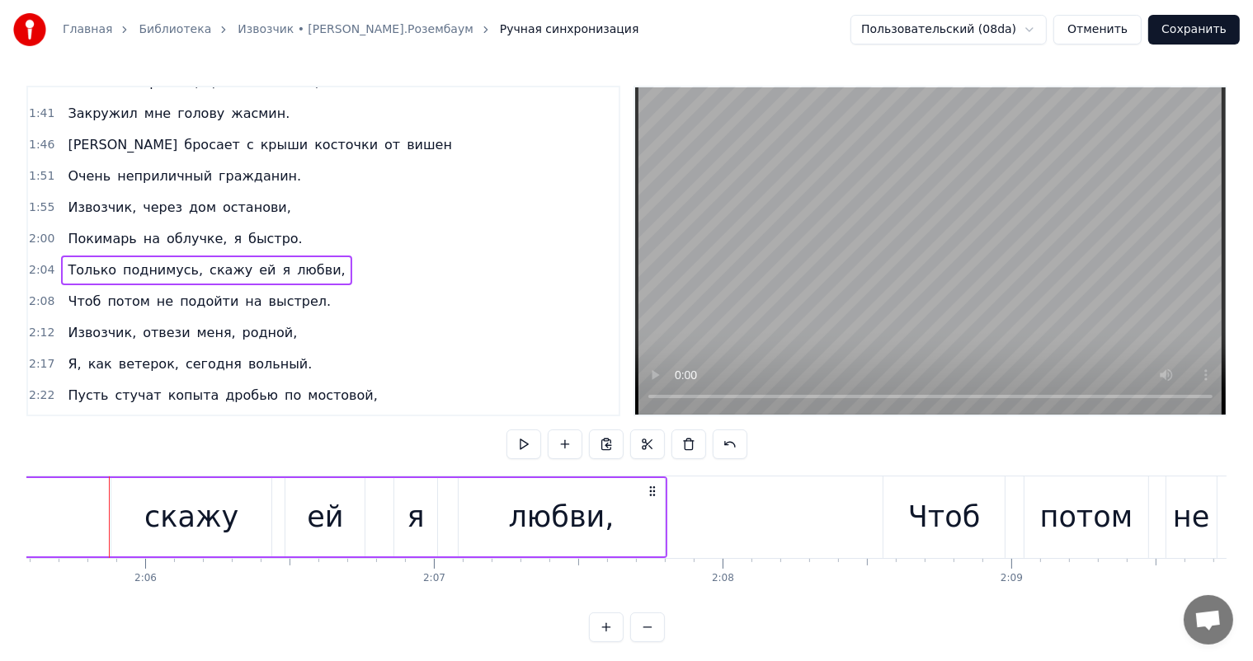
scroll to position [0, 36173]
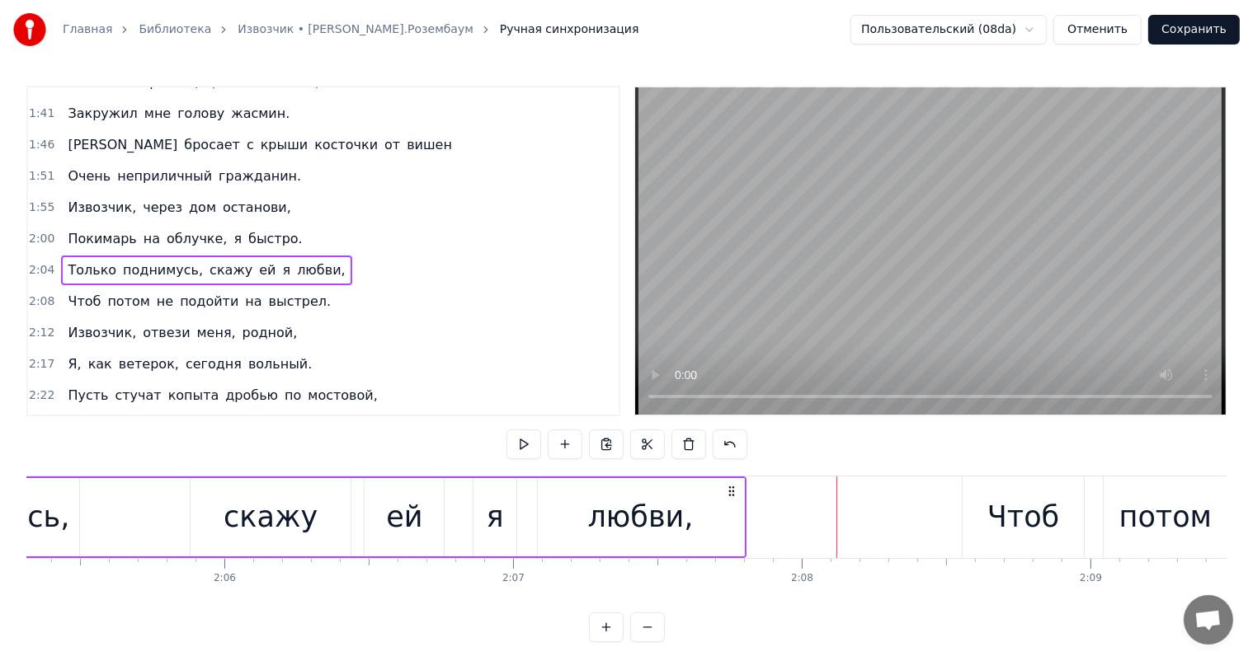
click at [530, 515] on div "Только поднимусь, скажу ей я любви," at bounding box center [250, 518] width 991 height 82
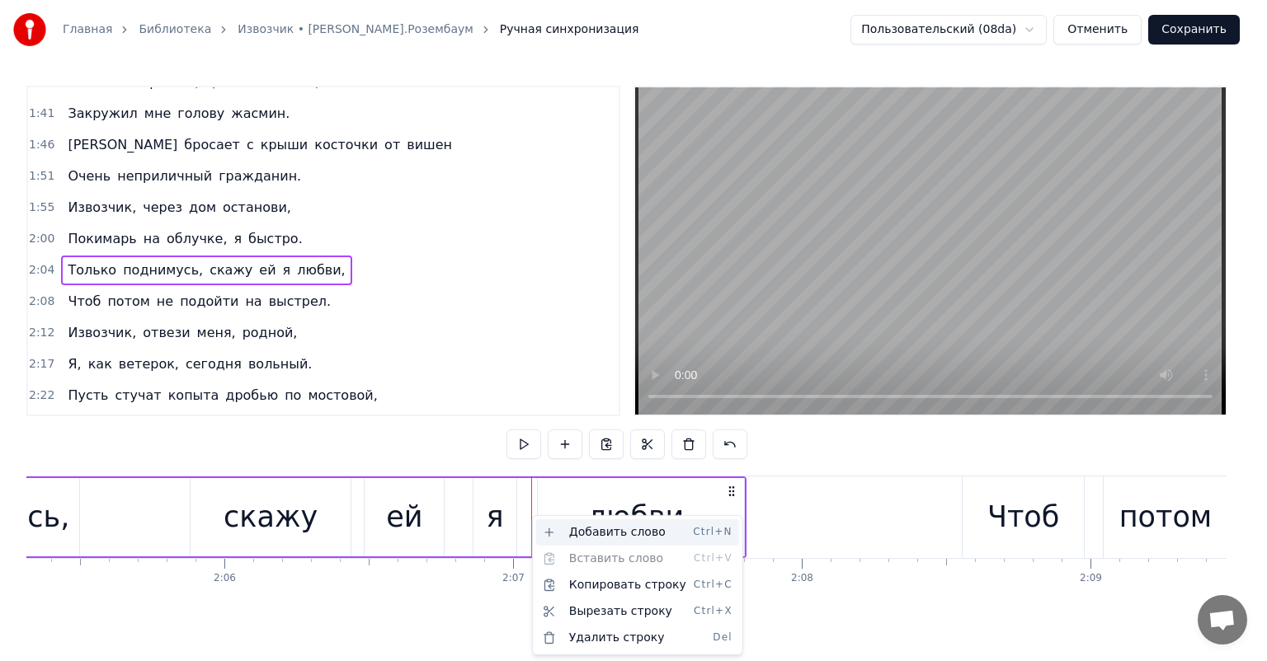
click at [580, 531] on div "Добавить слово Ctrl+N" at bounding box center [637, 533] width 203 height 26
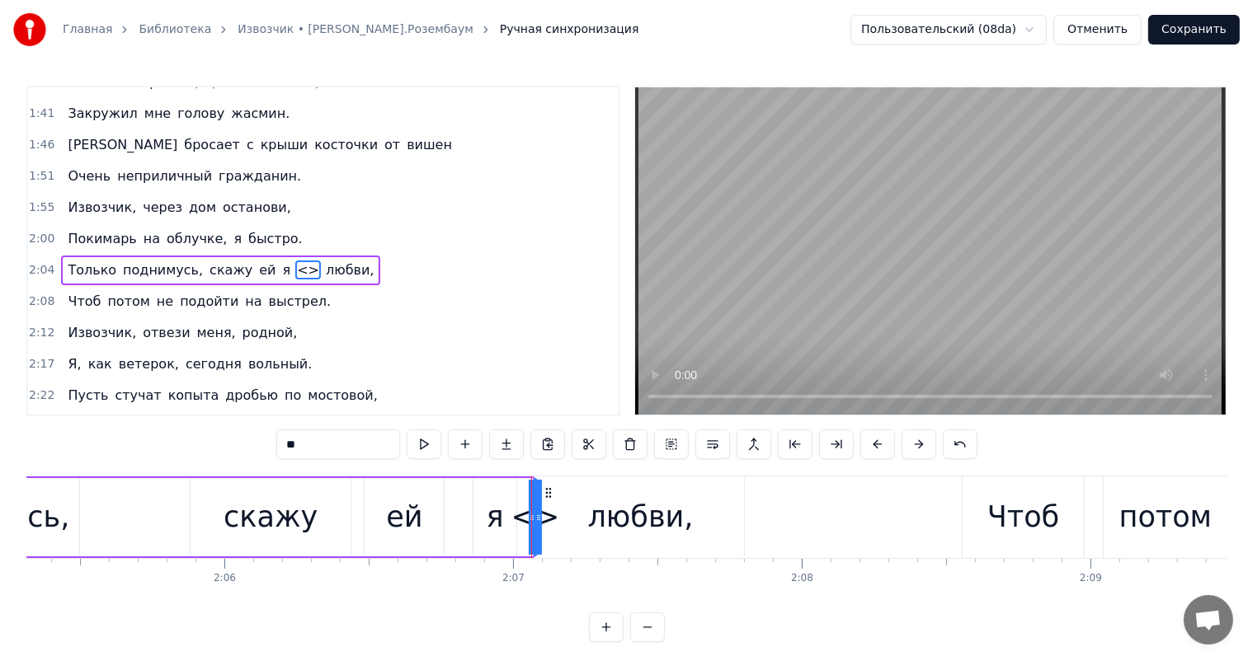
drag, startPoint x: 534, startPoint y: 519, endPoint x: 563, endPoint y: 516, distance: 29.0
click at [535, 516] on div "Только поднимусь, скажу ей я <> любви," at bounding box center [145, 518] width 780 height 82
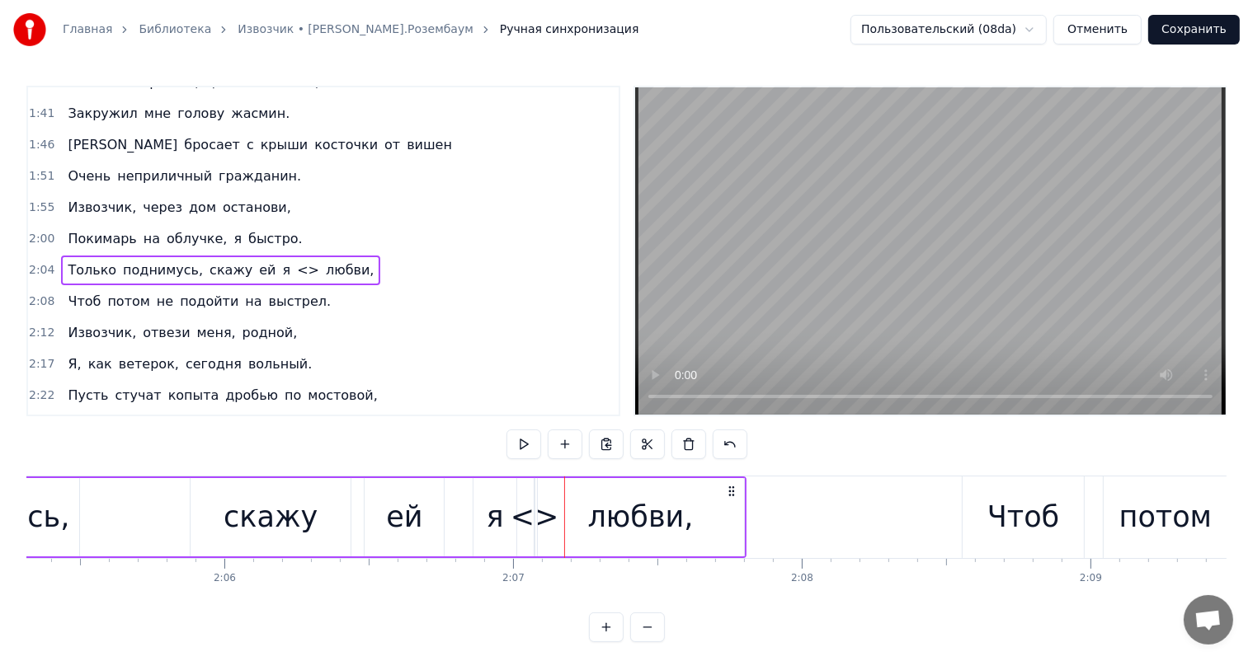
click at [521, 520] on div "<>" at bounding box center [535, 518] width 49 height 44
click at [522, 516] on div "<>" at bounding box center [535, 518] width 49 height 44
click at [535, 520] on div "<>" at bounding box center [535, 517] width 0 height 75
drag, startPoint x: 535, startPoint y: 515, endPoint x: 558, endPoint y: 502, distance: 25.9
click at [587, 515] on div "Только поднимусь, скажу ей я <> любви," at bounding box center [250, 518] width 991 height 82
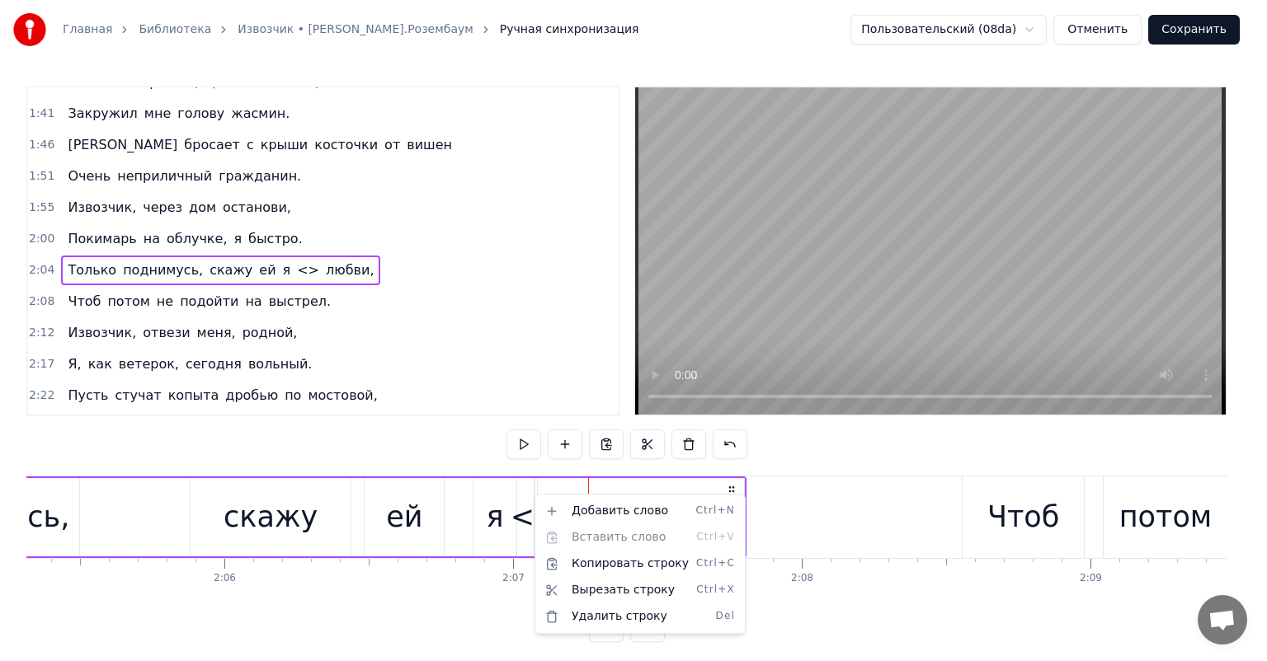
click at [567, 445] on html "Главная Библиотека Извозчик • [PERSON_NAME].Розембаум Ручная синхронизация Поль…" at bounding box center [633, 334] width 1267 height 669
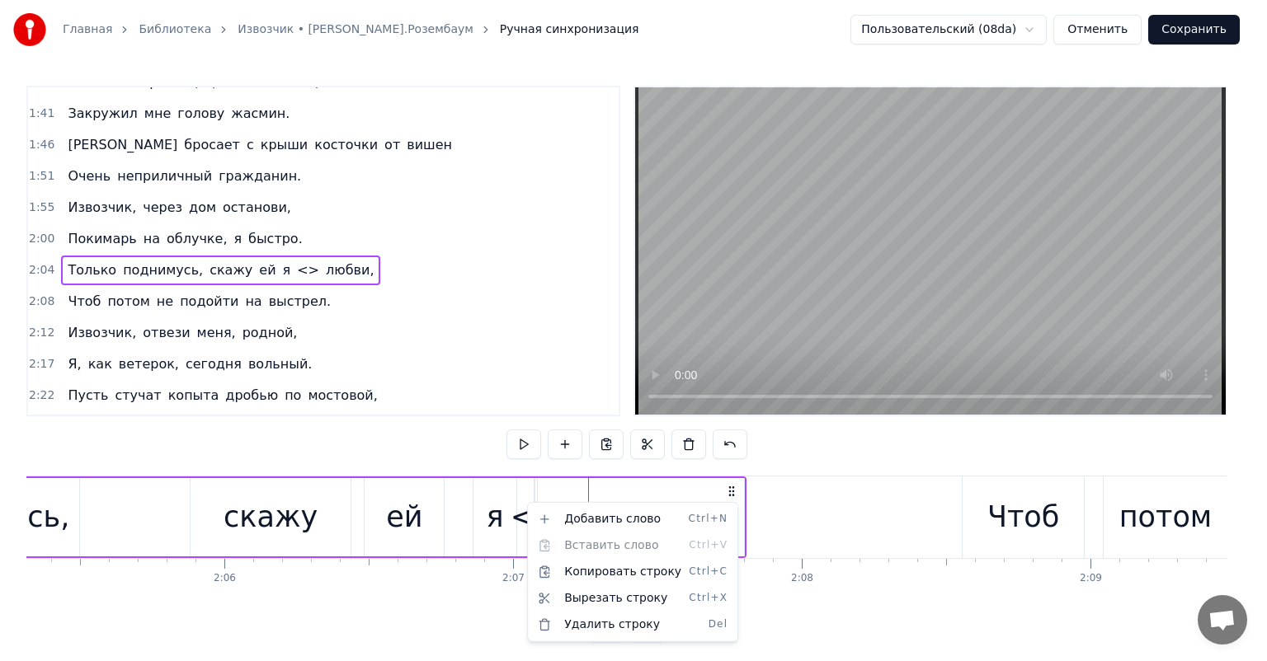
click at [267, 251] on html "Главная Библиотека Извозчик • [PERSON_NAME].Розембаум Ручная синхронизация Поль…" at bounding box center [633, 334] width 1267 height 669
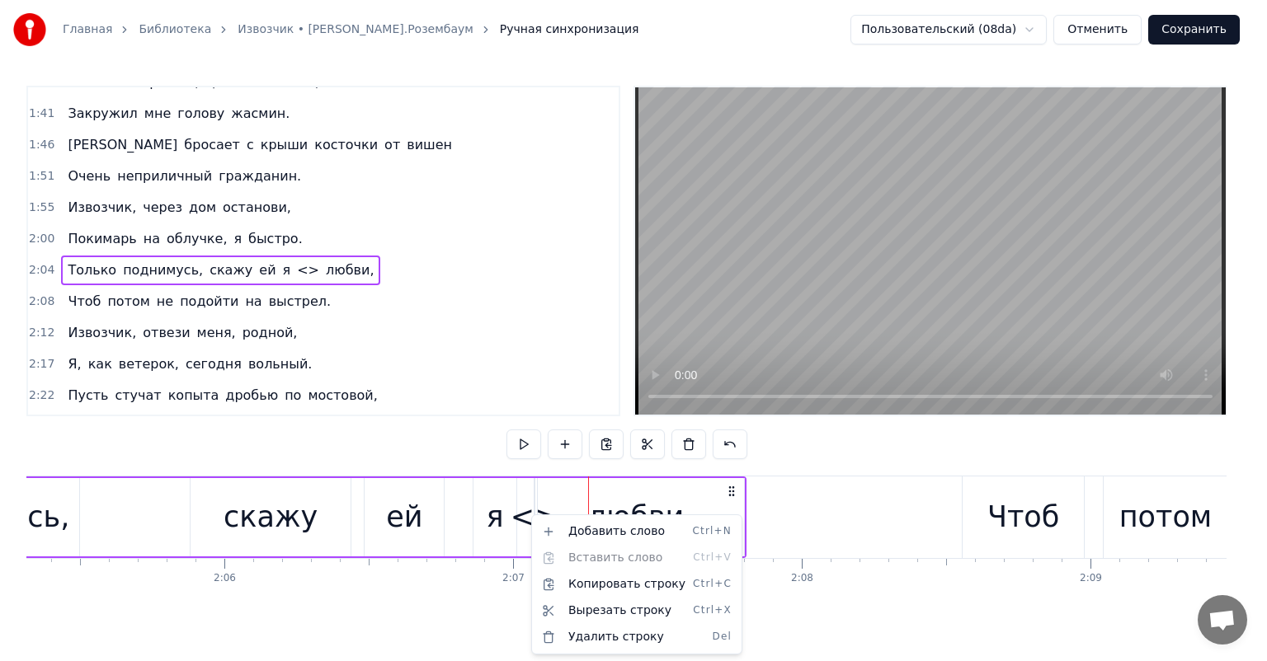
click at [134, 312] on html "Главная Библиотека Извозчик • [PERSON_NAME].Розембаум Ручная синхронизация Поль…" at bounding box center [633, 334] width 1267 height 669
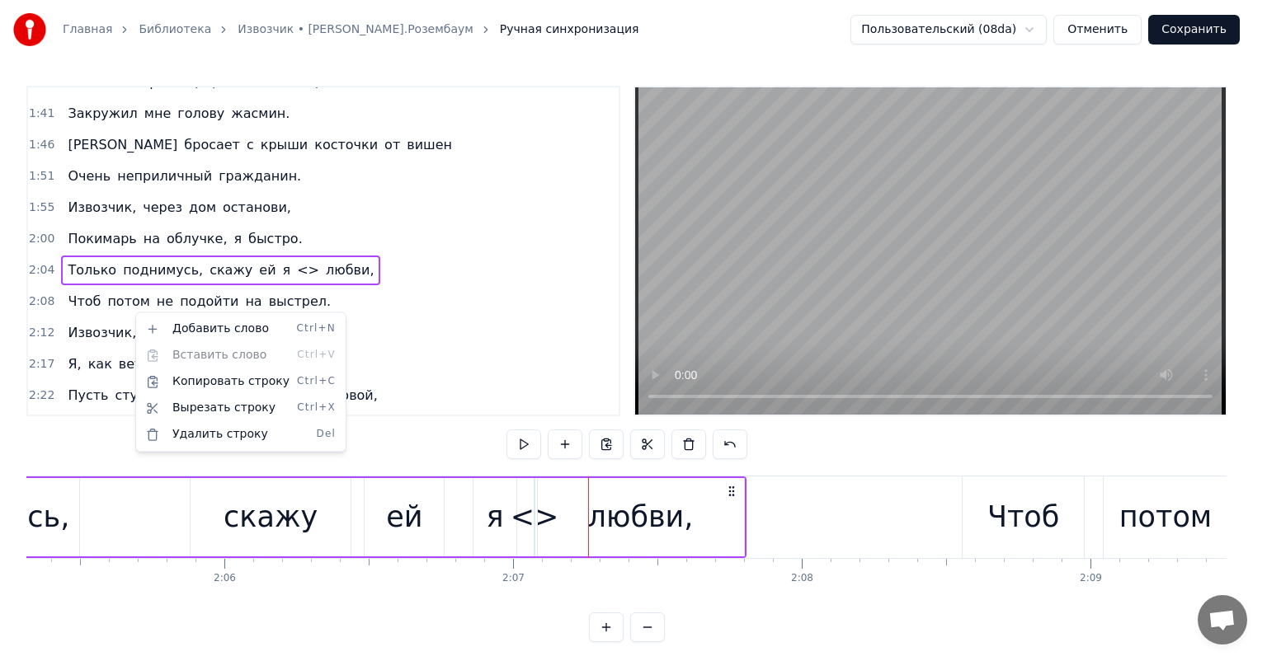
click at [267, 251] on html "Главная Библиотека Извозчик • [PERSON_NAME].Розембаум Ручная синхронизация Поль…" at bounding box center [633, 334] width 1267 height 669
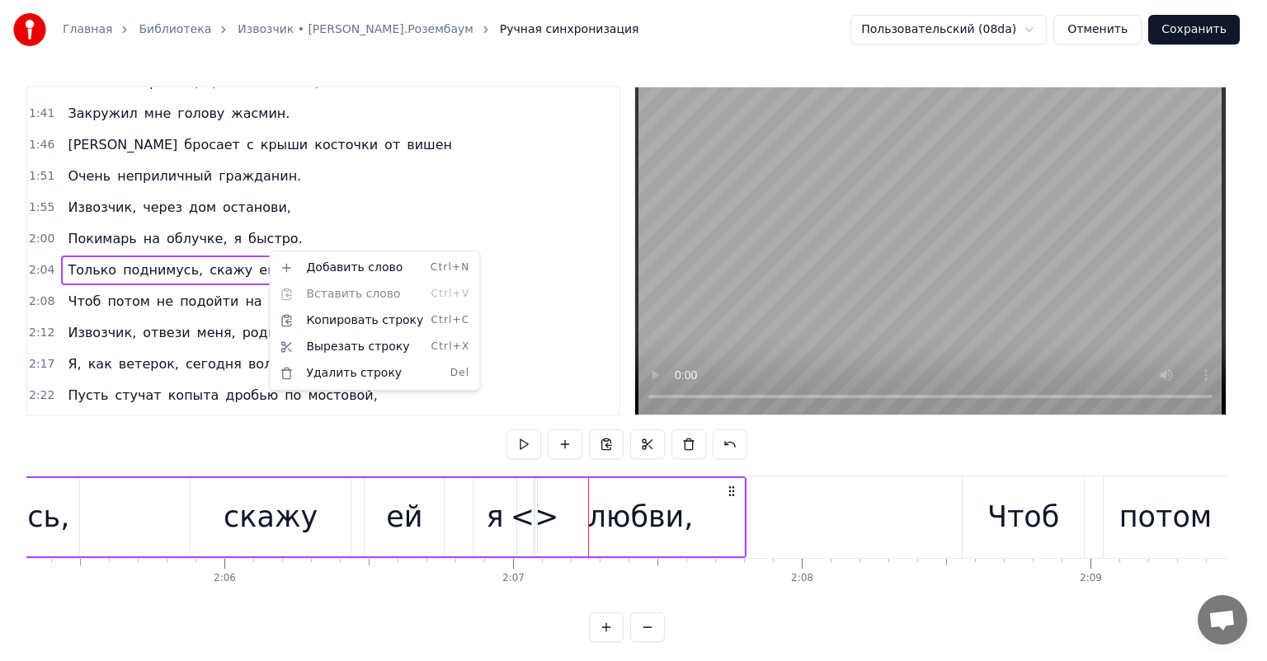
drag, startPoint x: 375, startPoint y: 450, endPoint x: 373, endPoint y: 440, distance: 11.0
click at [373, 442] on html "Главная Библиотека Извозчик • [PERSON_NAME].Розембаум Ручная синхронизация Поль…" at bounding box center [633, 334] width 1267 height 669
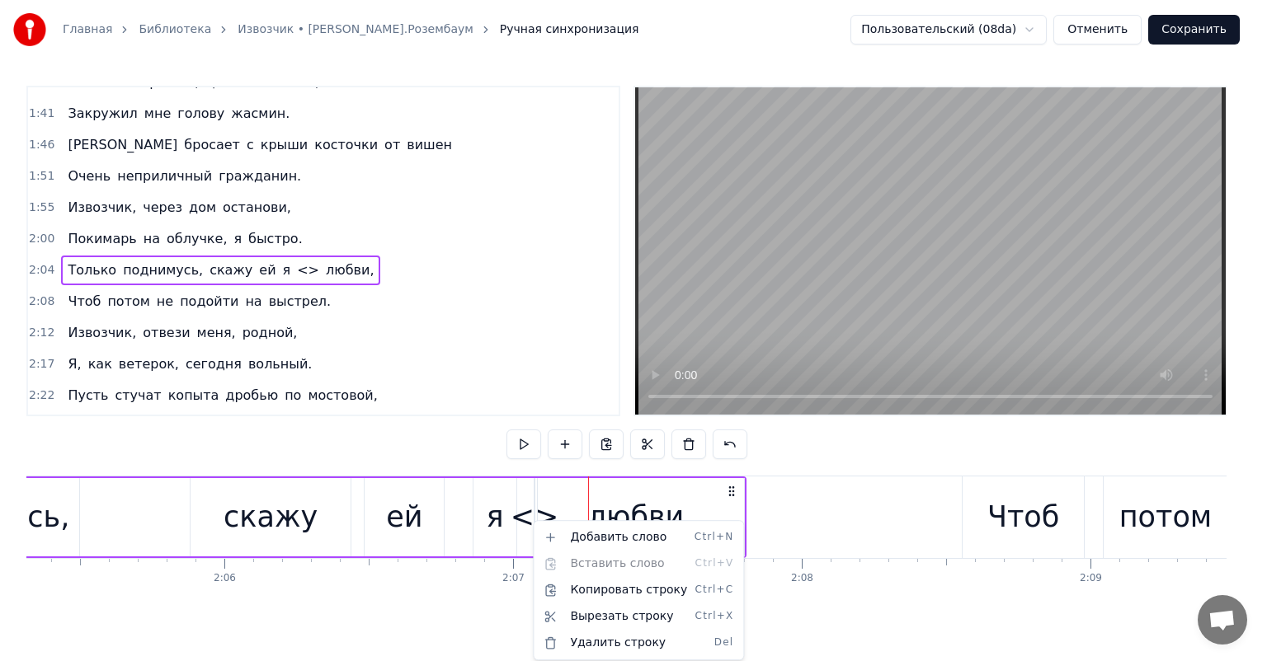
click at [531, 520] on html "Главная Библиотека Извозчик • [PERSON_NAME].Розембаум Ручная синхронизация Поль…" at bounding box center [633, 334] width 1267 height 669
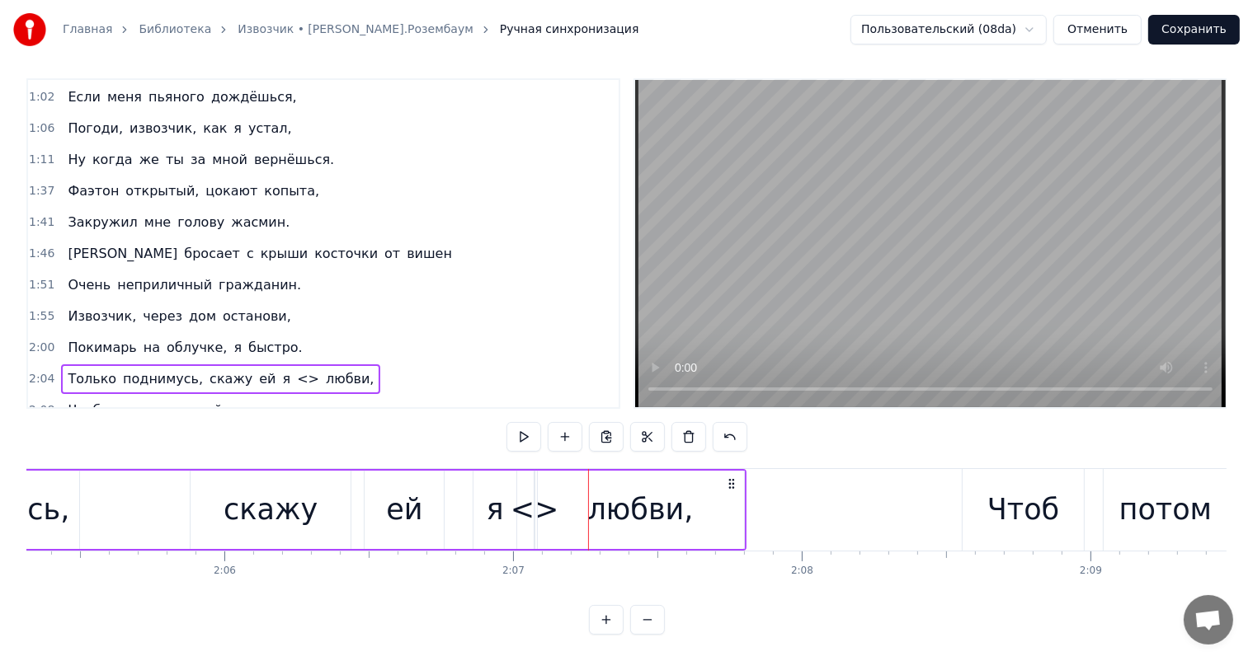
scroll to position [105, 0]
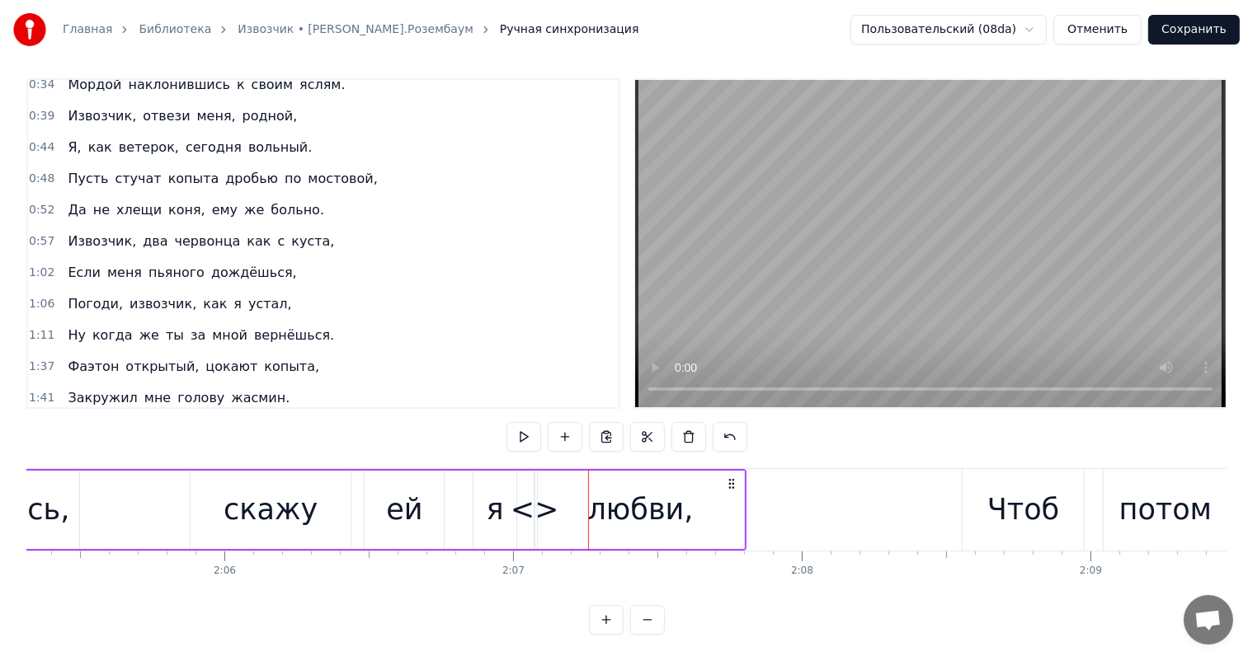
click at [528, 500] on div "<>" at bounding box center [535, 510] width 49 height 44
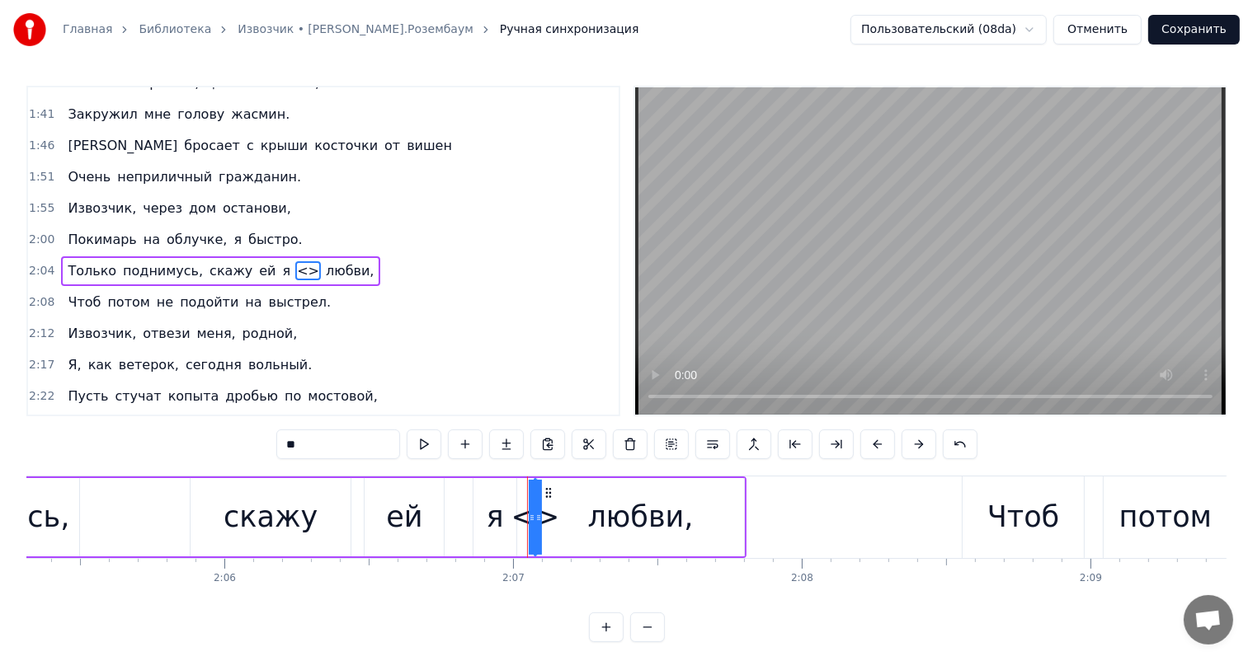
scroll to position [397, 0]
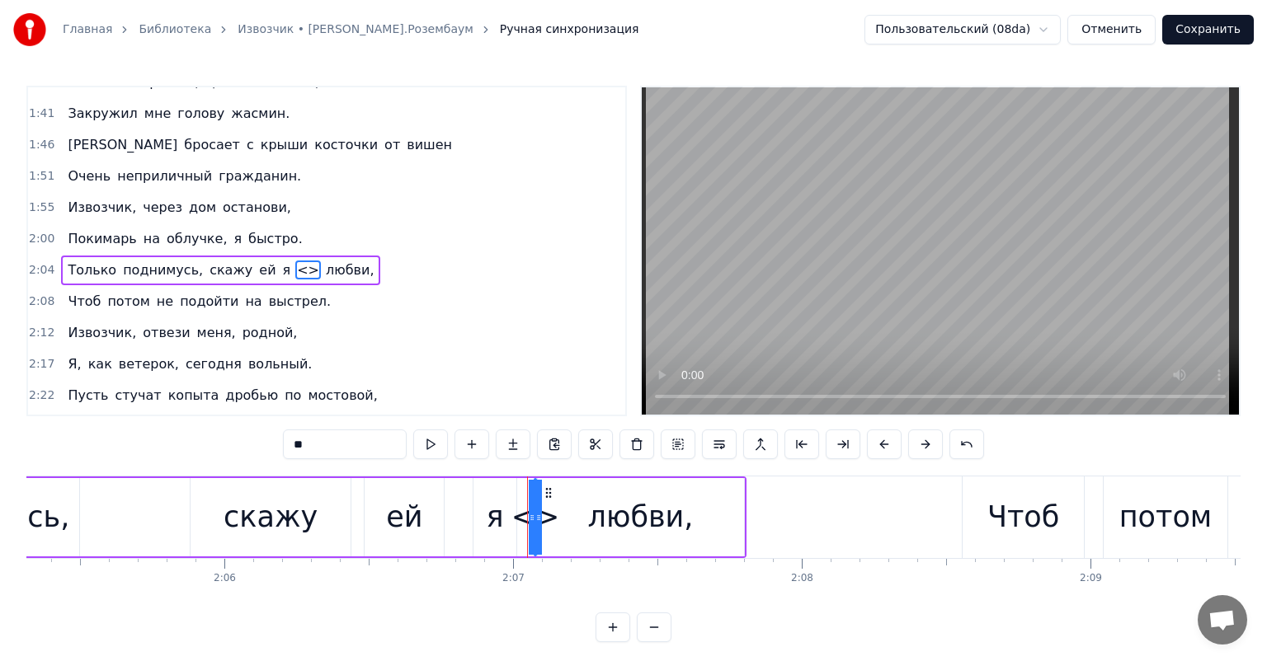
click at [533, 488] on html "Главная Библиотека Извозчик • [PERSON_NAME].Розембаум Ручная синхронизация Поль…" at bounding box center [633, 334] width 1267 height 669
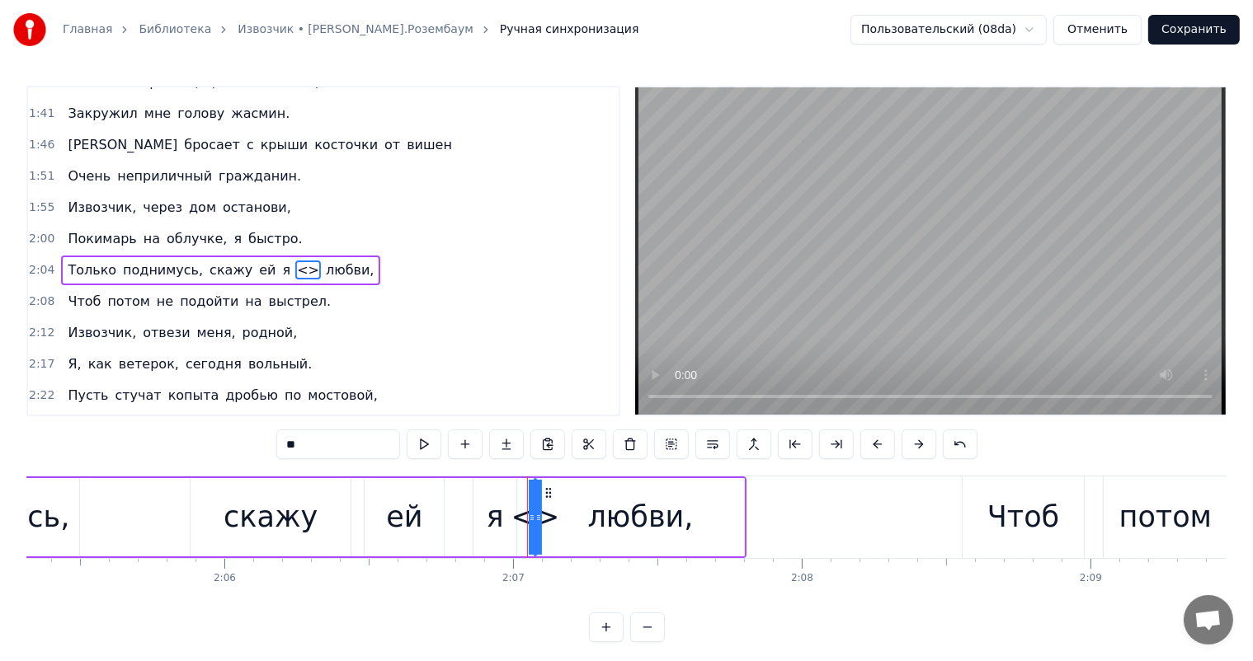
click at [520, 485] on div "Только поднимусь, скажу ей я <> любви," at bounding box center [250, 518] width 991 height 82
click at [531, 521] on div "<>" at bounding box center [535, 518] width 49 height 44
click at [535, 521] on div "<>" at bounding box center [535, 517] width 0 height 75
drag, startPoint x: 535, startPoint y: 520, endPoint x: 506, endPoint y: 528, distance: 30.6
click at [506, 528] on div at bounding box center [509, 517] width 7 height 75
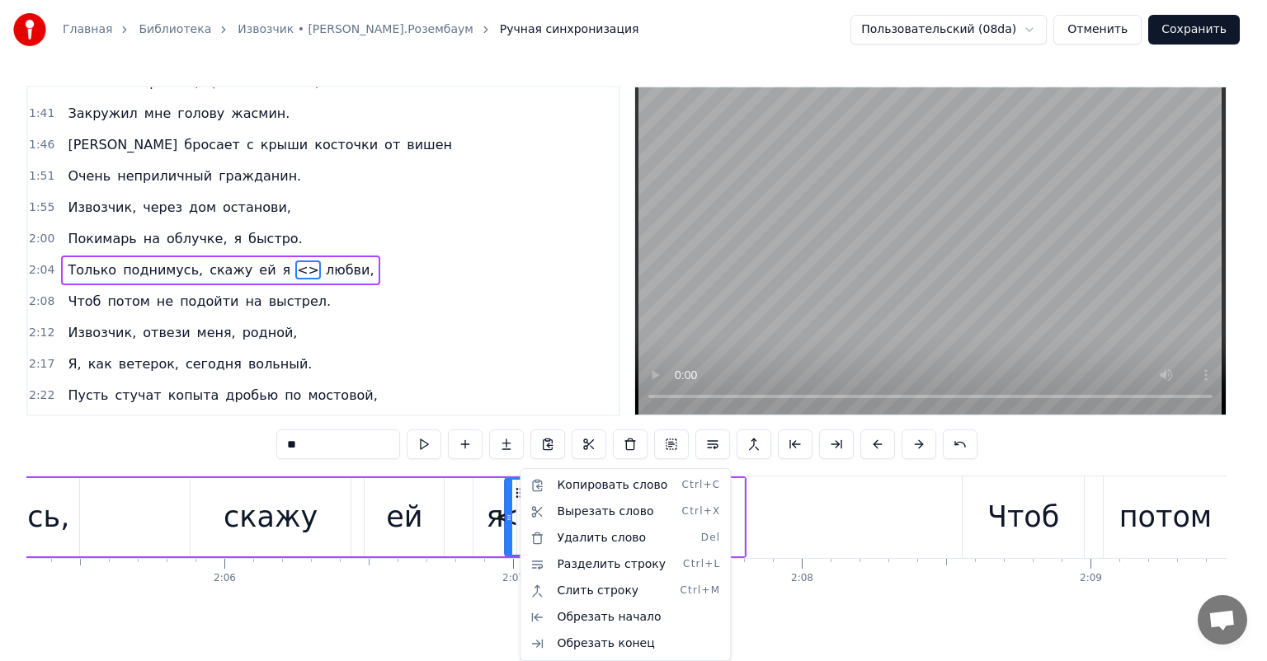
click at [521, 523] on div "Копировать слово Ctrl+C Вырезать слово Ctrl+X Удалить слово Del Разделить строк…" at bounding box center [625, 564] width 211 height 193
click at [428, 562] on html "Главная Библиотека Извозчик • [PERSON_NAME].Розембаум Ручная синхронизация Поль…" at bounding box center [633, 334] width 1267 height 669
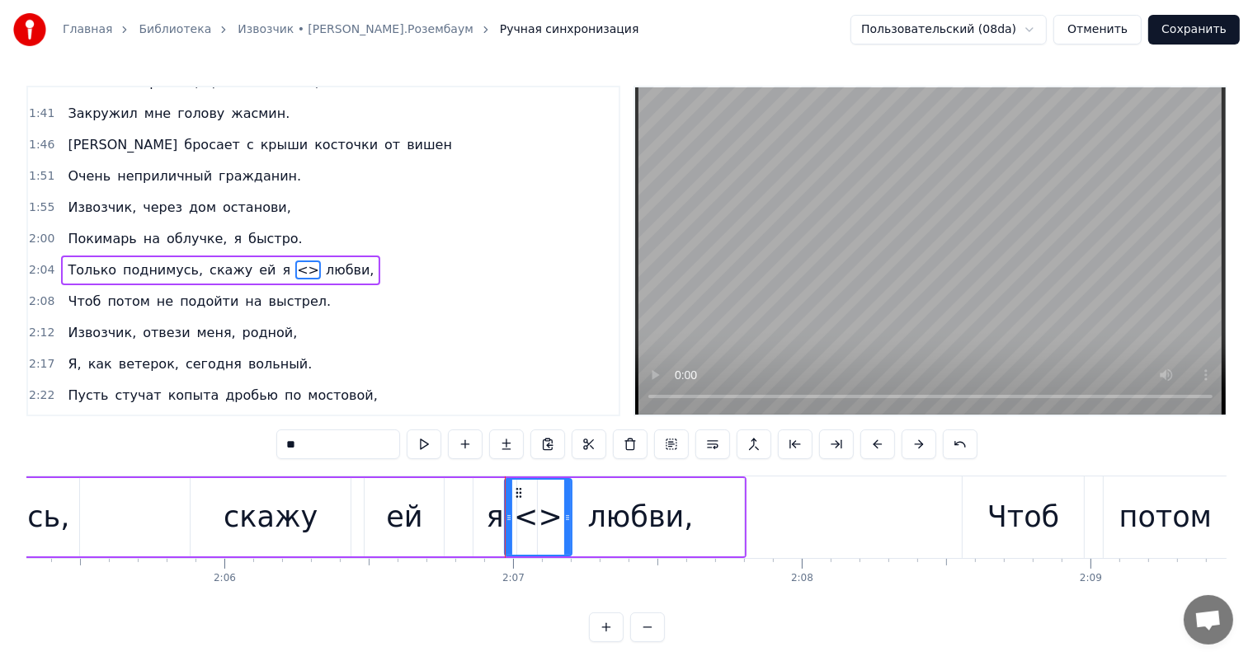
click at [564, 519] on icon at bounding box center [567, 517] width 7 height 13
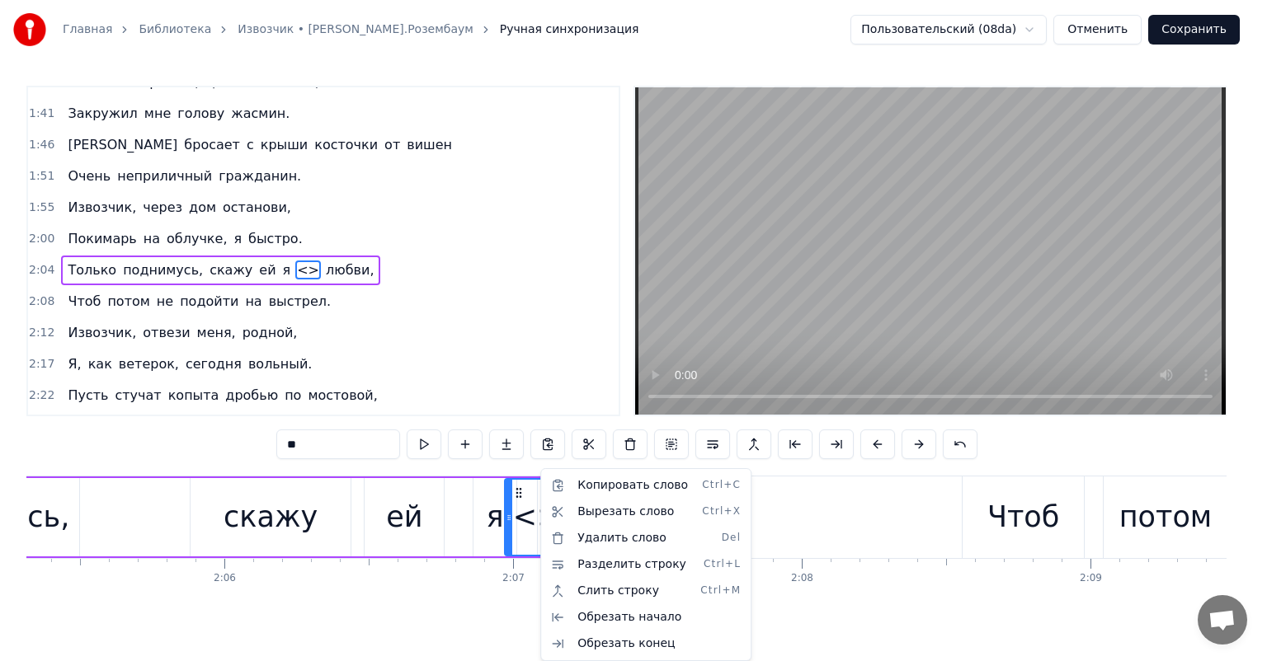
click at [539, 525] on html "Главная Библиотека Извозчик • [PERSON_NAME].Розембаум Ручная синхронизация Поль…" at bounding box center [633, 334] width 1267 height 669
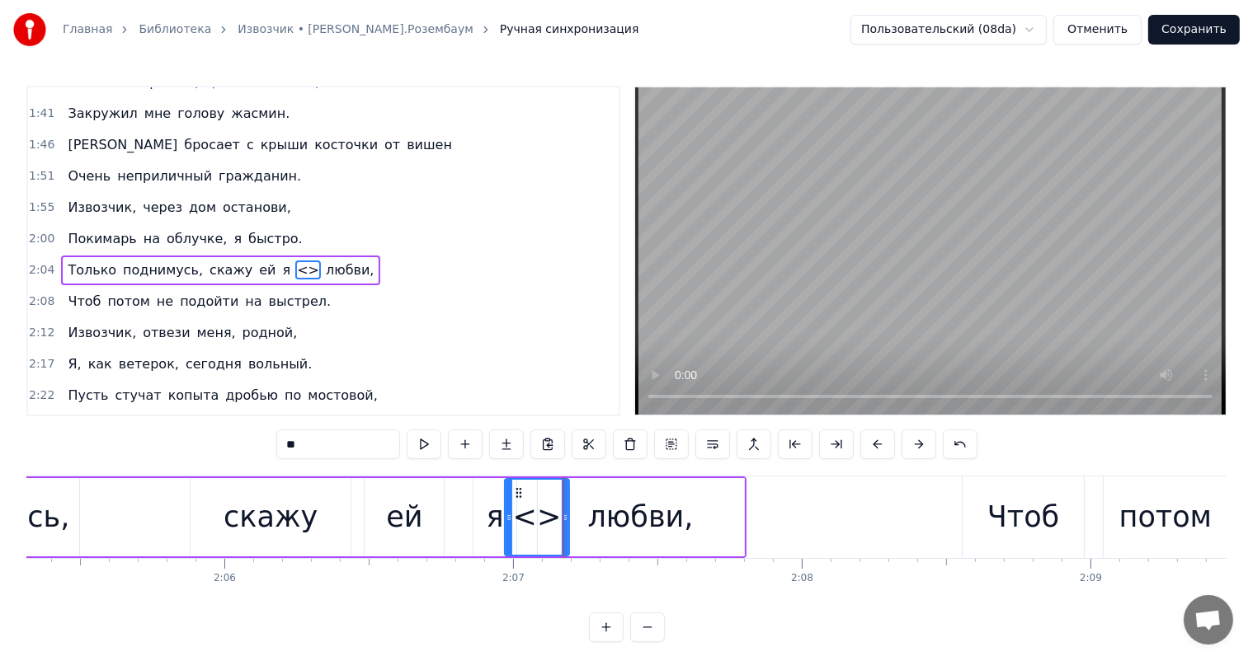
click at [539, 525] on div "<>" at bounding box center [537, 518] width 49 height 44
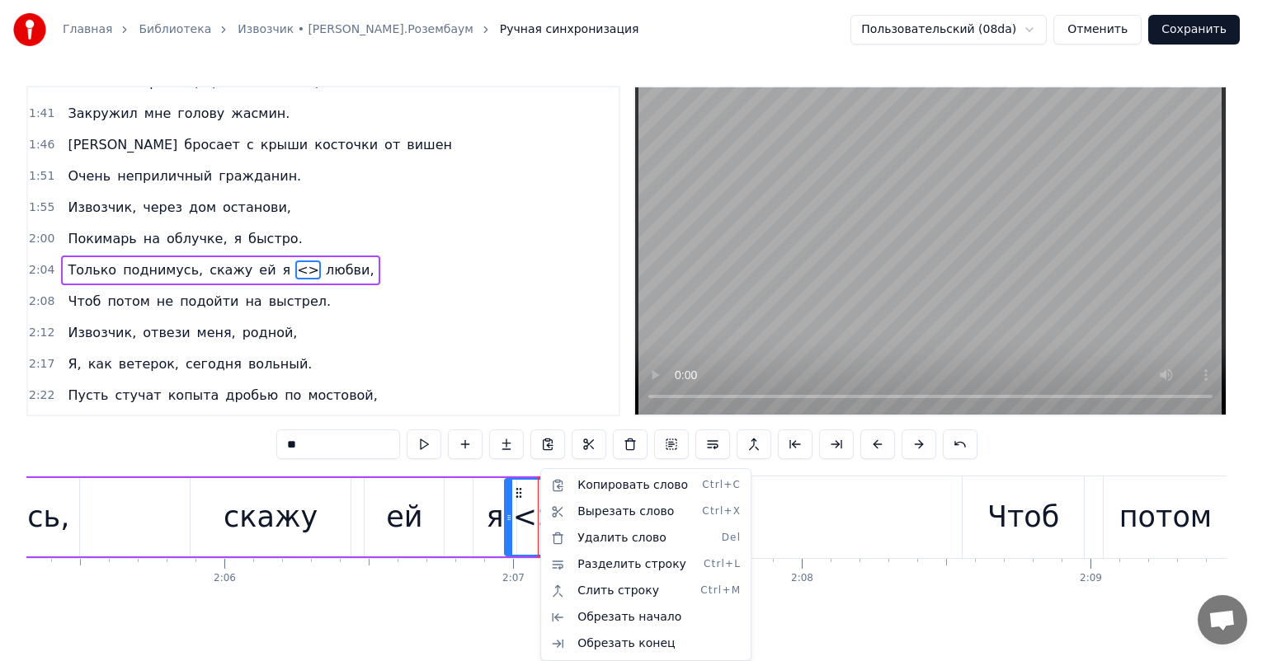
click at [525, 513] on html "Главная Библиотека Извозчик • [PERSON_NAME].Розембаум Ручная синхронизация Поль…" at bounding box center [633, 334] width 1267 height 669
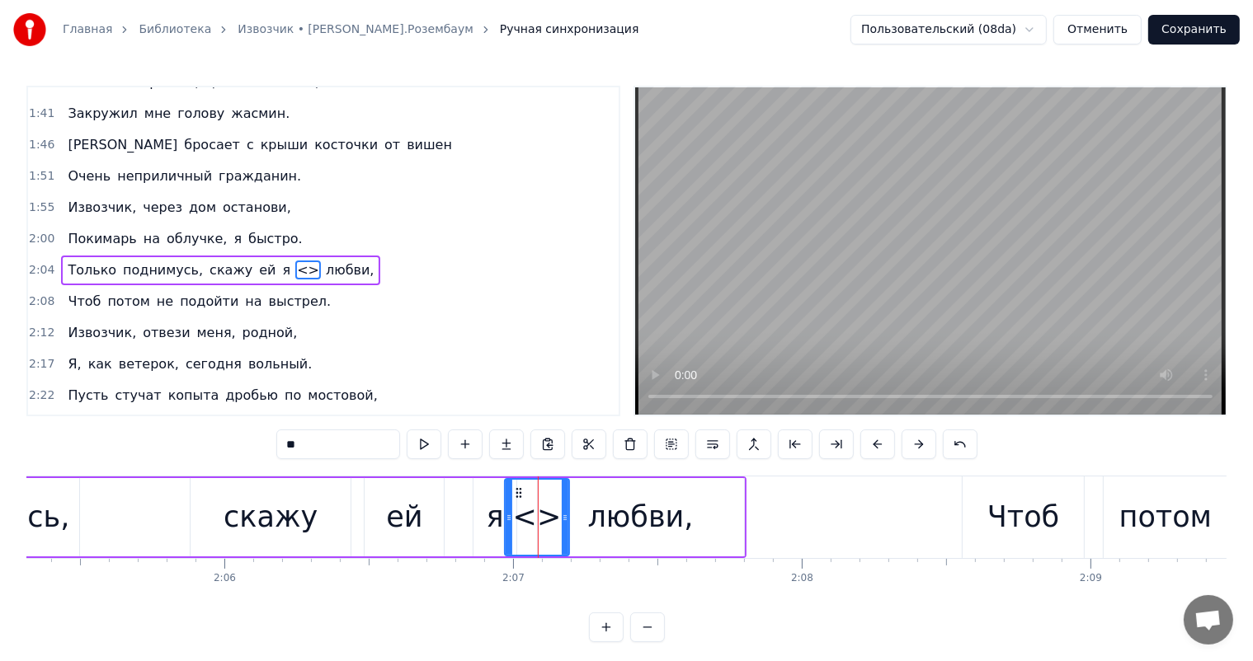
click at [283, 386] on span "по" at bounding box center [293, 395] width 20 height 19
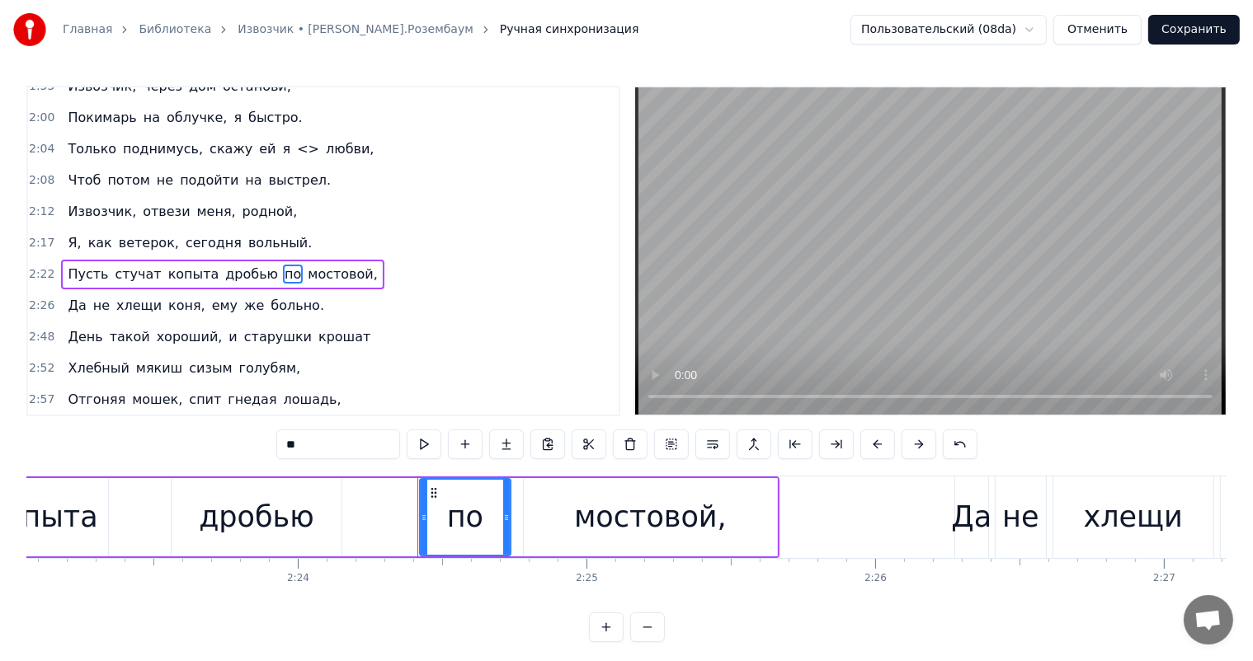
scroll to position [0, 41603]
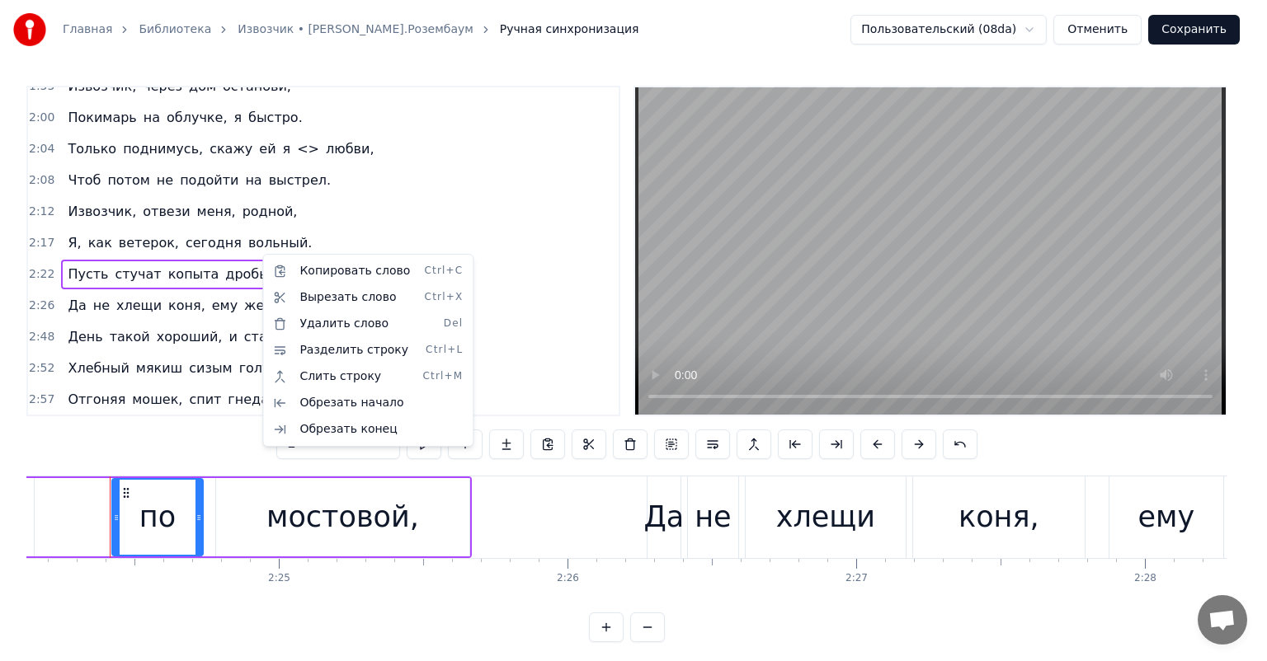
click at [381, 142] on html "Главная Библиотека Извозчик • [PERSON_NAME].Розембаум Ручная синхронизация Поль…" at bounding box center [633, 334] width 1267 height 669
click at [346, 266] on div "Копировать слово Ctrl+C" at bounding box center [363, 270] width 203 height 26
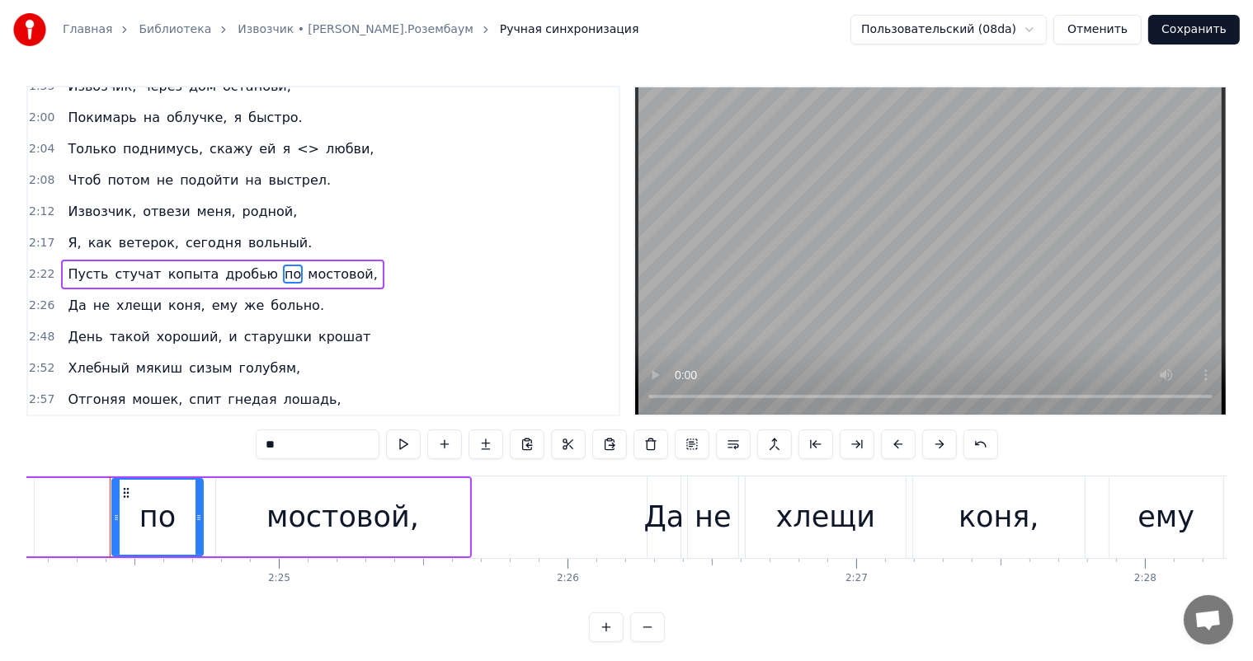
click at [295, 139] on span "<>" at bounding box center [308, 148] width 26 height 19
type input "**"
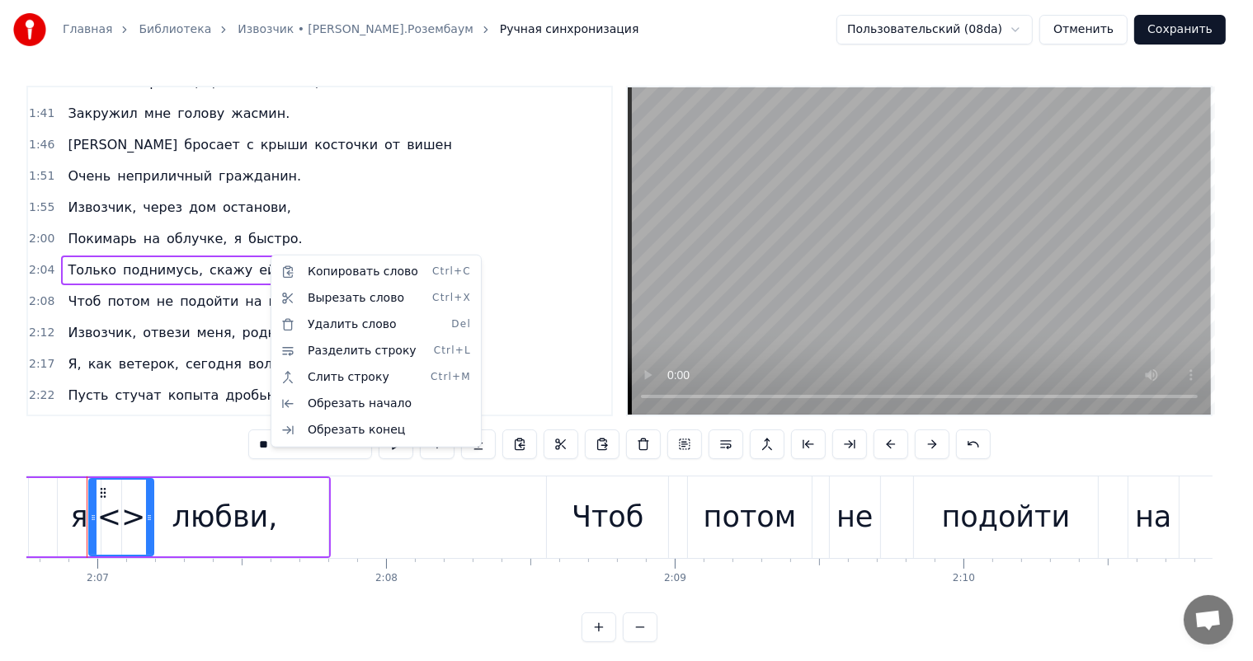
scroll to position [0, 36565]
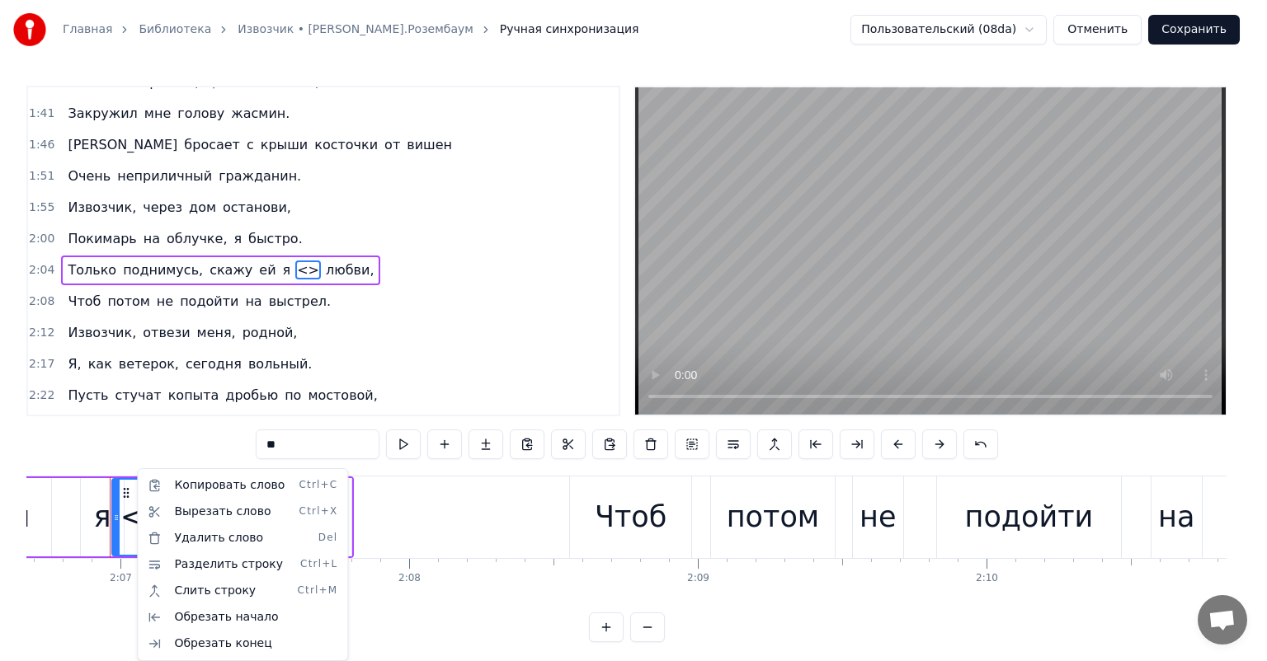
click at [424, 380] on div "2:22 Пусть стучат копыта дробью по мостовой," at bounding box center [323, 395] width 591 height 31
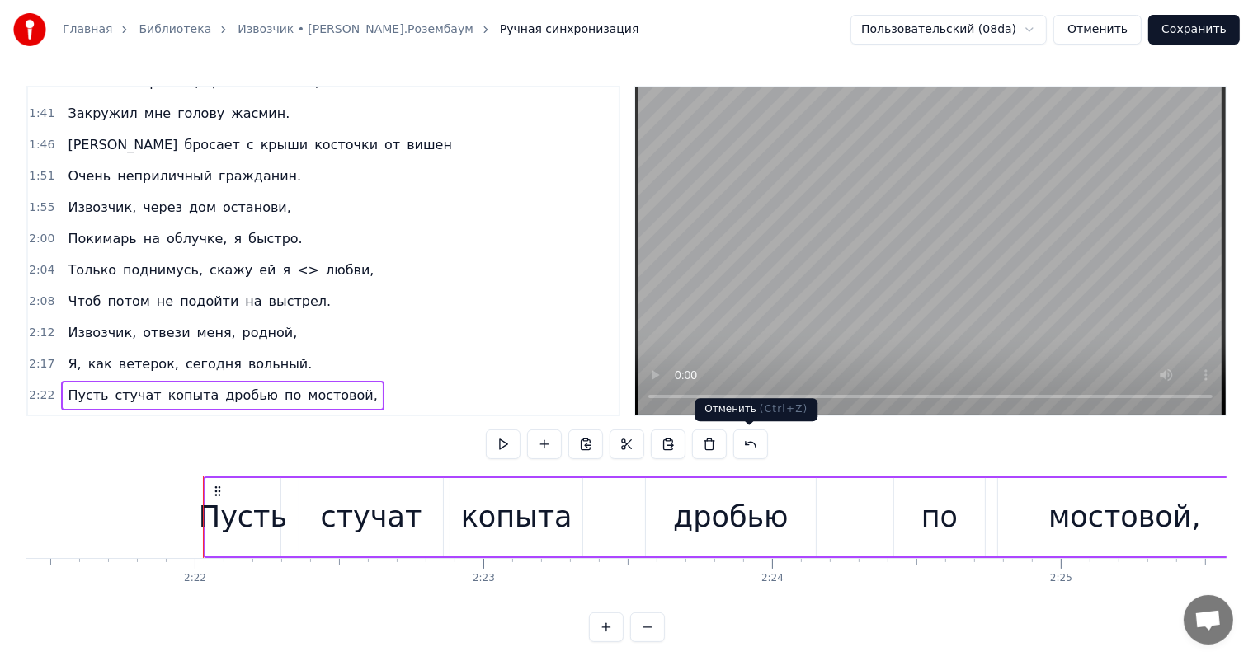
scroll to position [0, 40914]
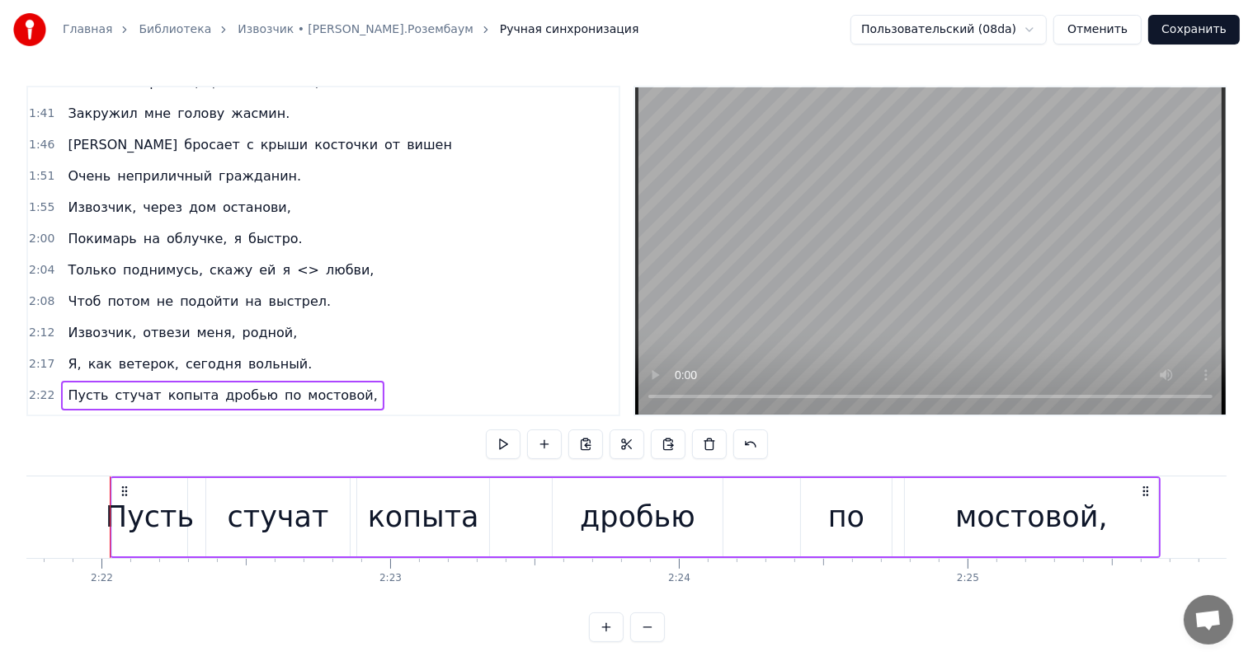
click at [324, 261] on span "любви," at bounding box center [349, 270] width 51 height 19
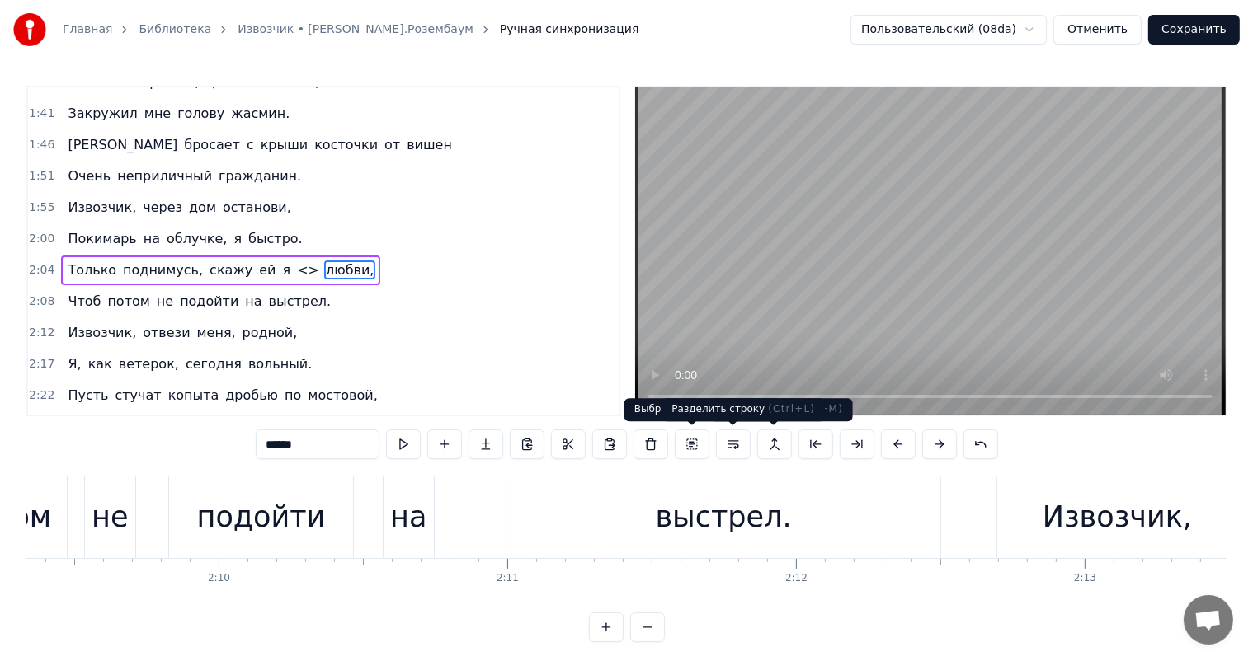
scroll to position [0, 36598]
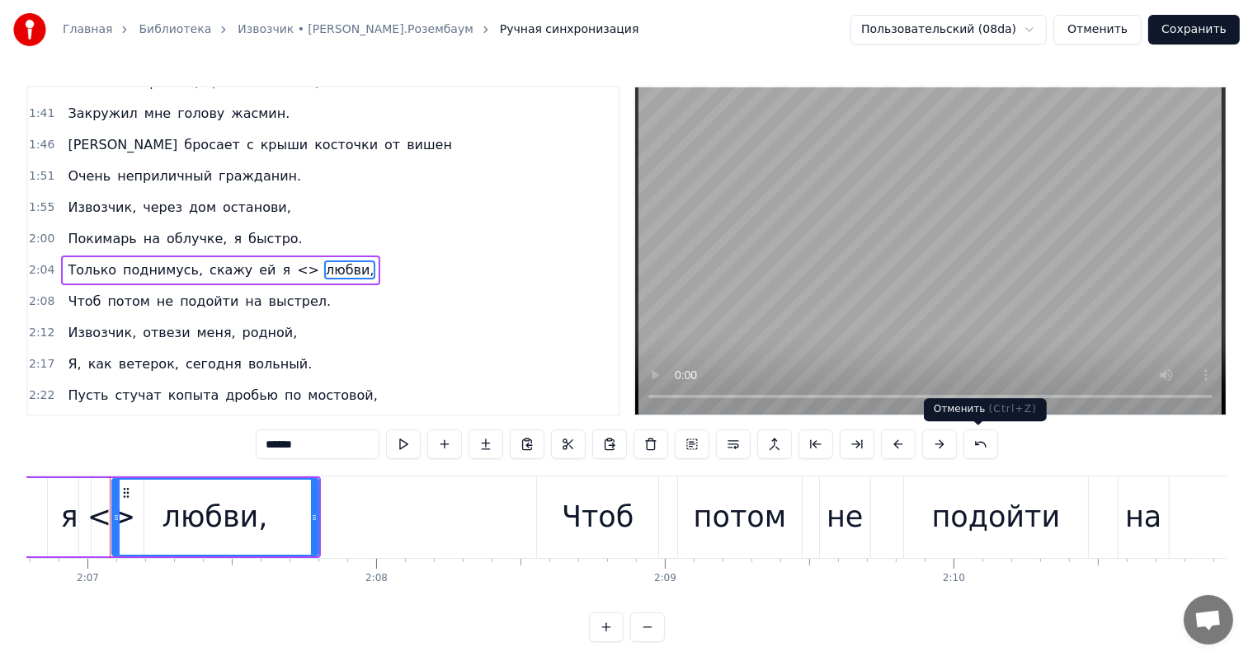
click at [981, 439] on button at bounding box center [980, 445] width 35 height 30
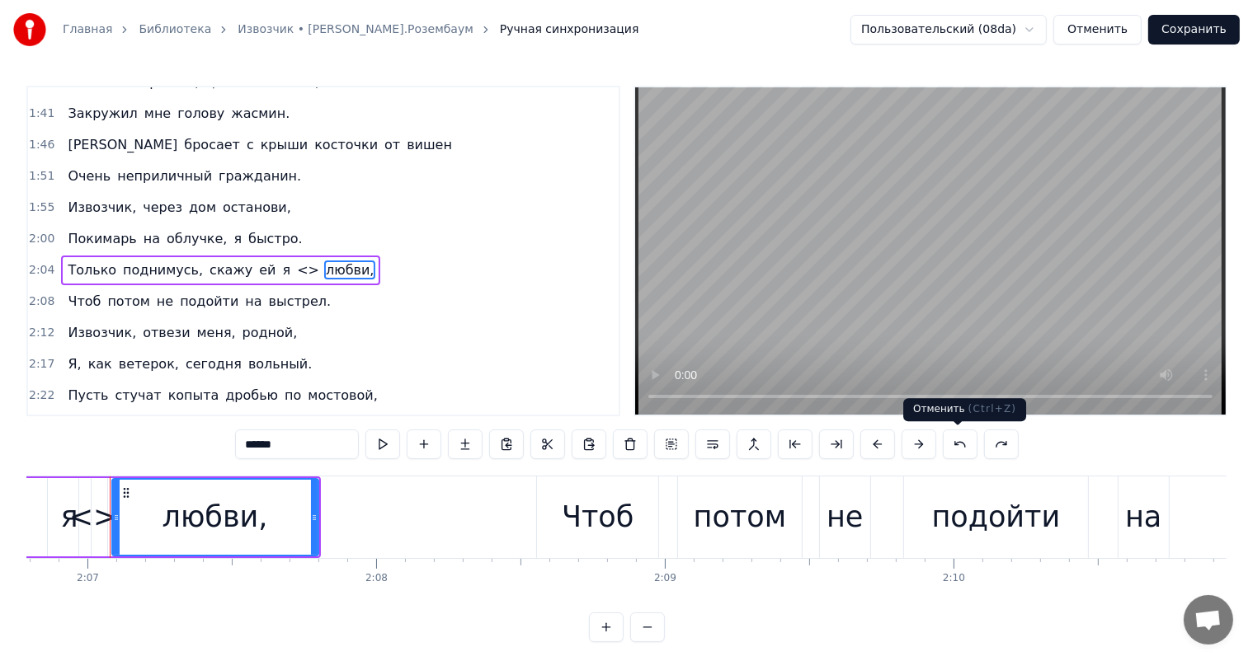
click at [966, 445] on button at bounding box center [960, 445] width 35 height 30
click at [953, 450] on button at bounding box center [960, 445] width 35 height 30
click at [956, 440] on button at bounding box center [960, 445] width 35 height 30
click at [967, 438] on button at bounding box center [960, 445] width 35 height 30
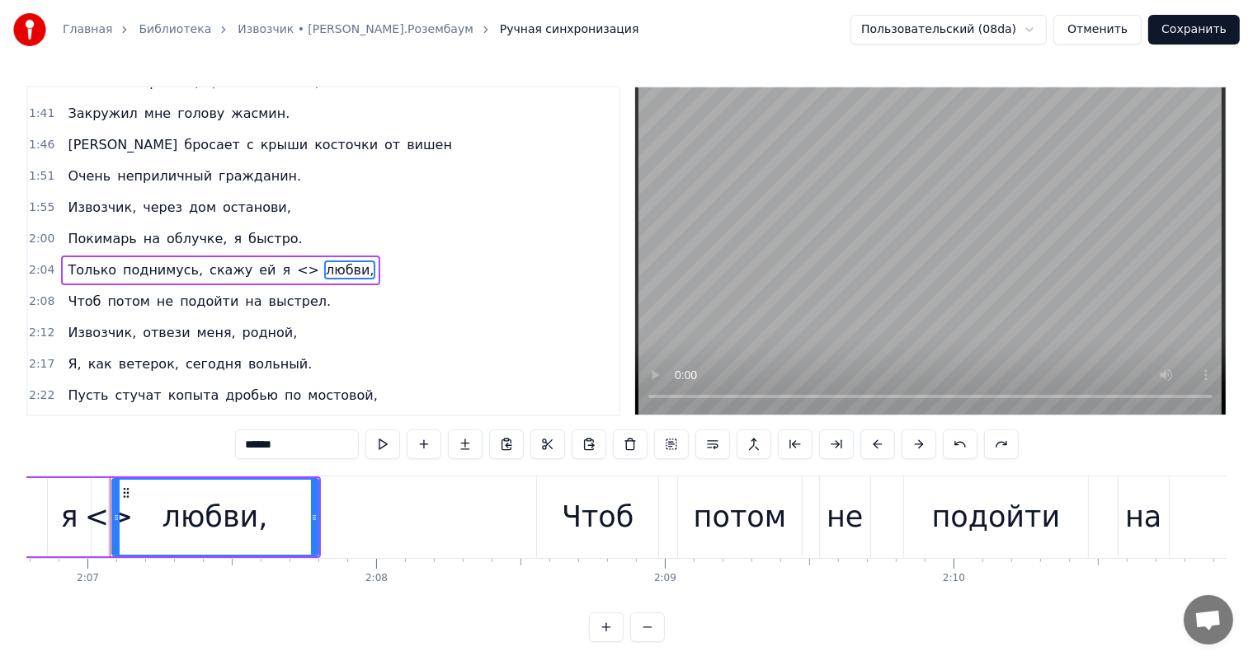
click at [967, 438] on button at bounding box center [960, 445] width 35 height 30
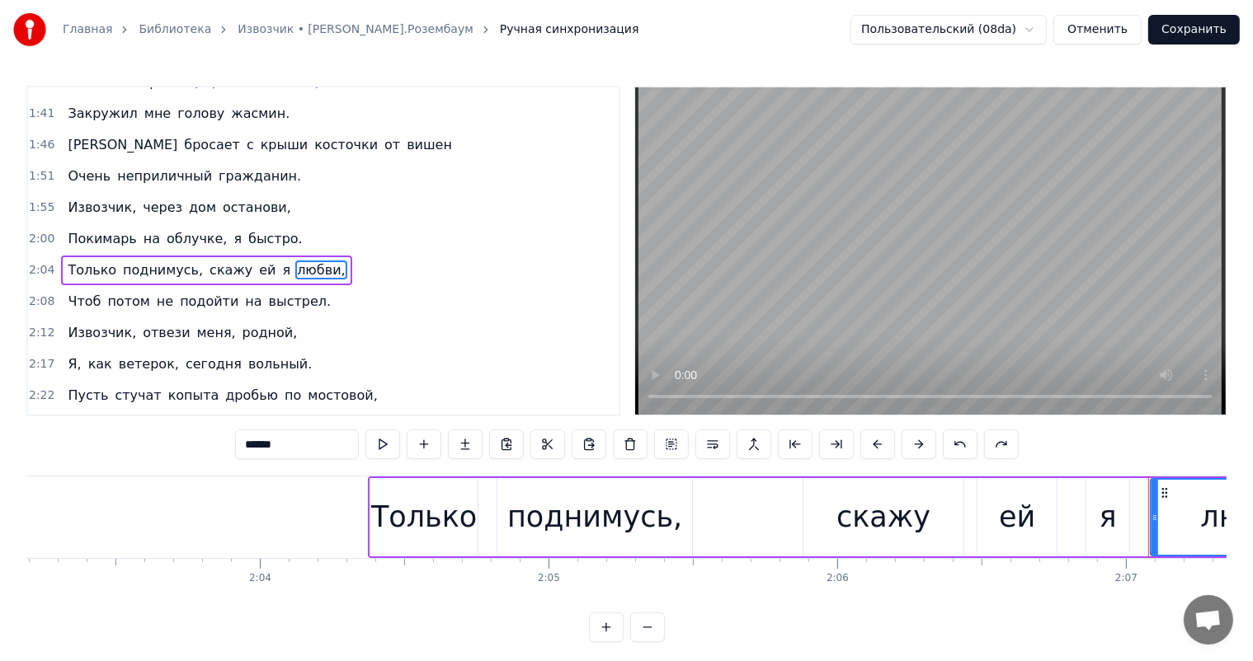
scroll to position [0, 36064]
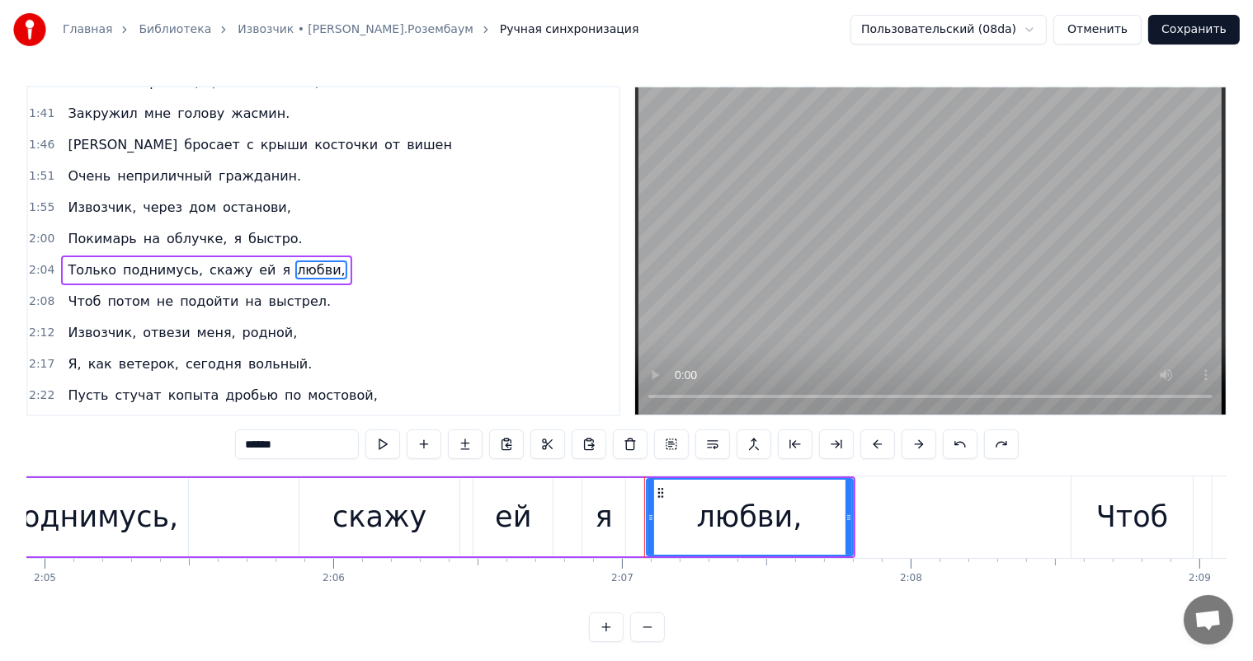
click at [586, 519] on div "я" at bounding box center [603, 517] width 43 height 78
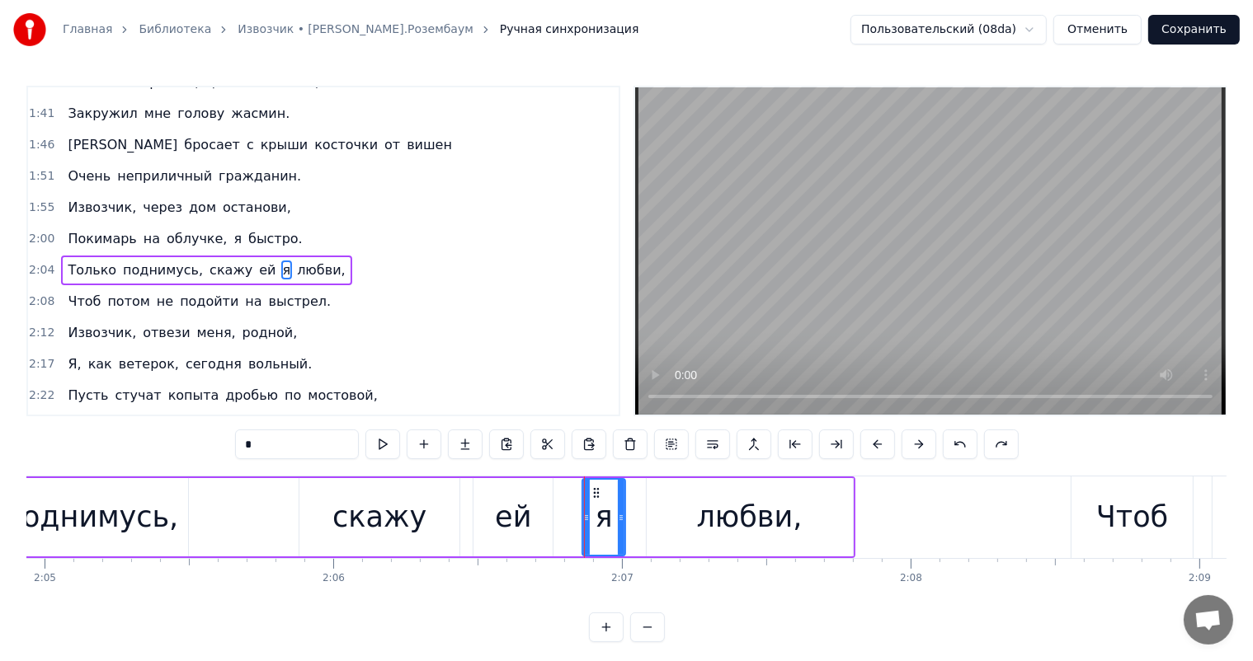
click at [647, 531] on div "любви," at bounding box center [750, 517] width 206 height 78
type input "******"
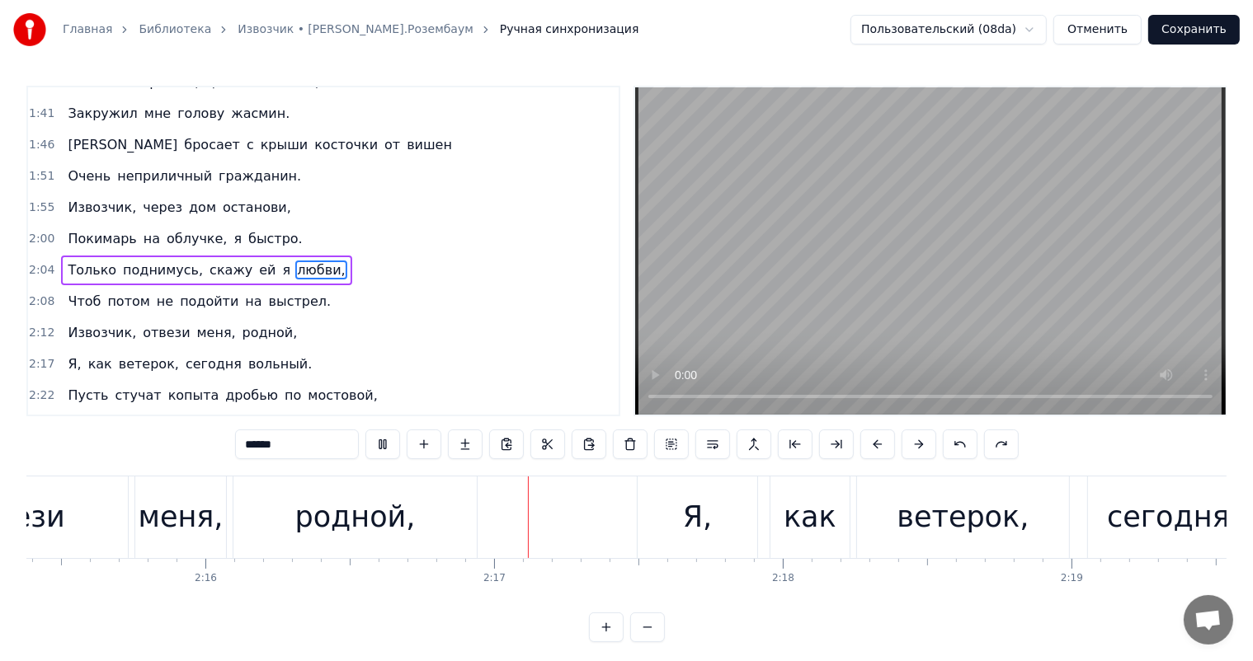
scroll to position [0, 39310]
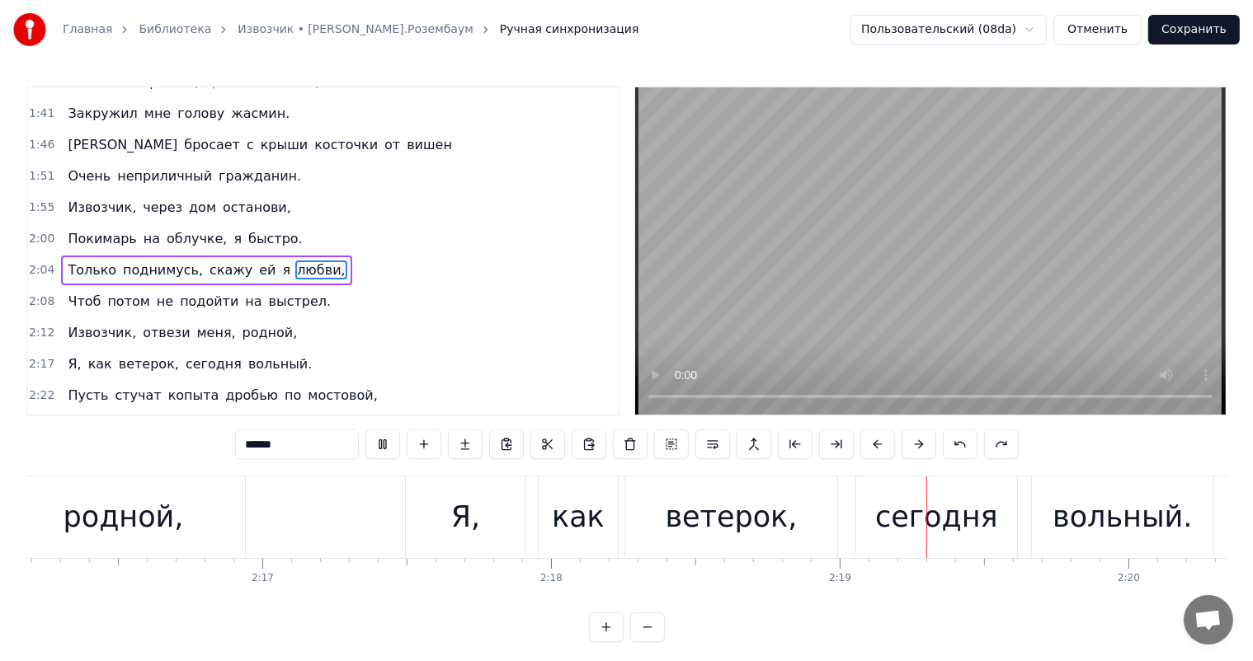
click at [1215, 29] on button "Сохранить" at bounding box center [1194, 30] width 92 height 30
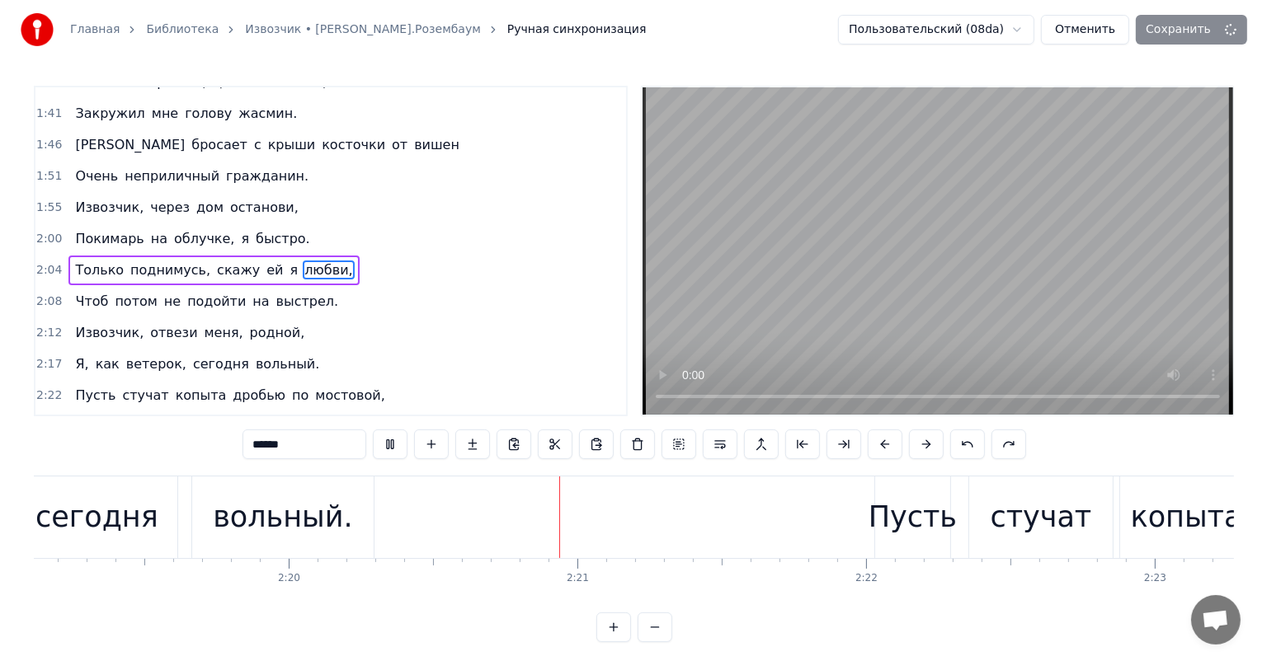
scroll to position [0, 40414]
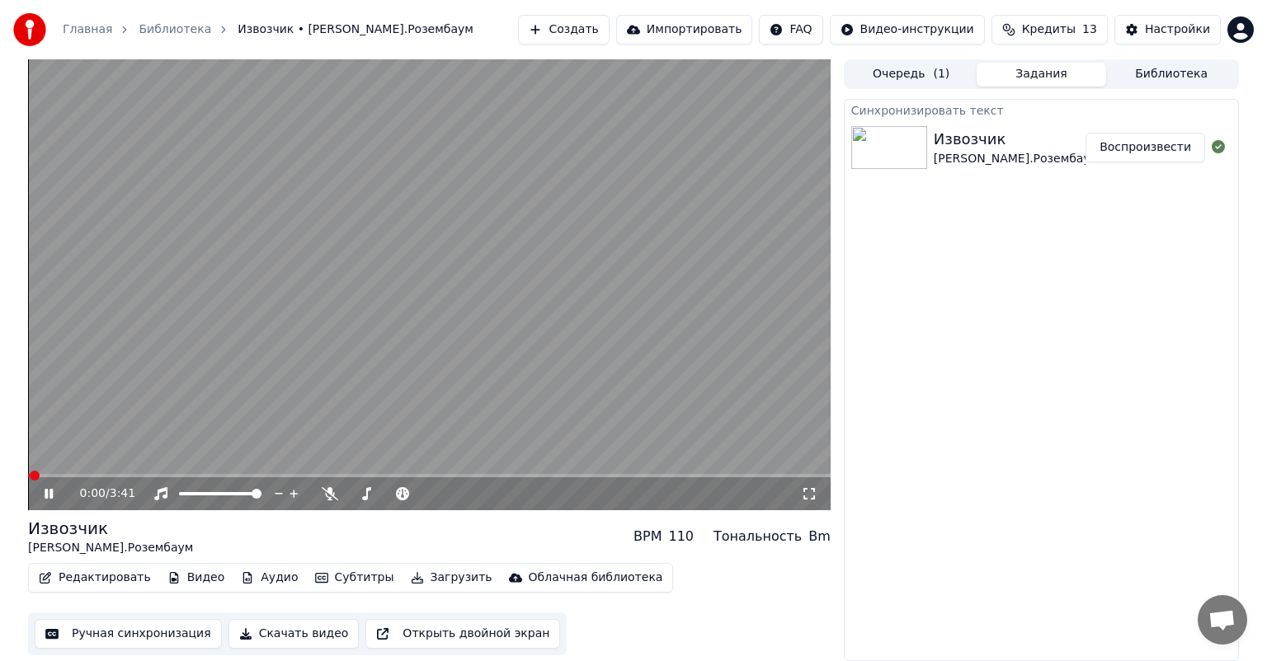
click at [52, 488] on icon at bounding box center [60, 493] width 39 height 13
click at [73, 583] on button "Редактировать" at bounding box center [94, 578] width 125 height 23
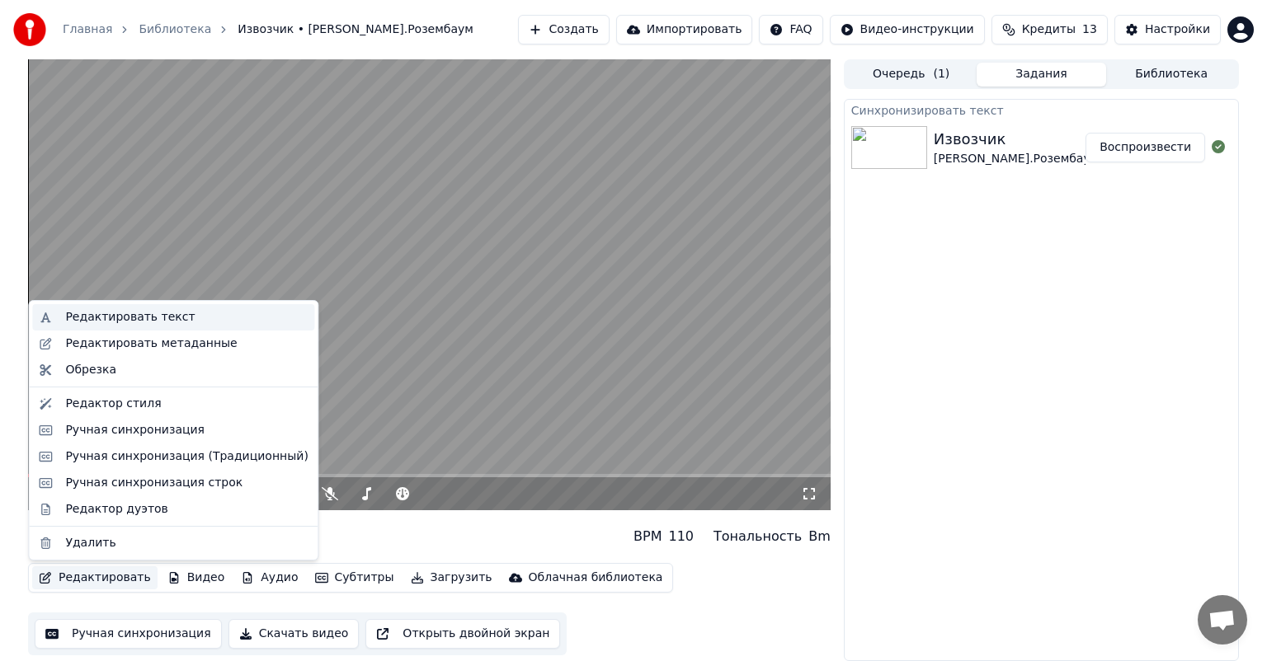
click at [175, 310] on div "Редактировать текст" at bounding box center [186, 317] width 242 height 16
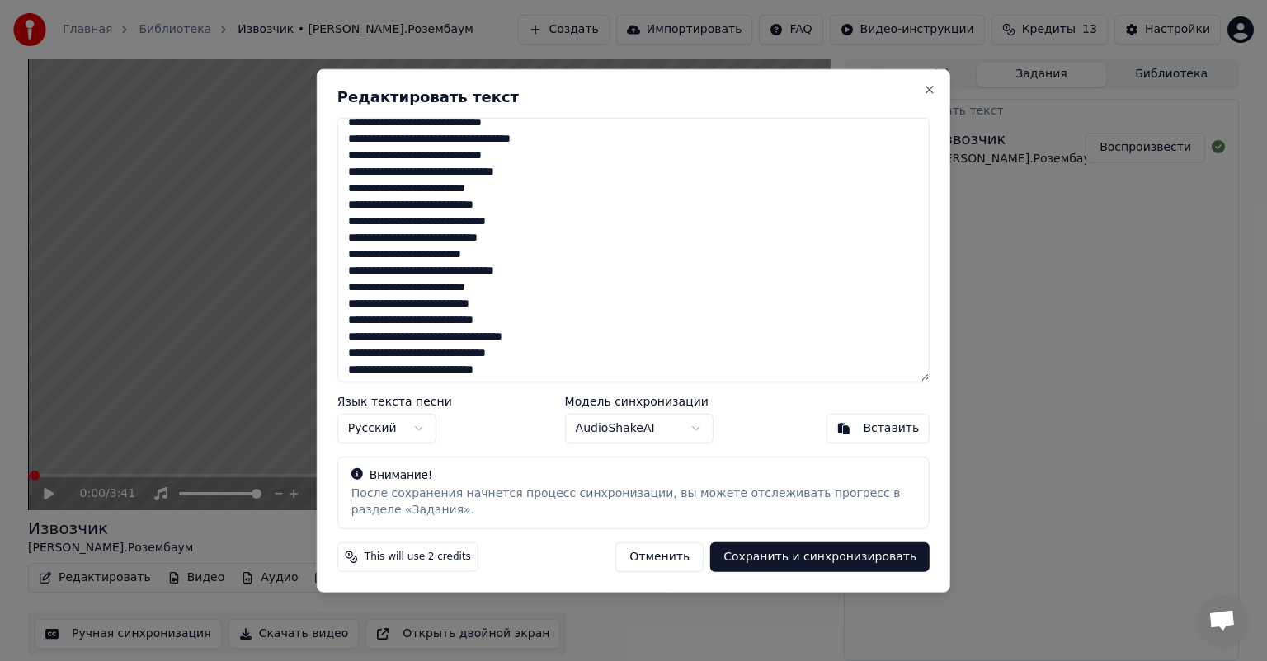
scroll to position [165, 0]
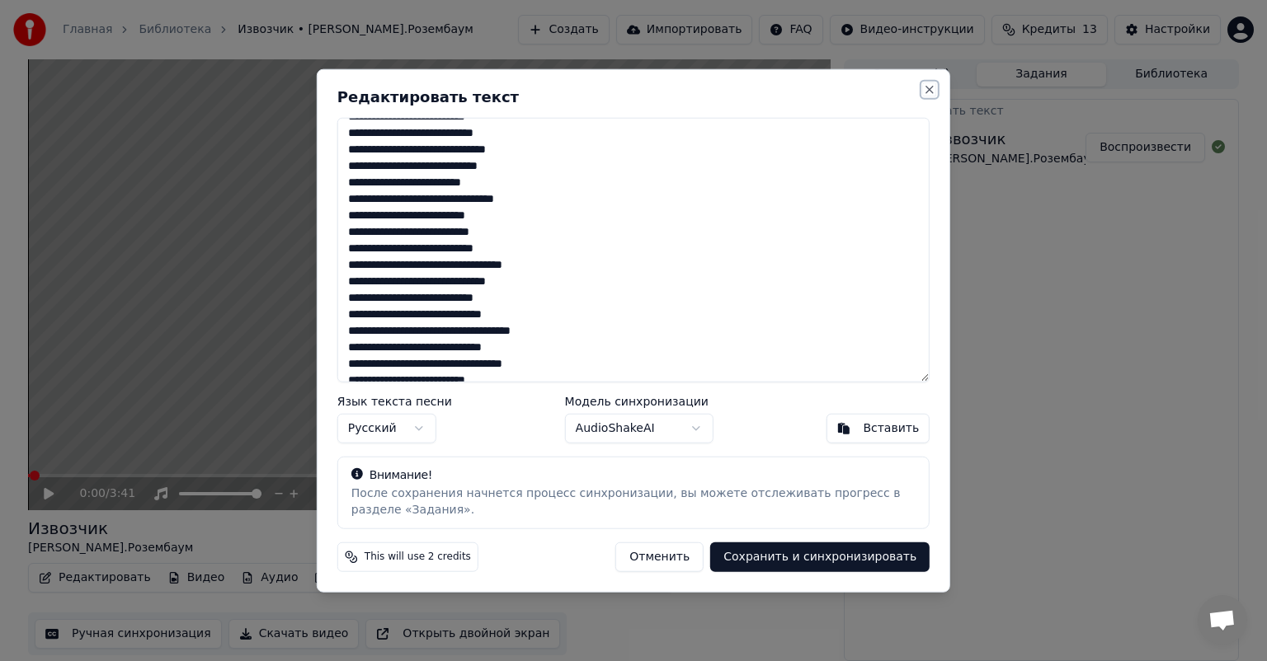
click at [932, 92] on button "Close" at bounding box center [929, 89] width 13 height 13
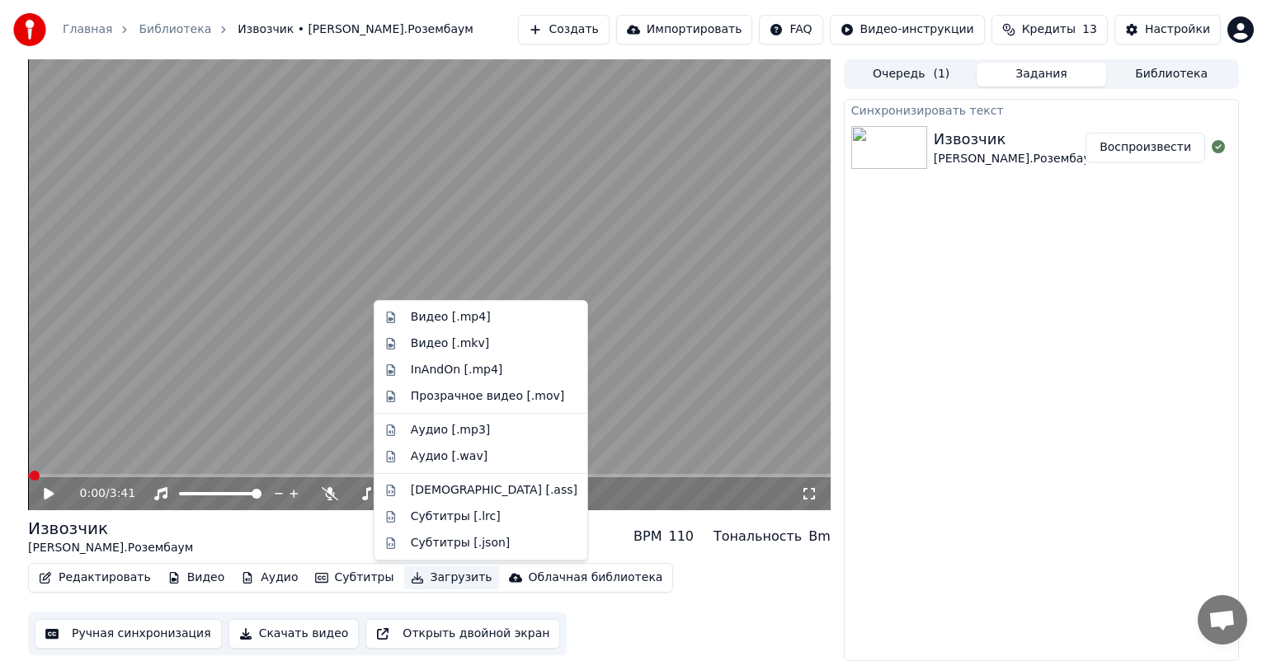
click at [438, 578] on button "Загрузить" at bounding box center [451, 578] width 95 height 23
click at [465, 327] on div "Видео [.mp4]" at bounding box center [481, 317] width 206 height 26
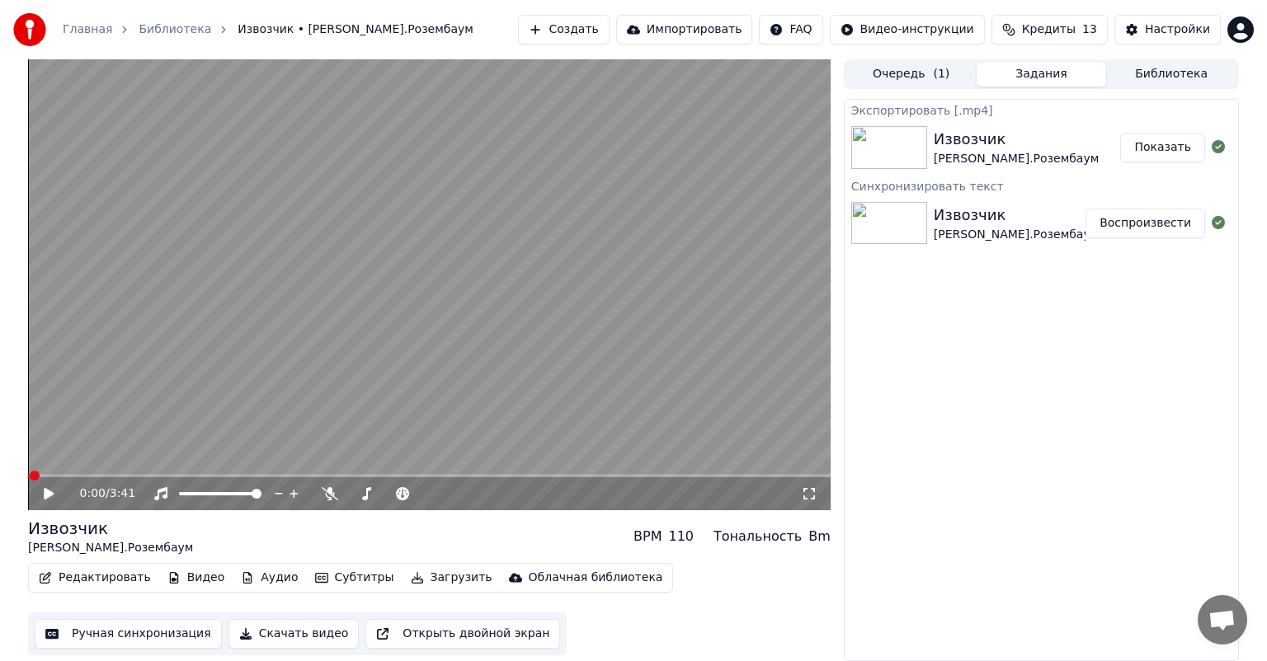
click at [1176, 139] on button "Показать" at bounding box center [1162, 148] width 85 height 30
click at [1169, 151] on button "Показать" at bounding box center [1162, 148] width 85 height 30
